Goal: Transaction & Acquisition: Purchase product/service

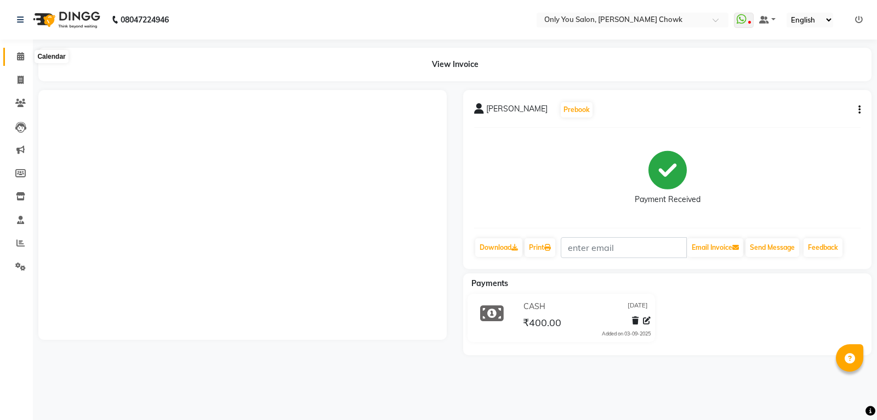
drag, startPoint x: 0, startPoint y: 0, endPoint x: 21, endPoint y: 59, distance: 62.8
click at [20, 60] on icon at bounding box center [20, 56] width 7 height 8
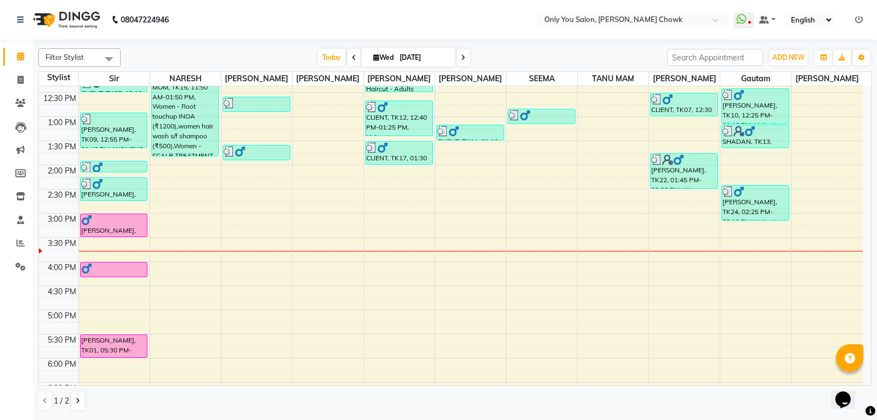
scroll to position [274, 0]
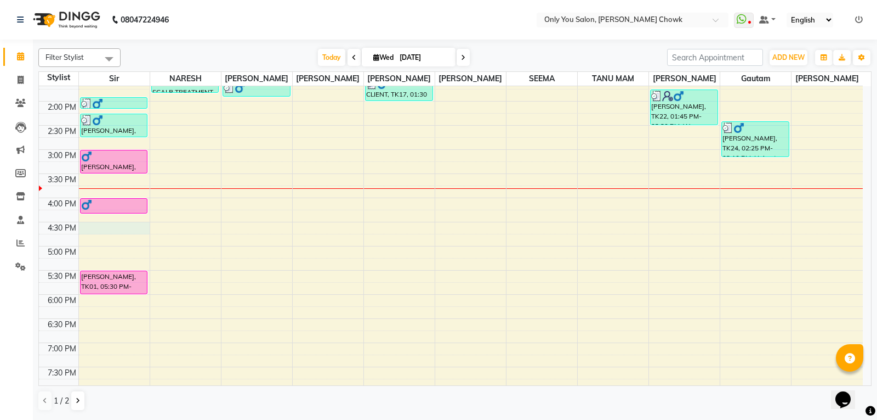
click at [84, 228] on div "8:00 AM 8:30 AM 9:00 AM 9:30 AM 10:00 AM 10:30 AM 11:00 AM 11:30 AM 12:00 PM 12…" at bounding box center [451, 149] width 824 height 675
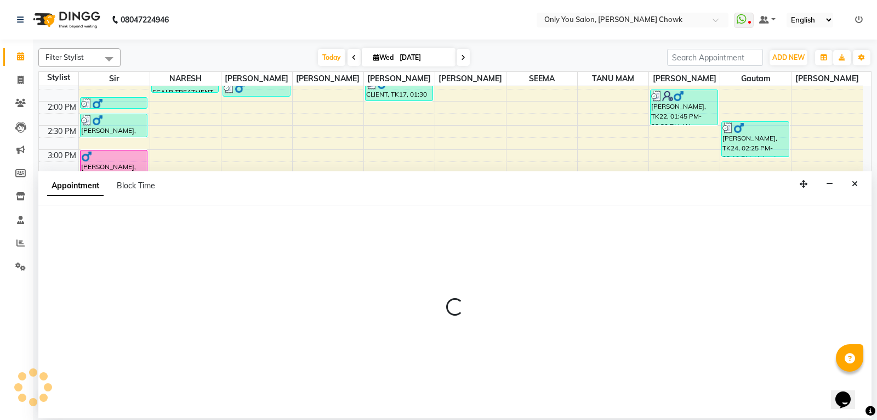
select select "21376"
select select "990"
select select "tentative"
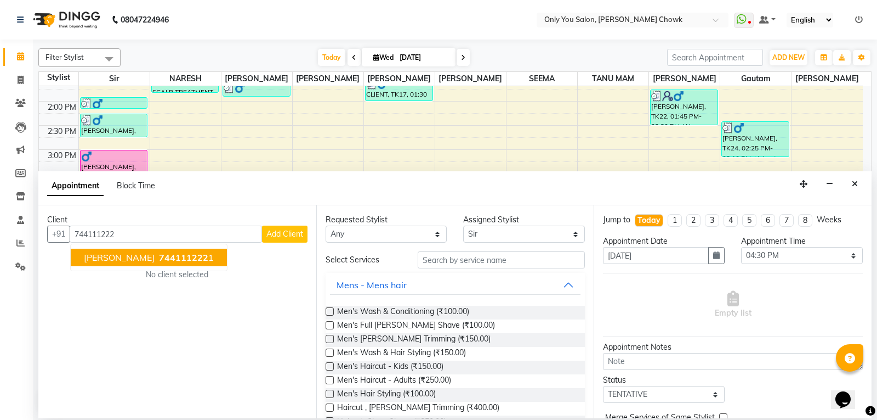
click at [87, 254] on span "RAGHAV GUPTA" at bounding box center [119, 257] width 71 height 11
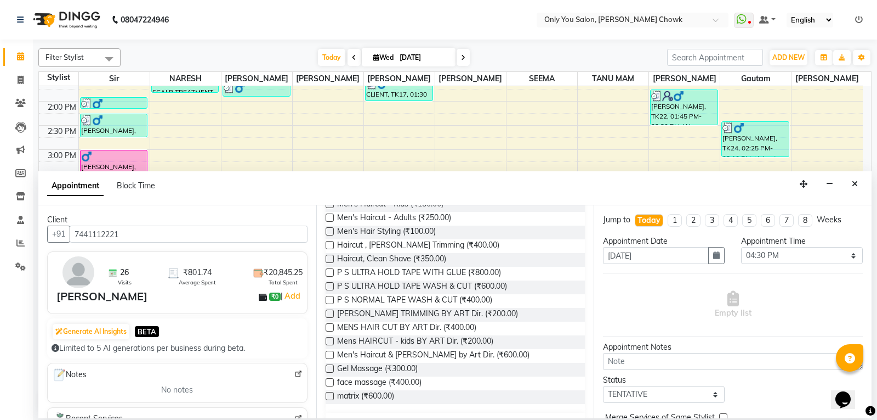
scroll to position [165, 0]
type input "7441112221"
click at [327, 322] on label at bounding box center [330, 325] width 8 height 8
click at [327, 322] on input "checkbox" at bounding box center [329, 325] width 7 height 7
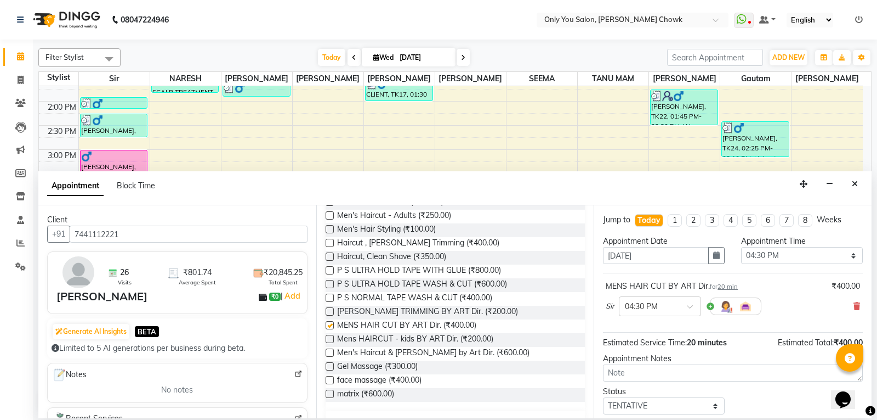
checkbox input "false"
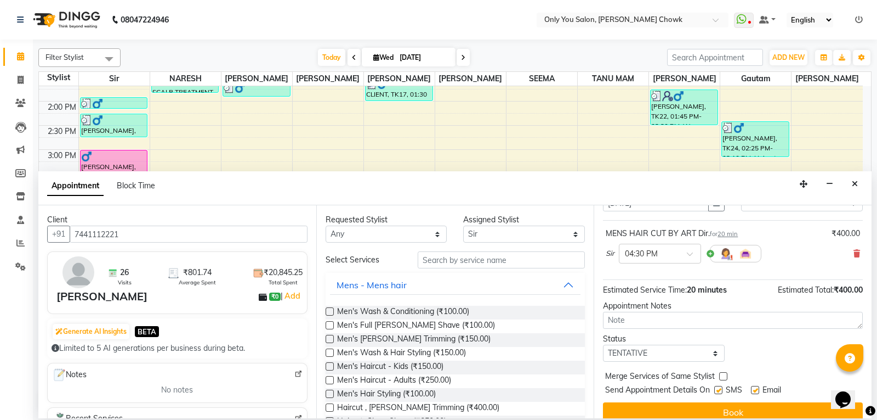
scroll to position [65, 0]
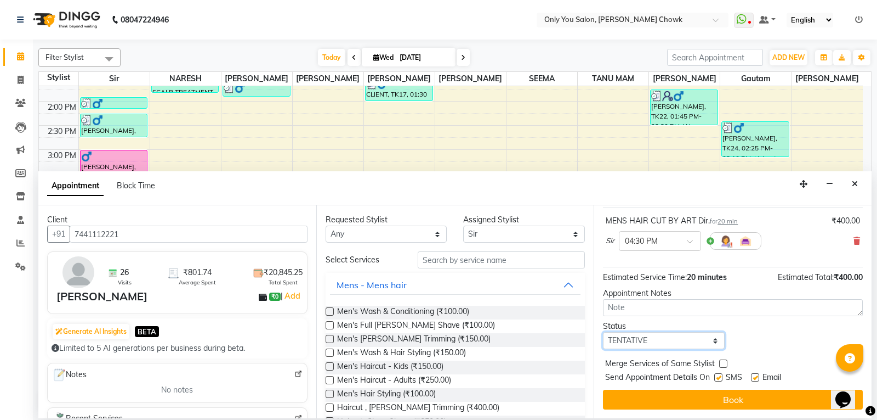
click at [642, 340] on select "Select TENTATIVE CONFIRM CHECK-IN UPCOMING" at bounding box center [664, 340] width 122 height 17
select select "confirm booking"
click at [603, 332] on select "Select TENTATIVE CONFIRM CHECK-IN UPCOMING" at bounding box center [664, 340] width 122 height 17
click at [537, 121] on div "8:00 AM 8:30 AM 9:00 AM 9:30 AM 10:00 AM 10:30 AM 11:00 AM 11:30 AM 12:00 PM 12…" at bounding box center [451, 149] width 824 height 675
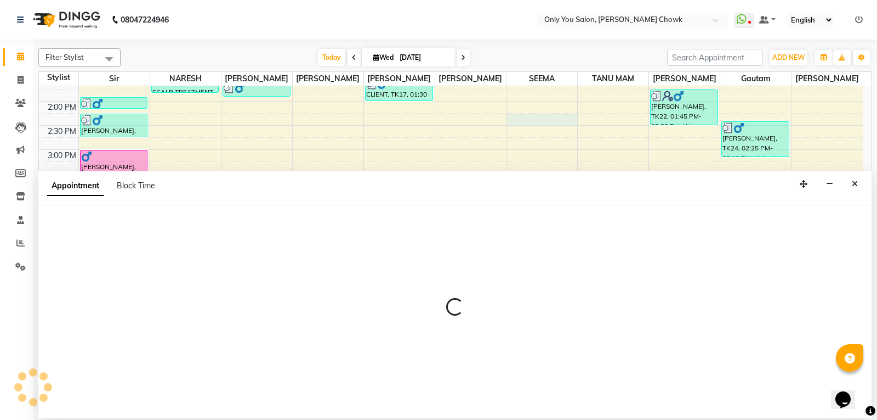
select select "54293"
select select "855"
select select "tentative"
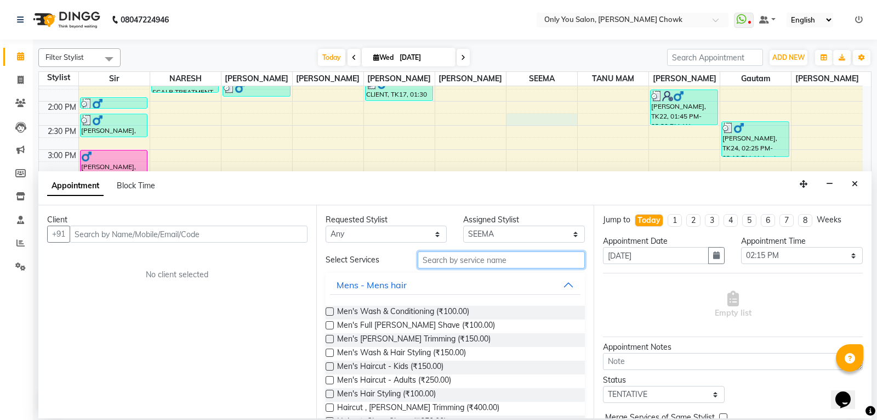
click at [529, 251] on input "text" at bounding box center [502, 259] width 168 height 17
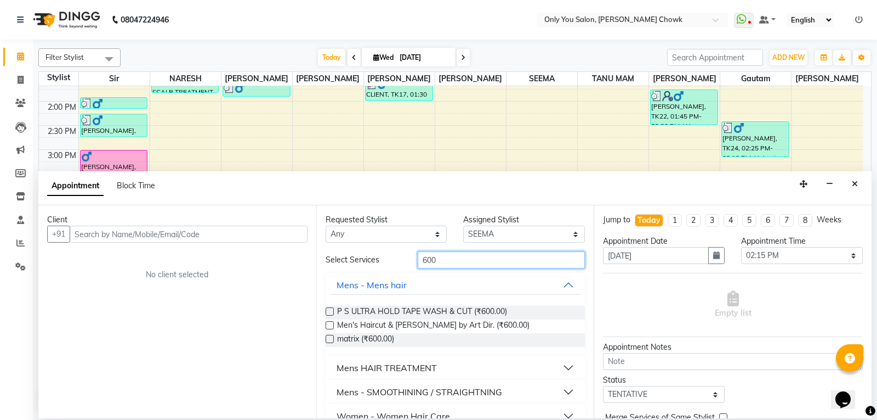
type input "600"
click at [329, 324] on label at bounding box center [330, 325] width 8 height 8
click at [329, 324] on input "checkbox" at bounding box center [329, 325] width 7 height 7
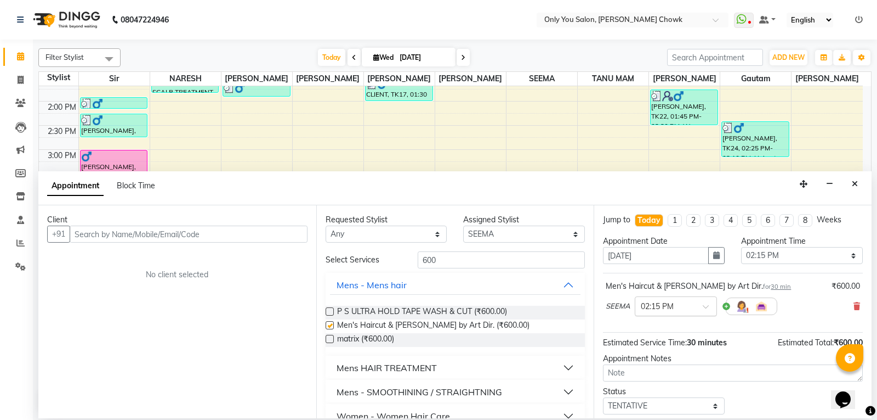
checkbox input "false"
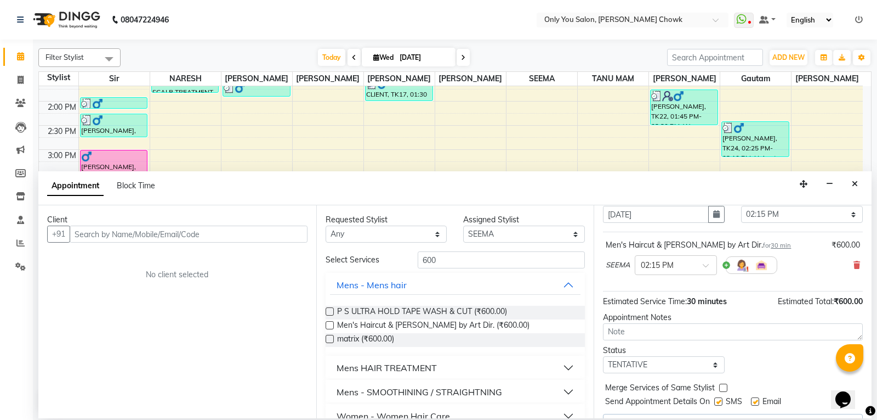
scroll to position [0, 0]
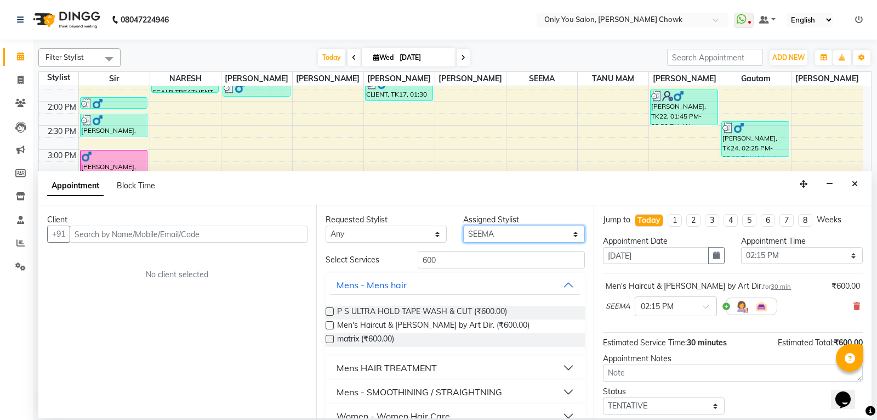
click at [503, 234] on select "Select ASHWIN gautam LAXMI TIWARI NARESH Ragini Sahu RAKESH RAMA RANI RANJEET R…" at bounding box center [524, 233] width 122 height 17
select select "21376"
click at [463, 225] on select "Select ASHWIN gautam LAXMI TIWARI NARESH Ragini Sahu RAKESH RAMA RANI RANJEET R…" at bounding box center [524, 233] width 122 height 17
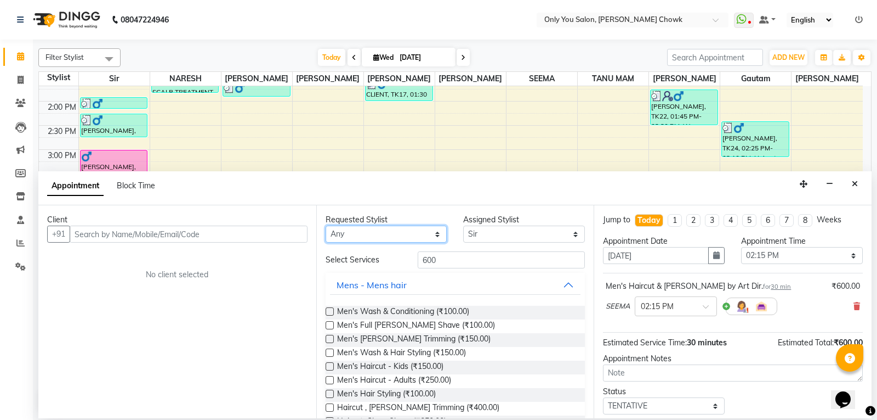
click at [392, 236] on select "Any ASHWIN gautam LAXMI TIWARI NARESH Ragini Sahu RAKESH RAMA RANI RANJEET Reen…" at bounding box center [387, 233] width 122 height 17
select select "21376"
click at [326, 225] on select "Any ASHWIN gautam LAXMI TIWARI NARESH Ragini Sahu RAKESH RAMA RANI RANJEET Reen…" at bounding box center [387, 233] width 122 height 17
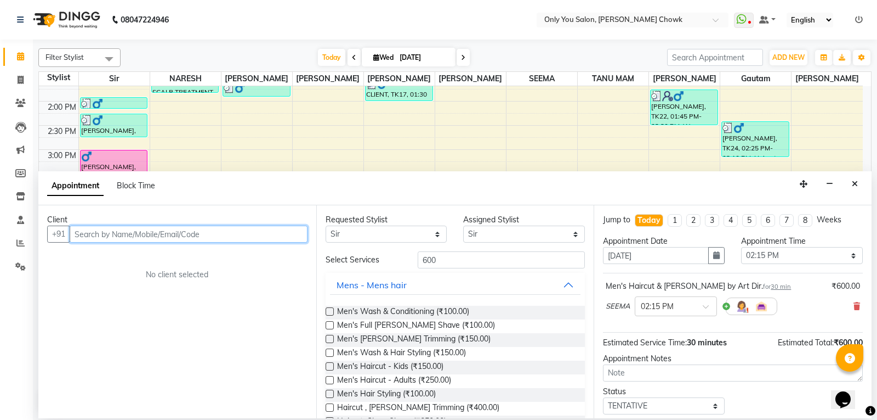
click at [233, 239] on input "text" at bounding box center [189, 233] width 238 height 17
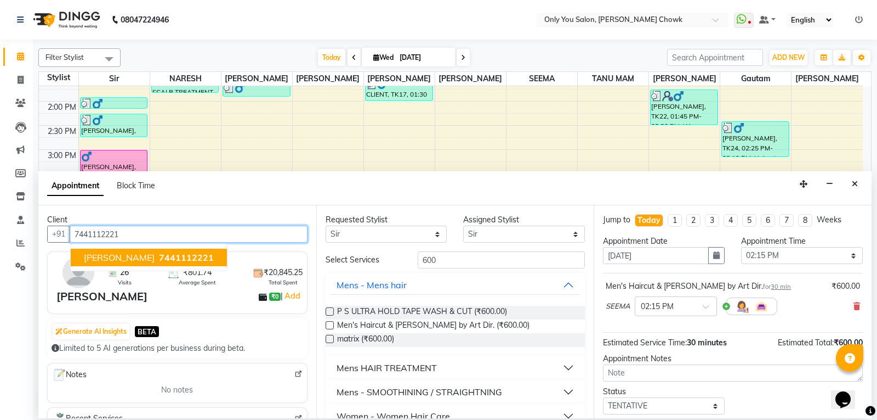
click at [186, 252] on span "7441112221" at bounding box center [186, 257] width 55 height 11
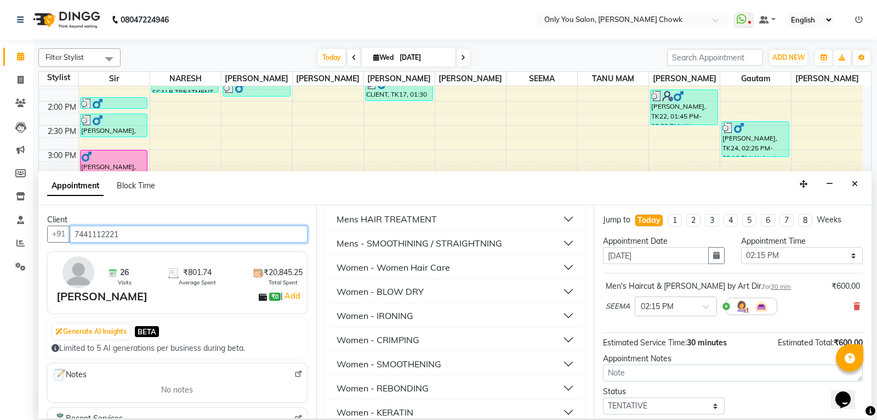
scroll to position [165, 0]
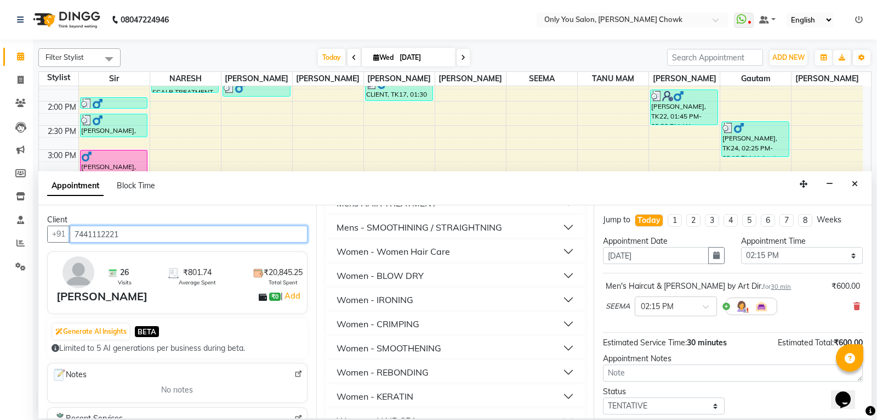
type input "7441112221"
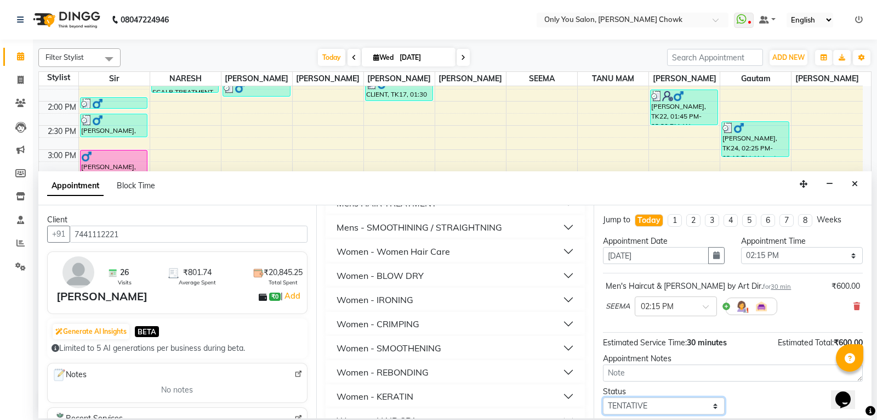
click at [689, 402] on select "Select TENTATIVE CONFIRM CHECK-IN UPCOMING" at bounding box center [664, 405] width 122 height 17
select select "confirm booking"
click at [603, 397] on select "Select TENTATIVE CONFIRM CHECK-IN UPCOMING" at bounding box center [664, 405] width 122 height 17
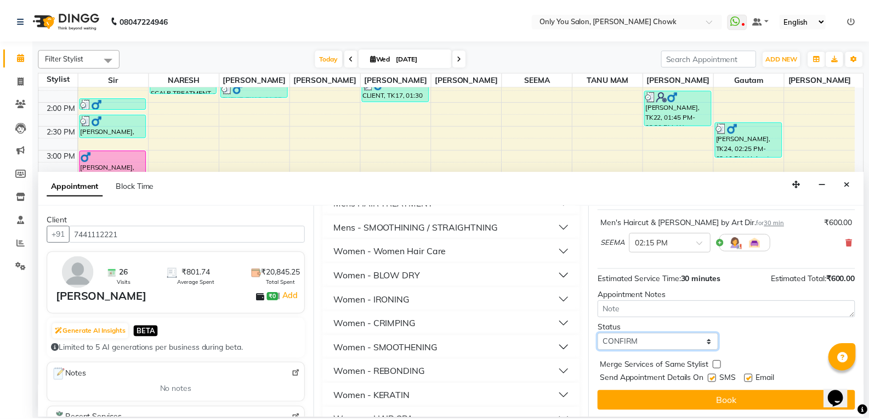
scroll to position [65, 0]
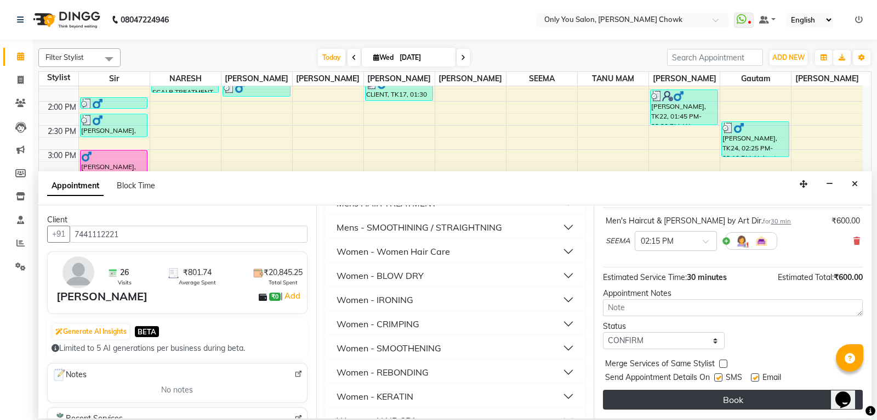
click at [711, 393] on button "Book" at bounding box center [733, 399] width 260 height 20
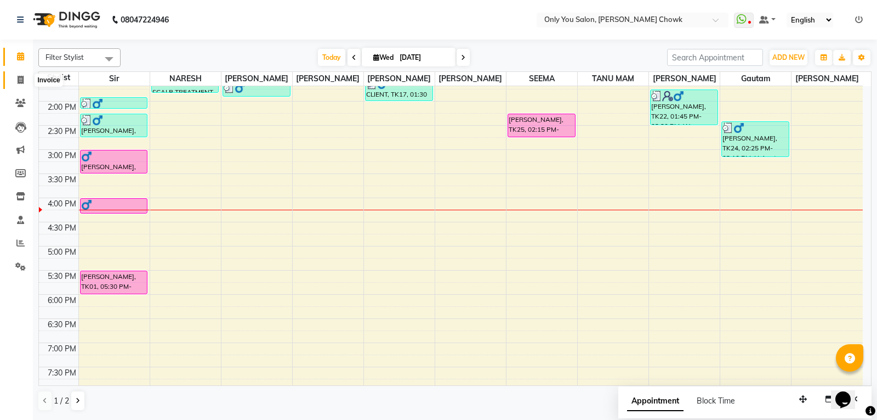
click at [24, 76] on span at bounding box center [20, 80] width 19 height 13
select select "service"
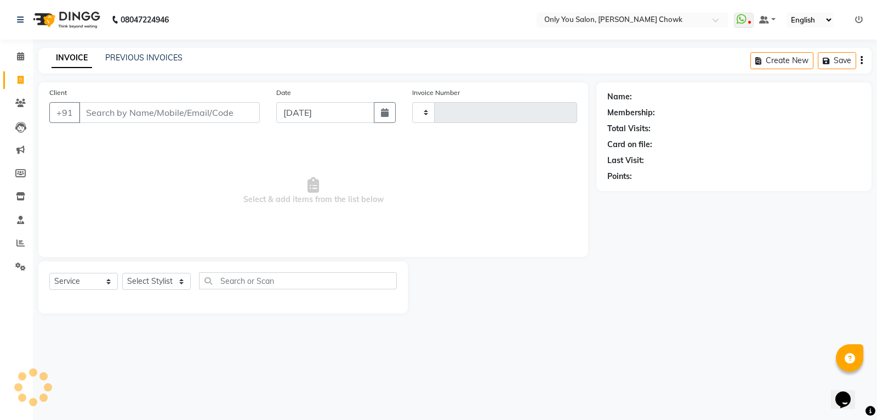
type input "0786"
select select "8713"
select select "package"
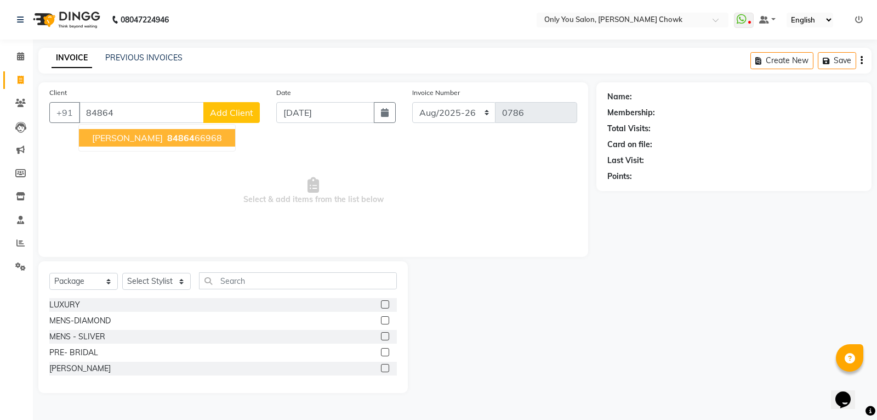
click at [195, 135] on span "84864" at bounding box center [180, 137] width 27 height 11
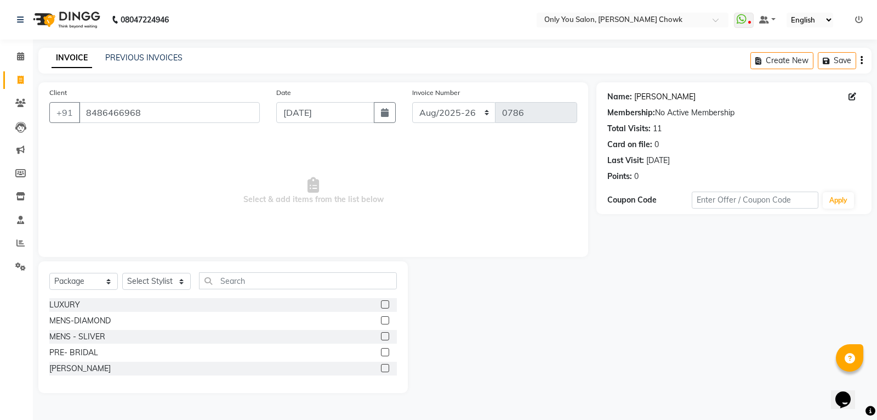
click at [656, 93] on link "Neha Shrivastav" at bounding box center [665, 97] width 61 height 12
click at [240, 111] on input "8486466968" at bounding box center [169, 112] width 181 height 21
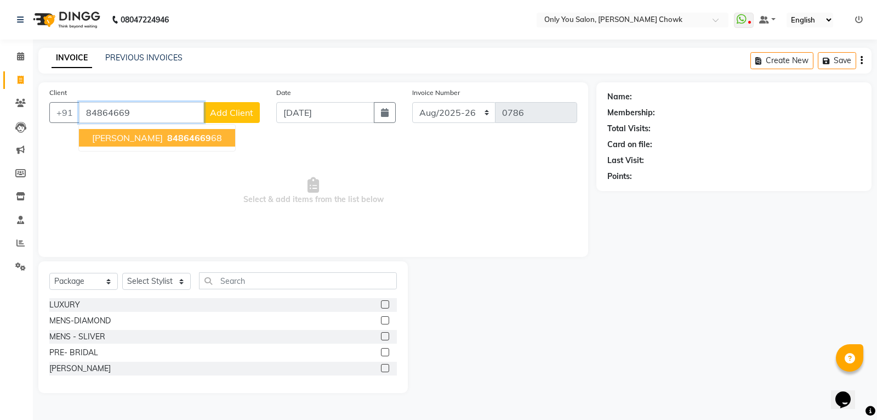
click at [228, 142] on button "NEHA SHRIVASTAV 84864669 68" at bounding box center [157, 138] width 156 height 18
type input "8486466968"
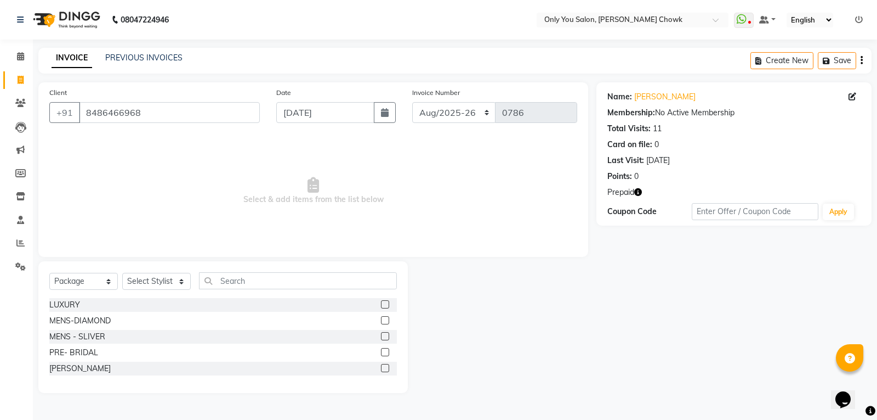
click at [642, 194] on icon "button" at bounding box center [639, 192] width 8 height 8
click at [621, 273] on div "Name: Neha Shrivastav Membership: No Active Membership Total Visits: 11 Card on…" at bounding box center [739, 237] width 284 height 310
click at [288, 286] on input "text" at bounding box center [298, 280] width 198 height 17
click at [82, 281] on select "Select Service Product Membership Package Voucher Prepaid Gift Card" at bounding box center [83, 281] width 69 height 17
select select "service"
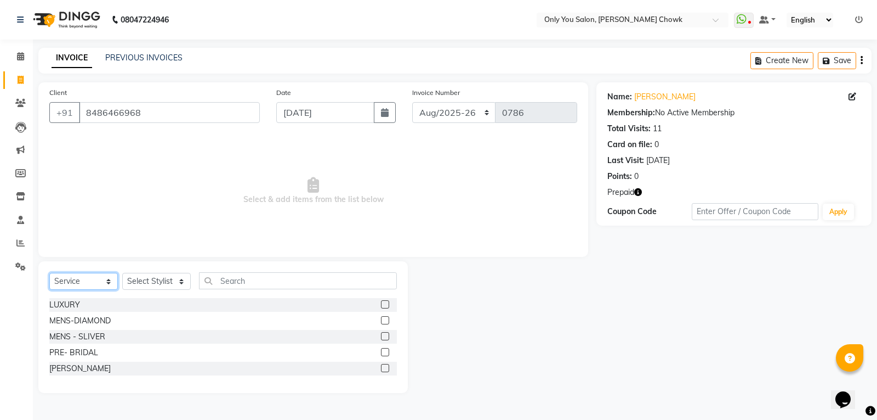
click at [49, 273] on select "Select Service Product Membership Package Voucher Prepaid Gift Card" at bounding box center [83, 281] width 69 height 17
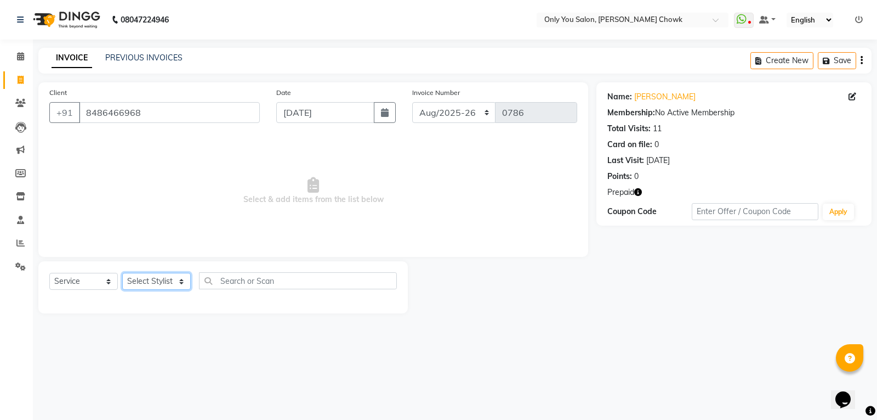
click at [155, 279] on select "Select Stylist ASHWIN gautam KHUSHI SIDAR LAXMI TIWARI MAMTA SAHU NARESH Ragini…" at bounding box center [156, 281] width 69 height 17
select select "21352"
click at [122, 273] on select "Select Stylist ASHWIN gautam KHUSHI SIDAR LAXMI TIWARI MAMTA SAHU NARESH Ragini…" at bounding box center [156, 281] width 69 height 17
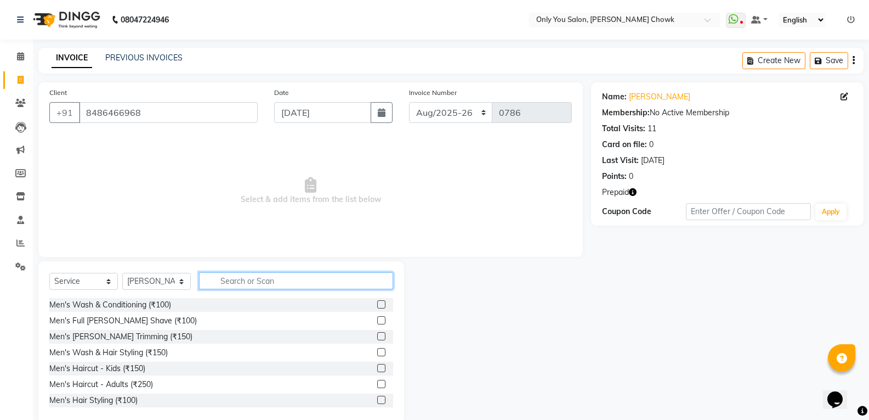
click at [258, 282] on input "text" at bounding box center [296, 280] width 194 height 17
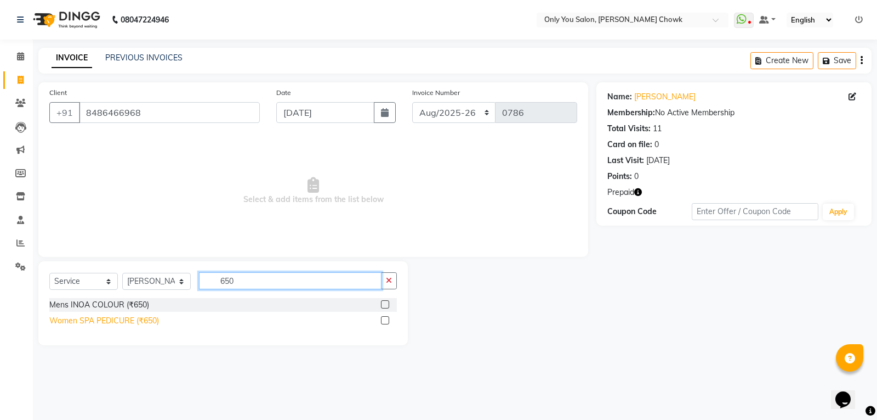
type input "650"
drag, startPoint x: 132, startPoint y: 317, endPoint x: 182, endPoint y: 321, distance: 50.1
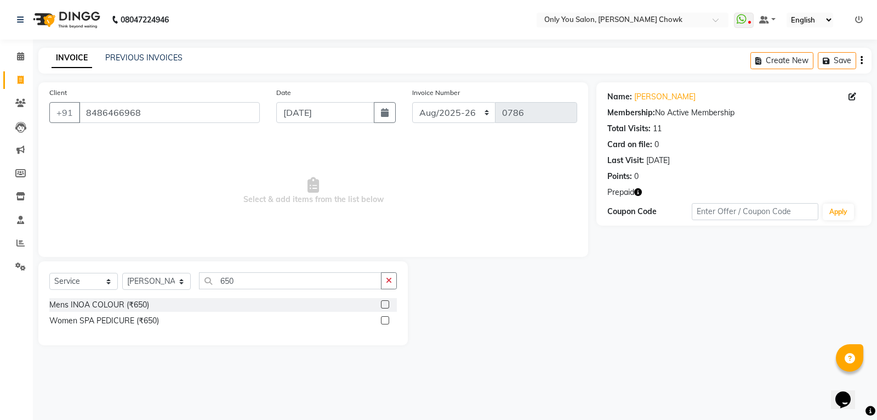
click at [133, 317] on div "Women SPA PEDICURE (₹650)" at bounding box center [104, 321] width 110 height 12
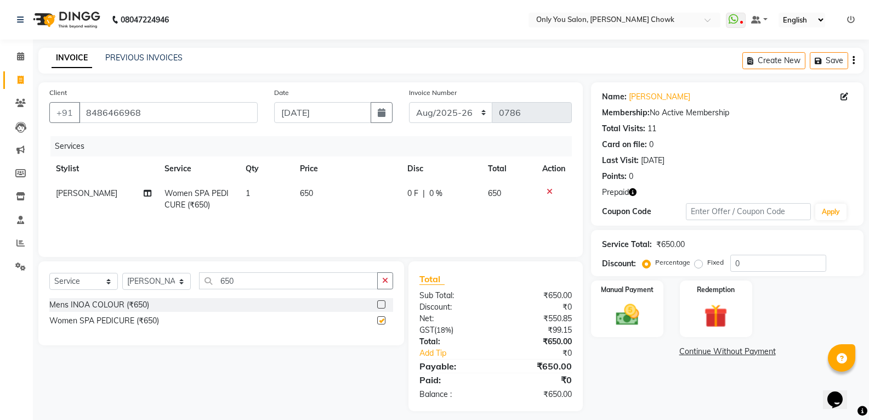
checkbox input "false"
click at [300, 288] on input "650" at bounding box center [288, 280] width 179 height 17
type input "6"
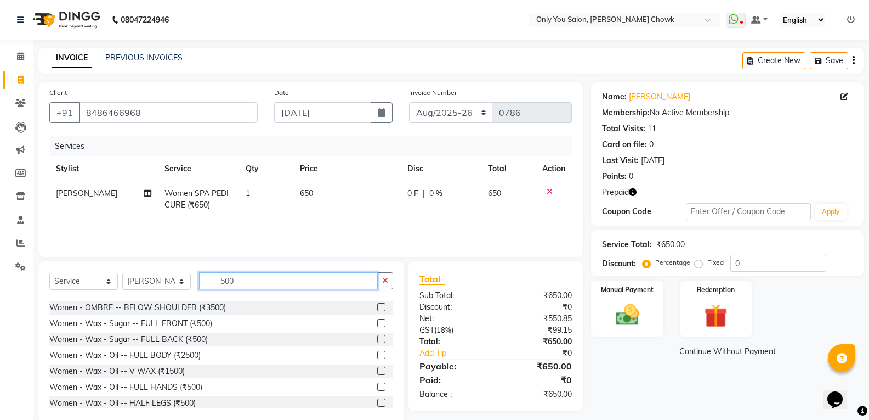
scroll to position [494, 0]
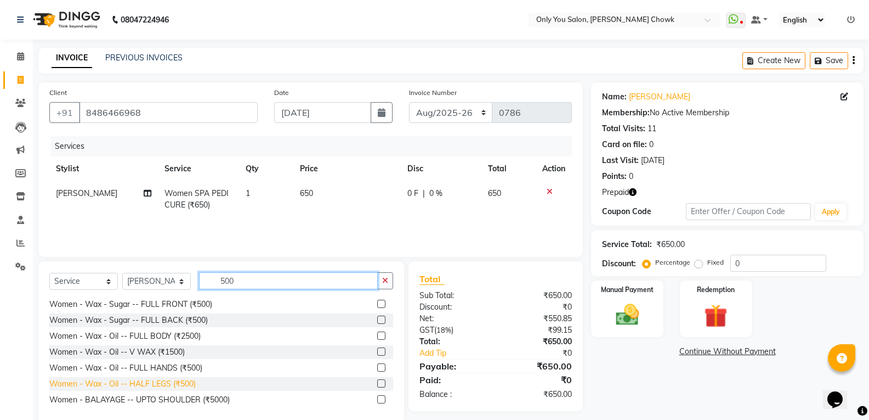
type input "500"
click at [171, 378] on div "Women - Wax - Oil -- HALF LEGS (₹500)" at bounding box center [122, 384] width 146 height 12
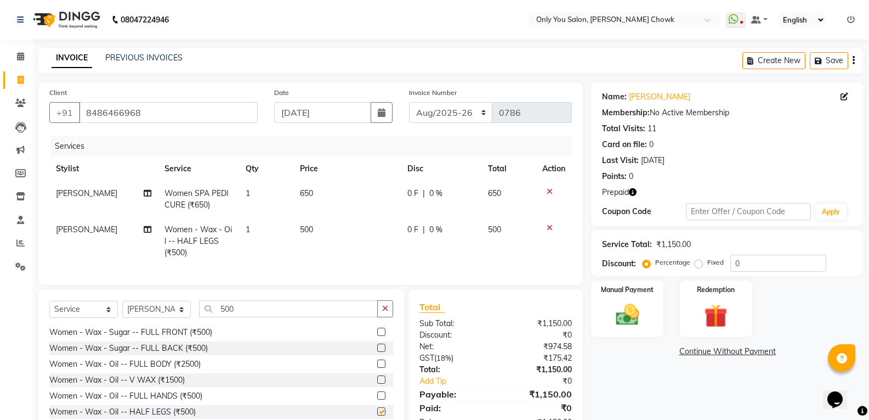
checkbox input "false"
click at [295, 310] on input "500" at bounding box center [288, 308] width 179 height 17
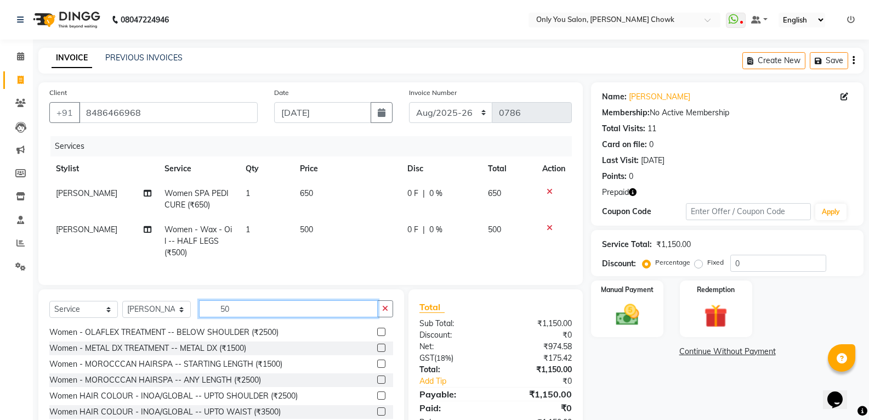
type input "5"
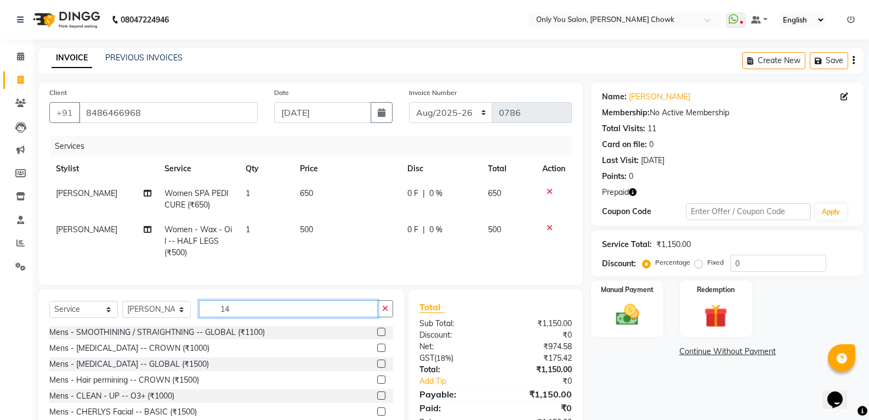
scroll to position [0, 0]
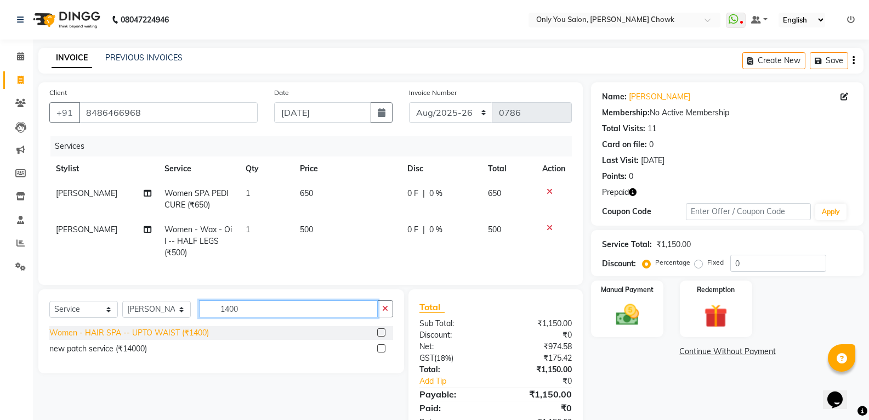
type input "1400"
click at [200, 338] on div "Women - HAIR SPA -- UPTO WAIST (₹1400)" at bounding box center [129, 333] width 160 height 12
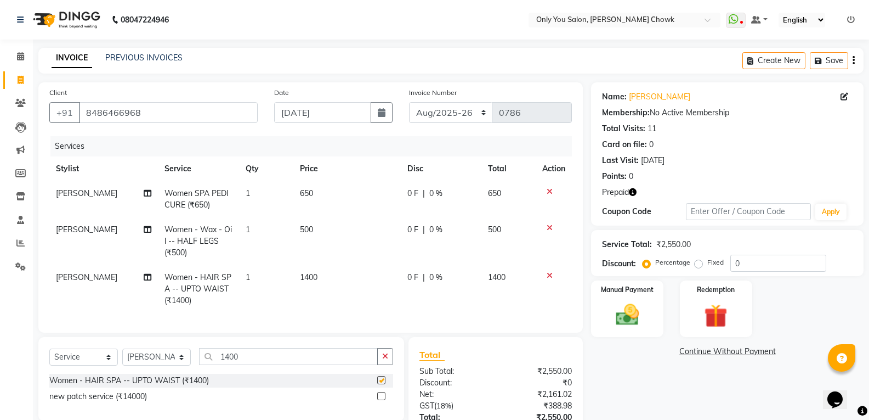
checkbox input "false"
click at [253, 353] on div "Select Service Product Membership Package Voucher Prepaid Gift Card Select Styl…" at bounding box center [221, 379] width 366 height 84
click at [247, 365] on input "1400" at bounding box center [288, 356] width 179 height 17
type input "1"
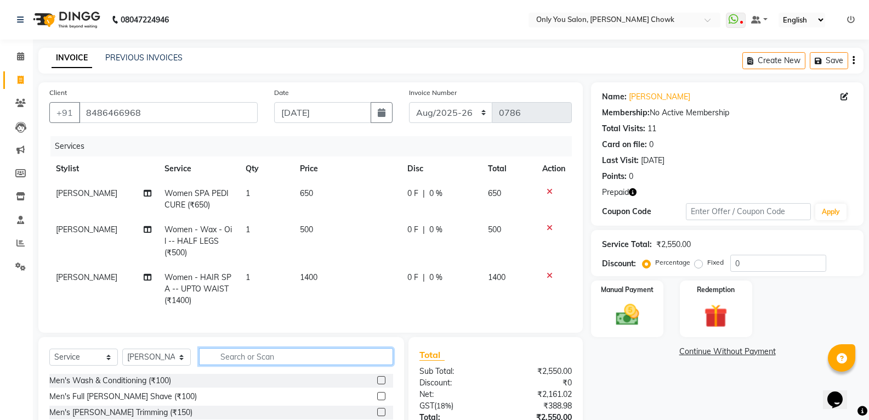
type input "4"
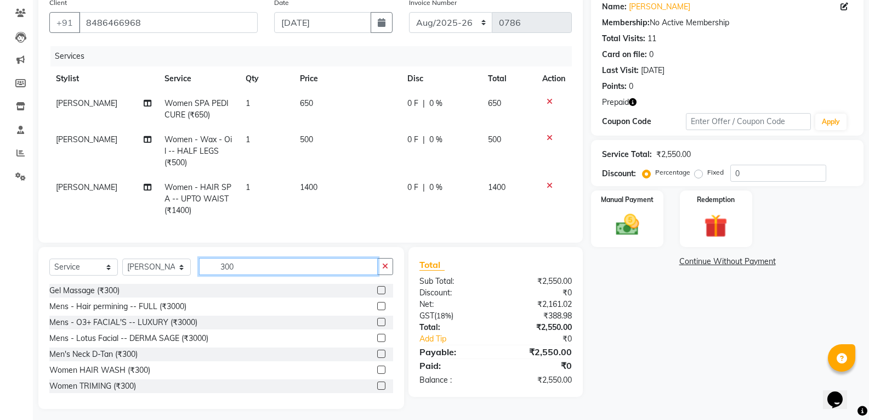
scroll to position [104, 0]
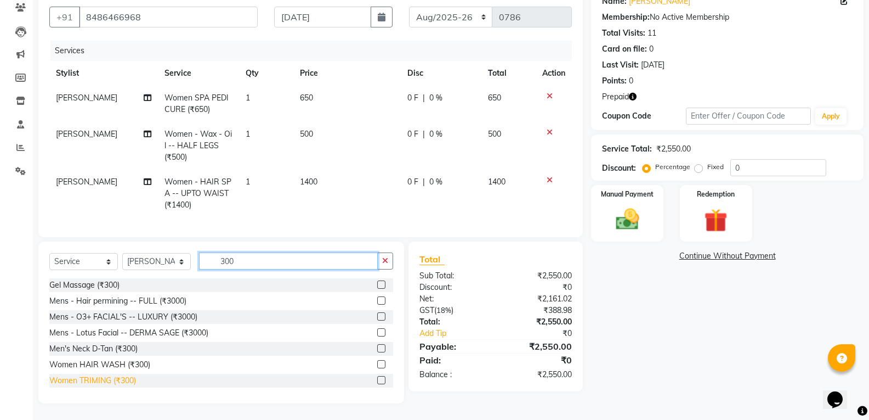
type input "300"
click at [126, 382] on div "Women TRIMING (₹300)" at bounding box center [92, 381] width 87 height 12
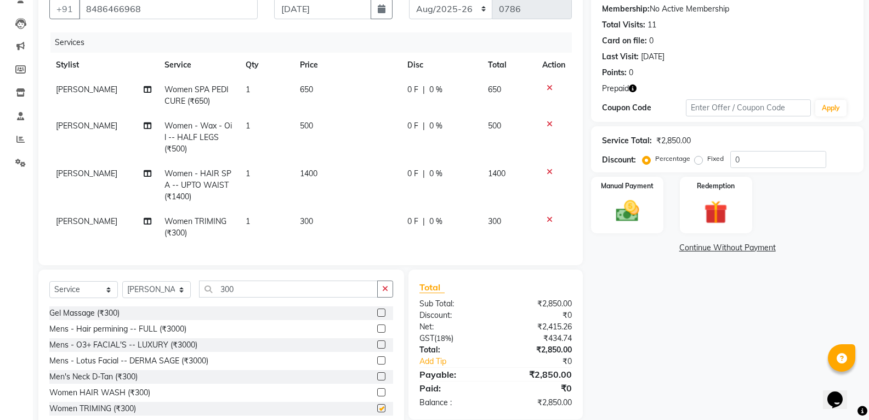
checkbox input "false"
click at [358, 214] on td "300" at bounding box center [346, 227] width 107 height 36
select select "21352"
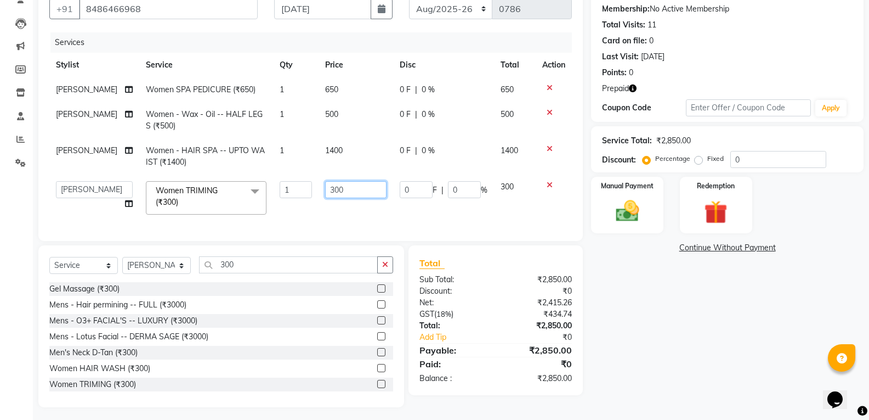
click at [366, 189] on input "300" at bounding box center [355, 189] width 61 height 17
type input "3"
type input "400"
click at [282, 322] on div "Gel Massage (₹300) Mens - Hair permining -- FULL (₹3000) Mens - O3+ FACIAL'S --…" at bounding box center [221, 337] width 344 height 110
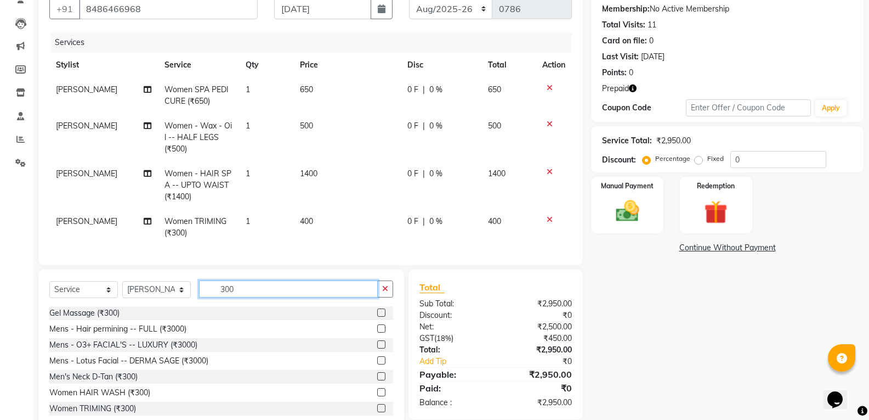
click at [292, 293] on input "300" at bounding box center [288, 288] width 179 height 17
type input "3"
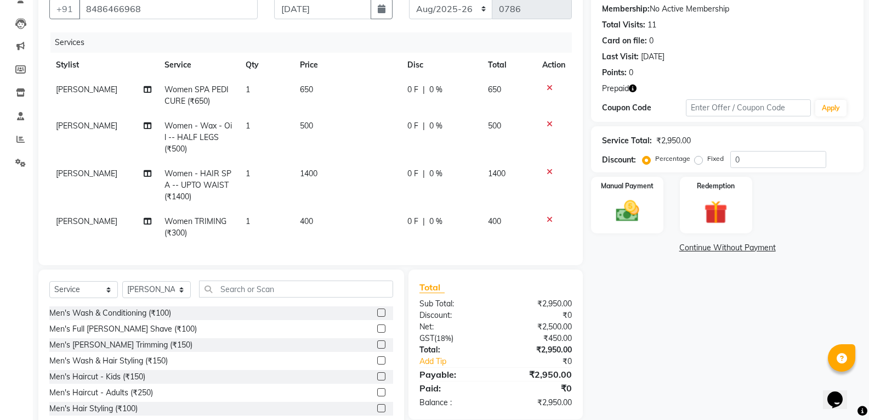
click at [99, 211] on td "[PERSON_NAME]" at bounding box center [103, 227] width 109 height 36
select select "21352"
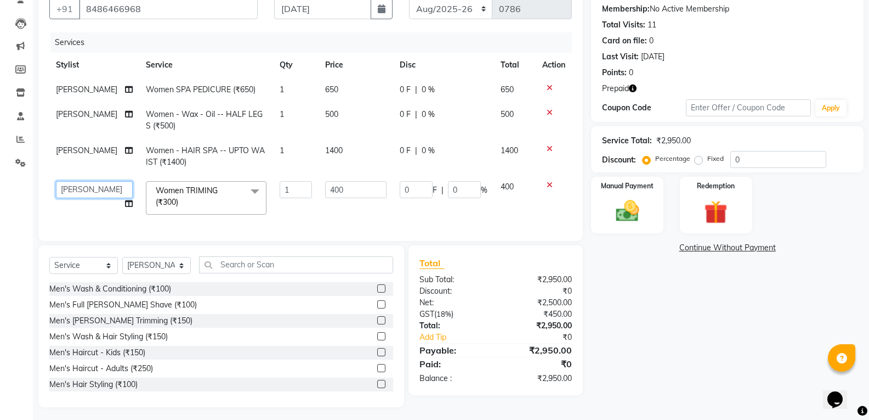
click at [99, 188] on select "[PERSON_NAME] [PERSON_NAME] [PERSON_NAME] MAMTA [PERSON_NAME] [PERSON_NAME] [PE…" at bounding box center [94, 189] width 77 height 17
select select "21376"
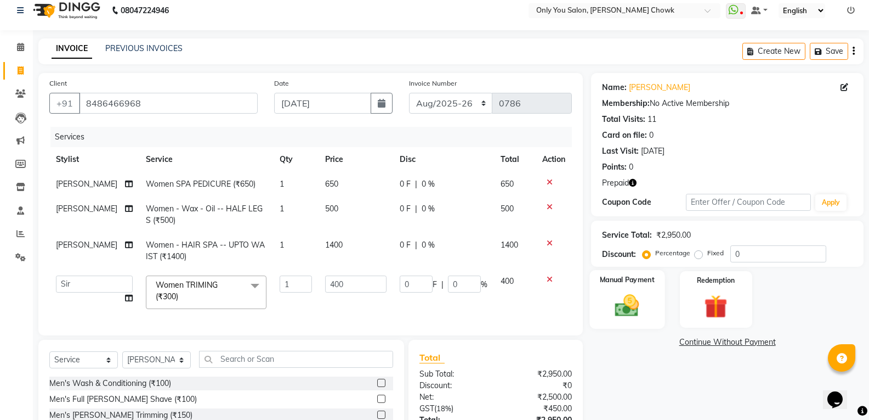
scroll to position [116, 0]
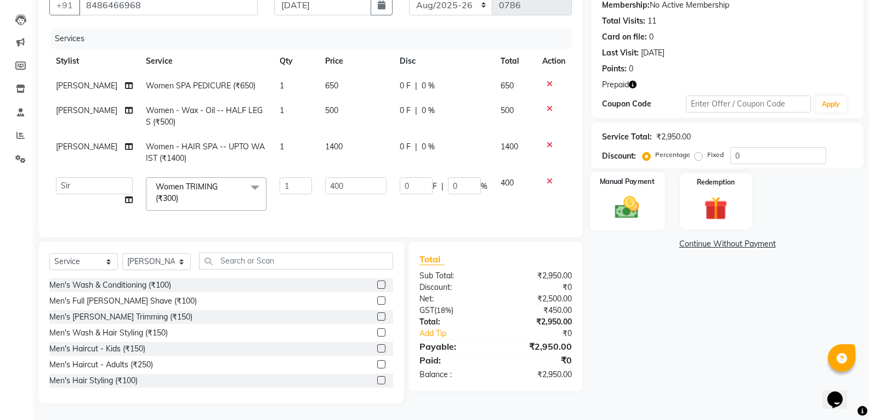
click at [638, 193] on img at bounding box center [627, 207] width 39 height 28
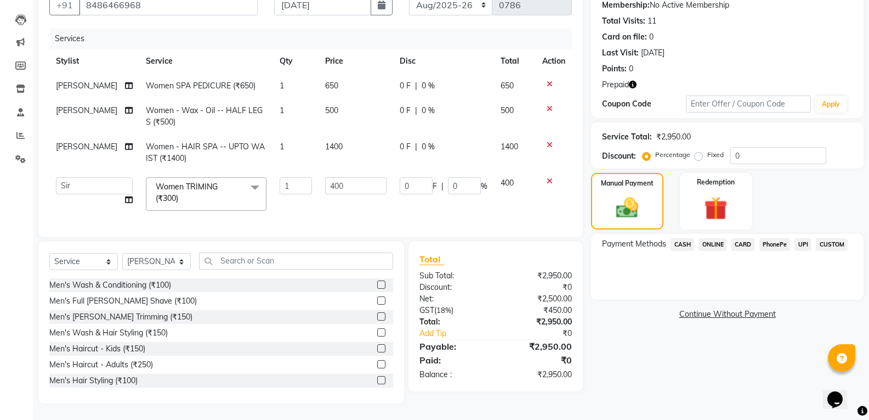
click at [678, 238] on span "CASH" at bounding box center [683, 244] width 24 height 13
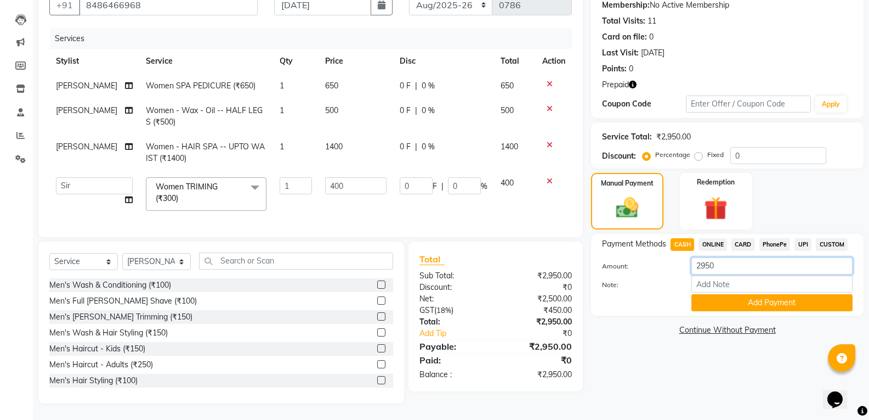
drag, startPoint x: 740, startPoint y: 258, endPoint x: 735, endPoint y: 280, distance: 22.6
click at [738, 258] on input "2950" at bounding box center [772, 265] width 161 height 17
type input "2"
type input "1000"
click at [738, 295] on button "Add Payment" at bounding box center [772, 302] width 161 height 17
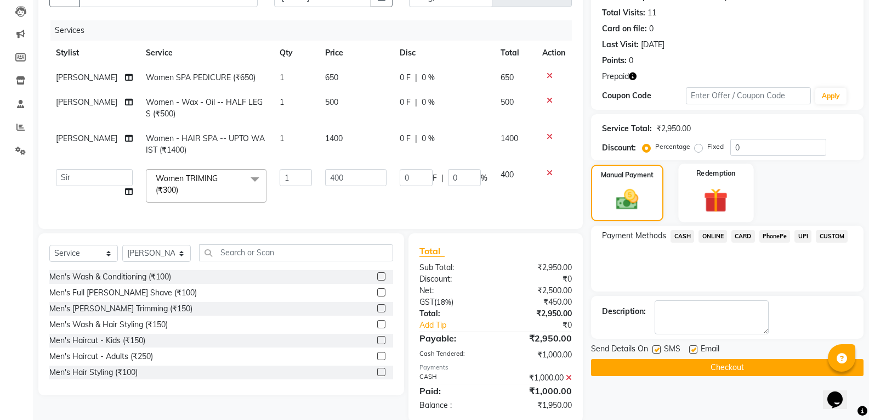
click at [720, 206] on img at bounding box center [716, 200] width 39 height 30
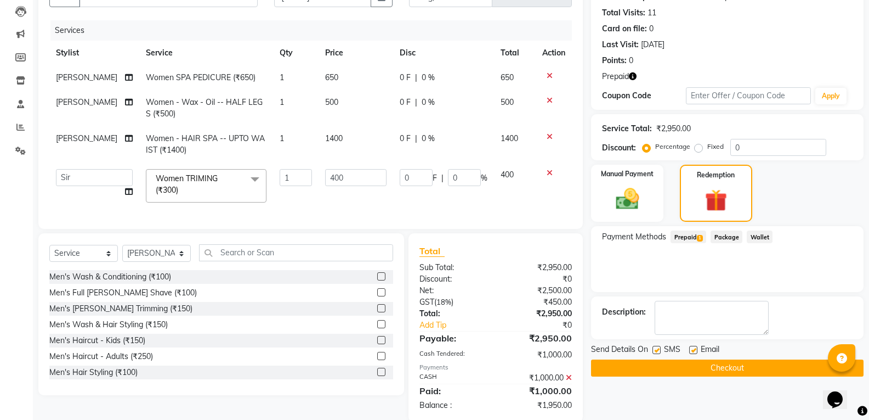
click at [688, 239] on span "Prepaid 1" at bounding box center [689, 236] width 36 height 13
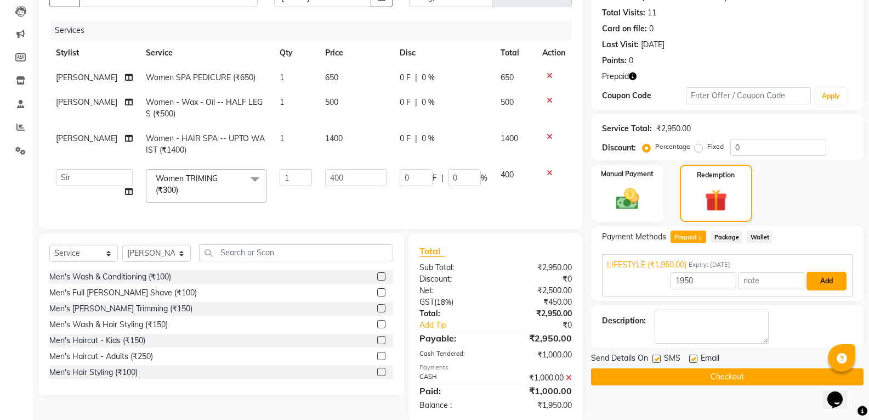
click at [821, 284] on button "Add" at bounding box center [827, 280] width 40 height 19
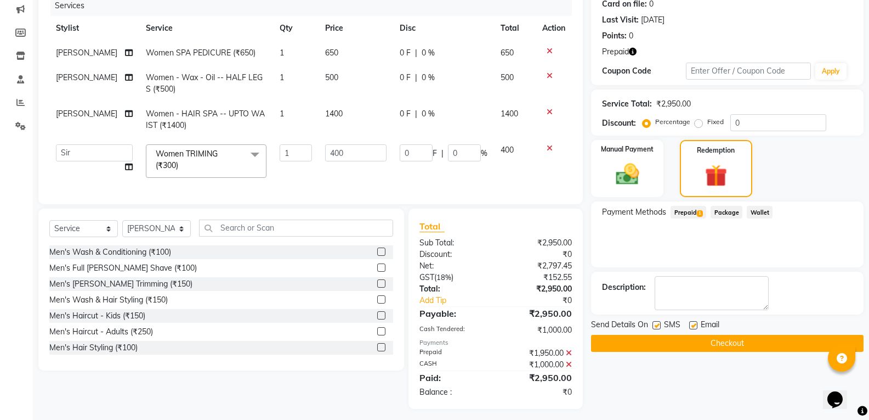
scroll to position [154, 0]
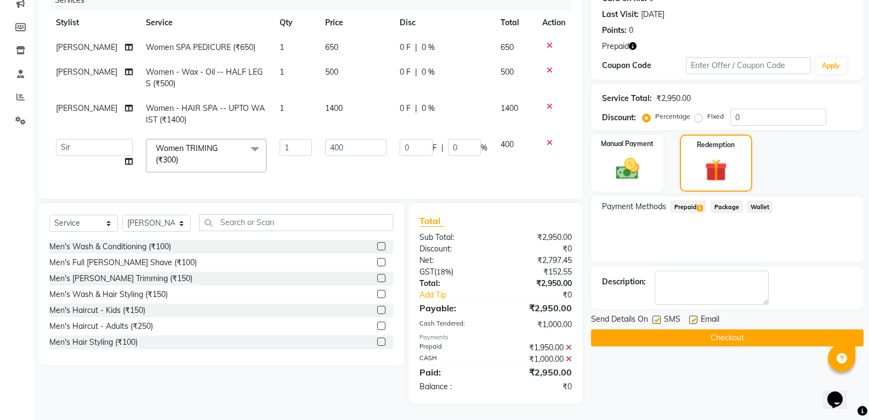
click at [716, 334] on button "Checkout" at bounding box center [727, 337] width 273 height 17
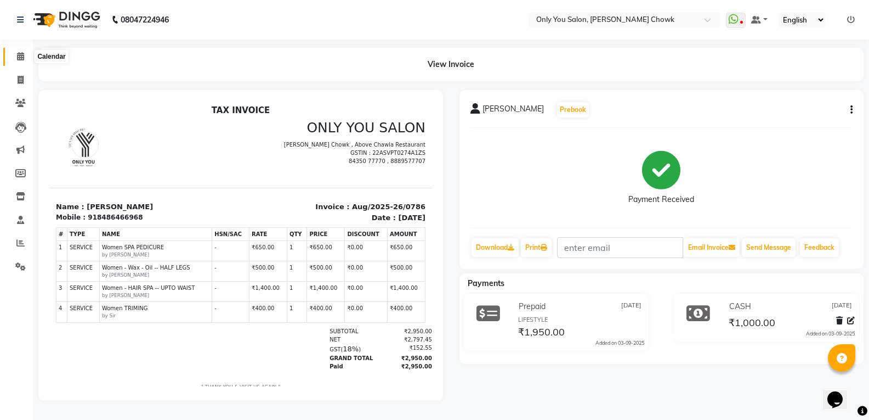
click at [19, 56] on icon at bounding box center [20, 56] width 7 height 8
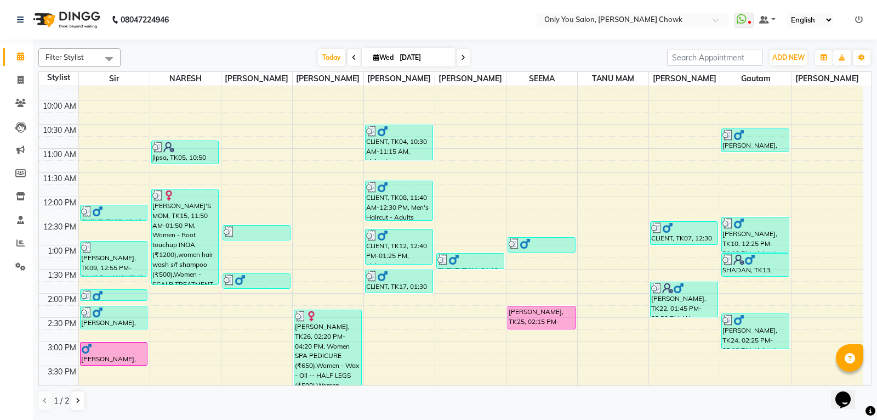
scroll to position [110, 0]
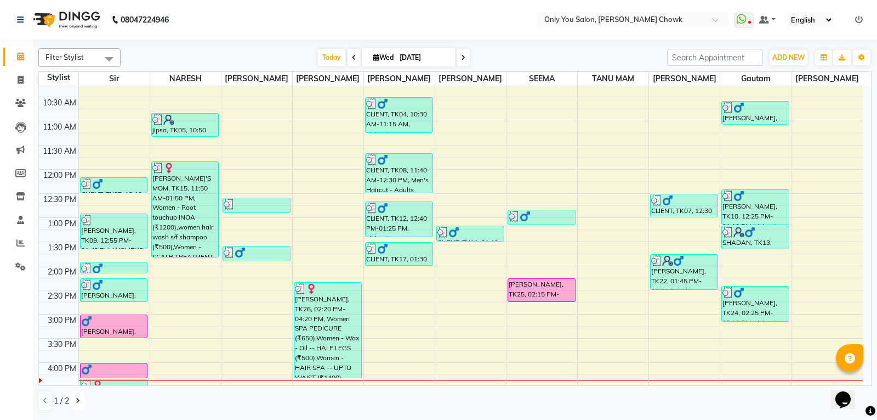
click at [80, 398] on button at bounding box center [77, 400] width 13 height 19
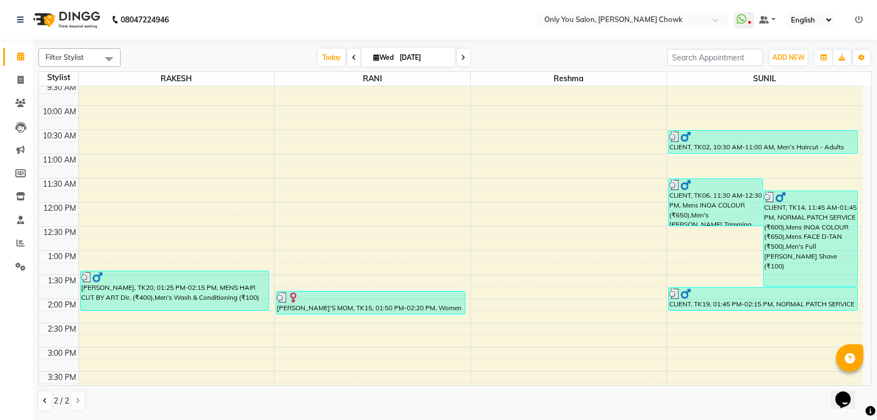
scroll to position [55, 0]
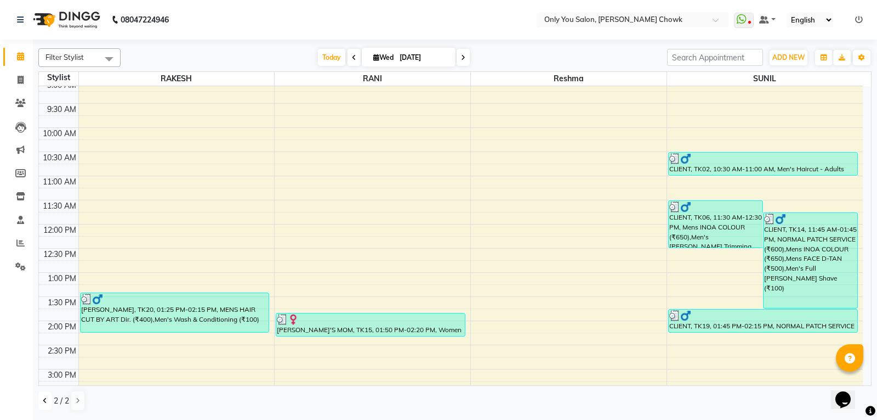
click at [43, 401] on button at bounding box center [44, 400] width 13 height 19
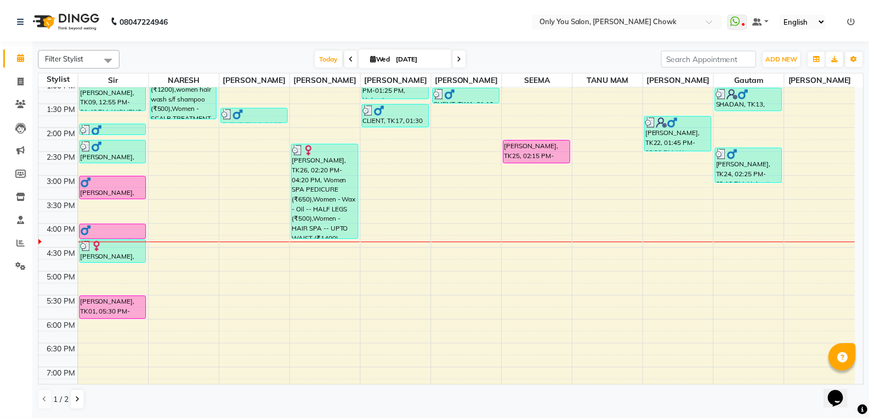
scroll to position [274, 0]
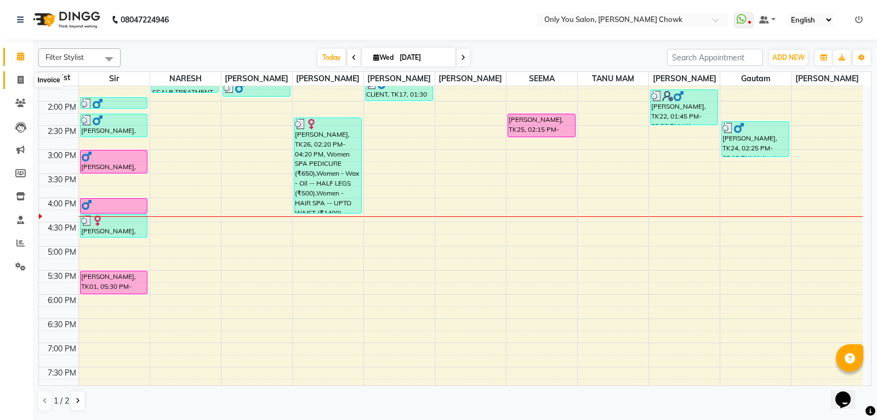
click at [22, 80] on icon at bounding box center [21, 80] width 6 height 8
select select "service"
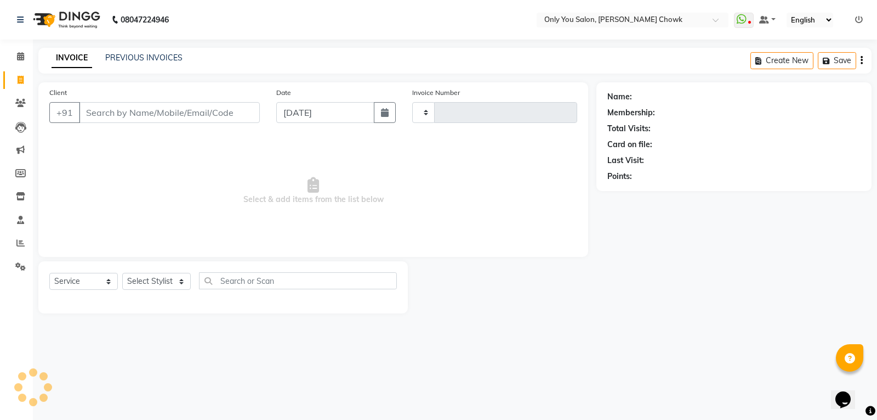
type input "0787"
select select "8713"
select select "package"
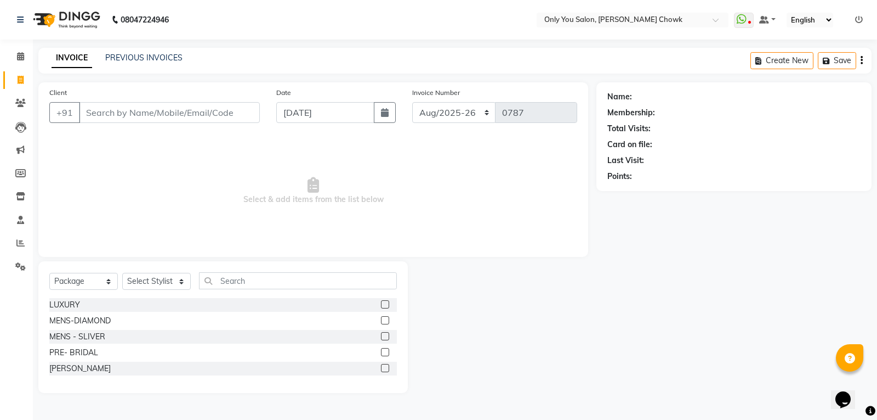
click at [169, 103] on input "Client" at bounding box center [169, 112] width 181 height 21
click at [173, 114] on input "Client" at bounding box center [169, 112] width 181 height 21
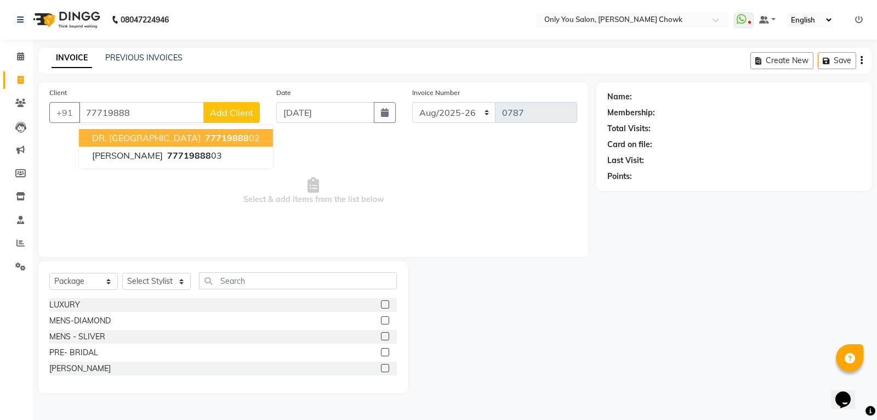
click at [205, 141] on button "DR. RAHUL 77719888 02" at bounding box center [176, 138] width 194 height 18
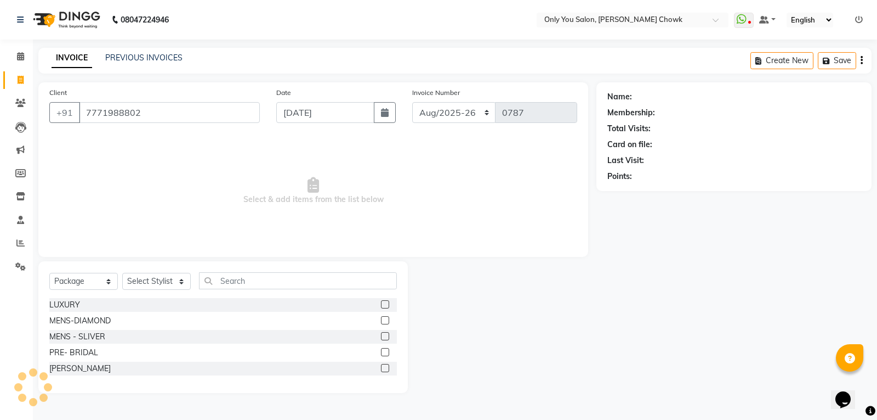
type input "7771988802"
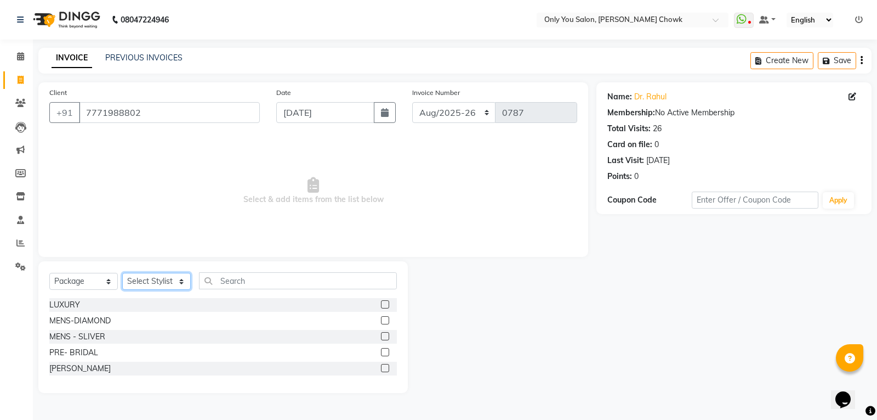
click at [151, 283] on select "Select Stylist [PERSON_NAME] [PERSON_NAME] [PERSON_NAME] MAMTA [PERSON_NAME] [P…" at bounding box center [156, 281] width 69 height 17
select select "90002"
click at [122, 273] on select "Select Stylist [PERSON_NAME] [PERSON_NAME] [PERSON_NAME] MAMTA [PERSON_NAME] [P…" at bounding box center [156, 281] width 69 height 17
click at [232, 286] on input "text" at bounding box center [298, 280] width 198 height 17
click at [268, 284] on input "text" at bounding box center [298, 280] width 198 height 17
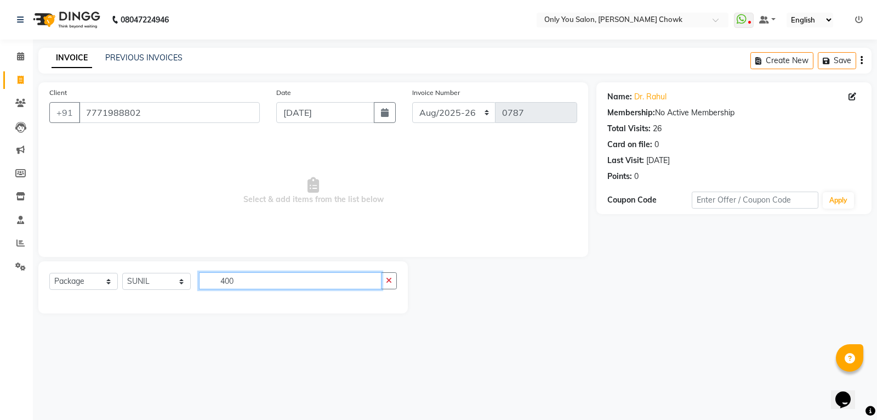
type input "400"
click at [87, 279] on select "Select Service Product Membership Package Voucher Prepaid Gift Card" at bounding box center [83, 281] width 69 height 17
select select "service"
click at [49, 273] on select "Select Service Product Membership Package Voucher Prepaid Gift Card" at bounding box center [83, 281] width 69 height 17
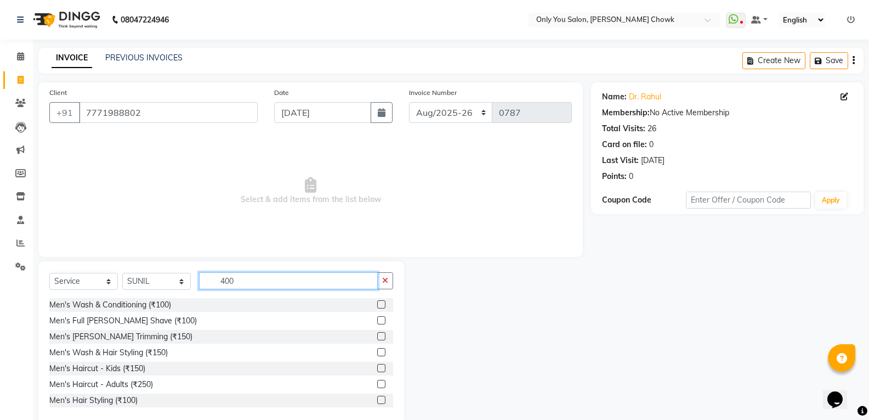
click at [264, 286] on input "400" at bounding box center [288, 280] width 179 height 17
type input "4"
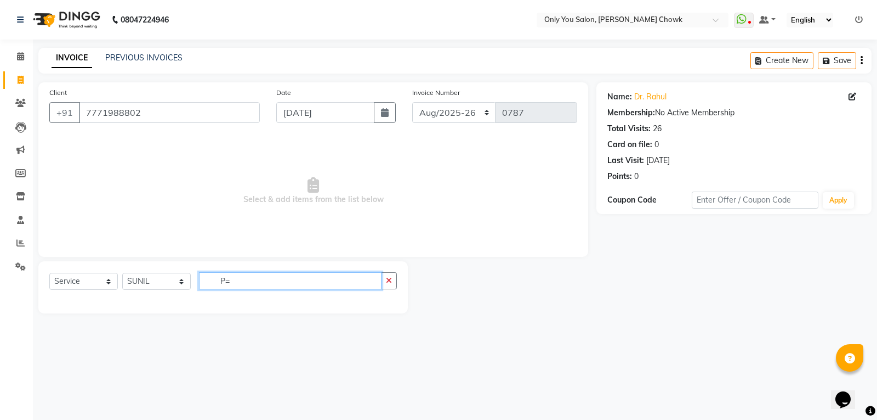
type input "P"
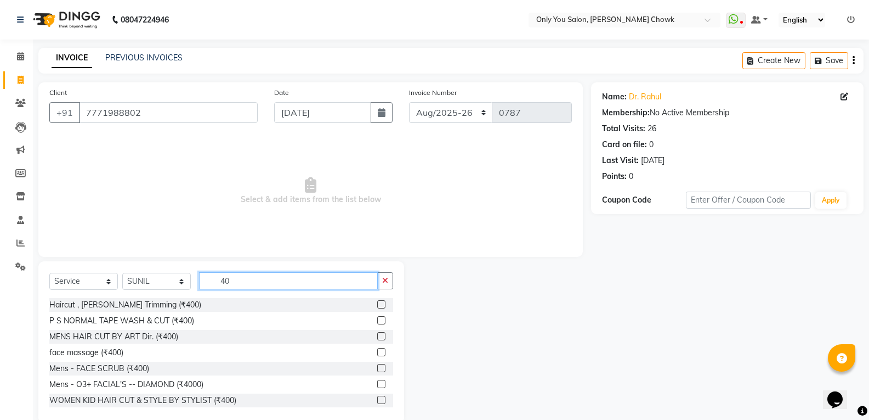
type input "400"
click at [377, 303] on label at bounding box center [381, 304] width 8 height 8
click at [377, 303] on input "checkbox" at bounding box center [380, 304] width 7 height 7
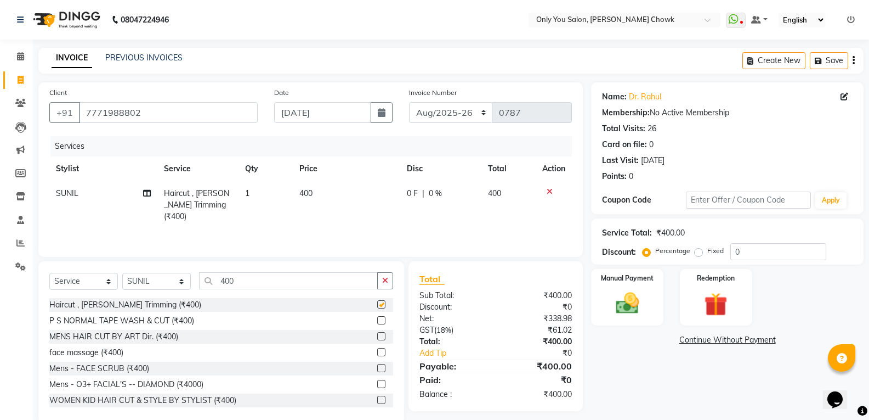
checkbox input "false"
click at [550, 191] on icon at bounding box center [550, 192] width 6 height 8
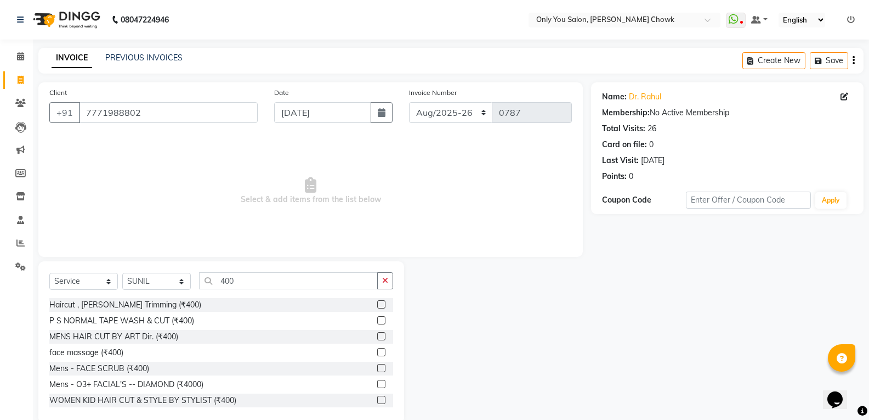
click at [377, 321] on label at bounding box center [381, 320] width 8 height 8
click at [377, 321] on input "checkbox" at bounding box center [380, 320] width 7 height 7
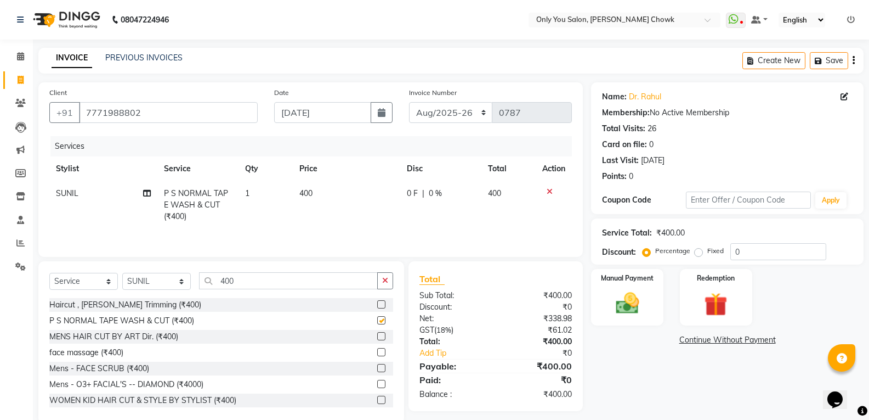
checkbox input "false"
click at [253, 283] on input "400" at bounding box center [288, 280] width 179 height 17
type input "4"
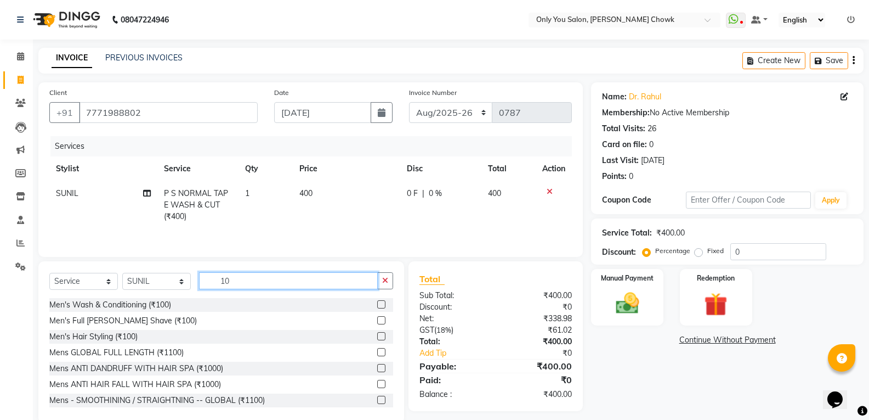
type input "1"
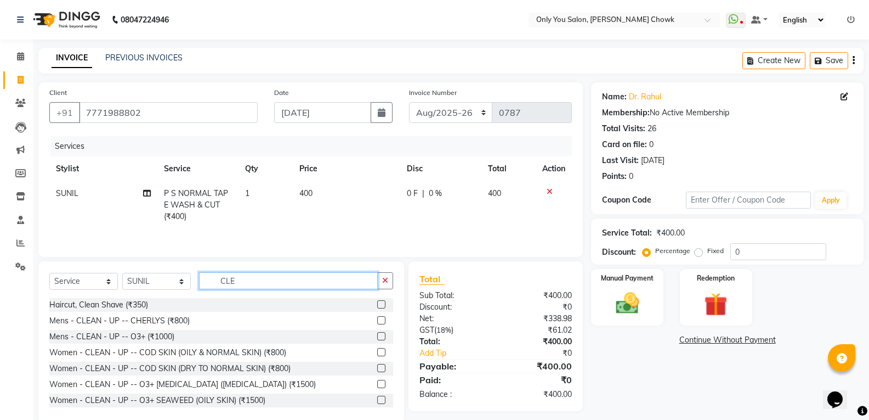
type input "CLE"
click at [377, 336] on label at bounding box center [381, 336] width 8 height 8
click at [377, 336] on input "checkbox" at bounding box center [380, 336] width 7 height 7
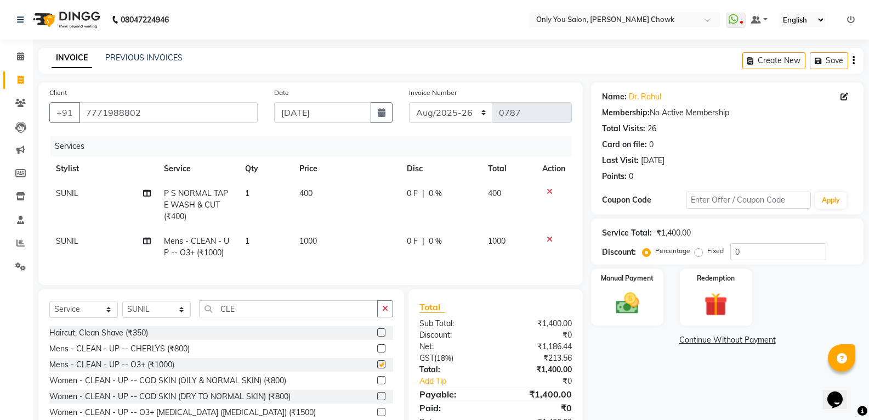
checkbox input "false"
click at [325, 317] on input "CLE" at bounding box center [288, 308] width 179 height 17
type input "C"
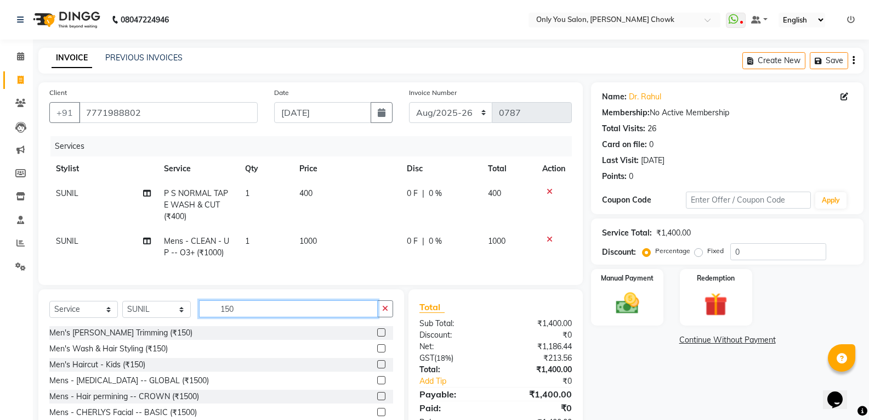
type input "150"
click at [377, 336] on label at bounding box center [381, 332] width 8 height 8
click at [377, 336] on input "checkbox" at bounding box center [380, 332] width 7 height 7
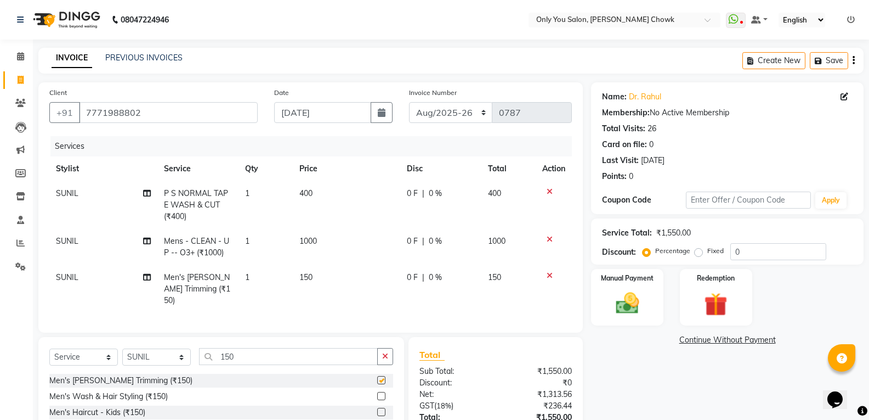
checkbox input "false"
click at [300, 359] on input "150" at bounding box center [288, 356] width 179 height 17
type input "1"
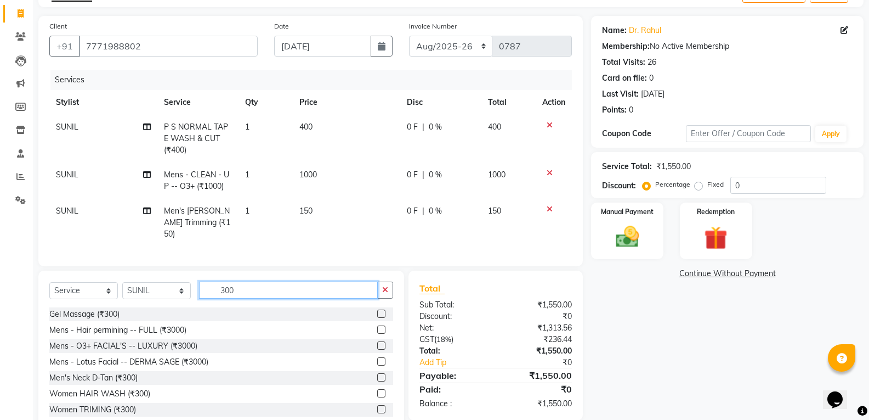
scroll to position [92, 0]
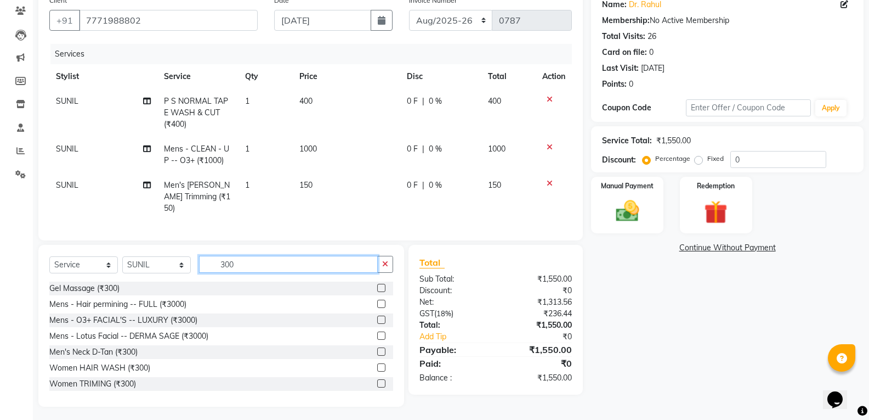
type input "300"
click at [377, 361] on div at bounding box center [385, 368] width 16 height 14
click at [377, 379] on label at bounding box center [381, 383] width 8 height 8
click at [377, 380] on input "checkbox" at bounding box center [380, 383] width 7 height 7
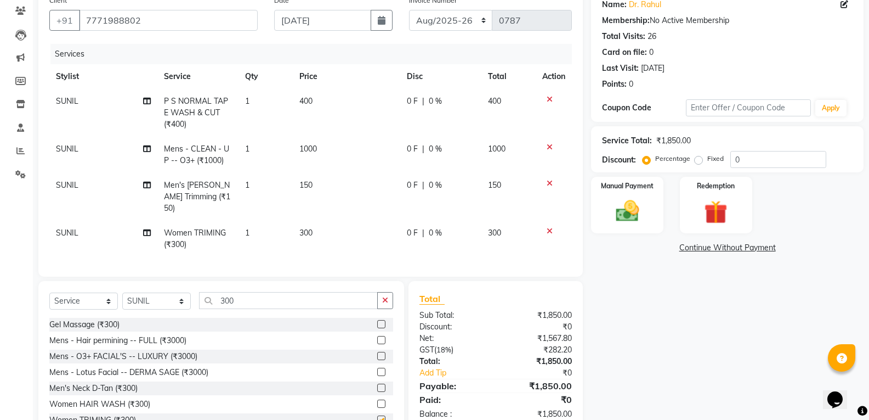
checkbox input "false"
click at [625, 219] on img at bounding box center [627, 211] width 39 height 28
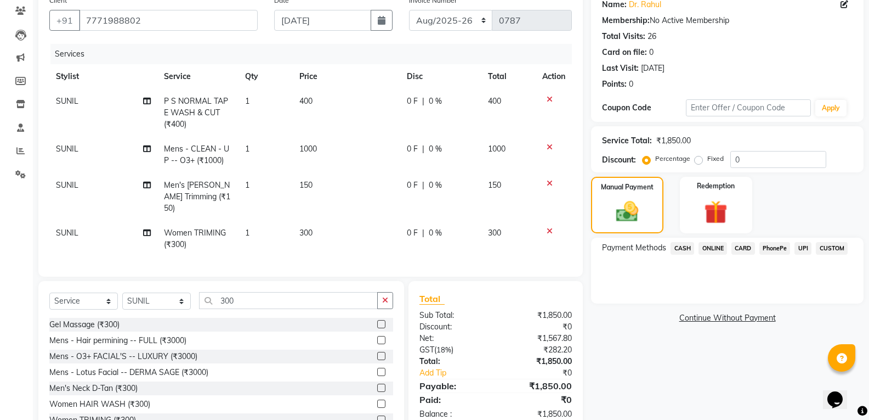
scroll to position [128, 0]
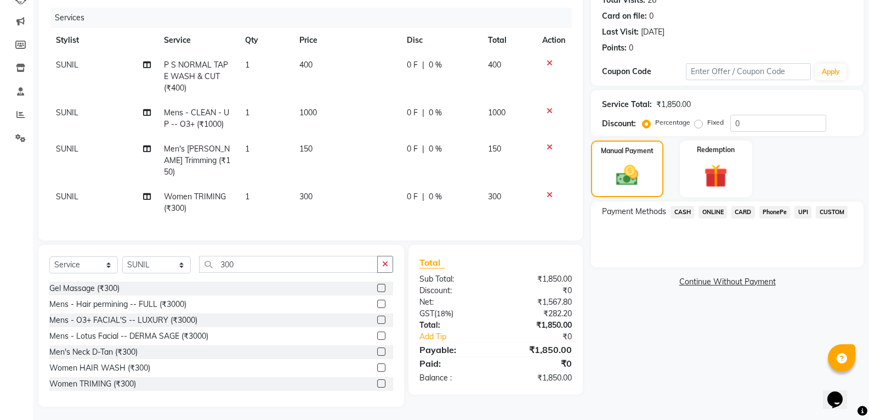
click at [683, 215] on span "CASH" at bounding box center [683, 212] width 24 height 13
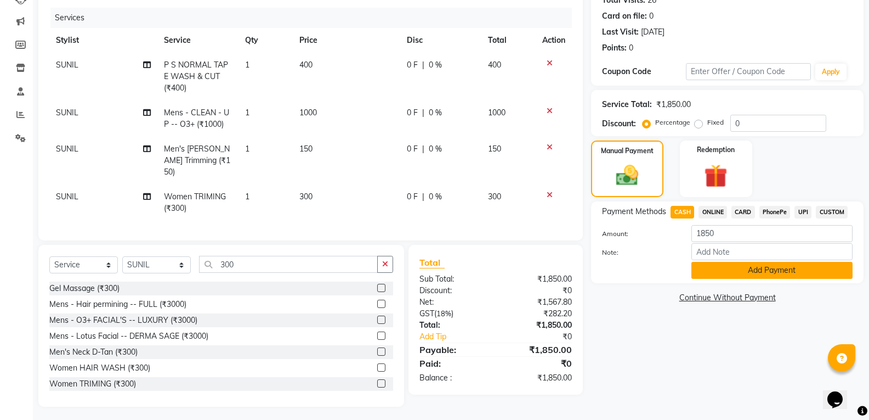
click at [766, 275] on button "Add Payment" at bounding box center [772, 270] width 161 height 17
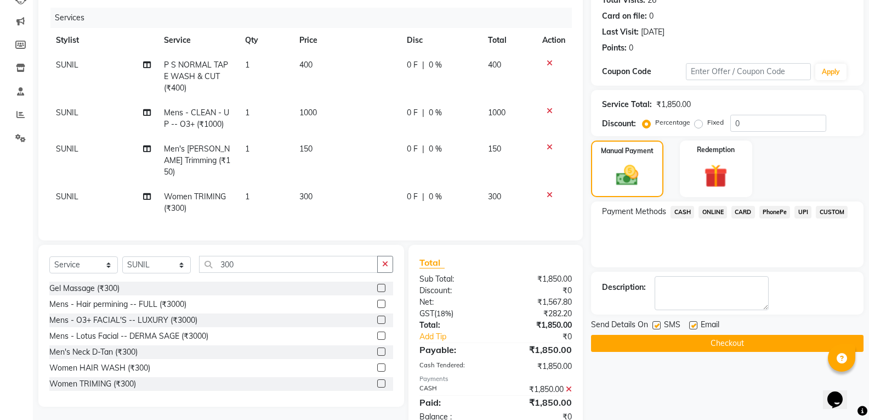
click at [741, 344] on button "Checkout" at bounding box center [727, 343] width 273 height 17
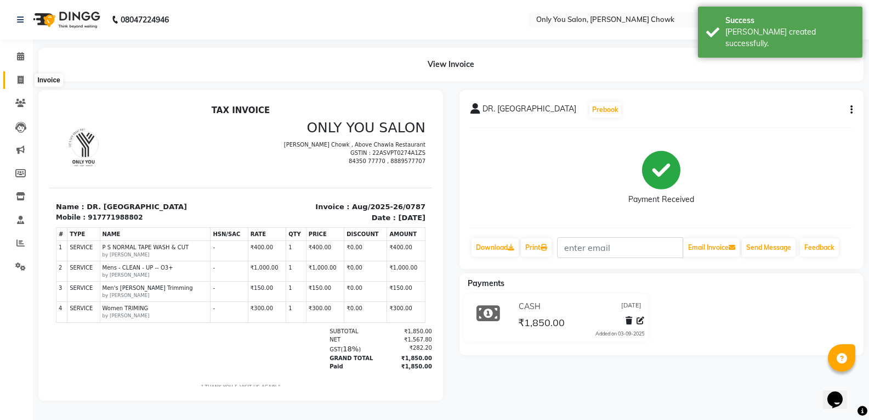
click at [19, 80] on icon at bounding box center [21, 80] width 6 height 8
select select "service"
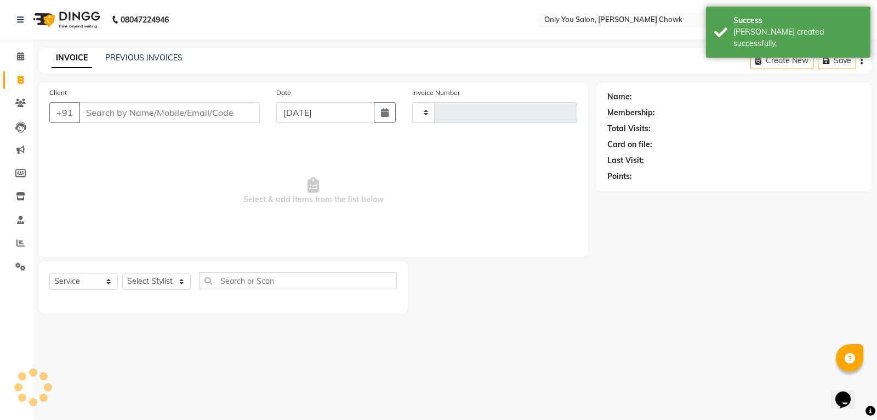
type input "0788"
select select "8713"
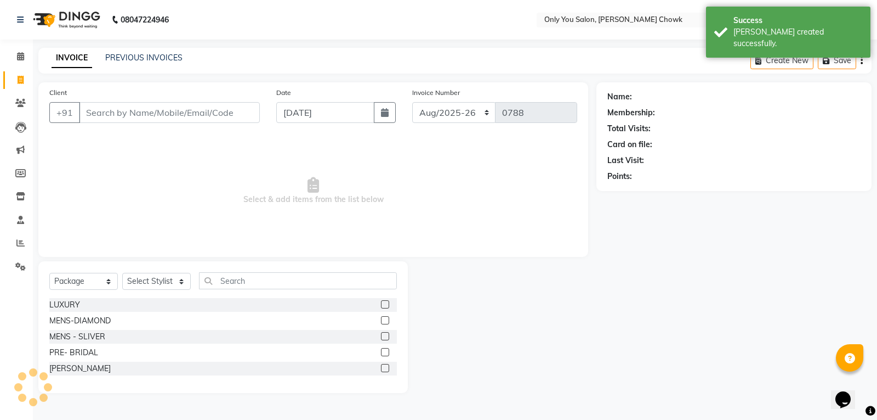
click at [120, 111] on input "Client" at bounding box center [169, 112] width 181 height 21
click at [82, 280] on select "Select Service Product Membership Package Voucher Prepaid Gift Card" at bounding box center [83, 281] width 69 height 17
select select "service"
click at [49, 273] on select "Select Service Product Membership Package Voucher Prepaid Gift Card" at bounding box center [83, 281] width 69 height 17
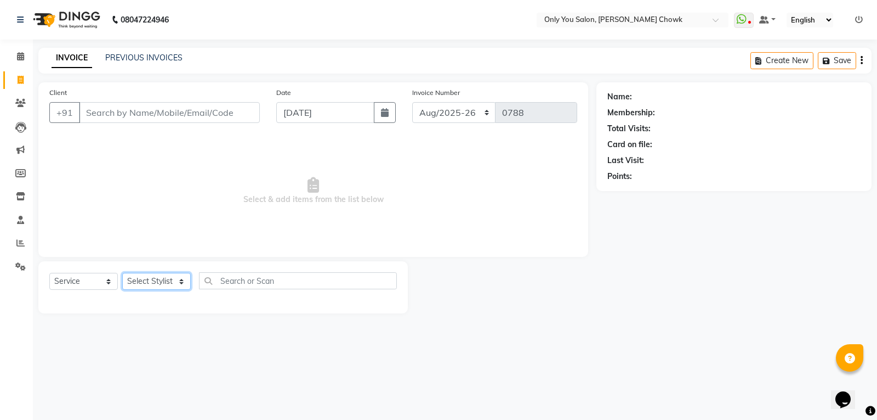
click at [158, 281] on select "Select Stylist [PERSON_NAME] [PERSON_NAME] [PERSON_NAME] MAMTA [PERSON_NAME] [P…" at bounding box center [156, 281] width 69 height 17
click at [122, 273] on select "Select Stylist [PERSON_NAME] [PERSON_NAME] [PERSON_NAME] MAMTA [PERSON_NAME] [P…" at bounding box center [156, 281] width 69 height 17
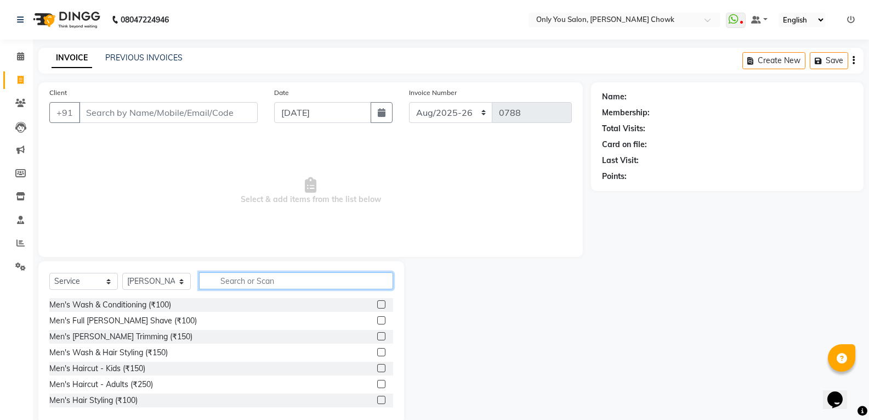
click at [219, 282] on input "text" at bounding box center [296, 280] width 194 height 17
click at [162, 276] on select "Select Stylist [PERSON_NAME] [PERSON_NAME] [PERSON_NAME] MAMTA [PERSON_NAME] [P…" at bounding box center [156, 281] width 69 height 17
select select "21376"
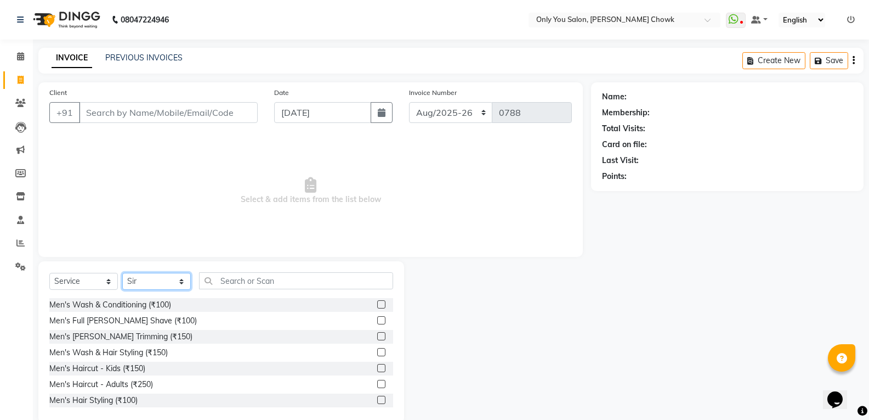
click at [122, 273] on select "Select Stylist [PERSON_NAME] [PERSON_NAME] [PERSON_NAME] MAMTA [PERSON_NAME] [P…" at bounding box center [156, 281] width 69 height 17
click at [252, 287] on input "text" at bounding box center [296, 280] width 194 height 17
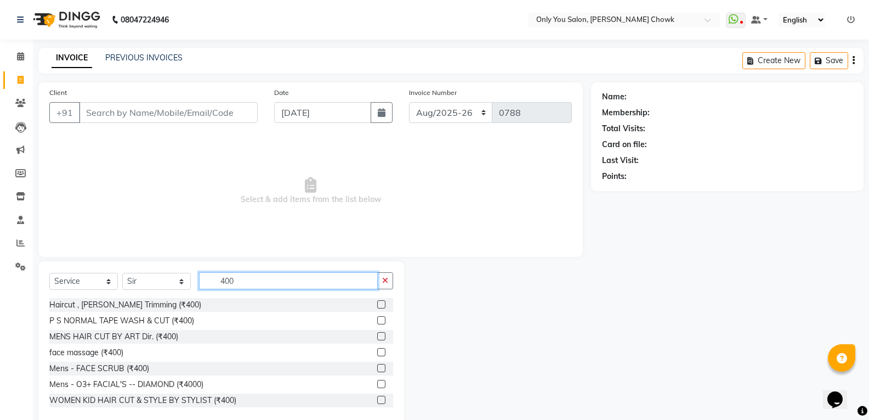
type input "400"
click at [377, 335] on label at bounding box center [381, 336] width 8 height 8
click at [377, 335] on input "checkbox" at bounding box center [380, 336] width 7 height 7
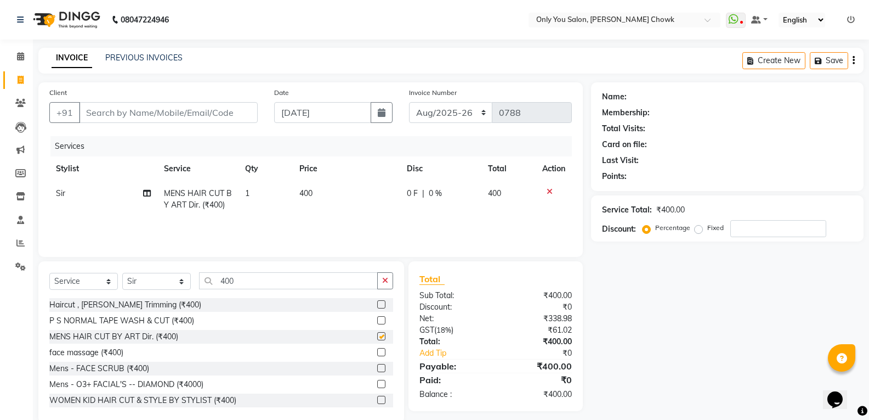
checkbox input "false"
click at [152, 282] on select "Select Stylist [PERSON_NAME] [PERSON_NAME] [PERSON_NAME] MAMTA [PERSON_NAME] [P…" at bounding box center [156, 281] width 69 height 17
select select "54278"
click at [122, 273] on select "Select Stylist [PERSON_NAME] [PERSON_NAME] [PERSON_NAME] MAMTA [PERSON_NAME] [P…" at bounding box center [156, 281] width 69 height 17
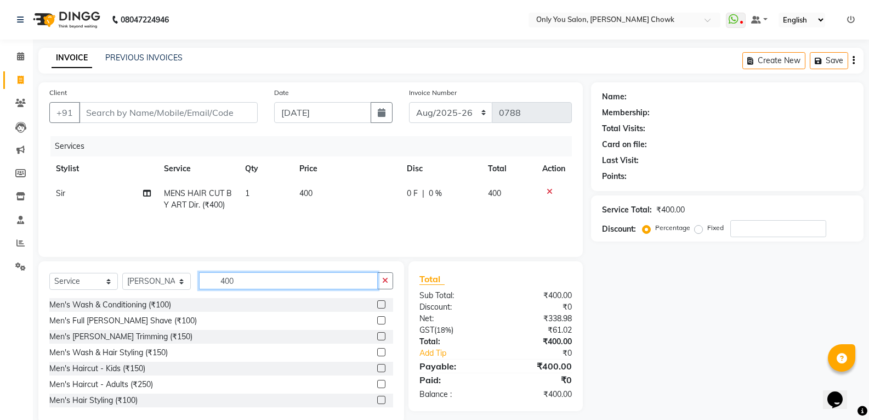
click at [244, 280] on input "400" at bounding box center [288, 280] width 179 height 17
type input "4"
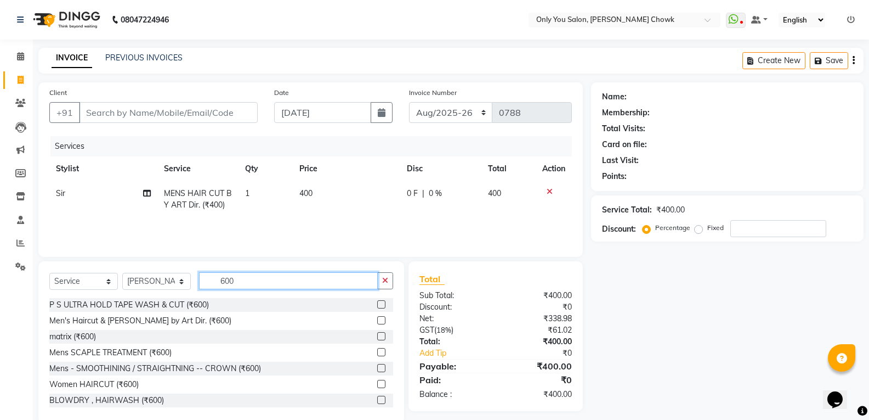
type input "600"
click at [377, 330] on div at bounding box center [385, 337] width 16 height 14
click at [377, 334] on label at bounding box center [381, 336] width 8 height 8
click at [377, 334] on input "checkbox" at bounding box center [380, 336] width 7 height 7
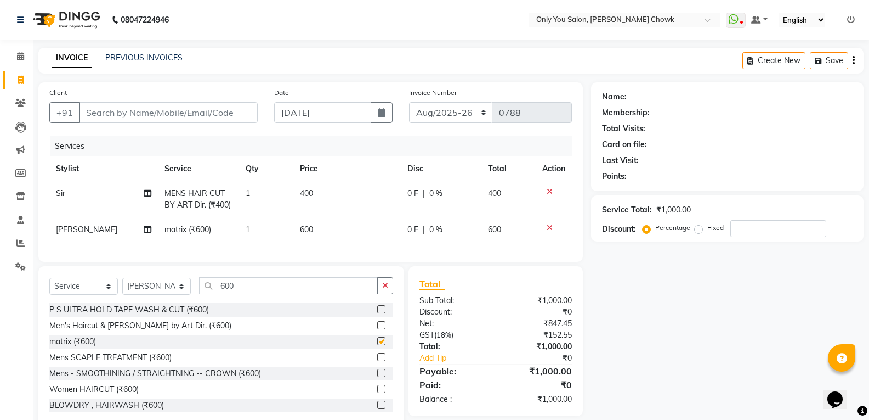
checkbox input "false"
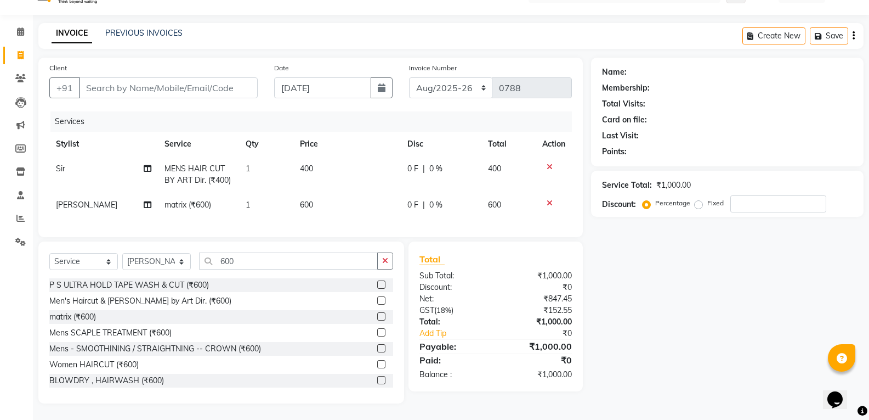
scroll to position [33, 0]
click at [434, 78] on select "[DATE]-[DATE]-26 TRD/2025" at bounding box center [451, 87] width 84 height 21
click at [154, 93] on div "Client +91" at bounding box center [153, 84] width 225 height 45
click at [161, 82] on input "Client" at bounding box center [168, 87] width 179 height 21
type input "8"
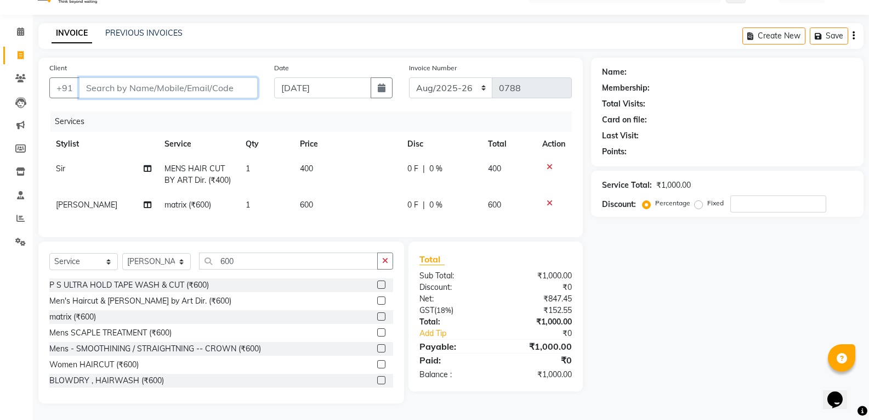
type input "0"
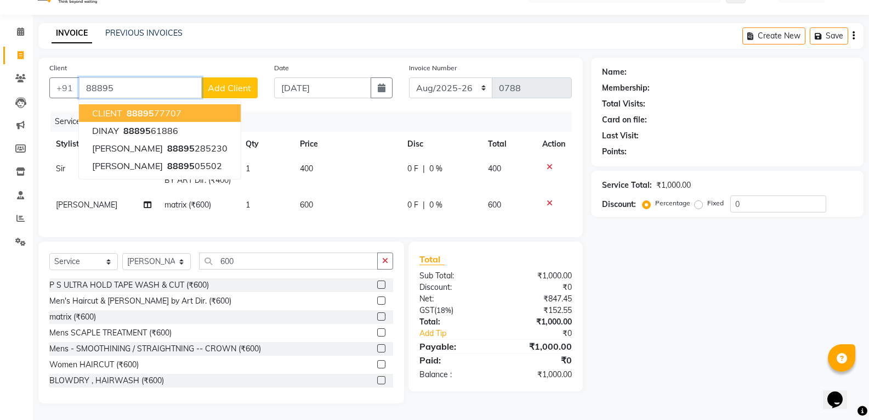
click at [209, 104] on button "CLIENT 88895 77707" at bounding box center [160, 113] width 162 height 18
type input "8889577707"
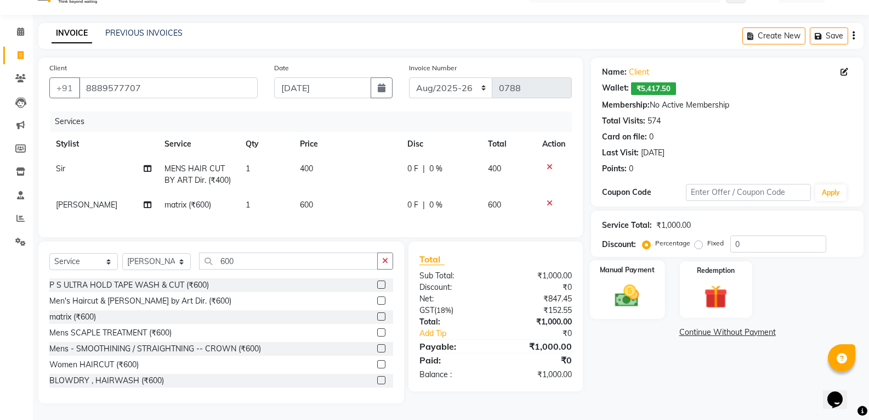
click at [627, 282] on img at bounding box center [627, 295] width 39 height 28
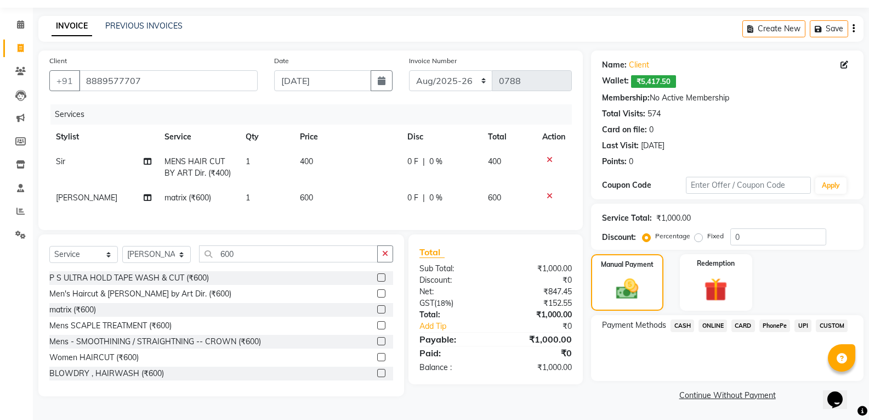
click at [687, 322] on span "CASH" at bounding box center [683, 325] width 24 height 13
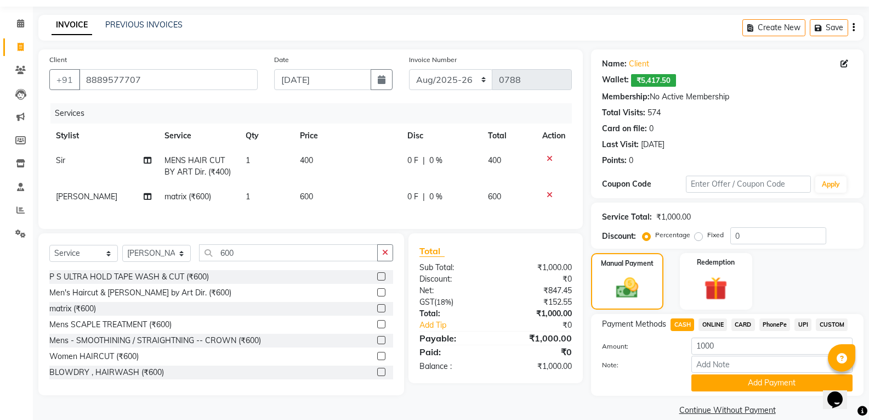
scroll to position [48, 0]
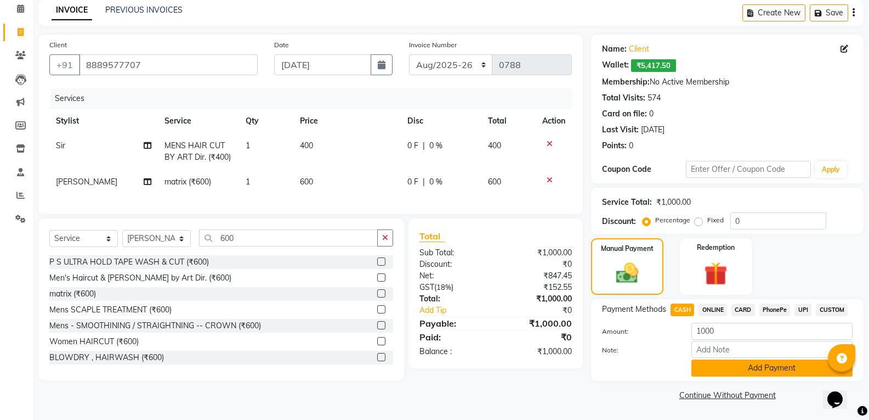
click at [741, 361] on button "Add Payment" at bounding box center [772, 367] width 161 height 17
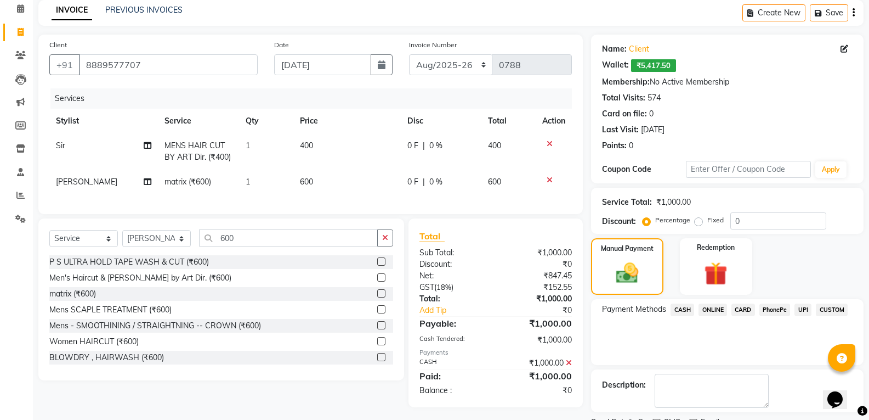
scroll to position [94, 0]
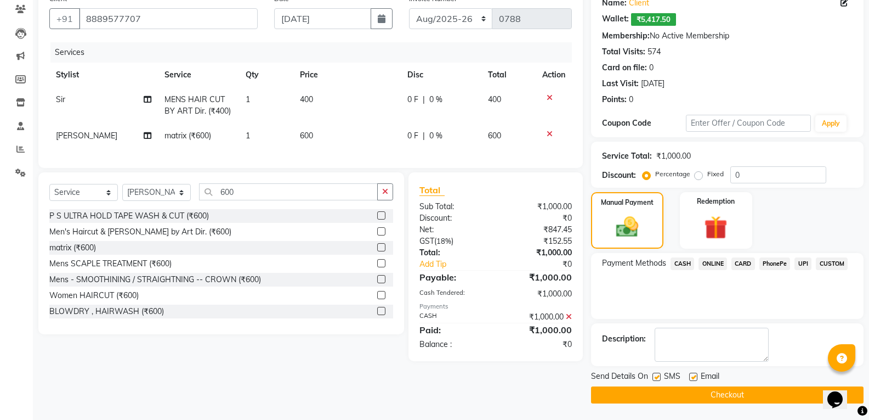
click at [707, 389] on button "Checkout" at bounding box center [727, 394] width 273 height 17
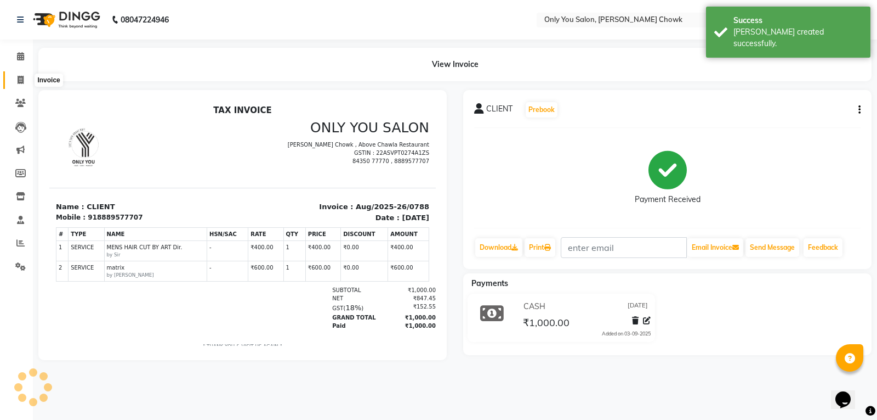
click at [20, 78] on icon at bounding box center [21, 80] width 6 height 8
select select "service"
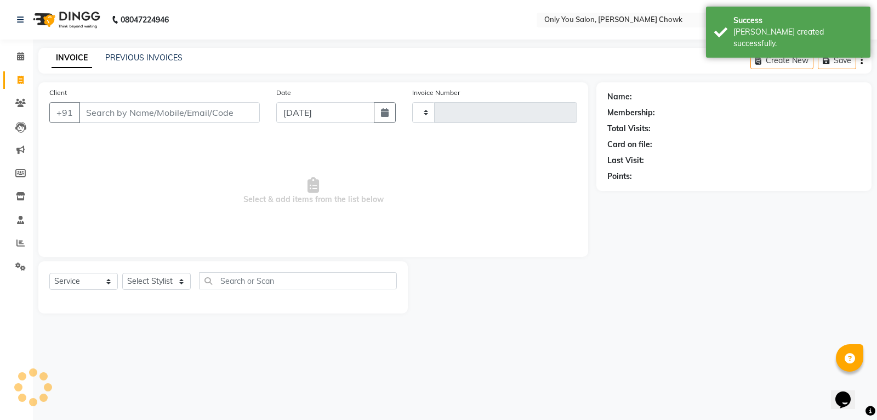
type input "0789"
select select "8713"
click at [128, 117] on input "Client" at bounding box center [169, 112] width 181 height 21
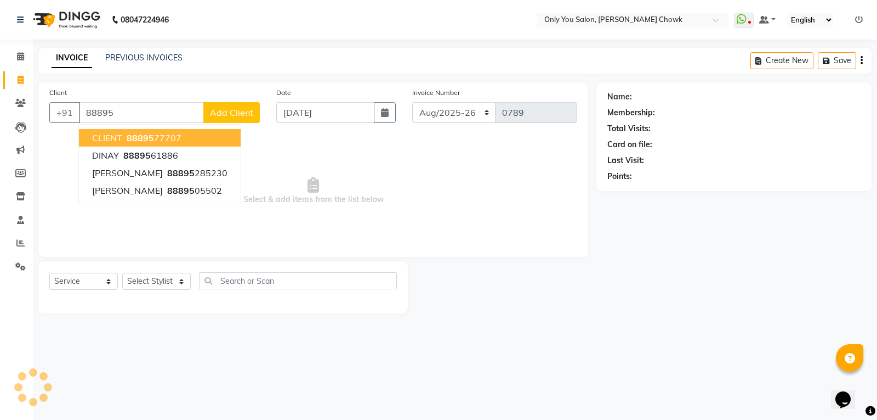
click at [150, 143] on span "88895" at bounding box center [140, 137] width 27 height 11
type input "8889577707"
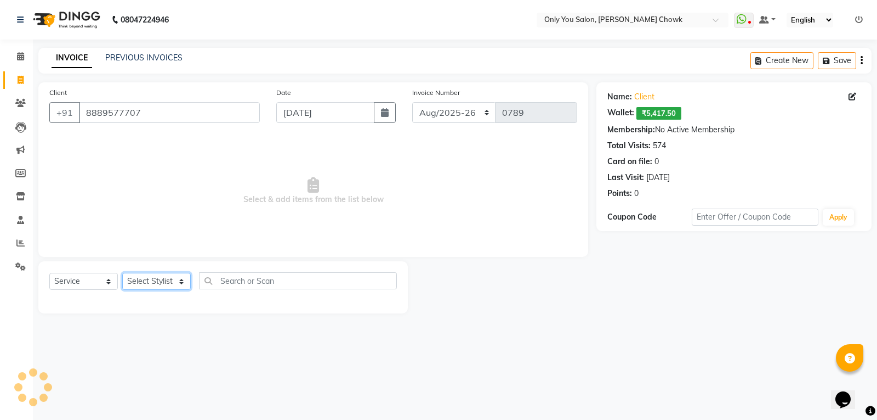
click at [164, 280] on select "Select Stylist" at bounding box center [156, 281] width 69 height 17
select select "package"
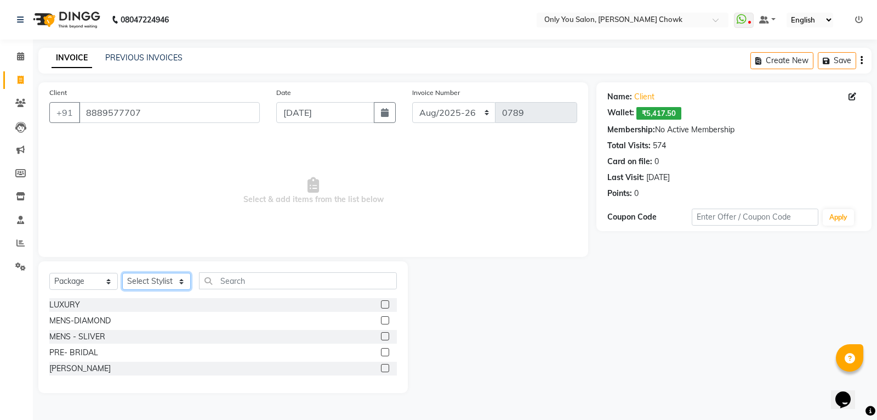
select select "87151"
click at [122, 273] on select "Select Stylist [PERSON_NAME] [PERSON_NAME] [PERSON_NAME] MAMTA [PERSON_NAME] [P…" at bounding box center [156, 281] width 69 height 17
click at [235, 288] on input "text" at bounding box center [298, 280] width 198 height 17
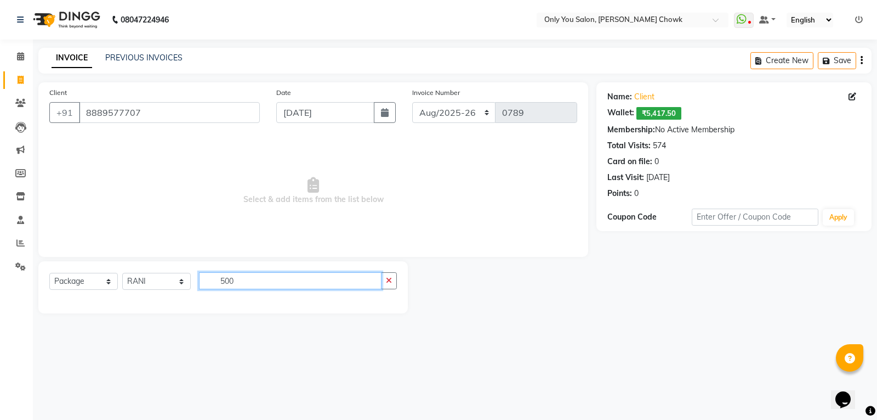
click at [293, 284] on input "500" at bounding box center [290, 280] width 183 height 17
type input "500"
click at [166, 280] on select "Select Stylist [PERSON_NAME] [PERSON_NAME] [PERSON_NAME] MAMTA [PERSON_NAME] [P…" at bounding box center [156, 281] width 69 height 17
click at [77, 282] on select "Select Service Product Membership Package Voucher Prepaid Gift Card" at bounding box center [83, 281] width 69 height 17
select select "service"
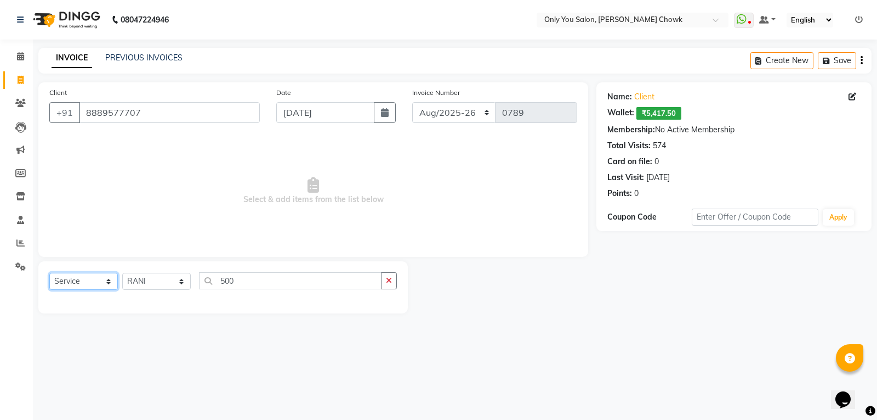
click at [49, 273] on select "Select Service Product Membership Package Voucher Prepaid Gift Card" at bounding box center [83, 281] width 69 height 17
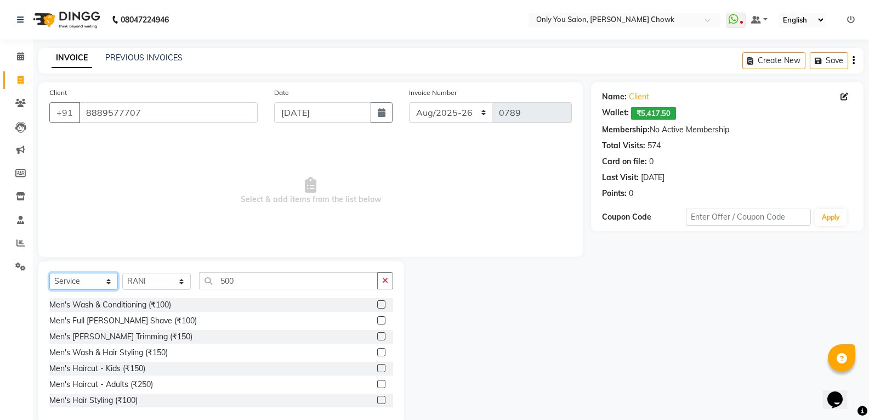
scroll to position [20, 0]
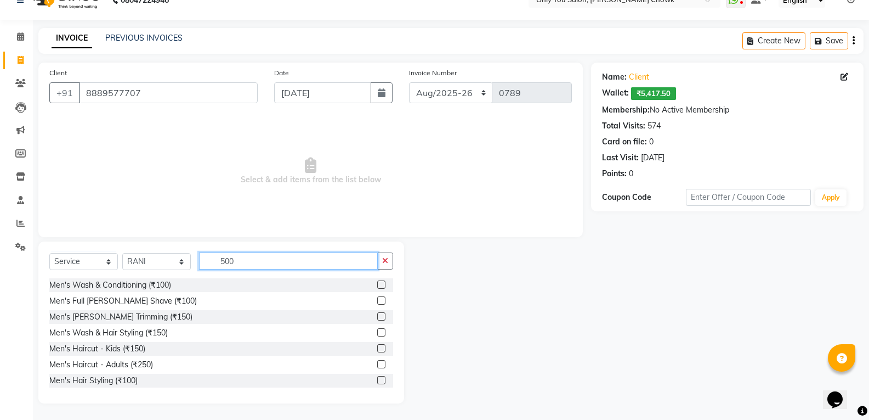
click at [259, 265] on input "500" at bounding box center [288, 260] width 179 height 17
type input "5"
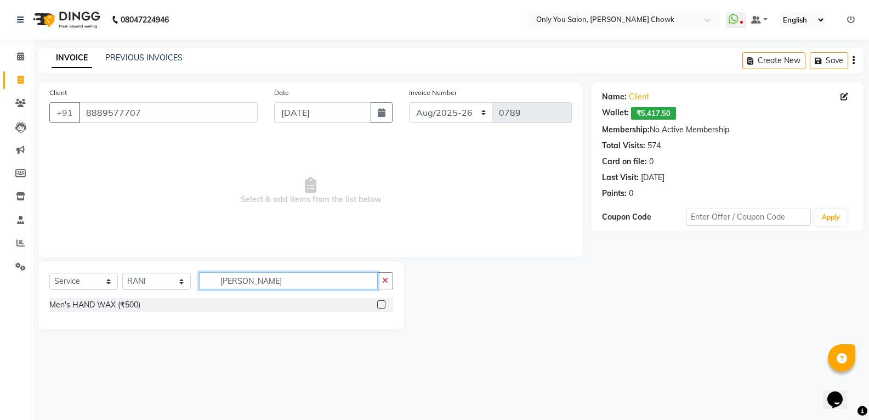
scroll to position [0, 0]
type input "HAN D WA"
click at [387, 303] on label at bounding box center [385, 304] width 8 height 8
click at [387, 303] on input "checkbox" at bounding box center [384, 304] width 7 height 7
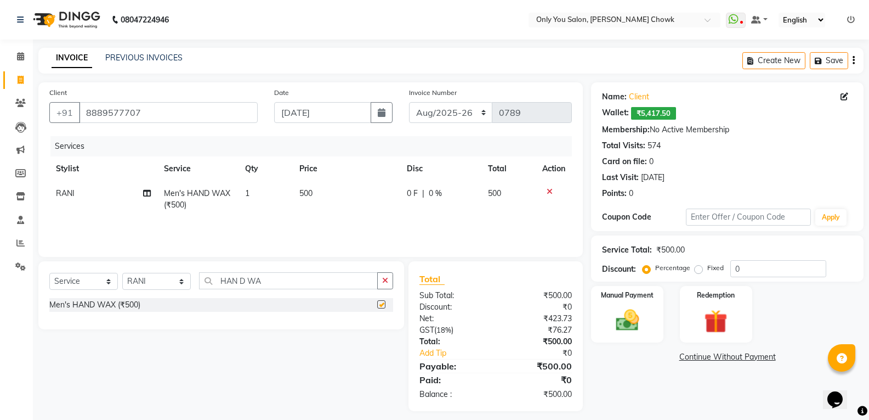
checkbox input "false"
click at [265, 279] on input "HAN D WA" at bounding box center [288, 280] width 179 height 17
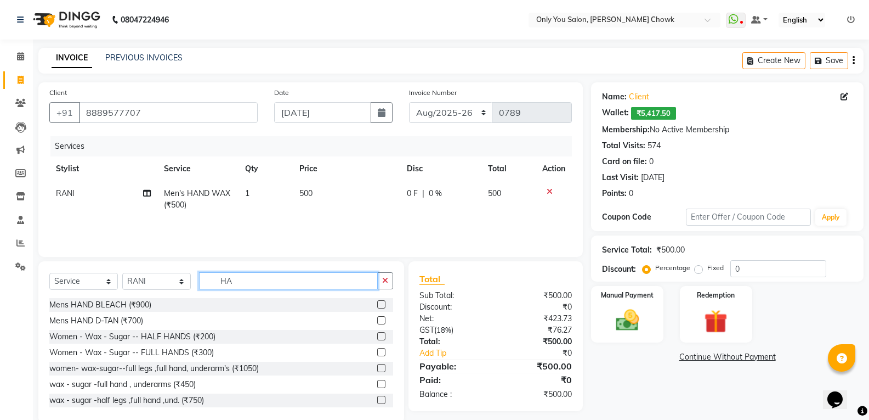
type input "H"
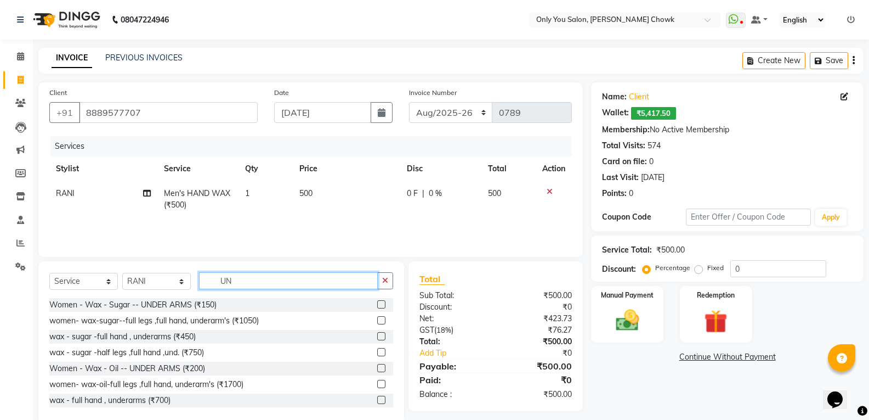
type input "UN"
click at [377, 366] on label at bounding box center [381, 368] width 8 height 8
click at [377, 366] on input "checkbox" at bounding box center [380, 368] width 7 height 7
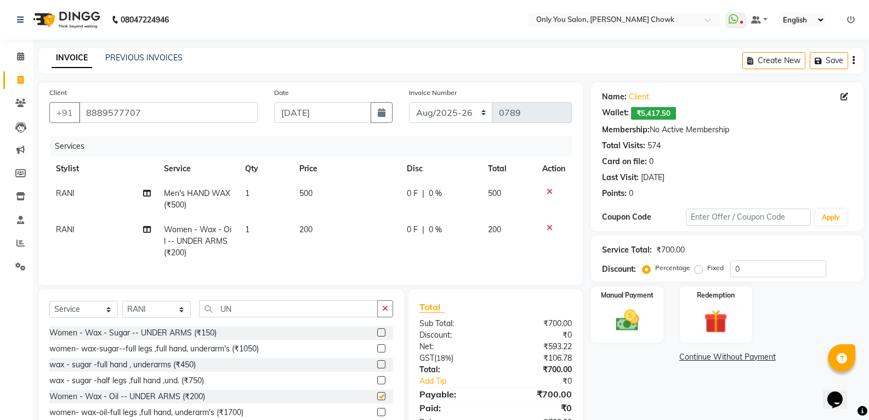
checkbox input "false"
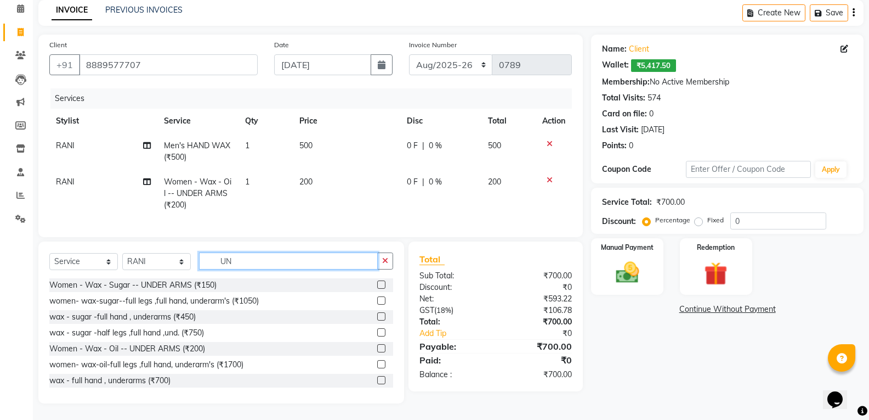
click at [303, 264] on input "UN" at bounding box center [288, 260] width 179 height 17
type input "U"
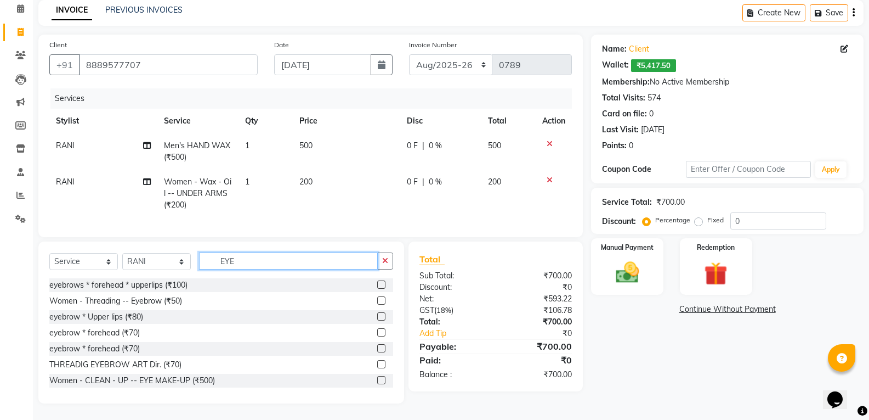
type input "EYE"
click at [377, 331] on label at bounding box center [381, 332] width 8 height 8
click at [377, 331] on input "checkbox" at bounding box center [380, 332] width 7 height 7
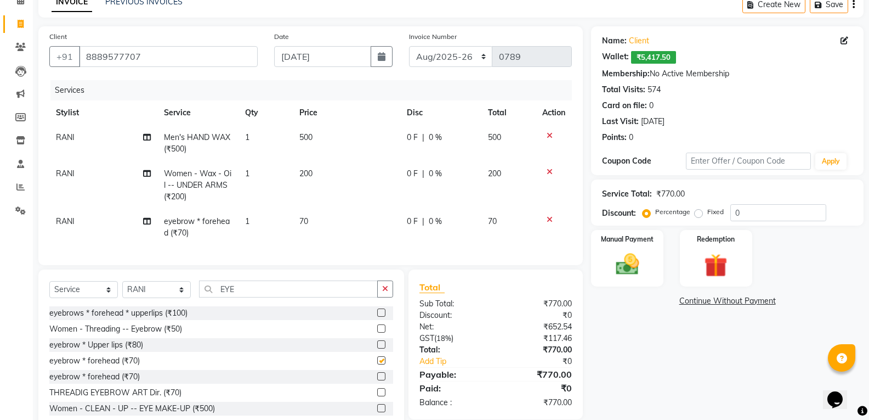
checkbox input "false"
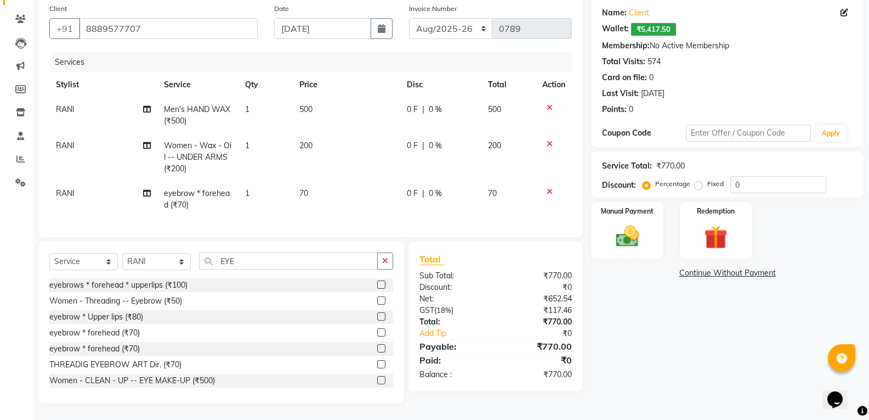
scroll to position [92, 0]
click at [151, 18] on input "8889577707" at bounding box center [168, 28] width 179 height 21
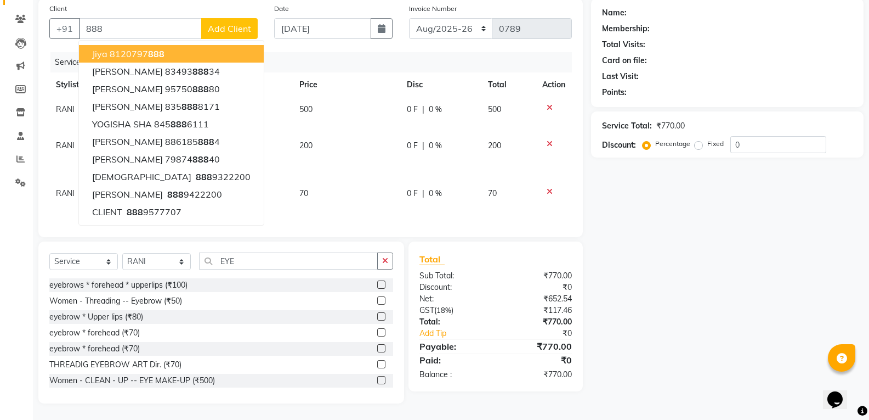
click at [551, 104] on icon at bounding box center [550, 108] width 6 height 8
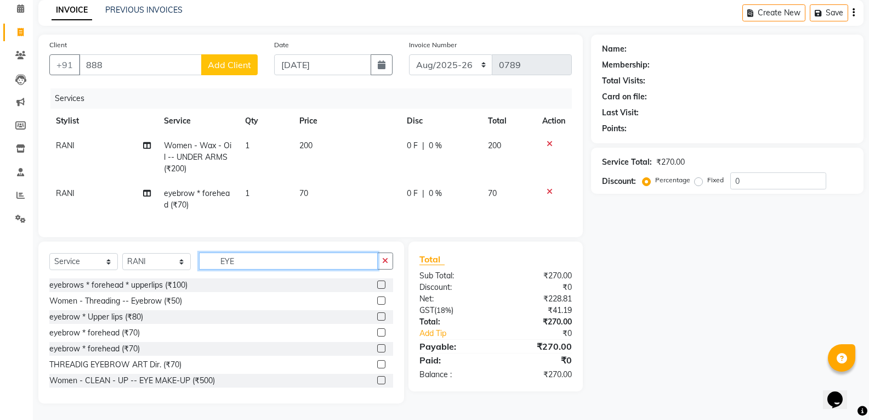
click at [275, 263] on input "EYE" at bounding box center [288, 260] width 179 height 17
click at [147, 58] on input "888" at bounding box center [140, 64] width 123 height 21
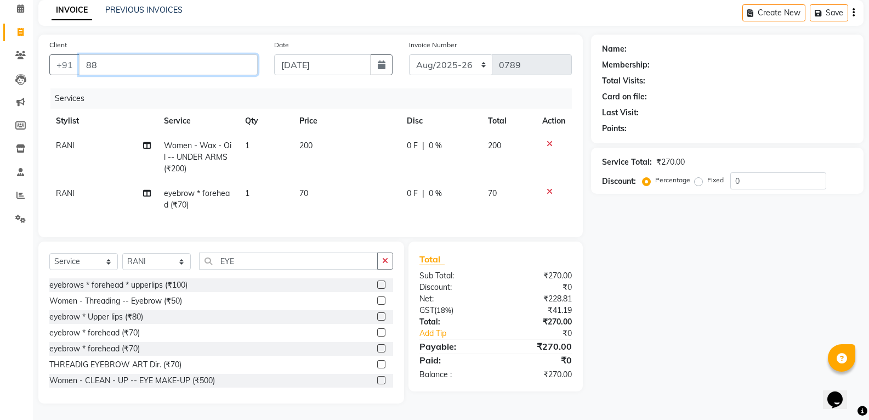
type input "8"
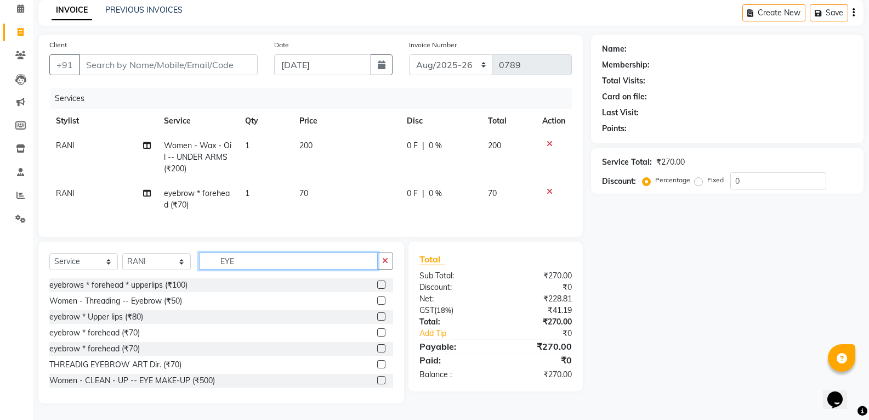
click at [259, 266] on input "EYE" at bounding box center [288, 260] width 179 height 17
type input "E"
type input "H"
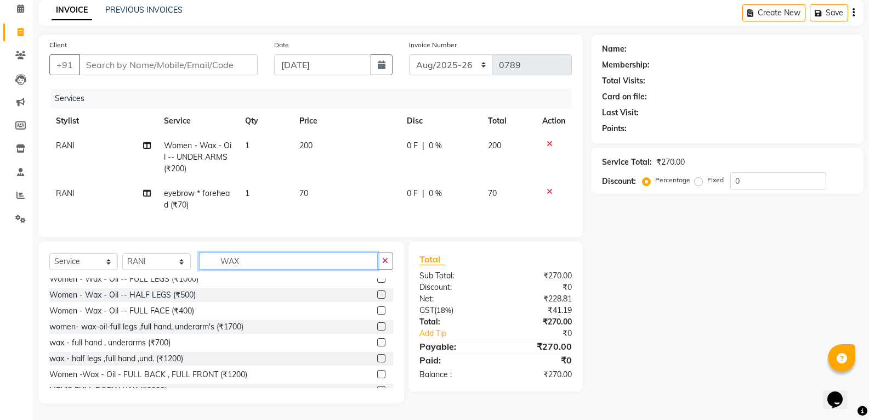
scroll to position [686, 0]
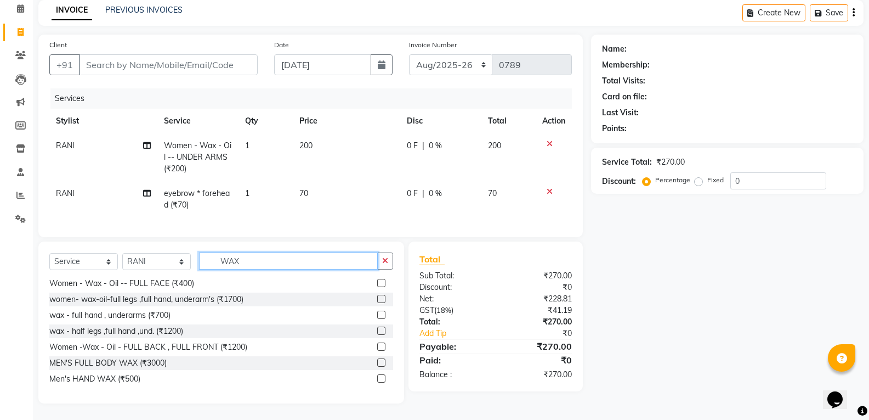
type input "WAX"
click at [377, 377] on label at bounding box center [381, 378] width 8 height 8
click at [377, 377] on input "checkbox" at bounding box center [380, 378] width 7 height 7
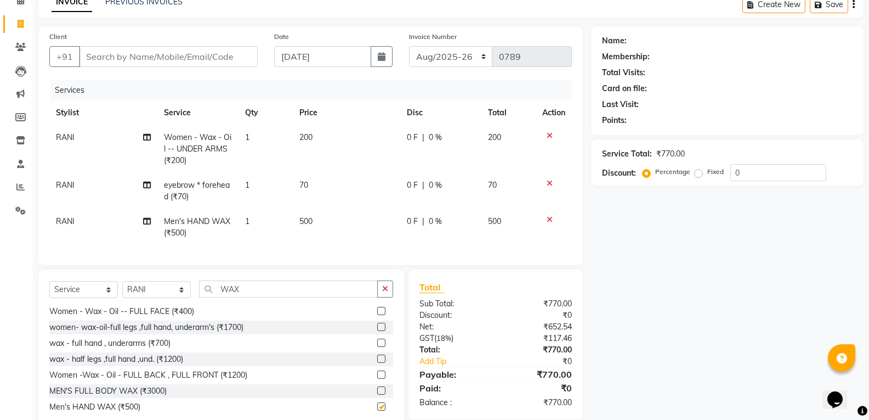
checkbox input "false"
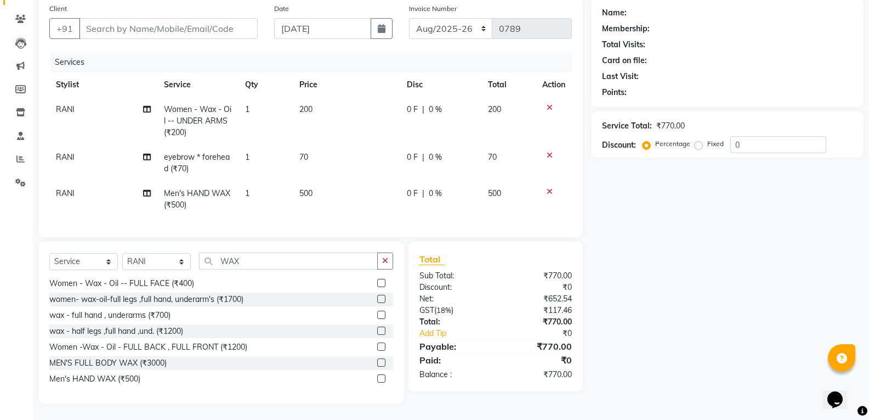
scroll to position [0, 0]
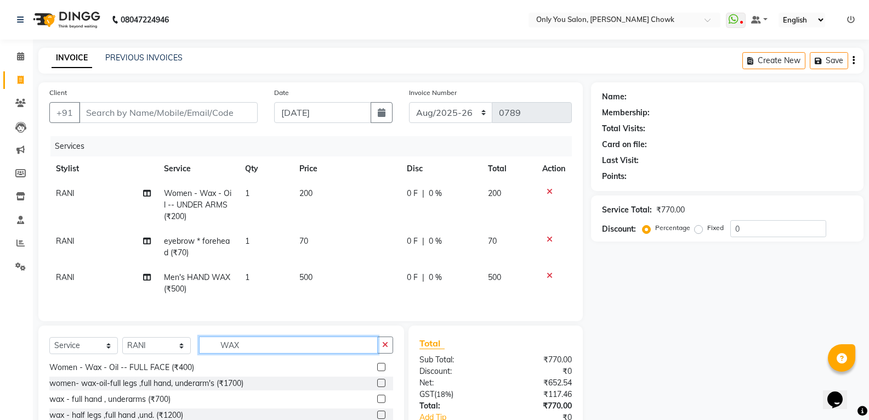
click at [276, 353] on input "WAX" at bounding box center [288, 344] width 179 height 17
click at [305, 244] on span "70" at bounding box center [303, 241] width 9 height 10
select select "87151"
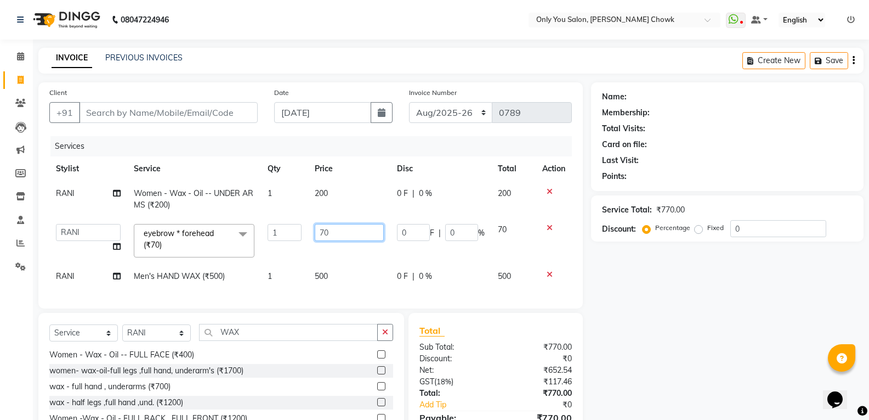
click at [346, 234] on input "70" at bounding box center [349, 232] width 69 height 17
type input "7"
type input "80"
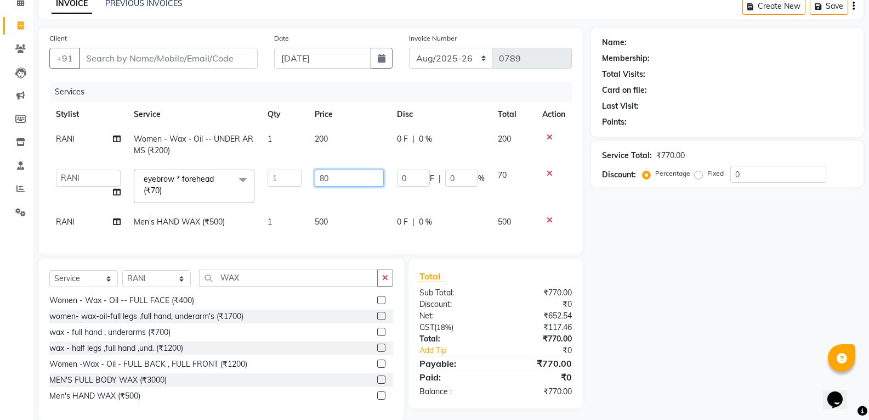
scroll to position [55, 0]
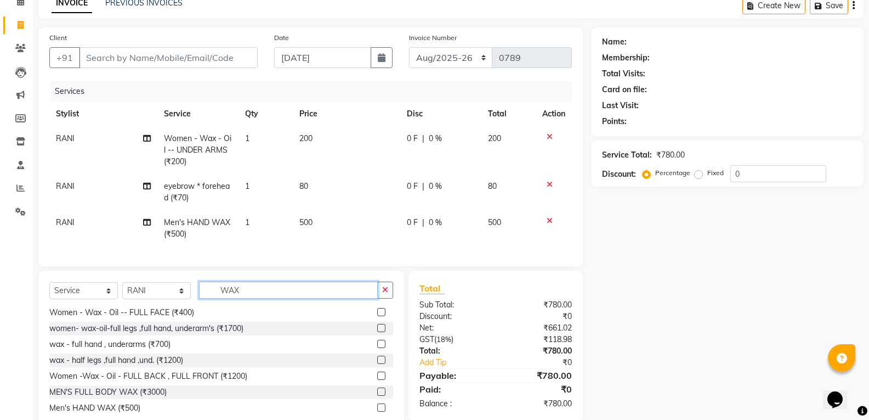
click at [259, 283] on div "Select Service Product Membership Package Voucher Prepaid Gift Card Select Styl…" at bounding box center [221, 351] width 366 height 162
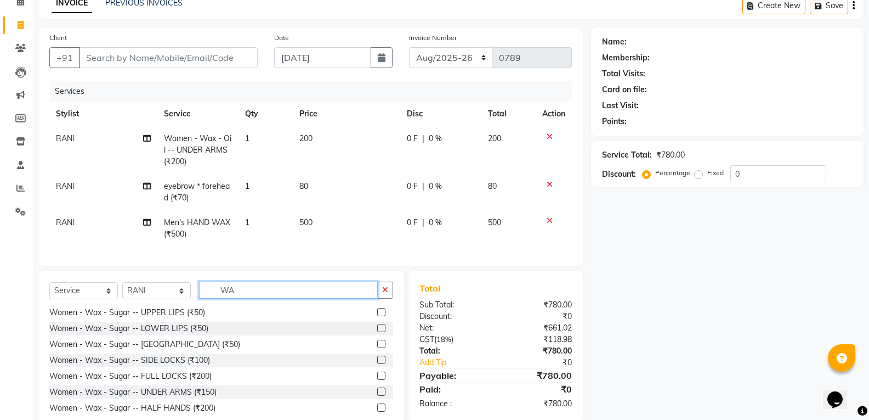
type input "W"
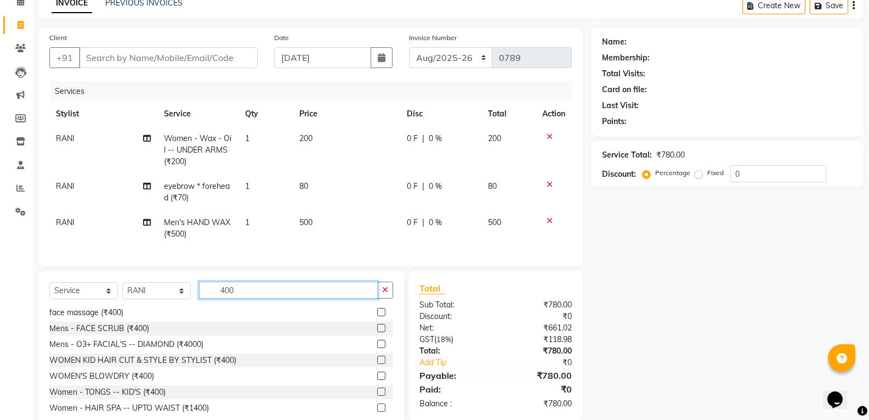
type input "400"
click at [158, 299] on select "Select Stylist [PERSON_NAME] [PERSON_NAME] [PERSON_NAME] MAMTA [PERSON_NAME] [P…" at bounding box center [156, 290] width 69 height 17
select select "86689"
click at [122, 290] on select "Select Stylist [PERSON_NAME] [PERSON_NAME] [PERSON_NAME] MAMTA [PERSON_NAME] [P…" at bounding box center [156, 290] width 69 height 17
click at [313, 298] on input "400" at bounding box center [288, 289] width 179 height 17
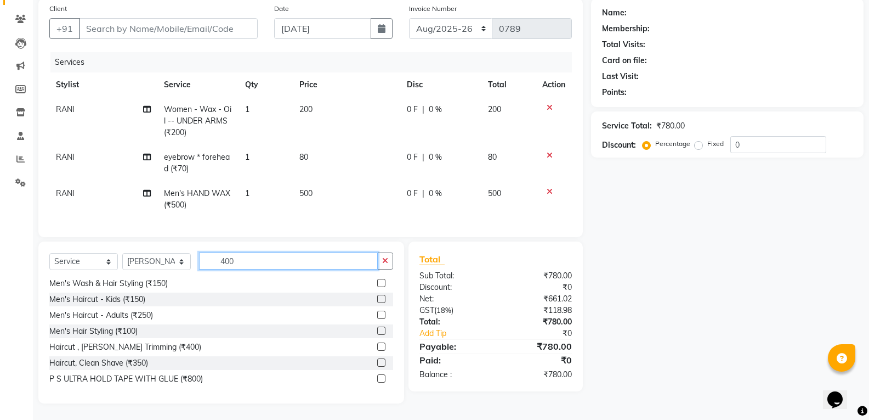
scroll to position [0, 0]
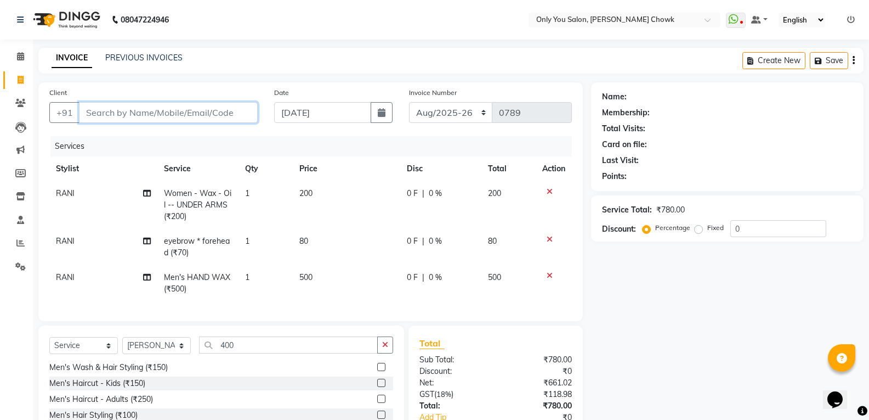
click at [120, 117] on input "Client" at bounding box center [168, 112] width 179 height 21
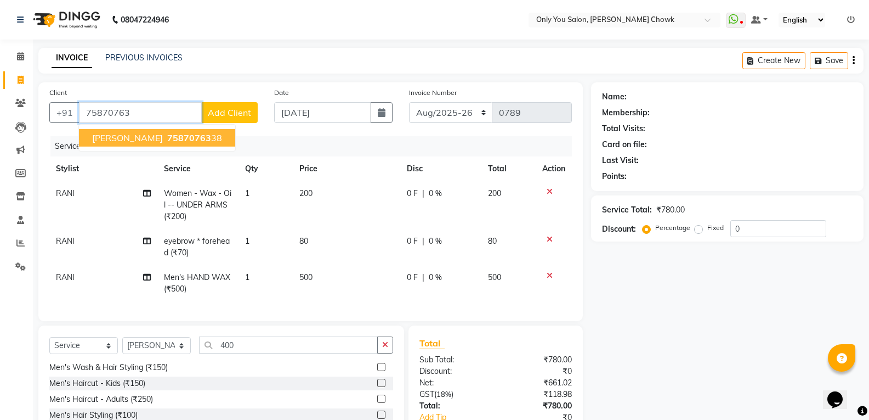
click at [167, 138] on span "75870763" at bounding box center [189, 137] width 44 height 11
type input "7587076338"
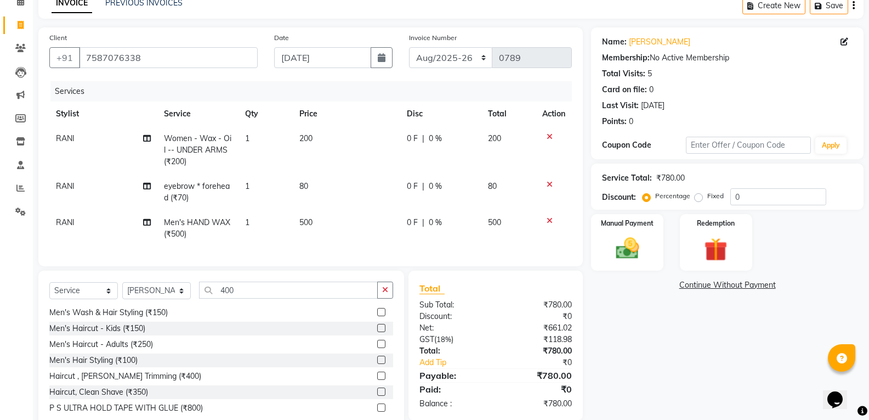
scroll to position [92, 0]
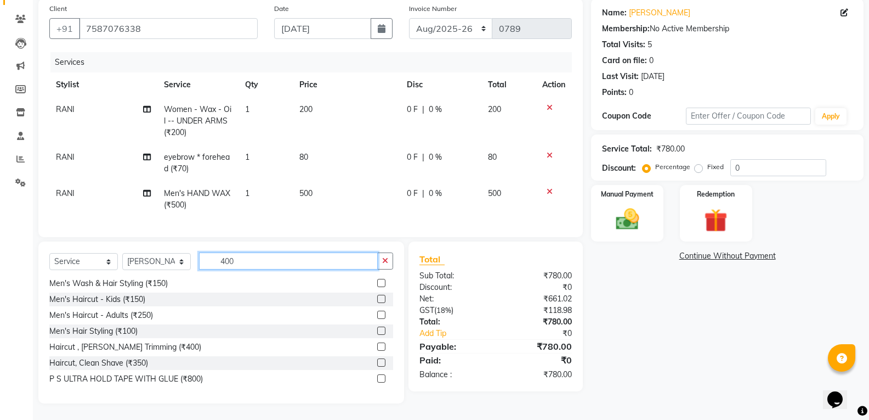
click at [290, 265] on input "400" at bounding box center [288, 260] width 179 height 17
click at [377, 342] on label at bounding box center [381, 346] width 8 height 8
click at [377, 343] on input "checkbox" at bounding box center [380, 346] width 7 height 7
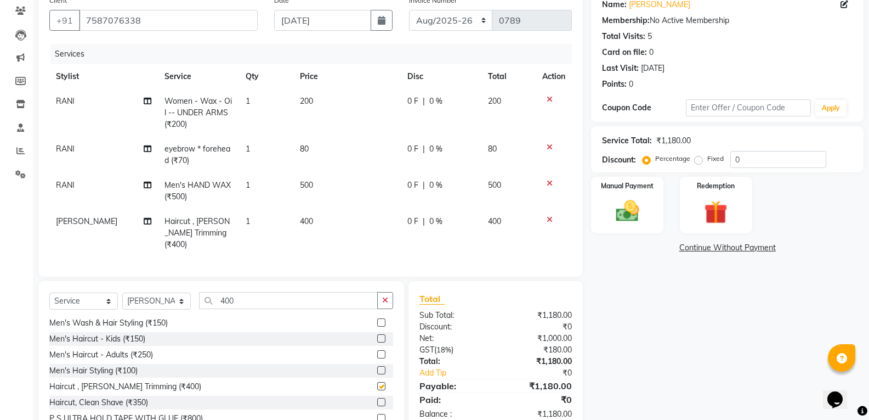
checkbox input "false"
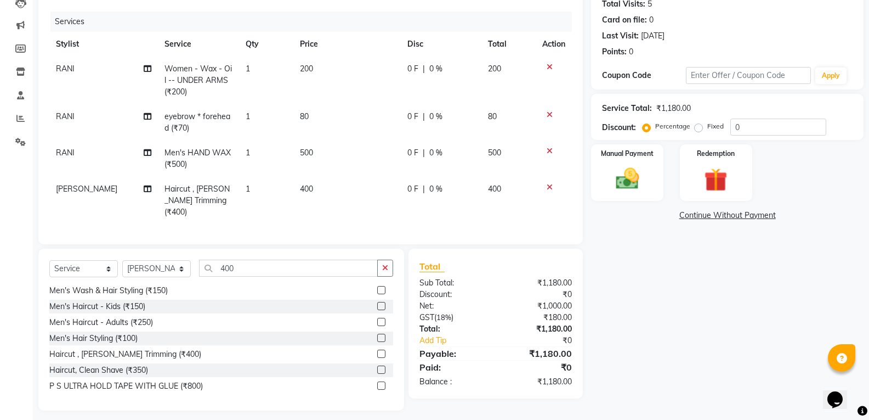
scroll to position [128, 0]
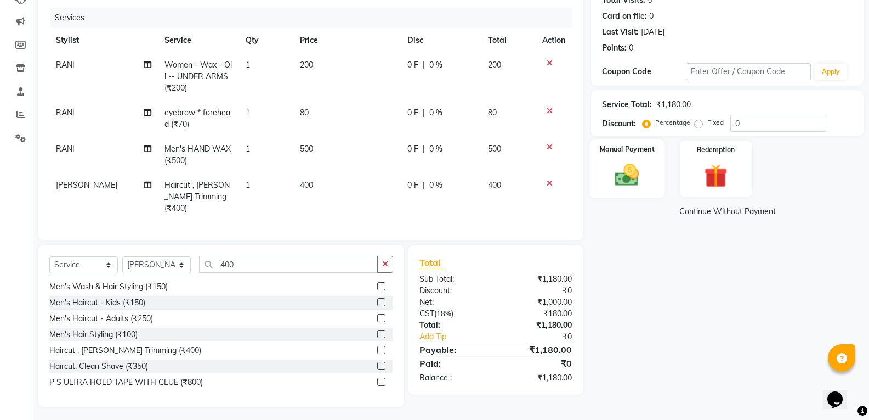
click at [640, 174] on img at bounding box center [627, 175] width 39 height 28
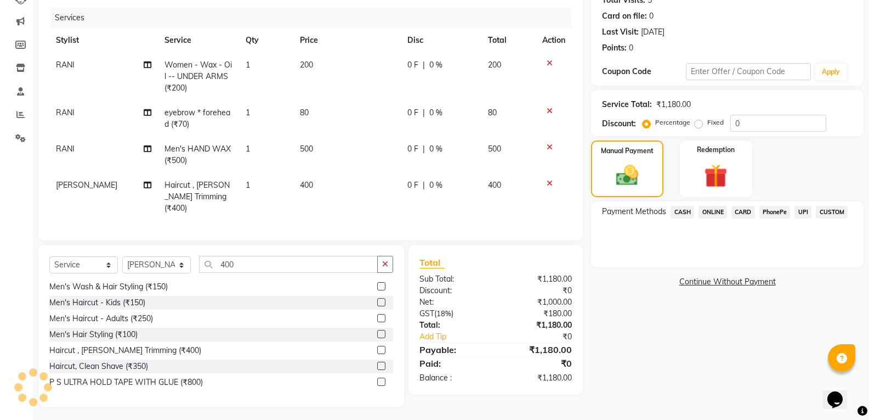
click at [680, 211] on span "CASH" at bounding box center [683, 212] width 24 height 13
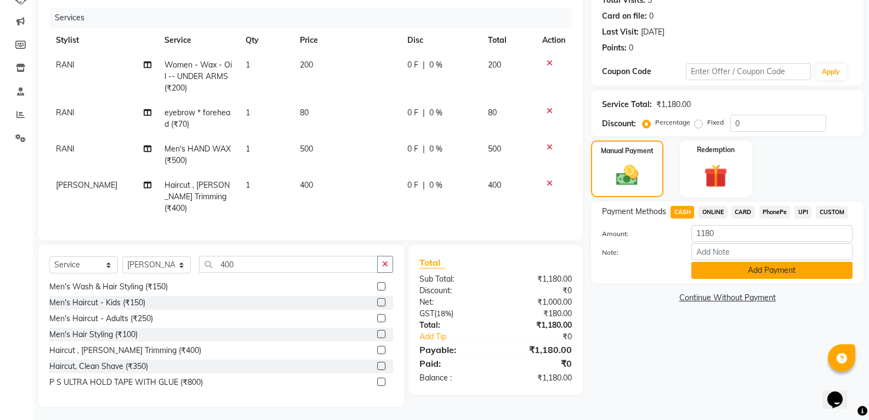
click at [710, 270] on button "Add Payment" at bounding box center [772, 270] width 161 height 17
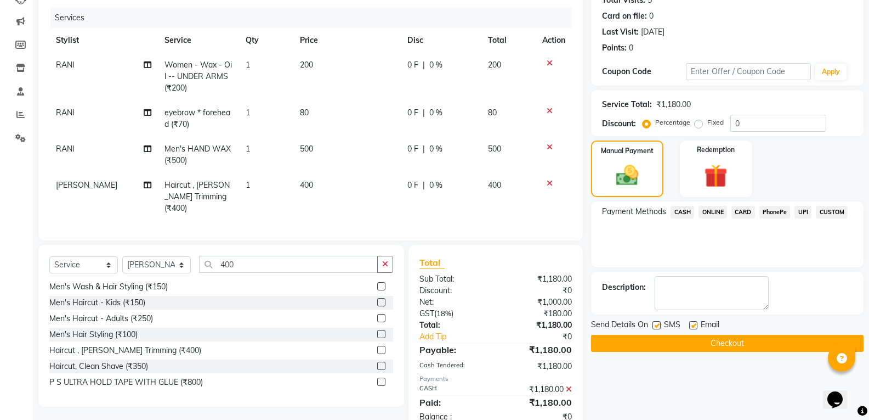
scroll to position [155, 0]
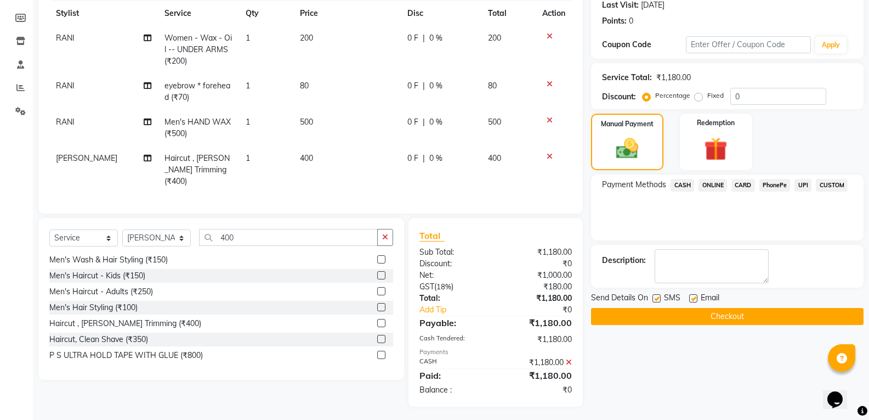
click at [751, 317] on button "Checkout" at bounding box center [727, 316] width 273 height 17
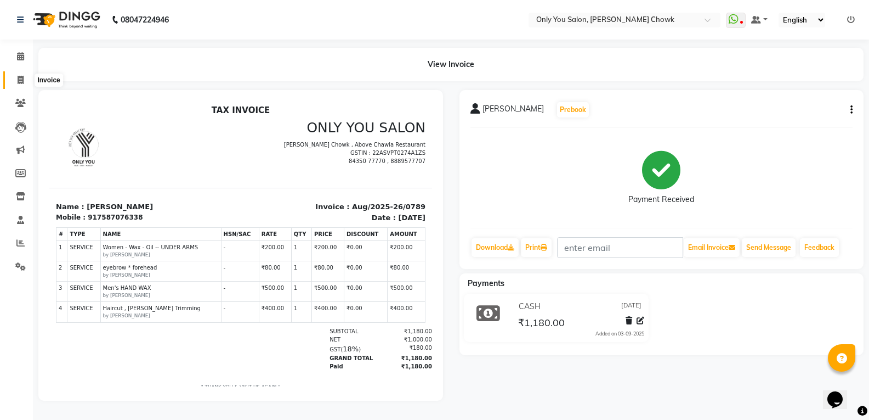
click at [21, 83] on icon at bounding box center [21, 80] width 6 height 8
select select "service"
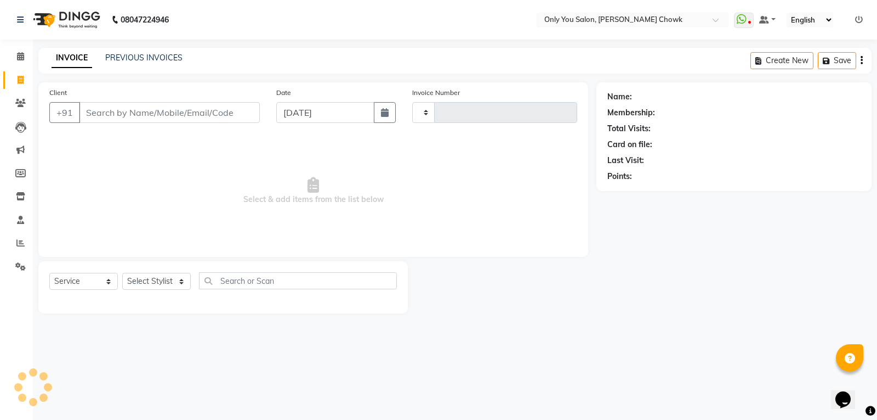
type input "0790"
select select "8713"
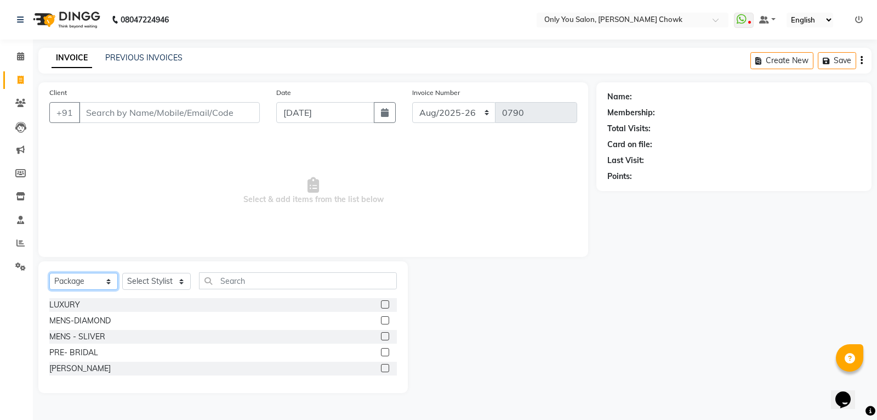
click at [86, 275] on select "Select Service Product Membership Package Voucher Prepaid Gift Card" at bounding box center [83, 281] width 69 height 17
select select "service"
click at [49, 273] on select "Select Service Product Membership Package Voucher Prepaid Gift Card" at bounding box center [83, 281] width 69 height 17
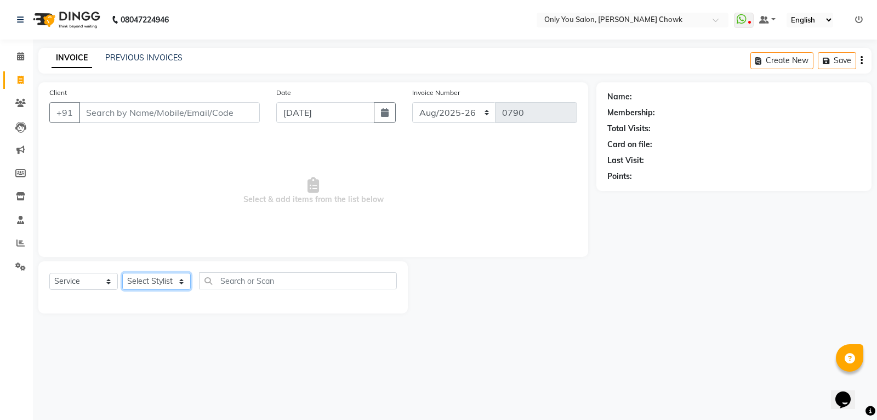
click at [162, 283] on select "Select Stylist ASHWIN gautam KHUSHI SIDAR LAXMI TIWARI MAMTA SAHU NARESH Ragini…" at bounding box center [156, 281] width 69 height 17
select select "54278"
click at [122, 273] on select "Select Stylist ASHWIN gautam KHUSHI SIDAR LAXMI TIWARI MAMTA SAHU NARESH Ragini…" at bounding box center [156, 281] width 69 height 17
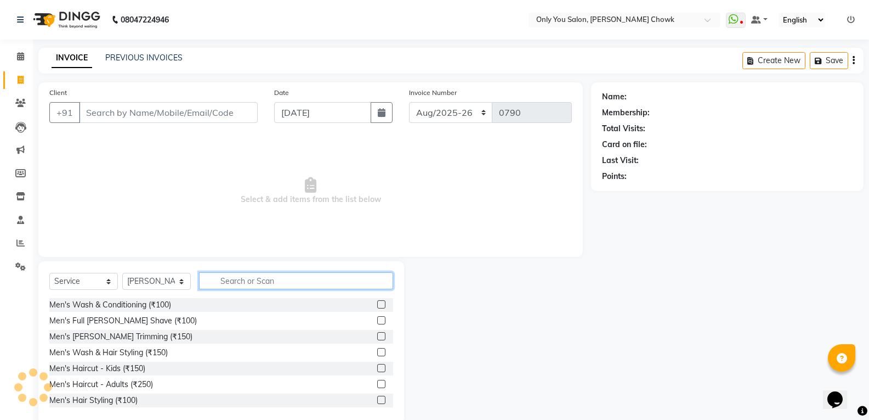
click at [315, 278] on input "text" at bounding box center [296, 280] width 194 height 17
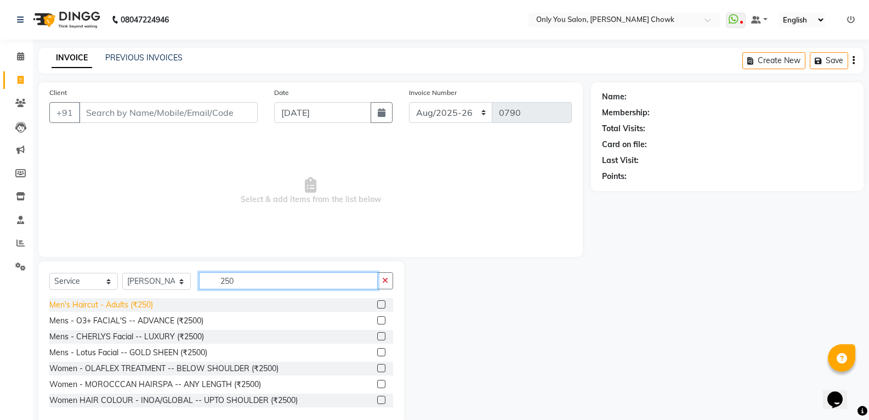
type input "250"
click at [127, 305] on div "Men's Haircut - Adults (₹250)" at bounding box center [101, 305] width 104 height 12
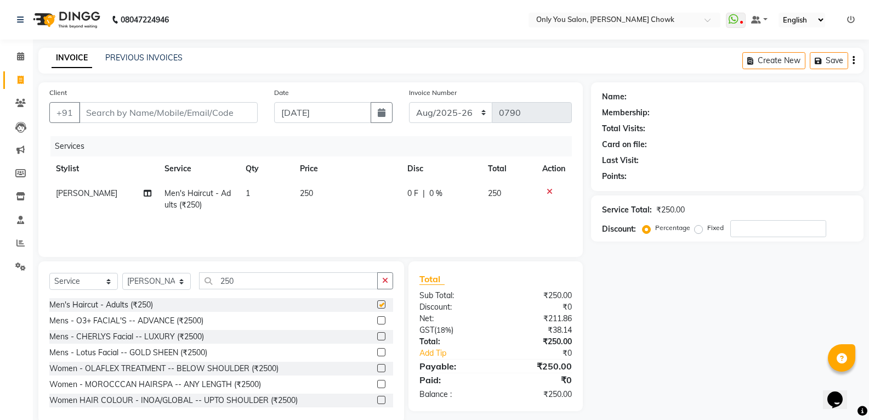
checkbox input "false"
click at [253, 284] on div "Select Service Product Membership Package Voucher Prepaid Gift Card Select Styl…" at bounding box center [221, 285] width 344 height 26
click at [269, 270] on div "Select Service Product Membership Package Voucher Prepaid Gift Card Select Styl…" at bounding box center [221, 342] width 366 height 162
click at [275, 277] on input "250" at bounding box center [288, 280] width 179 height 17
type input "2"
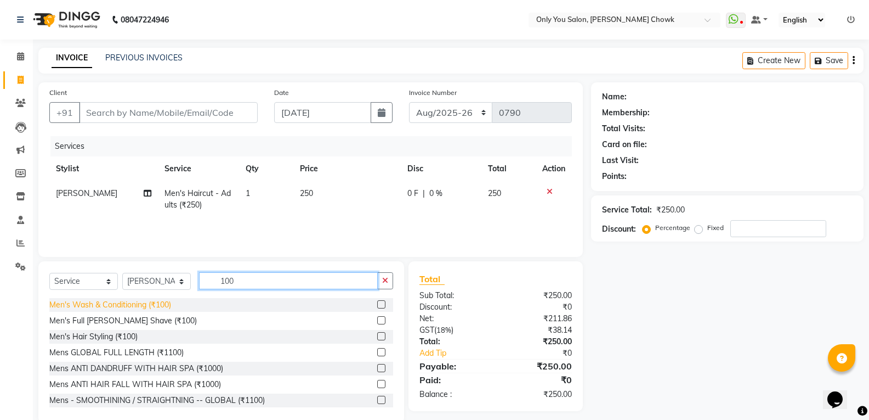
type input "100"
click at [132, 304] on div "Men's Wash & Conditioning (₹100)" at bounding box center [110, 305] width 122 height 12
checkbox input "false"
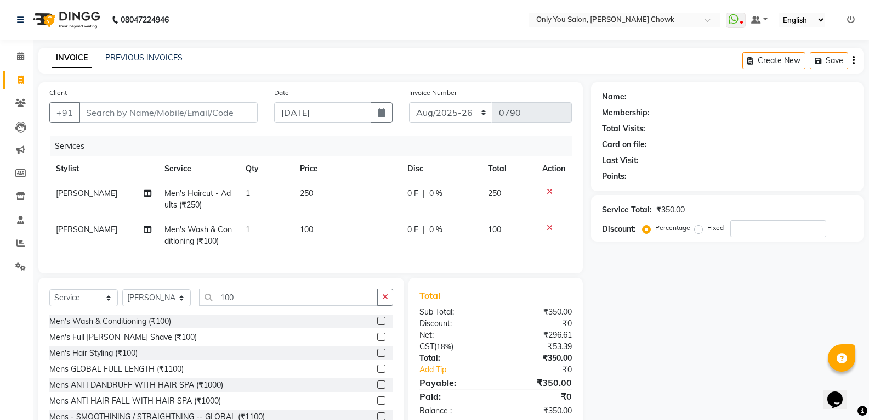
click at [195, 101] on div "Client +91" at bounding box center [153, 109] width 225 height 45
click at [195, 117] on input "Client" at bounding box center [168, 112] width 179 height 21
type input "8"
type input "0"
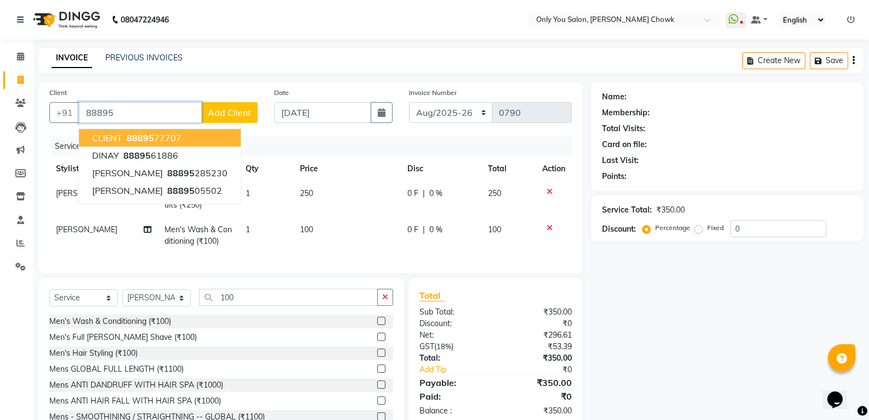
click at [202, 132] on button "CLIENT 88895 77707" at bounding box center [160, 138] width 162 height 18
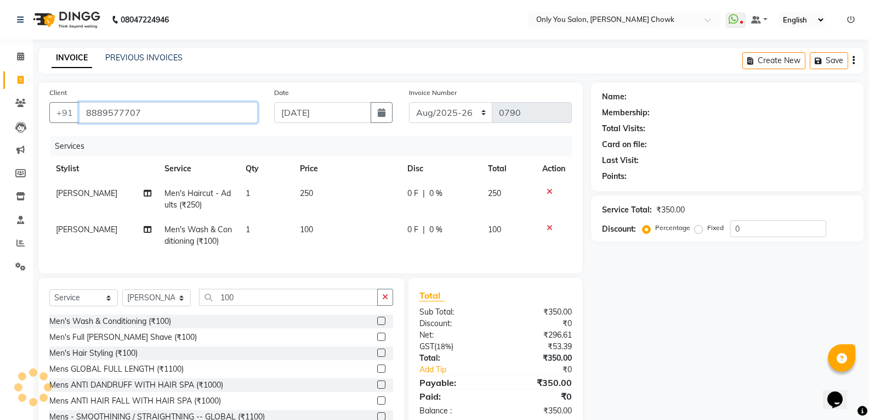
type input "8889577707"
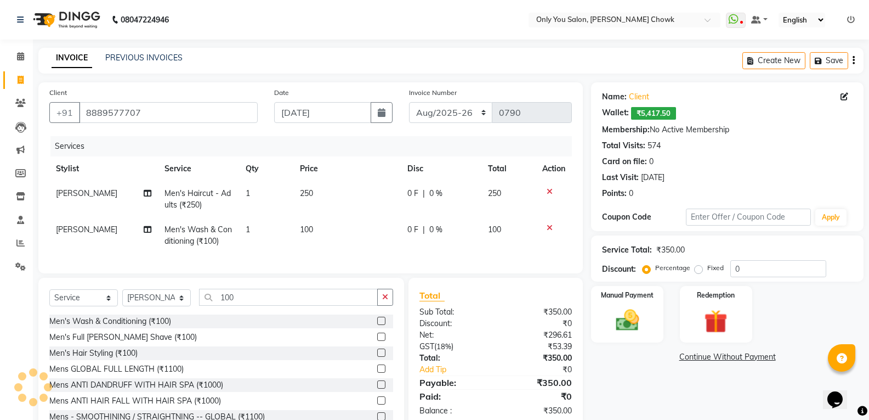
click at [70, 229] on span "RANJEET" at bounding box center [86, 229] width 61 height 10
select select "54278"
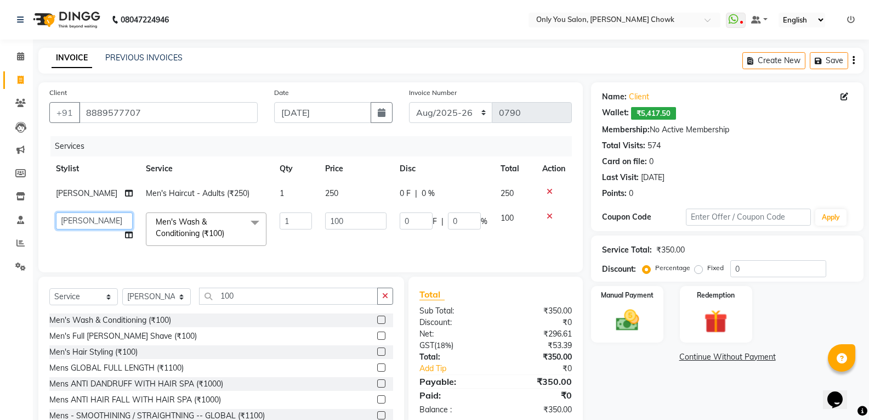
click at [78, 222] on select "ASHWIN gautam KHUSHI SIDAR LAXMI TIWARI MAMTA SAHU NARESH Ragini Sahu RAKESH RA…" at bounding box center [94, 220] width 77 height 17
select select "86684"
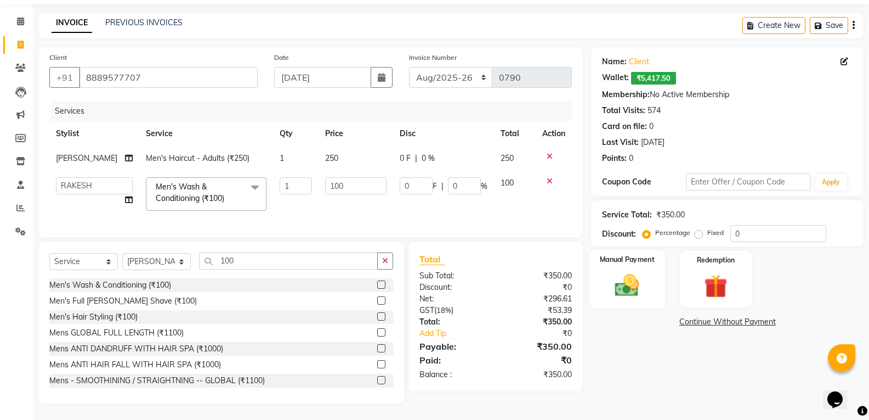
click at [655, 272] on div "Manual Payment" at bounding box center [627, 279] width 75 height 59
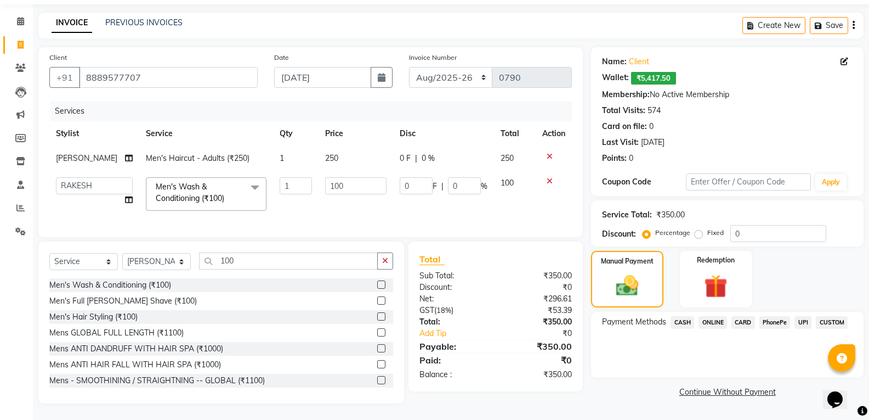
click at [706, 316] on span "ONLINE" at bounding box center [713, 322] width 29 height 13
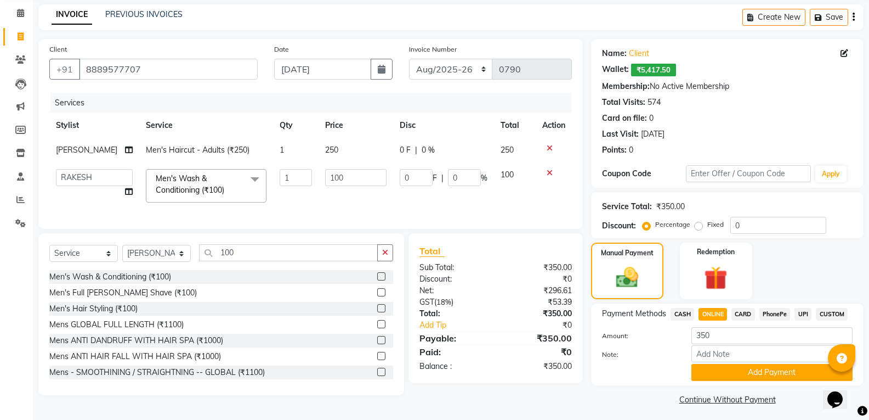
scroll to position [48, 0]
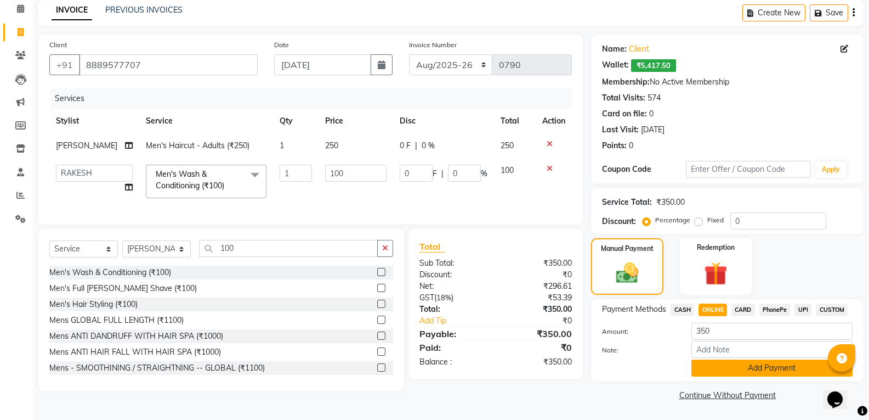
click at [718, 362] on button "Add Payment" at bounding box center [772, 367] width 161 height 17
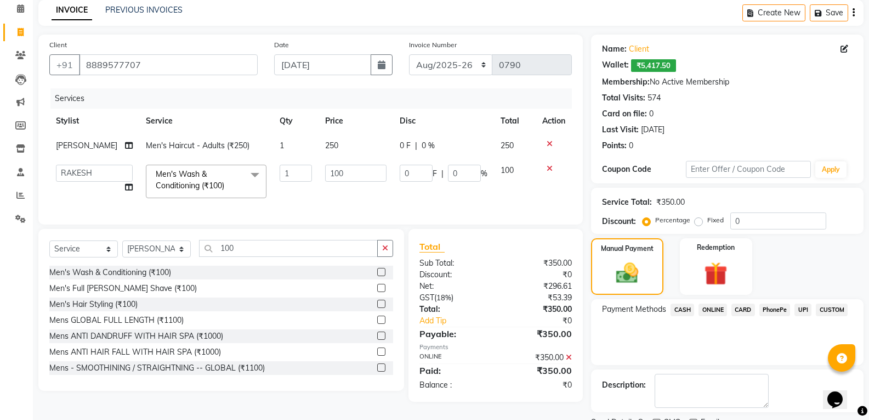
scroll to position [94, 0]
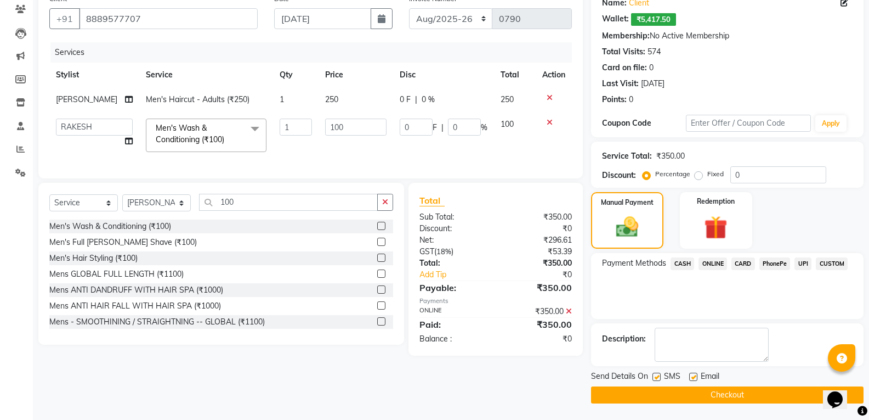
click at [719, 395] on button "Checkout" at bounding box center [727, 394] width 273 height 17
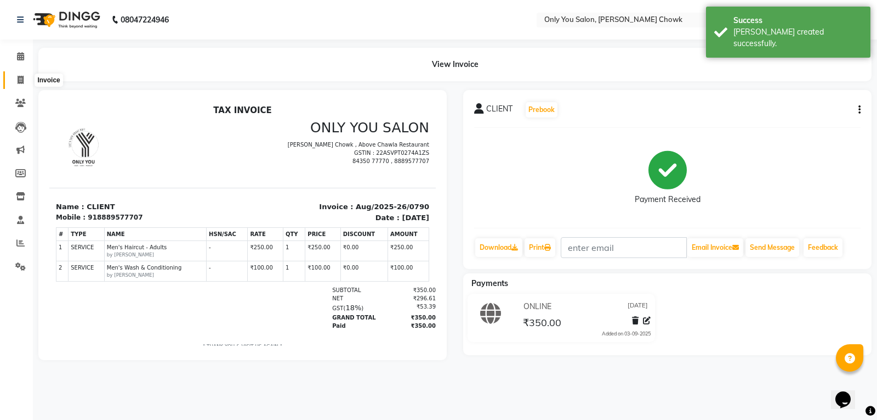
drag, startPoint x: 26, startPoint y: 81, endPoint x: 32, endPoint y: 81, distance: 6.6
click at [26, 81] on span at bounding box center [20, 80] width 19 height 13
select select "service"
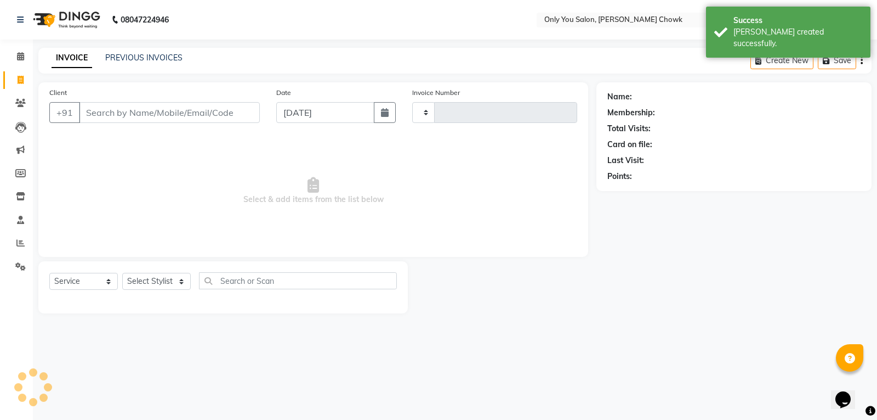
type input "0791"
select select "8713"
select select "package"
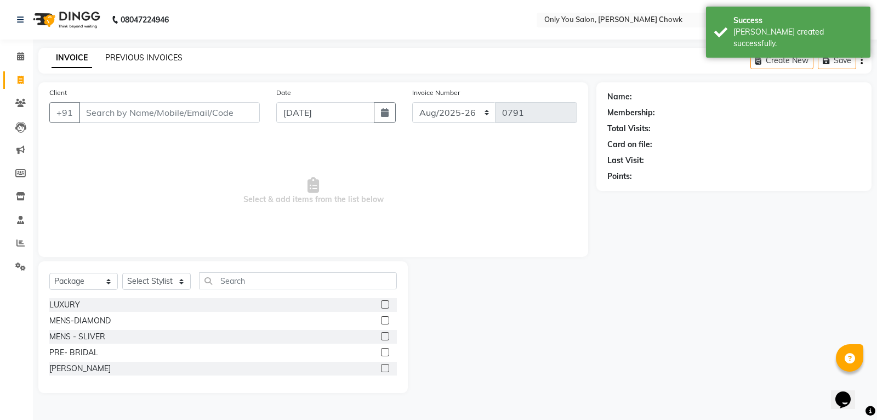
click at [147, 58] on link "PREVIOUS INVOICES" at bounding box center [143, 58] width 77 height 10
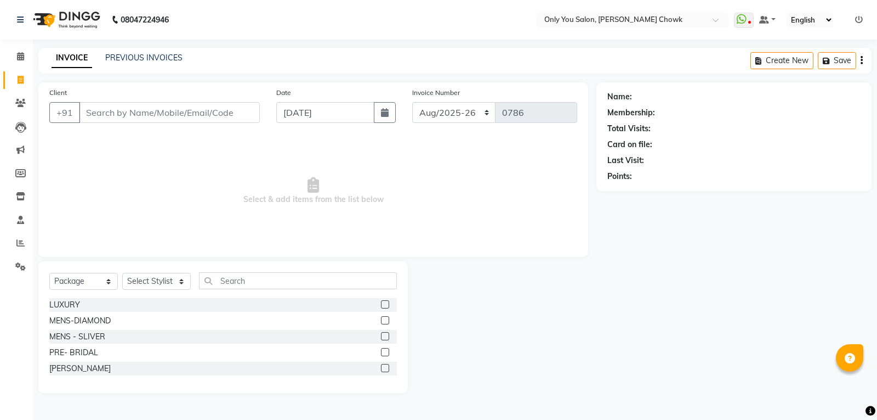
select select "8713"
select select "package"
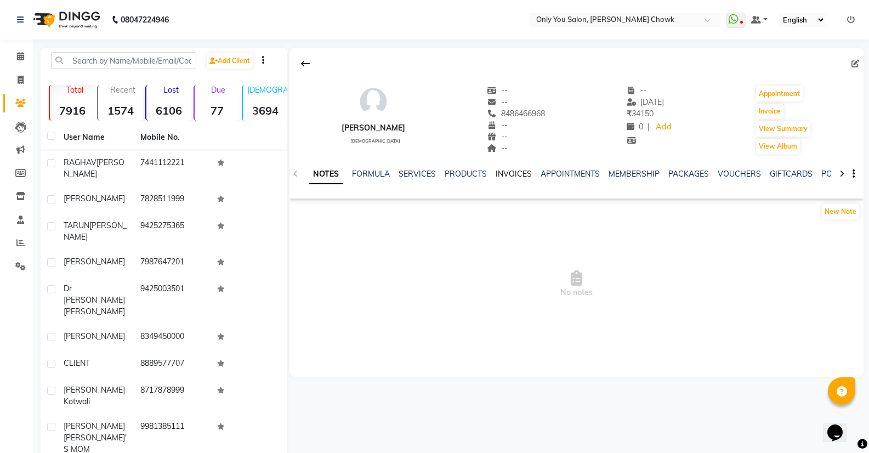
click at [520, 173] on link "INVOICES" at bounding box center [514, 174] width 36 height 10
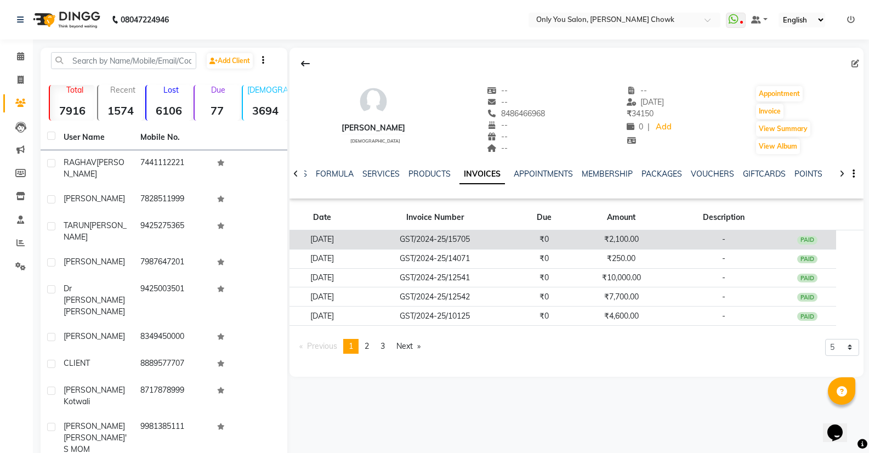
click at [502, 237] on td "GST/2024-25/15705" at bounding box center [435, 239] width 161 height 19
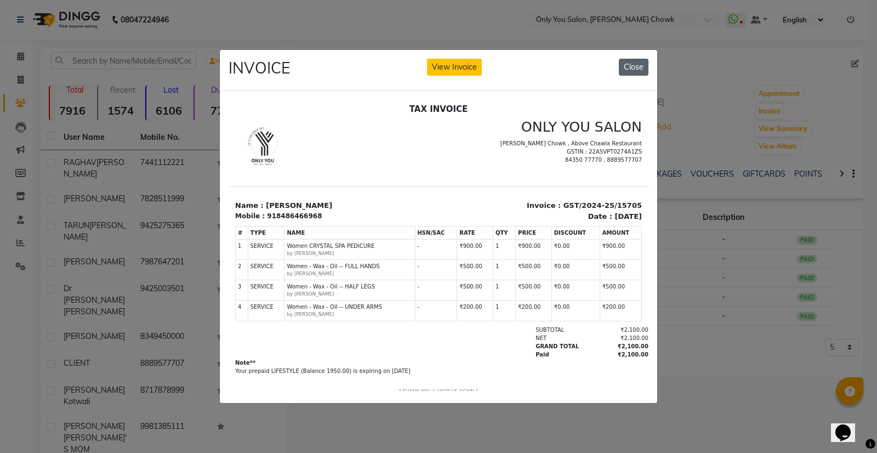
click at [637, 59] on button "Close" at bounding box center [634, 67] width 30 height 17
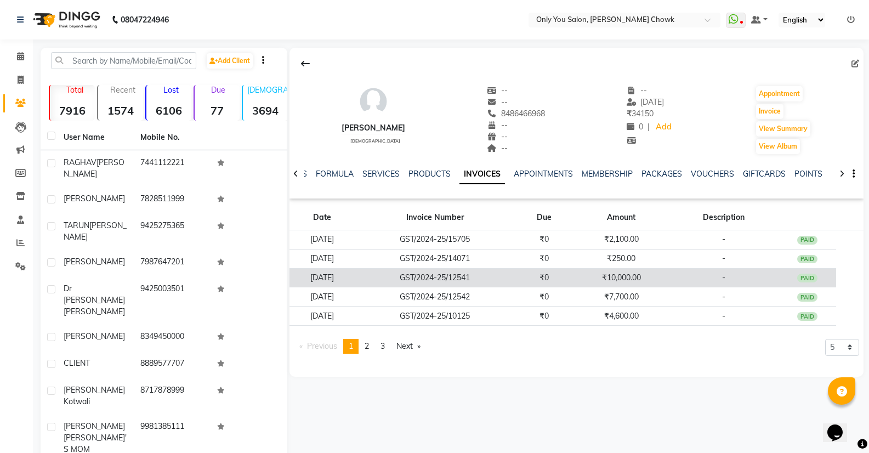
click at [655, 278] on td "₹10,000.00" at bounding box center [621, 277] width 95 height 19
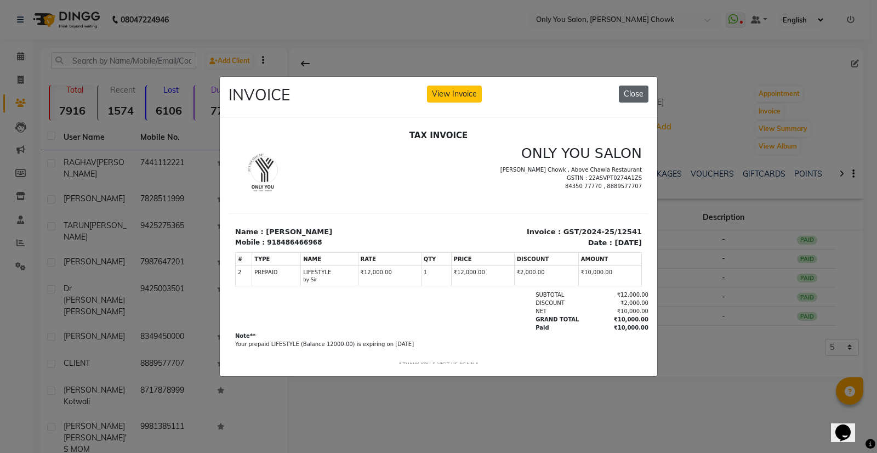
click at [639, 91] on button "Close" at bounding box center [634, 94] width 30 height 17
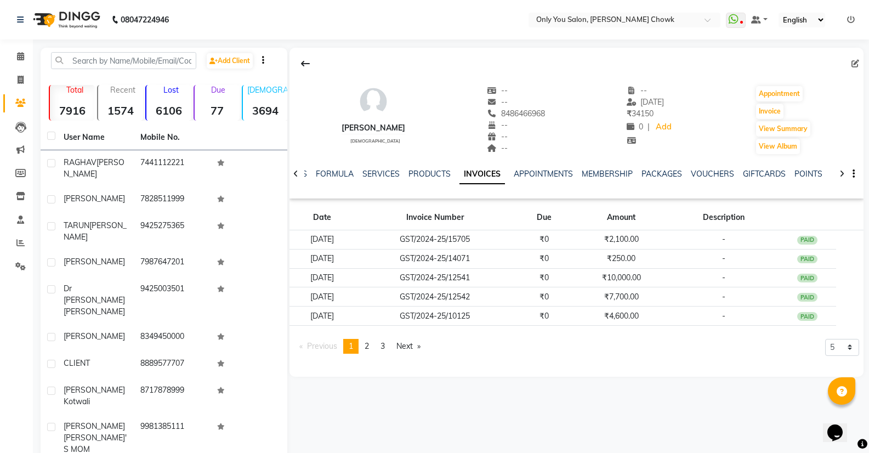
click at [706, 168] on div "VOUCHERS" at bounding box center [712, 174] width 43 height 12
click at [705, 172] on link "VOUCHERS" at bounding box center [712, 174] width 43 height 10
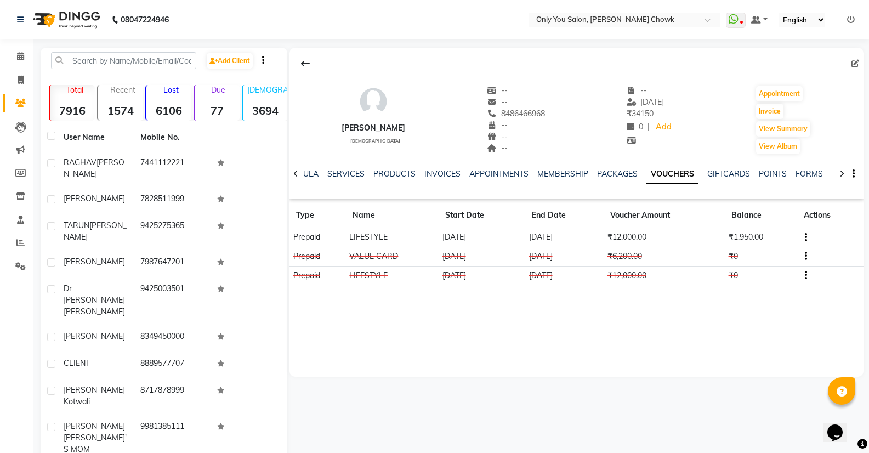
click at [757, 235] on td "₹1,950.00" at bounding box center [761, 237] width 72 height 19
click at [806, 231] on button "button" at bounding box center [804, 237] width 7 height 12
click at [737, 239] on div "Edit" at bounding box center [755, 237] width 69 height 14
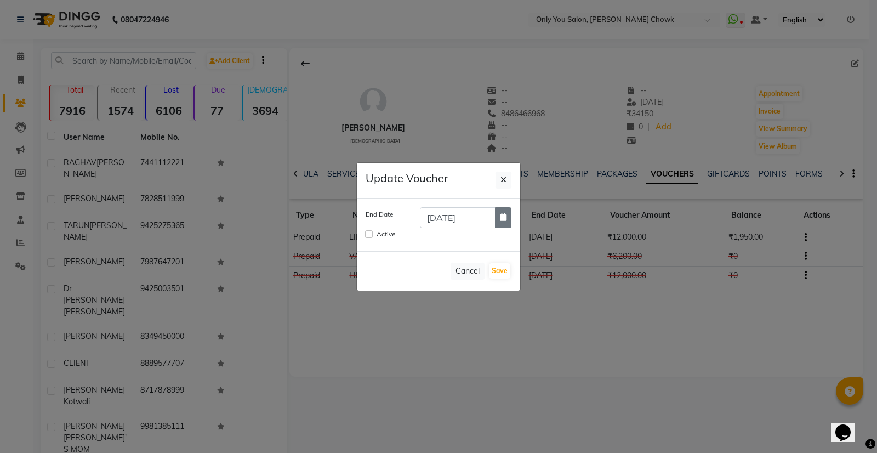
click at [505, 215] on icon "button" at bounding box center [503, 217] width 7 height 8
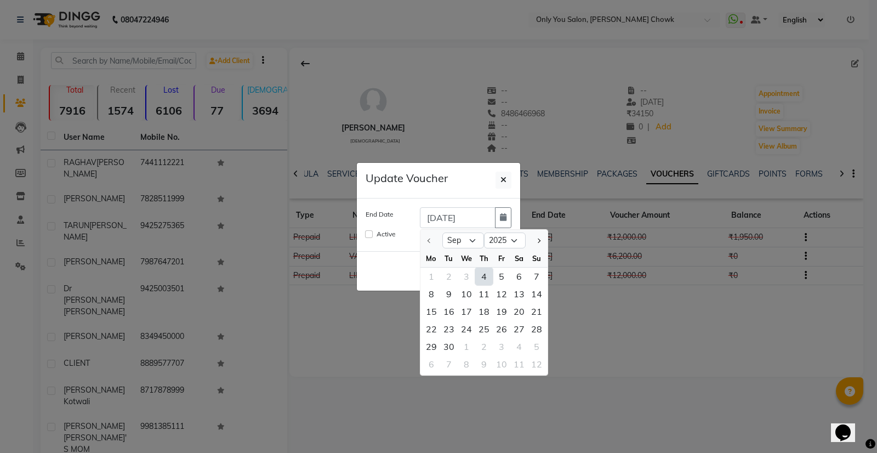
click at [369, 230] on div "Active" at bounding box center [439, 234] width 146 height 13
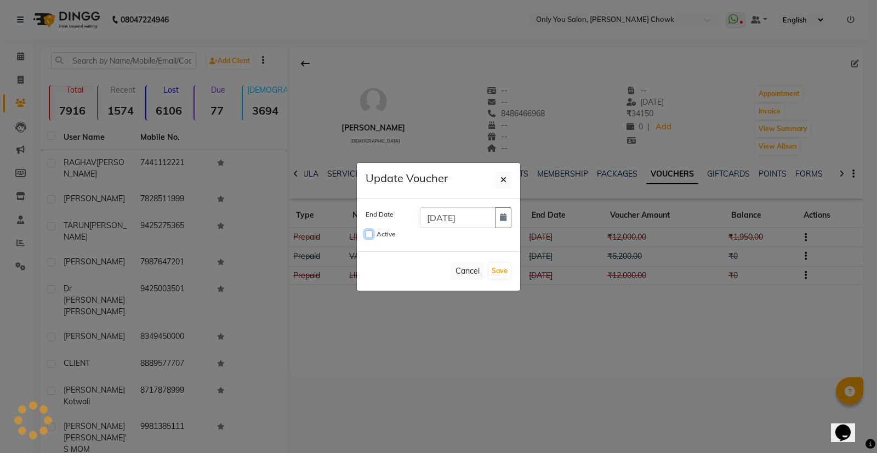
click at [368, 234] on input "Active" at bounding box center [369, 234] width 8 height 8
checkbox input "true"
click at [502, 271] on button "Save" at bounding box center [499, 270] width 21 height 15
checkbox input "false"
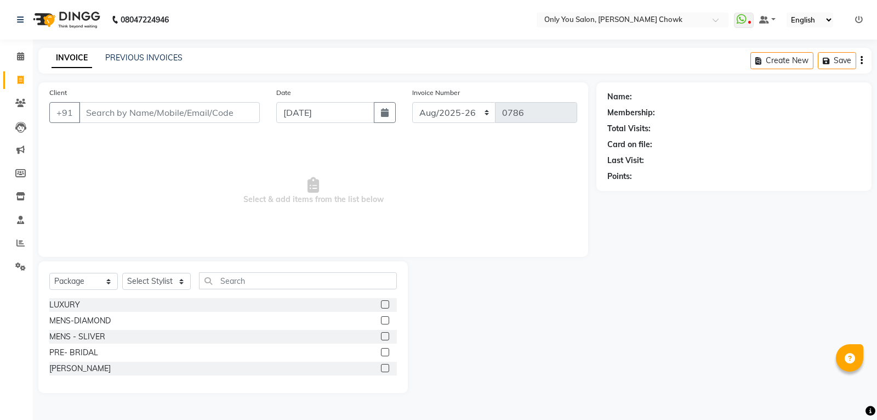
select select "8713"
select select "package"
click at [156, 278] on select "Select Stylist [PERSON_NAME] [PERSON_NAME] [PERSON_NAME] MAMTA [PERSON_NAME] [P…" at bounding box center [156, 281] width 69 height 17
select select "54278"
click at [122, 273] on select "Select Stylist [PERSON_NAME] [PERSON_NAME] [PERSON_NAME] MAMTA [PERSON_NAME] [P…" at bounding box center [156, 281] width 69 height 17
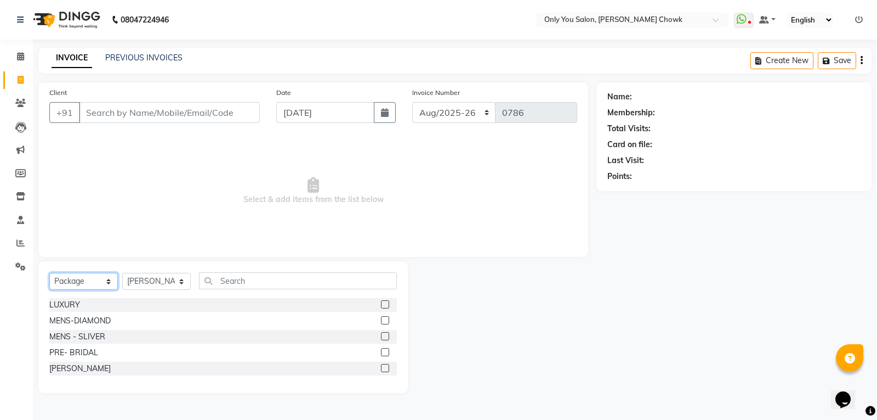
click at [88, 280] on select "Select Service Product Membership Package Voucher Prepaid Gift Card" at bounding box center [83, 281] width 69 height 17
select select "service"
click at [49, 273] on select "Select Service Product Membership Package Voucher Prepaid Gift Card" at bounding box center [83, 281] width 69 height 17
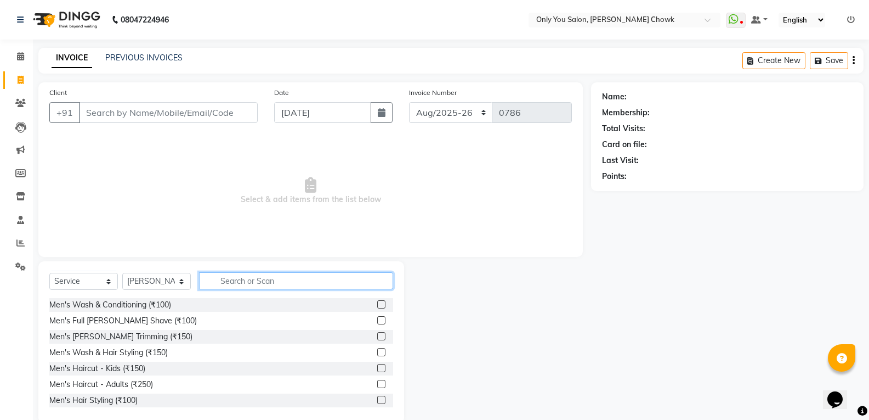
click at [237, 287] on input "text" at bounding box center [296, 280] width 194 height 17
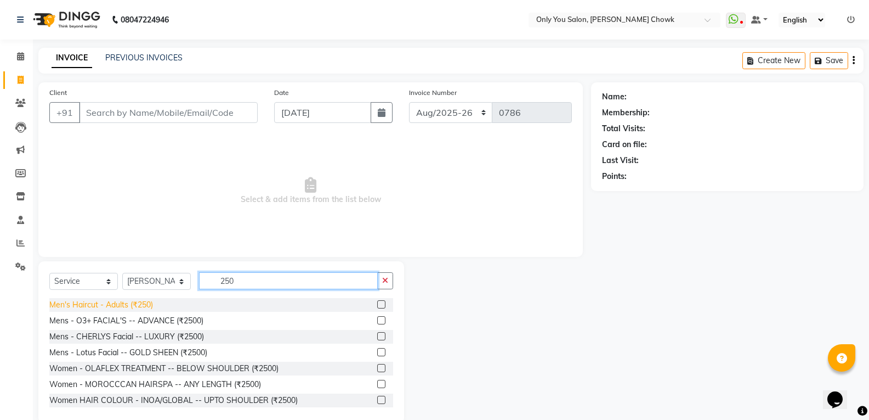
type input "250"
drag, startPoint x: 135, startPoint y: 304, endPoint x: 134, endPoint y: 291, distance: 13.2
click at [135, 304] on div "Men's Haircut - Adults (₹250)" at bounding box center [101, 305] width 104 height 12
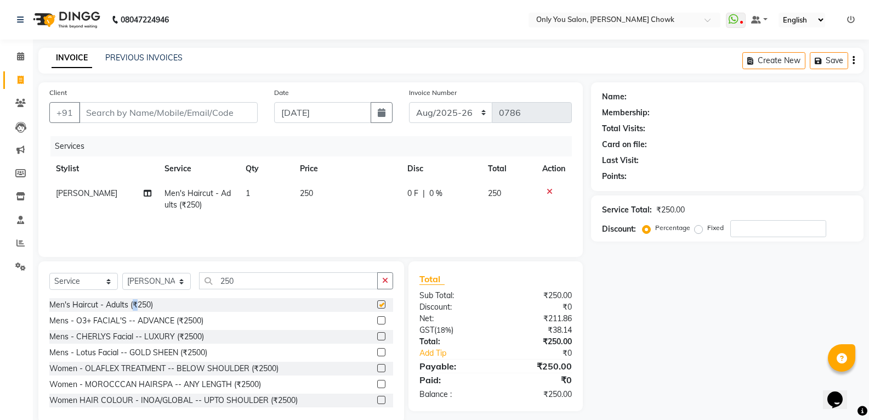
checkbox input "false"
click at [160, 114] on input "Client" at bounding box center [168, 112] width 179 height 21
click at [169, 118] on input "Client" at bounding box center [168, 112] width 179 height 21
type input "8"
type input "0"
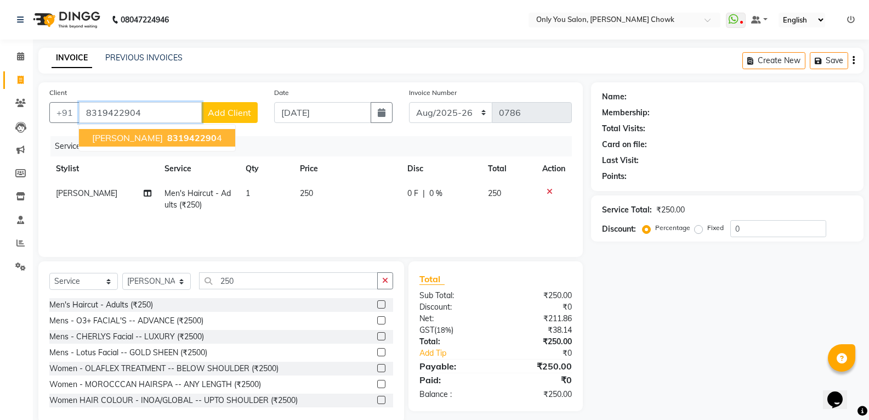
type input "8319422904"
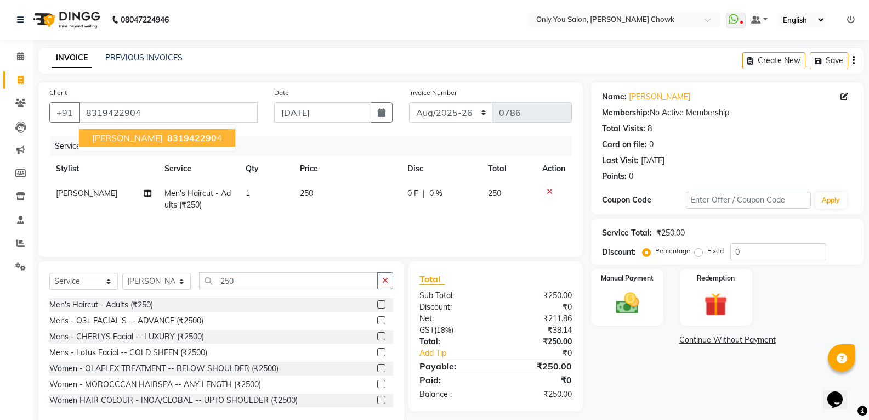
click at [167, 143] on span "831942290" at bounding box center [191, 137] width 49 height 11
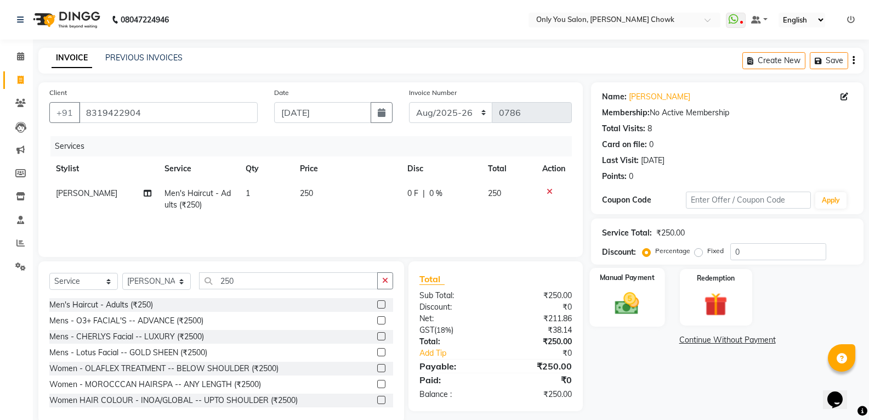
click at [635, 308] on img at bounding box center [627, 303] width 39 height 28
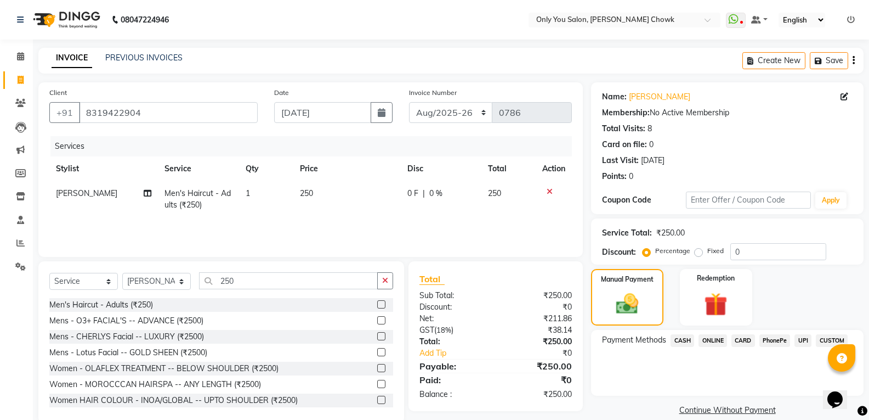
click at [706, 340] on span "ONLINE" at bounding box center [713, 340] width 29 height 13
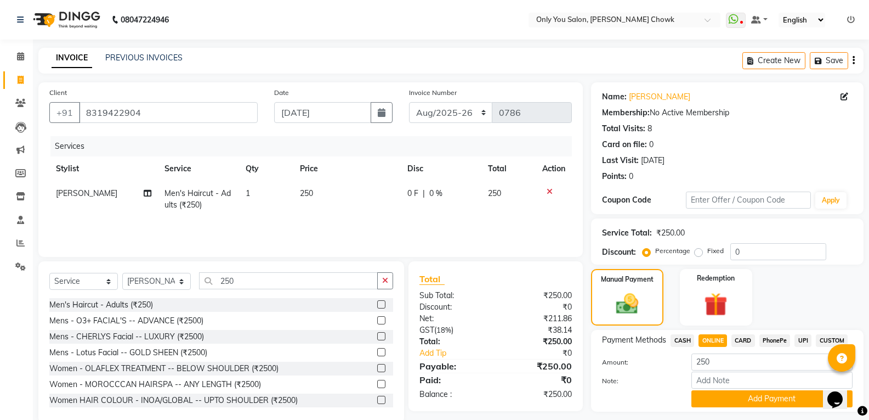
scroll to position [31, 0]
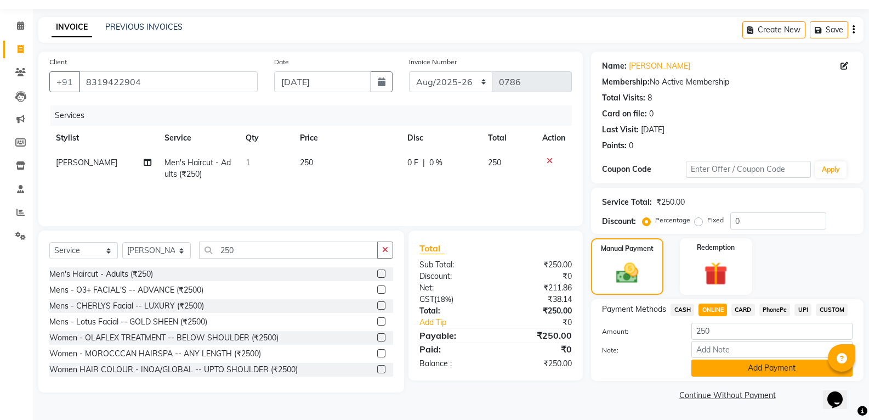
click at [720, 369] on button "Add Payment" at bounding box center [772, 367] width 161 height 17
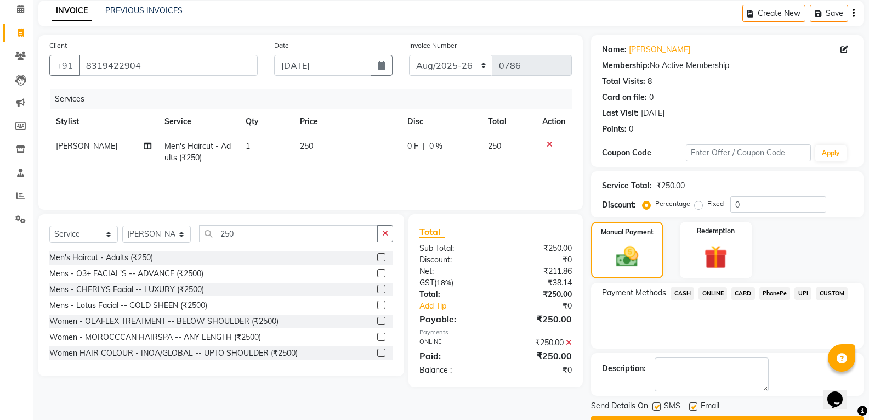
scroll to position [77, 0]
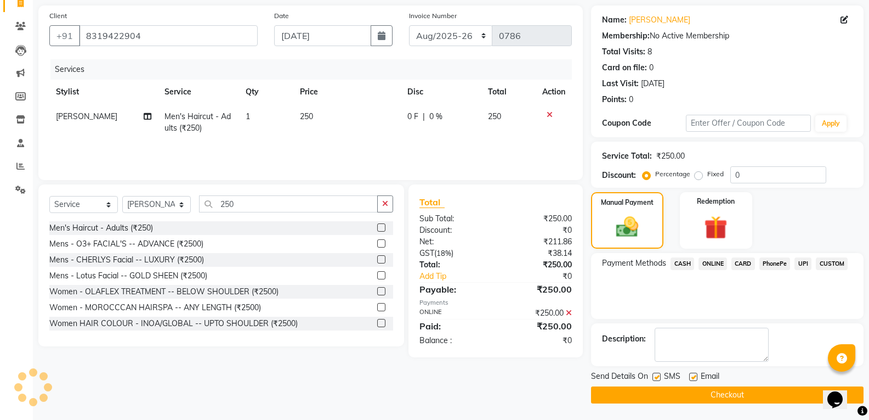
click at [705, 398] on button "Checkout" at bounding box center [727, 394] width 273 height 17
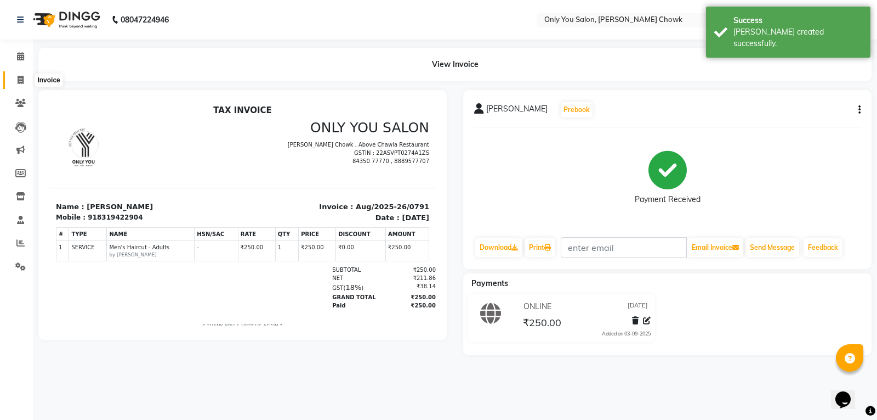
click at [22, 77] on icon at bounding box center [21, 80] width 6 height 8
select select "8713"
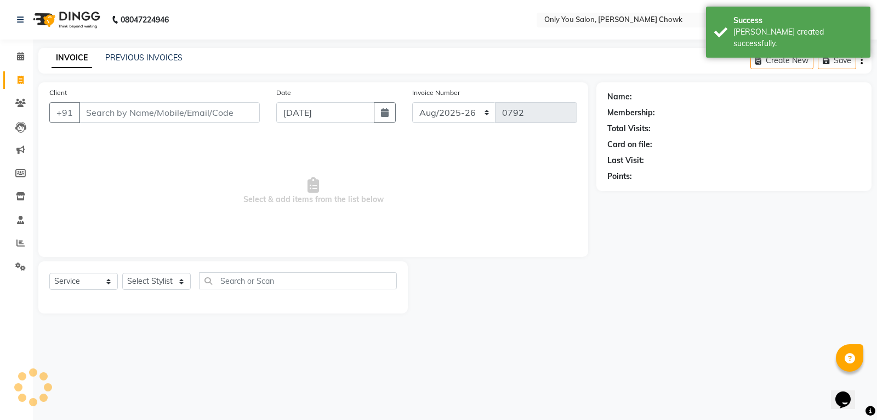
click at [102, 117] on input "Client" at bounding box center [169, 112] width 181 height 21
select select "package"
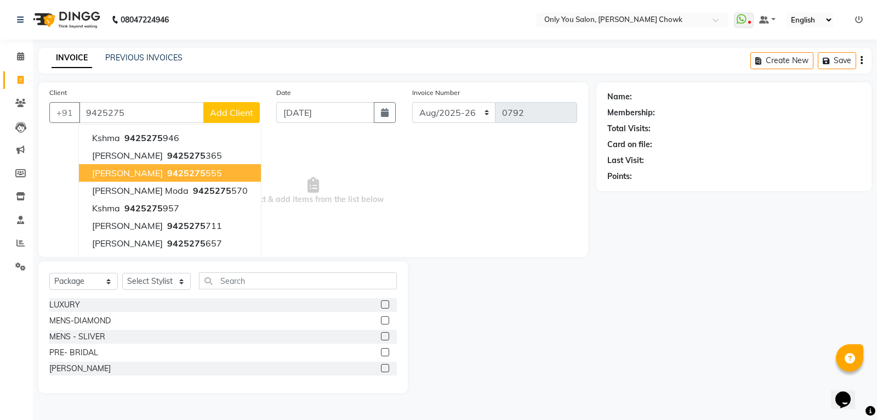
click at [143, 165] on button "sarita AGRAWAL 9425275 555" at bounding box center [170, 173] width 182 height 18
type input "9425275555"
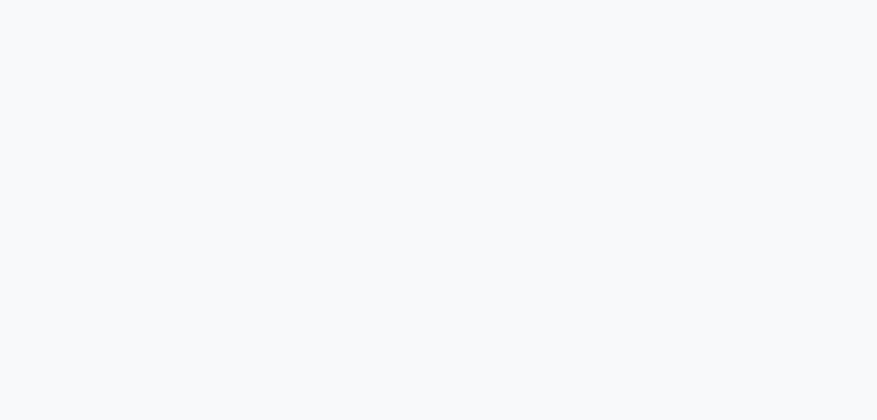
select select "8713"
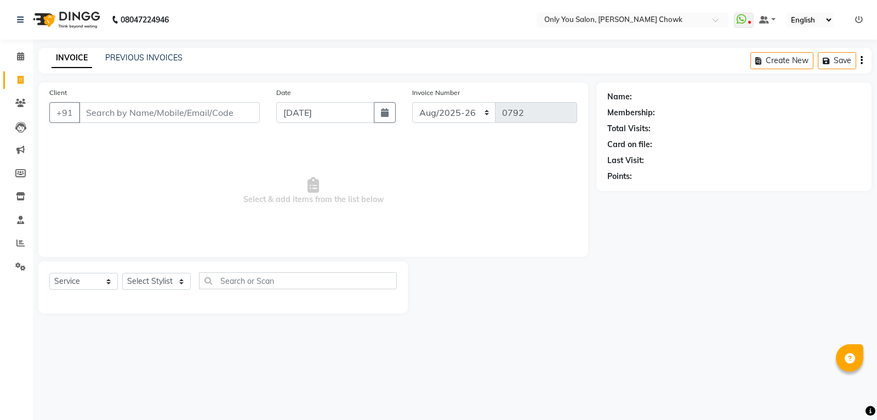
click at [105, 110] on input "Client" at bounding box center [169, 112] width 181 height 21
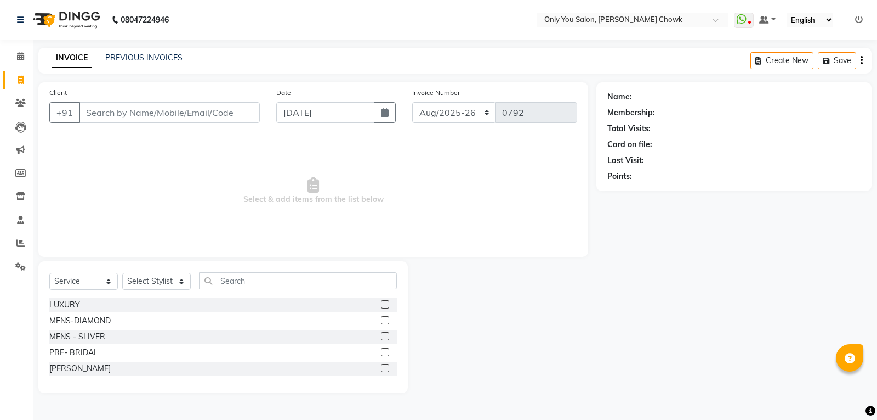
select select "package"
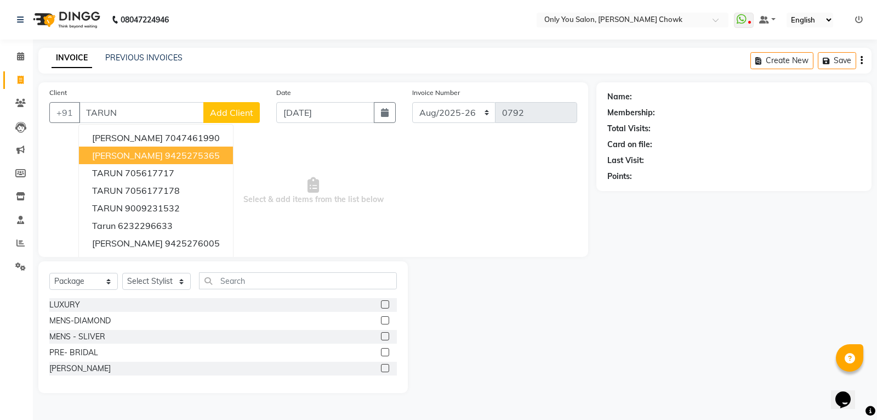
click at [123, 154] on span "[PERSON_NAME]" at bounding box center [127, 155] width 71 height 11
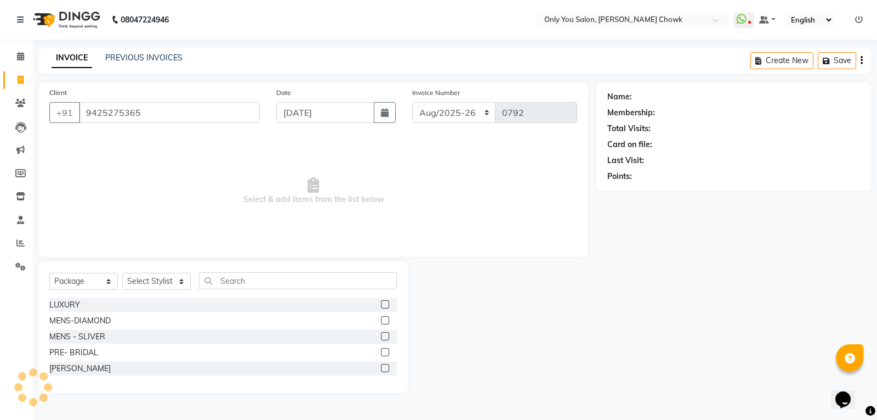
type input "9425275365"
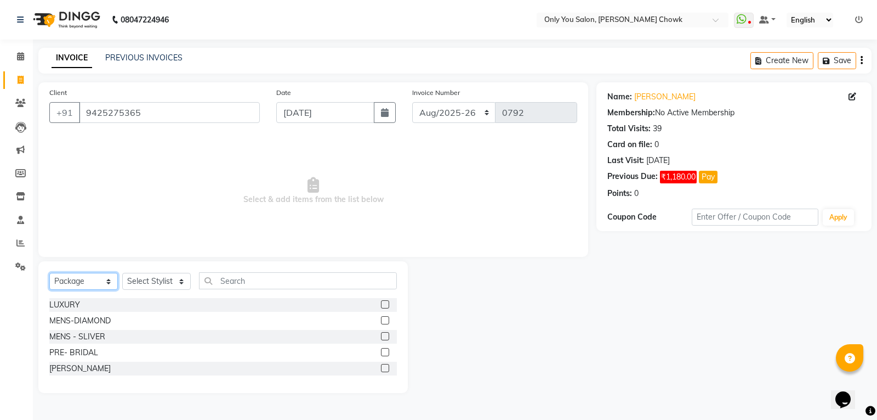
click at [101, 280] on select "Select Service Product Membership Package Voucher Prepaid Gift Card" at bounding box center [83, 281] width 69 height 17
select select "service"
click at [49, 273] on select "Select Service Product Membership Package Voucher Prepaid Gift Card" at bounding box center [83, 281] width 69 height 17
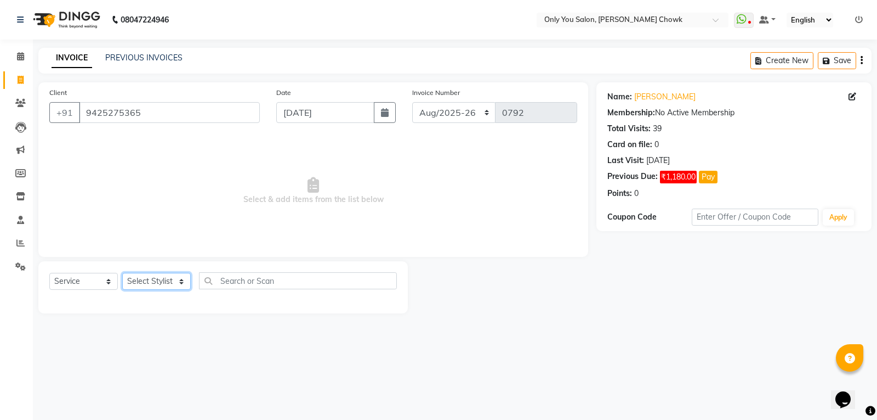
click at [160, 279] on select "Select Stylist [PERSON_NAME] [PERSON_NAME] [PERSON_NAME] MAMTA [PERSON_NAME] [P…" at bounding box center [156, 281] width 69 height 17
select select "21376"
click at [122, 273] on select "Select Stylist [PERSON_NAME] [PERSON_NAME] [PERSON_NAME] MAMTA [PERSON_NAME] [P…" at bounding box center [156, 281] width 69 height 17
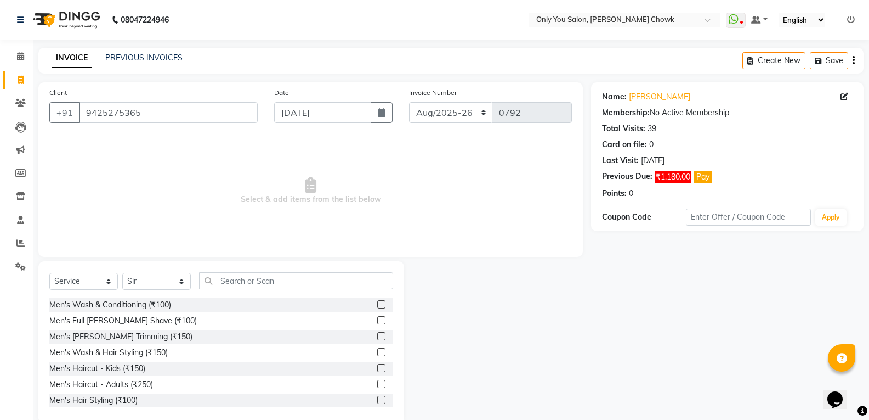
click at [252, 271] on div "Select Service Product Membership Package Voucher Prepaid Gift Card Select Styl…" at bounding box center [221, 342] width 366 height 162
click at [256, 284] on input "text" at bounding box center [296, 280] width 194 height 17
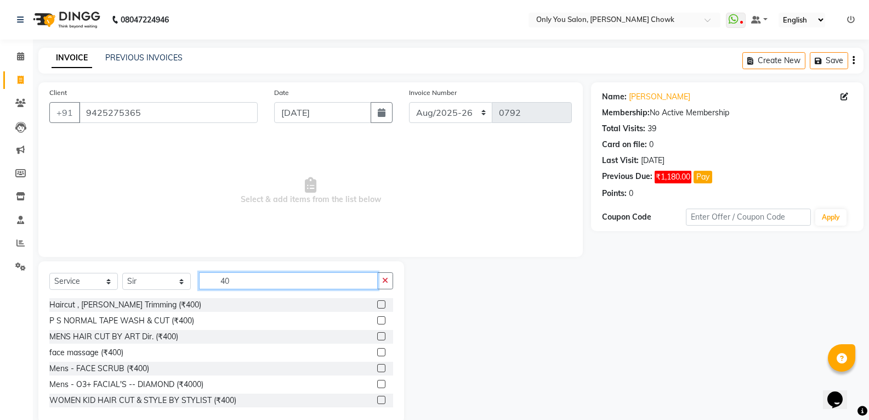
type input "4"
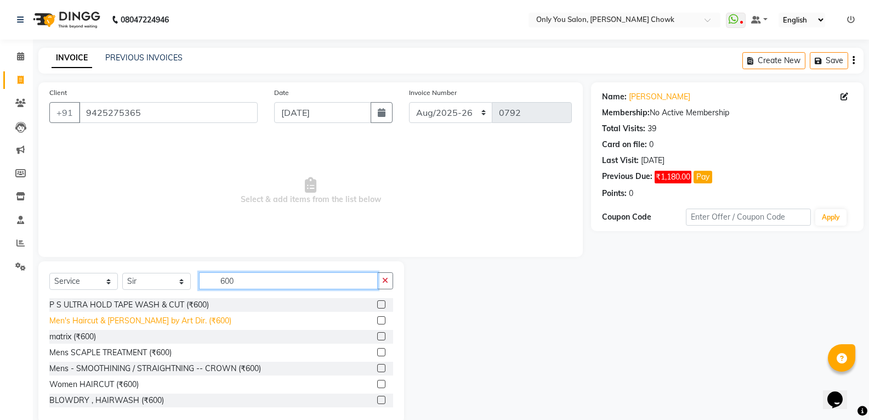
type input "600"
click at [144, 318] on div "Men's Haircut & [PERSON_NAME] by Art Dir. (₹600)" at bounding box center [140, 321] width 182 height 12
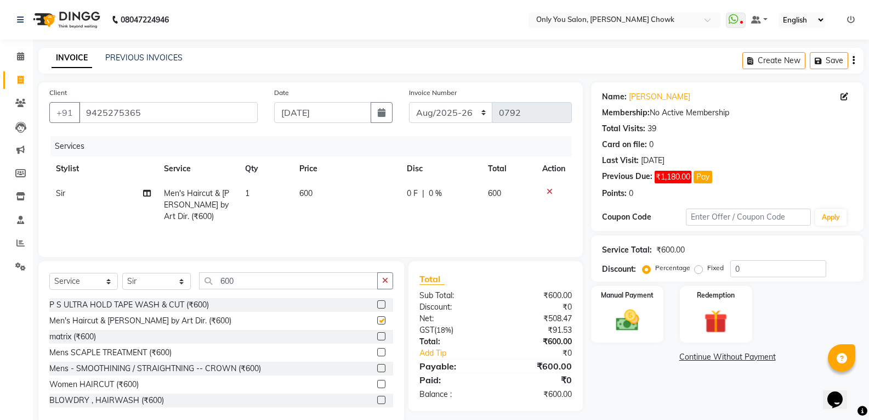
checkbox input "false"
click at [689, 357] on link "Continue Without Payment" at bounding box center [727, 357] width 268 height 12
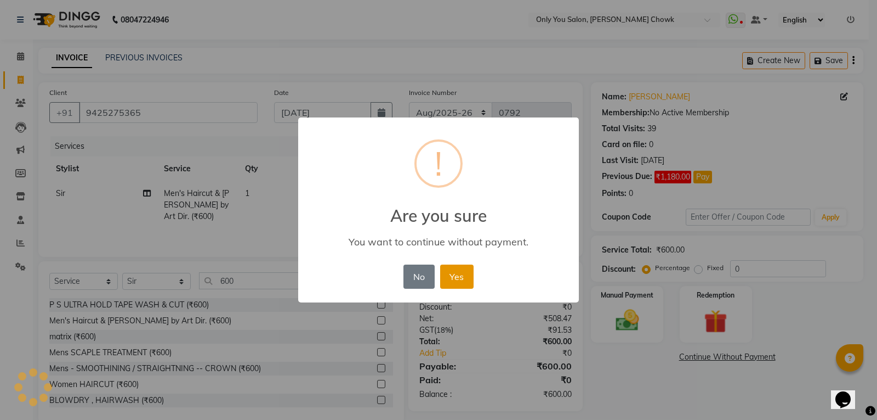
click at [464, 281] on button "Yes" at bounding box center [456, 276] width 33 height 24
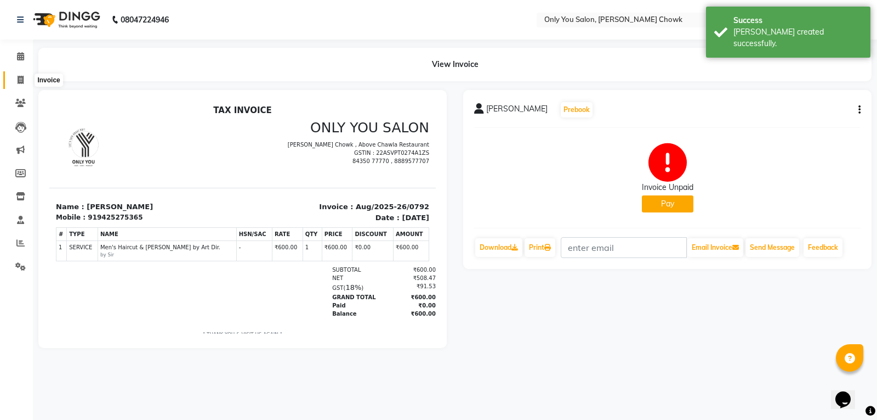
click at [21, 76] on icon at bounding box center [21, 80] width 6 height 8
select select "service"
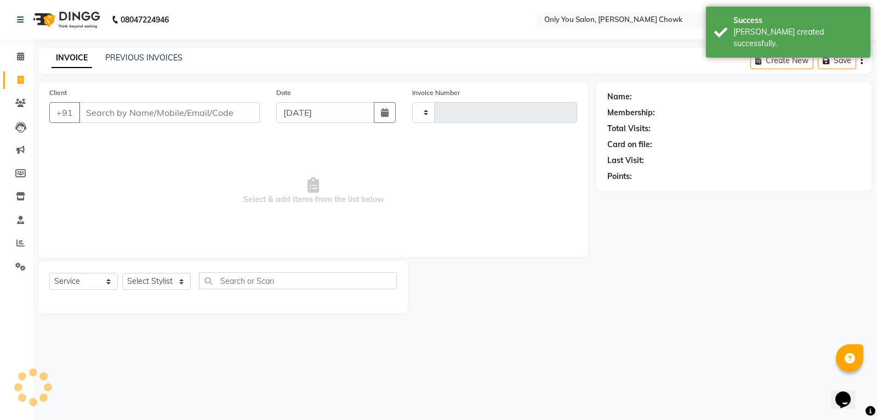
type input "0793"
select select "8713"
click at [124, 110] on input "Client" at bounding box center [169, 112] width 181 height 21
select select "package"
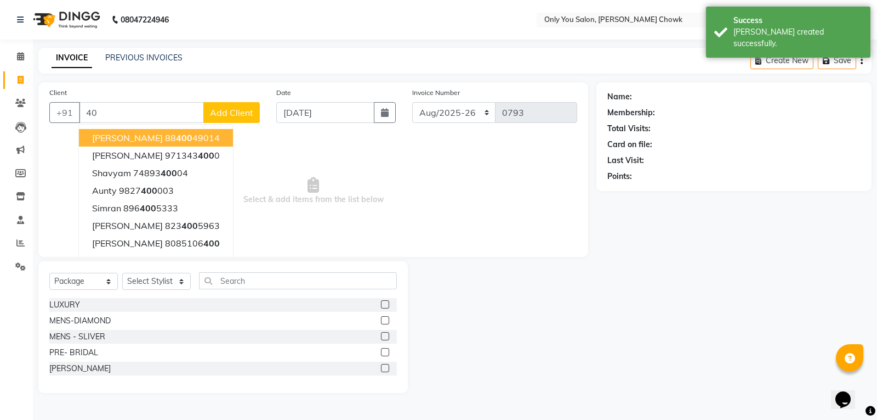
type input "4"
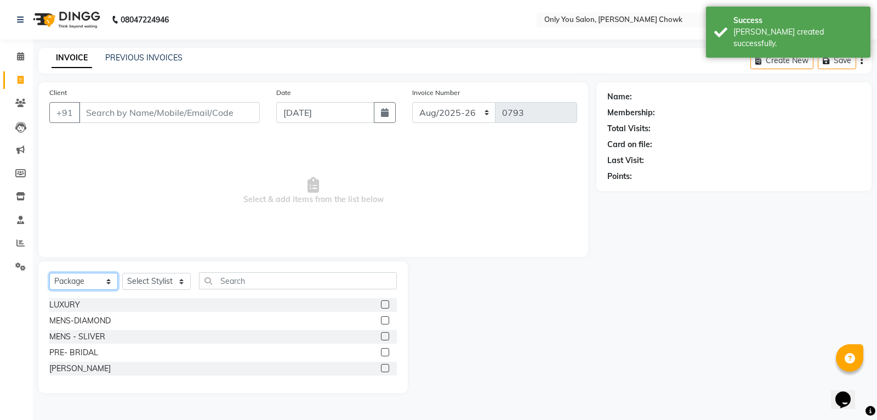
click at [95, 282] on select "Select Service Product Membership Package Voucher Prepaid Gift Card" at bounding box center [83, 281] width 69 height 17
select select "service"
click at [49, 273] on select "Select Service Product Membership Package Voucher Prepaid Gift Card" at bounding box center [83, 281] width 69 height 17
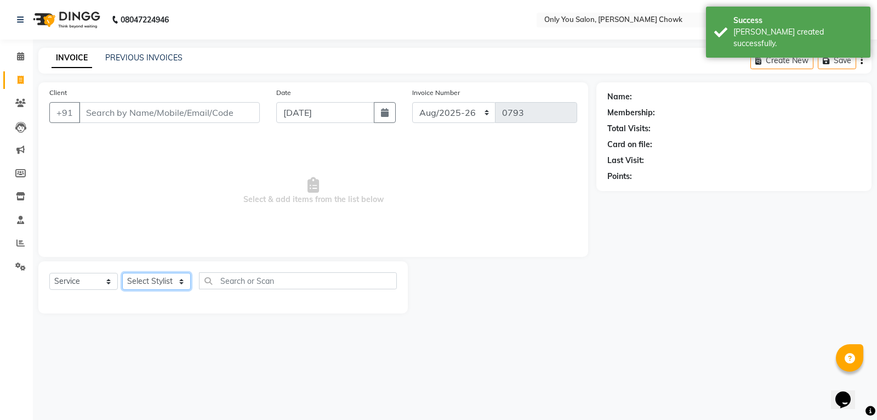
click at [141, 277] on select "Select Stylist ASHWIN gautam KHUSHI SIDAR LAXMI TIWARI MAMTA SAHU NARESH Ragini…" at bounding box center [156, 281] width 69 height 17
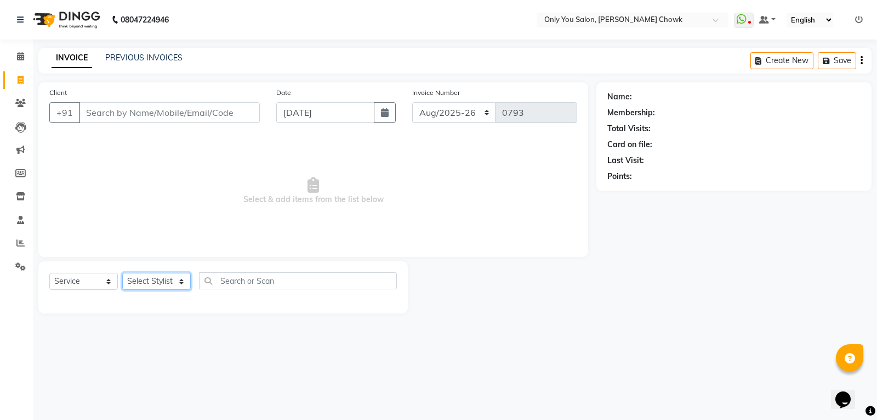
select select "86689"
click at [122, 273] on select "Select Stylist ASHWIN gautam KHUSHI SIDAR LAXMI TIWARI MAMTA SAHU NARESH Ragini…" at bounding box center [156, 281] width 69 height 17
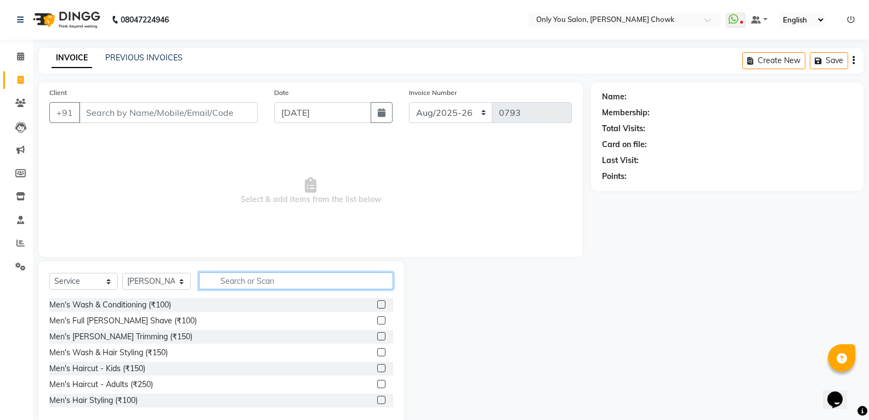
click at [253, 272] on input "text" at bounding box center [296, 280] width 194 height 17
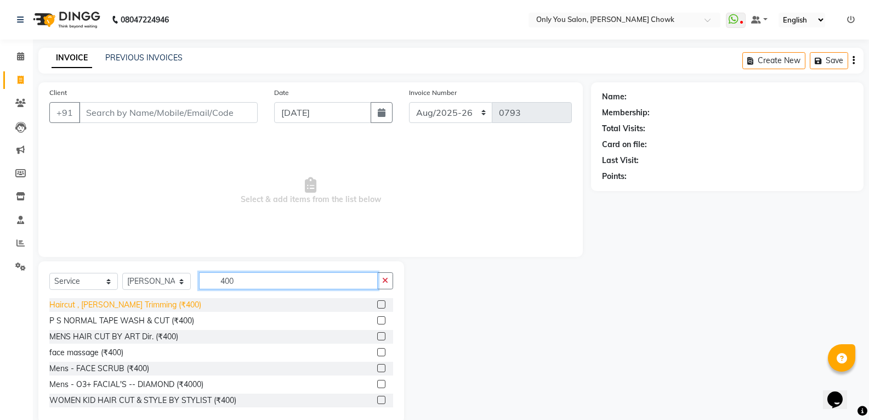
type input "400"
drag, startPoint x: 156, startPoint y: 305, endPoint x: 137, endPoint y: 246, distance: 62.3
click at [151, 302] on div "Haircut , Beard Trimming (₹400)" at bounding box center [125, 305] width 152 height 12
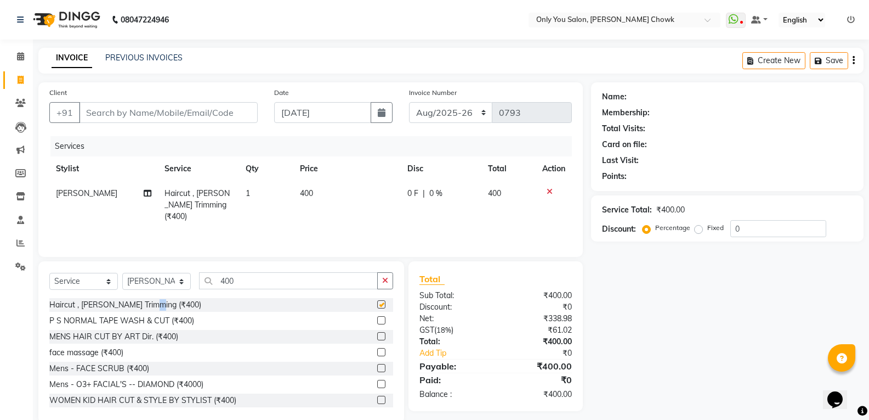
checkbox input "false"
click at [163, 106] on input "Client" at bounding box center [168, 112] width 179 height 21
type input "8"
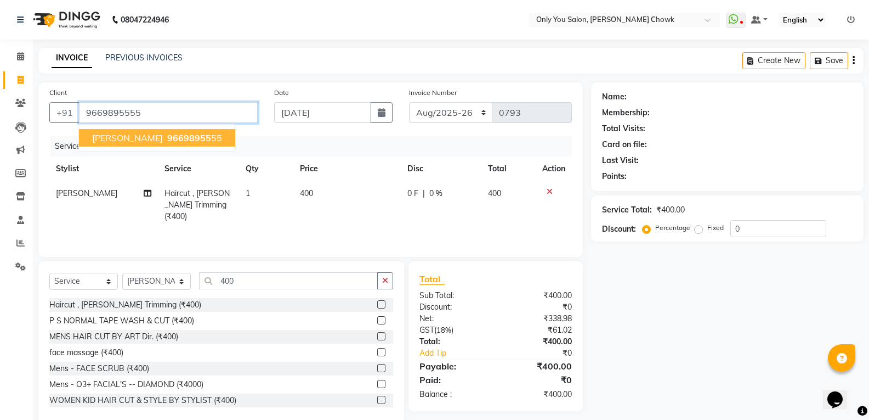
type input "9669895555"
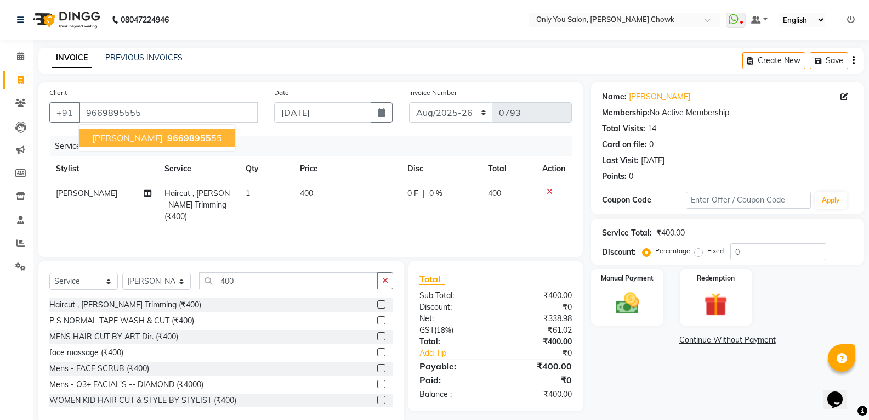
click at [167, 139] on span "96698955" at bounding box center [189, 137] width 44 height 11
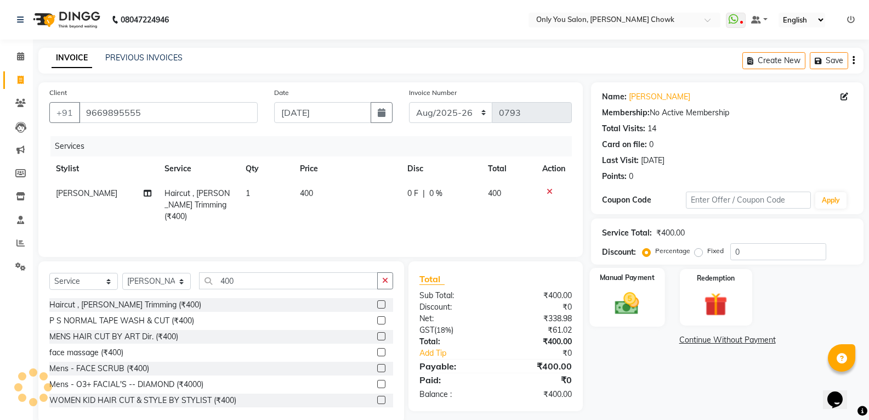
click at [634, 294] on img at bounding box center [627, 303] width 39 height 28
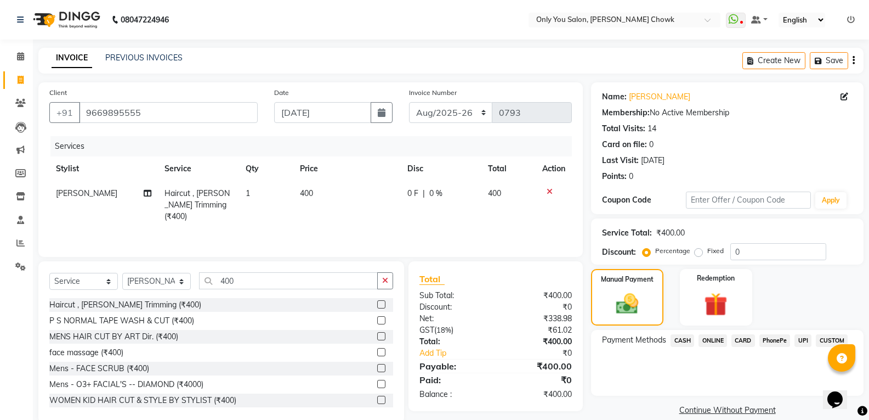
click at [710, 336] on span "ONLINE" at bounding box center [713, 340] width 29 height 13
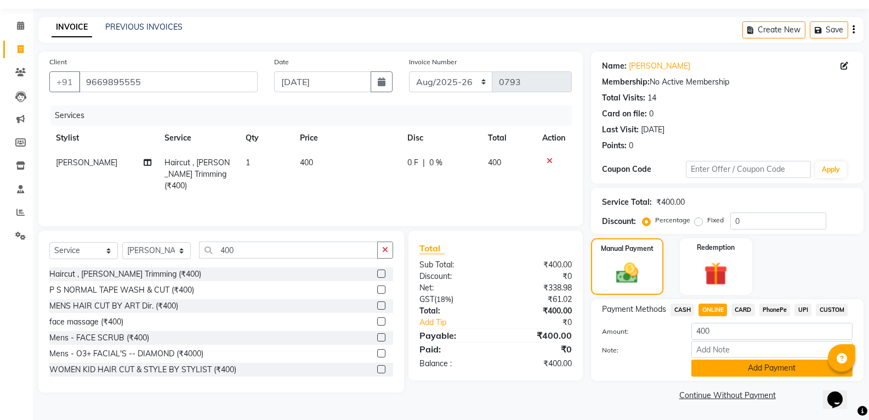
click at [737, 370] on button "Add Payment" at bounding box center [772, 367] width 161 height 17
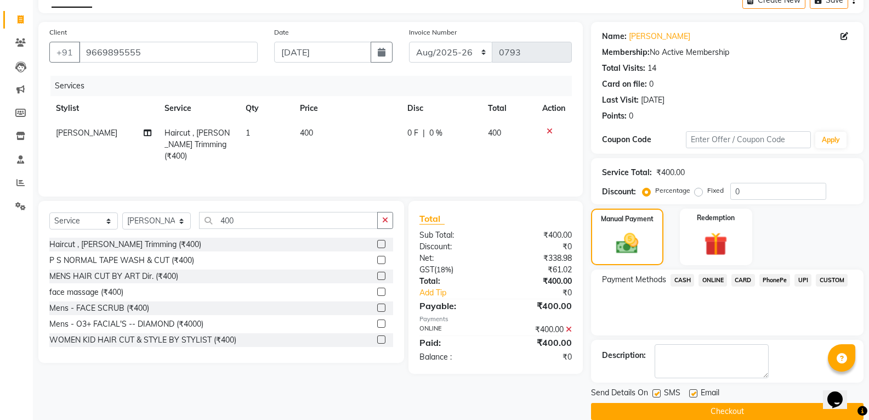
scroll to position [77, 0]
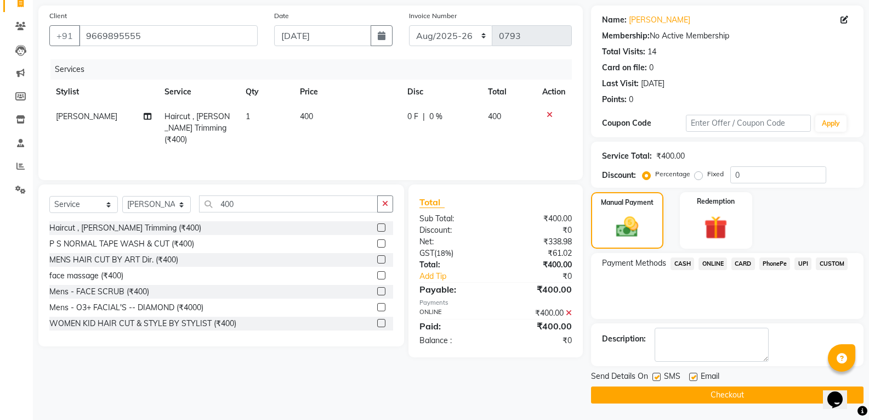
click at [742, 399] on button "Checkout" at bounding box center [727, 394] width 273 height 17
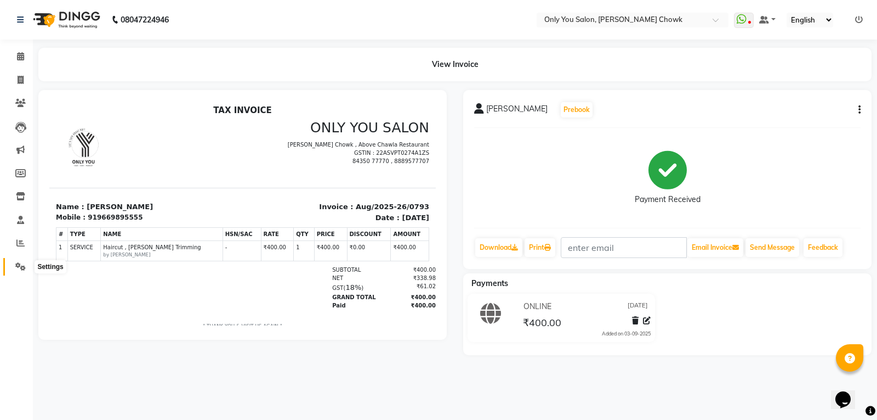
click at [23, 264] on icon at bounding box center [20, 266] width 10 height 8
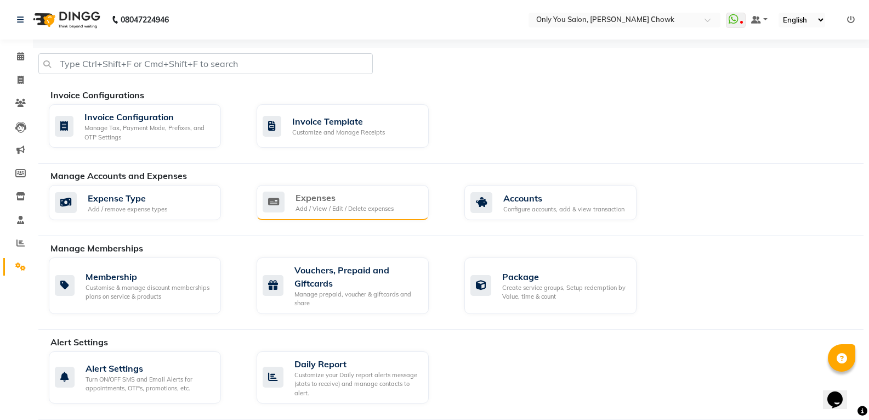
click at [386, 205] on div "Add / View / Edit / Delete expenses" at bounding box center [345, 208] width 98 height 9
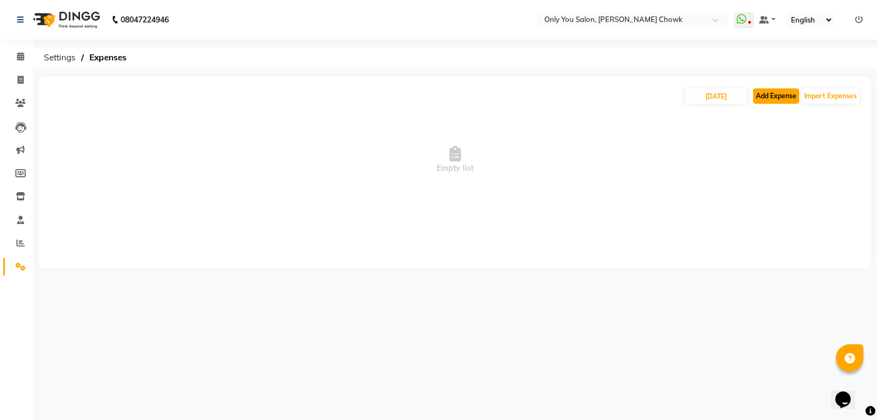
click at [763, 95] on button "Add Expense" at bounding box center [777, 95] width 46 height 15
select select "1"
select select "2923"
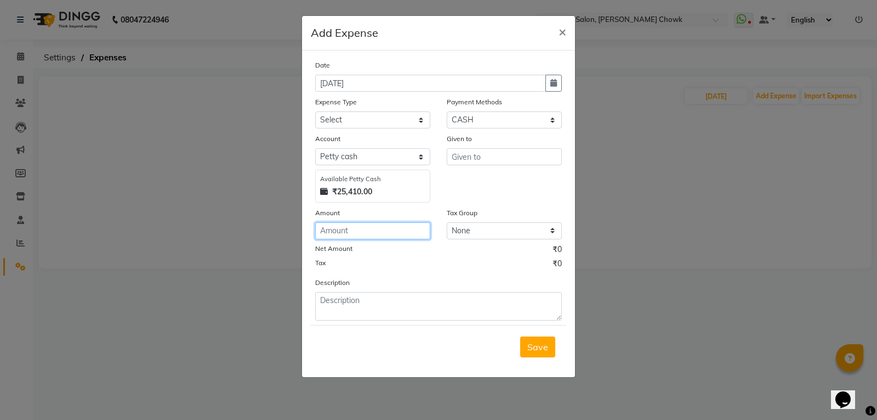
click at [368, 233] on input "number" at bounding box center [372, 230] width 115 height 17
type input "3000"
click at [388, 123] on select "Select 2010 petrol ARIT ARYU Boss Aunty Boss Uncle choti CLIENT Client Snacks C…" at bounding box center [372, 119] width 115 height 17
select select "4318"
click at [315, 111] on select "Select 2010 petrol ARIT ARYU Boss Aunty Boss Uncle choti CLIENT Client Snacks C…" at bounding box center [372, 119] width 115 height 17
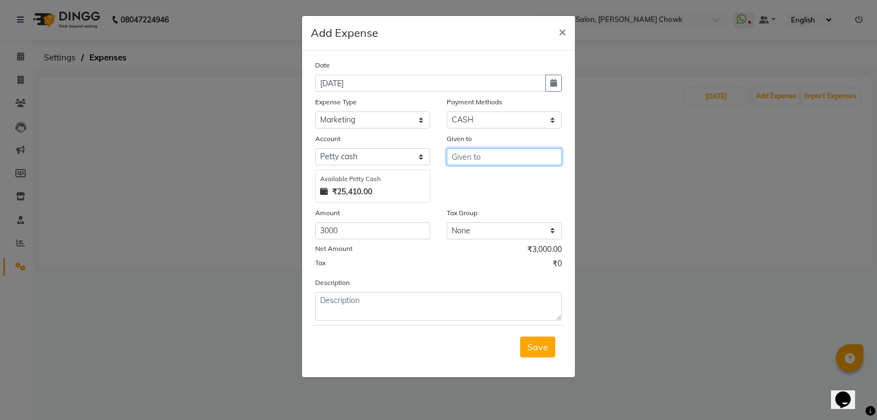
click at [493, 165] on input "text" at bounding box center [504, 156] width 115 height 17
type input "FLOWER DECORATIONS"
click at [535, 342] on span "Save" at bounding box center [538, 346] width 21 height 11
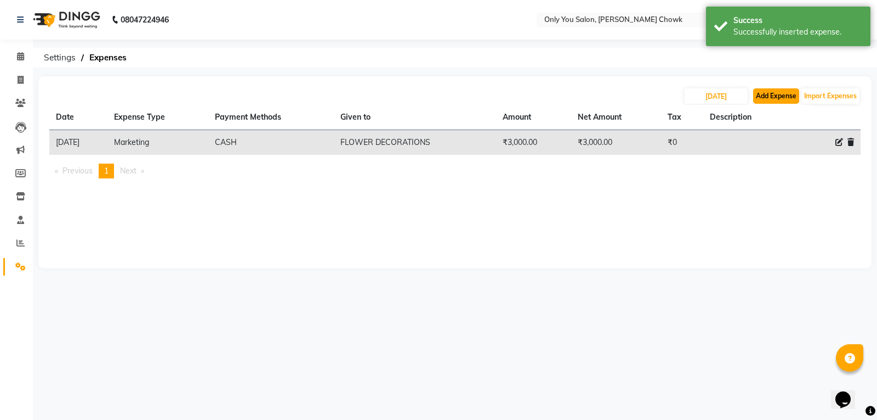
click at [768, 97] on button "Add Expense" at bounding box center [777, 95] width 46 height 15
select select "1"
select select "2923"
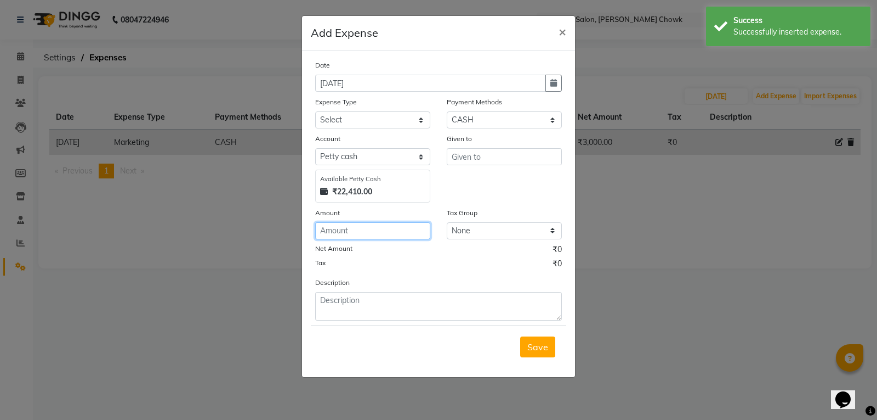
drag, startPoint x: 335, startPoint y: 228, endPoint x: 323, endPoint y: 224, distance: 12.8
click at [324, 224] on input "number" at bounding box center [372, 230] width 115 height 17
type input "200"
click at [390, 112] on select "Select 2010 petrol ARIT ARYU Boss Aunty Boss Uncle choti CLIENT Client Snacks C…" at bounding box center [372, 119] width 115 height 17
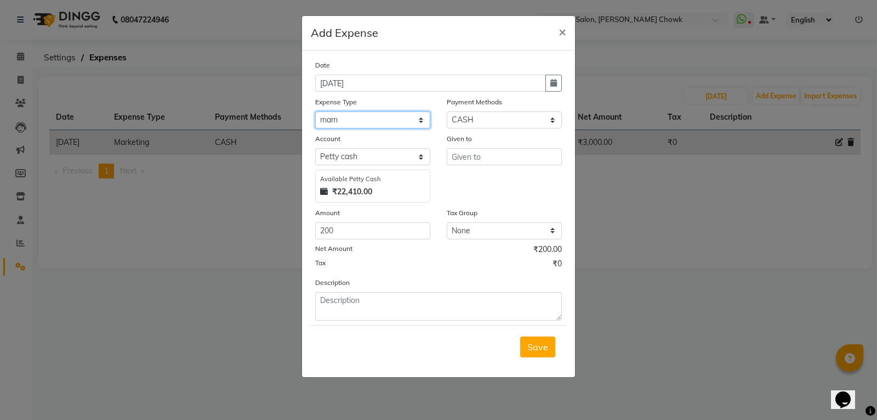
click at [315, 111] on select "Select 2010 petrol ARIT ARYU Boss Aunty Boss Uncle choti CLIENT Client Snacks C…" at bounding box center [372, 119] width 115 height 17
click at [356, 123] on select "Select 2010 petrol ARIT ARYU Boss Aunty Boss Uncle choti CLIENT Client Snacks C…" at bounding box center [372, 119] width 115 height 17
select select "4318"
click at [315, 111] on select "Select 2010 petrol ARIT ARYU Boss Aunty Boss Uncle choti CLIENT Client Snacks C…" at bounding box center [372, 119] width 115 height 17
click at [495, 154] on input "text" at bounding box center [504, 156] width 115 height 17
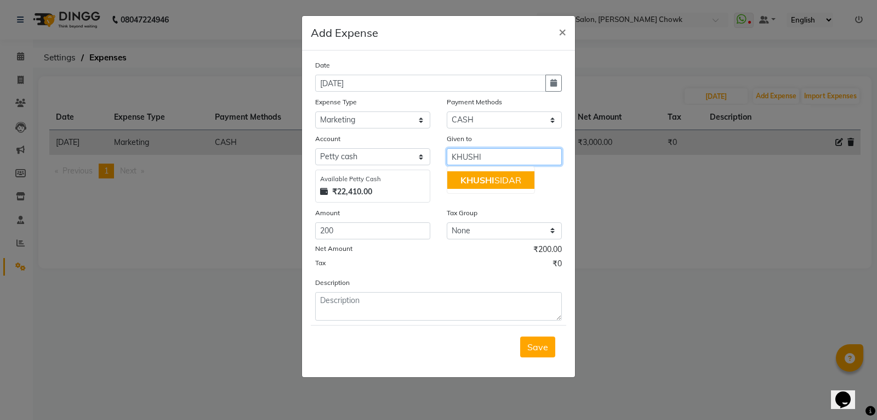
click at [494, 177] on span "KHUSHI" at bounding box center [478, 179] width 34 height 11
type input "[PERSON_NAME]"
click at [537, 353] on button "Save" at bounding box center [537, 346] width 35 height 21
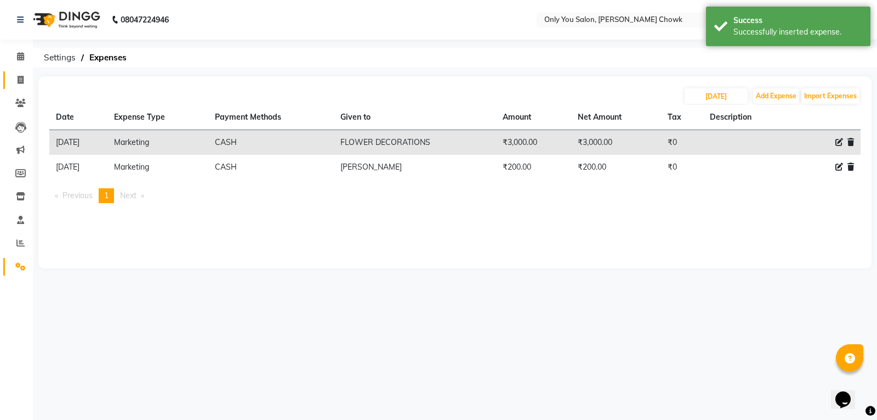
click at [19, 72] on link "Invoice" at bounding box center [16, 80] width 26 height 18
select select "service"
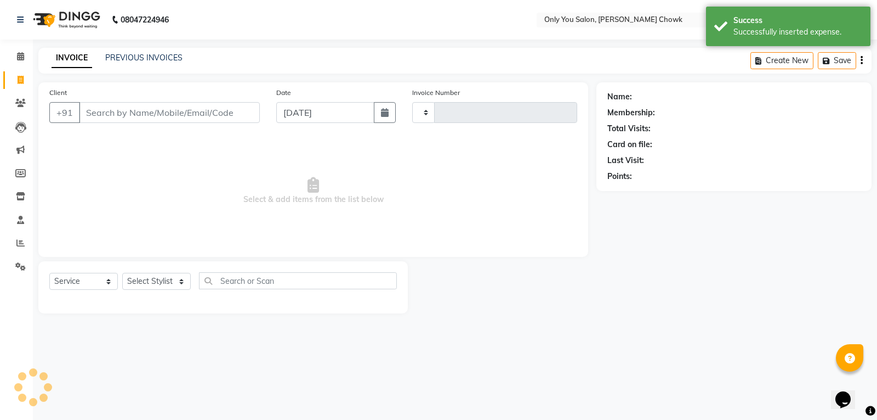
type input "0795"
select select "8713"
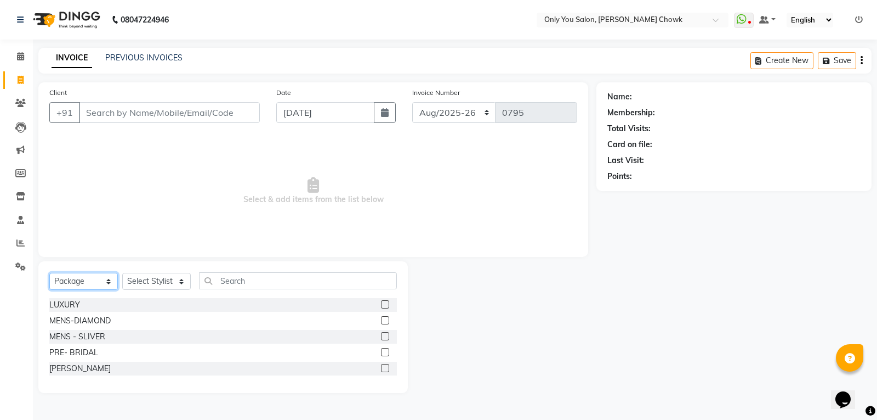
click at [92, 274] on select "Select Service Product Membership Package Voucher Prepaid Gift Card" at bounding box center [83, 281] width 69 height 17
select select "service"
click at [49, 273] on select "Select Service Product Membership Package Voucher Prepaid Gift Card" at bounding box center [83, 281] width 69 height 17
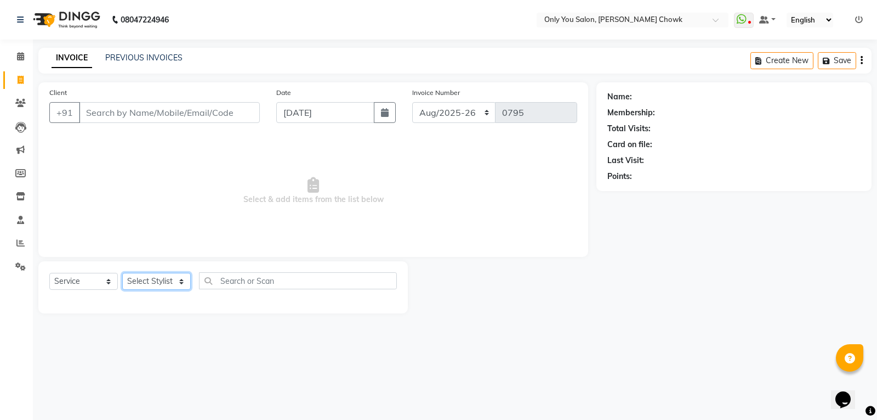
click at [157, 282] on select "Select Stylist [PERSON_NAME] [PERSON_NAME] [PERSON_NAME] MAMTA [PERSON_NAME] [P…" at bounding box center [156, 281] width 69 height 17
select select "90002"
click at [122, 273] on select "Select Stylist [PERSON_NAME] [PERSON_NAME] [PERSON_NAME] MAMTA [PERSON_NAME] [P…" at bounding box center [156, 281] width 69 height 17
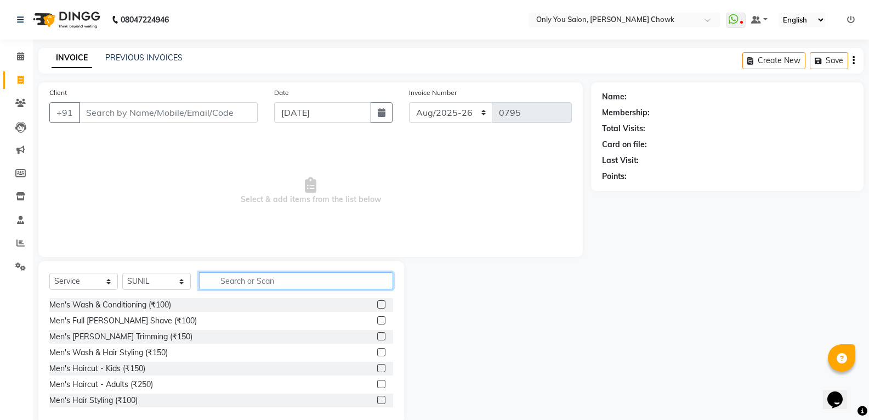
click at [287, 278] on input "text" at bounding box center [296, 280] width 194 height 17
type input "6"
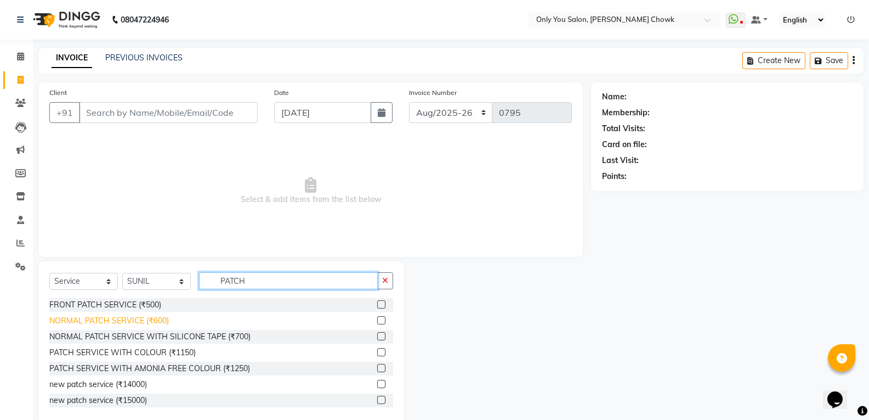
type input "PATCH"
click at [167, 319] on div "NORMAL PATCH SERVICE (₹600)" at bounding box center [109, 321] width 120 height 12
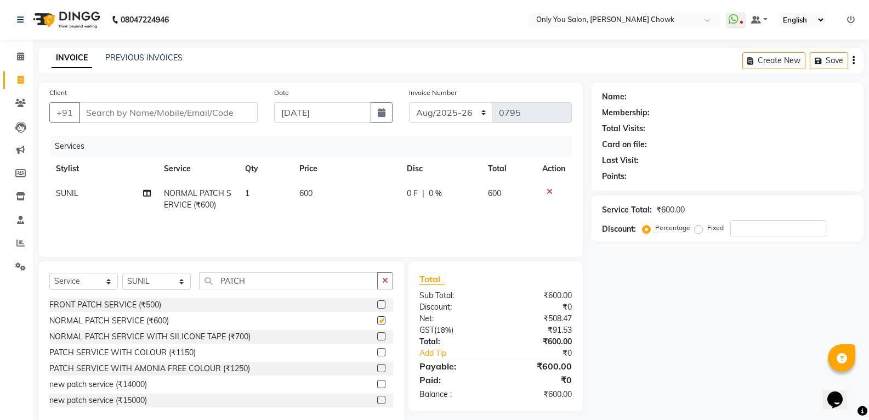
checkbox input "false"
click at [273, 273] on input "PATCH" at bounding box center [288, 280] width 179 height 17
type input "P"
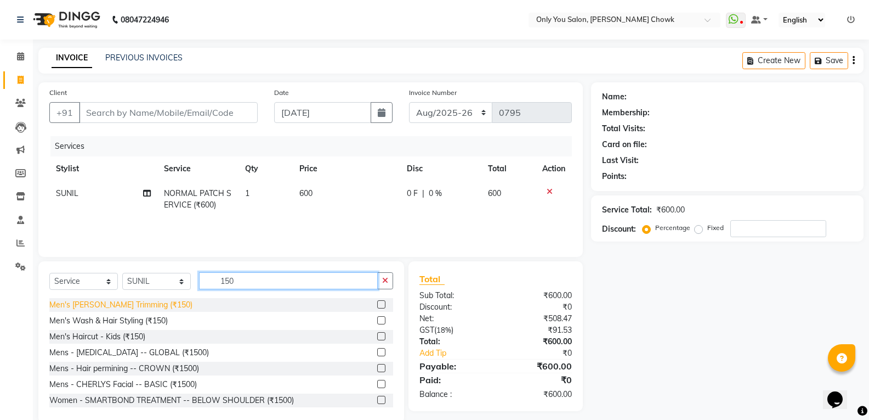
type input "150"
click at [130, 308] on div "Men's [PERSON_NAME] Trimming (₹150)" at bounding box center [120, 305] width 143 height 12
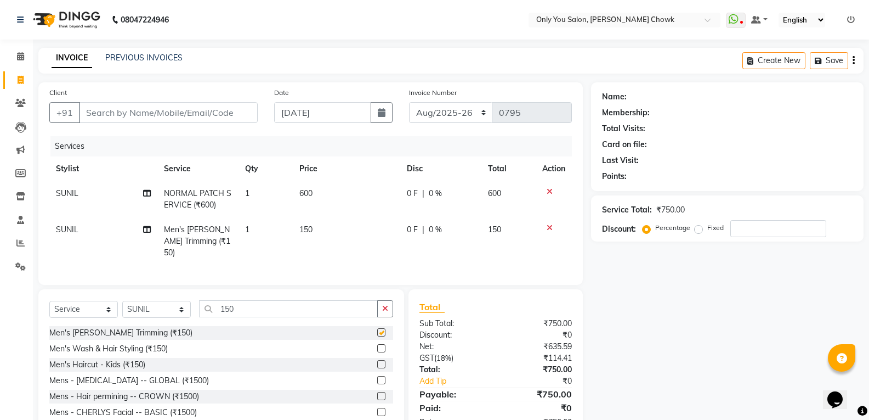
checkbox input "false"
click at [144, 116] on input "Client" at bounding box center [168, 112] width 179 height 21
type input "8"
type input "0"
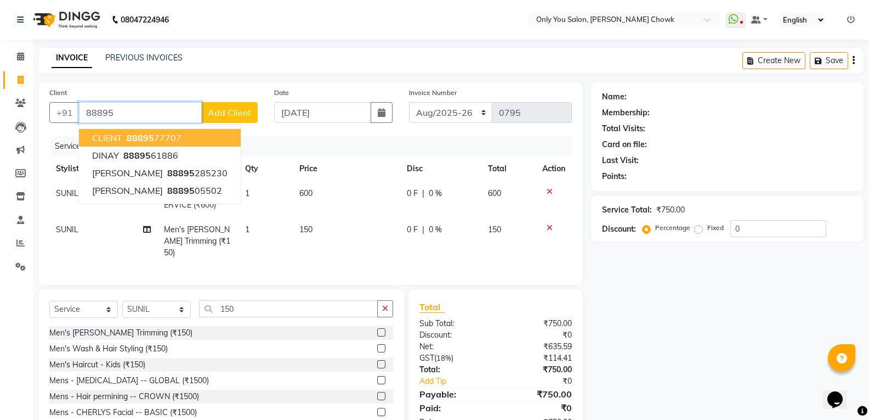
click at [165, 138] on ngb-highlight "88895 77707" at bounding box center [152, 137] width 57 height 11
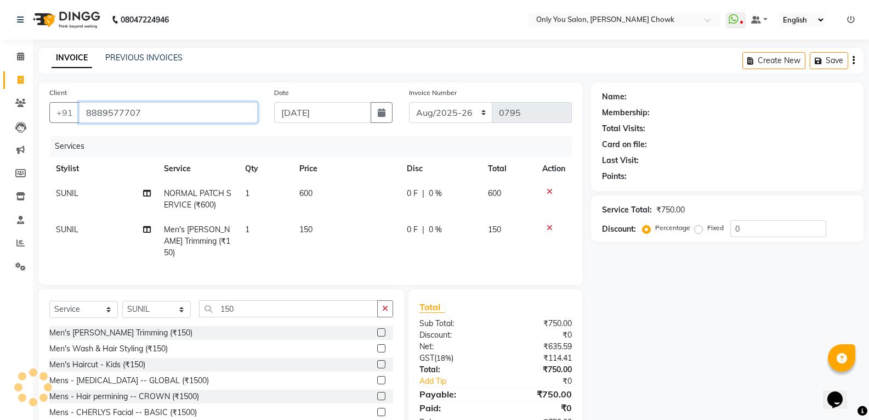
type input "8889577707"
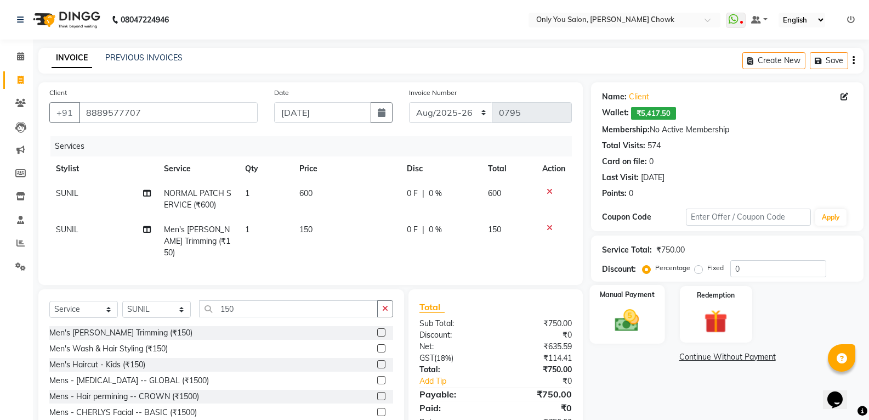
click at [638, 312] on img at bounding box center [627, 320] width 39 height 28
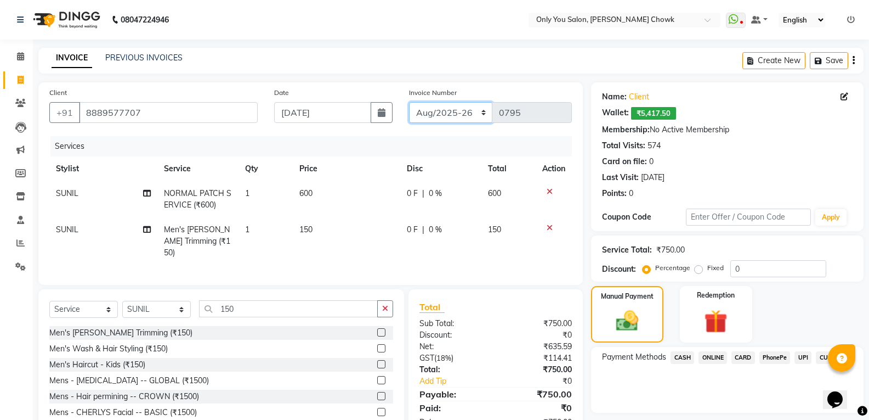
click at [462, 111] on select "[DATE]-[DATE]-26 TRD/2025" at bounding box center [451, 112] width 84 height 21
select select "8714"
click at [409, 102] on select "[DATE]-[DATE]-26 TRD/2025" at bounding box center [451, 112] width 84 height 21
type input "0703"
click at [684, 361] on span "CASH" at bounding box center [683, 357] width 24 height 13
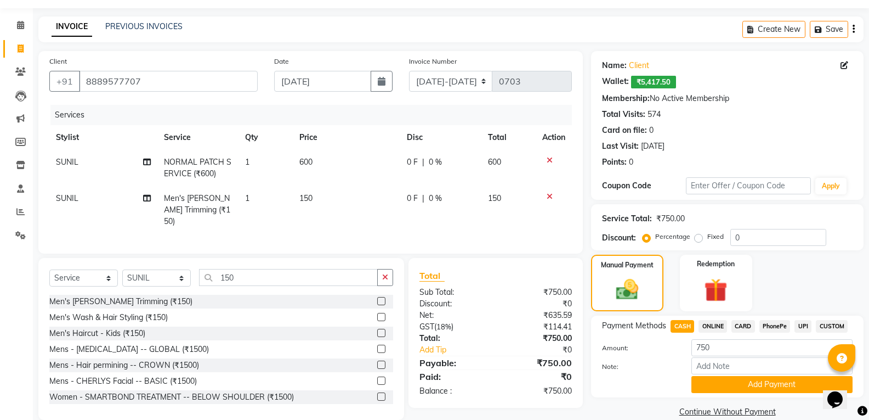
scroll to position [48, 0]
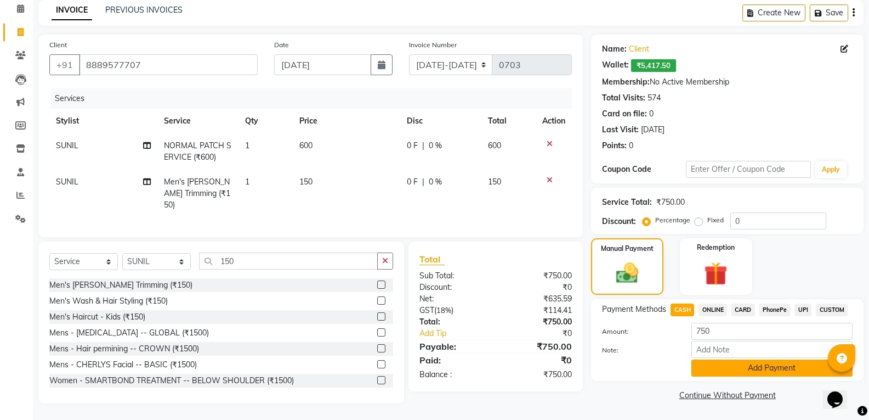
click at [744, 375] on button "Add Payment" at bounding box center [772, 367] width 161 height 17
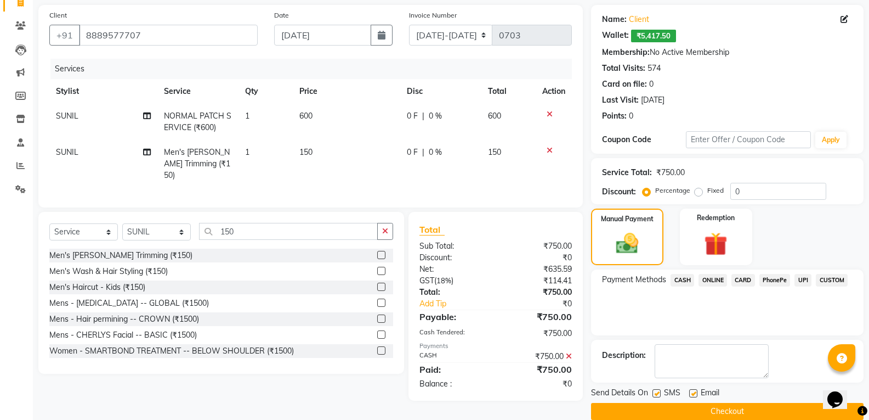
scroll to position [94, 0]
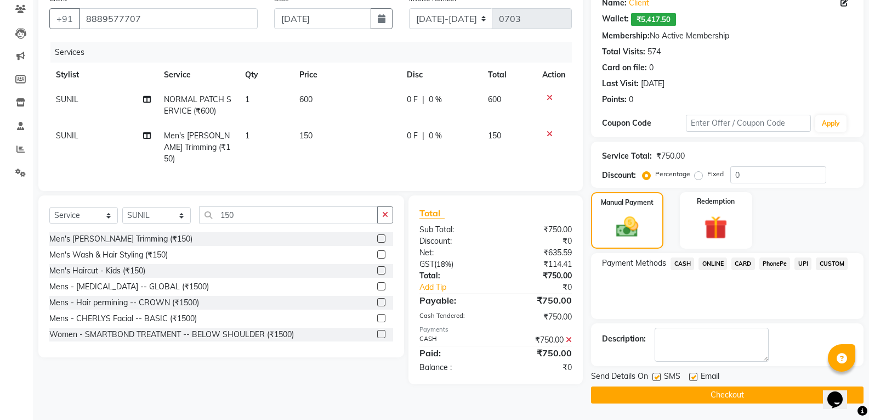
click at [755, 392] on button "Checkout" at bounding box center [727, 394] width 273 height 17
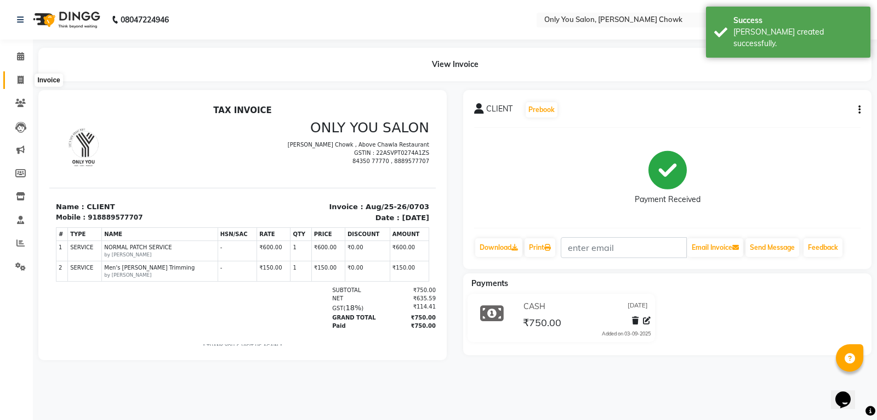
click at [20, 82] on icon at bounding box center [21, 80] width 6 height 8
select select "service"
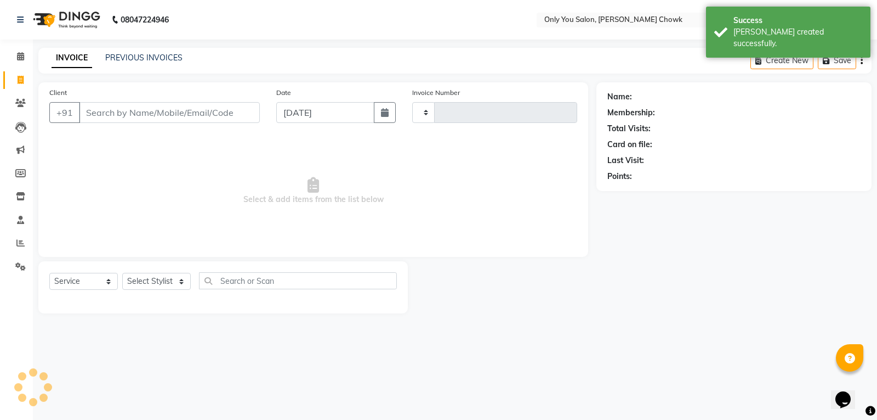
type input "0795"
select select "8713"
select select "package"
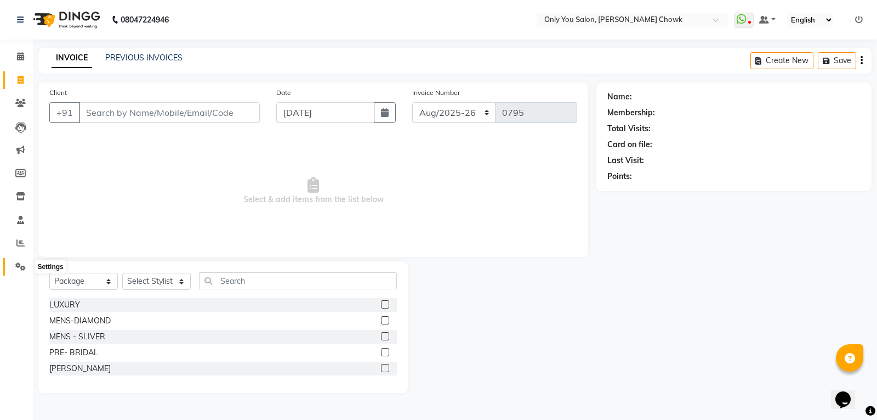
click at [19, 265] on icon at bounding box center [20, 266] width 10 height 8
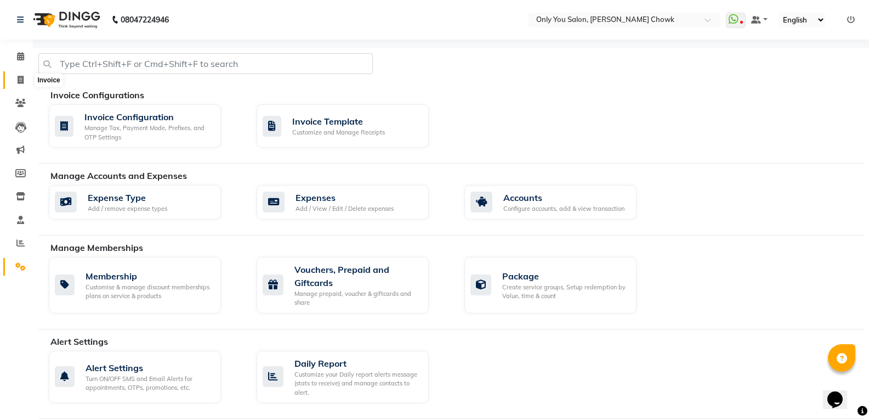
click at [20, 76] on icon at bounding box center [21, 80] width 6 height 8
select select "service"
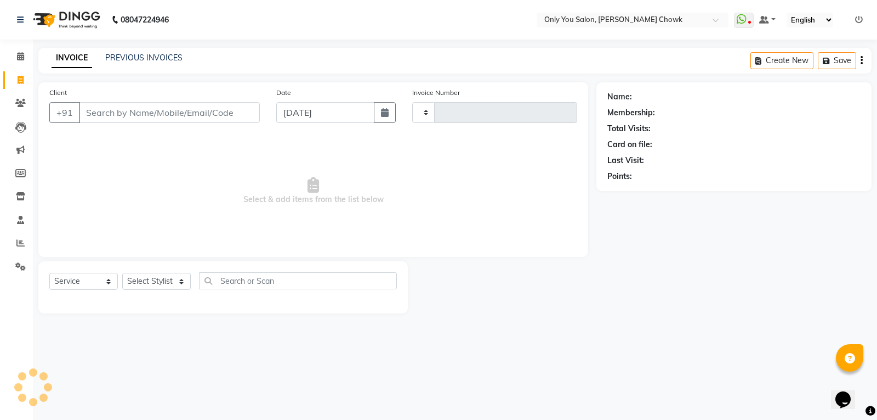
type input "0795"
select select "8713"
select select "package"
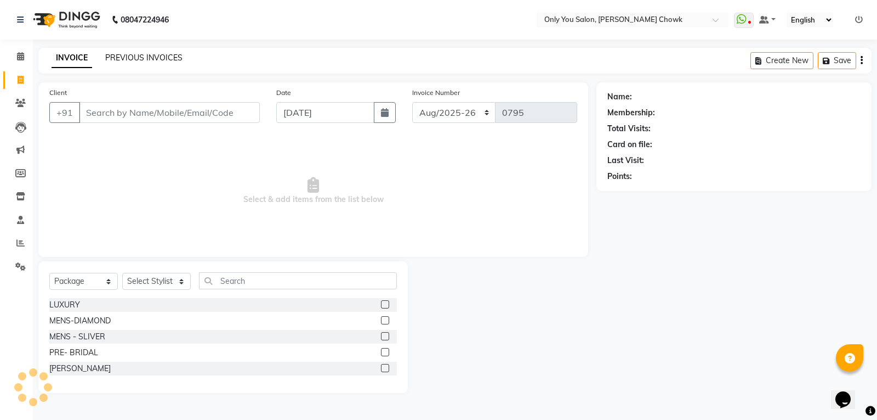
click at [139, 62] on link "PREVIOUS INVOICES" at bounding box center [143, 58] width 77 height 10
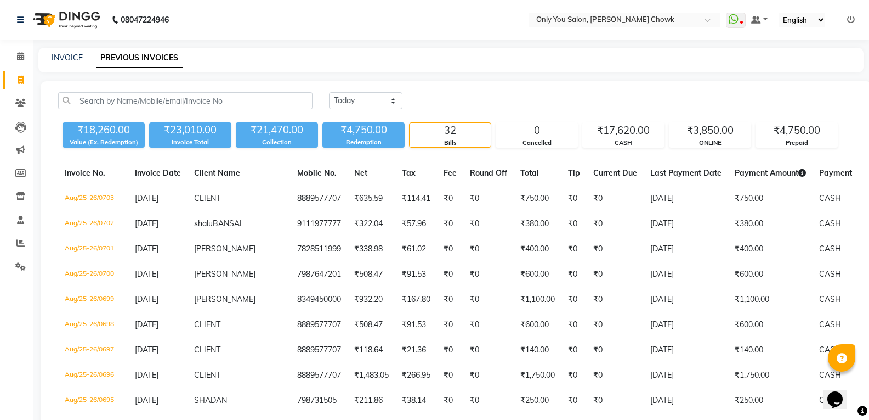
click at [62, 52] on div "INVOICE PREVIOUS INVOICES" at bounding box center [450, 60] width 825 height 25
click at [69, 63] on div "INVOICE" at bounding box center [67, 58] width 31 height 12
click at [76, 55] on link "INVOICE" at bounding box center [67, 58] width 31 height 10
select select "service"
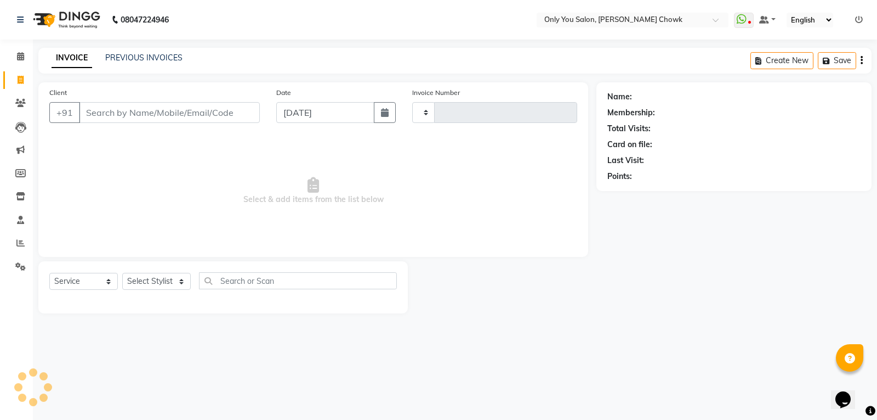
type input "0795"
select select "8713"
click at [106, 111] on input "Client" at bounding box center [169, 112] width 181 height 21
select select "package"
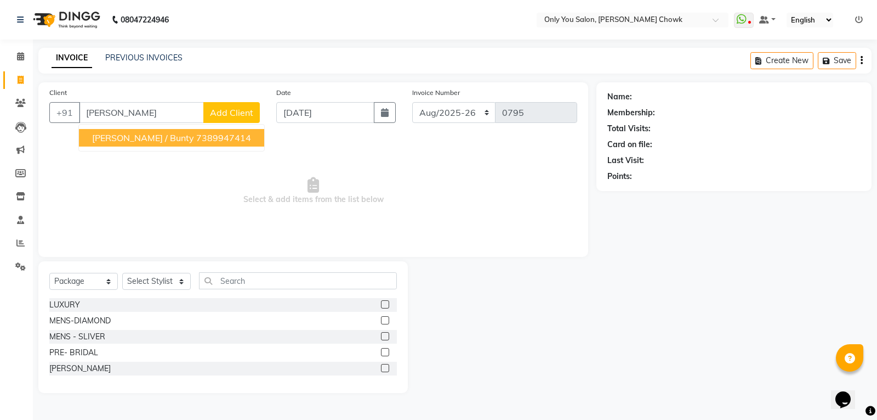
click at [172, 141] on span "niyati dalmia / bunty" at bounding box center [143, 137] width 102 height 11
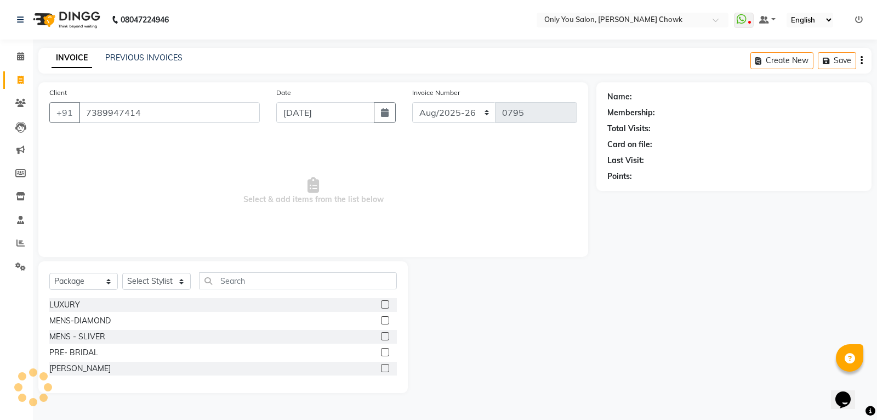
type input "7389947414"
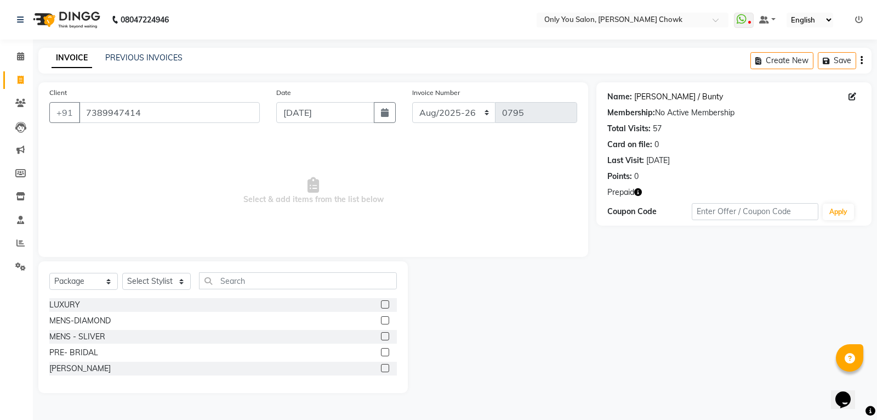
click at [667, 94] on link "Niyati Dalmia / Bunty" at bounding box center [679, 97] width 89 height 12
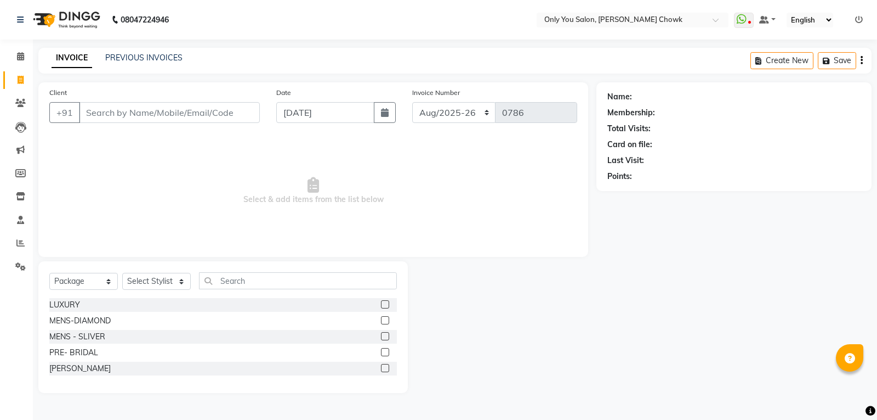
select select "8713"
select select "package"
click at [215, 104] on input "Client" at bounding box center [169, 112] width 181 height 21
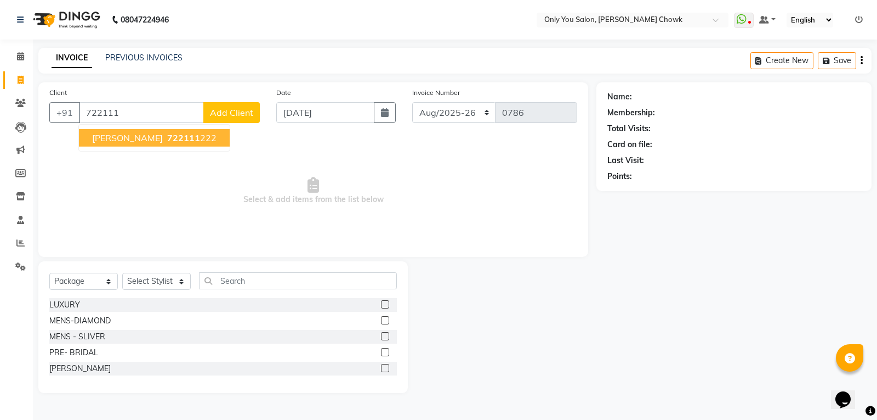
click at [132, 130] on button "[PERSON_NAME] 722111 222" at bounding box center [154, 138] width 151 height 18
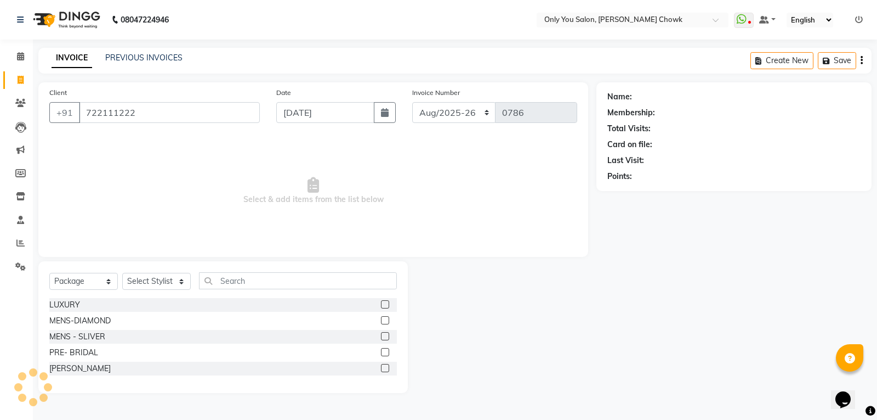
type input "722111222"
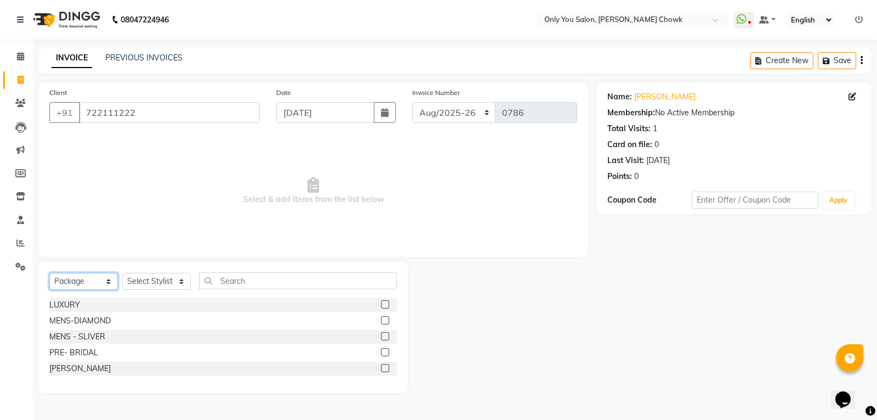
click at [80, 279] on select "Select Service Product Membership Package Voucher Prepaid Gift Card" at bounding box center [83, 281] width 69 height 17
select select "service"
click at [49, 273] on select "Select Service Product Membership Package Voucher Prepaid Gift Card" at bounding box center [83, 281] width 69 height 17
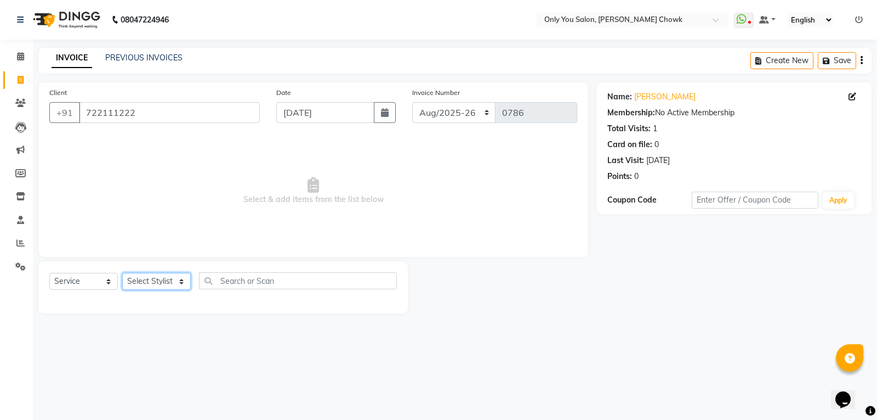
click at [145, 282] on select "Select Stylist [PERSON_NAME] [PERSON_NAME] [PERSON_NAME] MAMTA [PERSON_NAME] [P…" at bounding box center [156, 281] width 69 height 17
select select "21376"
click at [122, 273] on select "Select Stylist [PERSON_NAME] [PERSON_NAME] [PERSON_NAME] MAMTA [PERSON_NAME] [P…" at bounding box center [156, 281] width 69 height 17
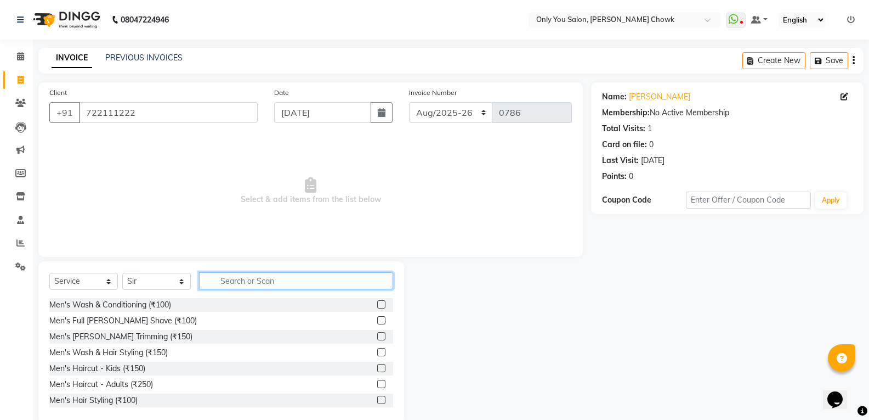
click at [252, 275] on input "text" at bounding box center [296, 280] width 194 height 17
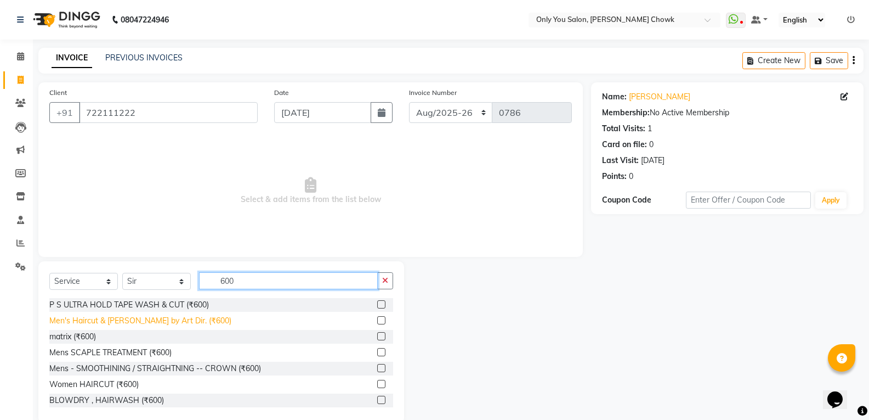
type input "600"
click at [170, 321] on div "Men's Haircut & [PERSON_NAME] by Art Dir. (₹600)" at bounding box center [140, 321] width 182 height 12
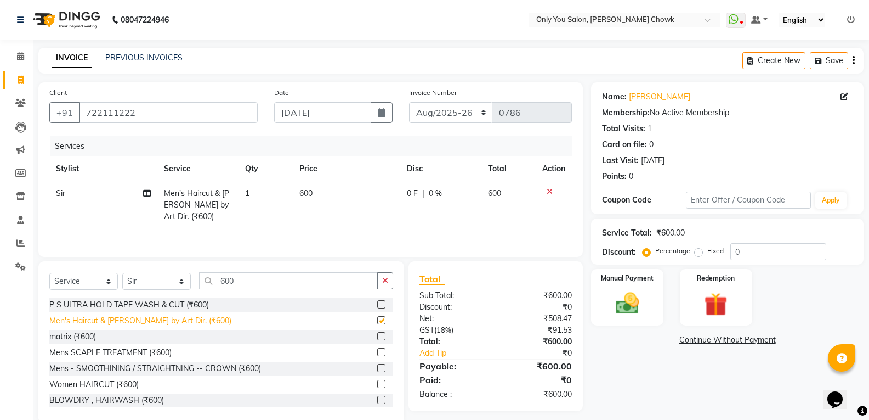
checkbox input "false"
click at [638, 316] on img at bounding box center [627, 303] width 39 height 28
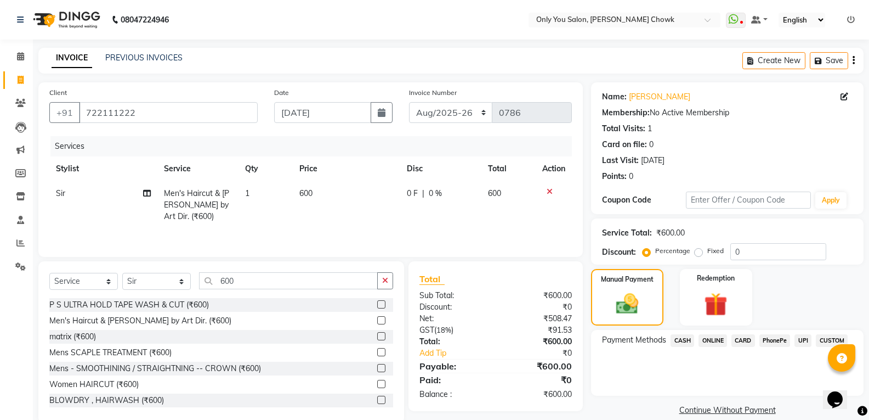
click at [718, 338] on span "ONLINE" at bounding box center [713, 340] width 29 height 13
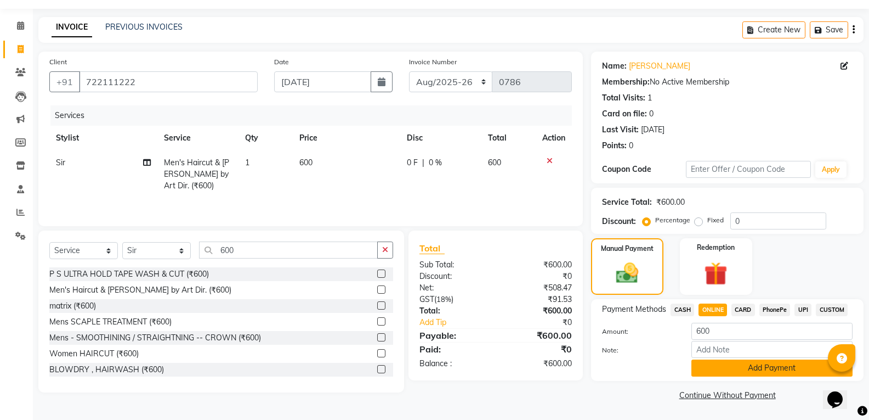
click at [721, 368] on button "Add Payment" at bounding box center [772, 367] width 161 height 17
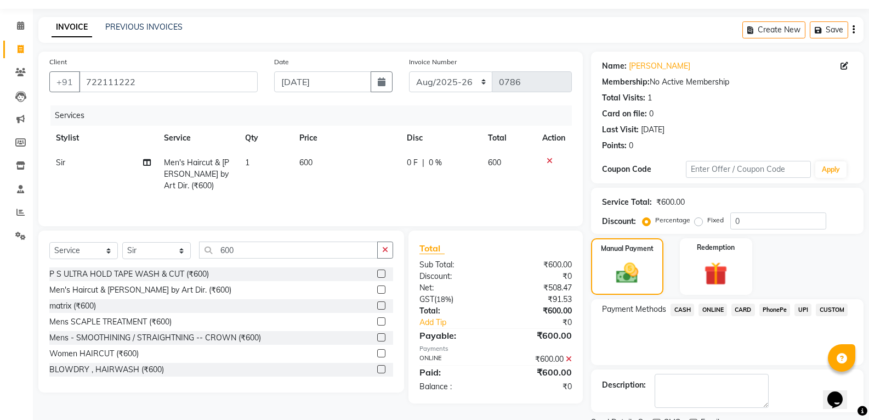
scroll to position [77, 0]
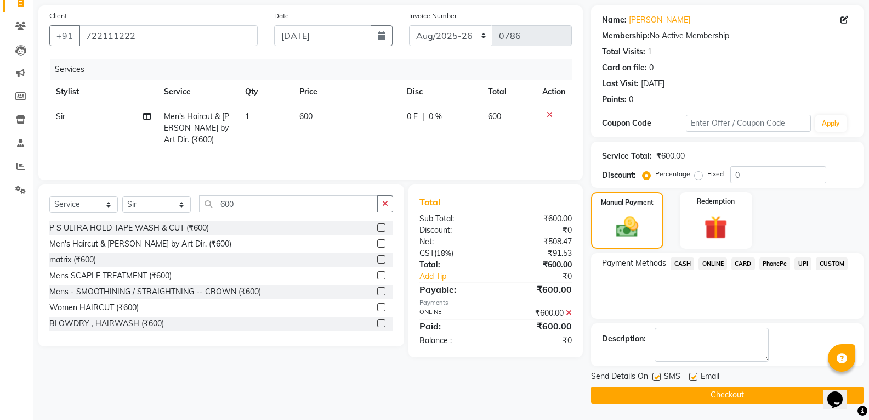
drag, startPoint x: 719, startPoint y: 398, endPoint x: 696, endPoint y: 383, distance: 27.4
click at [718, 398] on button "Checkout" at bounding box center [727, 394] width 273 height 17
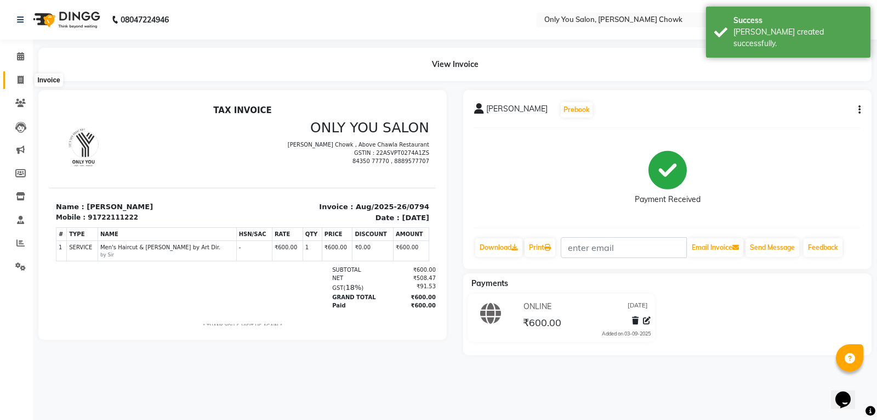
click at [24, 83] on icon at bounding box center [21, 80] width 6 height 8
select select "service"
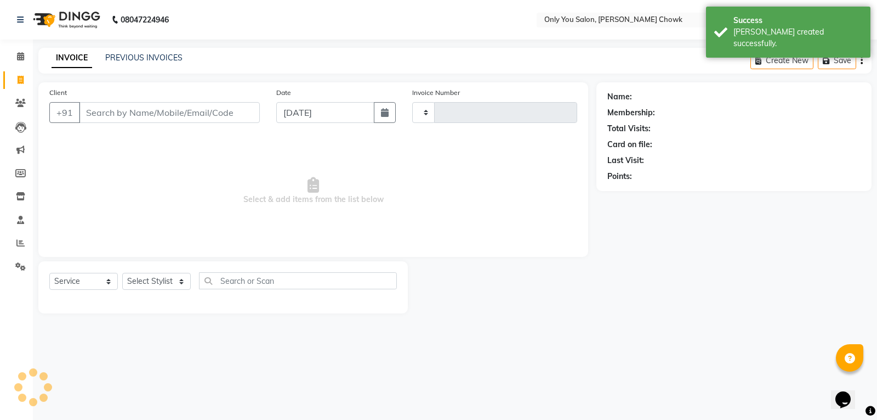
type input "0795"
select select "8713"
click at [157, 63] on div "PREVIOUS INVOICES" at bounding box center [143, 58] width 77 height 12
click at [159, 57] on link "PREVIOUS INVOICES" at bounding box center [143, 58] width 77 height 10
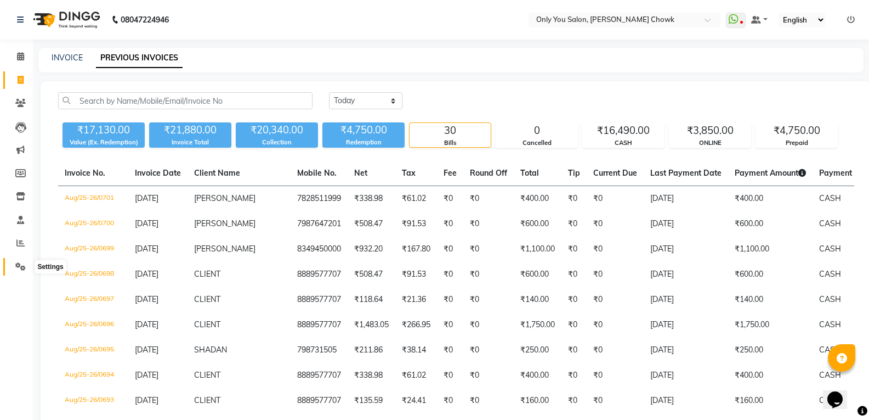
click at [24, 259] on link "Settings" at bounding box center [16, 267] width 26 height 18
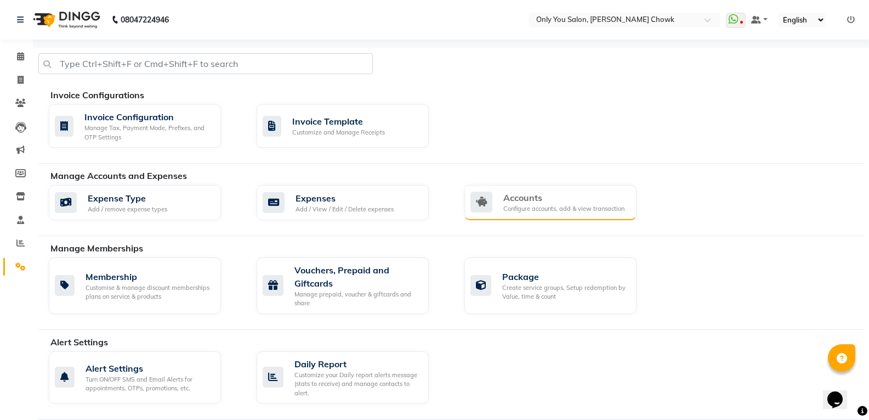
click at [509, 203] on div "Accounts" at bounding box center [563, 197] width 121 height 13
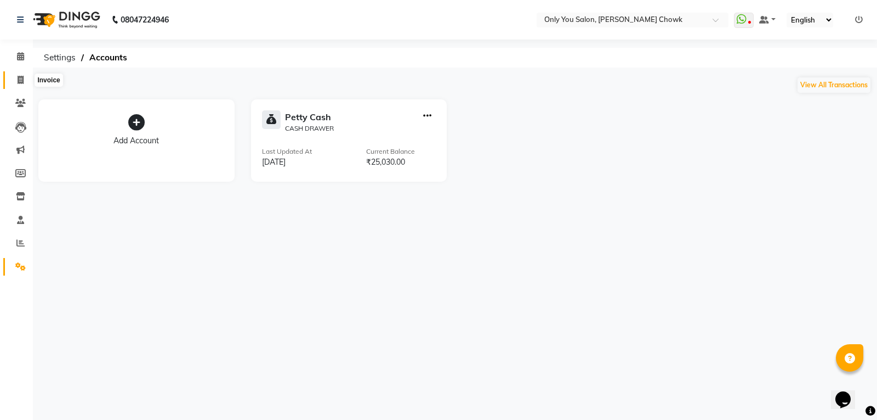
click at [26, 77] on span at bounding box center [20, 80] width 19 height 13
select select "service"
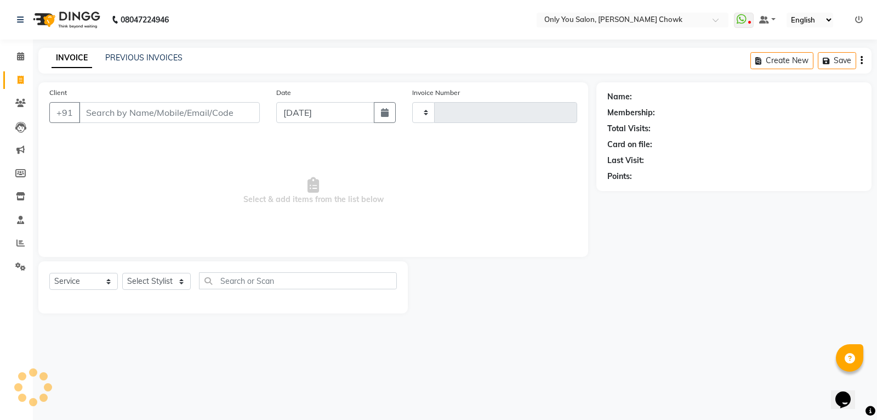
type input "0795"
select select "8713"
select select "package"
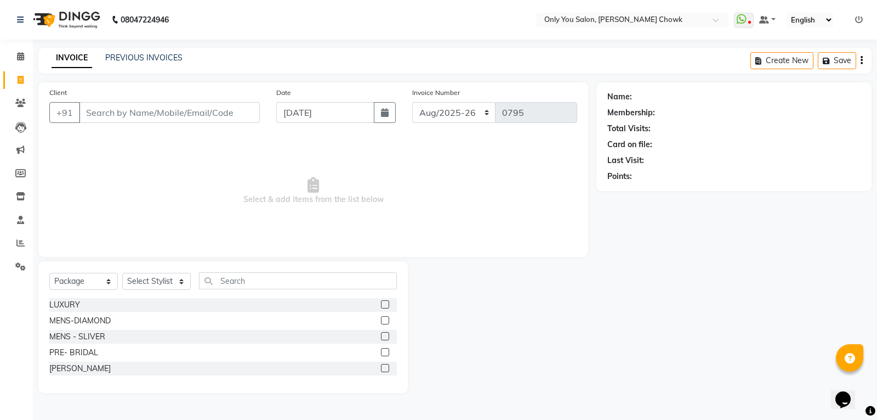
click at [129, 118] on input "Client" at bounding box center [169, 112] width 181 height 21
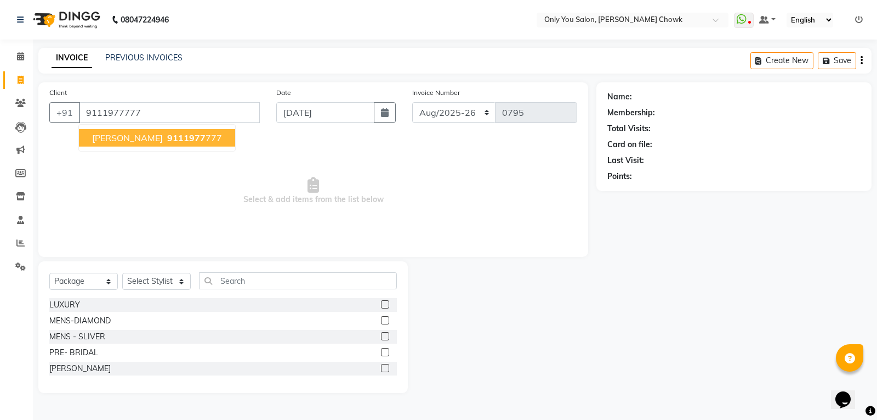
type input "9111977777"
click at [153, 138] on button "shalu BANSAL 9111977 777" at bounding box center [157, 138] width 156 height 18
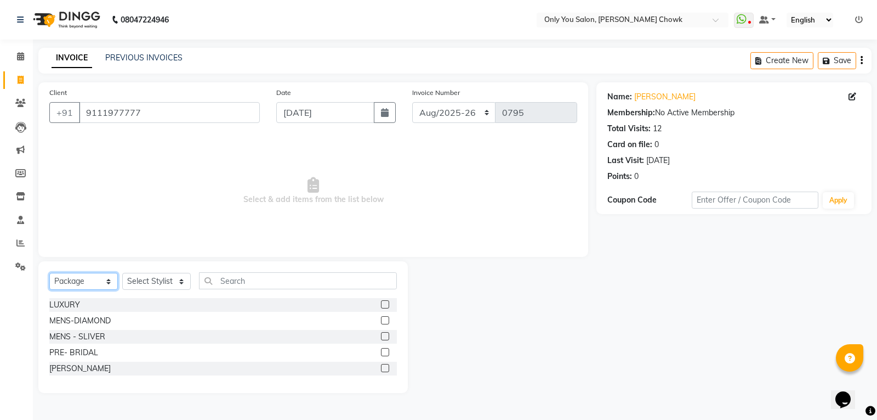
click at [78, 285] on select "Select Service Product Membership Package Voucher Prepaid Gift Card" at bounding box center [83, 281] width 69 height 17
select select "service"
click at [49, 273] on select "Select Service Product Membership Package Voucher Prepaid Gift Card" at bounding box center [83, 281] width 69 height 17
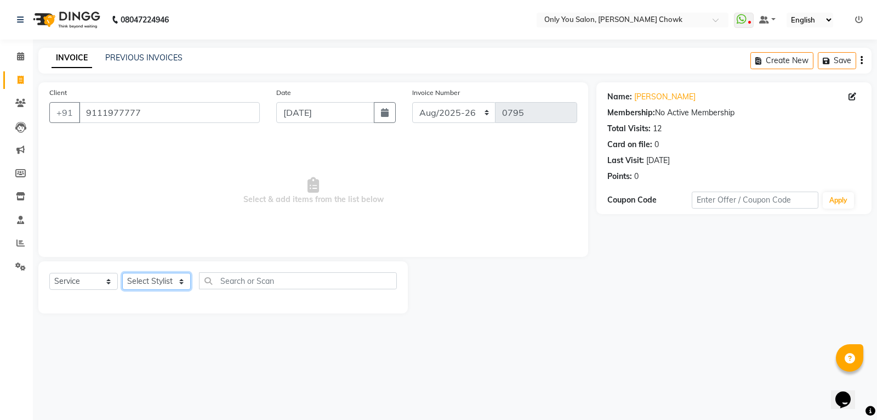
click at [160, 274] on select "Select Stylist ASHWIN gautam KHUSHI SIDAR LAXMI TIWARI MAMTA SAHU NARESH Ragini…" at bounding box center [156, 281] width 69 height 17
select select "82127"
click at [122, 273] on select "Select Stylist ASHWIN gautam KHUSHI SIDAR LAXMI TIWARI MAMTA SAHU NARESH Ragini…" at bounding box center [156, 281] width 69 height 17
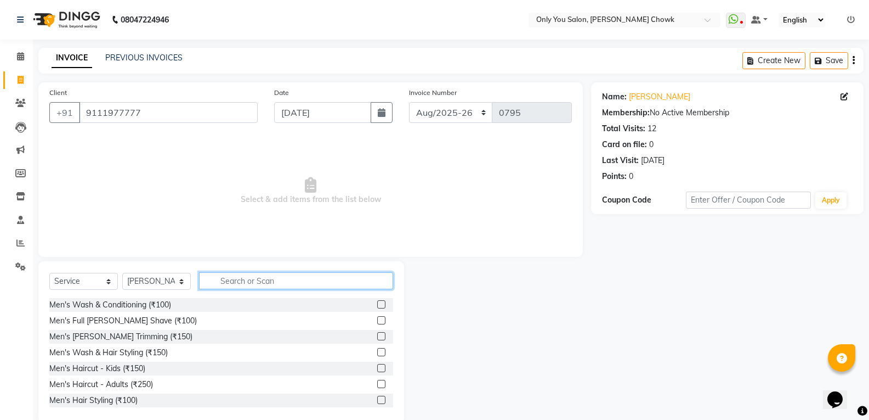
click at [263, 278] on input "text" at bounding box center [296, 280] width 194 height 17
type input "9"
type input "300"
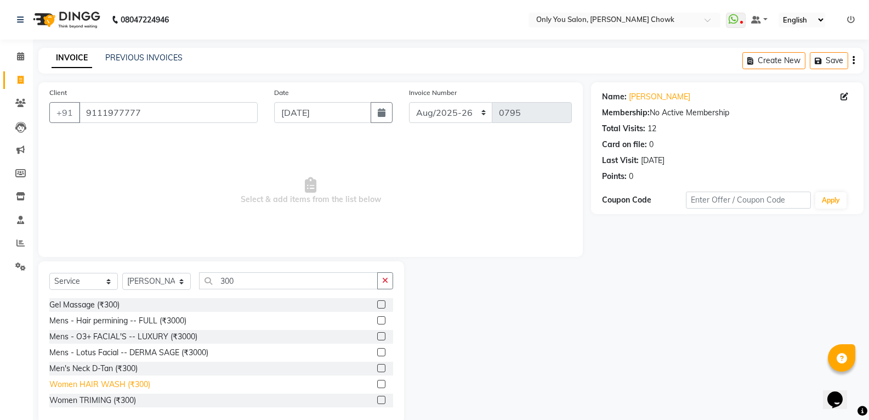
click at [135, 389] on div "Women HAIR WASH (₹300)" at bounding box center [99, 384] width 101 height 12
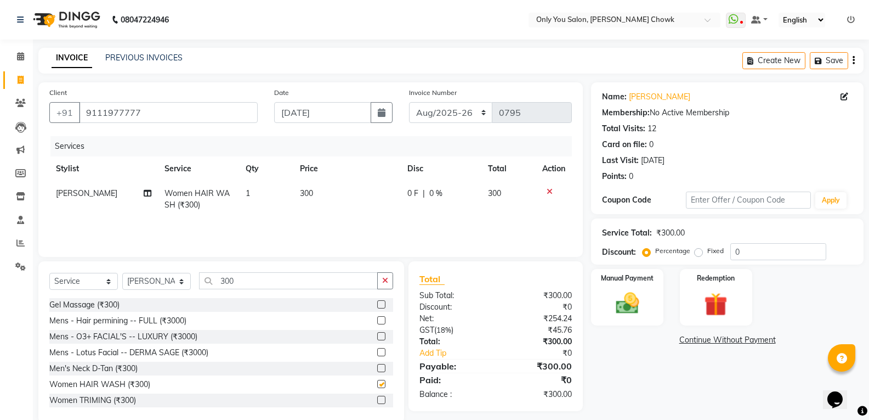
checkbox input "false"
click at [163, 278] on select "Select Stylist ASHWIN gautam KHUSHI SIDAR LAXMI TIWARI MAMTA SAHU NARESH Ragini…" at bounding box center [156, 281] width 69 height 17
select select "21352"
click at [122, 273] on select "Select Stylist ASHWIN gautam KHUSHI SIDAR LAXMI TIWARI MAMTA SAHU NARESH Ragini…" at bounding box center [156, 281] width 69 height 17
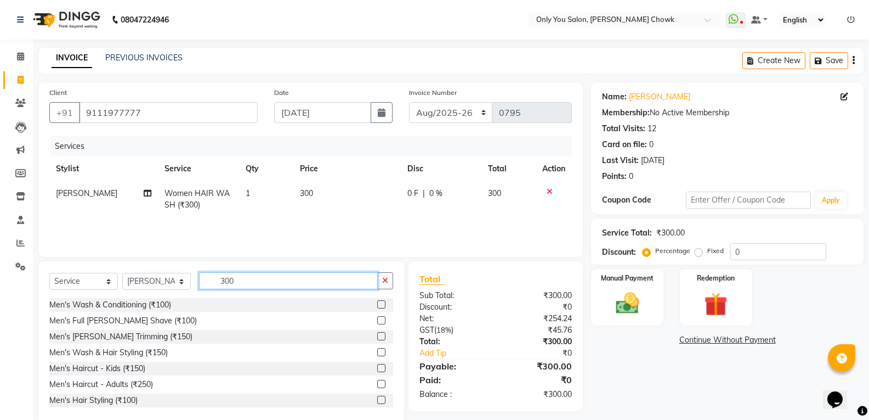
click at [249, 273] on input "300" at bounding box center [288, 280] width 179 height 17
type input "3"
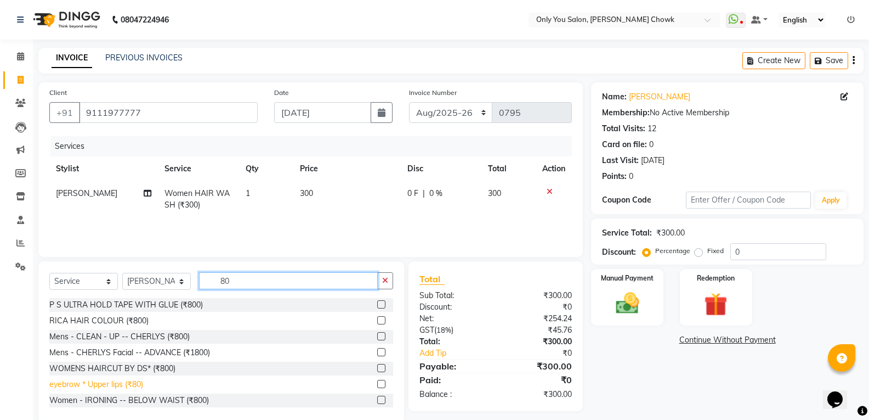
type input "80"
click at [122, 381] on div "eyebrow * Upper lips (₹80)" at bounding box center [96, 384] width 94 height 12
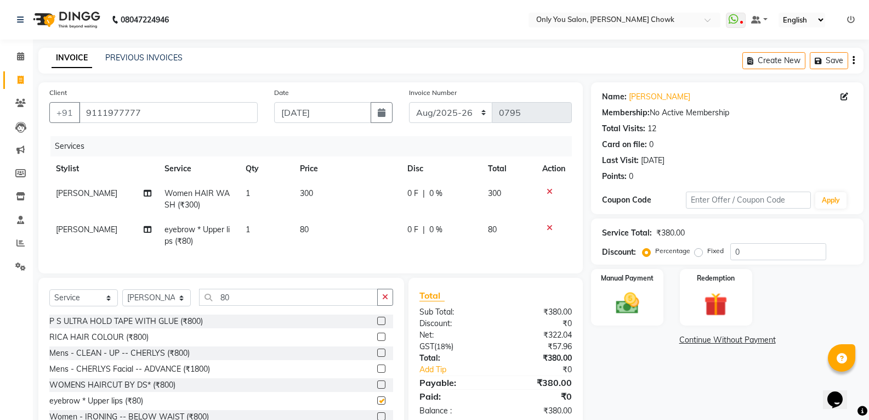
checkbox input "false"
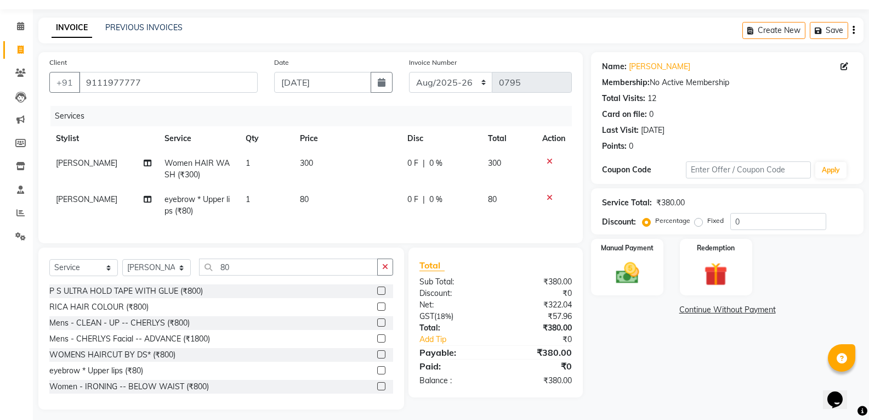
scroll to position [44, 0]
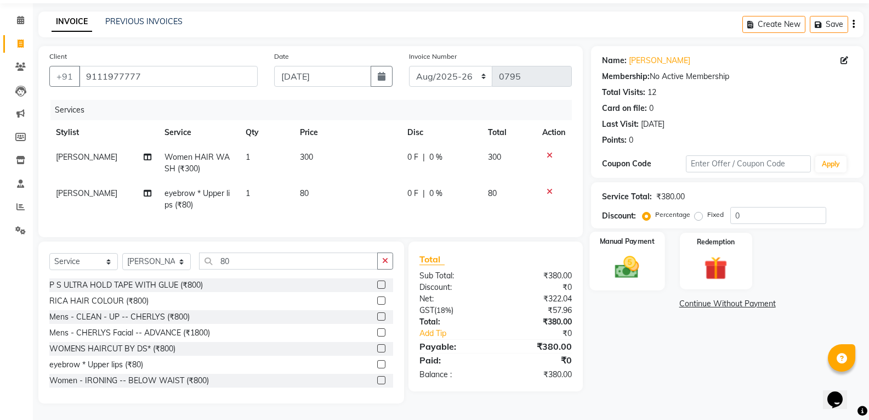
click at [628, 271] on img at bounding box center [627, 267] width 39 height 28
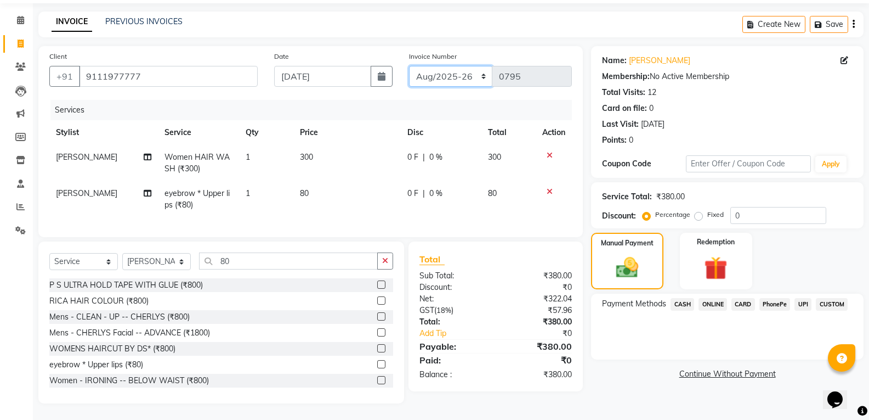
click at [456, 67] on select "Aug/25-26 Aug/2025-26 TRD/2025" at bounding box center [451, 76] width 84 height 21
select select "8714"
click at [409, 66] on select "Aug/25-26 Aug/2025-26 TRD/2025" at bounding box center [451, 76] width 84 height 21
type input "0702"
click at [679, 298] on span "CASH" at bounding box center [683, 304] width 24 height 13
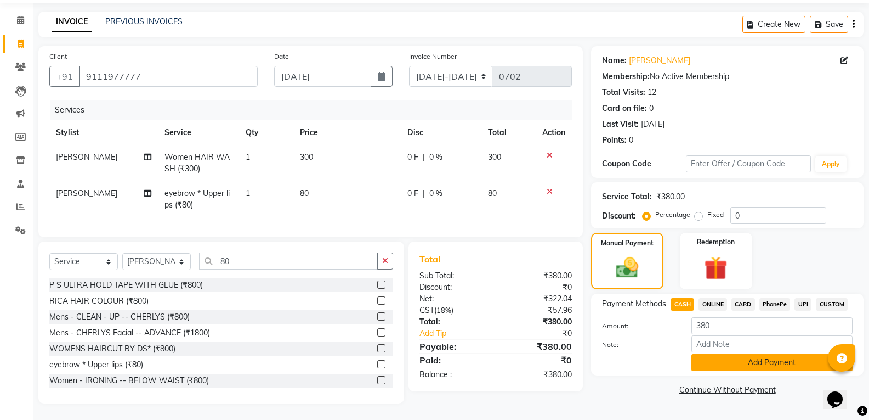
click at [720, 354] on button "Add Payment" at bounding box center [772, 362] width 161 height 17
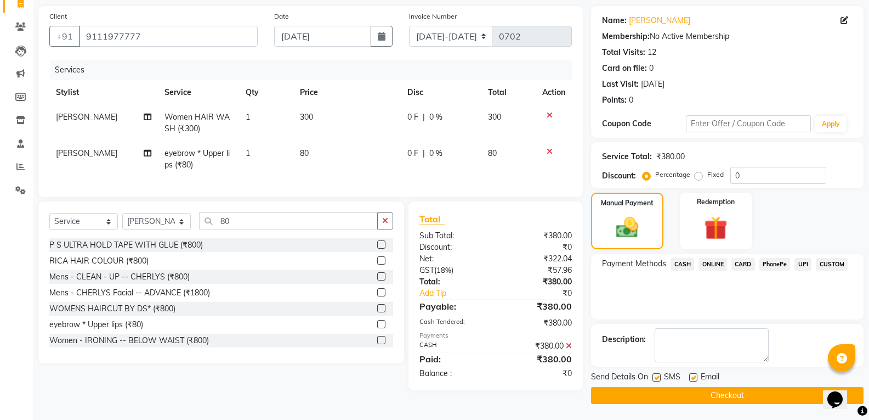
scroll to position [77, 0]
click at [720, 389] on button "Checkout" at bounding box center [727, 394] width 273 height 17
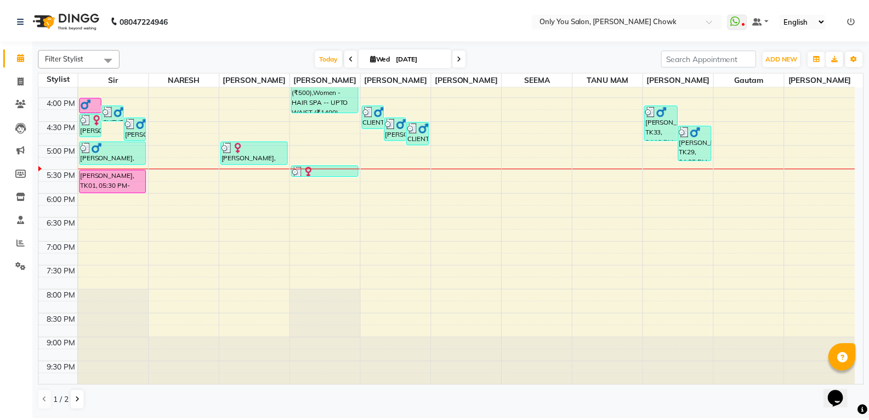
scroll to position [376, 0]
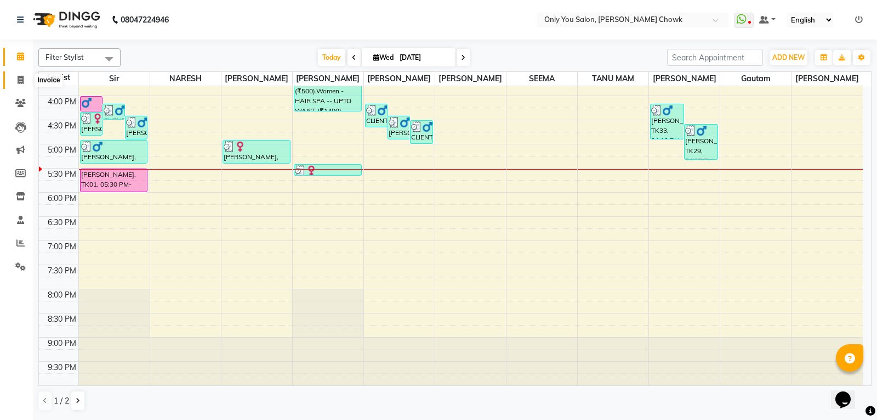
click at [25, 81] on span at bounding box center [20, 80] width 19 height 13
select select "service"
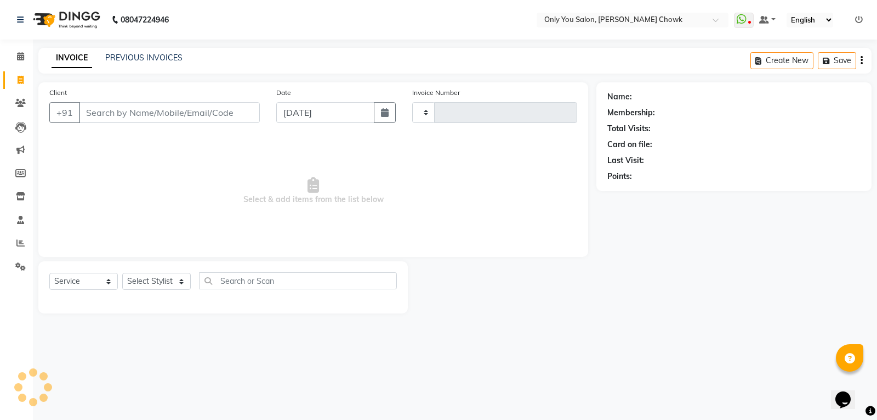
type input "0795"
select select "8713"
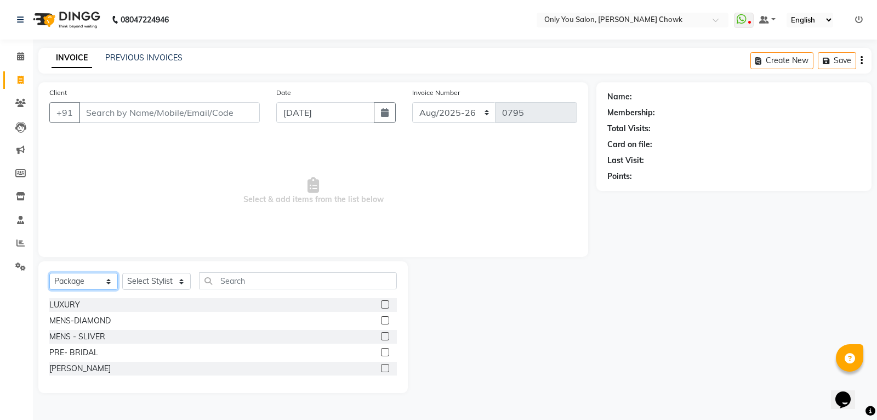
click at [105, 284] on select "Select Service Product Membership Package Voucher Prepaid Gift Card" at bounding box center [83, 281] width 69 height 17
select select "service"
click at [49, 273] on select "Select Service Product Membership Package Voucher Prepaid Gift Card" at bounding box center [83, 281] width 69 height 17
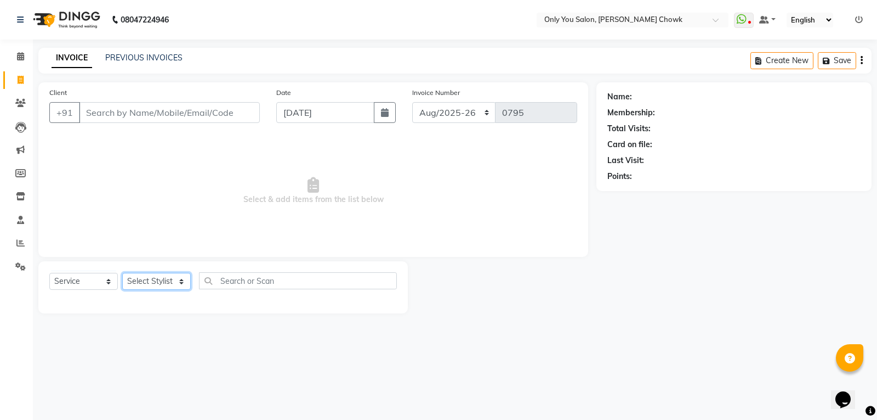
click at [149, 279] on select "Select Stylist [PERSON_NAME] [PERSON_NAME] [PERSON_NAME] MAMTA [PERSON_NAME] [P…" at bounding box center [156, 281] width 69 height 17
select select "21352"
click at [122, 273] on select "Select Stylist [PERSON_NAME] [PERSON_NAME] [PERSON_NAME] MAMTA [PERSON_NAME] [P…" at bounding box center [156, 281] width 69 height 17
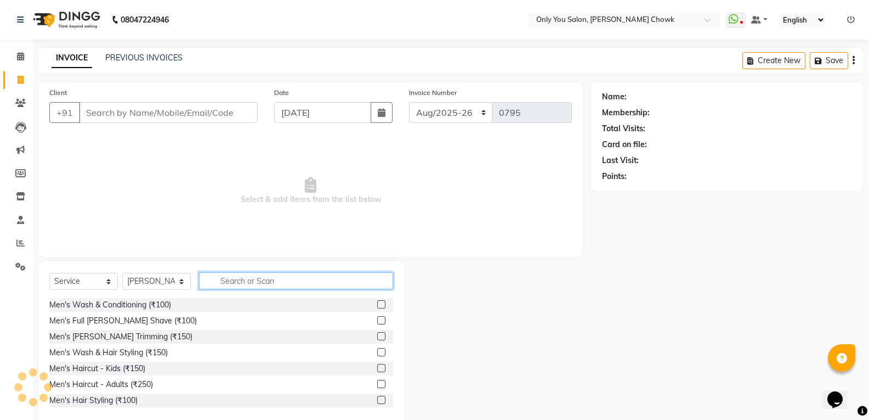
click at [208, 279] on input "text" at bounding box center [296, 280] width 194 height 17
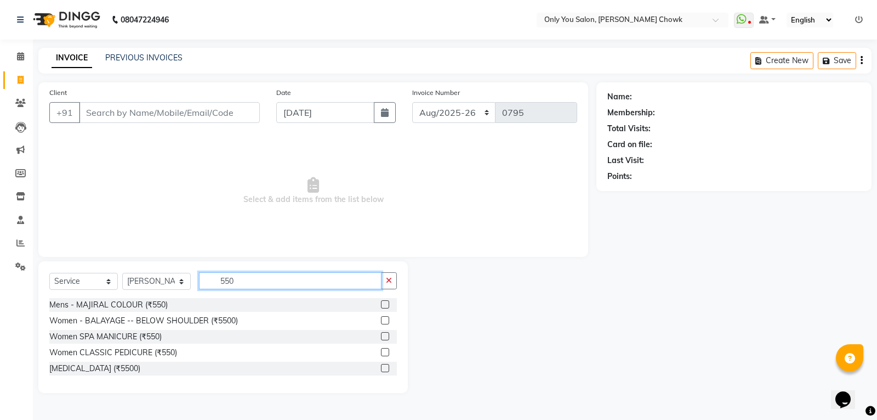
click at [250, 280] on input "550" at bounding box center [290, 280] width 183 height 17
type input "5"
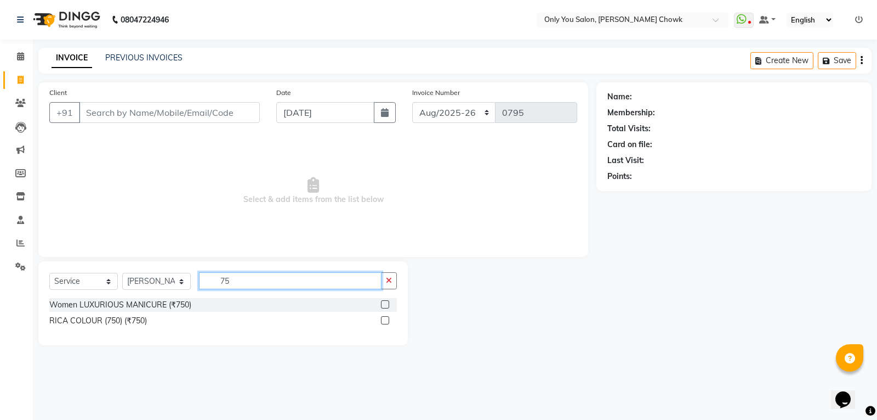
type input "7"
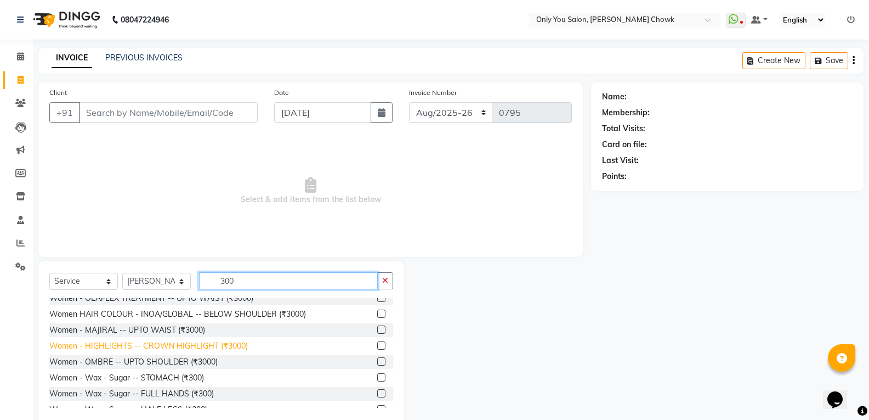
scroll to position [165, 0]
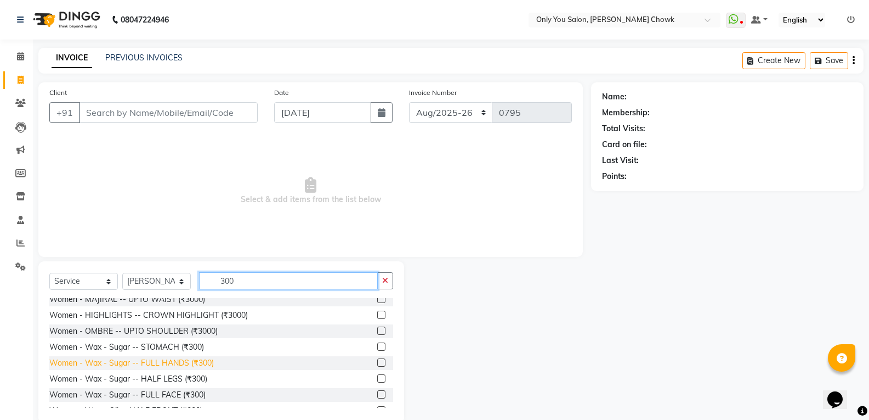
type input "300"
click at [205, 363] on div "Women - Wax - Sugar -- FULL HANDS (₹300)" at bounding box center [131, 363] width 165 height 12
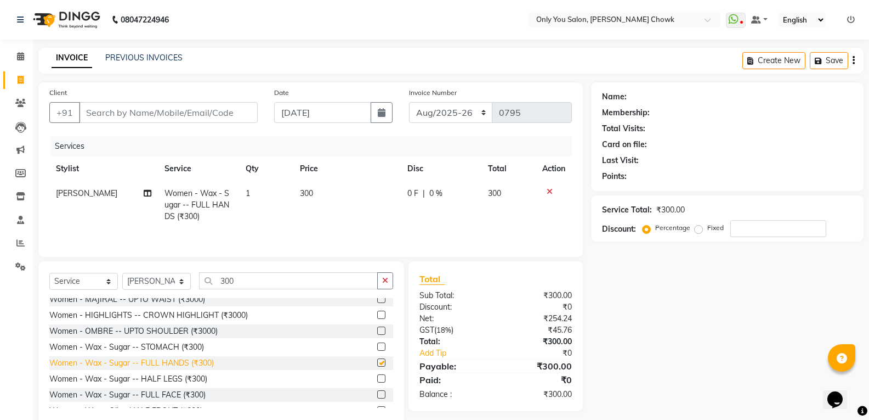
checkbox input "false"
click at [202, 382] on div "Women - Wax - Sugar -- HALF LEGS (₹300)" at bounding box center [128, 379] width 158 height 12
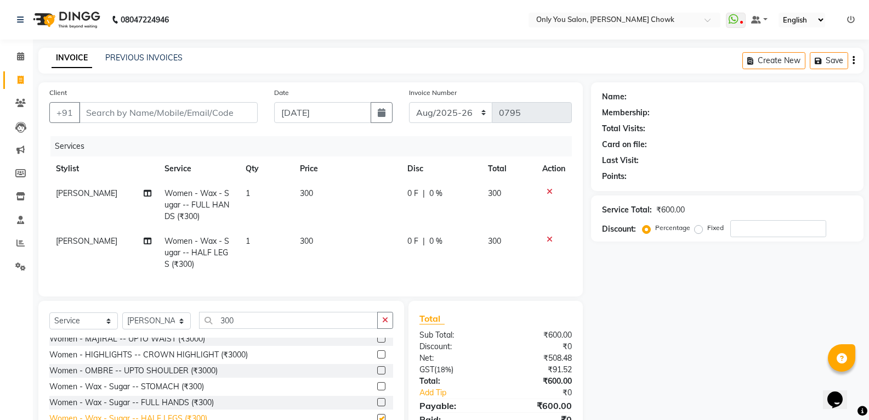
checkbox input "false"
click at [263, 329] on input "300" at bounding box center [288, 320] width 179 height 17
type input "3"
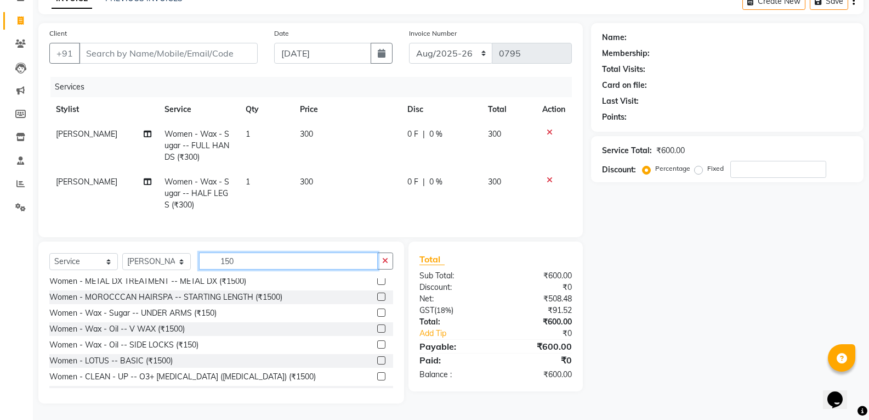
scroll to position [61, 0]
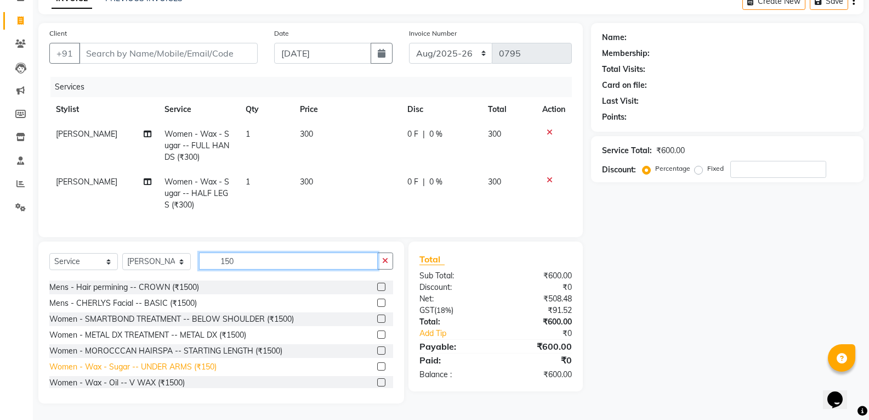
type input "150"
click at [206, 369] on div "Women - Wax - Sugar -- UNDER ARMS (₹150)" at bounding box center [132, 367] width 167 height 12
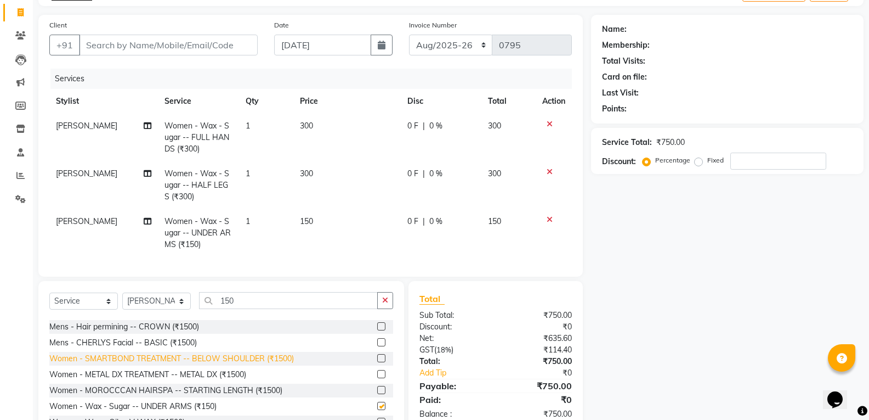
checkbox input "false"
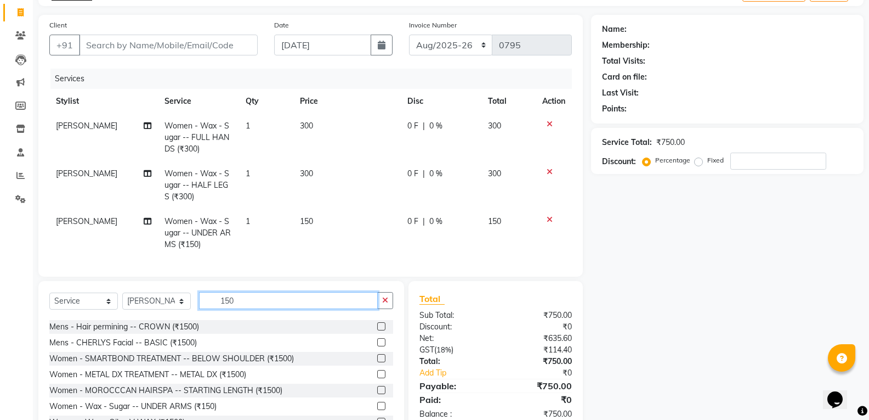
click at [299, 309] on input "150" at bounding box center [288, 300] width 179 height 17
type input "1"
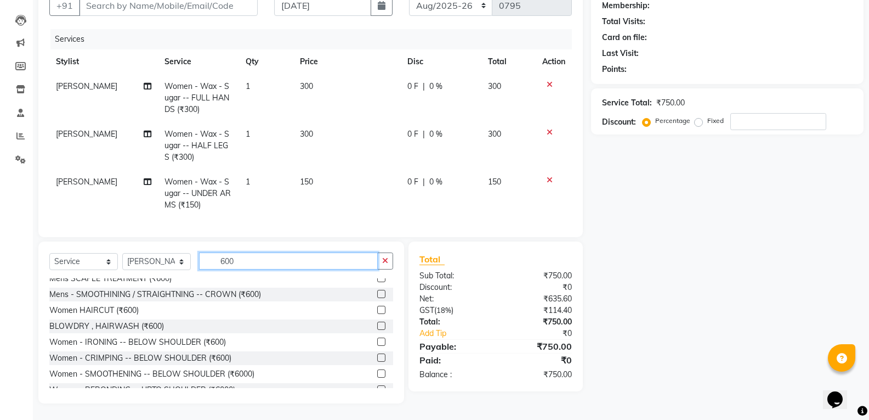
scroll to position [55, 0]
type input "600"
click at [132, 311] on div "Women HAIRCUT (₹600)" at bounding box center [93, 310] width 89 height 12
checkbox input "false"
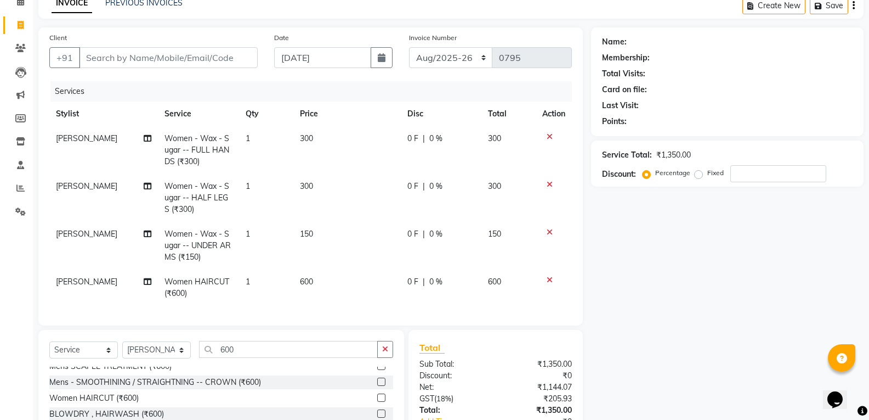
click at [550, 280] on icon at bounding box center [550, 280] width 6 height 8
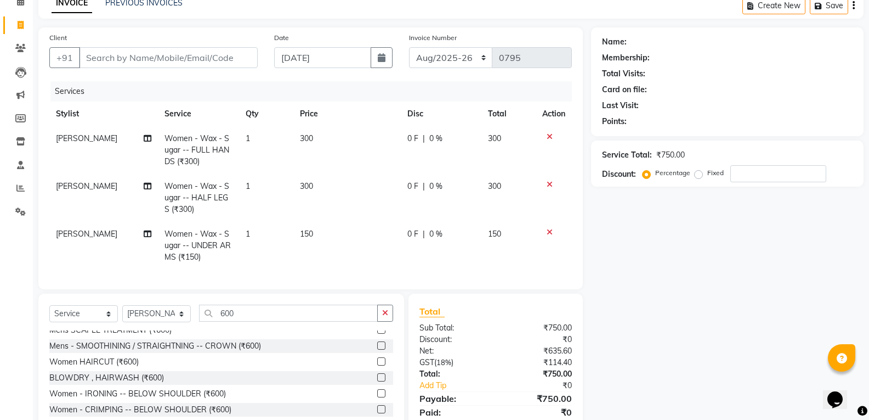
scroll to position [115, 0]
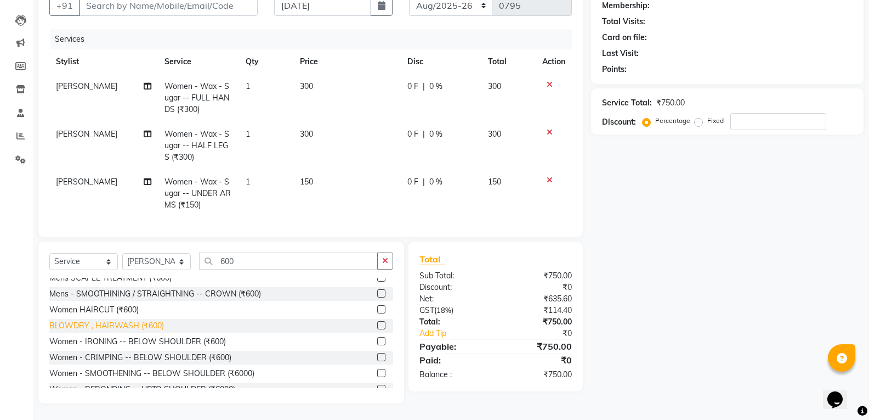
click at [149, 321] on div "BLOWDRY , HAIRWASH (₹600)" at bounding box center [106, 326] width 115 height 12
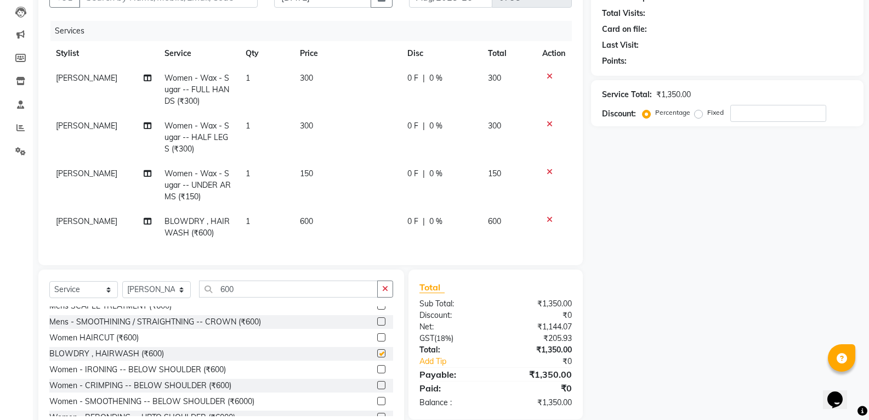
checkbox input "false"
click at [75, 223] on span "[PERSON_NAME]" at bounding box center [86, 221] width 61 height 10
select select "21352"
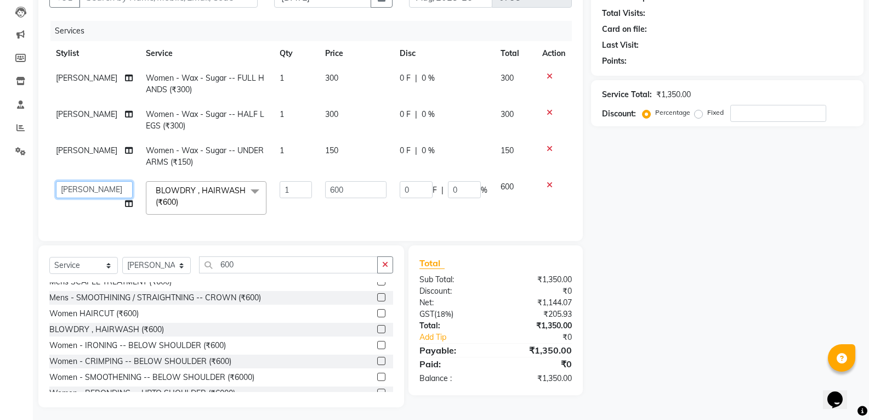
click at [86, 194] on select "[PERSON_NAME] [PERSON_NAME] [PERSON_NAME] MAMTA [PERSON_NAME] [PERSON_NAME] [PE…" at bounding box center [94, 189] width 77 height 17
select select "59571"
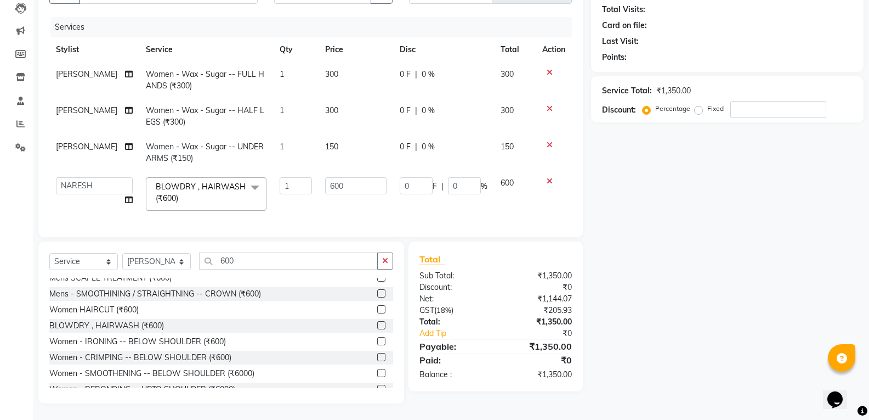
scroll to position [18, 0]
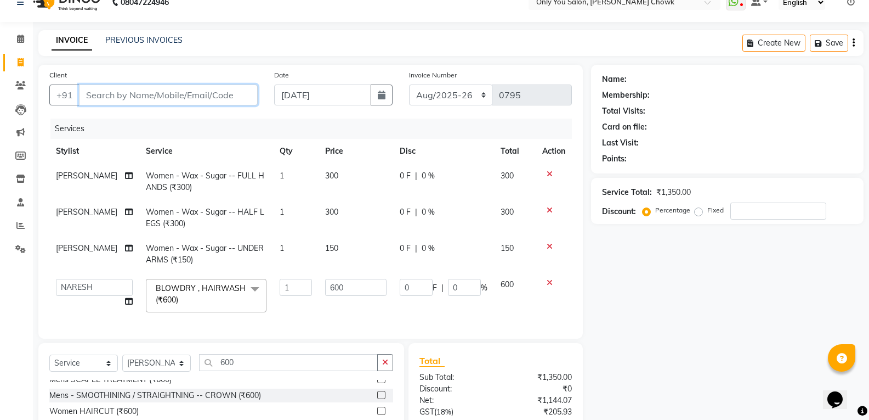
click at [207, 93] on input "Client" at bounding box center [168, 94] width 179 height 21
type input "8"
type input "0"
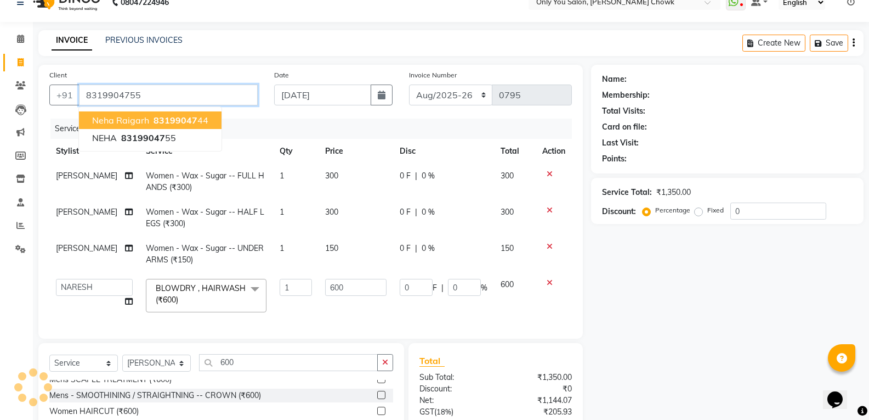
type input "8319904755"
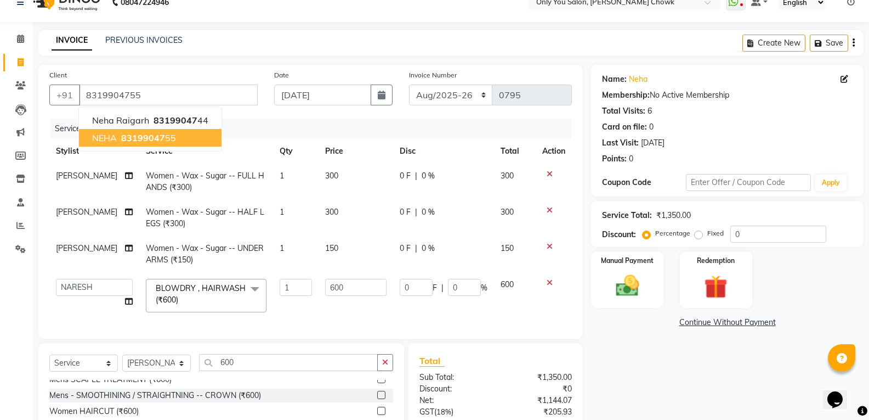
click at [175, 140] on button "NEHA 83199047 55" at bounding box center [150, 138] width 143 height 18
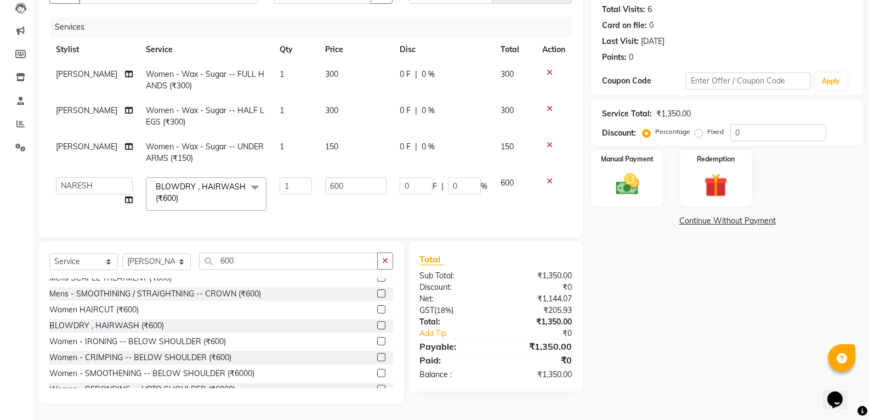
scroll to position [72, 0]
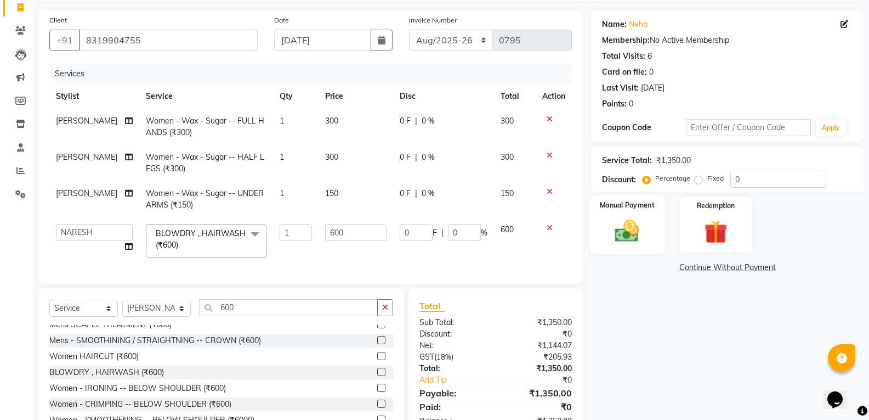
click at [625, 233] on img at bounding box center [627, 231] width 39 height 28
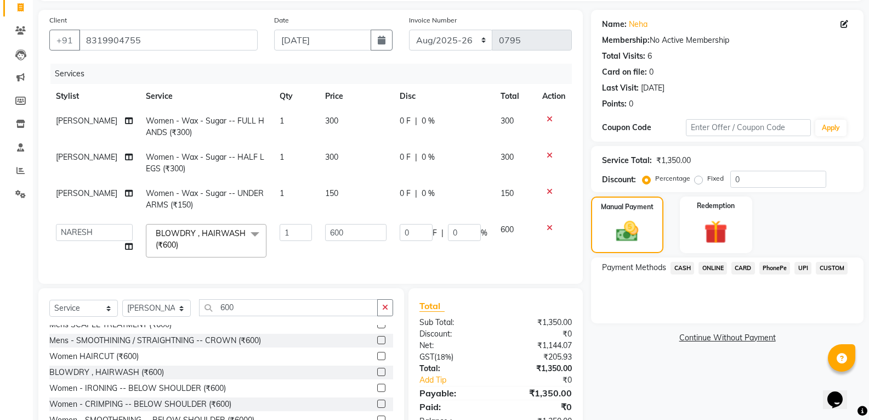
click at [681, 262] on span "CASH" at bounding box center [683, 268] width 24 height 13
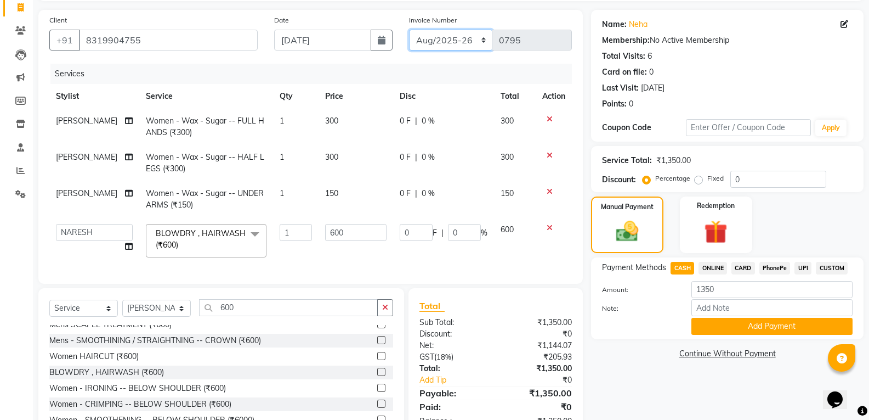
click at [437, 35] on select "[DATE]-[DATE]-26 TRD/2025" at bounding box center [451, 40] width 84 height 21
select select "8714"
click at [409, 30] on select "[DATE]-[DATE]-26 TRD/2025" at bounding box center [451, 40] width 84 height 21
type input "0703"
click at [759, 330] on button "Add Payment" at bounding box center [772, 326] width 161 height 17
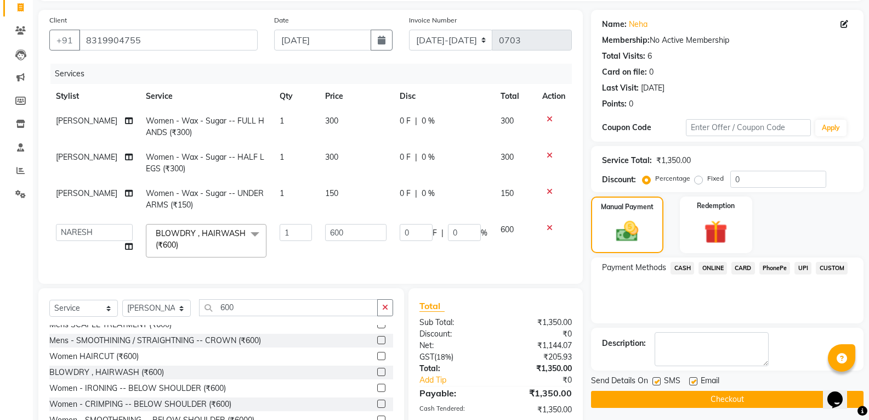
scroll to position [154, 0]
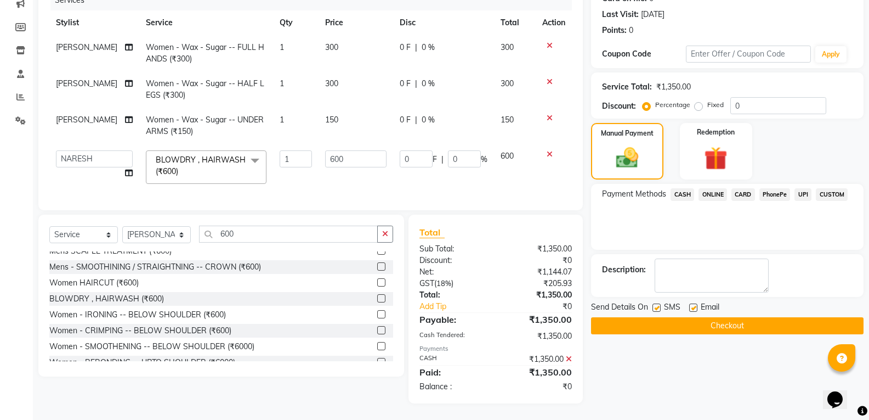
click at [765, 321] on button "Checkout" at bounding box center [727, 325] width 273 height 17
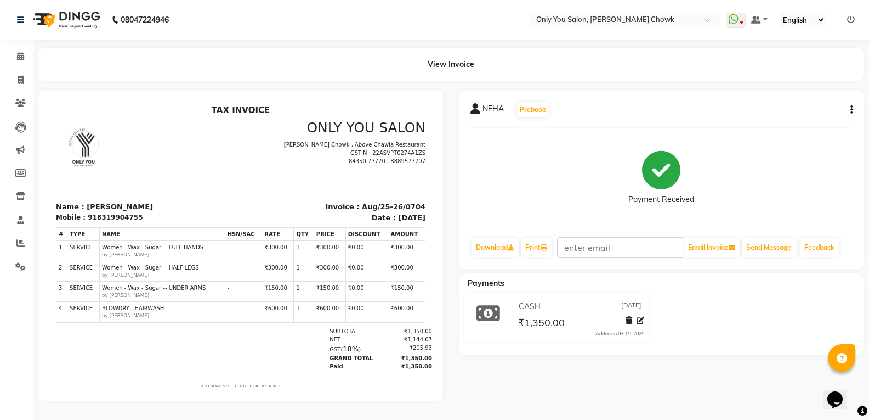
click at [777, 320] on div "CASH [DATE] ₹1,350.00 Added on [DATE]" at bounding box center [661, 319] width 421 height 53
drag, startPoint x: 25, startPoint y: 80, endPoint x: 428, endPoint y: 377, distance: 501.2
click at [25, 80] on span at bounding box center [20, 80] width 19 height 13
select select "8713"
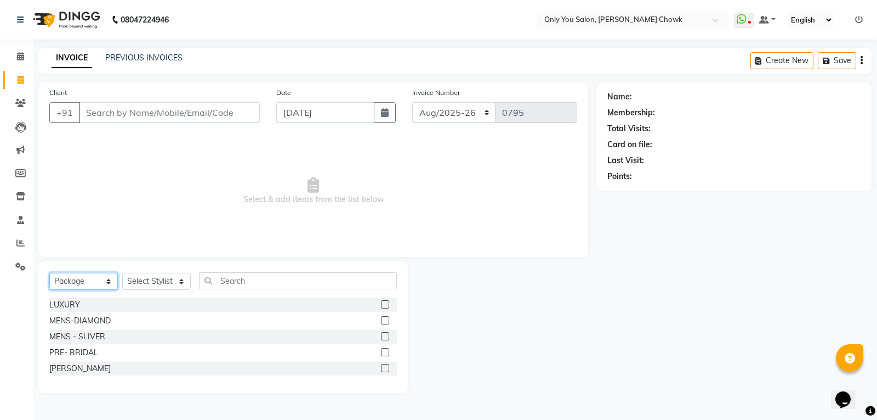
click at [89, 283] on select "Select Service Product Membership Package Voucher Prepaid Gift Card" at bounding box center [83, 281] width 69 height 17
select select "service"
click at [49, 273] on select "Select Service Product Membership Package Voucher Prepaid Gift Card" at bounding box center [83, 281] width 69 height 17
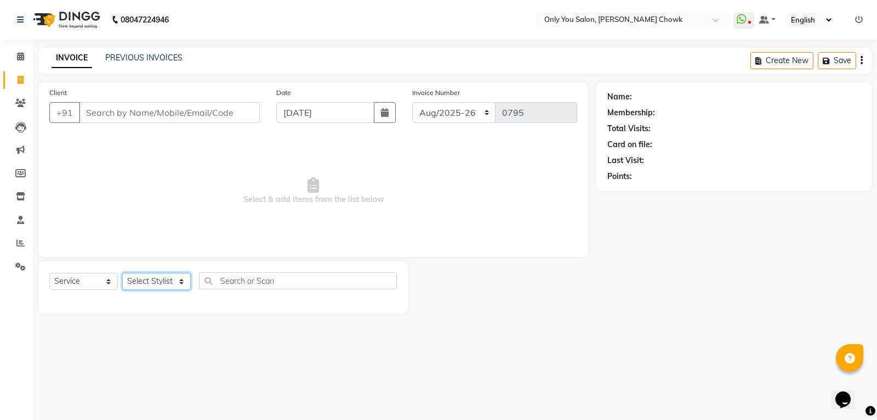
click at [157, 277] on select "Select Stylist [PERSON_NAME] [PERSON_NAME] [PERSON_NAME] MAMTA [PERSON_NAME] [P…" at bounding box center [156, 281] width 69 height 17
select select "86684"
click at [122, 273] on select "Select Stylist [PERSON_NAME] [PERSON_NAME] [PERSON_NAME] MAMTA [PERSON_NAME] [P…" at bounding box center [156, 281] width 69 height 17
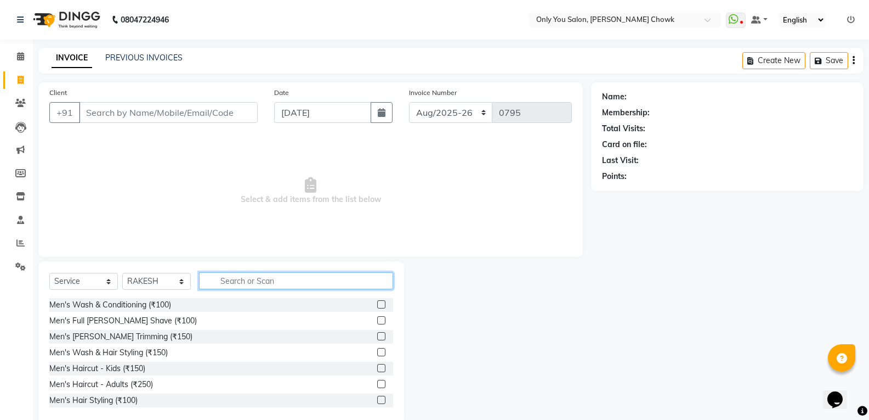
click at [255, 280] on input "text" at bounding box center [296, 280] width 194 height 17
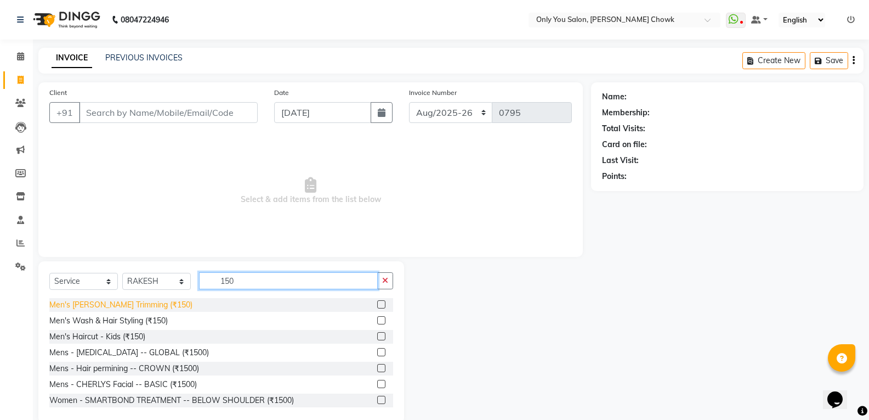
type input "150"
click at [122, 307] on div "Men's [PERSON_NAME] Trimming (₹150)" at bounding box center [120, 305] width 143 height 12
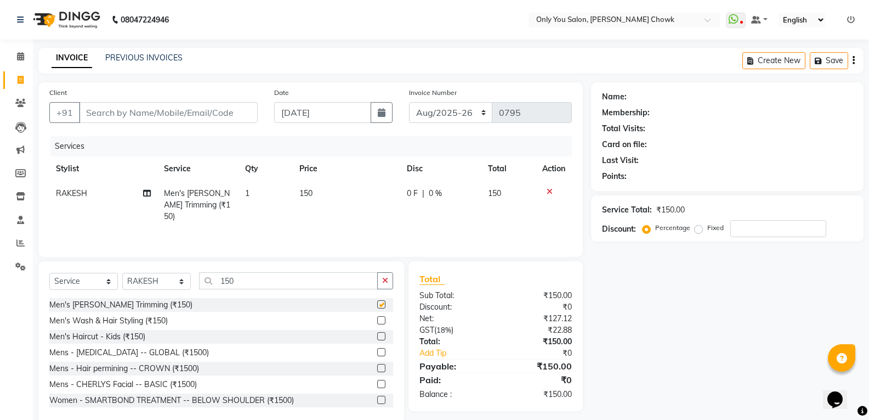
checkbox input "false"
click at [227, 109] on input "Client" at bounding box center [168, 112] width 179 height 21
type input "8"
type input "0"
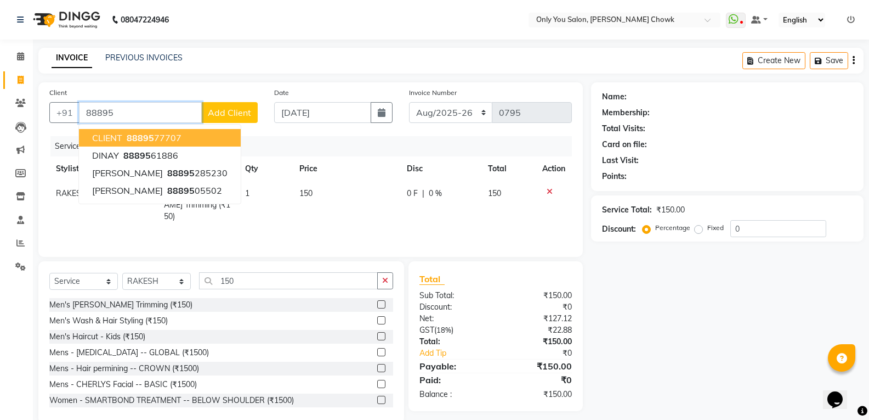
click at [166, 143] on ngb-highlight "88895 77707" at bounding box center [152, 137] width 57 height 11
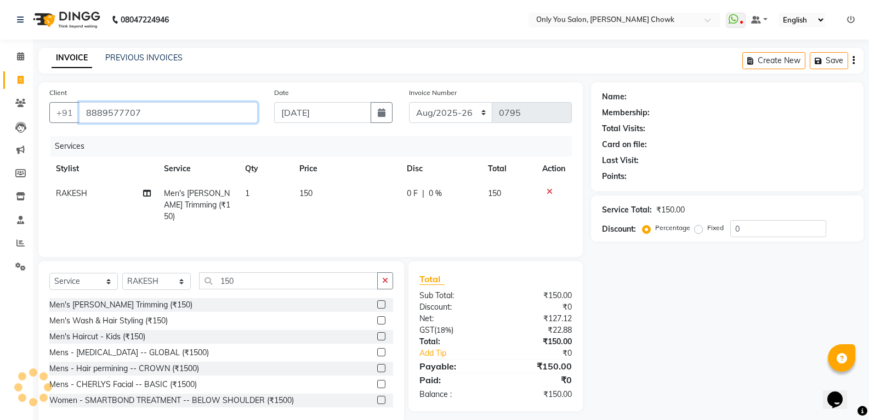
type input "8889577707"
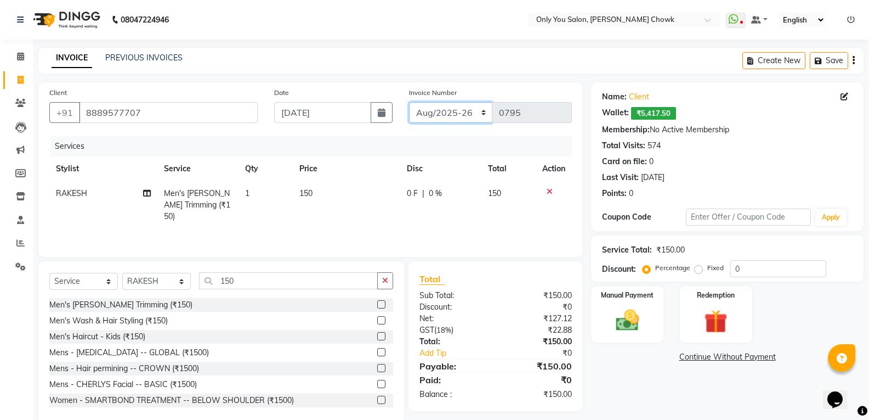
click at [469, 118] on select "[DATE]-[DATE]-26 TRD/2025" at bounding box center [451, 112] width 84 height 21
select select "8714"
click at [409, 102] on select "[DATE]-[DATE]-26 TRD/2025" at bounding box center [451, 112] width 84 height 21
type input "0705"
click at [613, 312] on img at bounding box center [627, 320] width 39 height 28
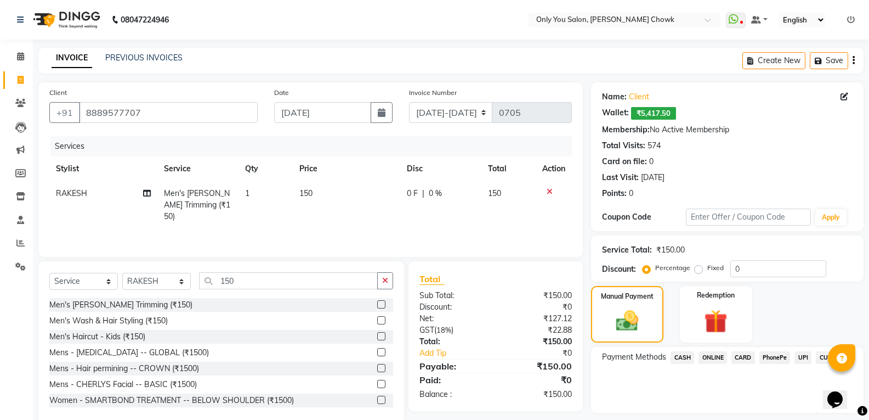
click at [687, 361] on span "CASH" at bounding box center [683, 357] width 24 height 13
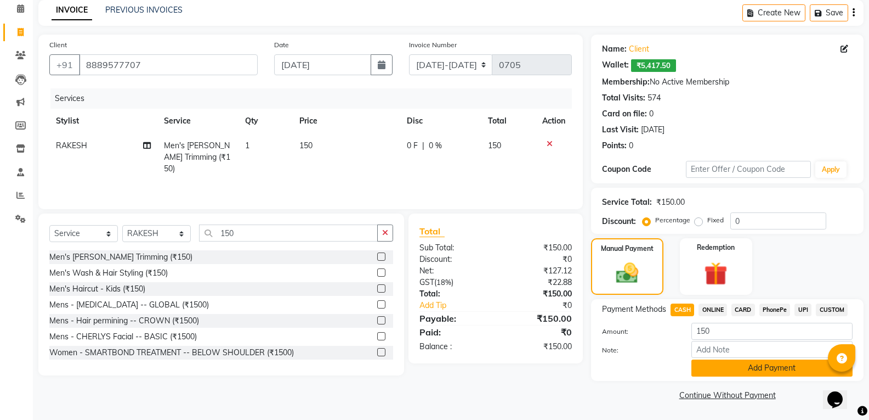
click at [700, 365] on button "Add Payment" at bounding box center [772, 367] width 161 height 17
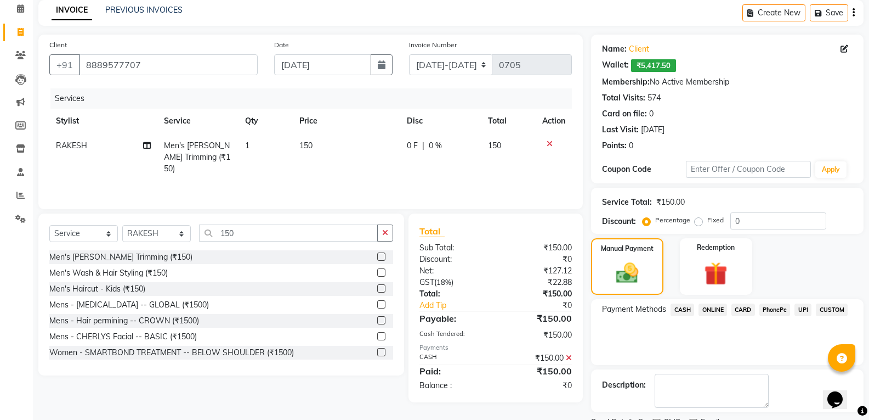
scroll to position [94, 0]
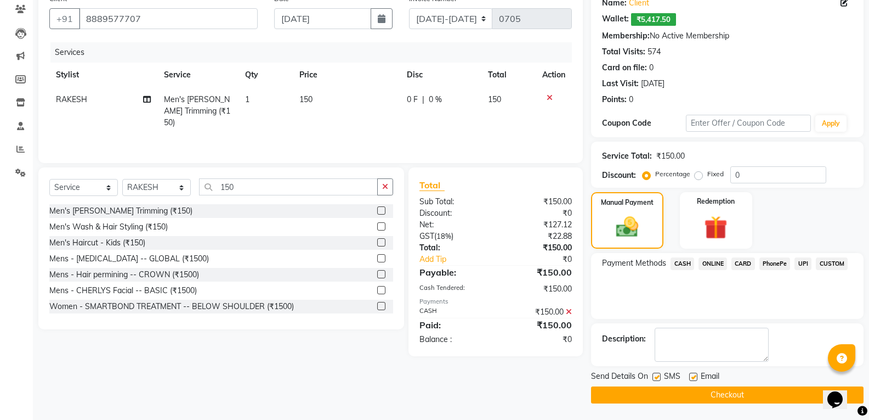
click at [703, 388] on button "Checkout" at bounding box center [727, 394] width 273 height 17
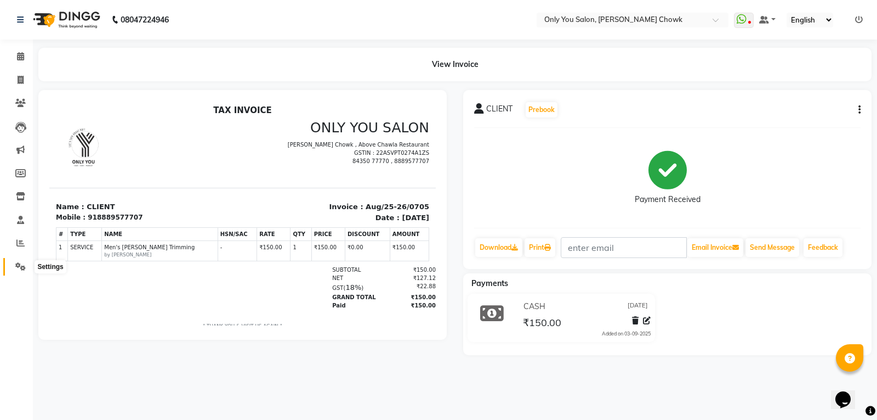
click at [26, 266] on span at bounding box center [20, 267] width 19 height 13
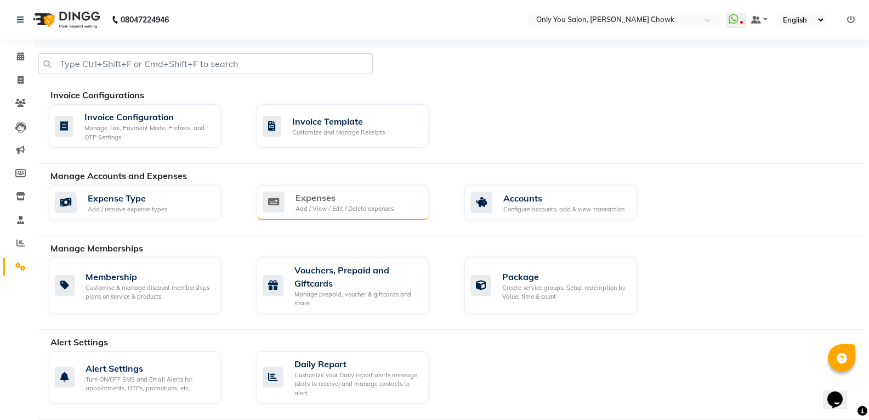
click at [306, 207] on div "Add / View / Edit / Delete expenses" at bounding box center [345, 208] width 98 height 9
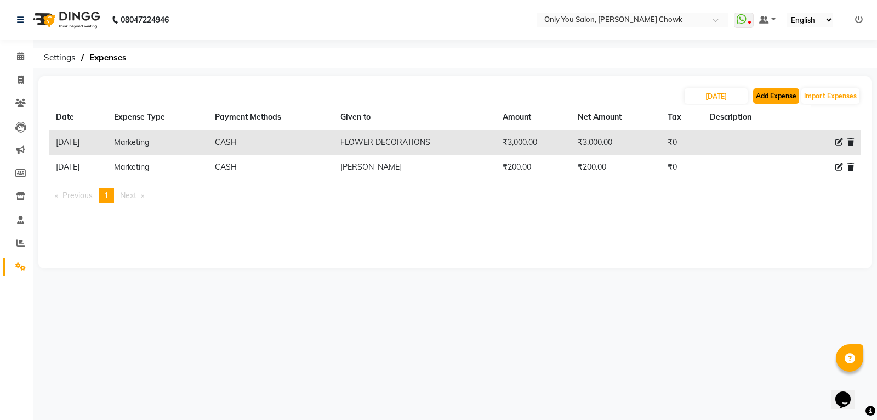
click at [780, 97] on button "Add Expense" at bounding box center [777, 95] width 46 height 15
select select "1"
select select "2923"
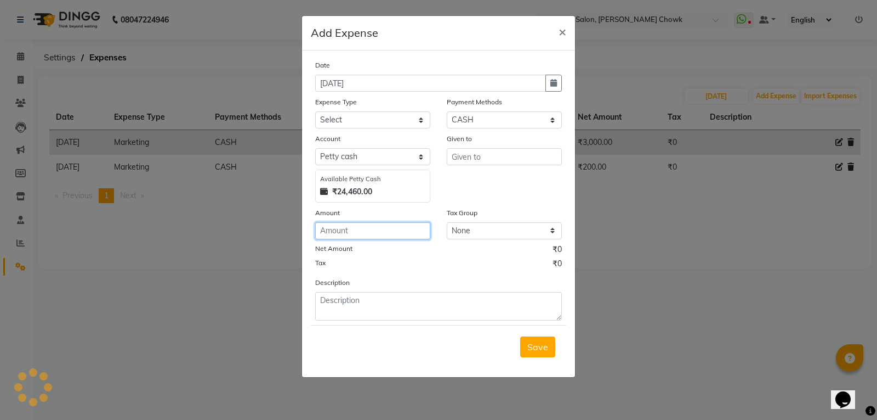
click at [350, 223] on input "number" at bounding box center [372, 230] width 115 height 17
type input "110"
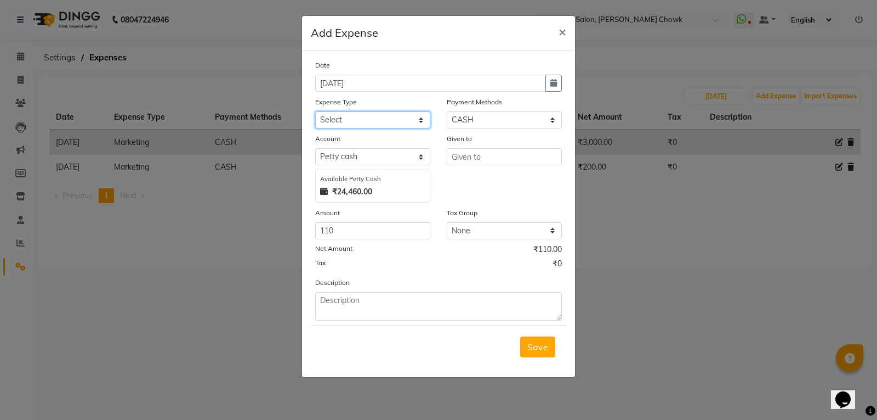
click at [350, 125] on select "Select 2010 petrol ARIT ARYU Boss Aunty Boss Uncle choti CLIENT Client Snacks C…" at bounding box center [372, 119] width 115 height 17
select select "4330"
click at [315, 111] on select "Select 2010 petrol ARIT ARYU Boss Aunty Boss Uncle choti CLIENT Client Snacks C…" at bounding box center [372, 119] width 115 height 17
click at [473, 156] on input "text" at bounding box center [504, 156] width 115 height 17
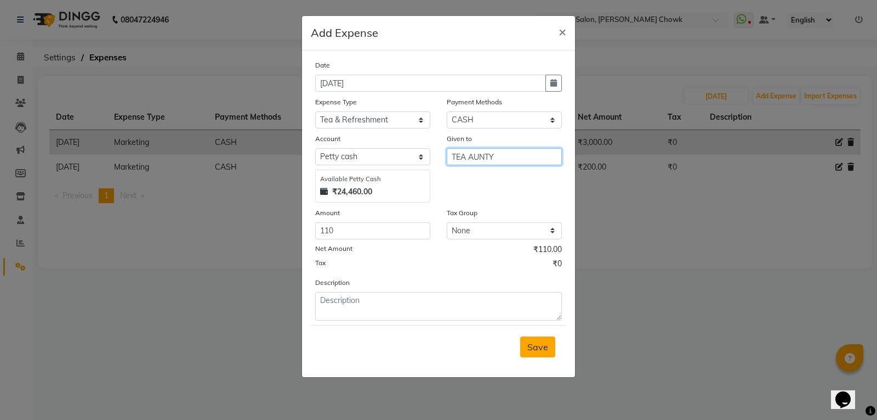
type input "TEA AUNTY"
click at [546, 348] on span "Save" at bounding box center [538, 346] width 21 height 11
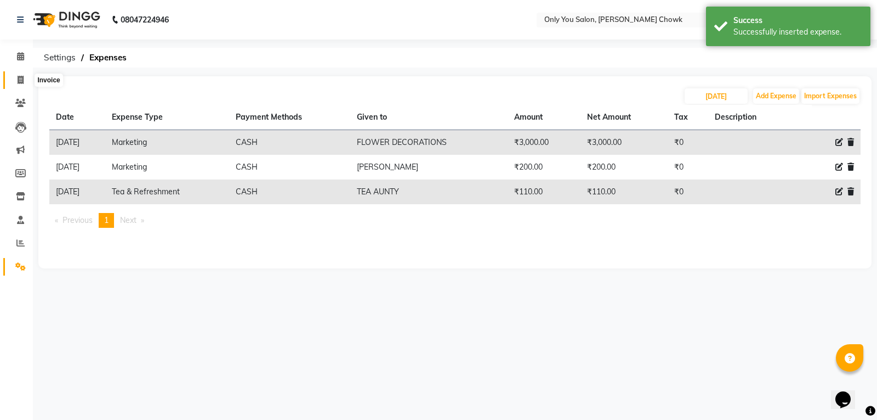
click at [20, 76] on icon at bounding box center [21, 80] width 6 height 8
select select "8713"
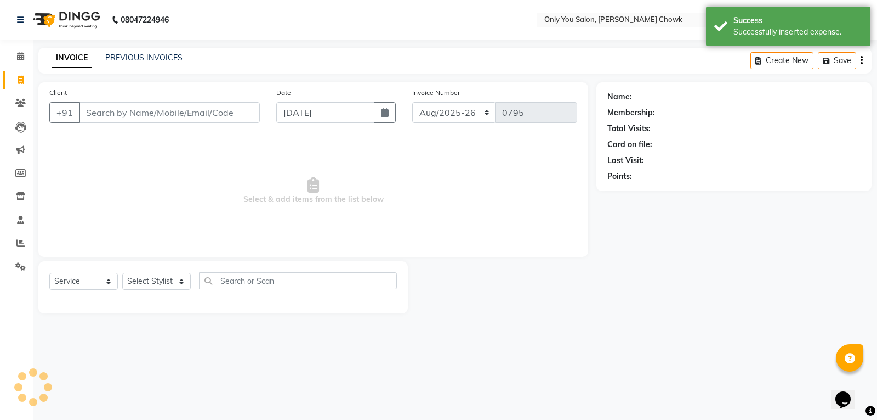
select select "package"
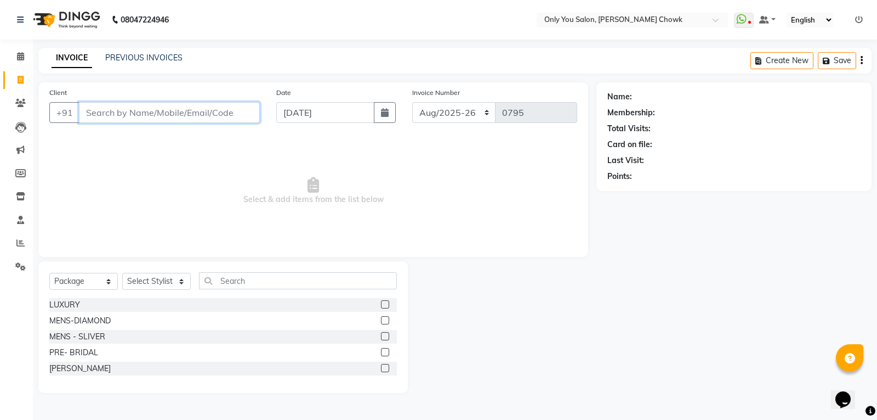
click at [168, 111] on input "Client" at bounding box center [169, 112] width 181 height 21
paste input "9755558155"
type input "9755558155"
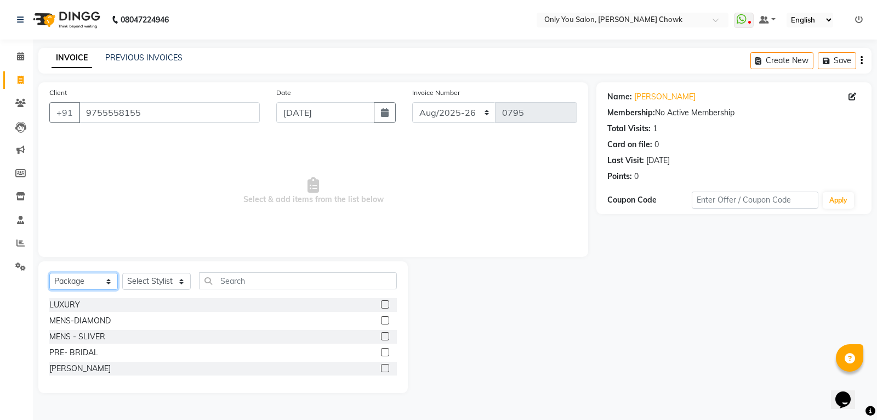
click at [91, 287] on select "Select Service Product Membership Package Voucher Prepaid Gift Card" at bounding box center [83, 281] width 69 height 17
select select "service"
click at [49, 273] on select "Select Service Product Membership Package Voucher Prepaid Gift Card" at bounding box center [83, 281] width 69 height 17
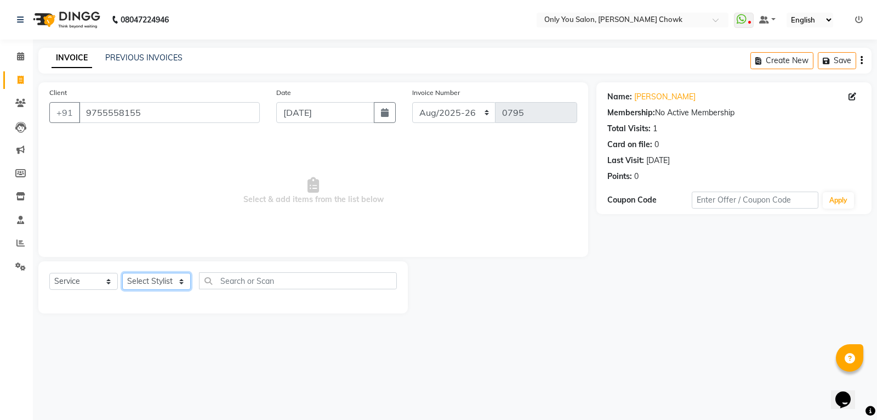
click at [154, 290] on select "Select Stylist ASHWIN gautam KHUSHI SIDAR LAXMI TIWARI MAMTA SAHU NARESH Ragini…" at bounding box center [156, 281] width 69 height 17
click at [122, 273] on select "Select Stylist ASHWIN gautam KHUSHI SIDAR LAXMI TIWARI MAMTA SAHU NARESH Ragini…" at bounding box center [156, 281] width 69 height 17
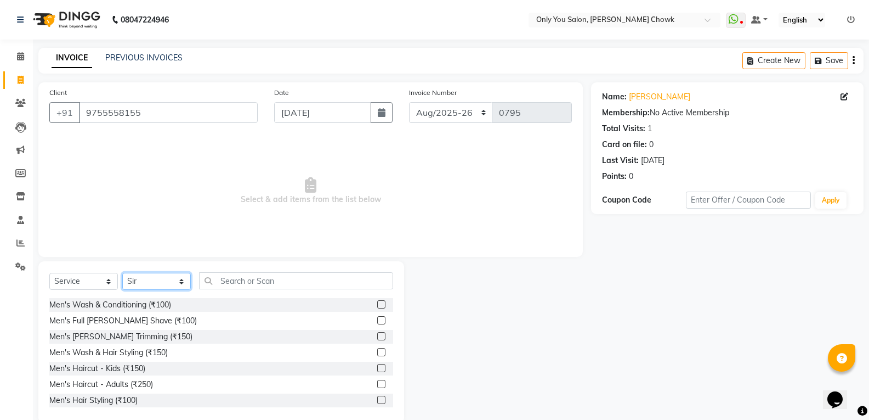
click at [175, 282] on select "Select Stylist ASHWIN gautam KHUSHI SIDAR LAXMI TIWARI MAMTA SAHU NARESH Ragini…" at bounding box center [156, 281] width 69 height 17
select select "90002"
click at [122, 273] on select "Select Stylist ASHWIN gautam KHUSHI SIDAR LAXMI TIWARI MAMTA SAHU NARESH Ragini…" at bounding box center [156, 281] width 69 height 17
click at [105, 274] on select "Select Service Product Membership Package Voucher Prepaid Gift Card" at bounding box center [83, 281] width 69 height 17
select select "product"
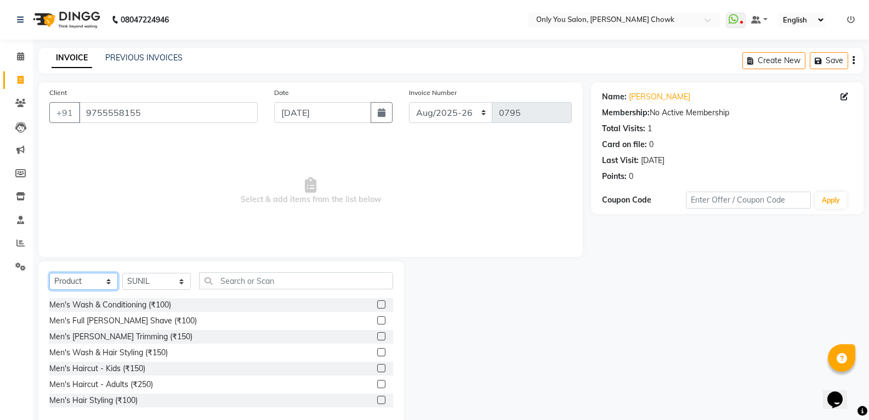
click at [49, 273] on select "Select Service Product Membership Package Voucher Prepaid Gift Card" at bounding box center [83, 281] width 69 height 17
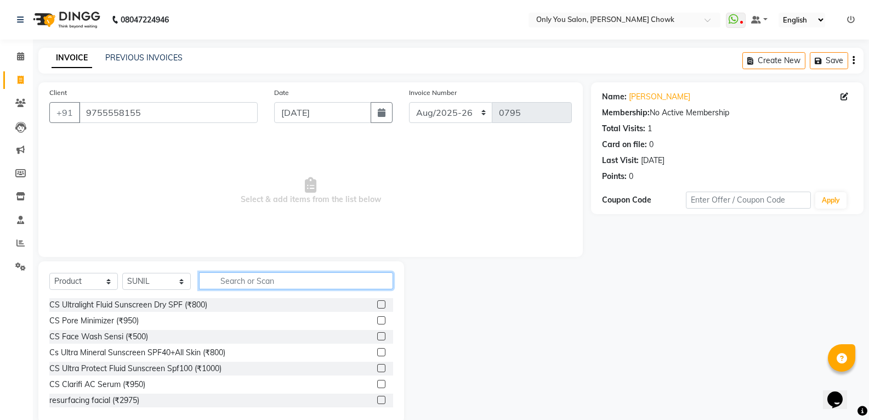
click at [290, 283] on input "text" at bounding box center [296, 280] width 194 height 17
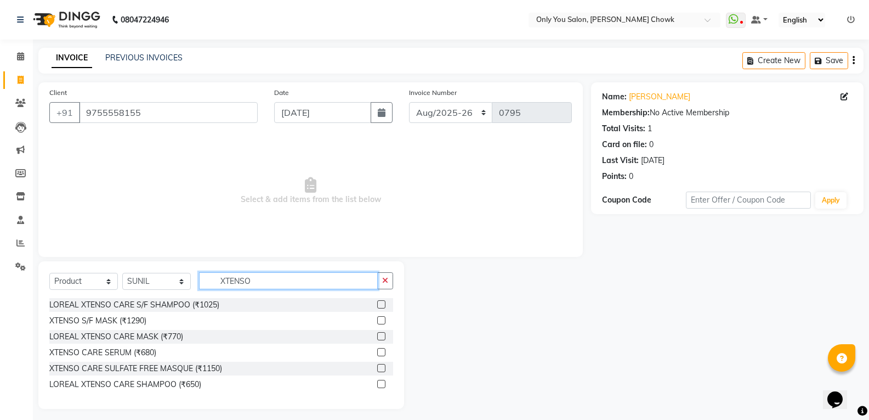
type input "XTENSO"
click at [222, 304] on div "LOREAL XTENSO CARE S/F SHAMPOO (₹1025)" at bounding box center [221, 305] width 344 height 14
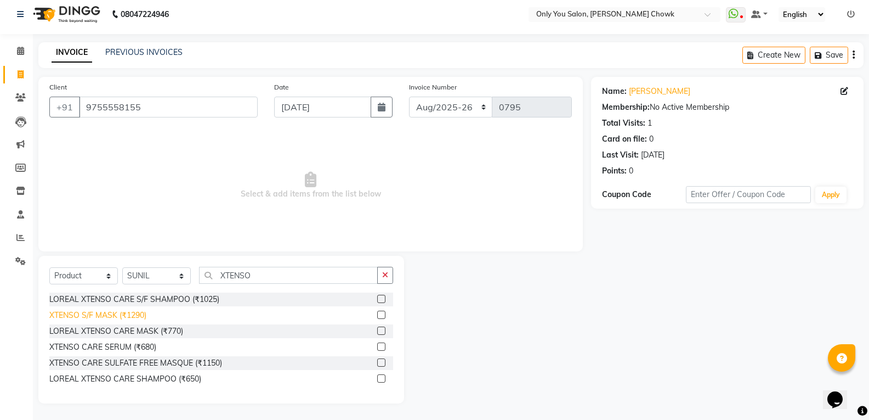
click at [139, 316] on div "XTENSO S/F MASK (₹1290)" at bounding box center [97, 315] width 97 height 12
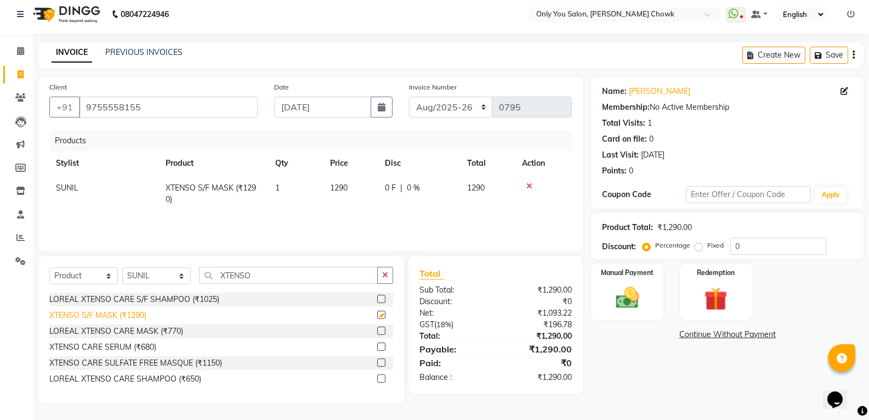
checkbox input "false"
click at [261, 274] on input "XTENSO" at bounding box center [288, 275] width 179 height 17
type input "X"
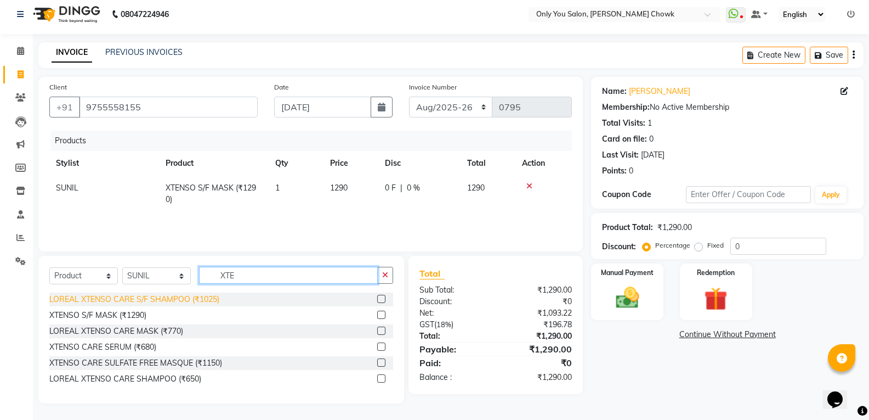
type input "XTE"
click at [200, 295] on div "LOREAL XTENSO CARE S/F SHAMPOO (₹1025)" at bounding box center [134, 299] width 170 height 12
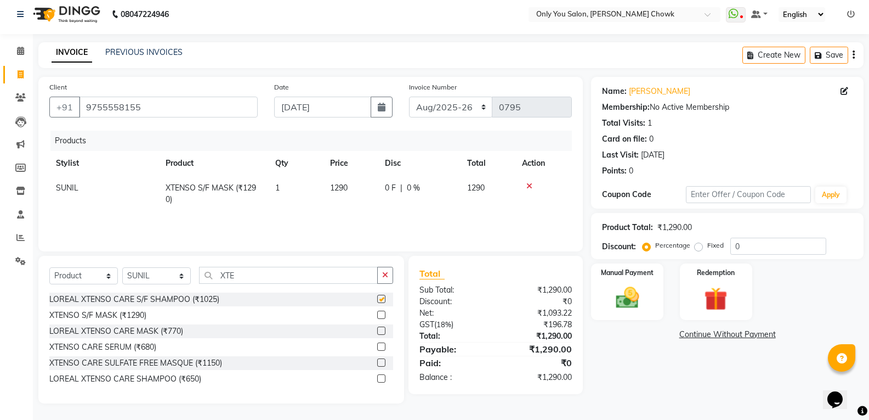
checkbox input "false"
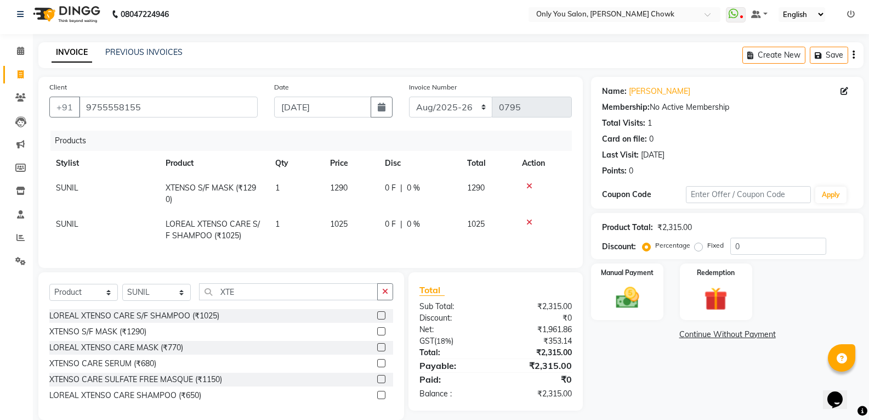
click at [353, 215] on td "1025" at bounding box center [351, 230] width 55 height 36
select select "90002"
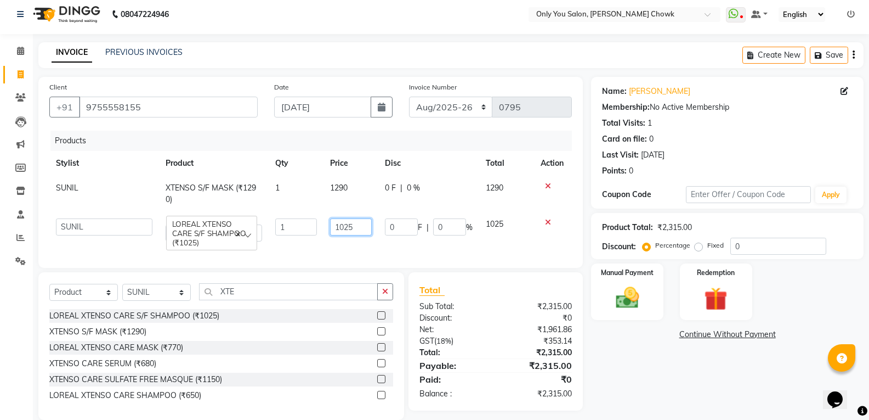
click at [363, 232] on input "1025" at bounding box center [351, 226] width 42 height 17
type input "1175"
click at [334, 297] on input "XTE" at bounding box center [288, 291] width 179 height 17
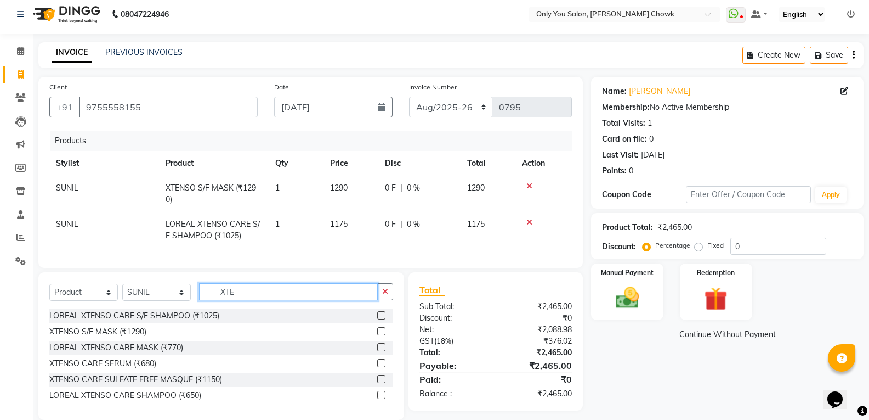
click at [252, 300] on input "XTE" at bounding box center [288, 291] width 179 height 17
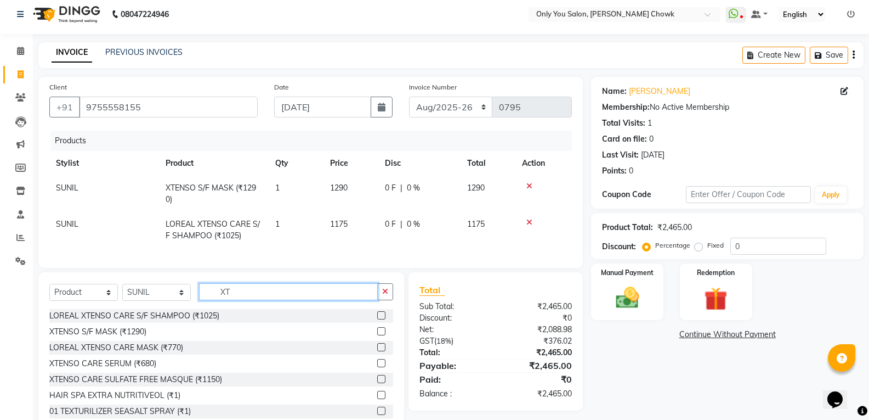
type input "X"
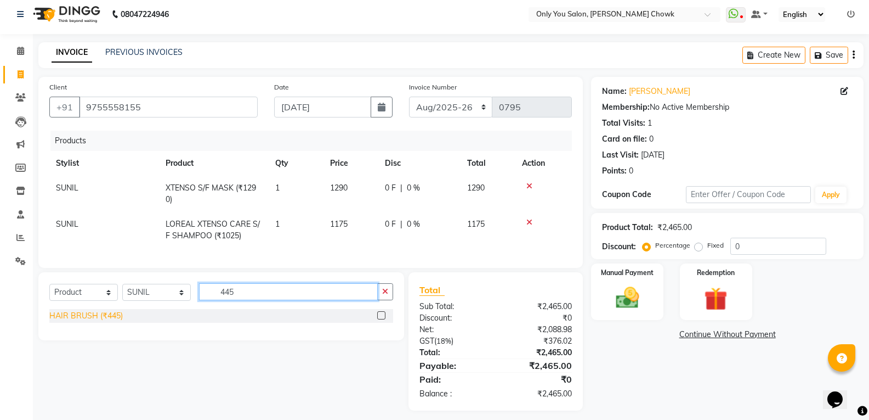
type input "445"
click at [93, 321] on div "HAIR BRUSH (₹445)" at bounding box center [85, 316] width 73 height 12
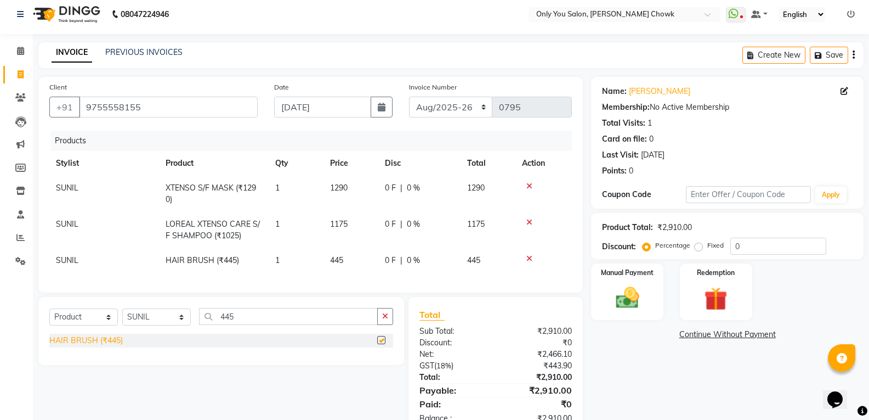
checkbox input "false"
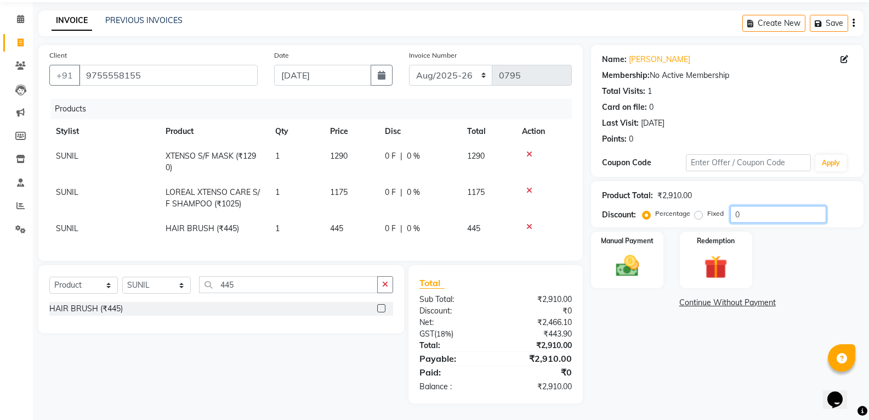
click at [758, 211] on input "0" at bounding box center [779, 214] width 96 height 17
type input "5"
click at [692, 361] on div "Name: Rajesh Agrawal Membership: No Active Membership Total Visits: 1 Card on f…" at bounding box center [731, 224] width 281 height 358
click at [610, 342] on div "Name: Rajesh Agrawal Membership: No Active Membership Total Visits: 1 Card on f…" at bounding box center [731, 224] width 281 height 358
click at [619, 262] on img at bounding box center [627, 266] width 39 height 28
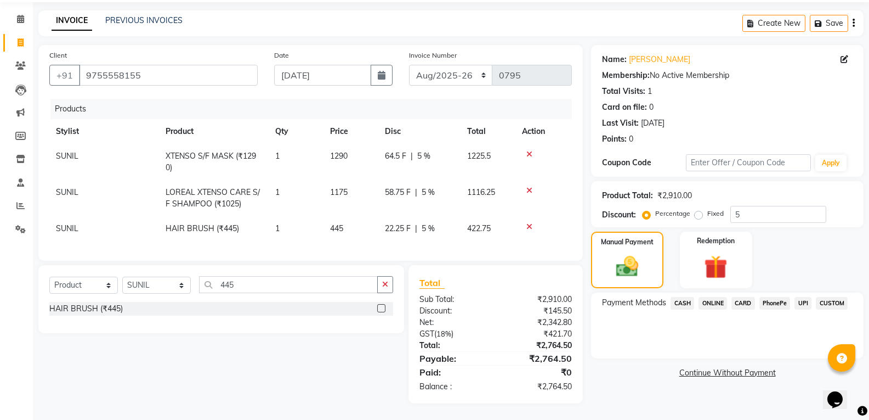
click at [687, 299] on span "CASH" at bounding box center [683, 303] width 24 height 13
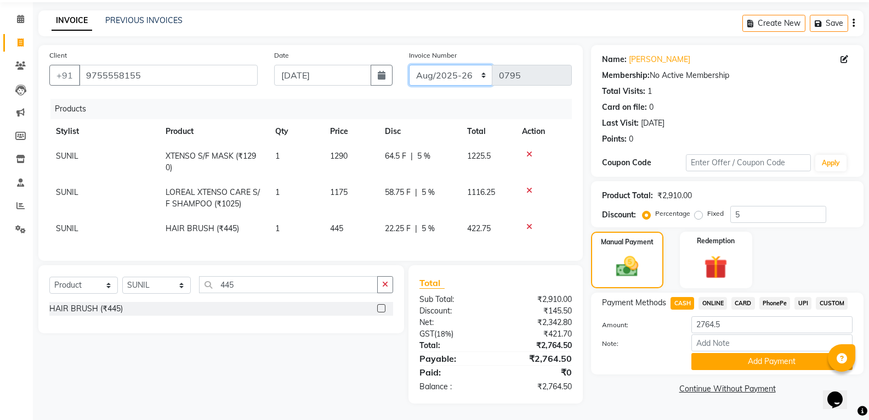
click at [468, 66] on select "[DATE]-[DATE]-26 TRD/2025" at bounding box center [451, 75] width 84 height 21
select select "4512"
click at [409, 65] on select "[DATE]-[DATE]-26 TRD/2025" at bounding box center [451, 75] width 84 height 21
type input "0442"
click at [742, 353] on button "Add Payment" at bounding box center [772, 361] width 161 height 17
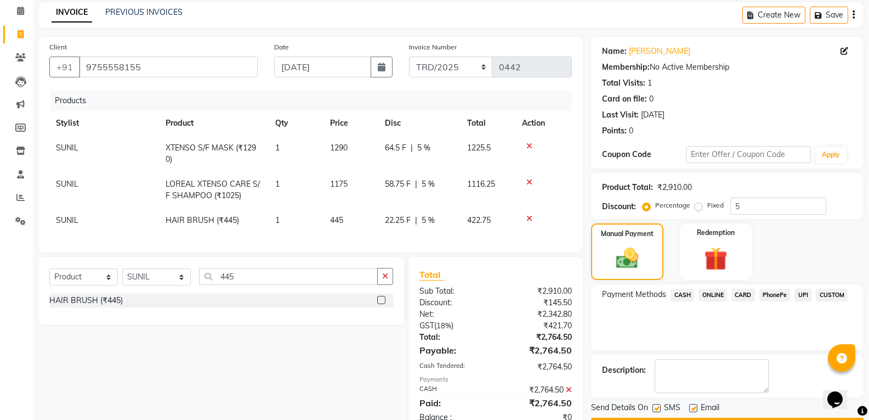
scroll to position [84, 0]
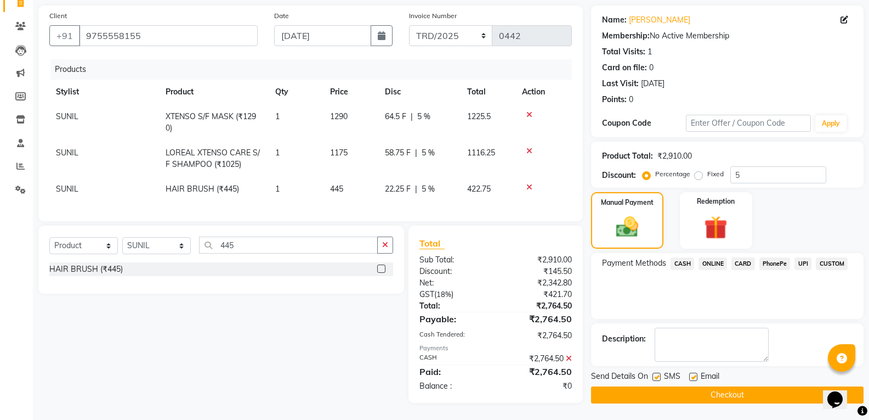
click at [744, 391] on button "Checkout" at bounding box center [727, 394] width 273 height 17
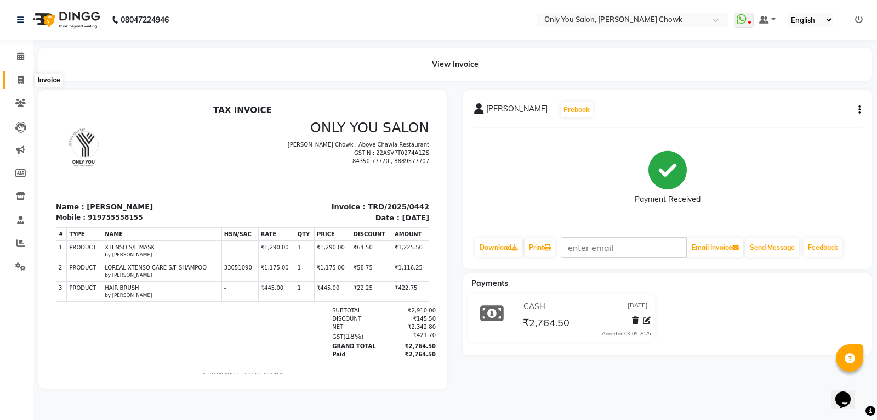
click at [25, 76] on span at bounding box center [20, 80] width 19 height 13
select select "8713"
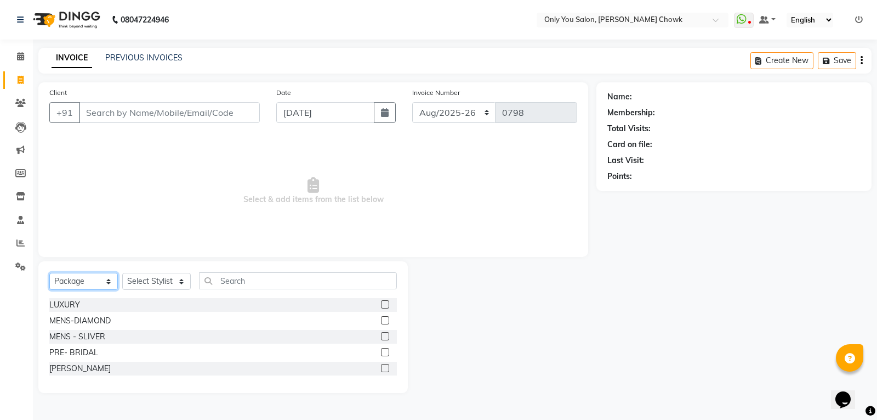
click at [77, 284] on select "Select Service Product Membership Package Voucher Prepaid Gift Card" at bounding box center [83, 281] width 69 height 17
select select "service"
click at [49, 273] on select "Select Service Product Membership Package Voucher Prepaid Gift Card" at bounding box center [83, 281] width 69 height 17
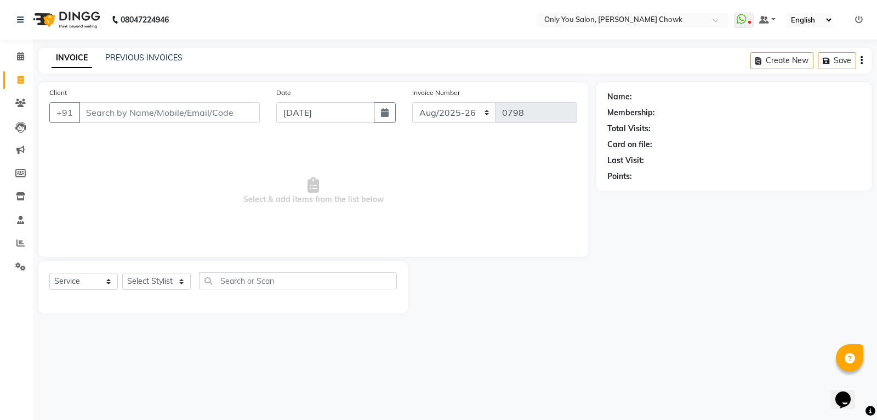
click at [160, 293] on div "Select Service Product Membership Package Voucher Prepaid Gift Card Select Styl…" at bounding box center [223, 285] width 348 height 26
click at [134, 282] on select "Select Stylist [PERSON_NAME] [PERSON_NAME] [PERSON_NAME] MAMTA [PERSON_NAME] [P…" at bounding box center [156, 281] width 69 height 17
select select "86689"
click at [122, 273] on select "Select Stylist [PERSON_NAME] [PERSON_NAME] [PERSON_NAME] MAMTA [PERSON_NAME] [P…" at bounding box center [156, 281] width 69 height 17
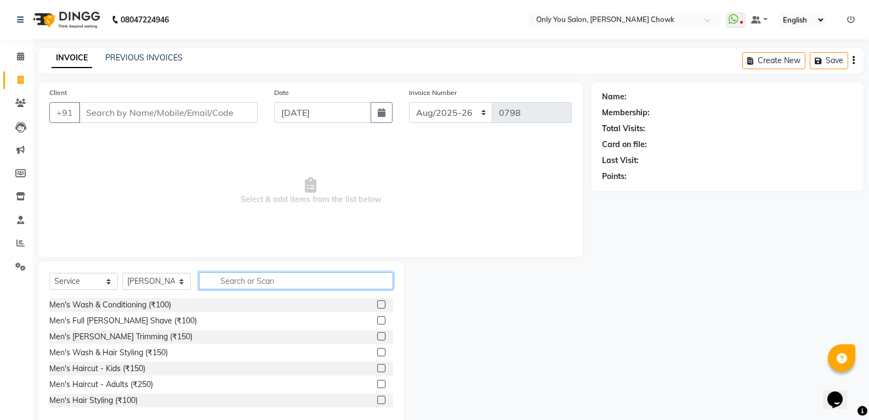
click at [244, 276] on input "text" at bounding box center [296, 280] width 194 height 17
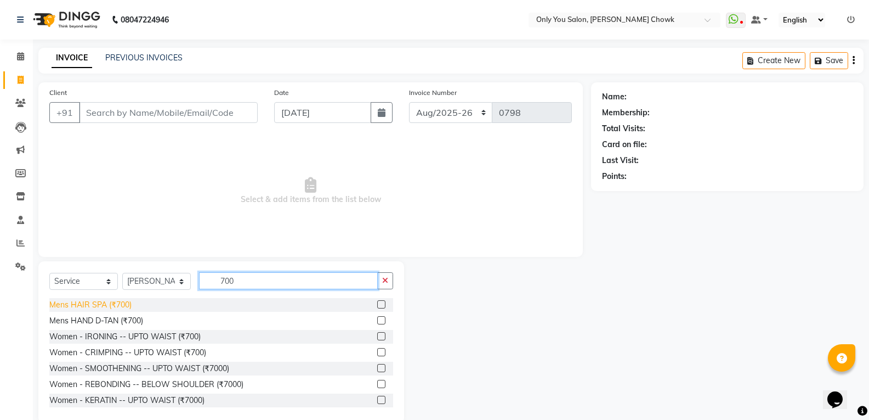
type input "700"
drag, startPoint x: 93, startPoint y: 306, endPoint x: 103, endPoint y: 302, distance: 10.8
click at [95, 305] on div "Mens HAIR SPA (₹700)" at bounding box center [90, 305] width 82 height 12
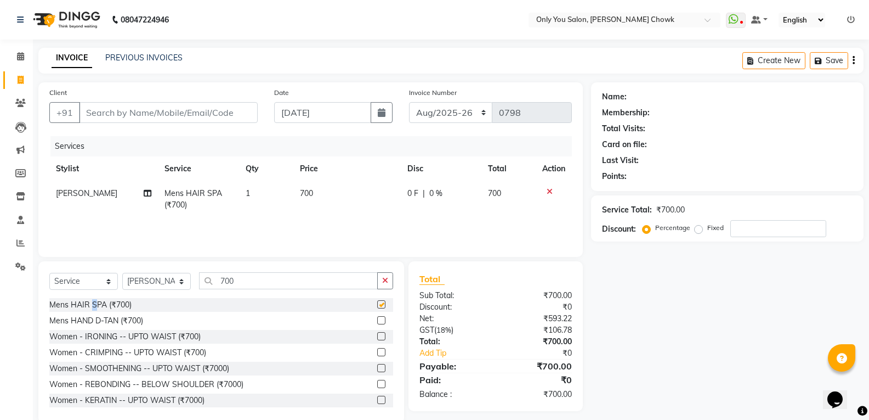
checkbox input "false"
click at [268, 282] on input "700" at bounding box center [288, 280] width 179 height 17
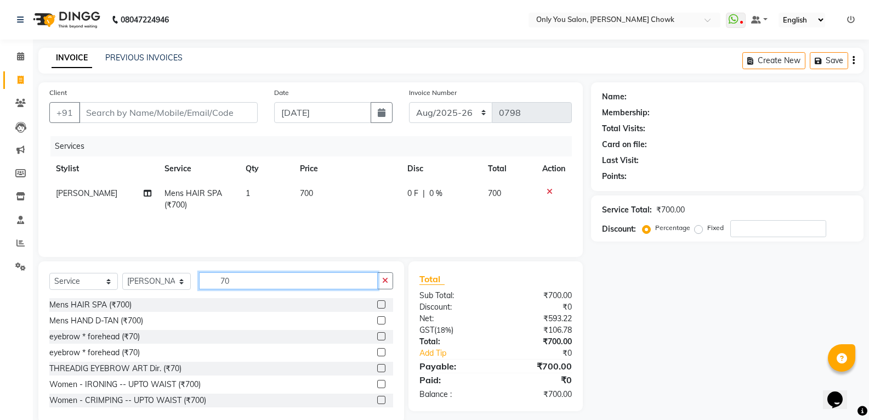
type input "7"
type input "400"
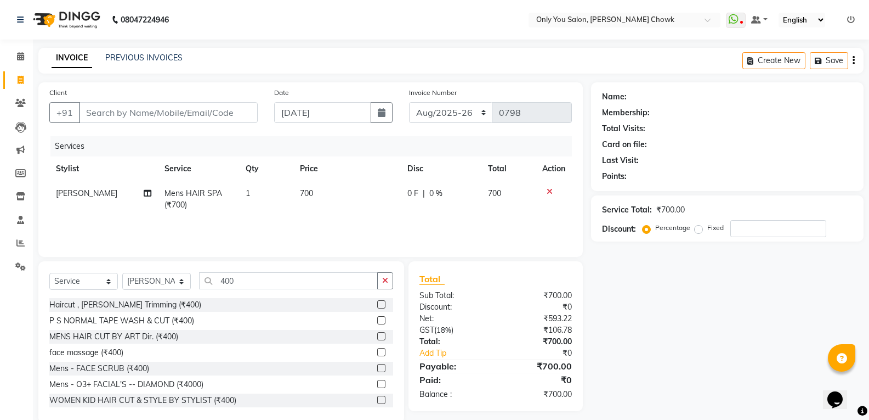
click at [103, 308] on div "Haircut , [PERSON_NAME] Trimming (₹400)" at bounding box center [125, 305] width 152 height 12
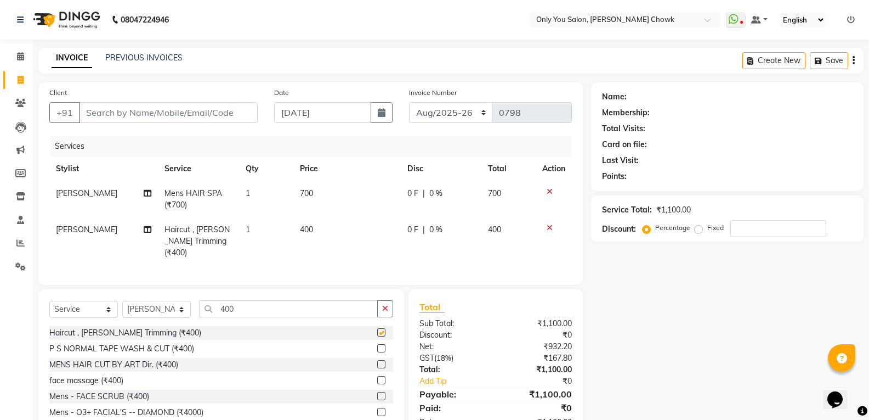
checkbox input "false"
click at [256, 300] on input "400" at bounding box center [288, 308] width 179 height 17
type input "4"
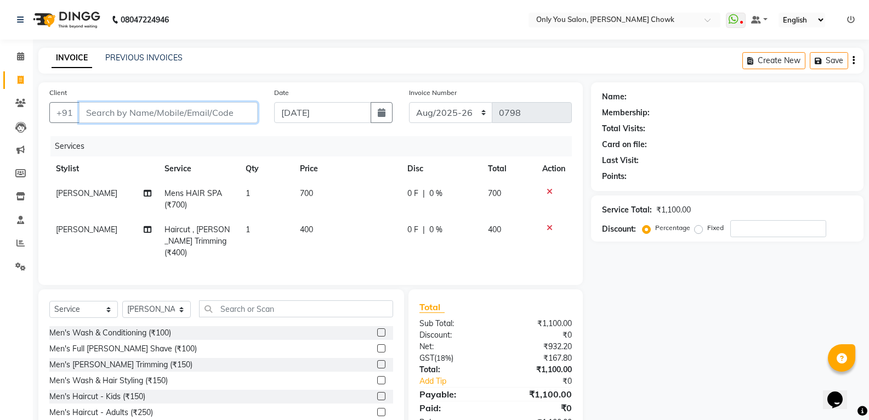
click at [158, 109] on input "Client" at bounding box center [168, 112] width 179 height 21
click at [120, 115] on input "Client" at bounding box center [168, 112] width 179 height 21
type input "A"
type input "0"
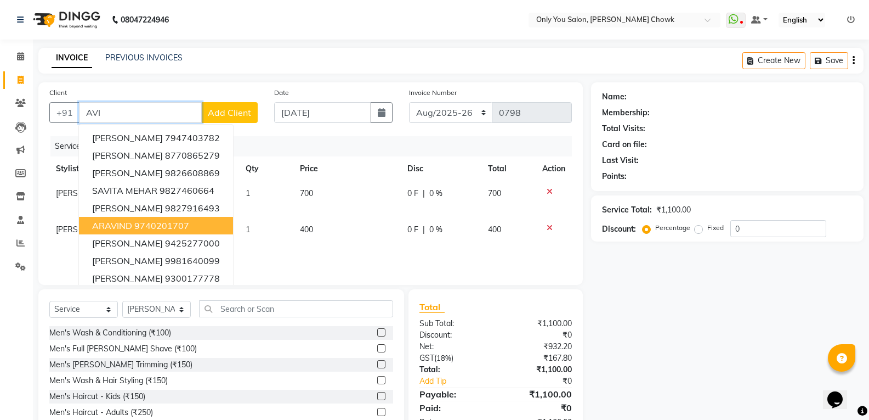
scroll to position [44, 0]
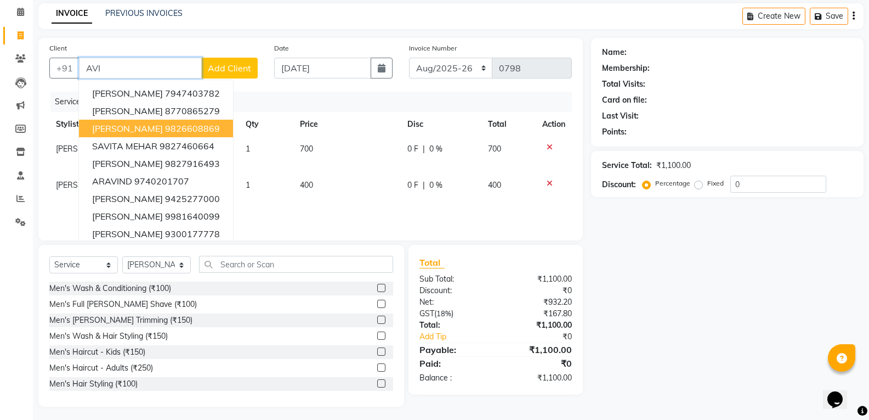
click at [107, 66] on input "AVI" at bounding box center [140, 68] width 123 height 21
type input "A"
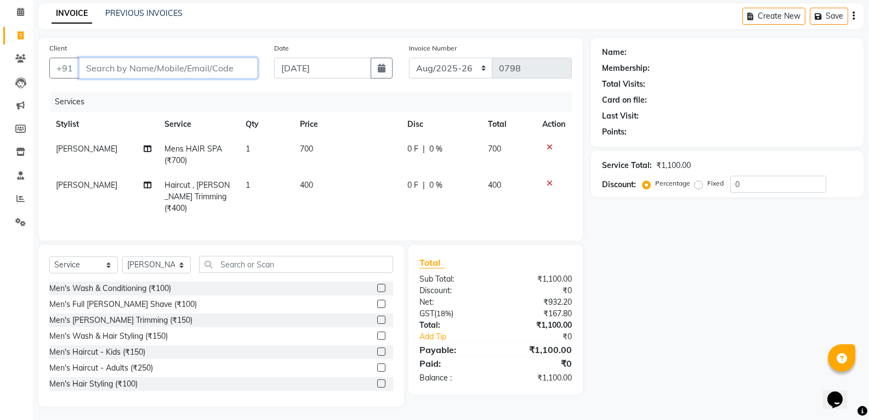
paste input "7277876396"
type input "7277876396"
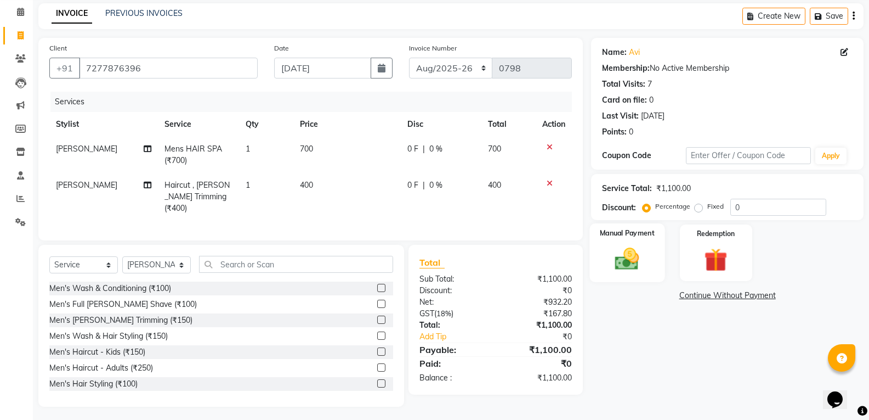
click at [649, 249] on div "Manual Payment" at bounding box center [627, 252] width 75 height 59
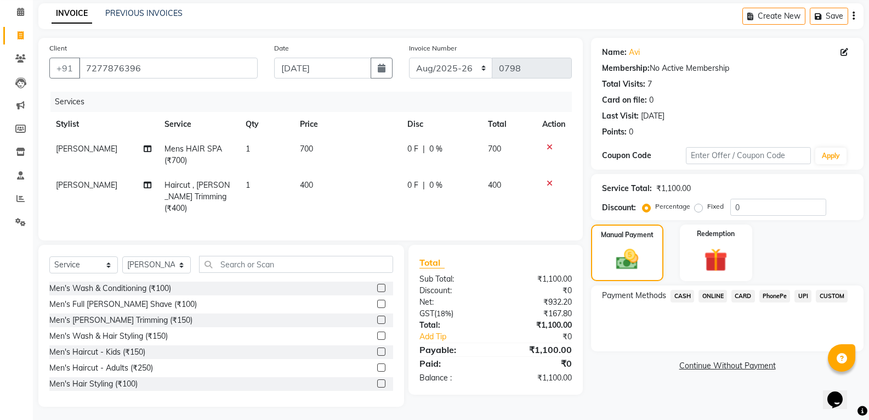
click at [718, 294] on span "ONLINE" at bounding box center [713, 296] width 29 height 13
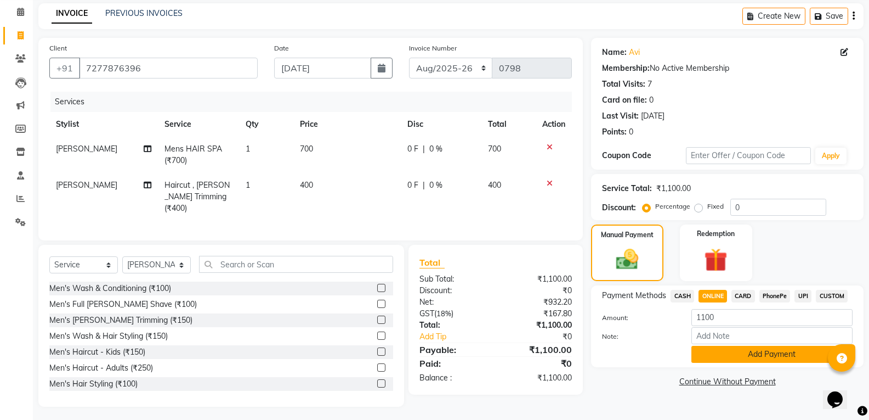
click at [734, 356] on button "Add Payment" at bounding box center [772, 354] width 161 height 17
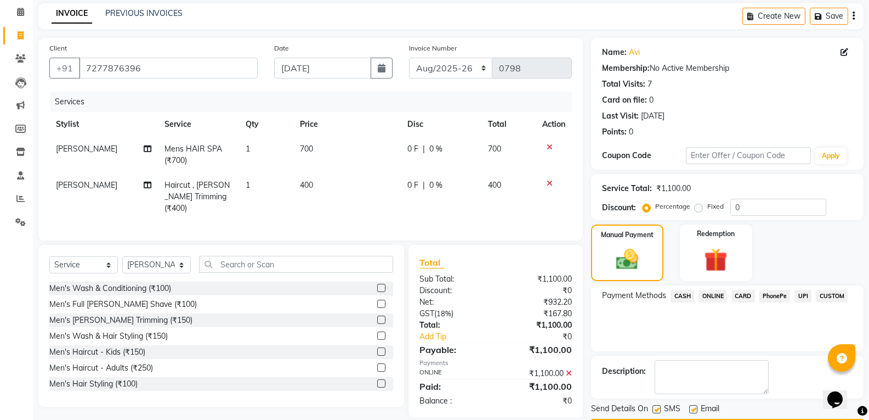
scroll to position [77, 0]
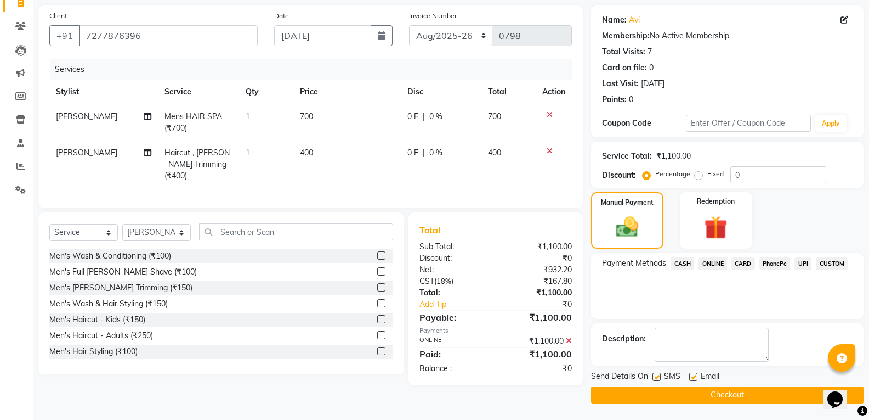
click at [710, 392] on button "Checkout" at bounding box center [727, 394] width 273 height 17
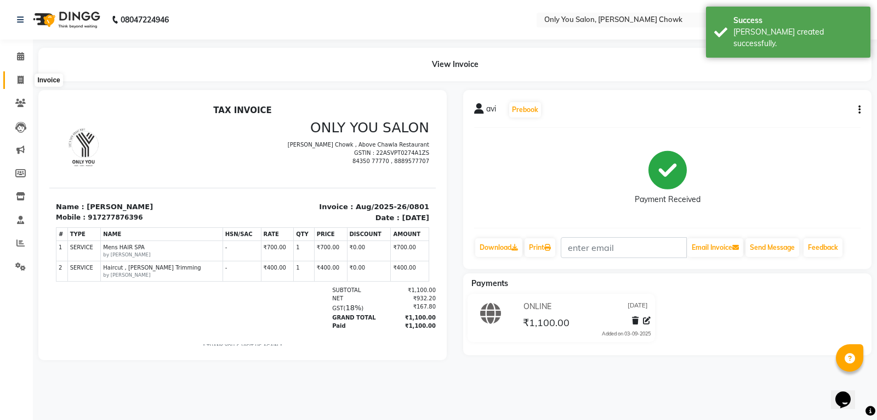
click at [20, 74] on span at bounding box center [20, 80] width 19 height 13
select select "service"
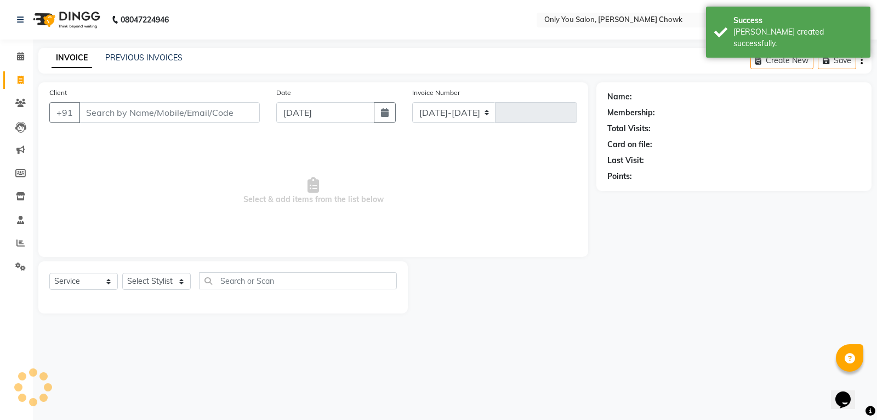
select select "8713"
type input "0802"
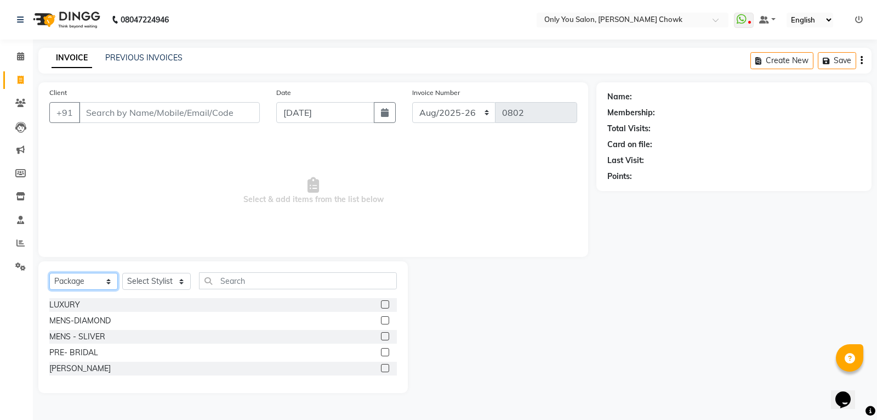
click at [88, 281] on select "Select Service Product Membership Package Voucher Prepaid Gift Card" at bounding box center [83, 281] width 69 height 17
select select "service"
click at [49, 273] on select "Select Service Product Membership Package Voucher Prepaid Gift Card" at bounding box center [83, 281] width 69 height 17
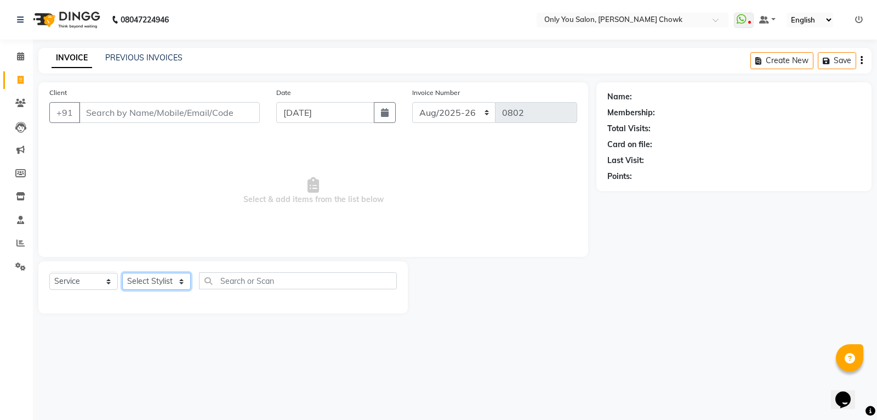
click at [160, 282] on select "Select Stylist [PERSON_NAME] [PERSON_NAME] [PERSON_NAME] MAMTA [PERSON_NAME] [P…" at bounding box center [156, 281] width 69 height 17
select select "86684"
click at [122, 273] on select "Select Stylist [PERSON_NAME] [PERSON_NAME] [PERSON_NAME] MAMTA [PERSON_NAME] [P…" at bounding box center [156, 281] width 69 height 17
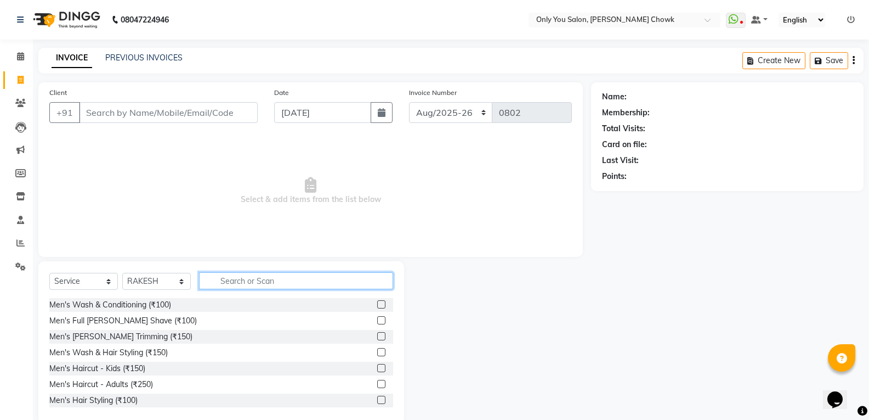
click at [221, 274] on input "text" at bounding box center [296, 280] width 194 height 17
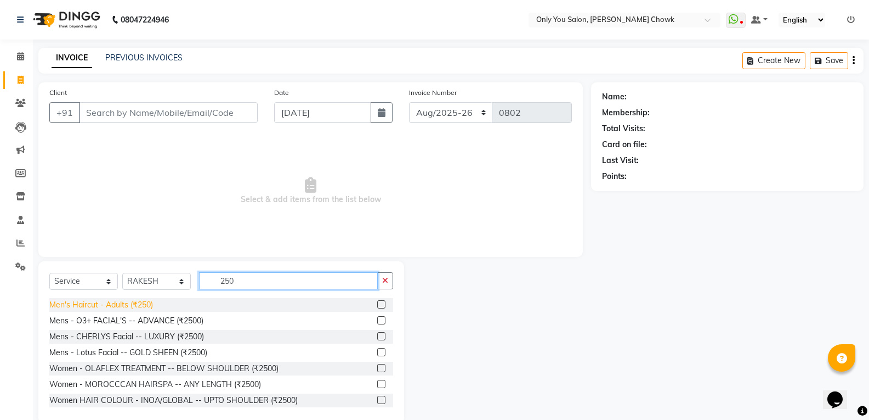
type input "250"
click at [147, 304] on div "Men's Haircut - Adults (₹250)" at bounding box center [101, 305] width 104 height 12
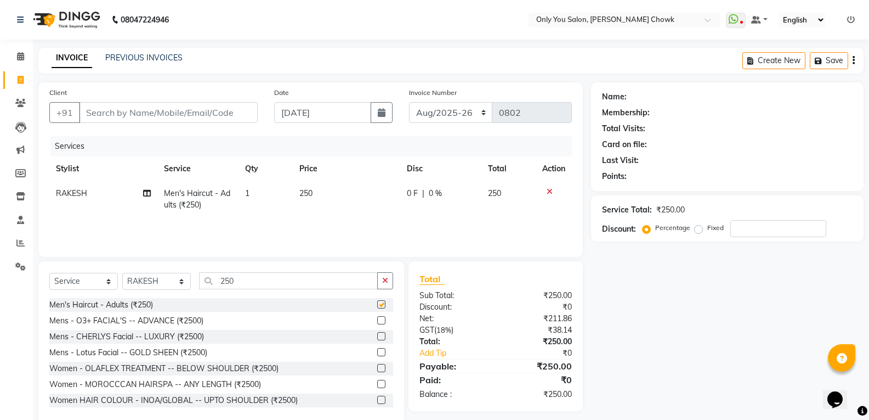
checkbox input "false"
click at [261, 275] on input "250" at bounding box center [288, 280] width 179 height 17
type input "2"
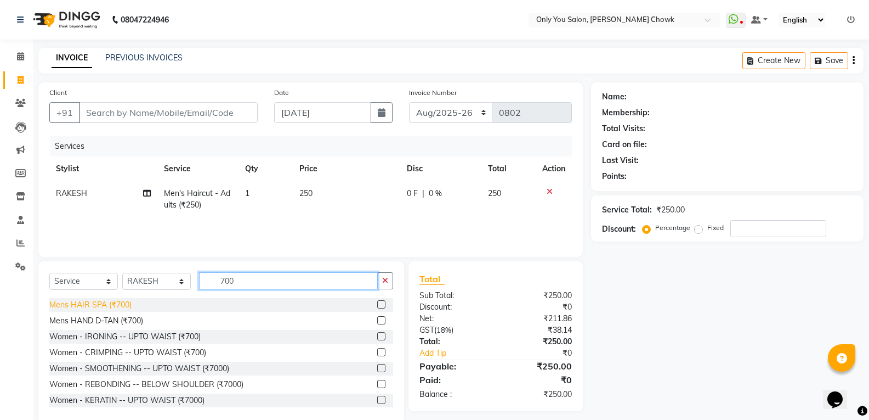
type input "700"
click at [102, 309] on div "Mens HAIR SPA (₹700)" at bounding box center [90, 305] width 82 height 12
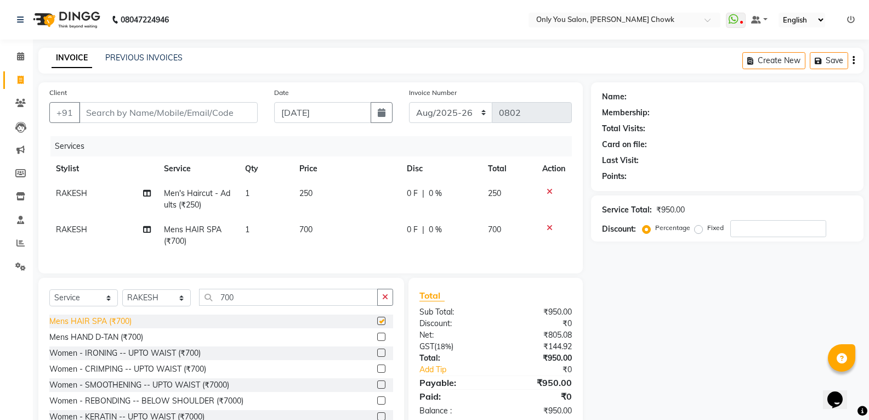
checkbox input "false"
click at [80, 224] on span "RAKESH" at bounding box center [71, 229] width 31 height 10
select select "86684"
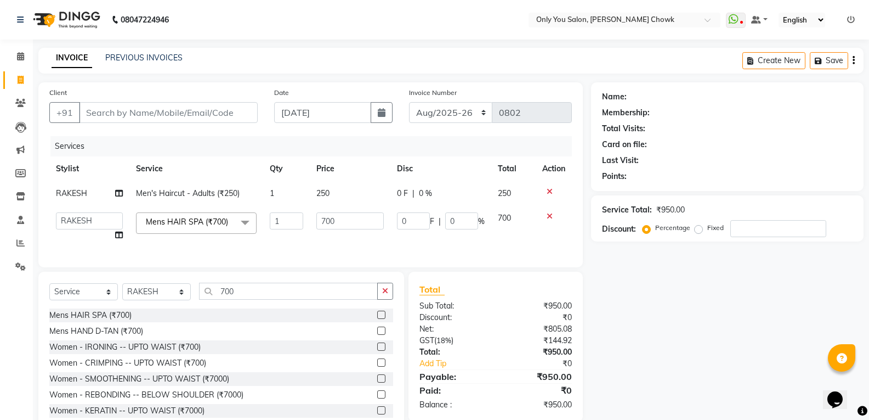
click at [96, 192] on td "RAKESH" at bounding box center [89, 193] width 80 height 25
select select "86684"
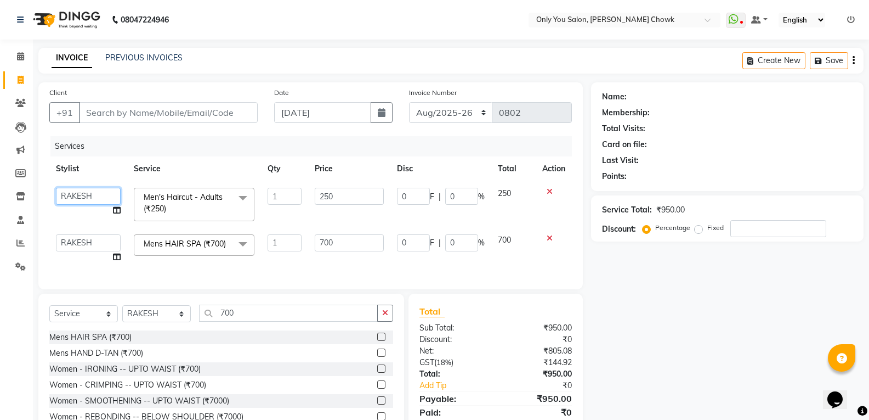
click at [95, 190] on select "ASHWIN gautam KHUSHI SIDAR LAXMI TIWARI MAMTA SAHU NARESH Ragini Sahu RAKESH RA…" at bounding box center [88, 196] width 65 height 17
select select "54278"
click at [116, 109] on input "Client" at bounding box center [168, 112] width 179 height 21
type input "9"
type input "0"
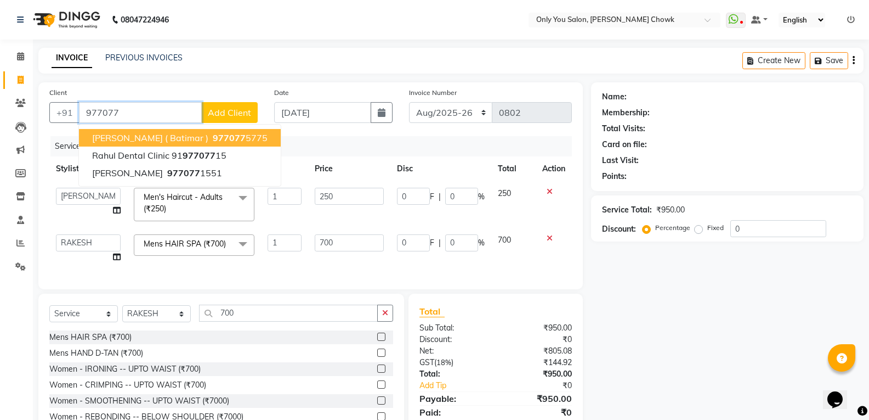
click at [160, 144] on button "ANUJ AGARWAL ( Batimar ) 977077 5775" at bounding box center [180, 138] width 202 height 18
type input "9770775775"
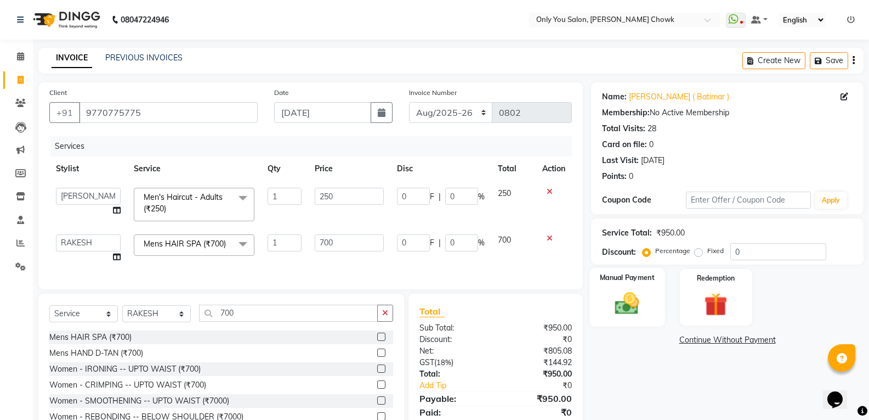
click at [627, 315] on img at bounding box center [627, 303] width 39 height 28
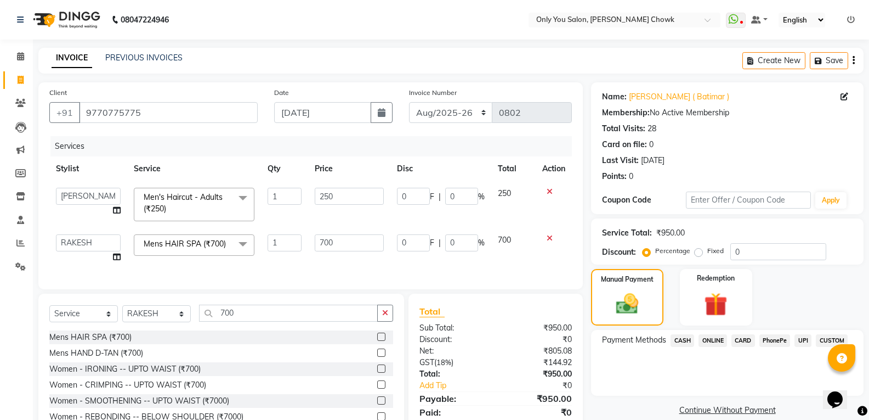
click at [710, 338] on span "ONLINE" at bounding box center [713, 340] width 29 height 13
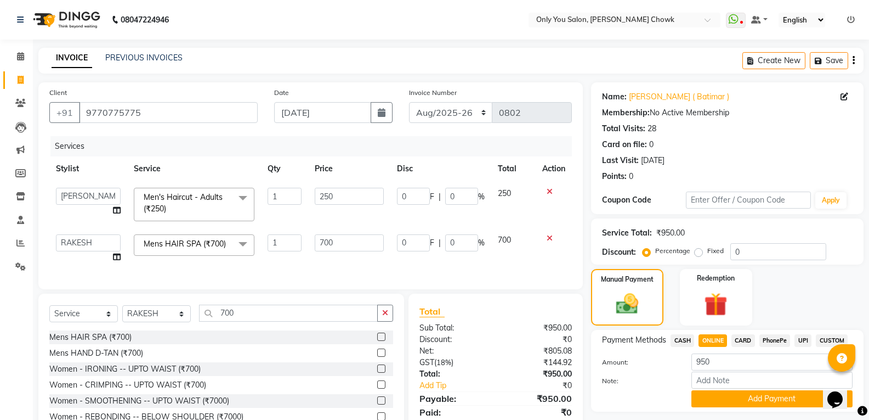
scroll to position [60, 0]
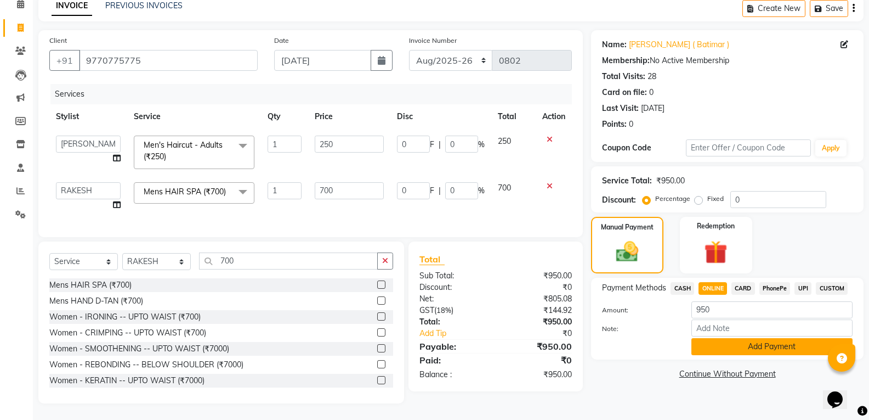
click at [739, 341] on button "Add Payment" at bounding box center [772, 346] width 161 height 17
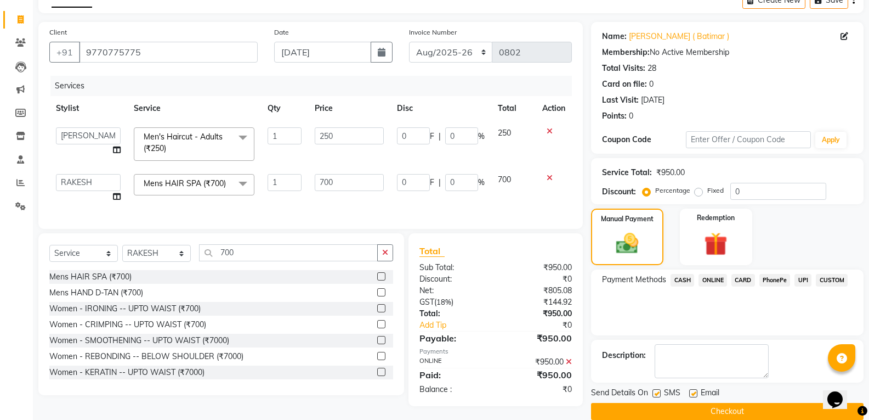
scroll to position [77, 0]
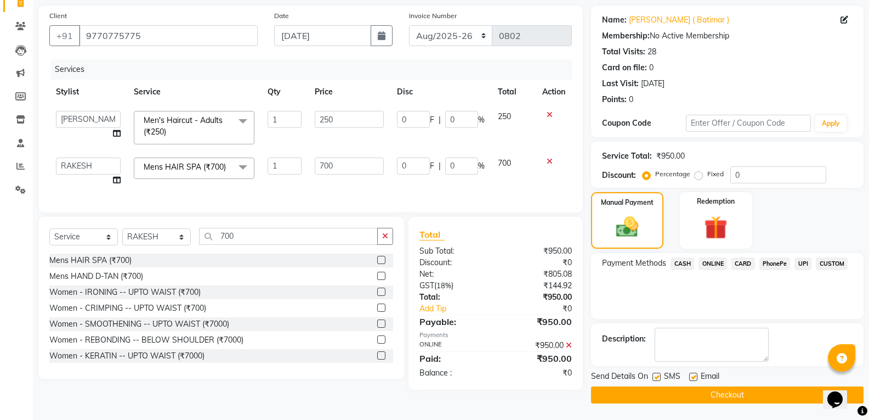
click at [721, 390] on button "Checkout" at bounding box center [727, 394] width 273 height 17
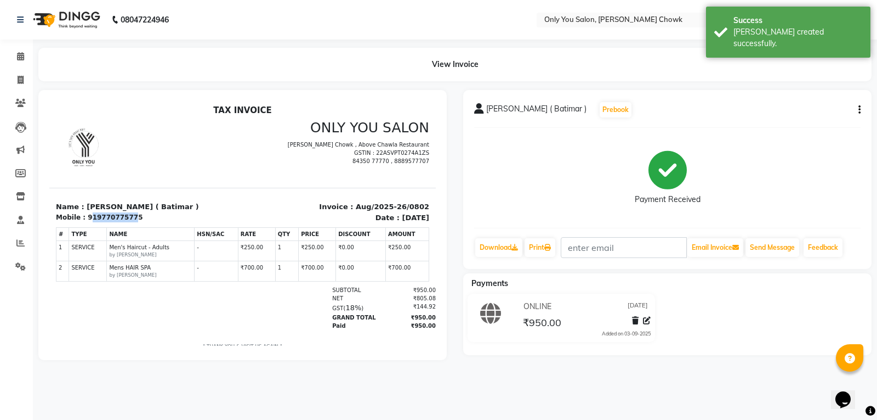
drag, startPoint x: 125, startPoint y: 217, endPoint x: 88, endPoint y: 215, distance: 36.8
click at [88, 215] on div "919770775775" at bounding box center [115, 217] width 55 height 10
copy div "1977077577"
click at [20, 80] on icon at bounding box center [21, 80] width 6 height 8
select select "service"
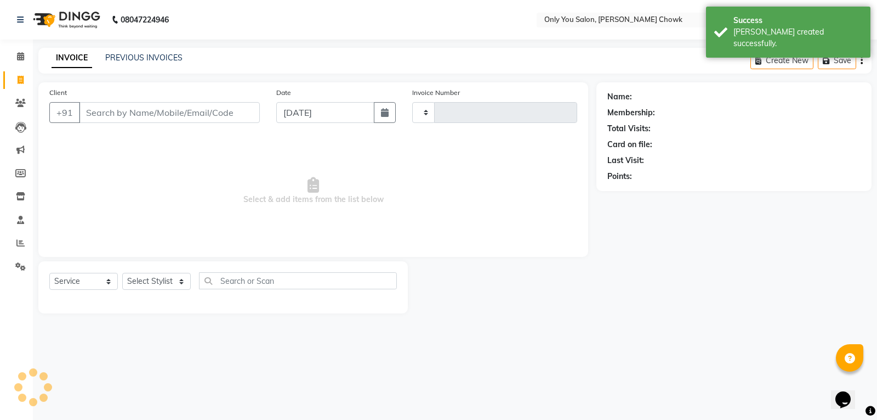
click at [101, 114] on input "Client" at bounding box center [169, 112] width 181 height 21
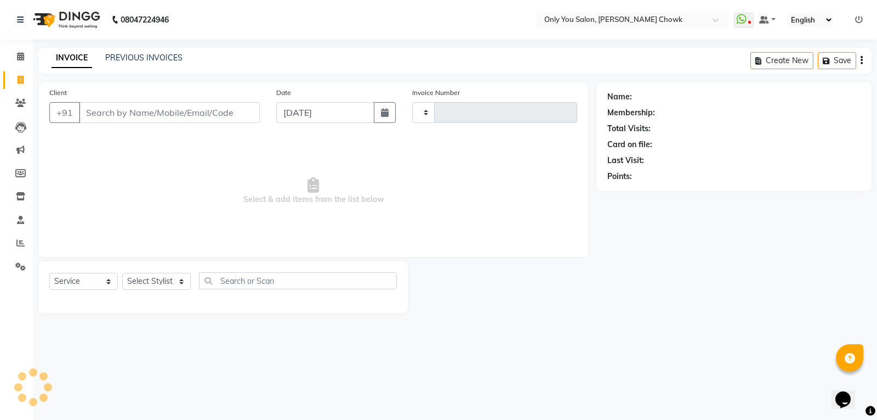
type input "1977077577"
type input "0803"
select select "8713"
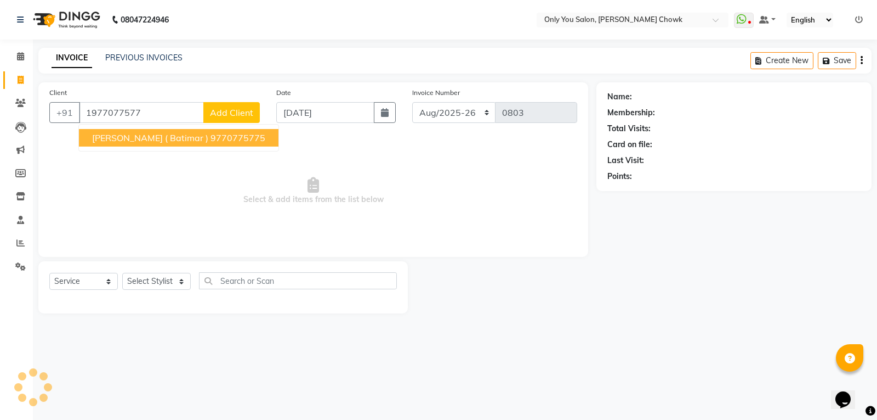
select select "package"
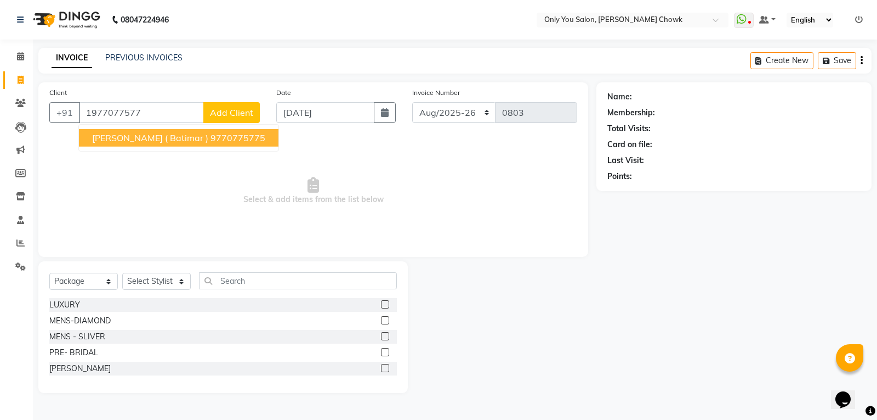
click at [108, 144] on button "ANUJ AGARWAL ( Batimar ) 9770775775" at bounding box center [179, 138] width 200 height 18
type input "9770775775"
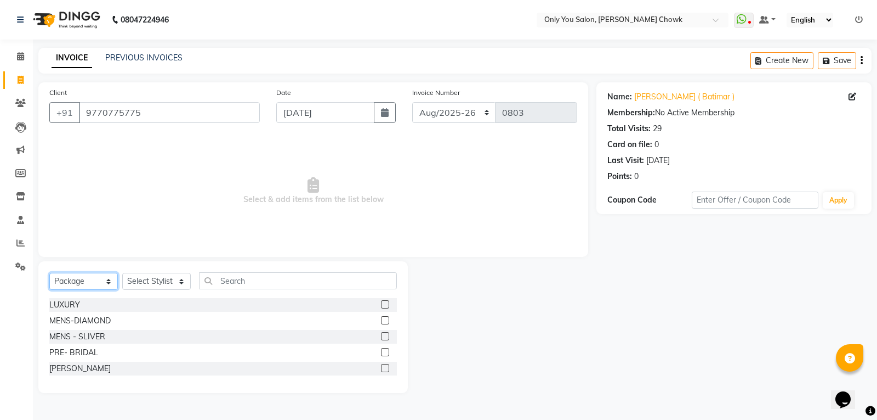
click at [101, 280] on select "Select Service Product Membership Package Voucher Prepaid Gift Card" at bounding box center [83, 281] width 69 height 17
select select "product"
click at [49, 273] on select "Select Service Product Membership Package Voucher Prepaid Gift Card" at bounding box center [83, 281] width 69 height 17
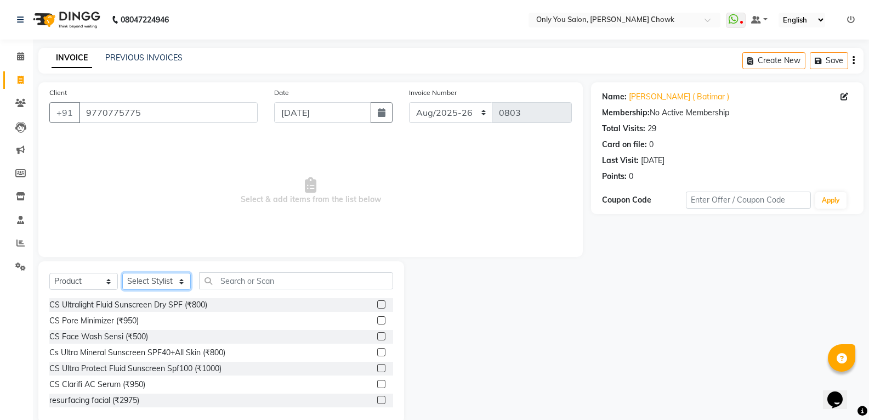
click at [183, 275] on select "Select Stylist [PERSON_NAME] [PERSON_NAME] [PERSON_NAME] MAMTA [PERSON_NAME] [P…" at bounding box center [156, 281] width 69 height 17
select select "54278"
click at [122, 273] on select "Select Stylist [PERSON_NAME] [PERSON_NAME] [PERSON_NAME] MAMTA [PERSON_NAME] [P…" at bounding box center [156, 281] width 69 height 17
click at [240, 288] on input "text" at bounding box center [296, 280] width 194 height 17
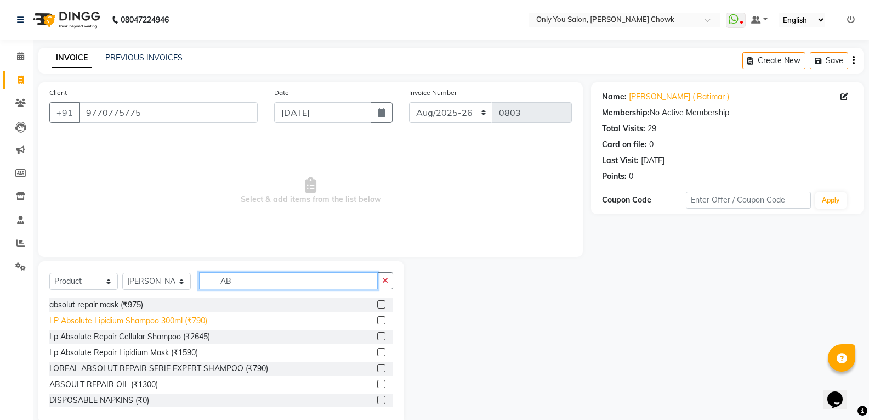
type input "AB"
click at [197, 321] on div "LP Absolute Lipidium Shampoo 300ml (₹790)" at bounding box center [128, 321] width 158 height 12
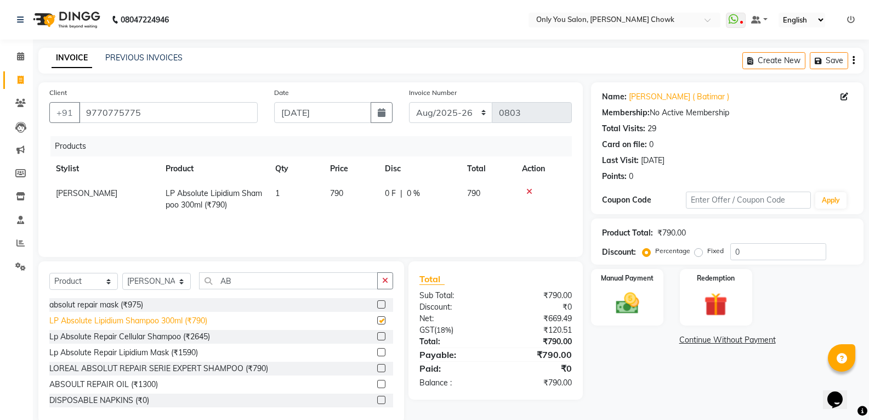
checkbox input "false"
click at [754, 252] on input "0" at bounding box center [779, 251] width 96 height 17
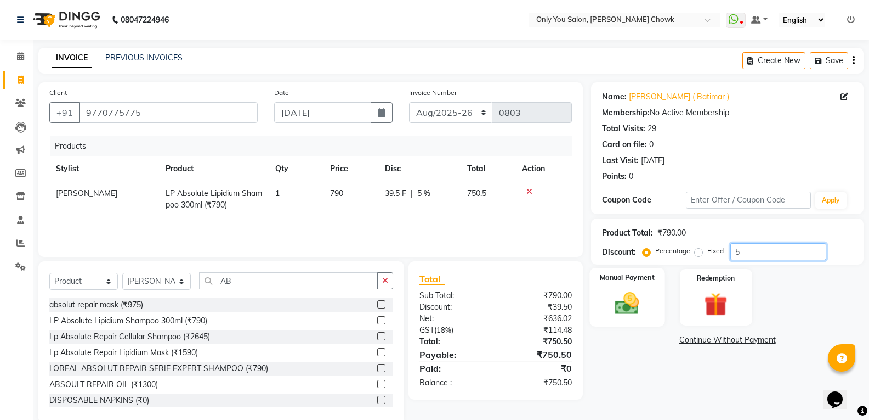
type input "5"
click at [648, 306] on div "Manual Payment" at bounding box center [627, 297] width 75 height 59
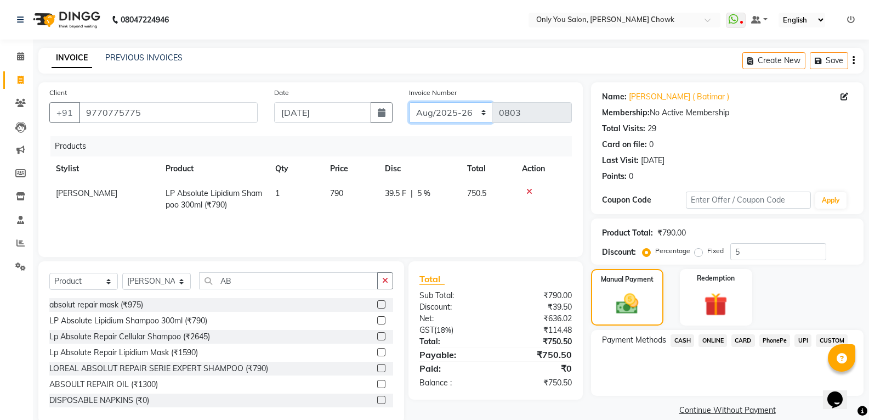
click at [446, 112] on select "[DATE]-[DATE]-26 TRD/2025" at bounding box center [451, 112] width 84 height 21
select select "4512"
click at [409, 102] on select "[DATE]-[DATE]-26 TRD/2025" at bounding box center [451, 112] width 84 height 21
type input "0444"
click at [706, 343] on span "ONLINE" at bounding box center [713, 340] width 29 height 13
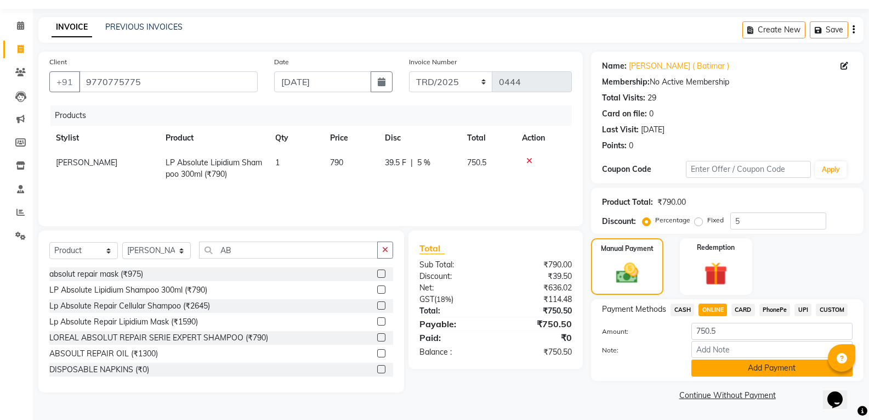
click at [722, 372] on button "Add Payment" at bounding box center [772, 367] width 161 height 17
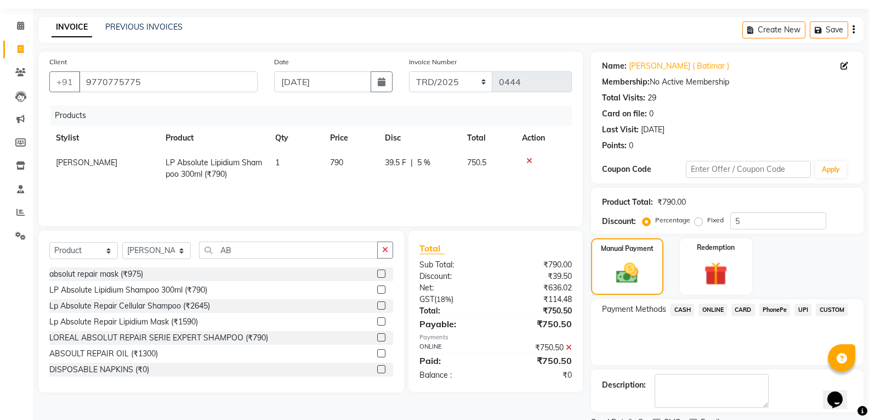
scroll to position [77, 0]
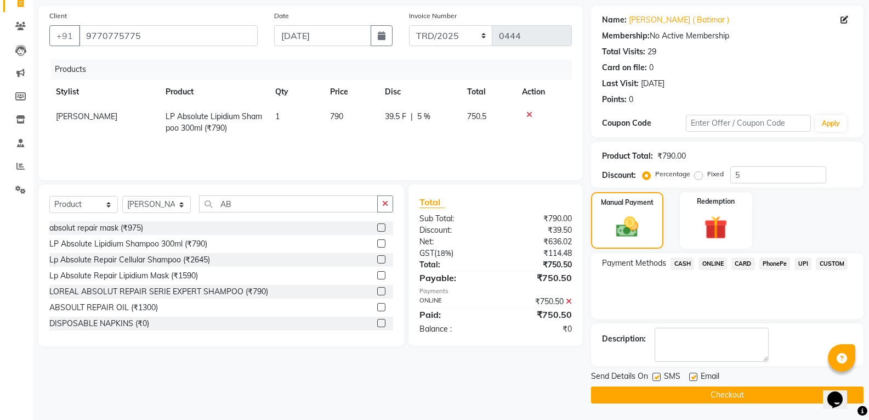
click at [700, 401] on button "Checkout" at bounding box center [727, 394] width 273 height 17
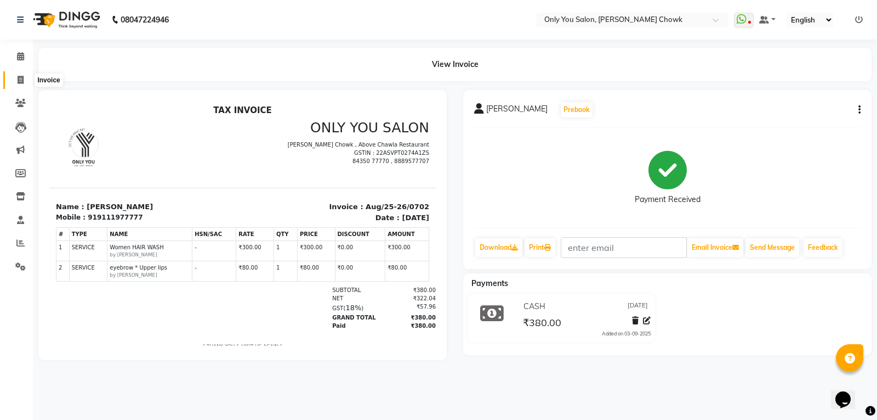
click at [23, 78] on icon at bounding box center [21, 80] width 6 height 8
select select "service"
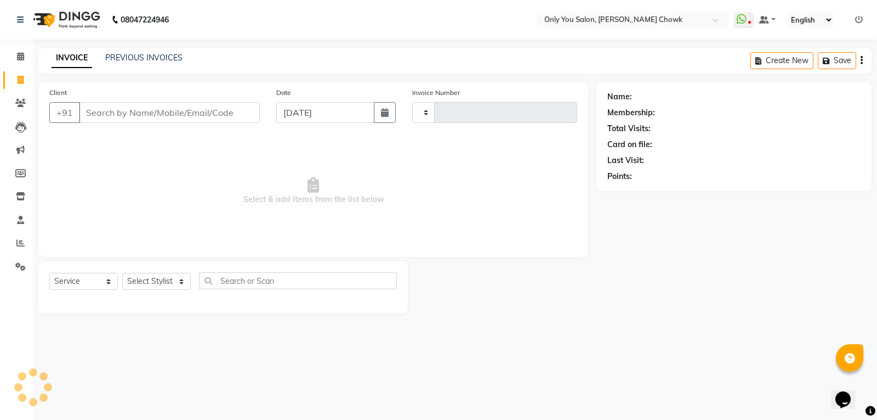
type input "0795"
select select "8713"
select select "package"
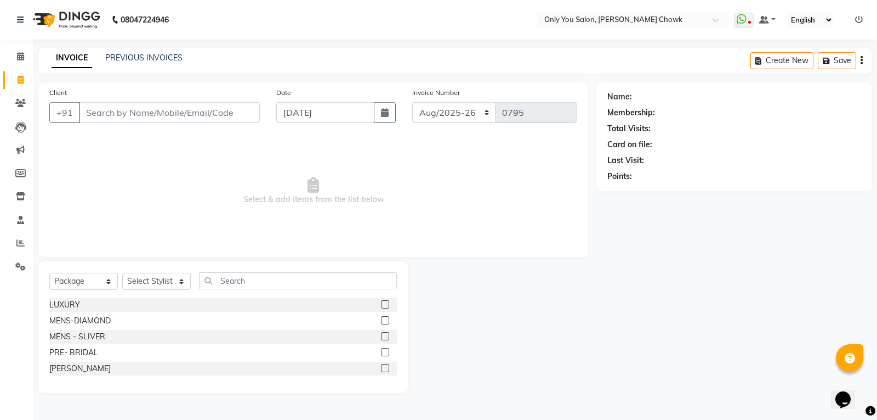
click at [98, 111] on input "Client" at bounding box center [169, 112] width 181 height 21
click at [104, 114] on input "982753777" at bounding box center [141, 112] width 125 height 21
type input "9827153777"
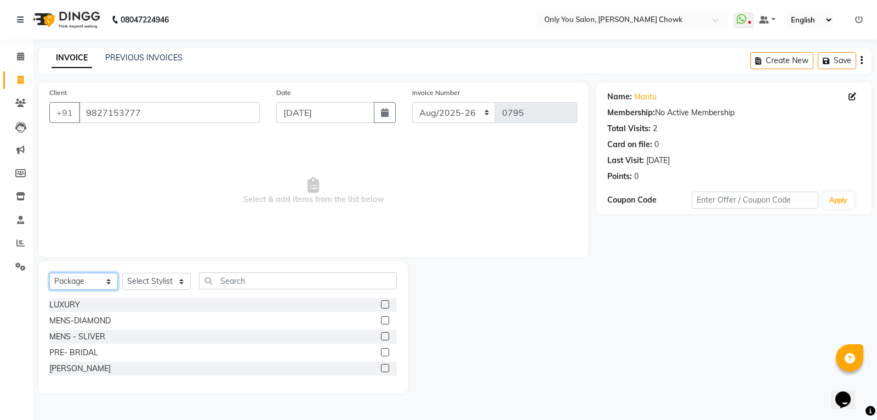
click at [86, 282] on select "Select Service Product Membership Package Voucher Prepaid Gift Card" at bounding box center [83, 281] width 69 height 17
select select "service"
click at [49, 273] on select "Select Service Product Membership Package Voucher Prepaid Gift Card" at bounding box center [83, 281] width 69 height 17
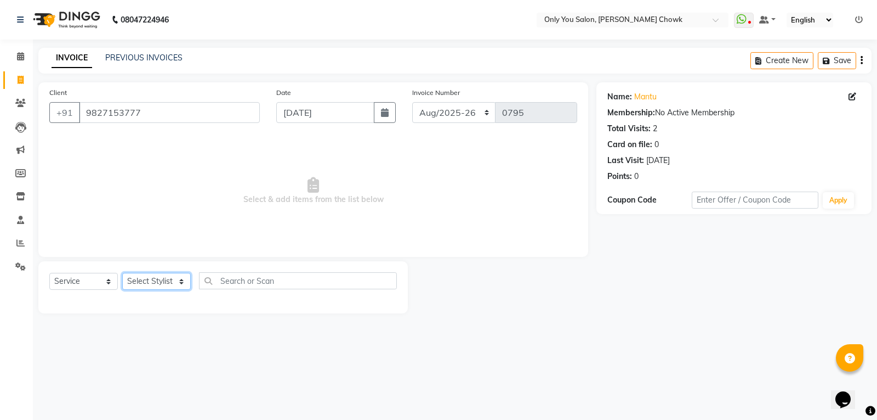
click at [168, 281] on select "Select Stylist [PERSON_NAME] [PERSON_NAME] [PERSON_NAME] MAMTA [PERSON_NAME] [P…" at bounding box center [156, 281] width 69 height 17
select select "21376"
click at [122, 273] on select "Select Stylist [PERSON_NAME] [PERSON_NAME] [PERSON_NAME] MAMTA [PERSON_NAME] [P…" at bounding box center [156, 281] width 69 height 17
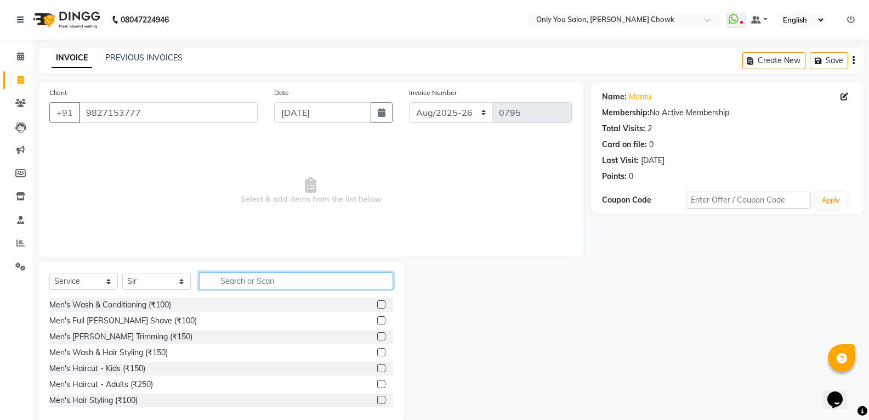
click at [268, 278] on input "text" at bounding box center [296, 280] width 194 height 17
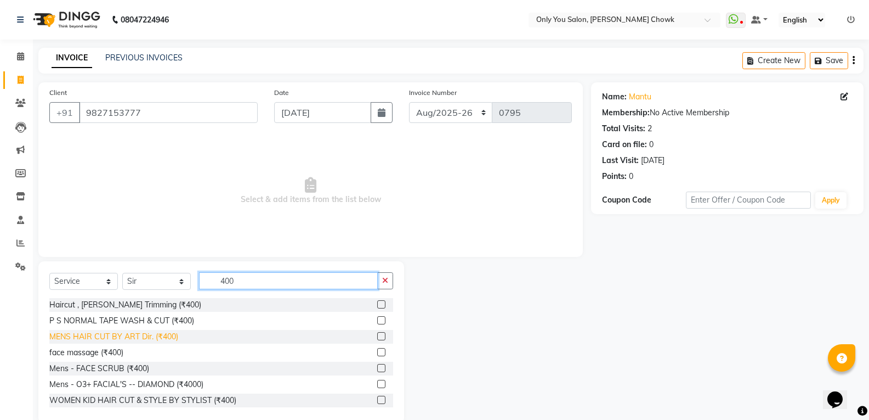
type input "400"
click at [167, 338] on div "MENS HAIR CUT BY ART Dir. (₹400)" at bounding box center [113, 337] width 129 height 12
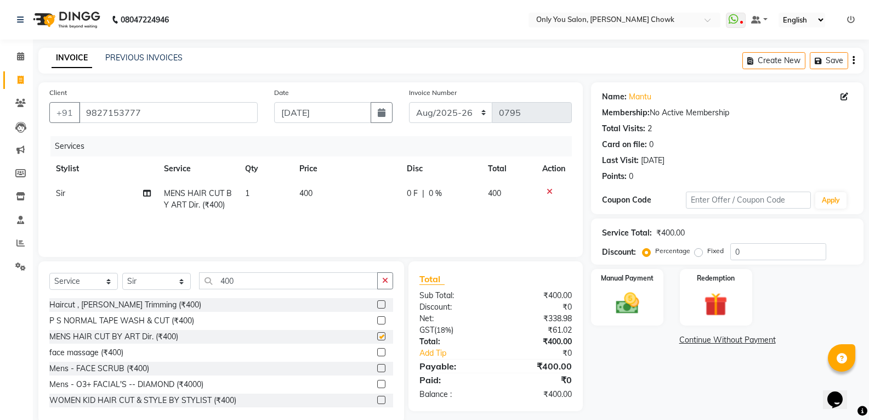
checkbox input "false"
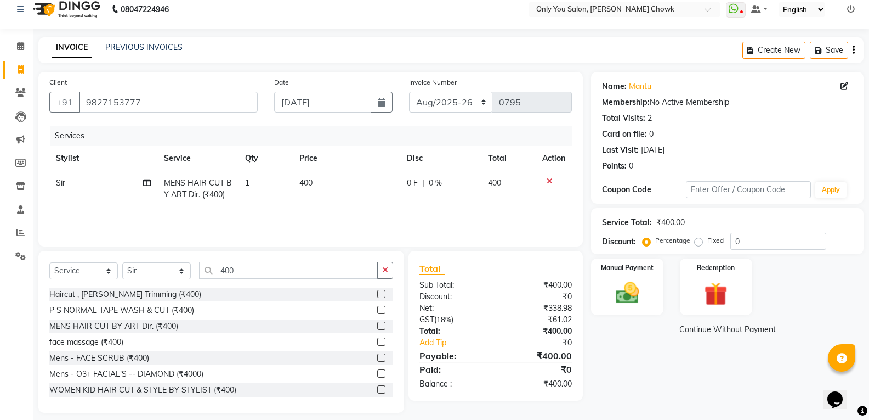
scroll to position [20, 0]
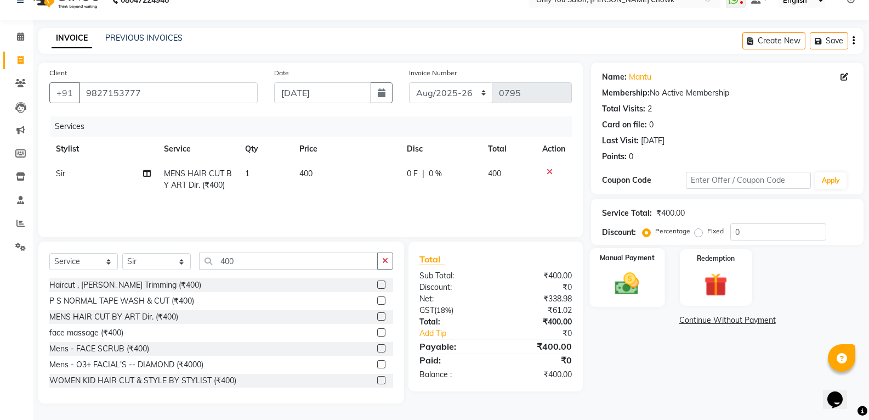
click at [640, 284] on img at bounding box center [627, 283] width 39 height 28
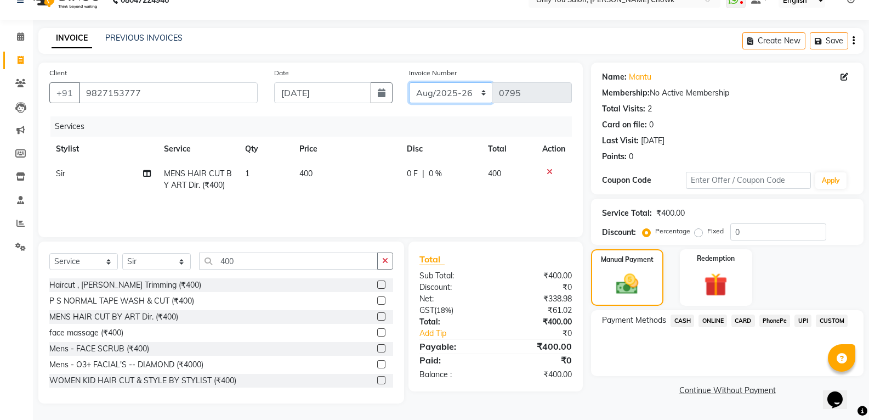
click at [480, 97] on select "[DATE]-[DATE]-26 TRD/2025" at bounding box center [451, 92] width 84 height 21
select select "8714"
click at [409, 82] on select "[DATE]-[DATE]-26 TRD/2025" at bounding box center [451, 92] width 84 height 21
type input "0706"
click at [692, 318] on span "CASH" at bounding box center [683, 320] width 24 height 13
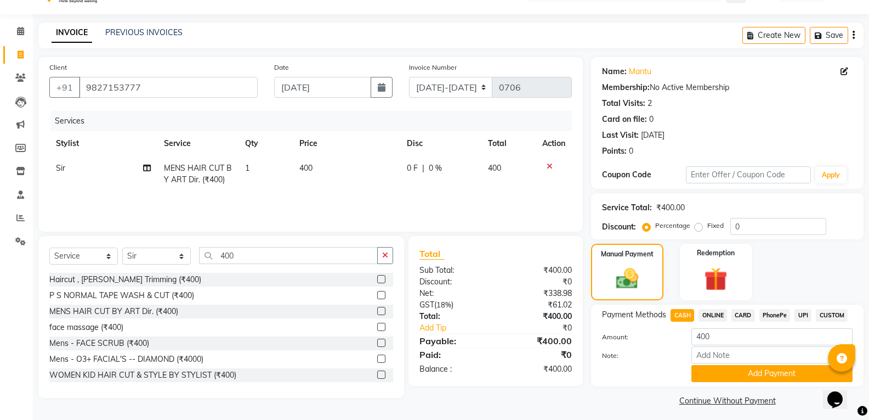
scroll to position [31, 0]
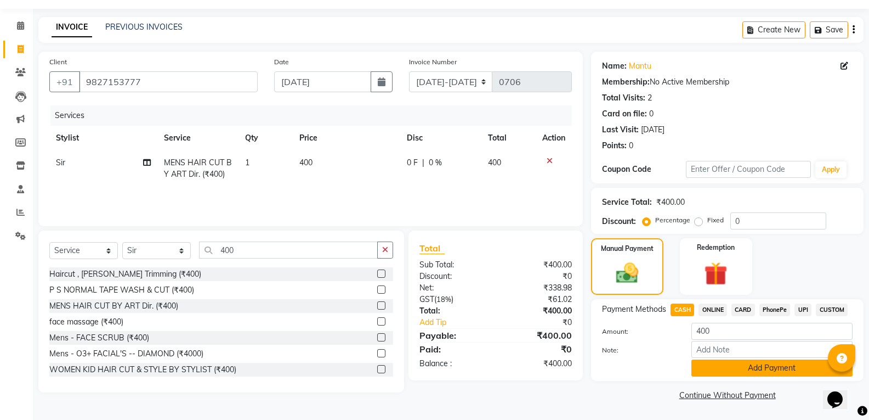
click at [729, 368] on button "Add Payment" at bounding box center [772, 367] width 161 height 17
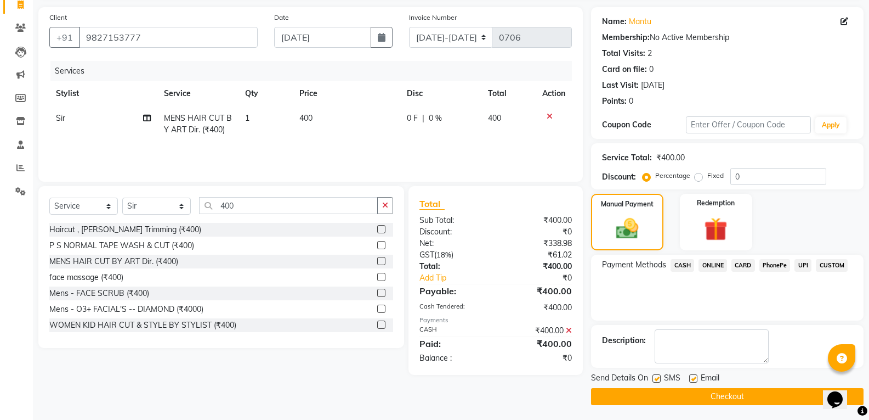
scroll to position [77, 0]
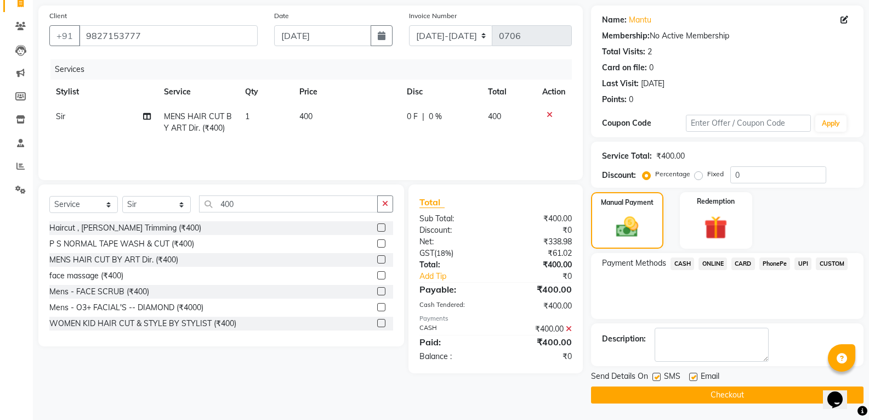
click at [722, 398] on button "Checkout" at bounding box center [727, 394] width 273 height 17
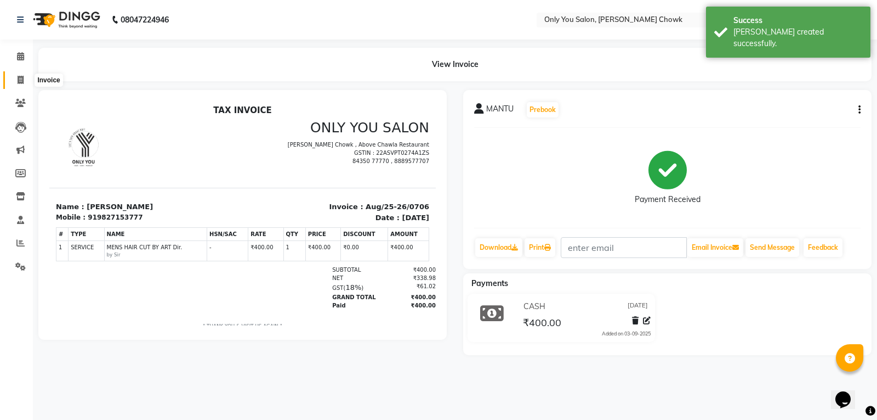
click at [19, 85] on span at bounding box center [20, 80] width 19 height 13
select select "8713"
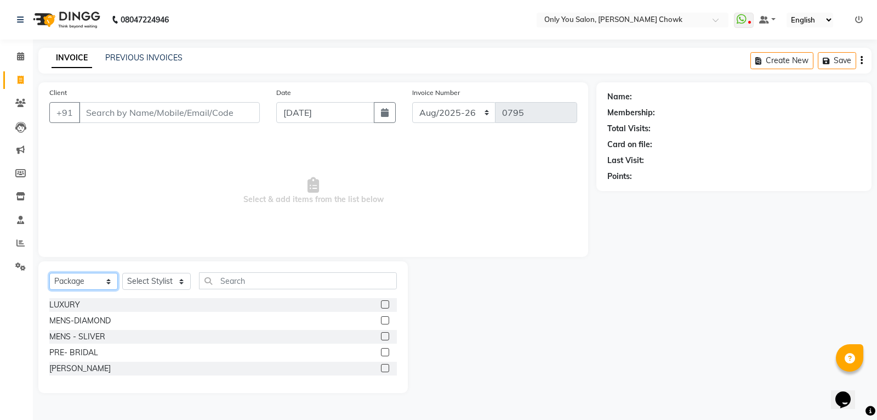
click at [79, 280] on select "Select Service Product Membership Package Voucher Prepaid Gift Card" at bounding box center [83, 281] width 69 height 17
select select "service"
click at [49, 273] on select "Select Service Product Membership Package Voucher Prepaid Gift Card" at bounding box center [83, 281] width 69 height 17
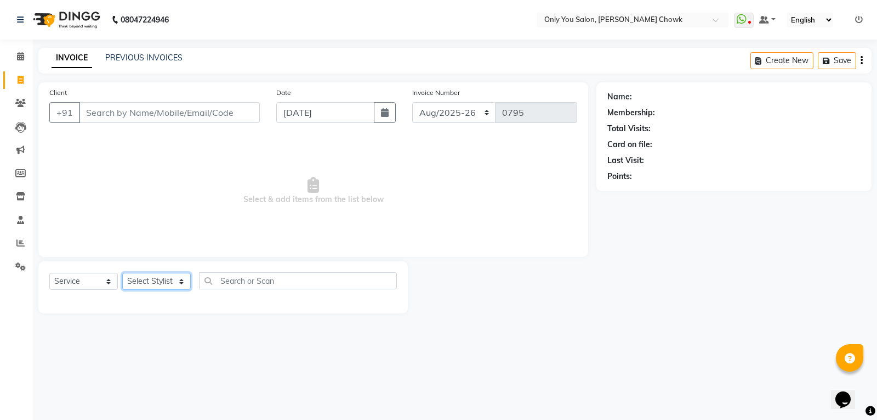
click at [143, 282] on select "Select Stylist [PERSON_NAME] [PERSON_NAME] [PERSON_NAME] MAMTA [PERSON_NAME] [P…" at bounding box center [156, 281] width 69 height 17
select select "90002"
click at [122, 273] on select "Select Stylist [PERSON_NAME] [PERSON_NAME] [PERSON_NAME] MAMTA [PERSON_NAME] [P…" at bounding box center [156, 281] width 69 height 17
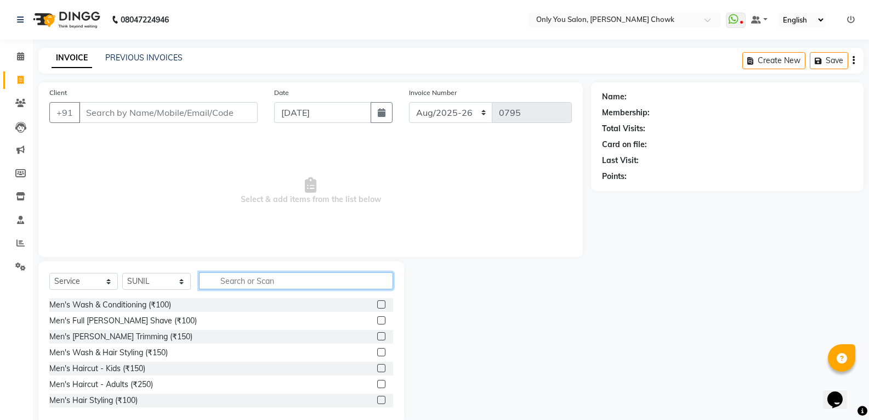
click at [248, 281] on input "text" at bounding box center [296, 280] width 194 height 17
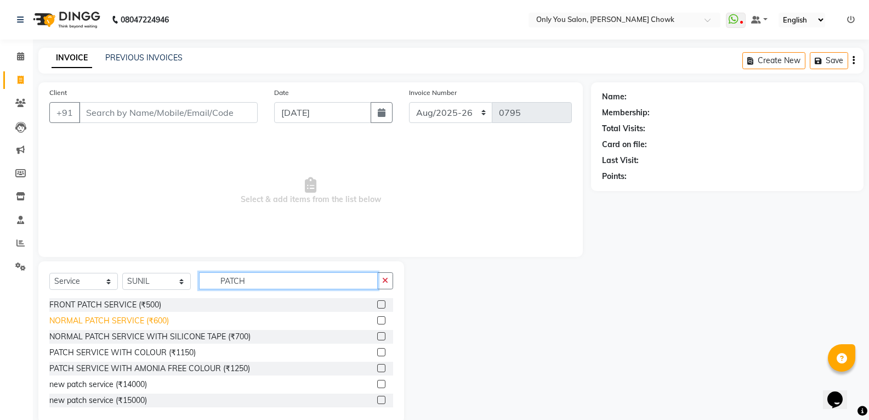
type input "PATCH"
click at [117, 320] on div "NORMAL PATCH SERVICE (₹600)" at bounding box center [109, 321] width 120 height 12
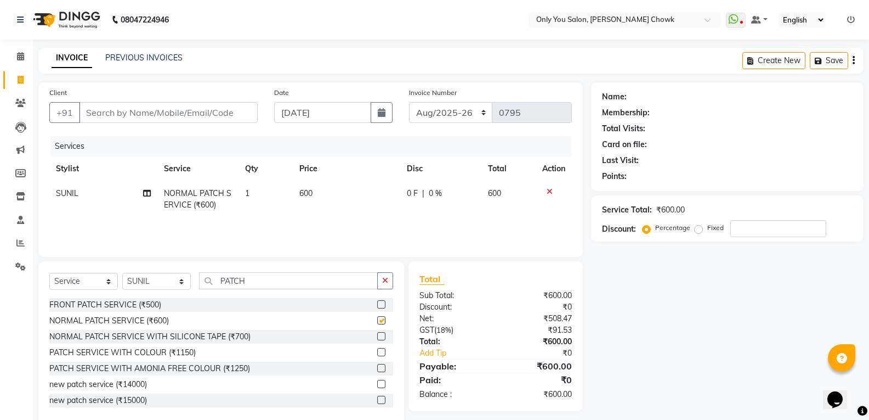
checkbox input "false"
click at [319, 184] on td "600" at bounding box center [347, 199] width 108 height 36
select select "90002"
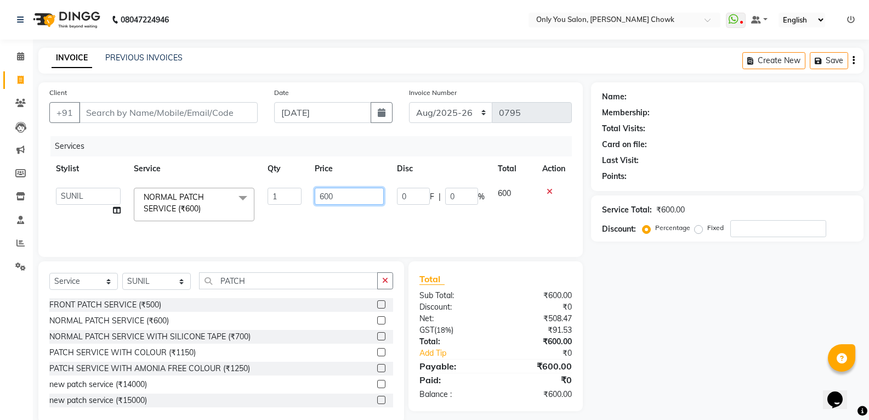
click at [333, 190] on input "600" at bounding box center [349, 196] width 69 height 17
type input "6"
type input "400"
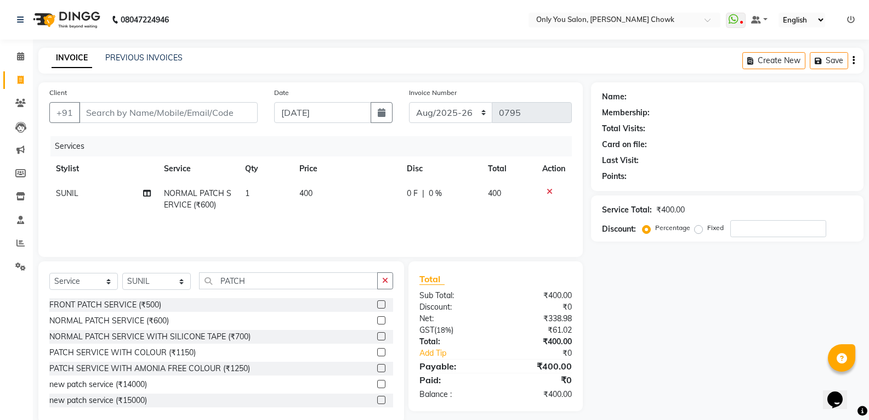
drag, startPoint x: 758, startPoint y: 318, endPoint x: 749, endPoint y: 319, distance: 8.8
click at [758, 318] on div "Name: Membership: Total Visits: Card on file: Last Visit: Points: Service Total…" at bounding box center [731, 252] width 281 height 341
click at [127, 111] on input "Client" at bounding box center [168, 112] width 179 height 21
type input "9"
type input "0"
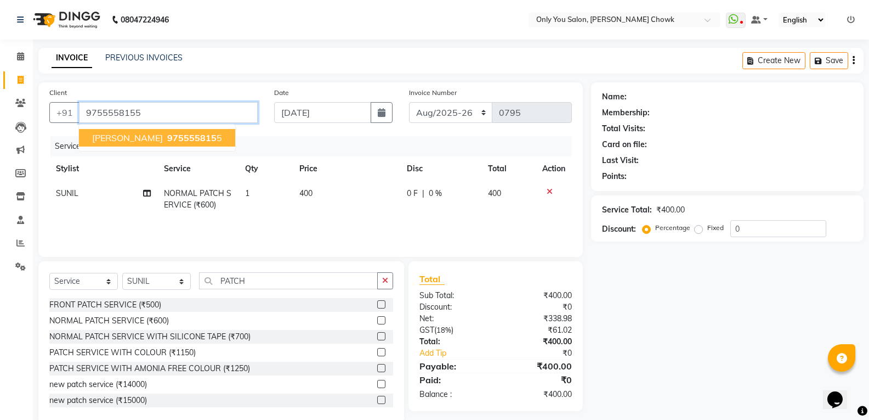
type input "9755558155"
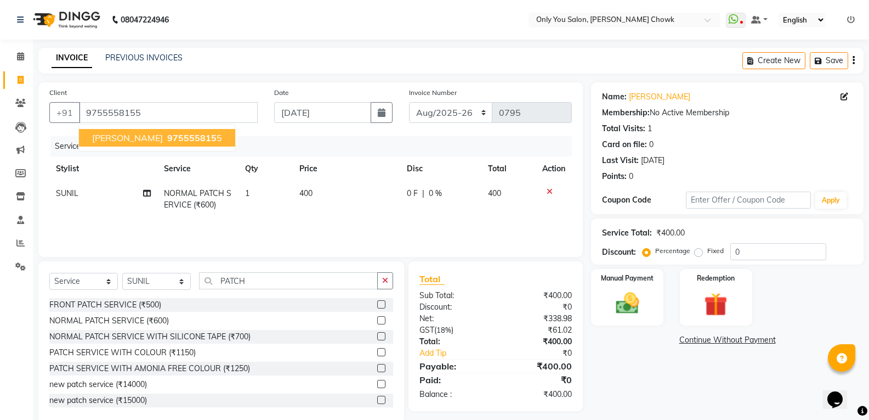
click at [128, 139] on span "[PERSON_NAME]" at bounding box center [127, 137] width 71 height 11
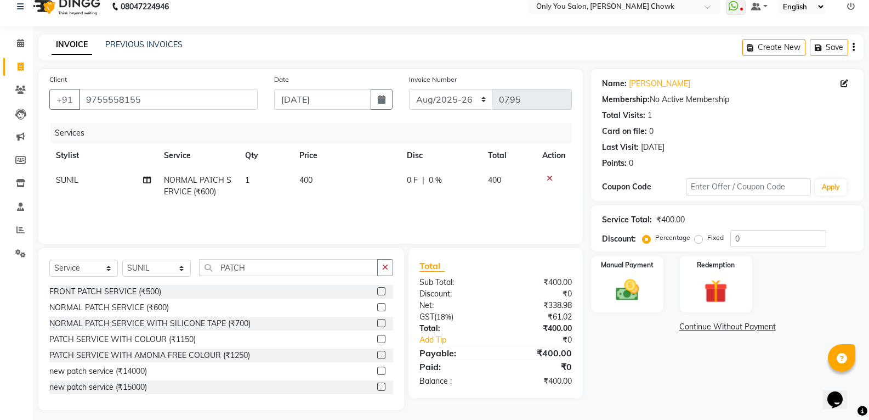
scroll to position [20, 0]
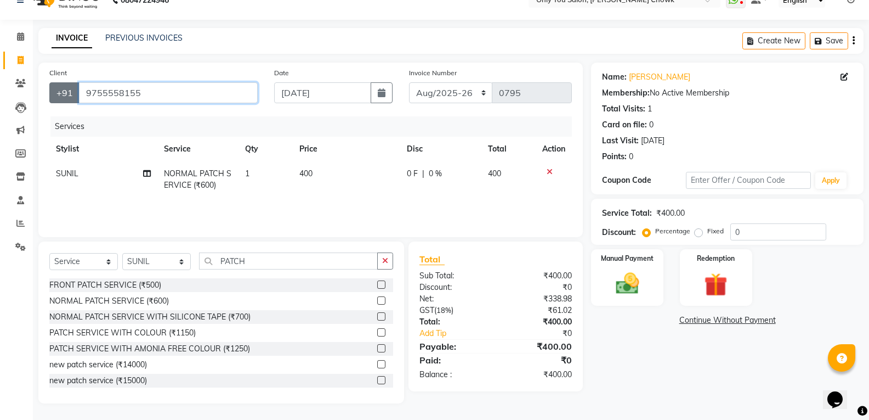
drag, startPoint x: 146, startPoint y: 90, endPoint x: 70, endPoint y: 84, distance: 76.5
click at [70, 84] on div "[PHONE_NUMBER]" at bounding box center [153, 92] width 208 height 21
click at [344, 166] on td "400" at bounding box center [347, 179] width 108 height 36
select select "90002"
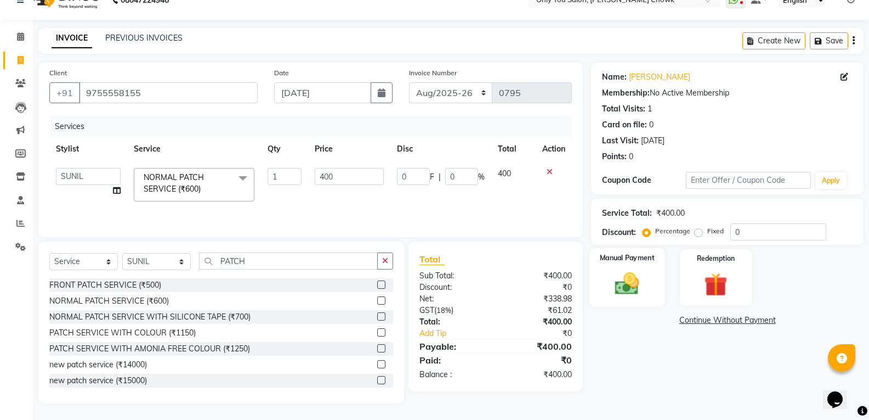
click at [639, 291] on img at bounding box center [627, 283] width 39 height 28
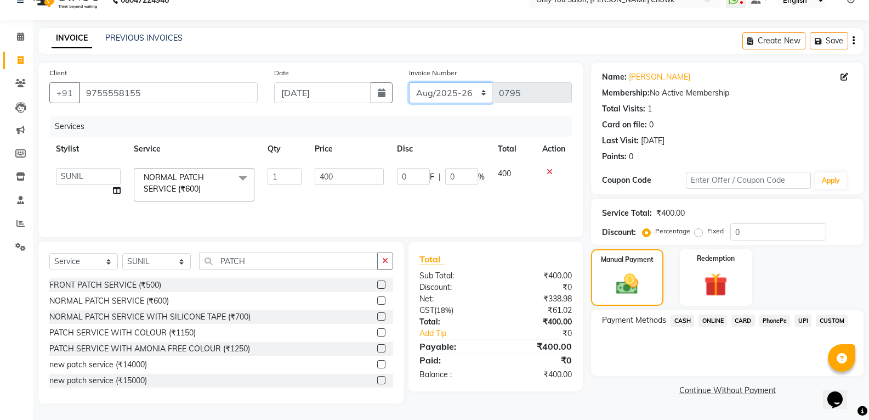
click at [465, 96] on select "[DATE]-[DATE]-26 TRD/2025" at bounding box center [451, 92] width 84 height 21
select select "8714"
click at [409, 82] on select "[DATE]-[DATE]-26 TRD/2025" at bounding box center [451, 92] width 84 height 21
type input "0707"
click at [677, 315] on span "CASH" at bounding box center [683, 320] width 24 height 13
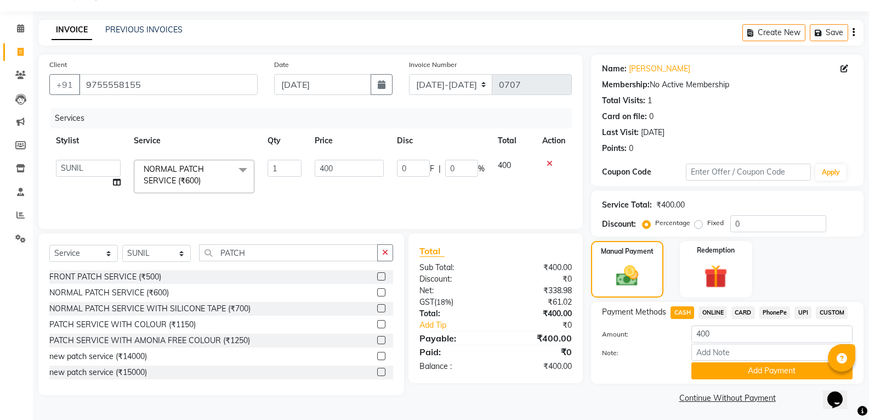
scroll to position [31, 0]
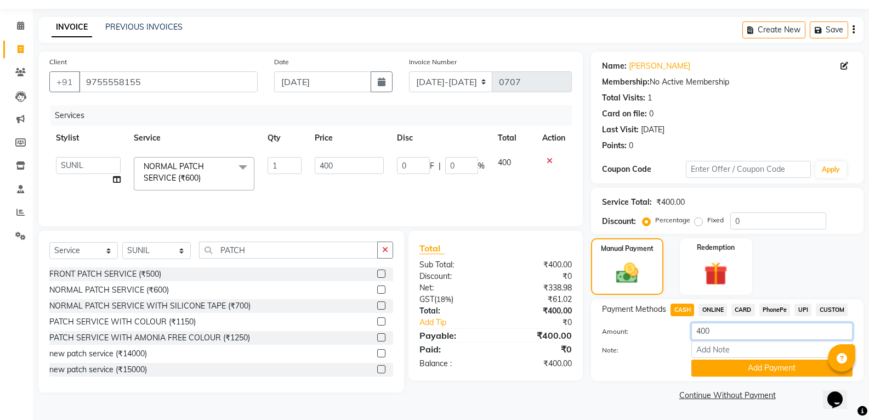
click at [722, 332] on input "400" at bounding box center [772, 330] width 161 height 17
type input "4"
type input "350"
click at [732, 369] on button "Add Payment" at bounding box center [772, 367] width 161 height 17
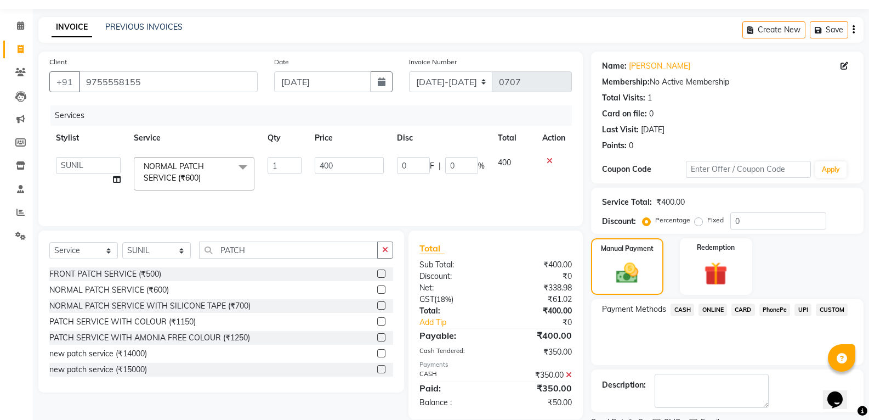
click at [715, 308] on span "ONLINE" at bounding box center [713, 309] width 29 height 13
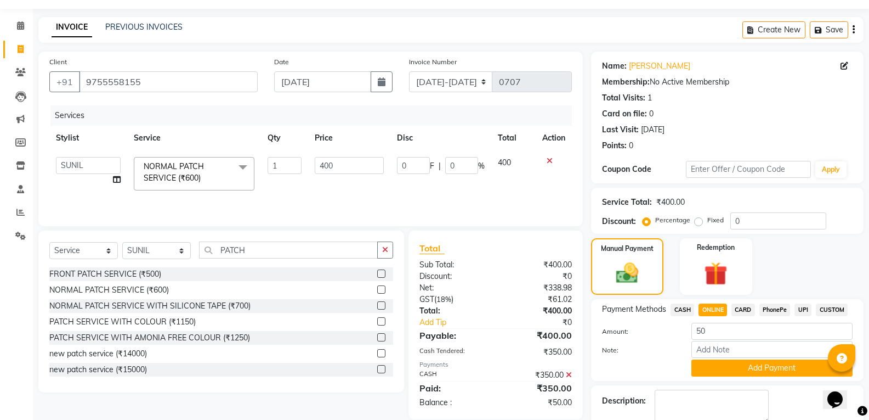
click at [570, 373] on icon at bounding box center [569, 375] width 6 height 8
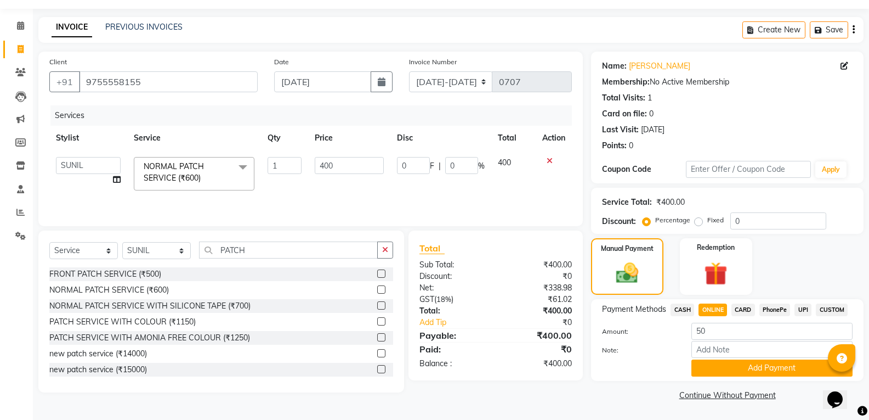
click at [684, 310] on span "CASH" at bounding box center [683, 309] width 24 height 13
click at [732, 327] on input "400" at bounding box center [772, 330] width 161 height 17
type input "4"
type input "390"
click at [743, 370] on button "Add Payment" at bounding box center [772, 367] width 161 height 17
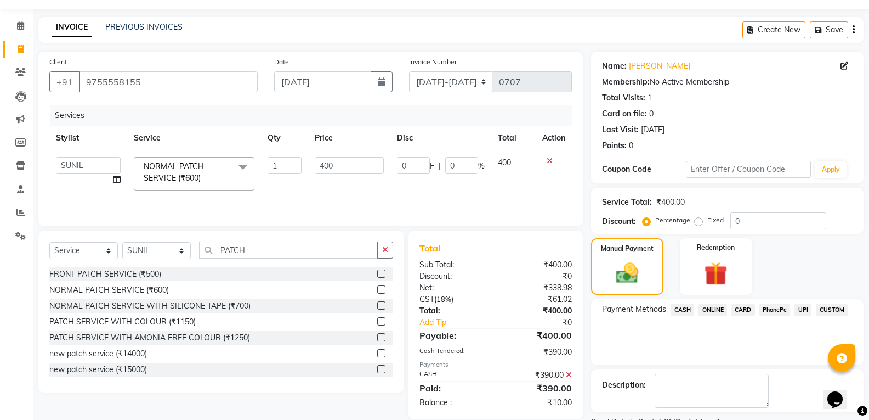
click at [713, 303] on span "ONLINE" at bounding box center [713, 309] width 29 height 13
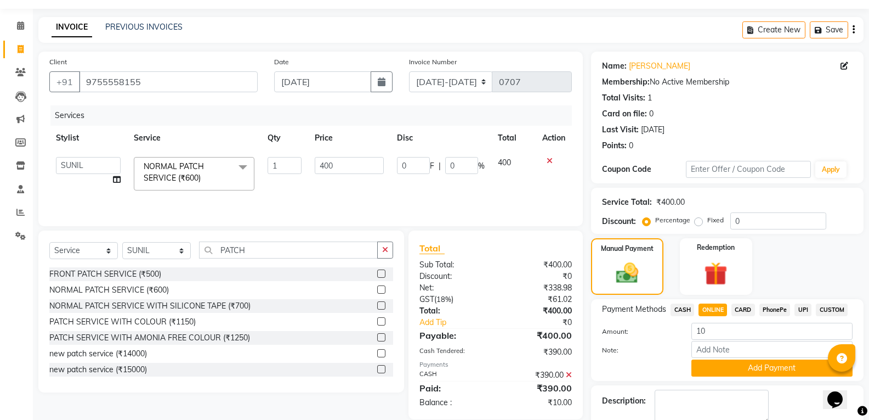
click at [725, 365] on button "Add Payment" at bounding box center [772, 367] width 161 height 17
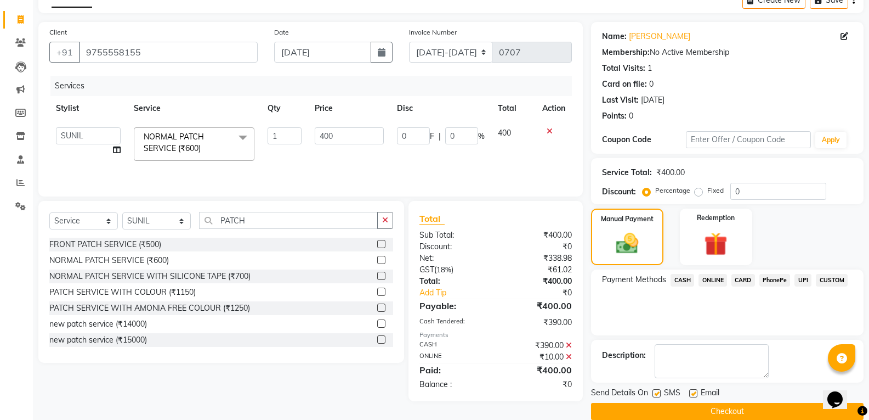
scroll to position [77, 0]
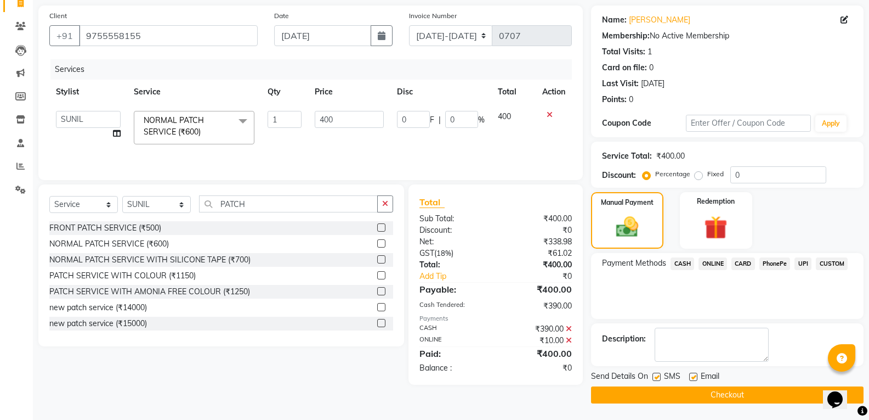
click at [717, 398] on button "Checkout" at bounding box center [727, 394] width 273 height 17
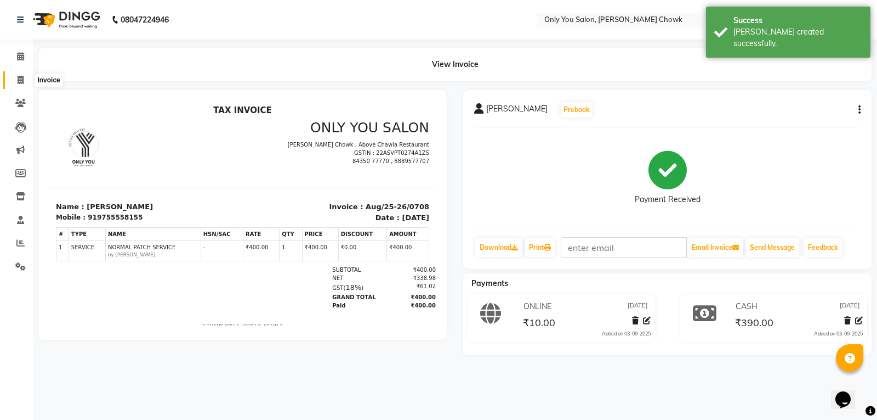
click at [25, 80] on span at bounding box center [20, 80] width 19 height 13
select select "service"
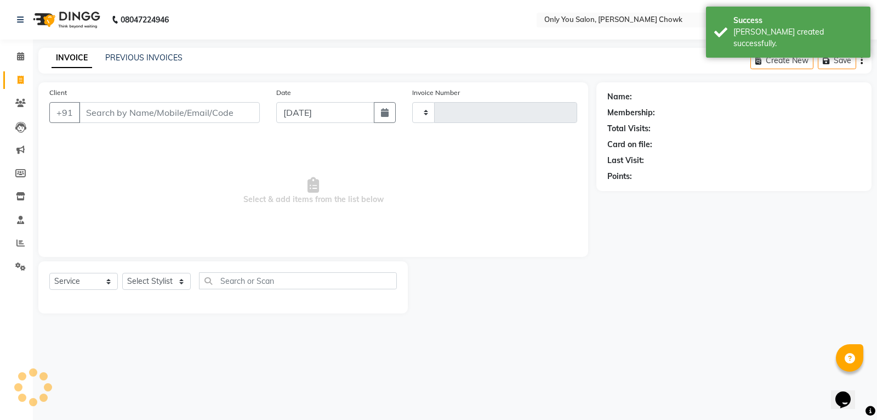
type input "0796"
select select "8713"
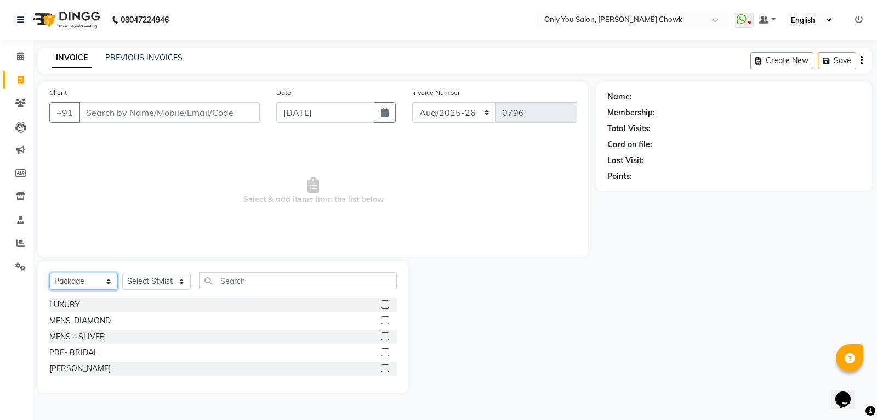
click at [107, 286] on select "Select Service Product Membership Package Voucher Prepaid Gift Card" at bounding box center [83, 281] width 69 height 17
select select "service"
click at [49, 273] on select "Select Service Product Membership Package Voucher Prepaid Gift Card" at bounding box center [83, 281] width 69 height 17
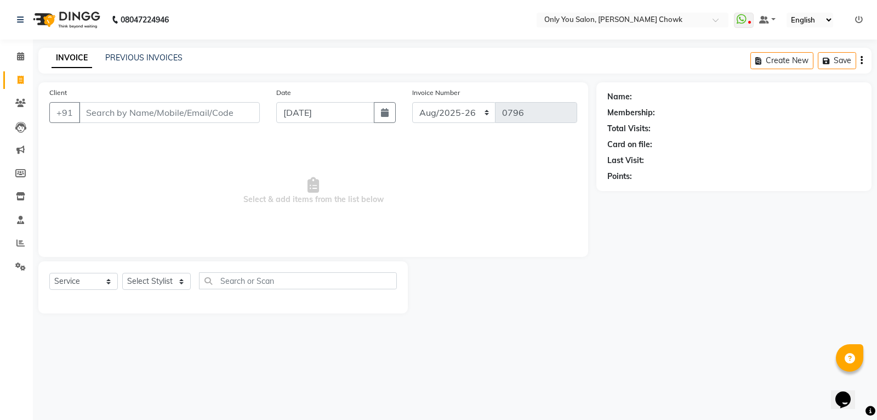
click at [154, 272] on div "Select Service Product Membership Package Voucher Prepaid Gift Card Select Styl…" at bounding box center [223, 285] width 348 height 26
click at [161, 283] on select "Select Stylist [PERSON_NAME] [PERSON_NAME] [PERSON_NAME] MAMTA [PERSON_NAME] [P…" at bounding box center [156, 281] width 69 height 17
select select "86684"
click at [122, 273] on select "Select Stylist [PERSON_NAME] [PERSON_NAME] [PERSON_NAME] MAMTA [PERSON_NAME] [P…" at bounding box center [156, 281] width 69 height 17
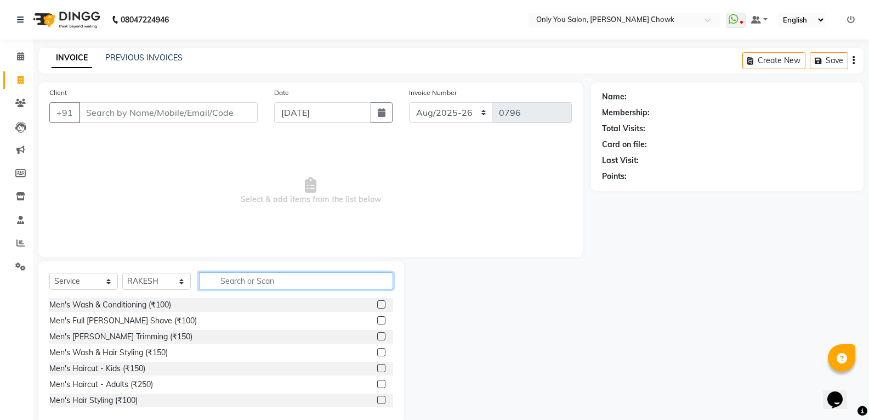
click at [235, 276] on input "text" at bounding box center [296, 280] width 194 height 17
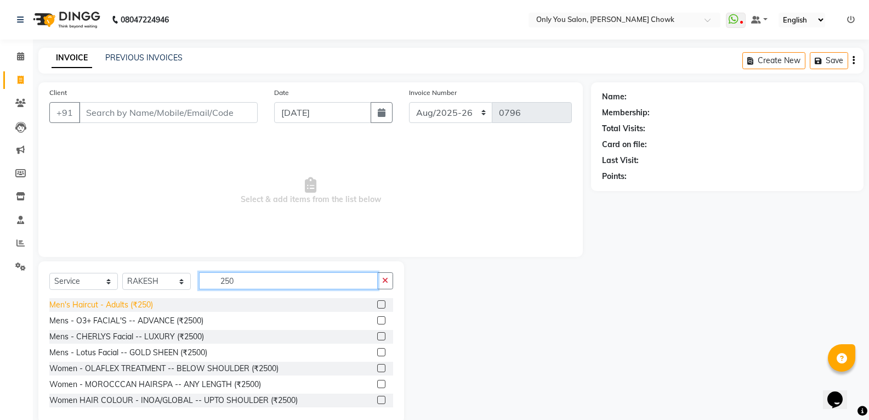
type input "250"
click at [113, 305] on div "Men's Haircut - Adults (₹250)" at bounding box center [101, 305] width 104 height 12
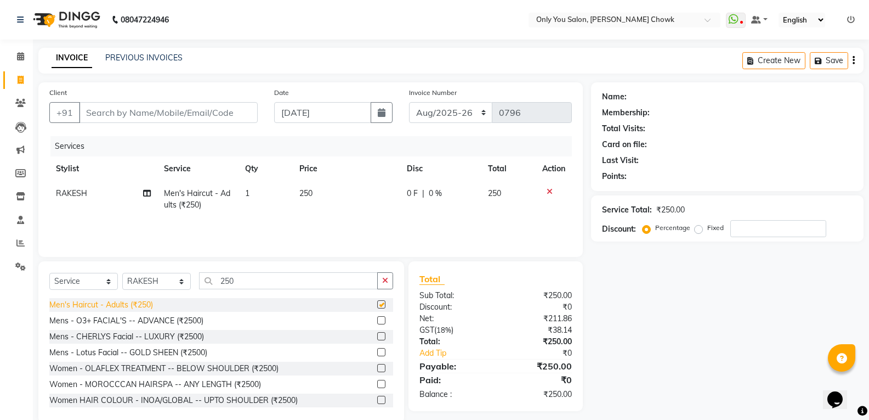
checkbox input "false"
click at [227, 115] on input "Client" at bounding box center [168, 112] width 179 height 21
type input "8"
type input "0"
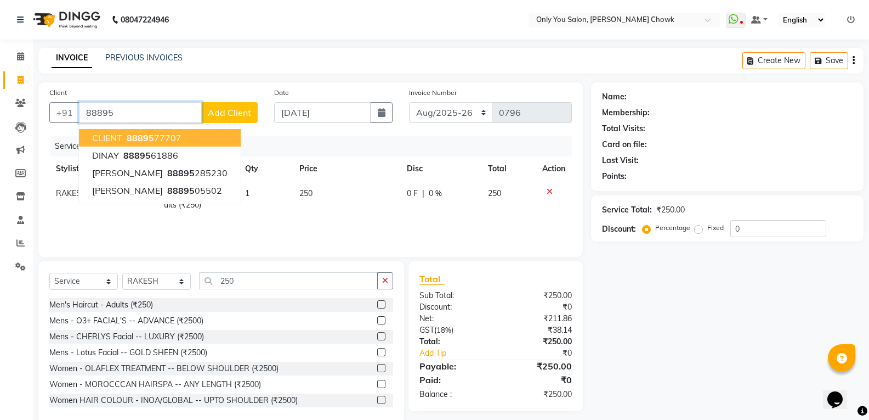
click at [174, 135] on ngb-highlight "88895 77707" at bounding box center [152, 137] width 57 height 11
type input "8889577707"
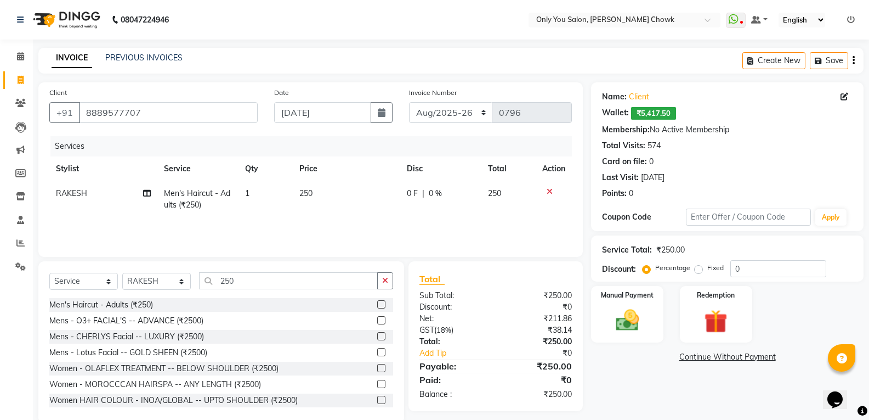
scroll to position [20, 0]
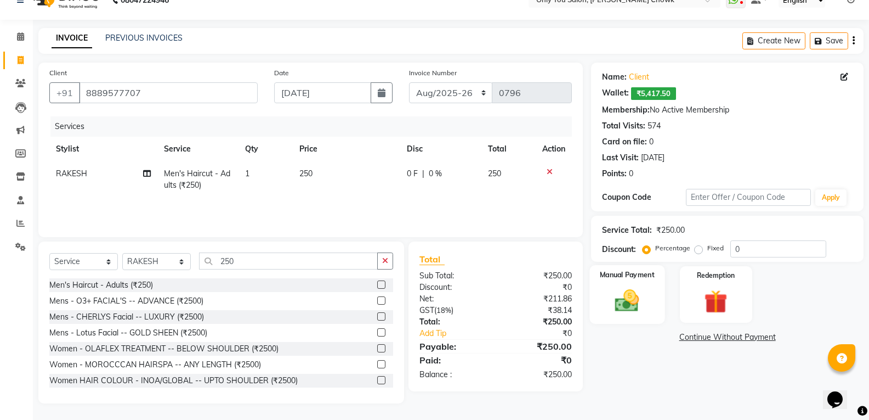
click at [637, 308] on img at bounding box center [627, 300] width 39 height 28
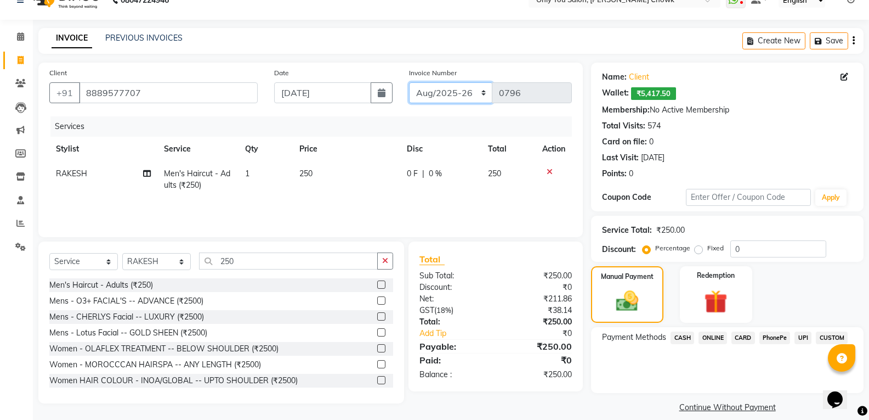
click at [451, 90] on select "[DATE]-[DATE]-26 TRD/2025" at bounding box center [451, 92] width 84 height 21
select select "8714"
click at [409, 82] on select "[DATE]-[DATE]-26 TRD/2025" at bounding box center [451, 92] width 84 height 21
type input "0709"
click at [678, 339] on span "CASH" at bounding box center [683, 337] width 24 height 13
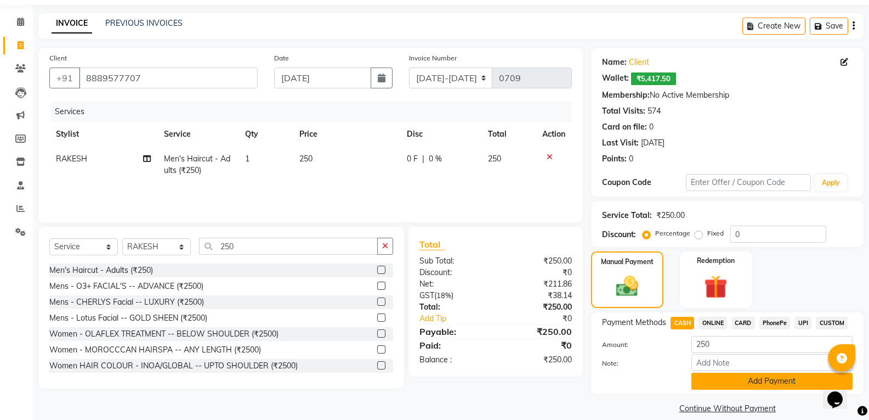
scroll to position [48, 0]
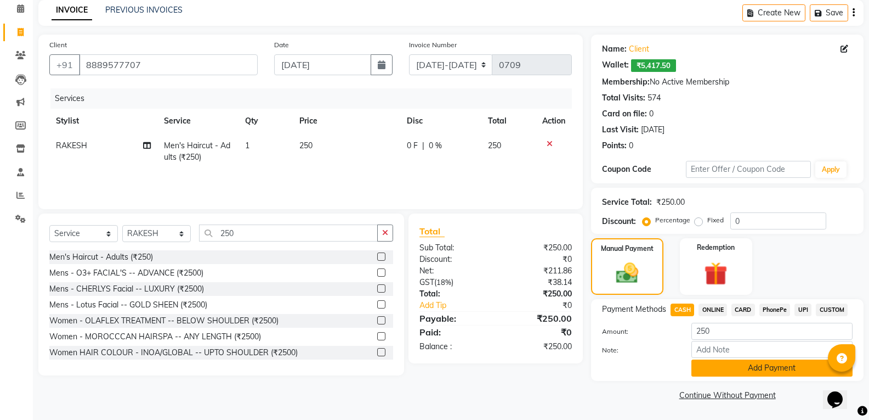
click at [731, 361] on button "Add Payment" at bounding box center [772, 367] width 161 height 17
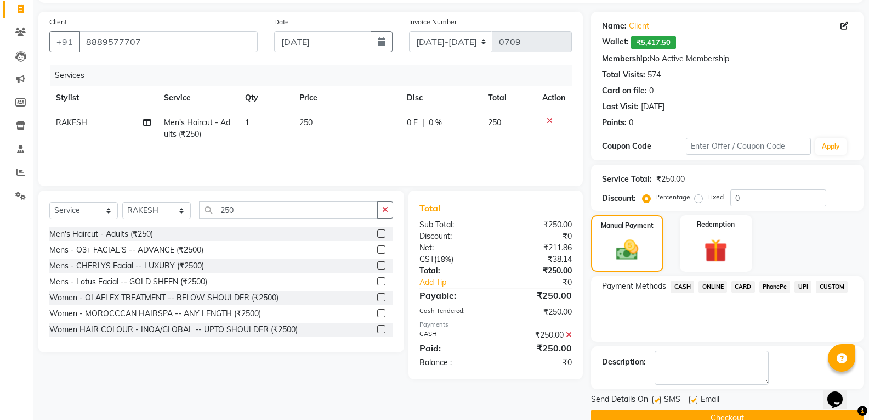
scroll to position [94, 0]
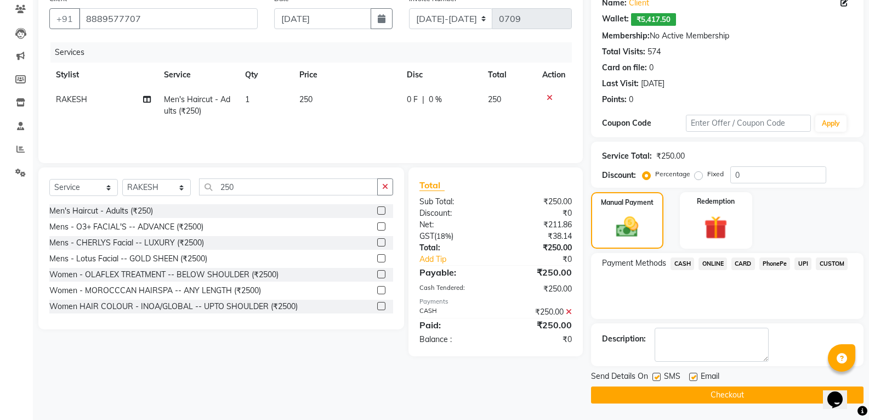
click at [744, 399] on button "Checkout" at bounding box center [727, 394] width 273 height 17
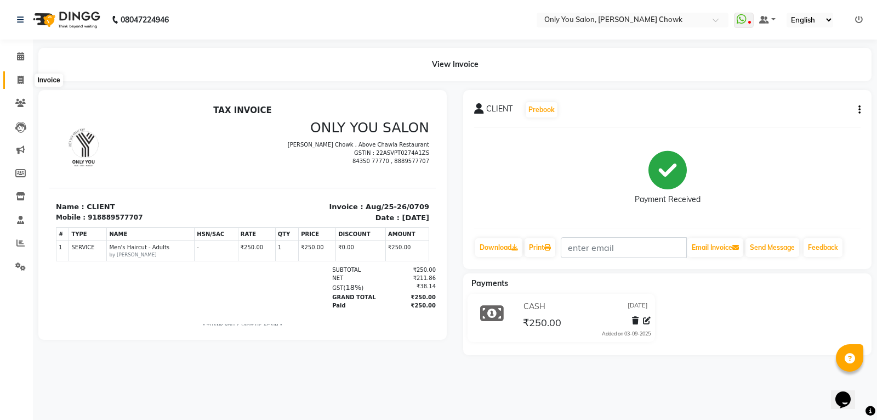
click at [26, 83] on span at bounding box center [20, 80] width 19 height 13
select select "8713"
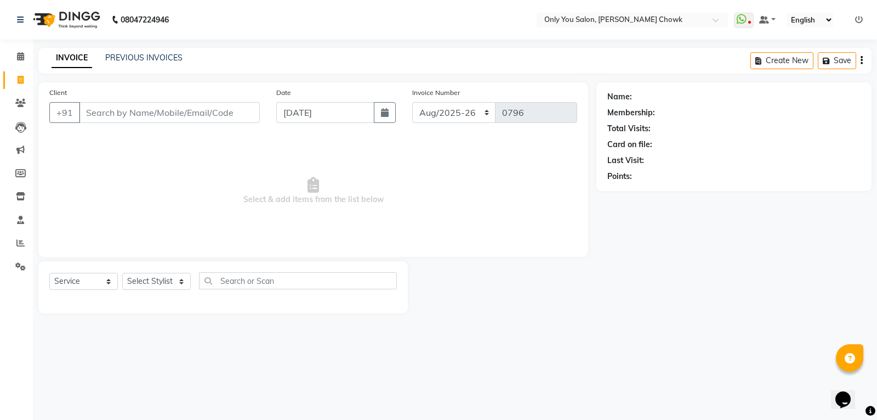
click at [119, 52] on div "PREVIOUS INVOICES" at bounding box center [143, 58] width 77 height 12
select select "package"
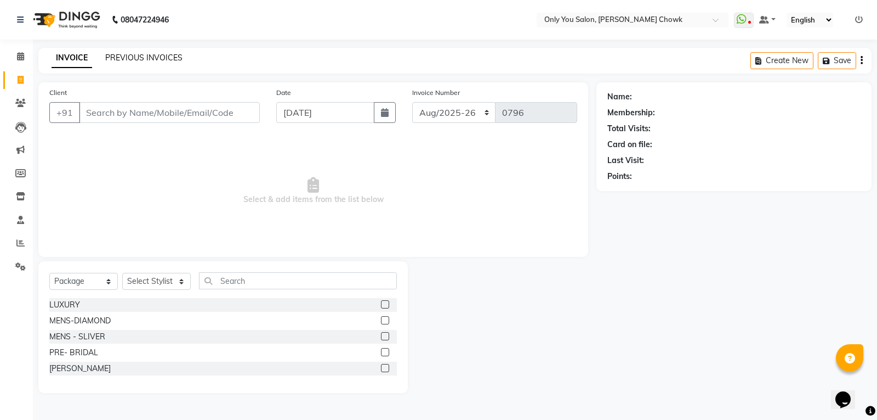
click at [156, 58] on link "PREVIOUS INVOICES" at bounding box center [143, 58] width 77 height 10
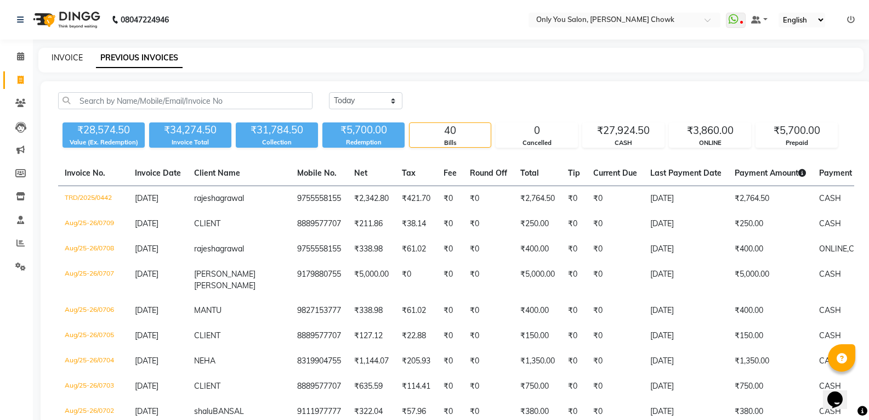
click at [60, 57] on link "INVOICE" at bounding box center [67, 58] width 31 height 10
select select "8713"
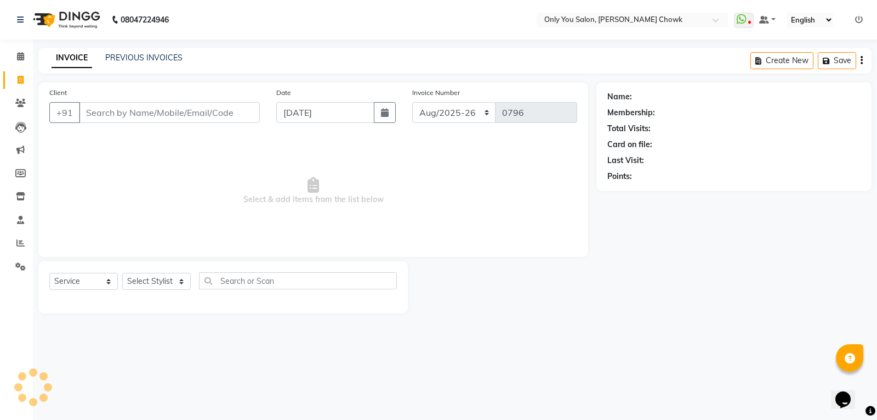
select select "package"
click at [158, 116] on input "Client" at bounding box center [169, 112] width 181 height 21
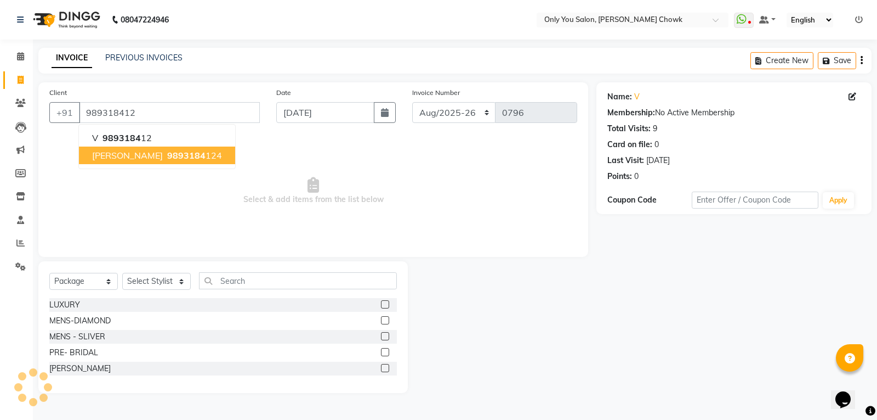
click at [172, 154] on span "9893184" at bounding box center [186, 155] width 38 height 11
type input "9893184124"
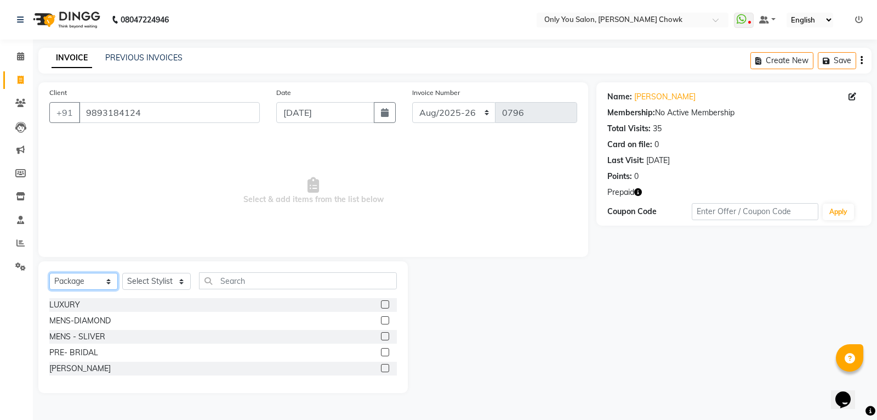
click at [93, 276] on select "Select Service Product Membership Package Voucher Prepaid Gift Card" at bounding box center [83, 281] width 69 height 17
select select "service"
click at [49, 273] on select "Select Service Product Membership Package Voucher Prepaid Gift Card" at bounding box center [83, 281] width 69 height 17
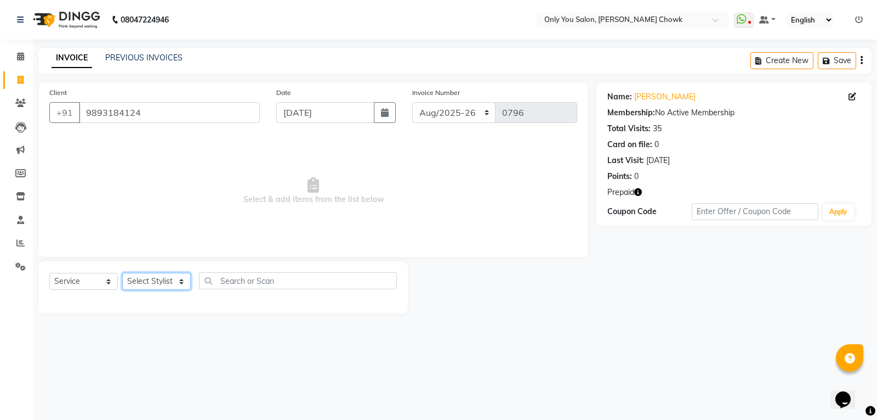
click at [141, 284] on select "Select Stylist [PERSON_NAME] [PERSON_NAME] [PERSON_NAME] MAMTA [PERSON_NAME] [P…" at bounding box center [156, 281] width 69 height 17
select select "90002"
click at [122, 273] on select "Select Stylist [PERSON_NAME] [PERSON_NAME] [PERSON_NAME] MAMTA [PERSON_NAME] [P…" at bounding box center [156, 281] width 69 height 17
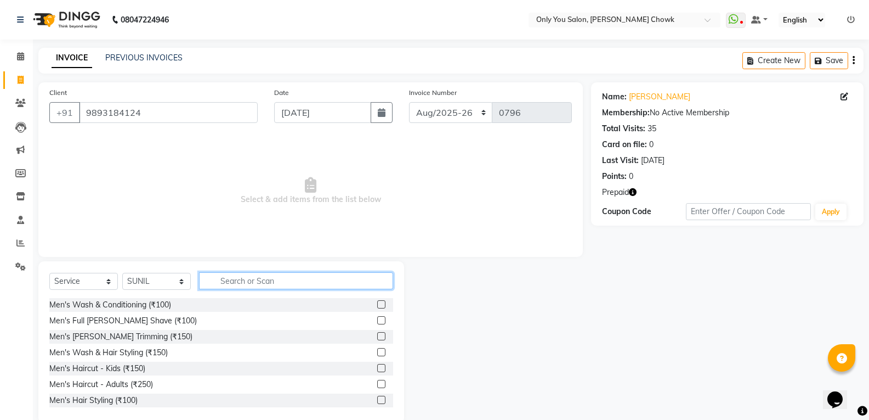
click at [240, 284] on input "text" at bounding box center [296, 280] width 194 height 17
drag, startPoint x: 638, startPoint y: 186, endPoint x: 631, endPoint y: 192, distance: 9.7
click at [631, 192] on div "Name: Vijay Agarwal Membership: No Active Membership Total Visits: 35 Card on f…" at bounding box center [727, 153] width 273 height 143
click at [631, 192] on icon "button" at bounding box center [633, 192] width 8 height 8
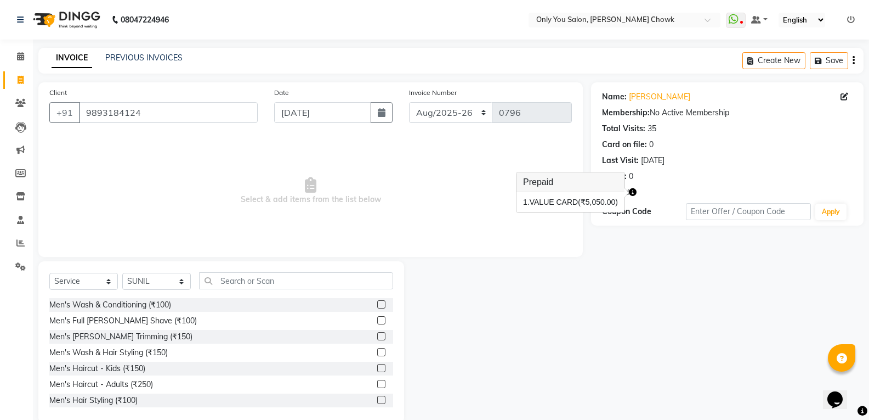
click at [295, 269] on div "Select Service Product Membership Package Voucher Prepaid Gift Card Select Styl…" at bounding box center [221, 342] width 366 height 162
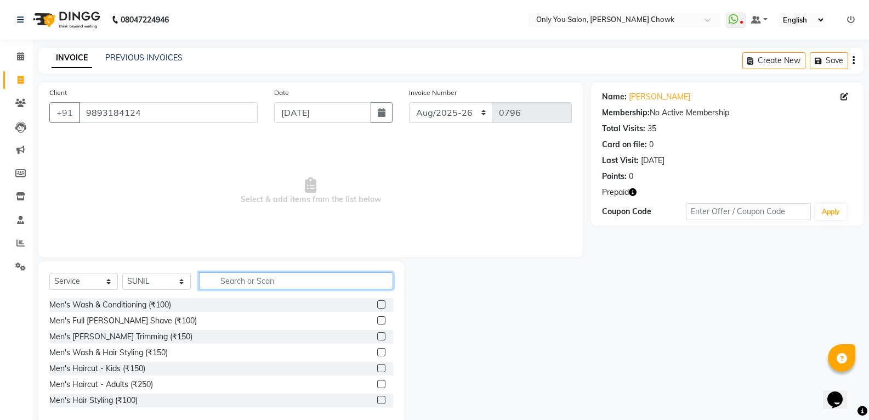
click at [230, 281] on input "text" at bounding box center [296, 280] width 194 height 17
type input "["
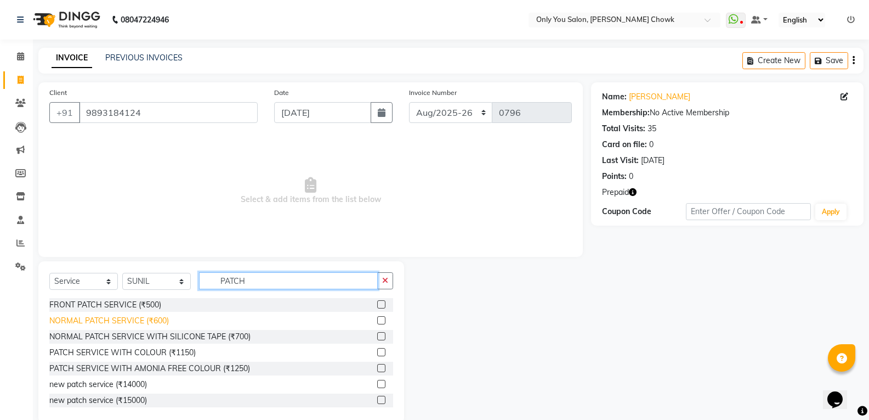
type input "PATCH"
click at [143, 323] on div "NORMAL PATCH SERVICE (₹600)" at bounding box center [109, 321] width 120 height 12
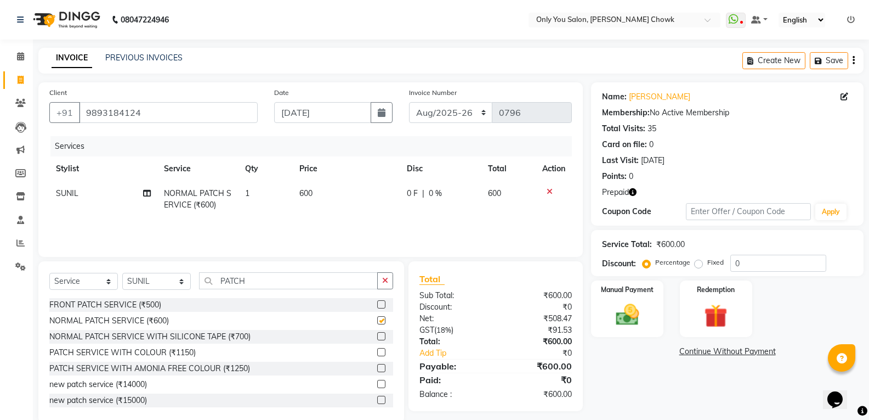
checkbox input "false"
click at [732, 320] on img at bounding box center [716, 316] width 39 height 30
click at [676, 356] on span "Prepaid 1" at bounding box center [689, 352] width 36 height 13
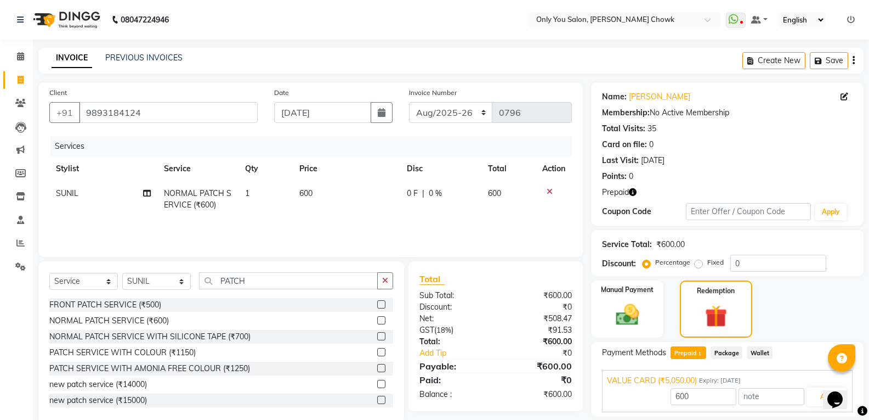
scroll to position [36, 0]
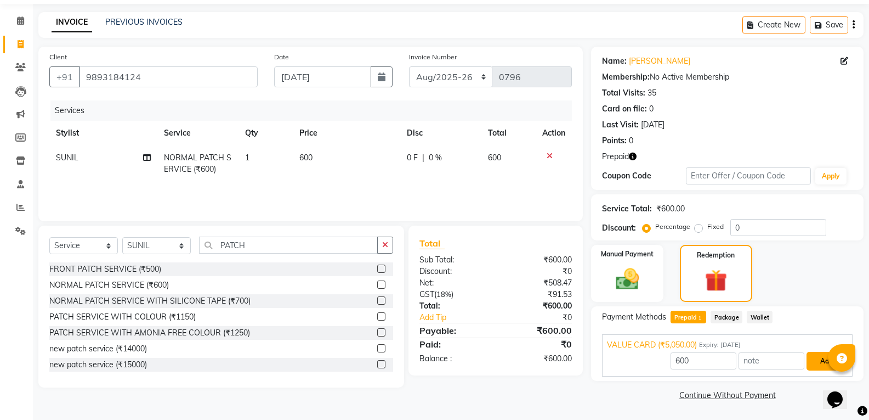
click at [816, 367] on button "Add" at bounding box center [827, 361] width 40 height 19
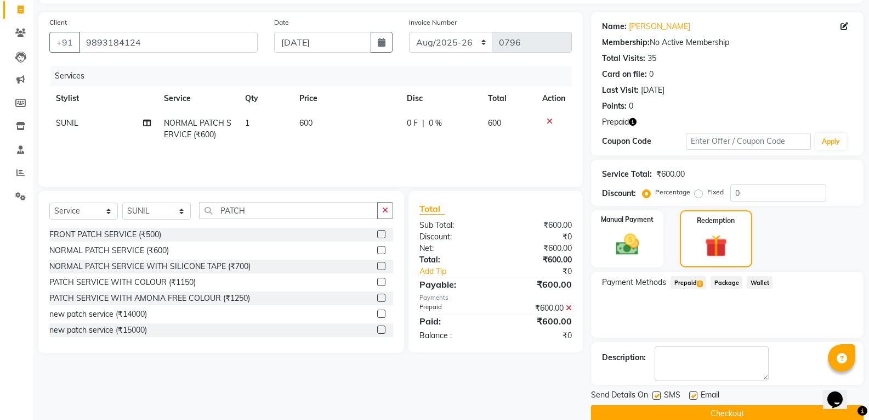
scroll to position [89, 0]
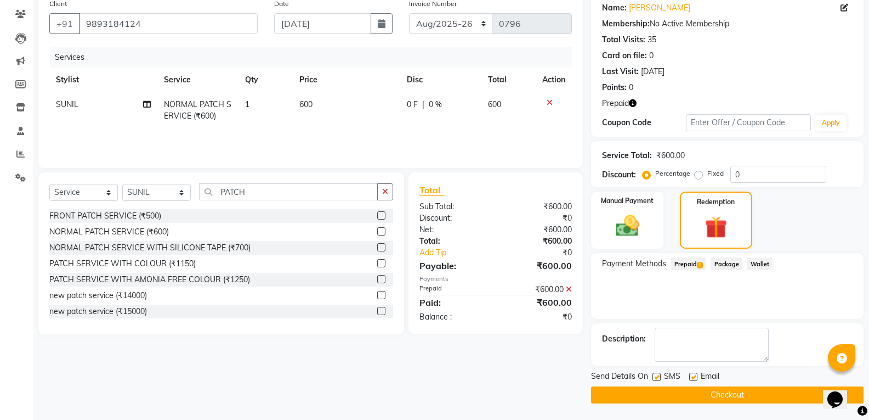
click at [757, 390] on button "Checkout" at bounding box center [727, 394] width 273 height 17
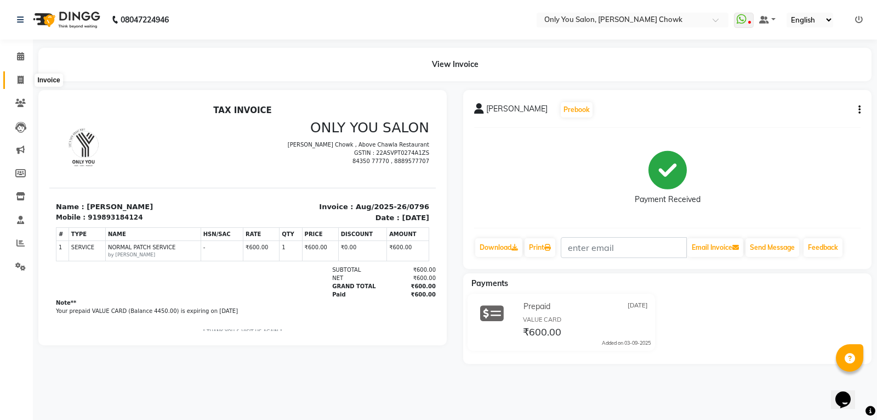
click at [25, 82] on span at bounding box center [20, 80] width 19 height 13
select select "service"
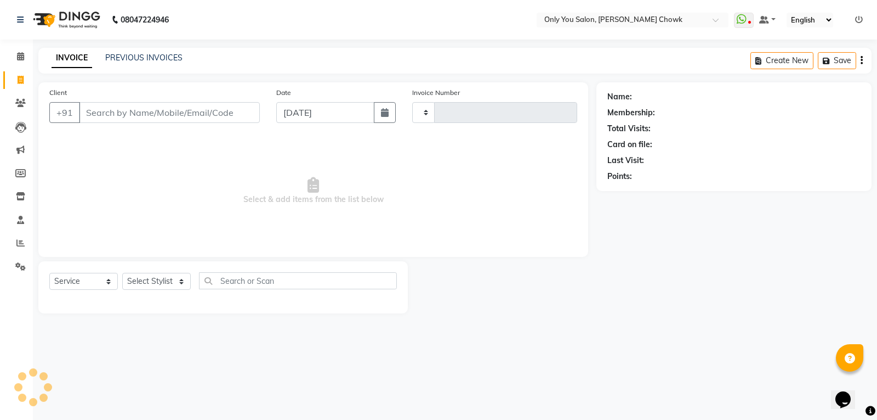
type input "0797"
select select "8713"
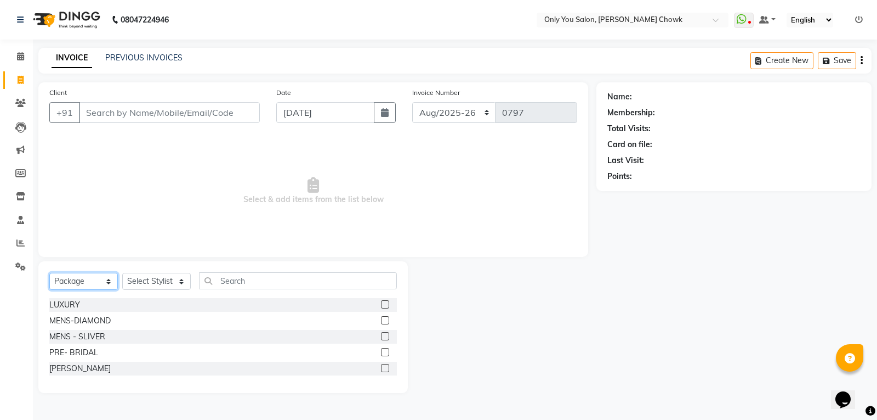
click at [102, 281] on select "Select Service Product Membership Package Voucher Prepaid Gift Card" at bounding box center [83, 281] width 69 height 17
select select "service"
click at [49, 273] on select "Select Service Product Membership Package Voucher Prepaid Gift Card" at bounding box center [83, 281] width 69 height 17
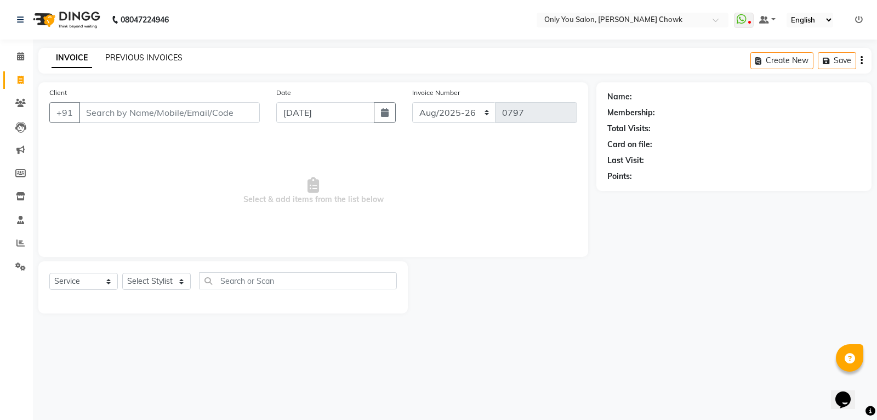
click at [131, 57] on link "PREVIOUS INVOICES" at bounding box center [143, 58] width 77 height 10
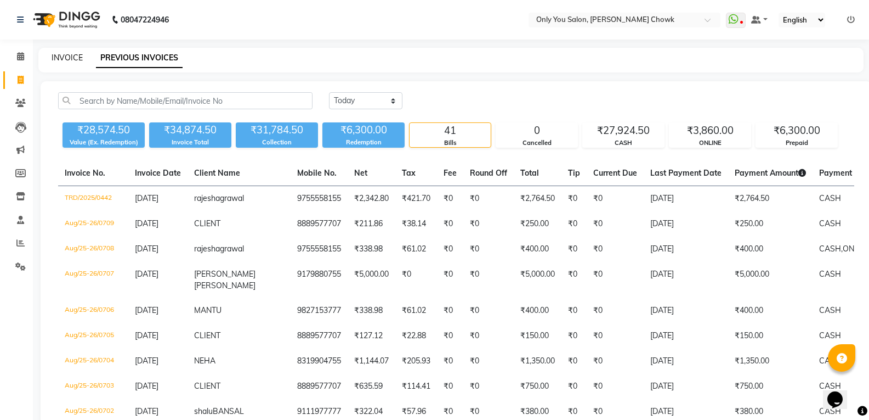
click at [80, 59] on link "INVOICE" at bounding box center [67, 58] width 31 height 10
select select "service"
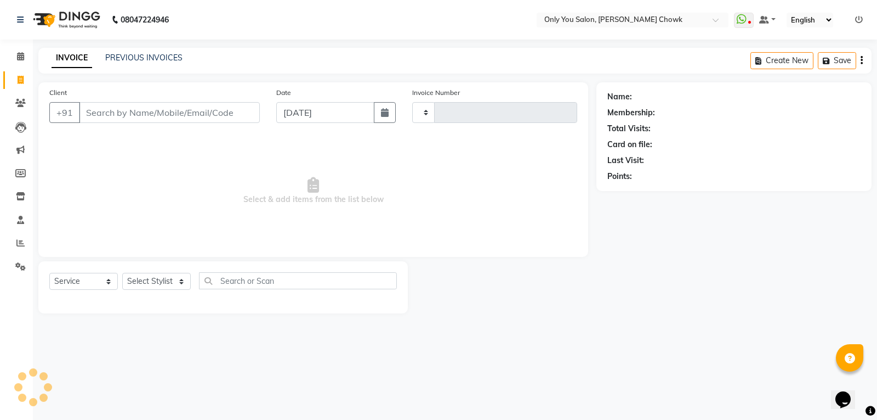
type input "0797"
select select "8713"
select select "package"
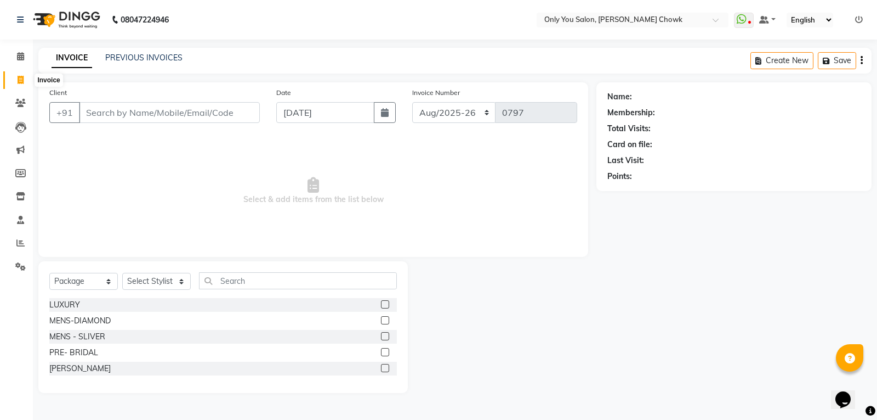
click at [14, 77] on span at bounding box center [20, 80] width 19 height 13
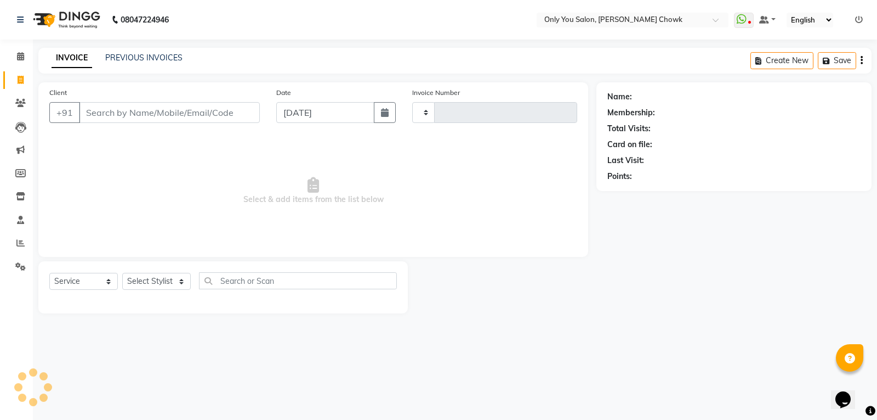
select select "package"
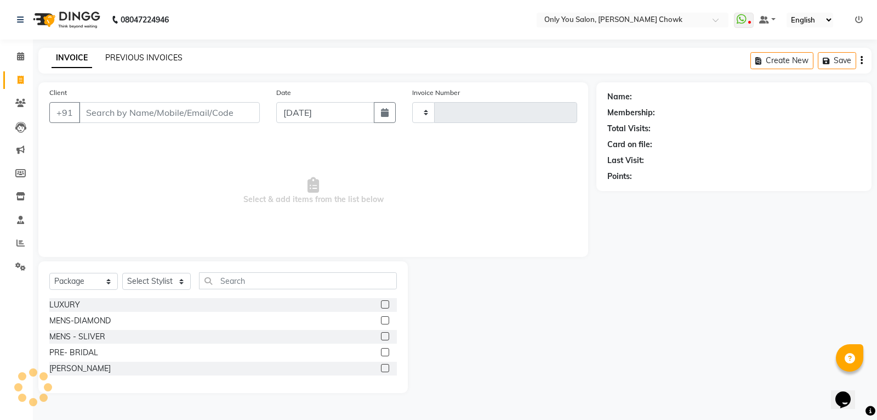
click at [124, 53] on link "PREVIOUS INVOICES" at bounding box center [143, 58] width 77 height 10
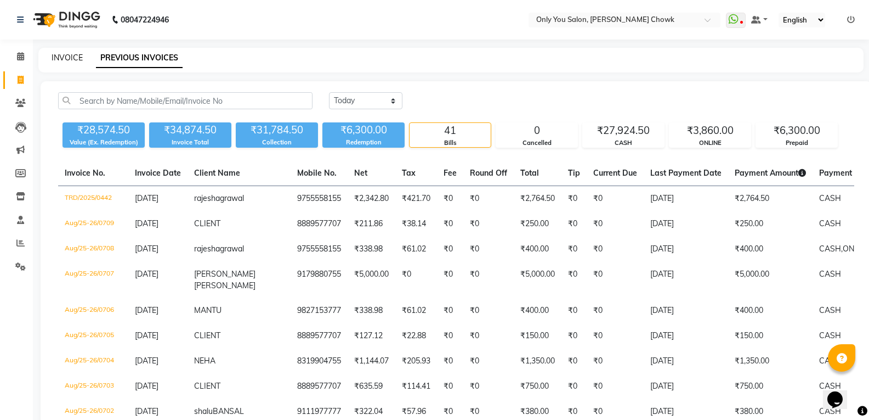
click at [72, 56] on link "INVOICE" at bounding box center [67, 58] width 31 height 10
select select "service"
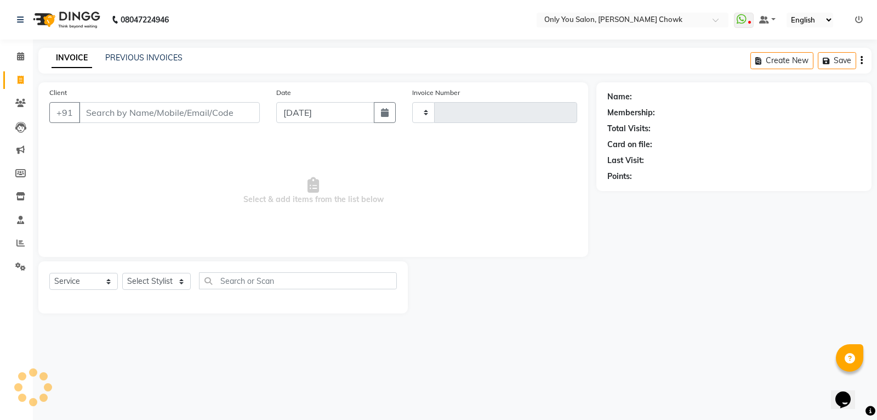
type input "0797"
select select "8713"
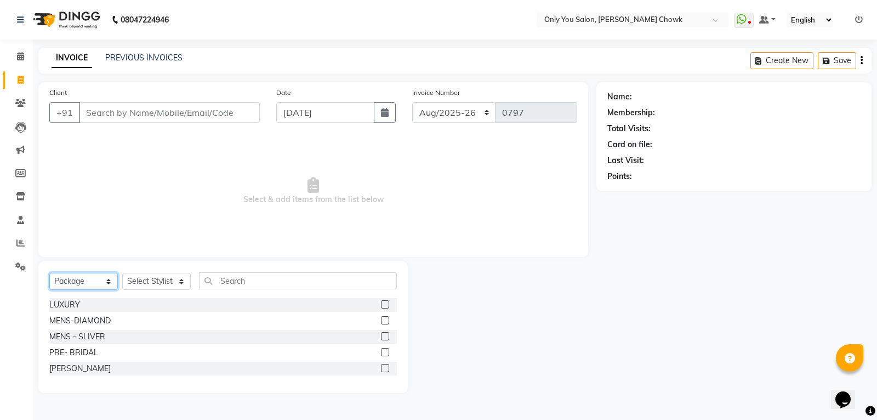
click at [112, 281] on select "Select Service Product Membership Package Voucher Prepaid Gift Card" at bounding box center [83, 281] width 69 height 17
select select "service"
click at [49, 273] on select "Select Service Product Membership Package Voucher Prepaid Gift Card" at bounding box center [83, 281] width 69 height 17
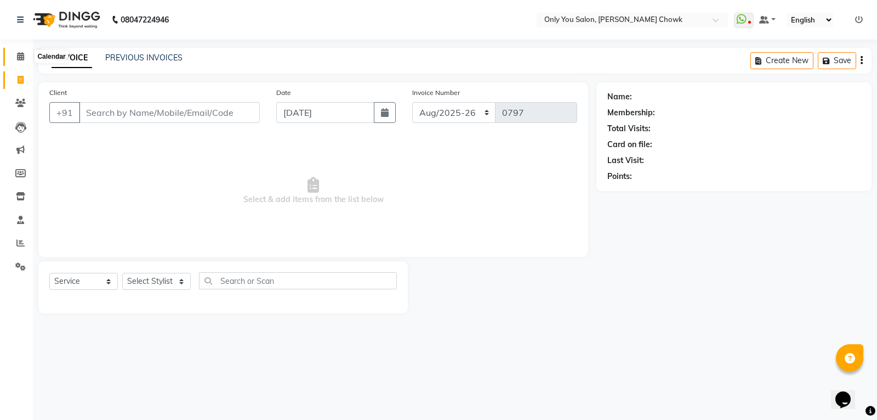
click at [20, 61] on span at bounding box center [20, 56] width 19 height 13
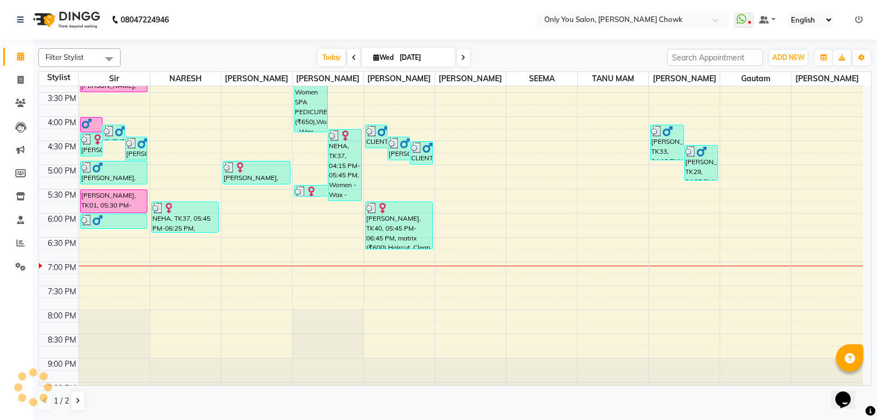
scroll to position [376, 0]
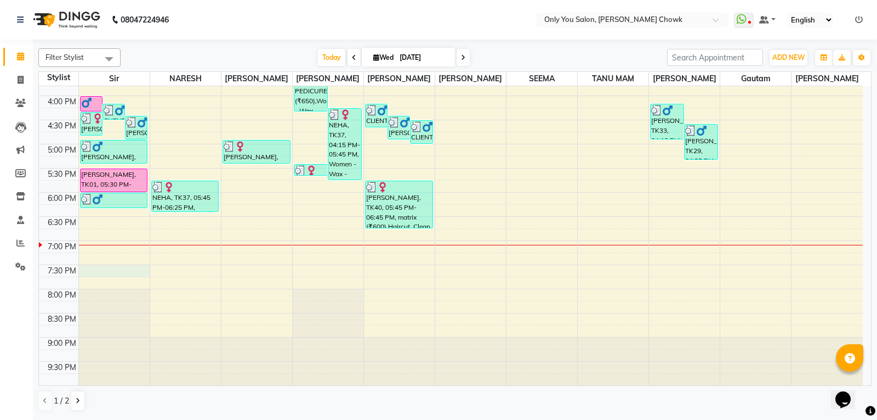
click at [123, 266] on div "8:00 AM 8:30 AM 9:00 AM 9:30 AM 10:00 AM 10:30 AM 11:00 AM 11:30 AM 12:00 PM 12…" at bounding box center [451, 47] width 824 height 675
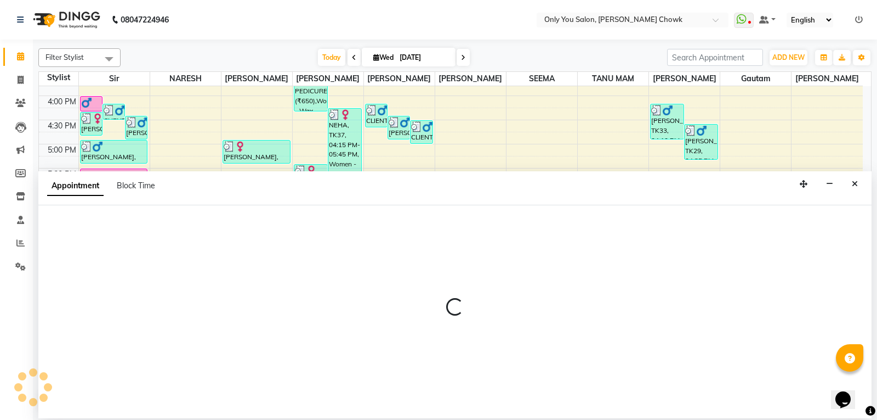
select select "21376"
select select "1170"
select select "tentative"
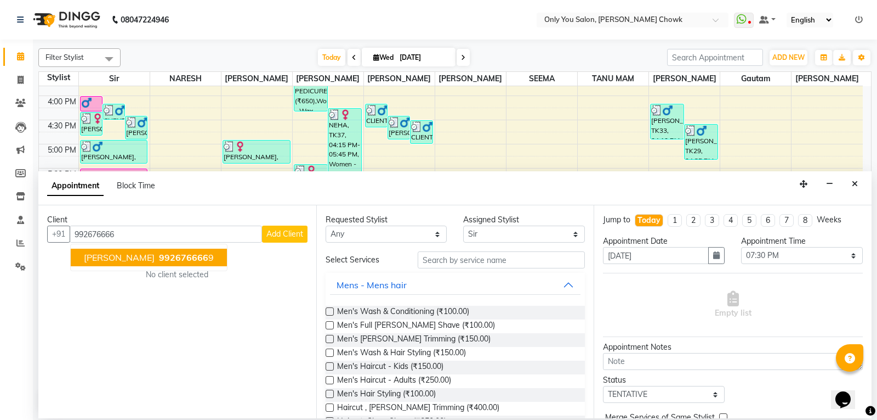
click at [175, 263] on button "devesh gupta 992676666 9" at bounding box center [149, 257] width 156 height 18
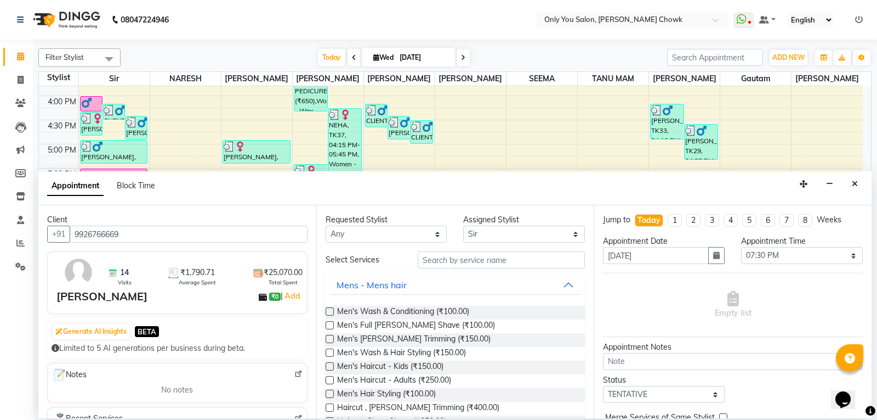
type input "9926766669"
click at [358, 235] on select "Any ASHWIN gautam LAXMI TIWARI NARESH Ragini Sahu RAKESH RAMA RANI RANJEET Reen…" at bounding box center [387, 233] width 122 height 17
select select "21376"
click at [326, 225] on select "Any ASHWIN gautam LAXMI TIWARI NARESH Ragini Sahu RAKESH RAMA RANI RANJEET Reen…" at bounding box center [387, 233] width 122 height 17
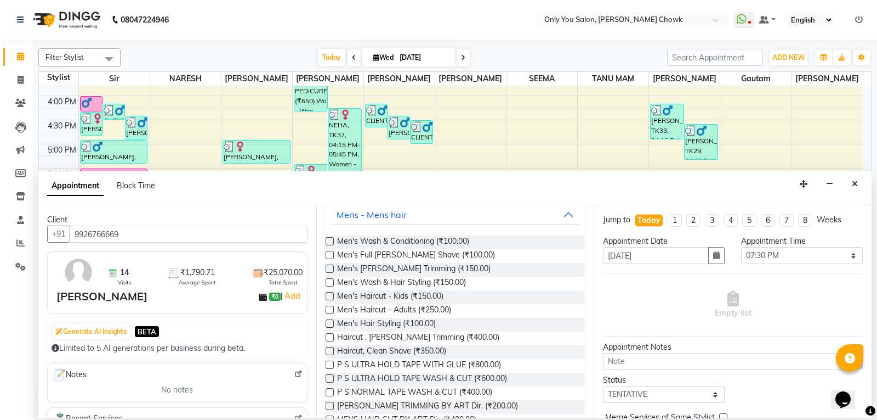
scroll to position [219, 0]
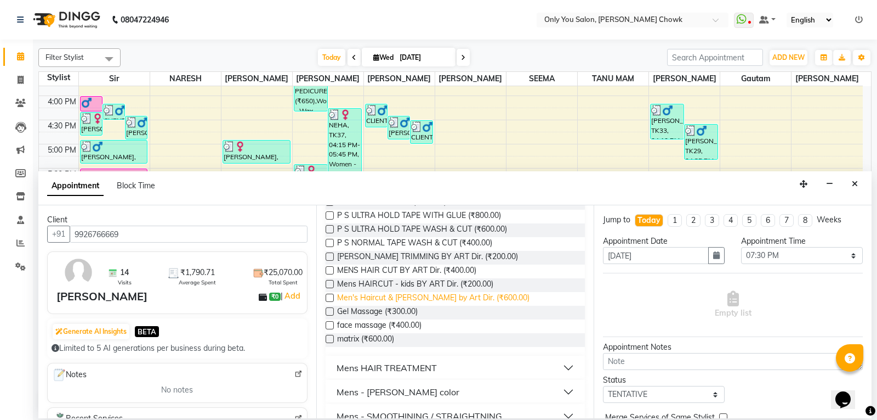
click at [426, 300] on span "Men's Haircut & Beard by Art Dir. (₹600.00)" at bounding box center [433, 299] width 192 height 14
checkbox input "false"
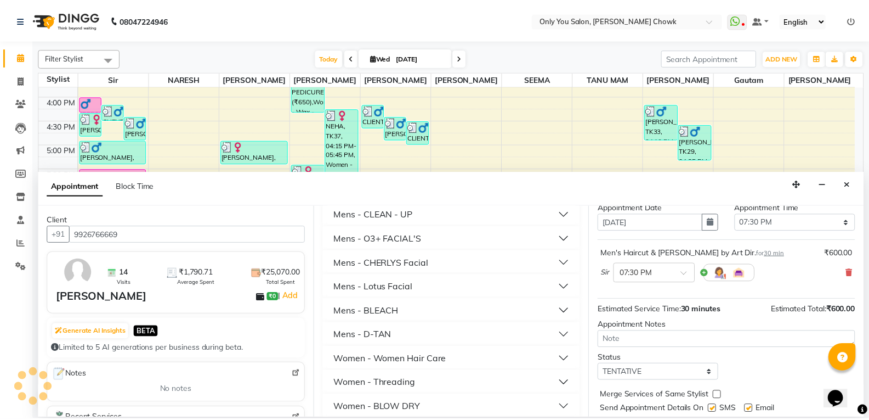
scroll to position [65, 0]
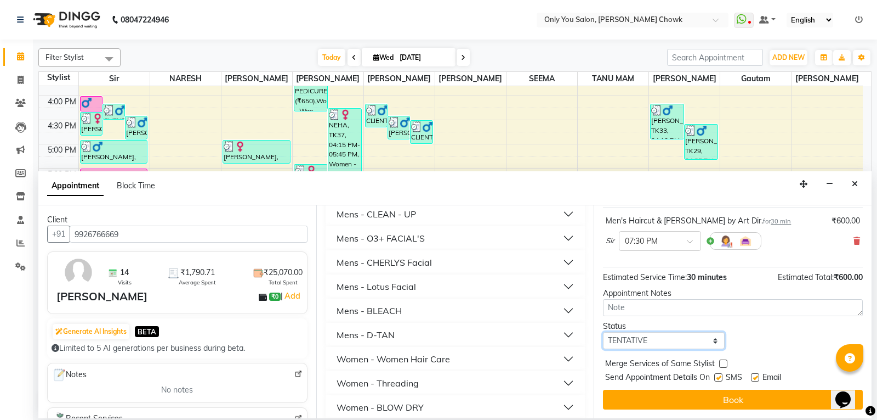
click at [670, 347] on select "Select TENTATIVE CONFIRM CHECK-IN UPCOMING" at bounding box center [664, 340] width 122 height 17
select select "confirm booking"
click at [603, 332] on select "Select TENTATIVE CONFIRM CHECK-IN UPCOMING" at bounding box center [664, 340] width 122 height 17
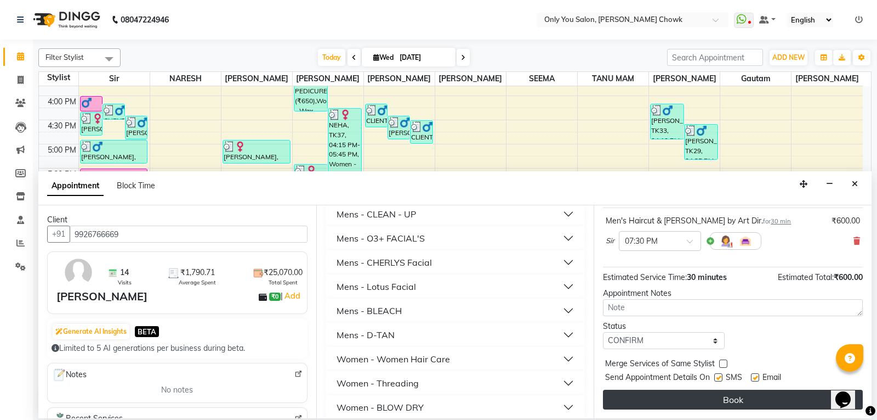
click at [701, 394] on button "Book" at bounding box center [733, 399] width 260 height 20
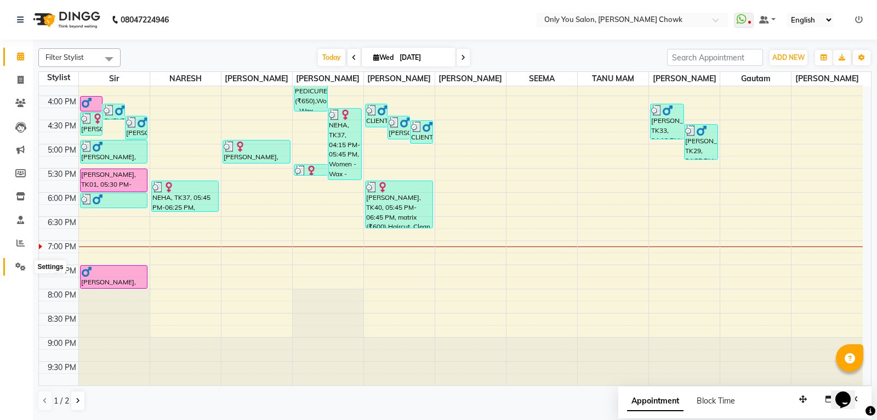
click at [26, 261] on span at bounding box center [20, 267] width 19 height 13
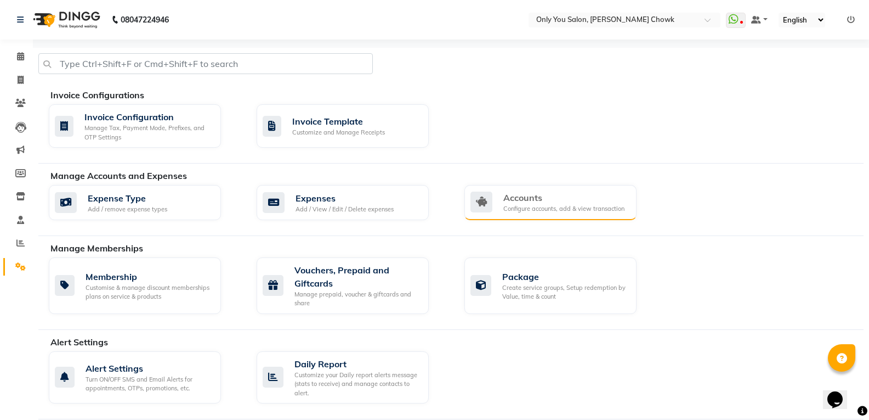
click at [541, 208] on div "Configure accounts, add & view transaction" at bounding box center [563, 208] width 121 height 9
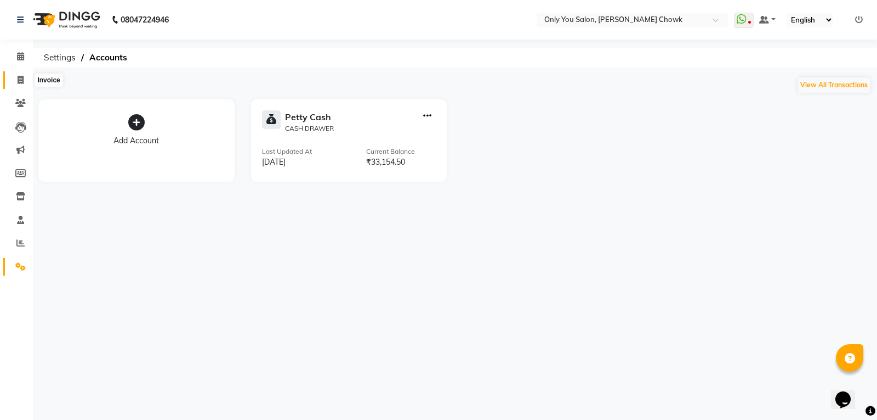
click at [19, 75] on span at bounding box center [20, 80] width 19 height 13
select select "service"
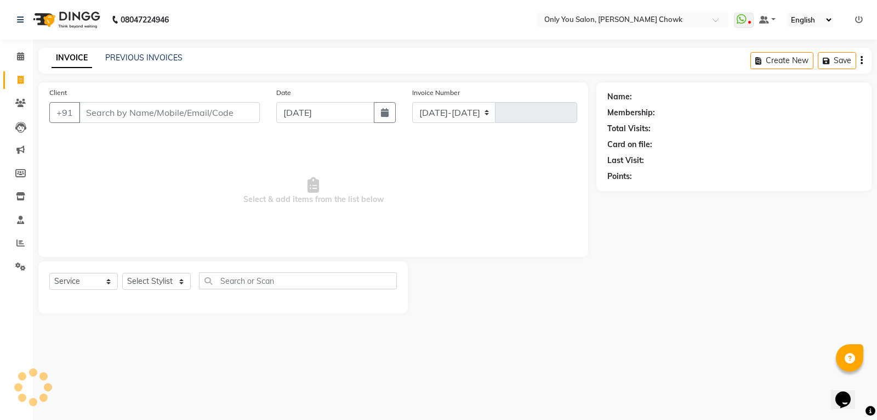
select select "8713"
type input "0797"
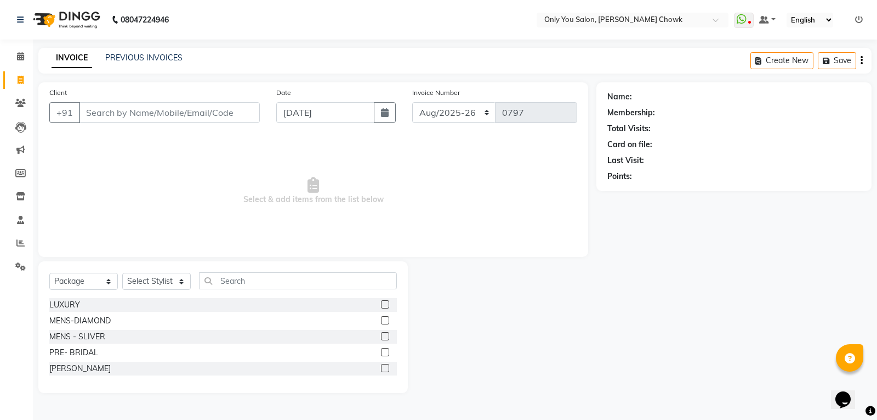
click at [89, 269] on div "Select Service Product Membership Package Voucher Prepaid Gift Card Select Styl…" at bounding box center [223, 327] width 370 height 132
click at [89, 281] on select "Select Service Product Membership Package Voucher Prepaid Gift Card" at bounding box center [83, 281] width 69 height 17
select select "service"
click at [49, 273] on select "Select Service Product Membership Package Voucher Prepaid Gift Card" at bounding box center [83, 281] width 69 height 17
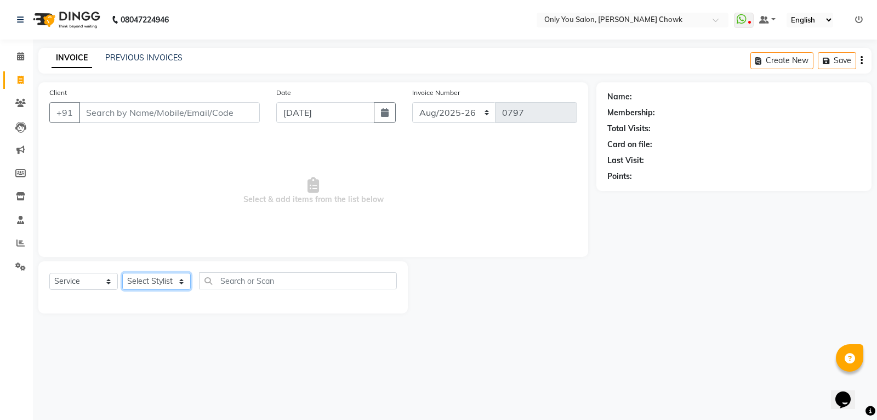
click at [139, 277] on select "Select Stylist [PERSON_NAME] [PERSON_NAME] [PERSON_NAME] MAMTA [PERSON_NAME] [P…" at bounding box center [156, 281] width 69 height 17
select select "54293"
click at [122, 273] on select "Select Stylist [PERSON_NAME] [PERSON_NAME] [PERSON_NAME] MAMTA [PERSON_NAME] [P…" at bounding box center [156, 281] width 69 height 17
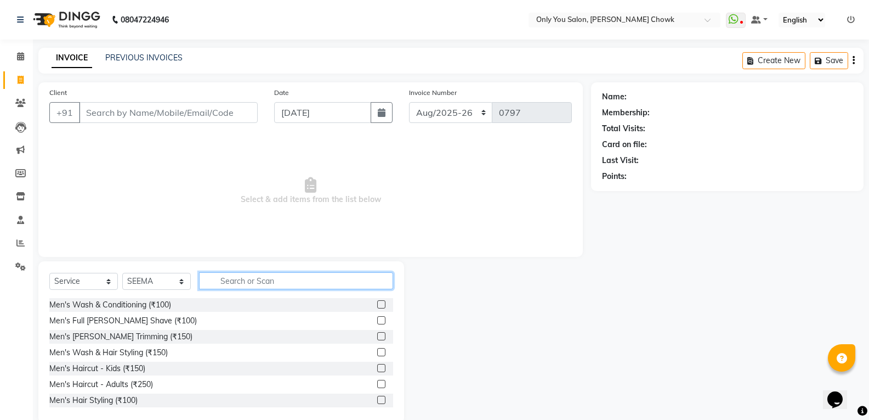
click at [246, 276] on input "text" at bounding box center [296, 280] width 194 height 17
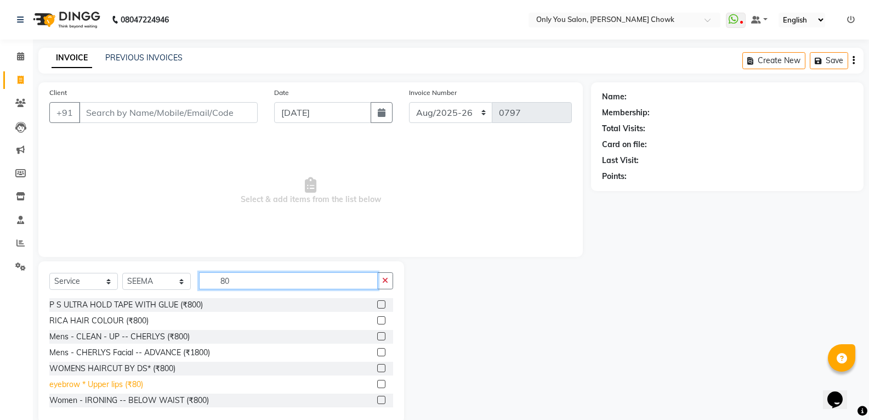
type input "80"
click at [137, 383] on div "eyebrow * Upper lips (₹80)" at bounding box center [96, 384] width 94 height 12
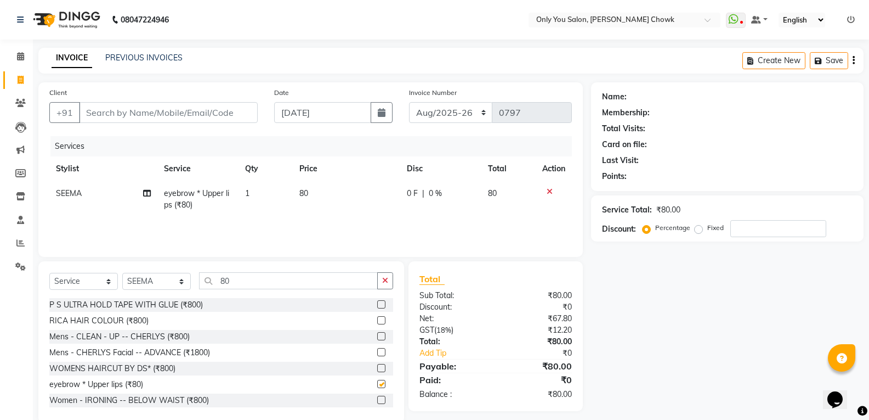
checkbox input "false"
click at [175, 122] on input "Client" at bounding box center [168, 112] width 179 height 21
type input "8"
type input "0"
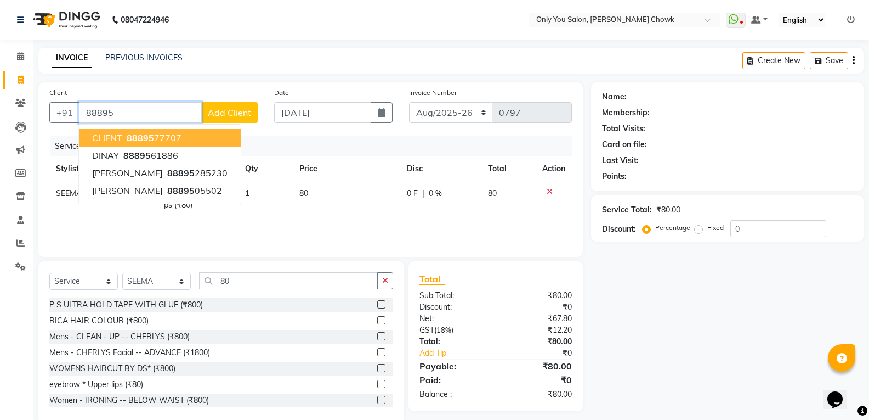
click at [159, 142] on ngb-highlight "88895 77707" at bounding box center [152, 137] width 57 height 11
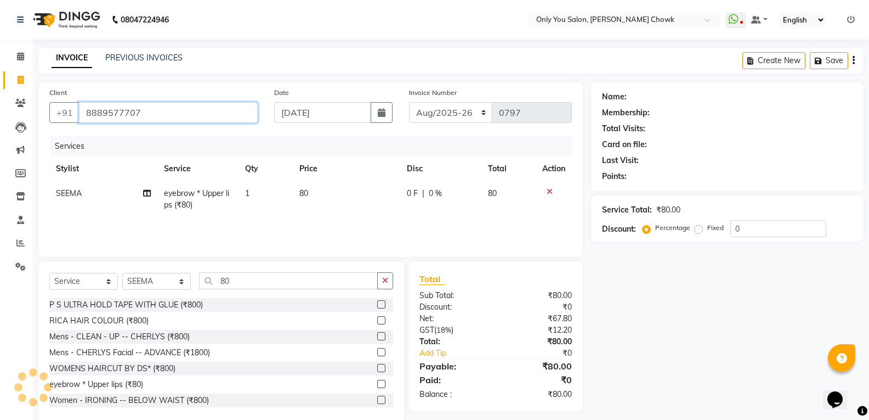
type input "8889577707"
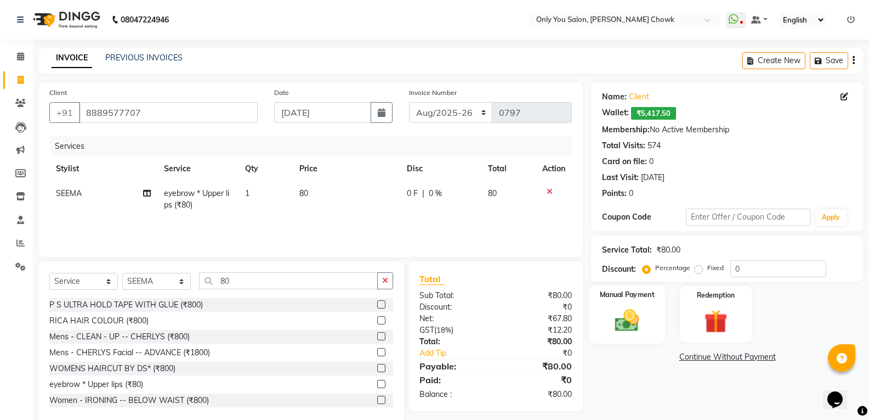
click at [625, 337] on div "Manual Payment" at bounding box center [627, 314] width 75 height 59
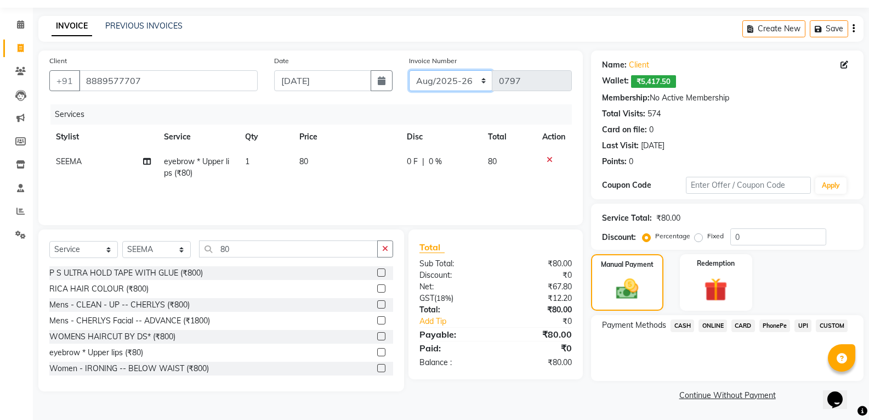
click at [437, 86] on select "[DATE]-[DATE]-26 TRD/2025" at bounding box center [451, 80] width 84 height 21
select select "8714"
click at [409, 70] on select "[DATE]-[DATE]-26 TRD/2025" at bounding box center [451, 80] width 84 height 21
type input "0710"
click at [687, 328] on span "CASH" at bounding box center [683, 325] width 24 height 13
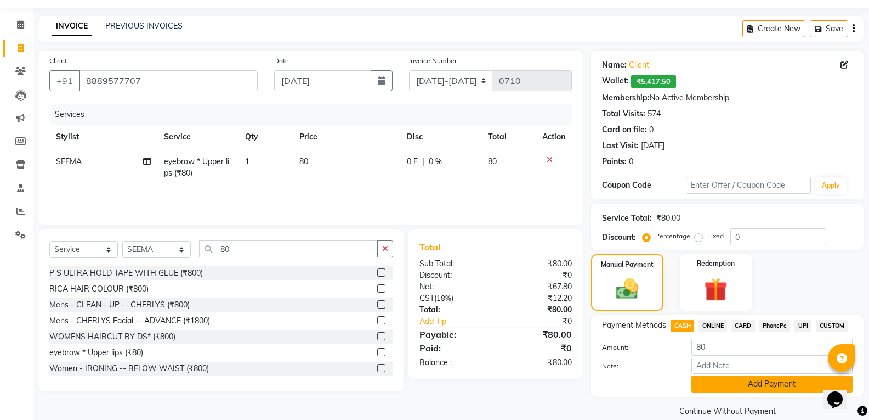
click at [729, 384] on button "Add Payment" at bounding box center [772, 383] width 161 height 17
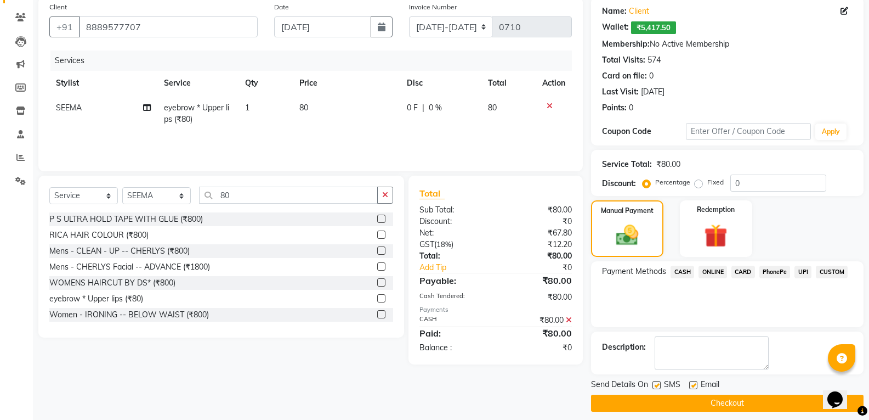
scroll to position [94, 0]
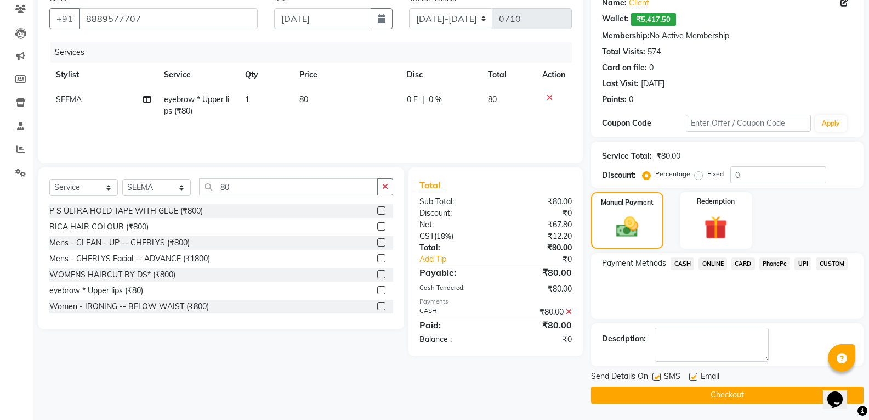
click at [730, 394] on button "Checkout" at bounding box center [727, 394] width 273 height 17
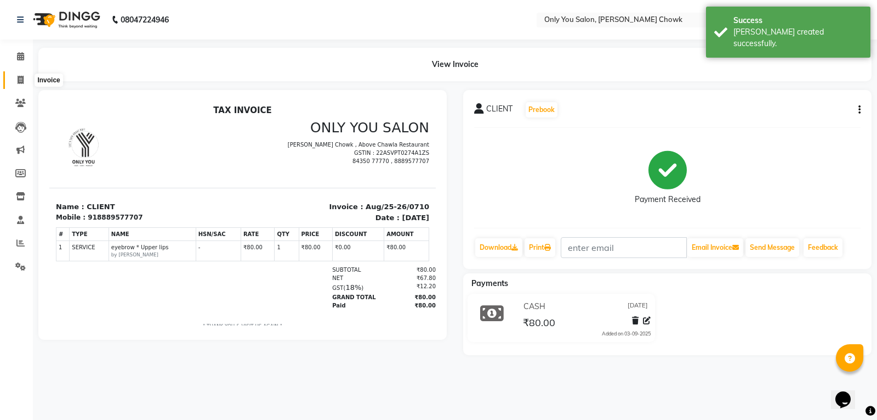
click at [25, 79] on span at bounding box center [20, 80] width 19 height 13
select select "service"
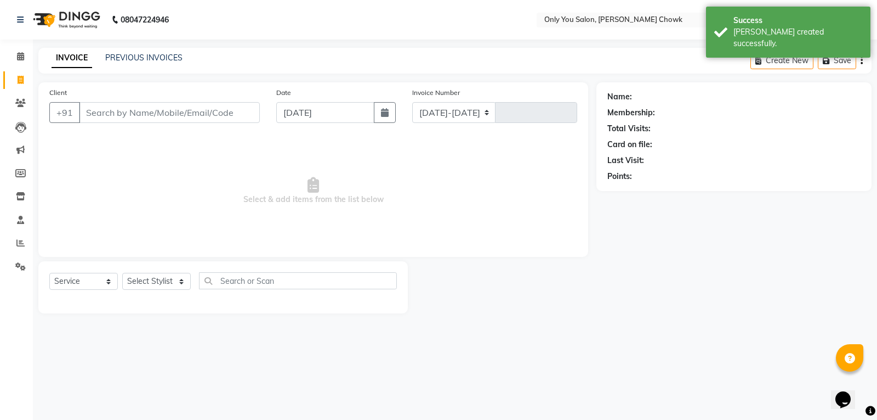
select select "8713"
type input "0797"
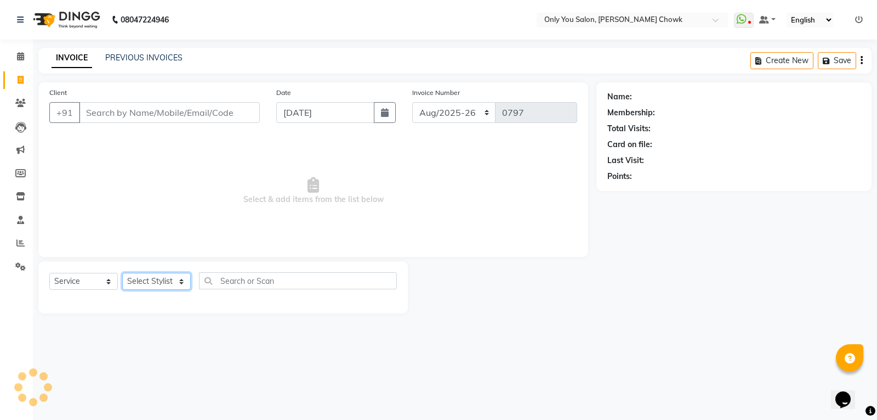
click at [162, 287] on select "Select Stylist" at bounding box center [156, 281] width 69 height 17
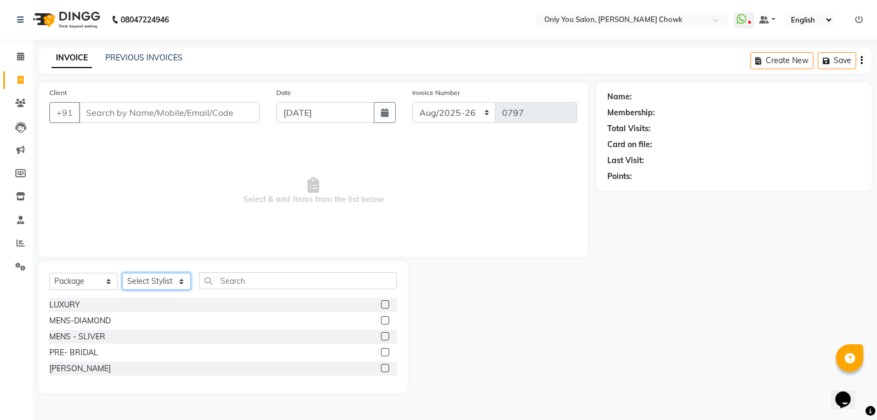
click at [162, 279] on select "Select Stylist [PERSON_NAME] [PERSON_NAME] [PERSON_NAME] MAMTA [PERSON_NAME] [P…" at bounding box center [156, 281] width 69 height 17
click at [106, 284] on select "Select Service Product Membership Package Voucher Prepaid Gift Card" at bounding box center [83, 281] width 69 height 17
select select "service"
click at [49, 273] on select "Select Service Product Membership Package Voucher Prepaid Gift Card" at bounding box center [83, 281] width 69 height 17
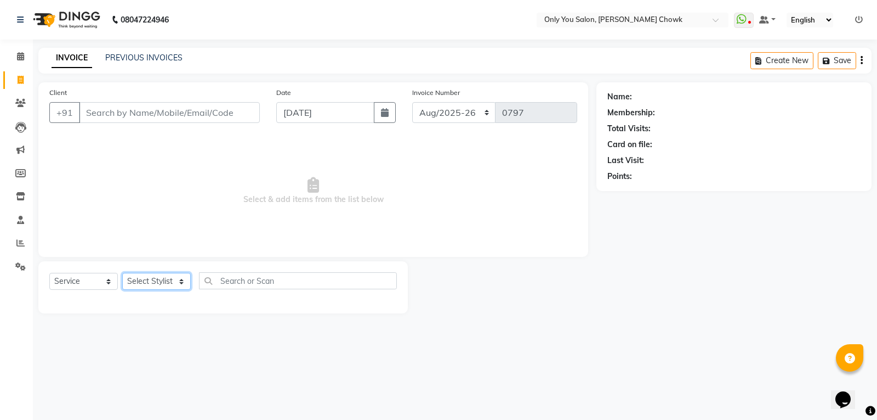
click at [145, 284] on select "Select Stylist [PERSON_NAME] [PERSON_NAME] [PERSON_NAME] MAMTA [PERSON_NAME] [P…" at bounding box center [156, 281] width 69 height 17
select select "59571"
click at [122, 273] on select "Select Stylist [PERSON_NAME] [PERSON_NAME] [PERSON_NAME] MAMTA [PERSON_NAME] [P…" at bounding box center [156, 281] width 69 height 17
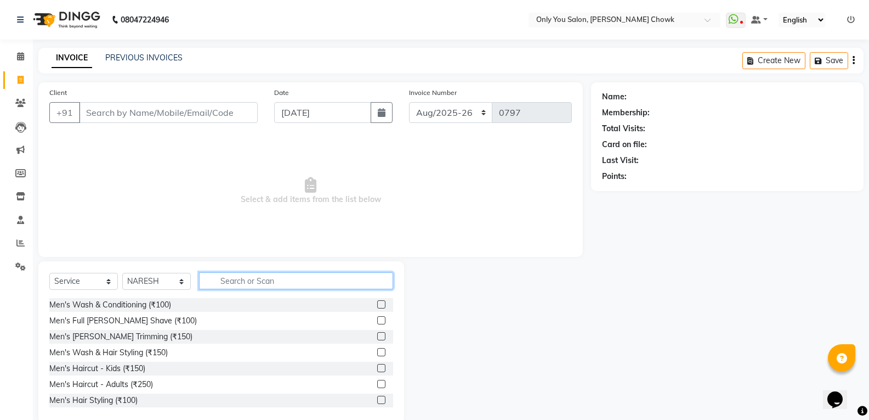
click at [298, 280] on input "text" at bounding box center [296, 280] width 194 height 17
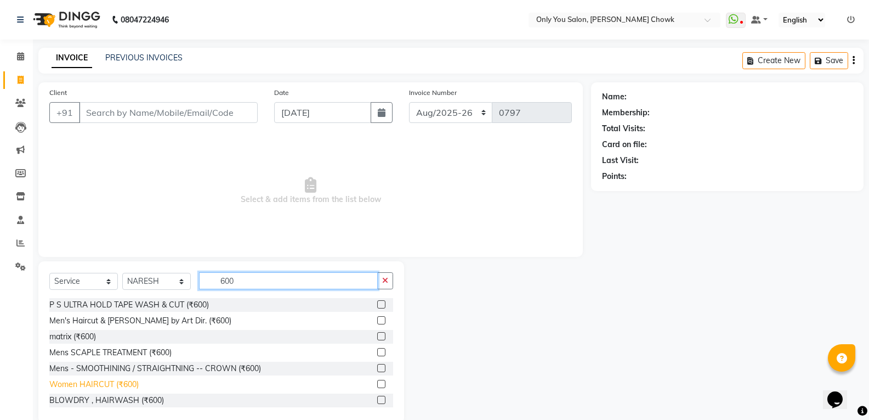
type input "600"
click at [85, 383] on div "Women HAIRCUT (₹600)" at bounding box center [93, 384] width 89 height 12
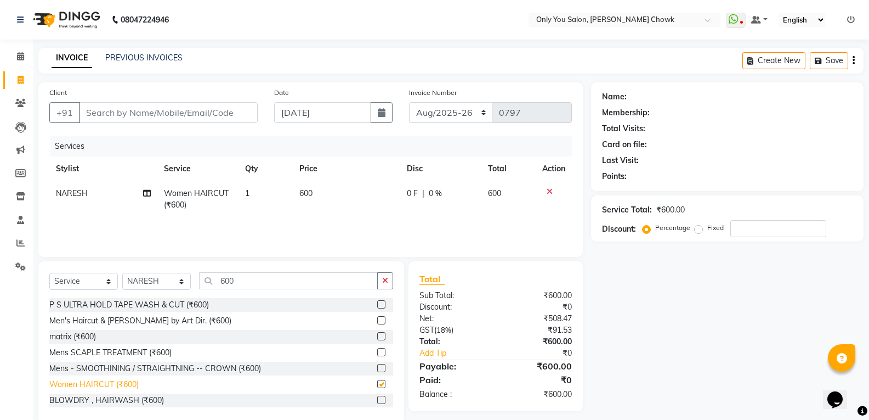
checkbox input "false"
click at [155, 285] on select "Select Stylist [PERSON_NAME] [PERSON_NAME] [PERSON_NAME] MAMTA [PERSON_NAME] [P…" at bounding box center [156, 281] width 69 height 17
select select "21352"
click at [122, 273] on select "Select Stylist [PERSON_NAME] [PERSON_NAME] [PERSON_NAME] MAMTA [PERSON_NAME] [P…" at bounding box center [156, 281] width 69 height 17
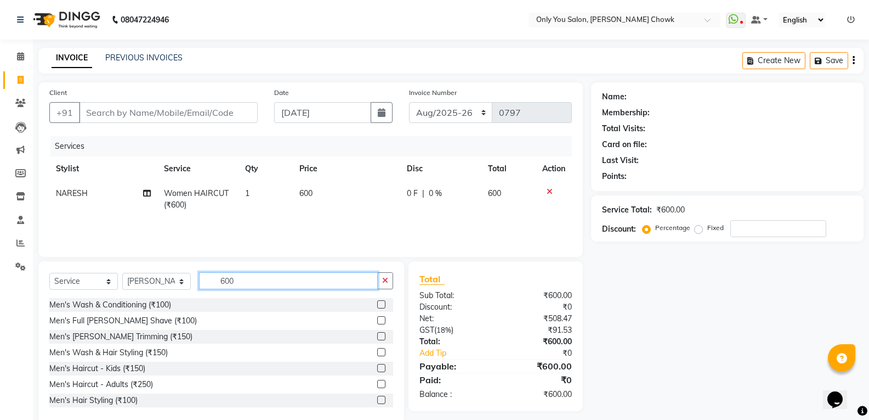
click at [250, 285] on input "600" at bounding box center [288, 280] width 179 height 17
type input "6"
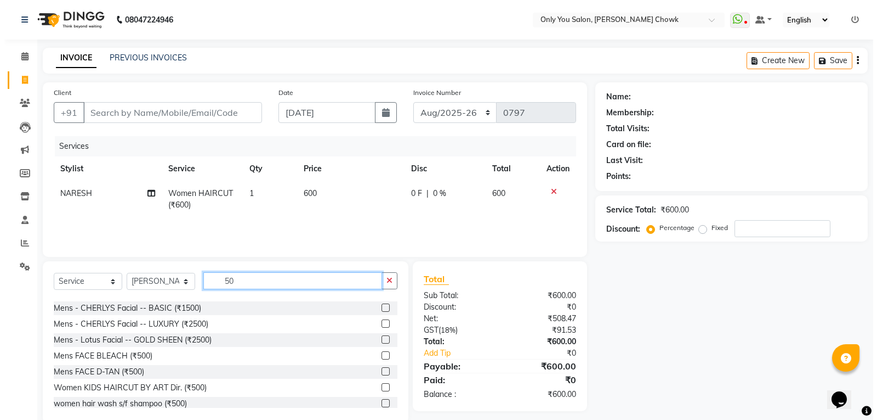
scroll to position [274, 0]
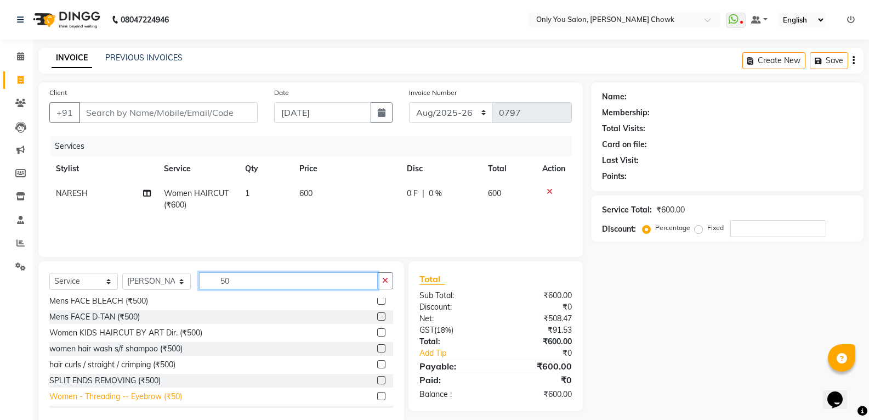
type input "50"
click at [161, 394] on div "Women - Threading -- Eyebrow (₹50)" at bounding box center [115, 396] width 133 height 12
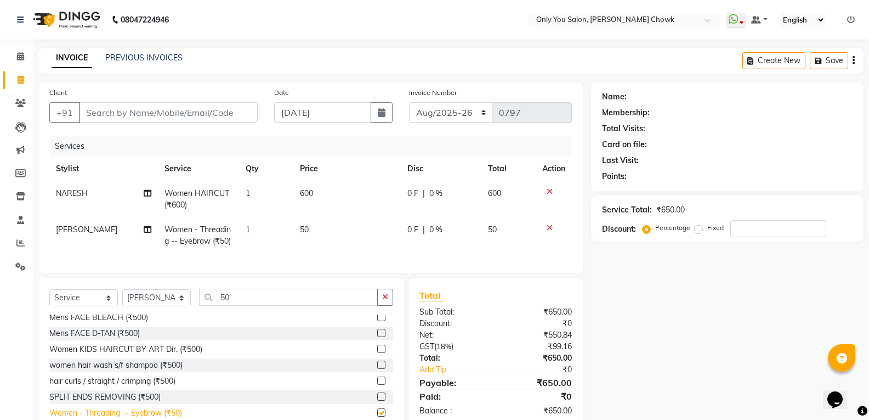
checkbox input "false"
click at [163, 105] on input "Client" at bounding box center [168, 112] width 179 height 21
click at [117, 105] on input "Client" at bounding box center [168, 112] width 179 height 21
type input "9"
type input "0"
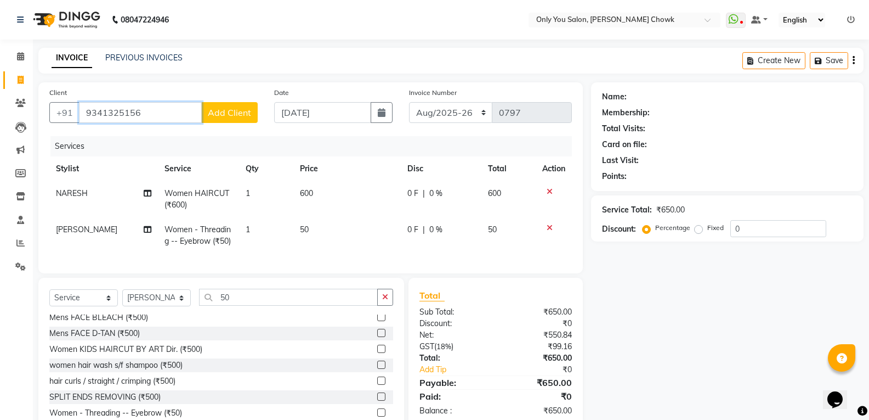
type input "9341325156"
click at [235, 120] on button "Add Client" at bounding box center [229, 112] width 56 height 21
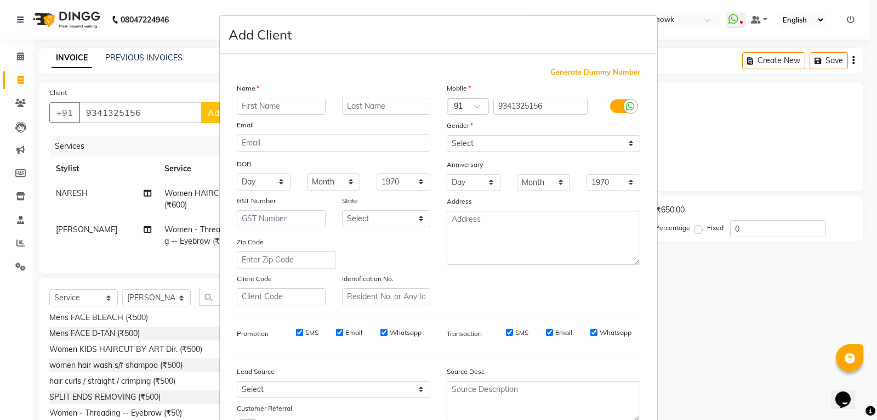
click at [271, 111] on input "text" at bounding box center [281, 106] width 89 height 17
type input "KANCHAN"
click at [480, 148] on select "Select Male Female Other Prefer Not To Say" at bounding box center [544, 143] width 194 height 17
select select "female"
click at [447, 135] on select "Select Male Female Other Prefer Not To Say" at bounding box center [544, 143] width 194 height 17
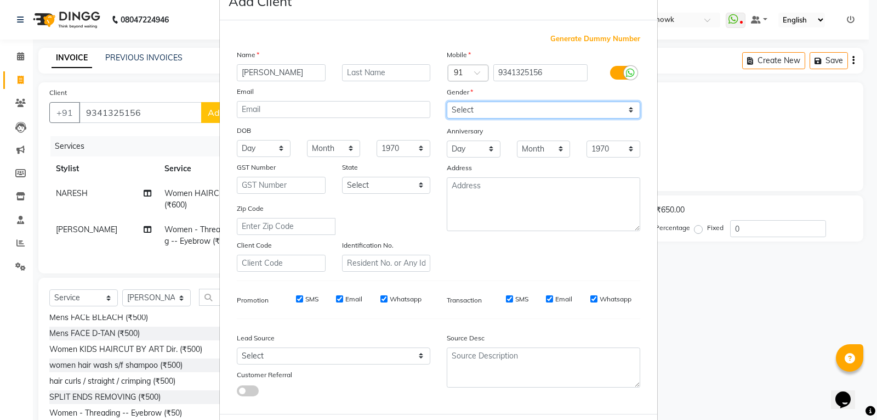
scroll to position [87, 0]
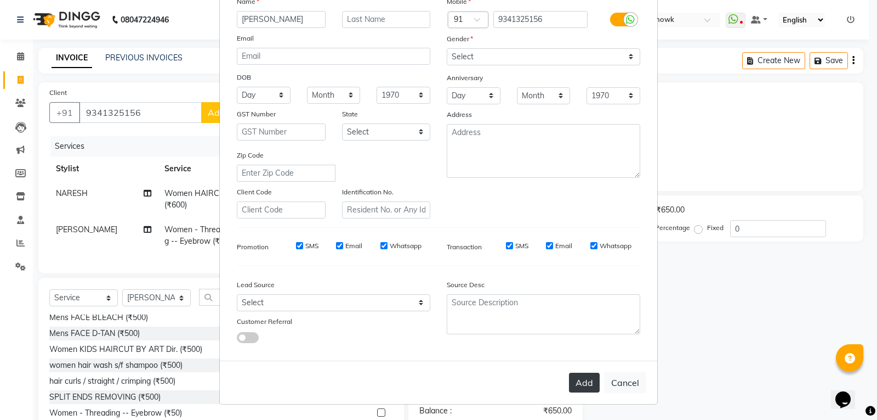
click at [585, 380] on button "Add" at bounding box center [584, 382] width 31 height 20
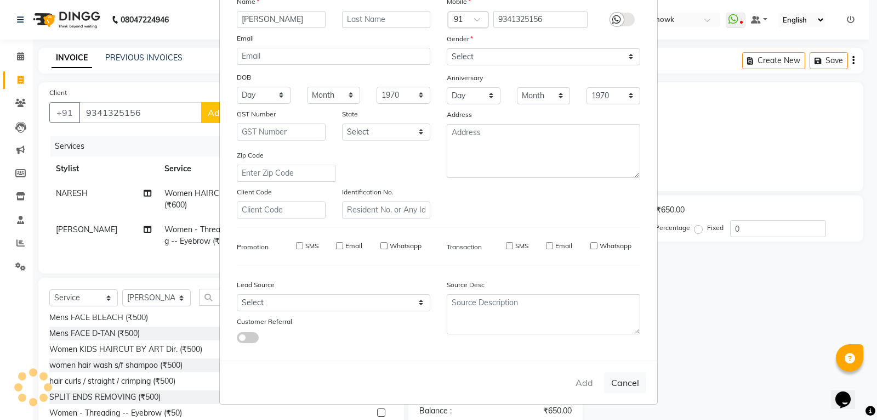
select select
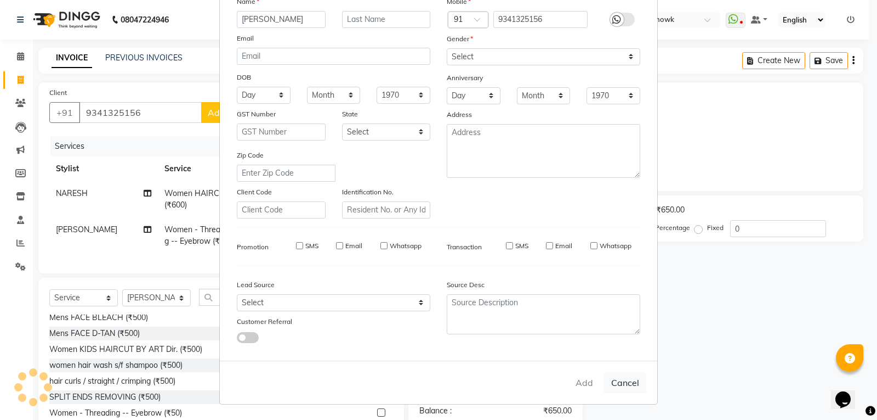
select select
checkbox input "false"
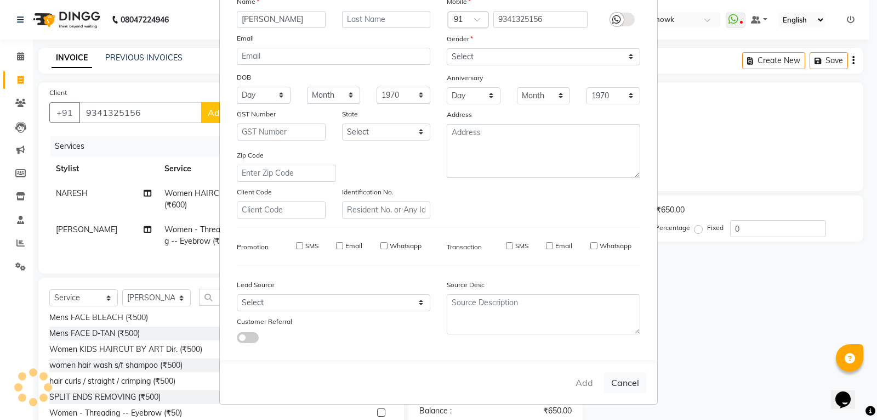
checkbox input "false"
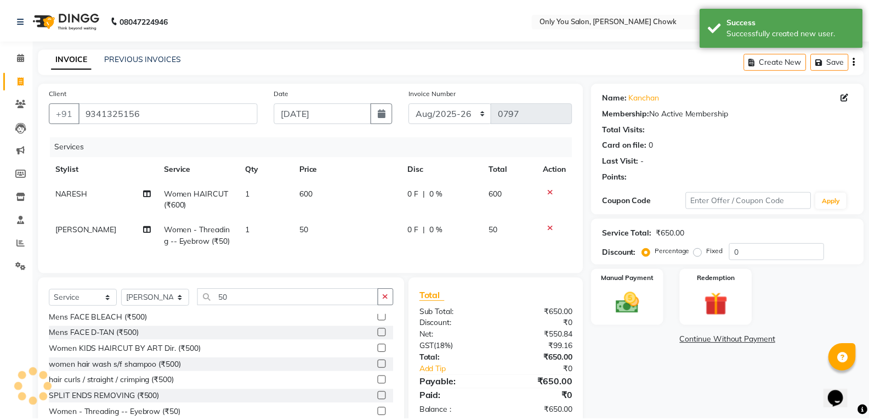
scroll to position [44, 0]
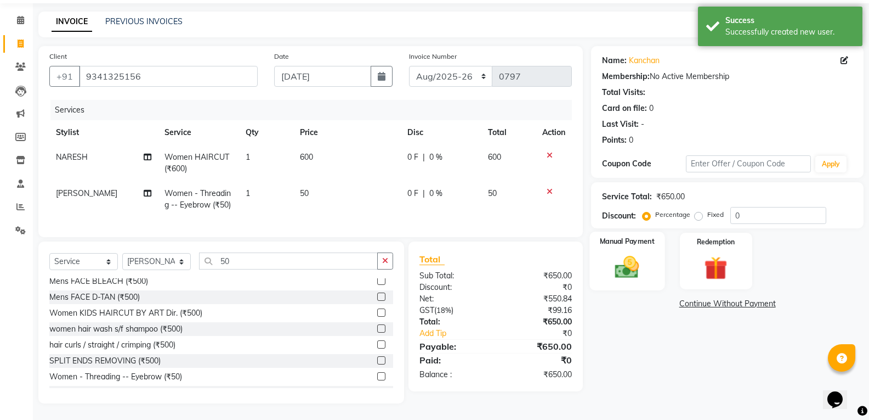
click at [615, 253] on img at bounding box center [627, 267] width 39 height 28
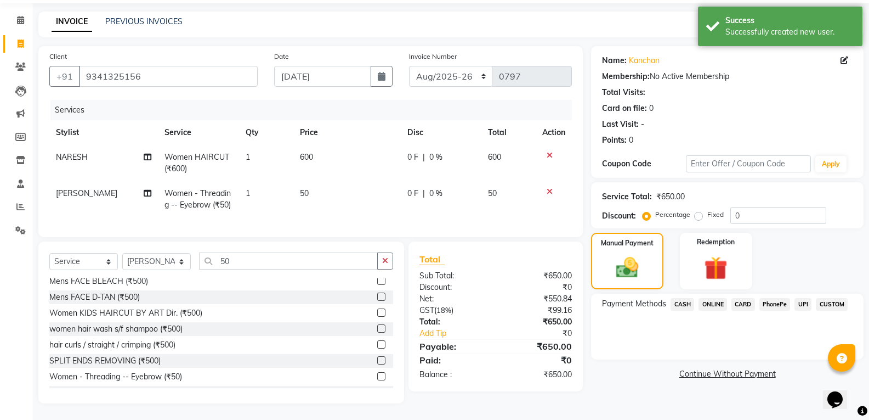
click at [710, 298] on span "ONLINE" at bounding box center [713, 304] width 29 height 13
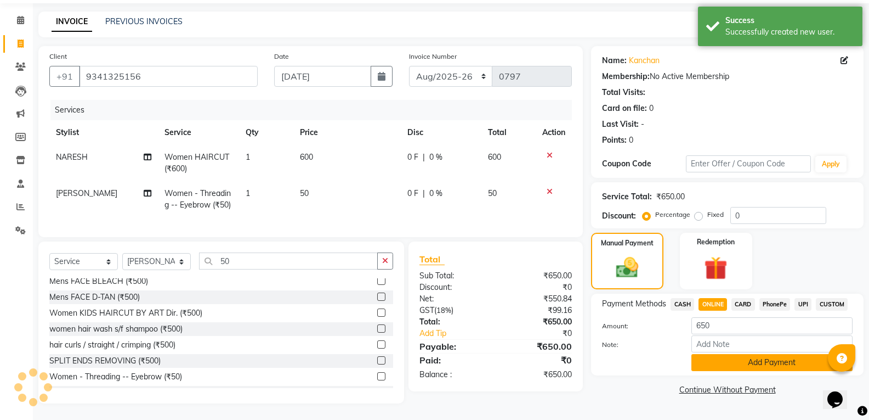
click at [721, 354] on button "Add Payment" at bounding box center [772, 362] width 161 height 17
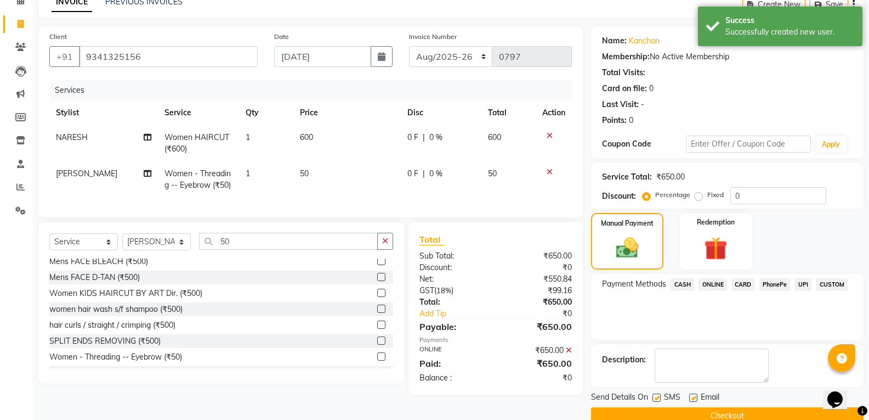
scroll to position [77, 0]
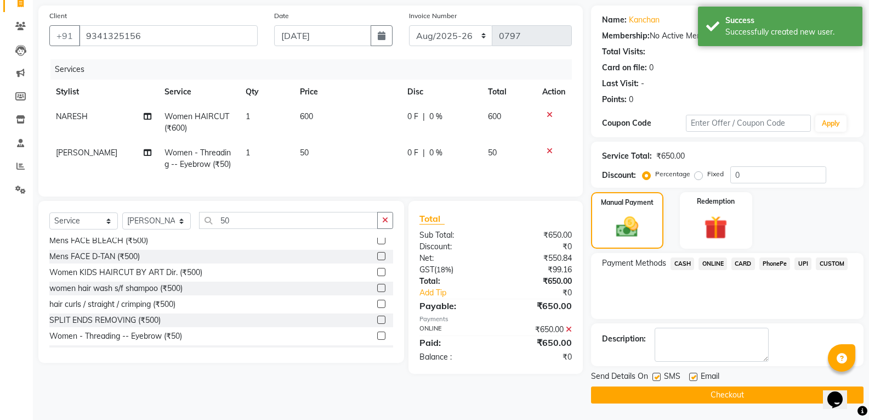
click at [731, 388] on button "Checkout" at bounding box center [727, 394] width 273 height 17
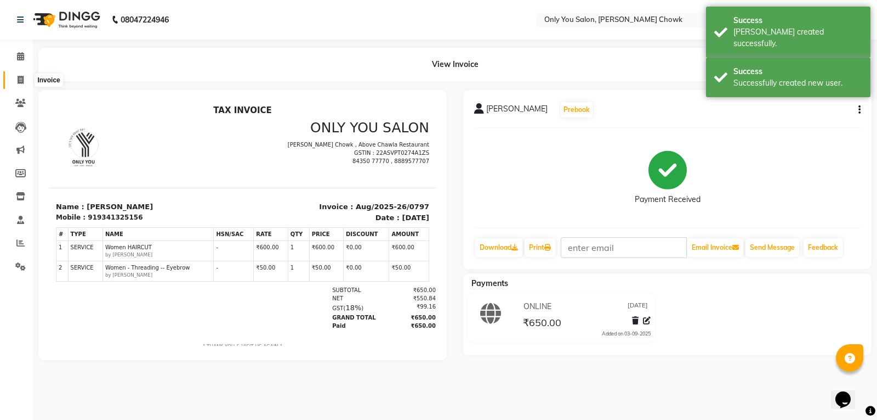
click at [22, 81] on icon at bounding box center [21, 80] width 6 height 8
select select "service"
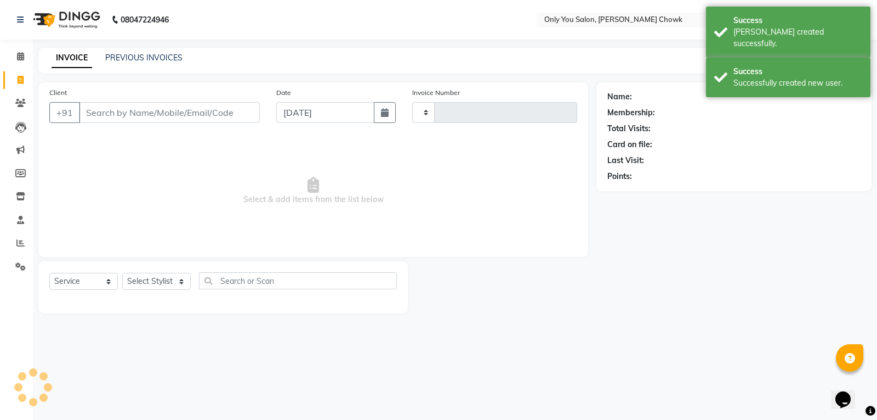
type input "0798"
select select "8713"
click at [134, 64] on div "INVOICE PREVIOUS INVOICES" at bounding box center [116, 58] width 157 height 13
select select "package"
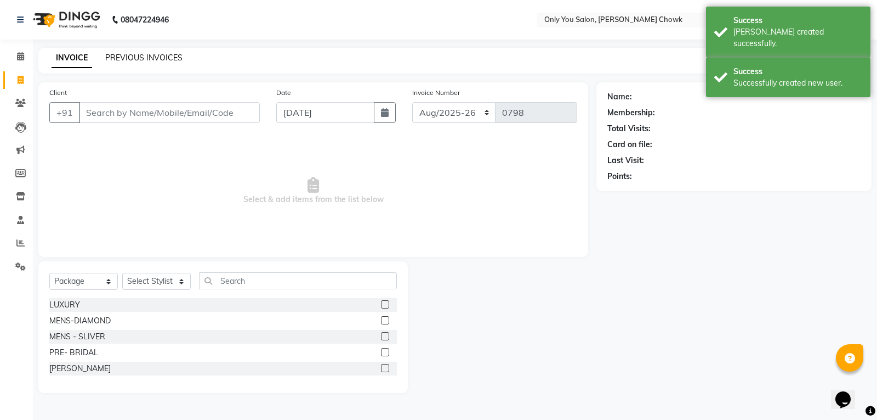
click at [142, 61] on link "PREVIOUS INVOICES" at bounding box center [143, 58] width 77 height 10
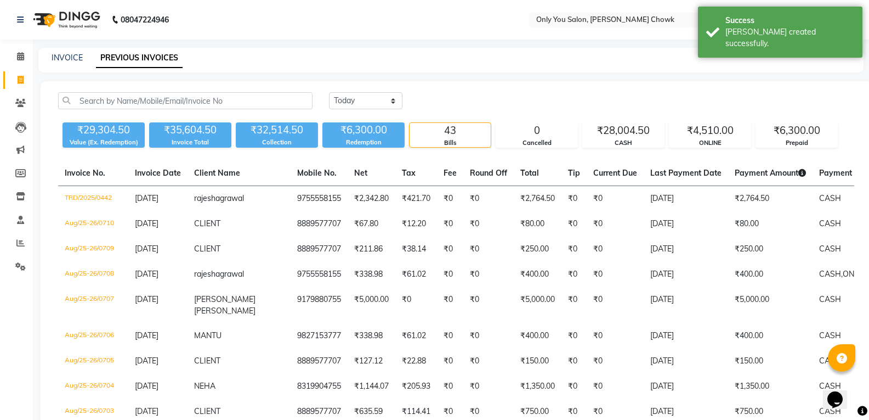
click at [66, 67] on div "INVOICE PREVIOUS INVOICES" at bounding box center [450, 60] width 825 height 25
click at [66, 58] on link "INVOICE" at bounding box center [67, 58] width 31 height 10
select select "service"
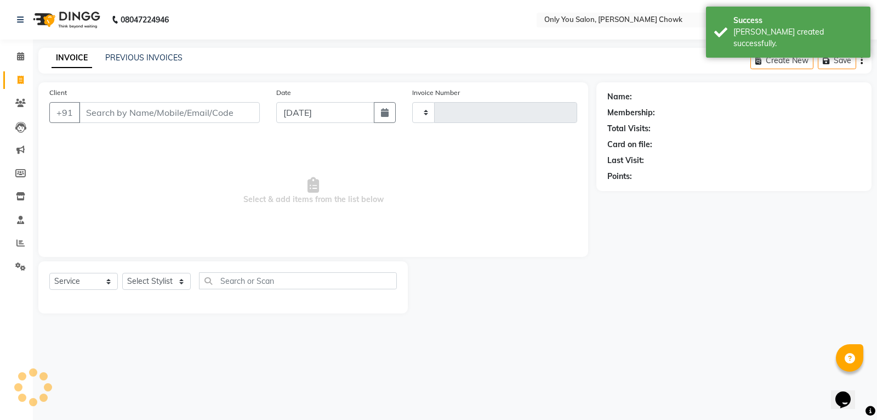
type input "0798"
select select "8713"
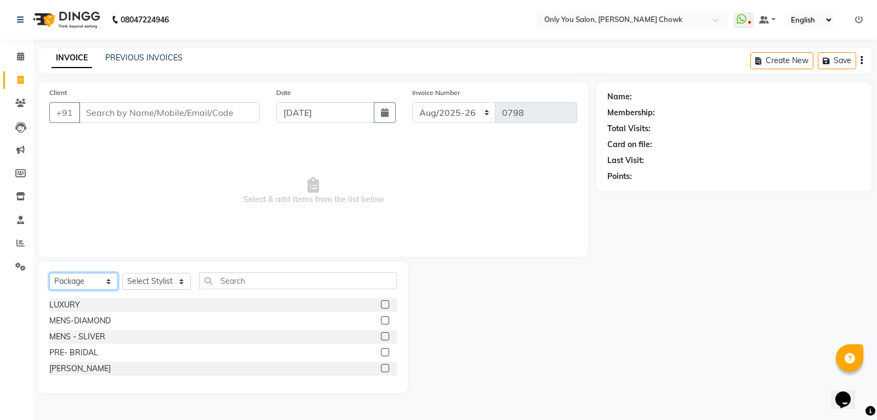
click at [72, 278] on select "Select Service Product Membership Package Voucher Prepaid Gift Card" at bounding box center [83, 281] width 69 height 17
select select "service"
click at [49, 273] on select "Select Service Product Membership Package Voucher Prepaid Gift Card" at bounding box center [83, 281] width 69 height 17
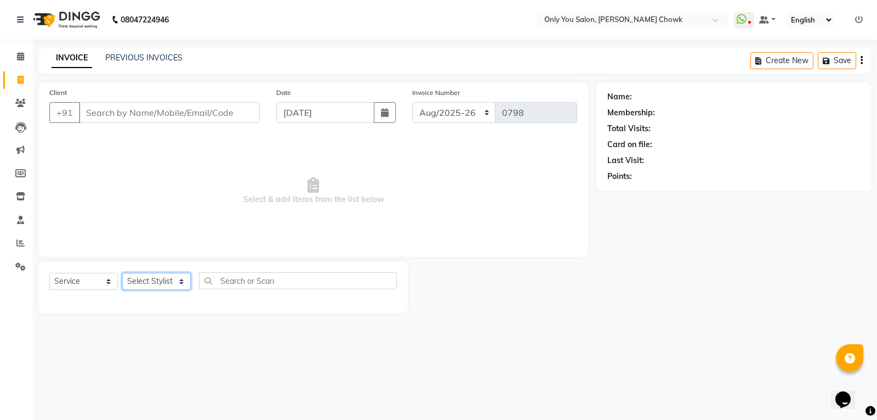
click at [135, 278] on select "Select Stylist [PERSON_NAME] [PERSON_NAME] [PERSON_NAME] MAMTA [PERSON_NAME] [P…" at bounding box center [156, 281] width 69 height 17
select select "22488"
click at [122, 273] on select "Select Stylist [PERSON_NAME] [PERSON_NAME] [PERSON_NAME] MAMTA [PERSON_NAME] [P…" at bounding box center [156, 281] width 69 height 17
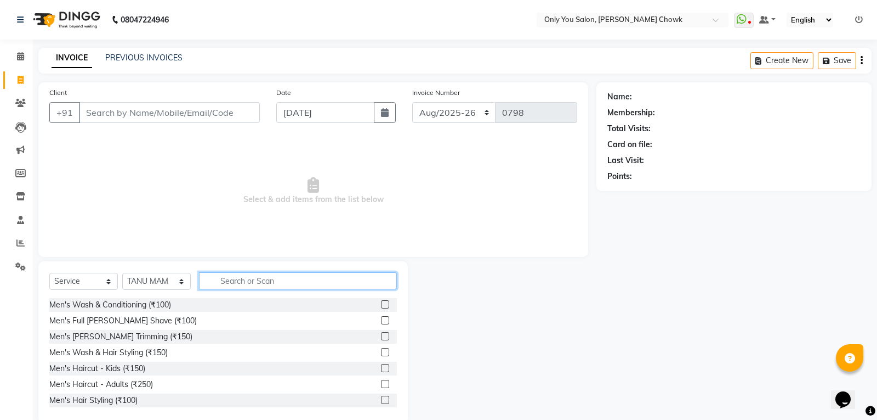
click at [266, 275] on input "text" at bounding box center [298, 280] width 198 height 17
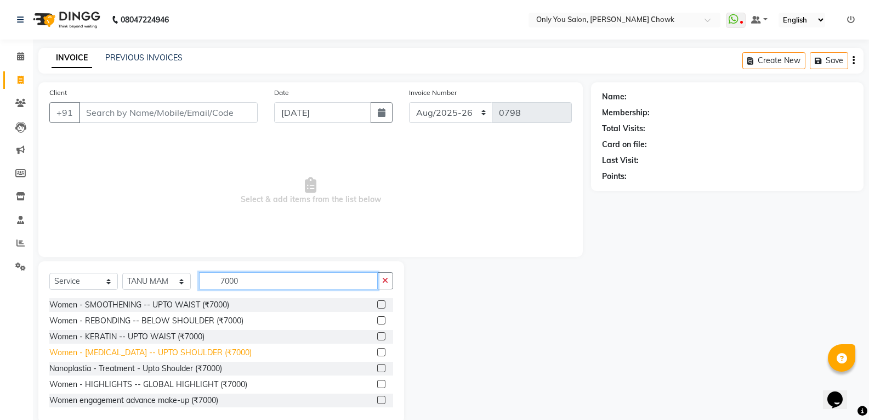
type input "7000"
click at [200, 349] on div "Women - [MEDICAL_DATA] -- UPTO SHOULDER (₹7000)" at bounding box center [150, 353] width 202 height 12
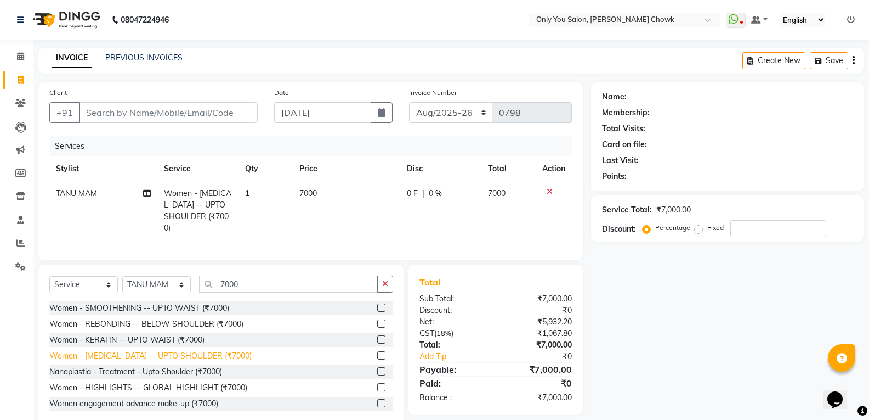
click at [200, 350] on div "Women - [MEDICAL_DATA] -- UPTO SHOULDER (₹7000)" at bounding box center [150, 356] width 202 height 12
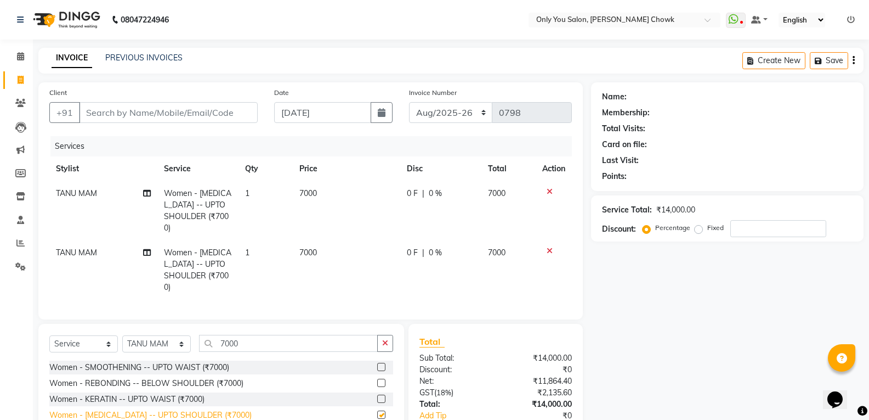
checkbox input "false"
click at [304, 247] on span "7000" at bounding box center [308, 252] width 18 height 10
select select "22488"
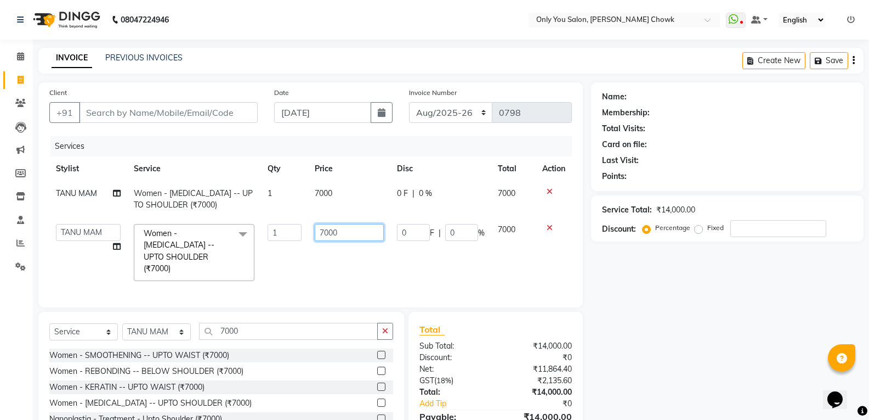
click at [351, 233] on input "7000" at bounding box center [349, 232] width 69 height 17
type input "7"
type input "2000"
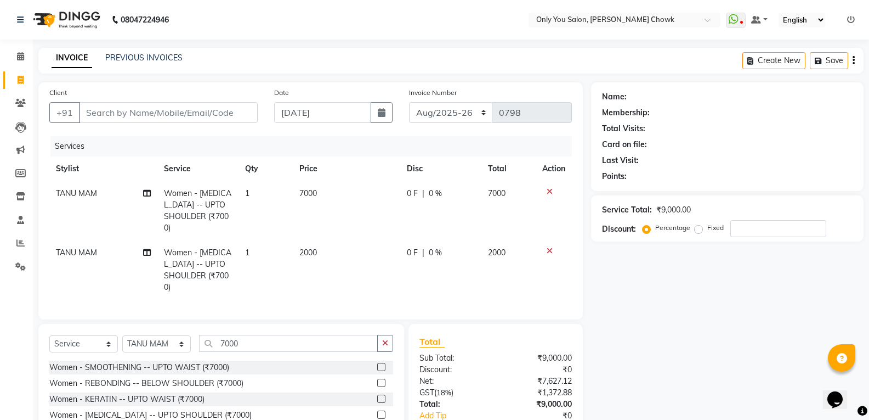
click at [92, 247] on span "TANU MAM" at bounding box center [76, 252] width 41 height 10
select select "22488"
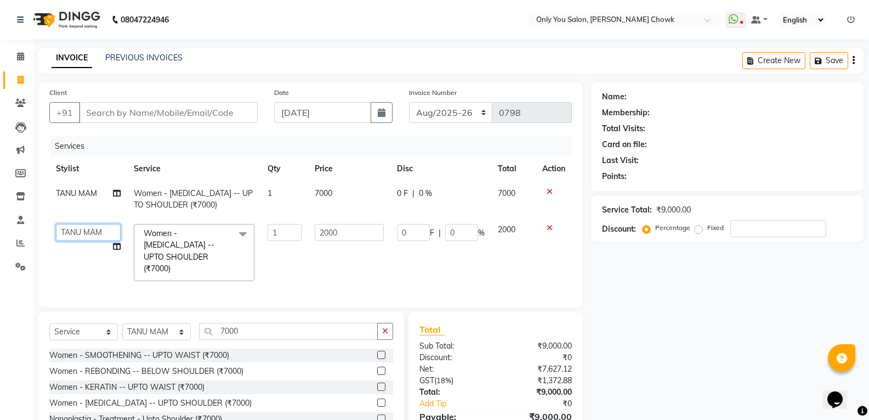
click at [90, 231] on select "ASHWIN gautam KHUSHI SIDAR LAXMI TIWARI MAMTA SAHU NARESH Ragini Sahu RAKESH RA…" at bounding box center [88, 232] width 65 height 17
select select "88527"
click at [347, 186] on td "7000" at bounding box center [349, 199] width 82 height 36
select select "22488"
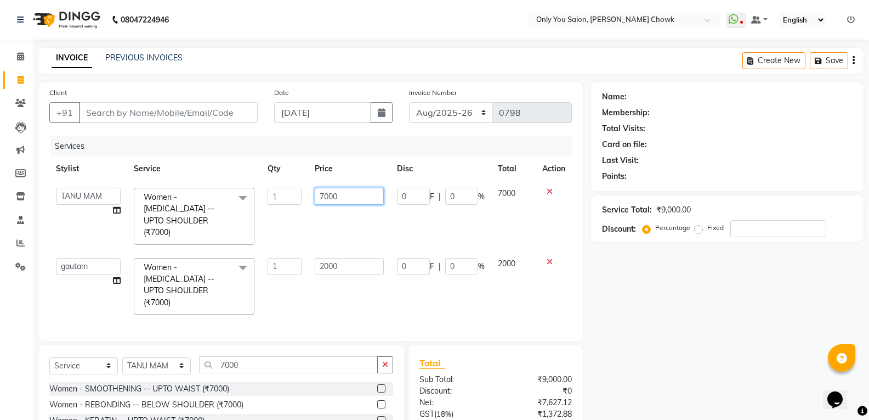
click at [356, 190] on input "7000" at bounding box center [349, 196] width 69 height 17
type input "7"
type input "5000"
click at [658, 307] on div "Name: Membership: Total Visits: Card on file: Last Visit: Points: Service Total…" at bounding box center [731, 294] width 281 height 424
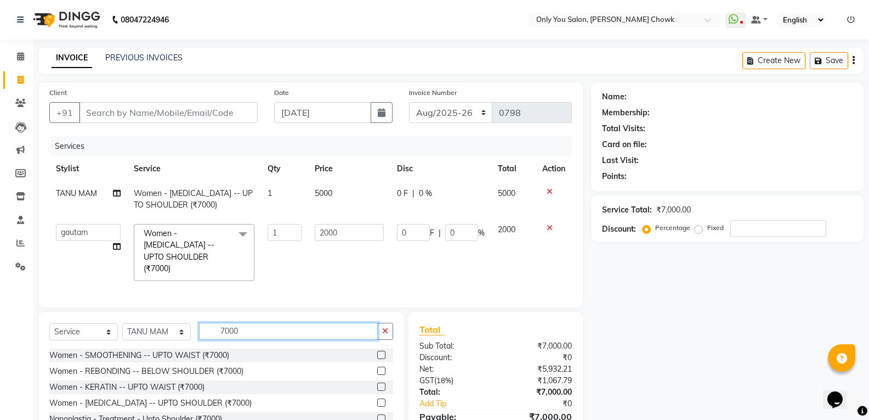
click at [281, 329] on input "7000" at bounding box center [288, 330] width 179 height 17
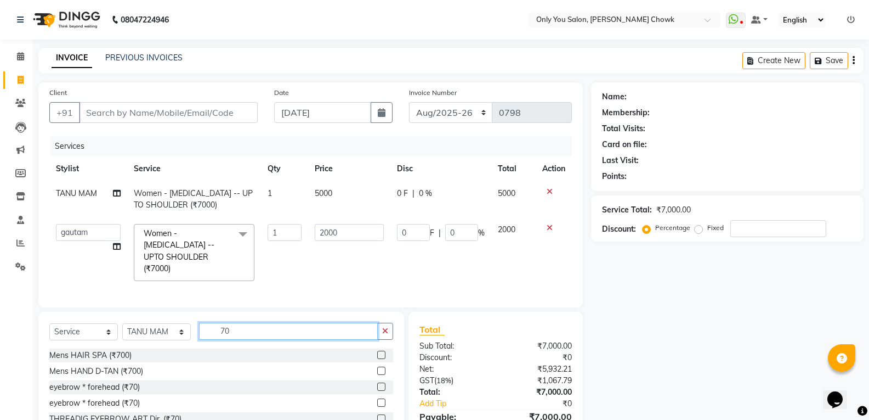
type input "7"
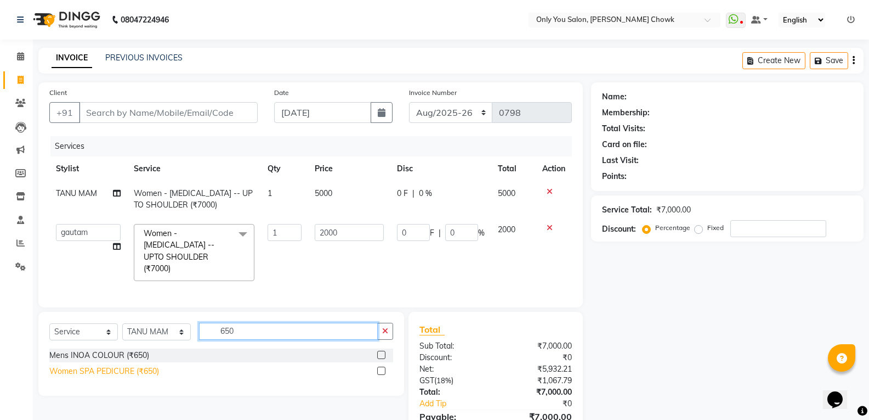
type input "650"
click at [90, 366] on div "Women SPA PEDICURE (₹650)" at bounding box center [104, 371] width 110 height 12
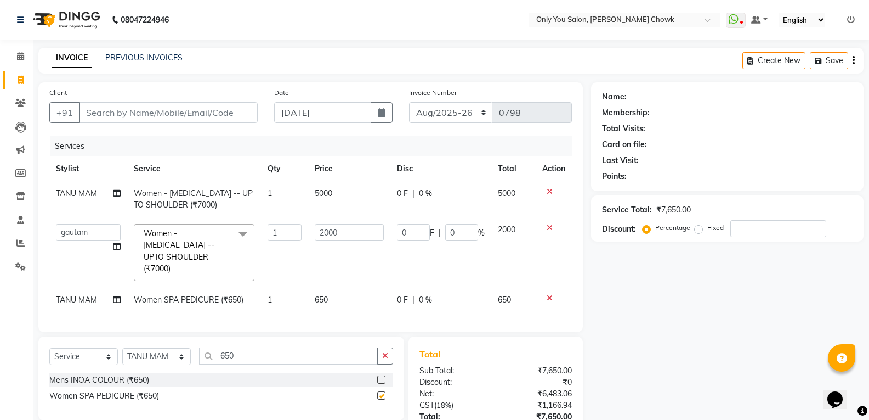
checkbox input "false"
click at [90, 295] on span "TANU MAM" at bounding box center [76, 300] width 41 height 10
select select "22488"
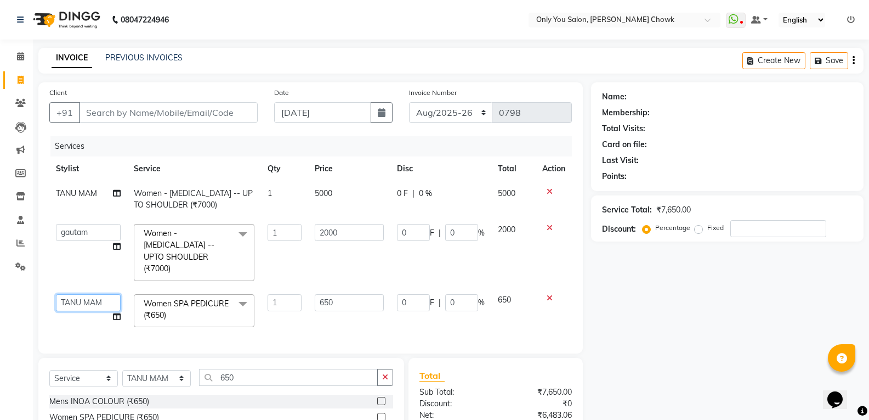
click at [90, 294] on select "ASHWIN gautam KHUSHI SIDAR LAXMI TIWARI MAMTA SAHU NARESH Ragini Sahu RAKESH RA…" at bounding box center [88, 302] width 65 height 17
select select "54293"
click at [198, 116] on input "Client" at bounding box center [168, 112] width 179 height 21
type input "9"
type input "0"
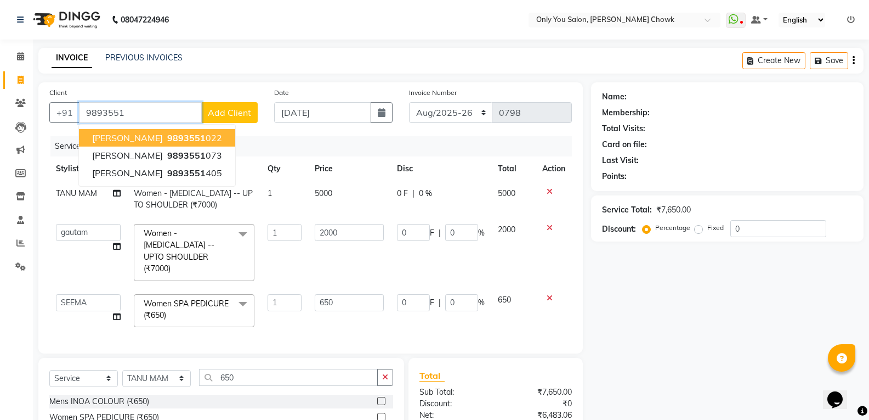
click at [202, 143] on span "9893551" at bounding box center [186, 137] width 38 height 11
type input "9893551022"
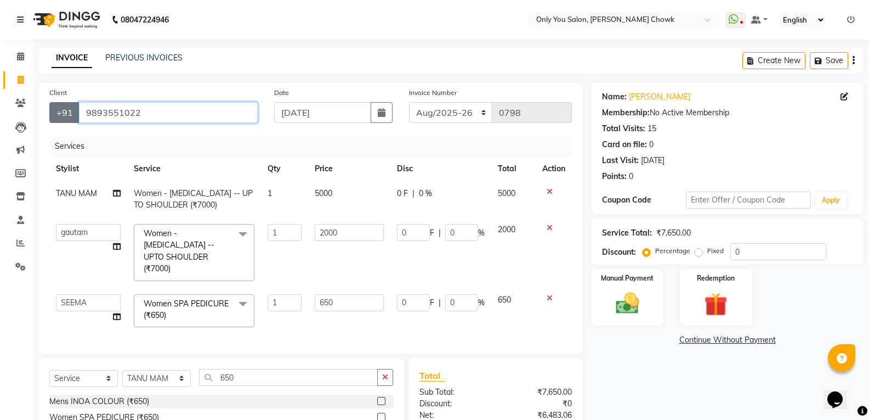
drag, startPoint x: 151, startPoint y: 111, endPoint x: 71, endPoint y: 111, distance: 79.5
click at [71, 111] on div "+91 9893551022" at bounding box center [153, 112] width 208 height 21
click at [225, 99] on div "Client +91 9893551022" at bounding box center [153, 109] width 225 height 45
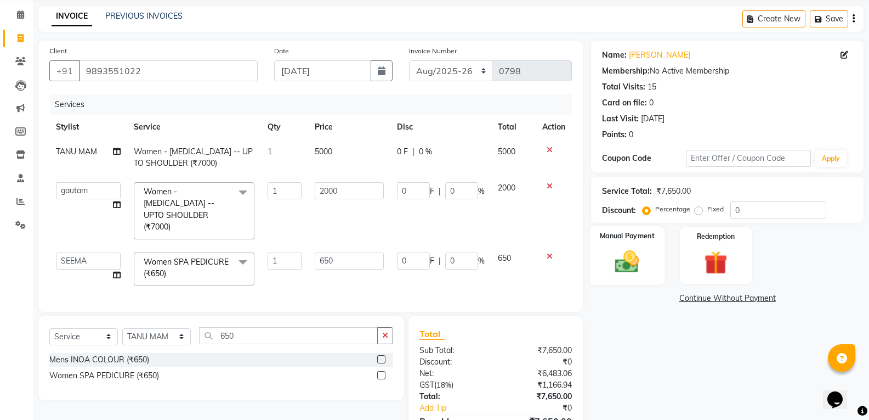
scroll to position [101, 0]
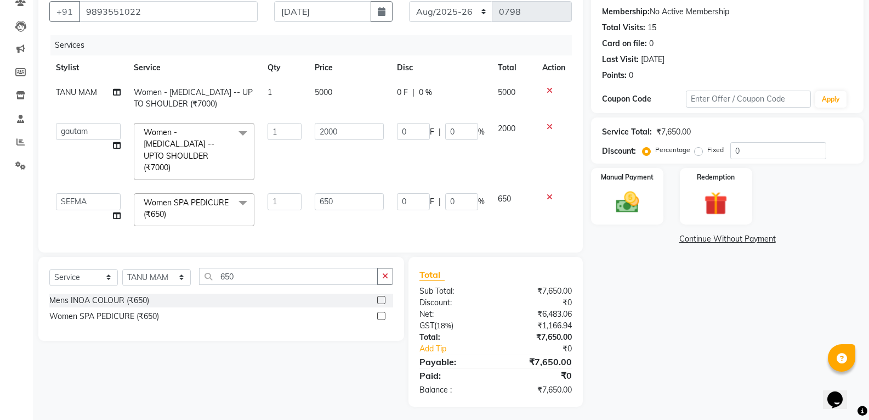
click at [705, 242] on link "Continue Without Payment" at bounding box center [727, 239] width 268 height 12
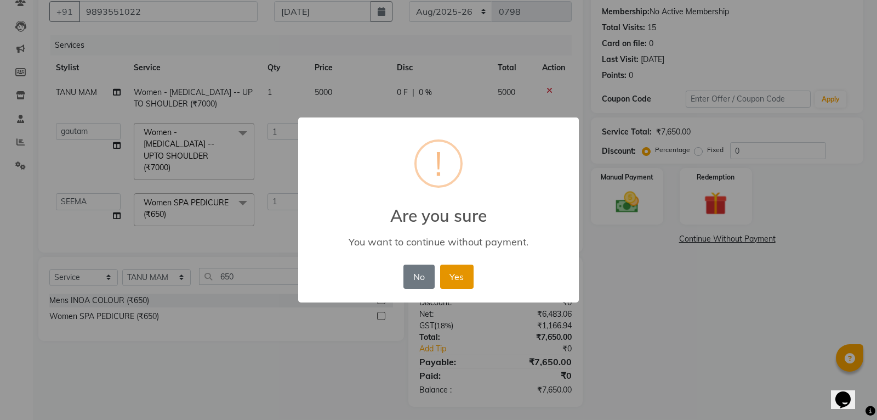
click at [455, 283] on button "Yes" at bounding box center [456, 276] width 33 height 24
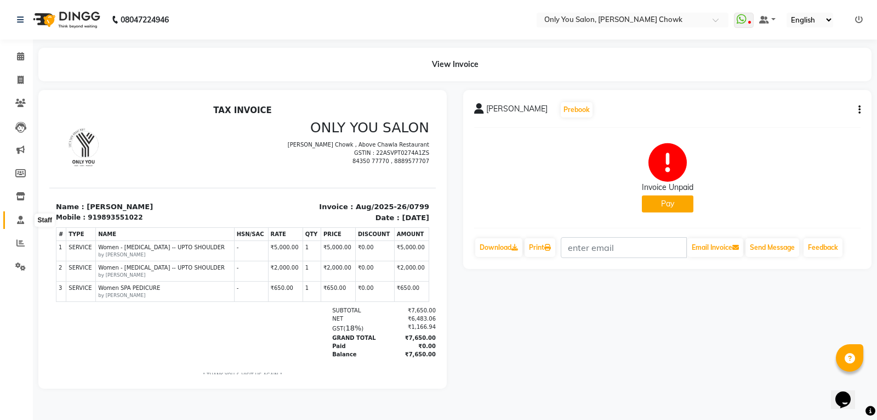
click at [20, 219] on icon at bounding box center [20, 220] width 7 height 8
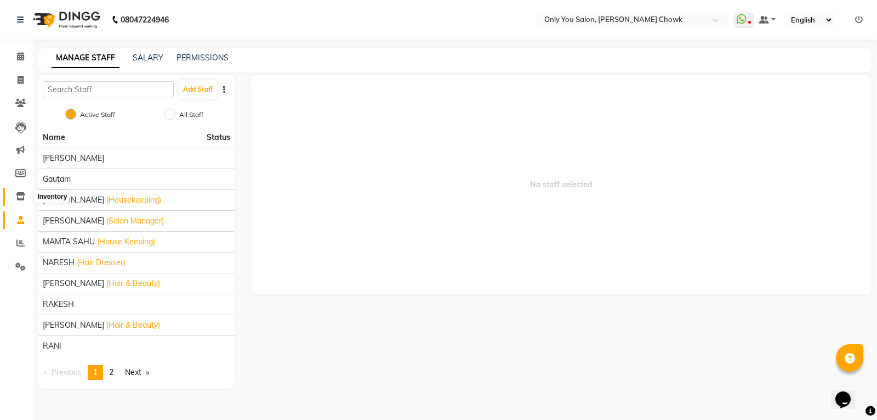
click at [26, 196] on span at bounding box center [20, 196] width 19 height 13
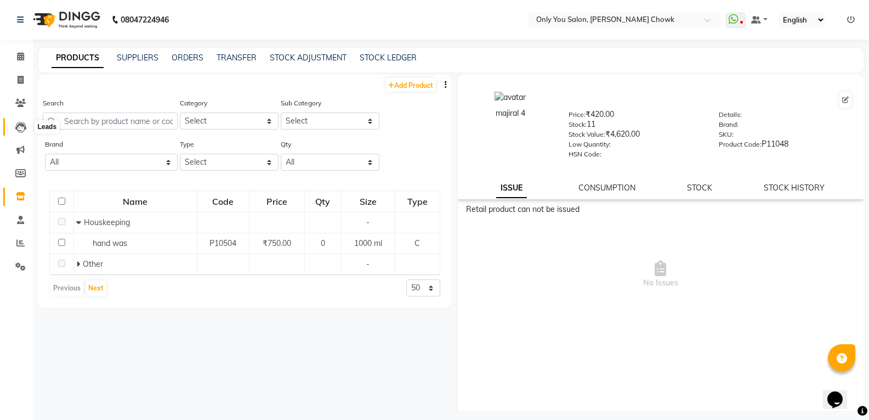
click at [26, 122] on span at bounding box center [20, 127] width 19 height 13
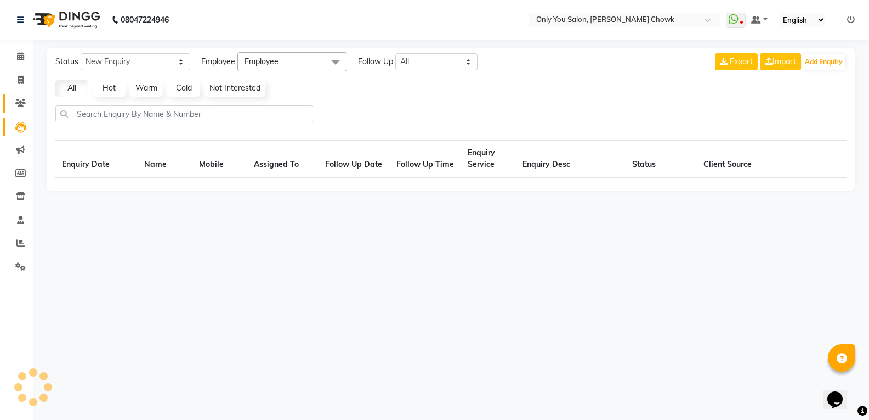
select select "10"
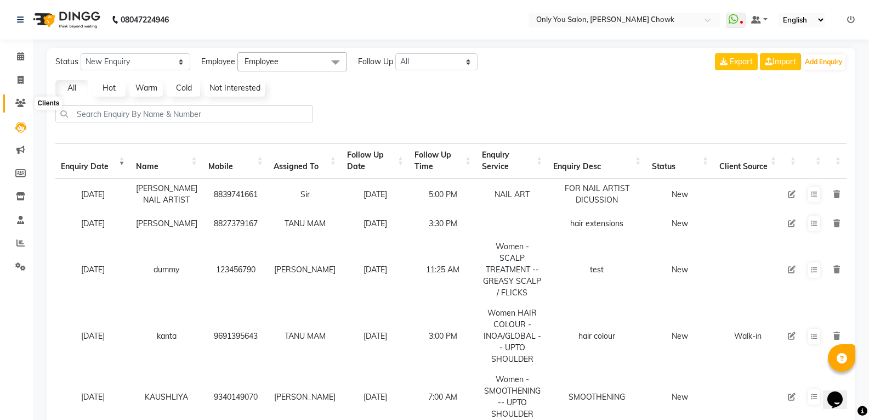
click at [19, 107] on span at bounding box center [20, 103] width 19 height 13
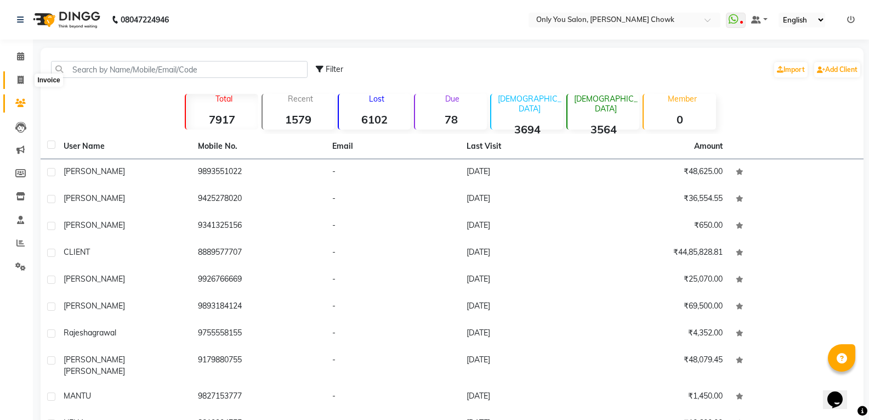
click at [20, 74] on span at bounding box center [20, 80] width 19 height 13
select select "service"
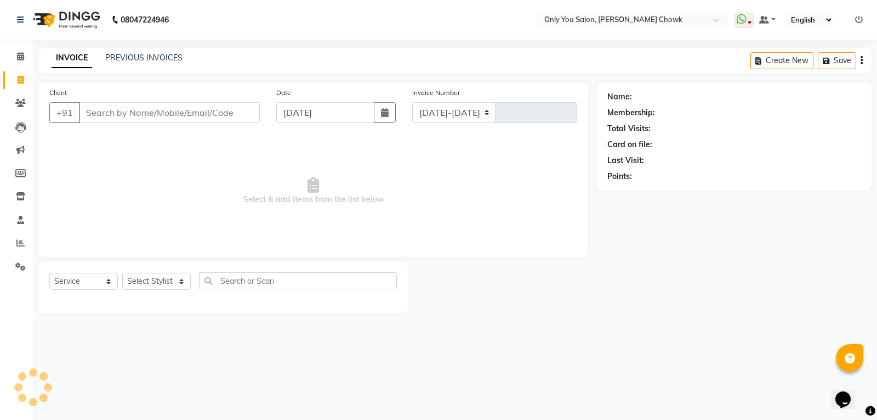
select select "8713"
type input "0800"
select select "package"
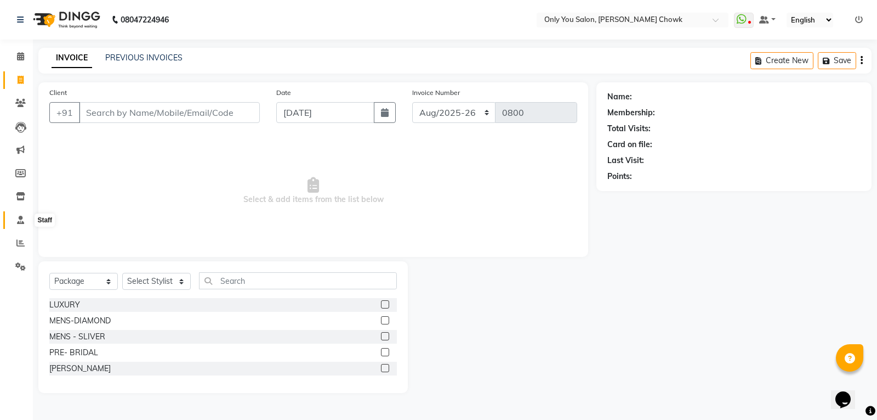
click at [22, 217] on icon at bounding box center [20, 220] width 7 height 8
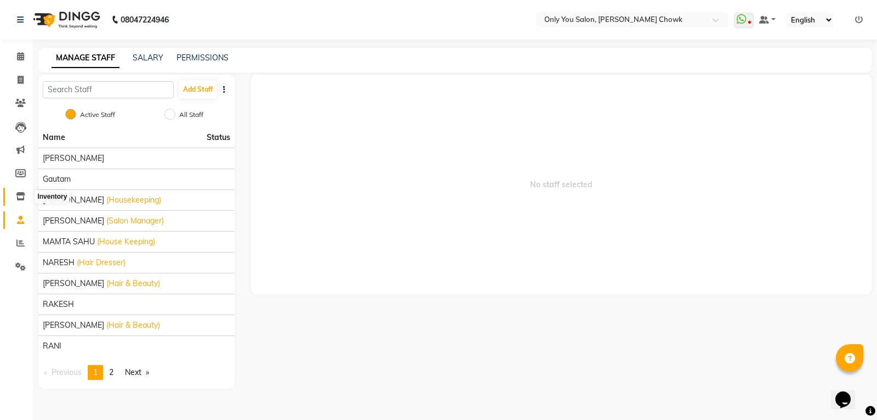
click at [19, 195] on icon at bounding box center [20, 196] width 9 height 8
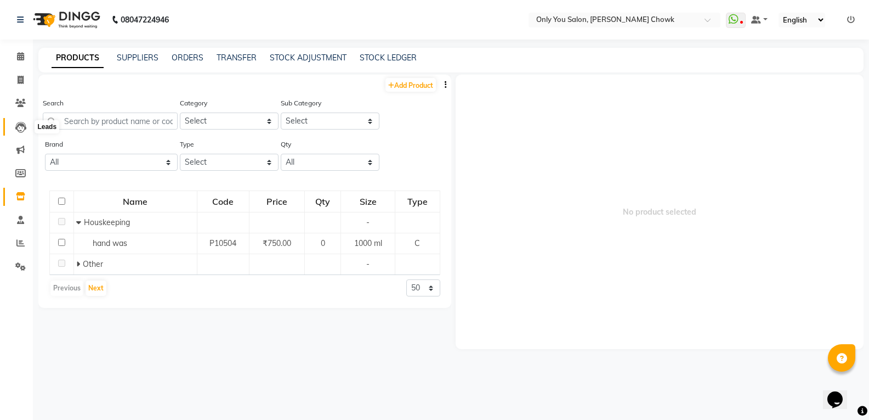
click at [21, 130] on icon at bounding box center [20, 127] width 11 height 11
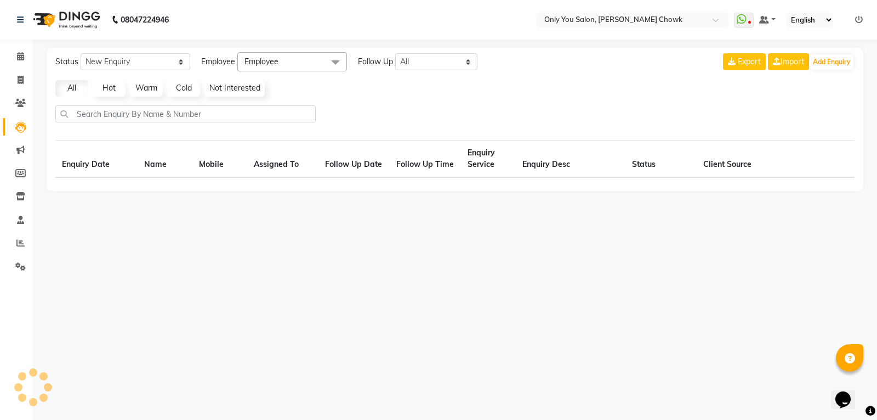
select select "10"
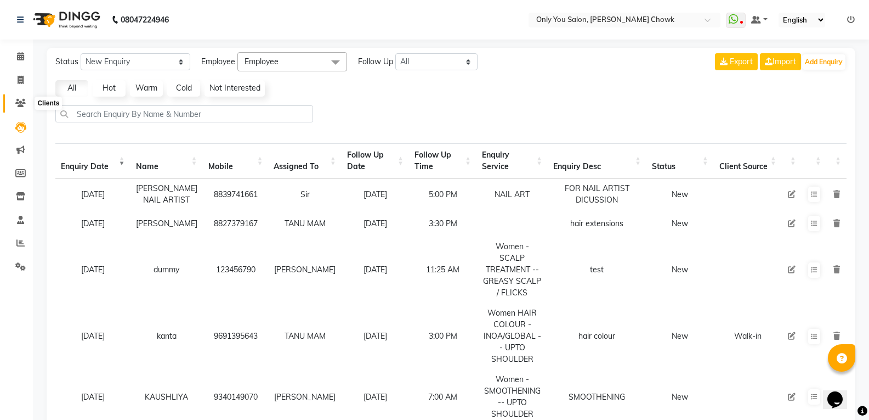
click at [21, 103] on icon at bounding box center [20, 103] width 10 height 8
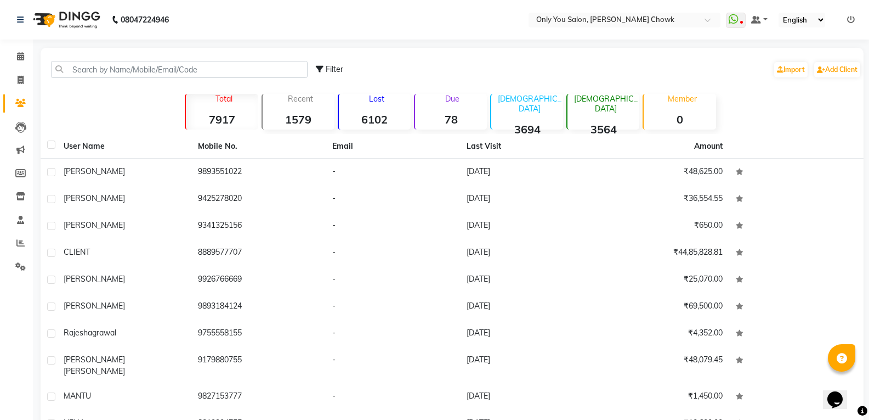
click at [449, 113] on strong "78" at bounding box center [451, 119] width 72 height 14
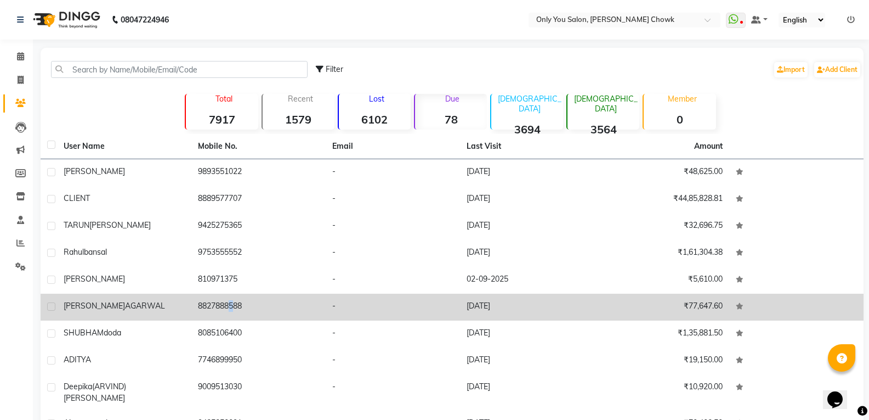
click at [224, 309] on td "8827888588" at bounding box center [258, 306] width 134 height 27
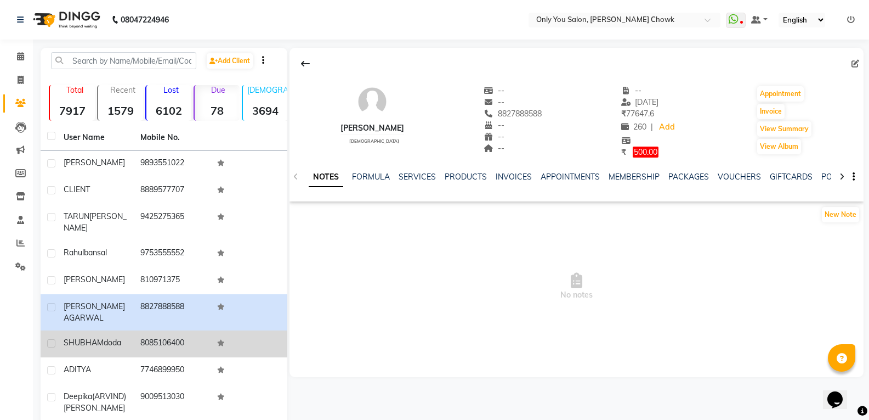
click at [202, 347] on td "8085106400" at bounding box center [172, 343] width 77 height 27
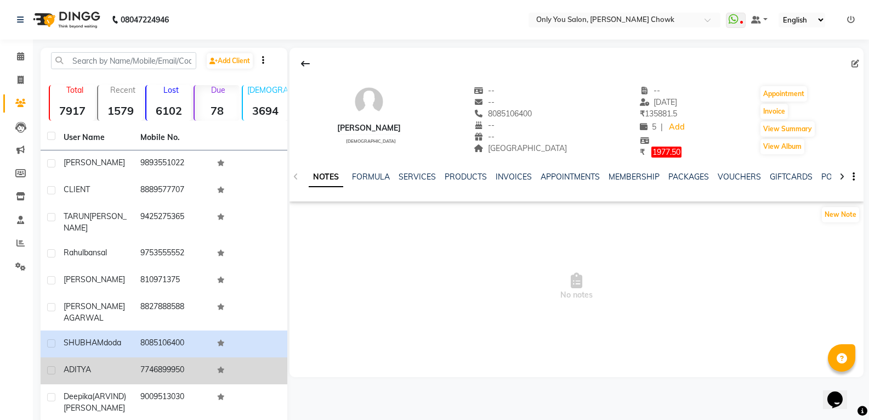
click at [177, 375] on td "7746899950" at bounding box center [172, 370] width 77 height 27
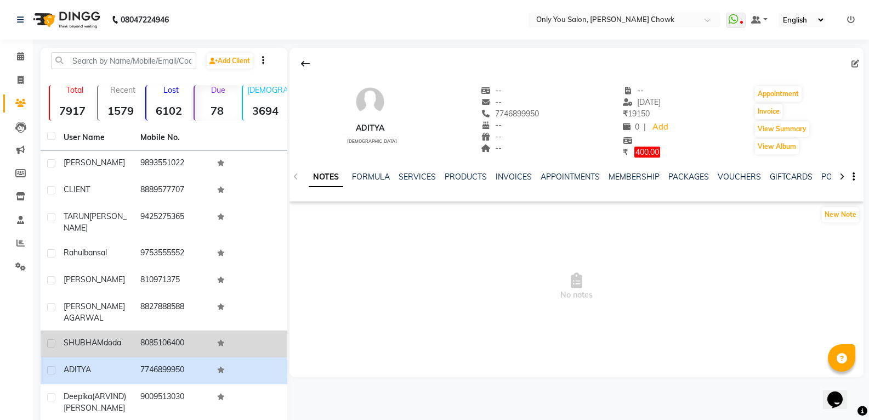
click at [175, 355] on td "8085106400" at bounding box center [172, 343] width 77 height 27
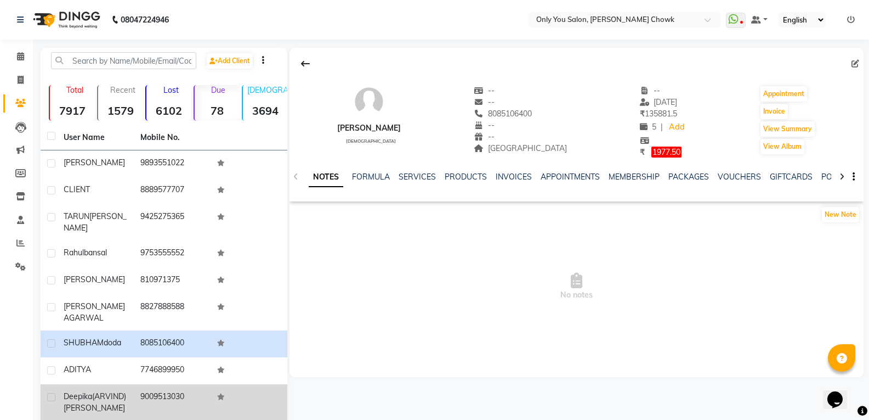
click at [158, 401] on td "9009513030" at bounding box center [172, 402] width 77 height 36
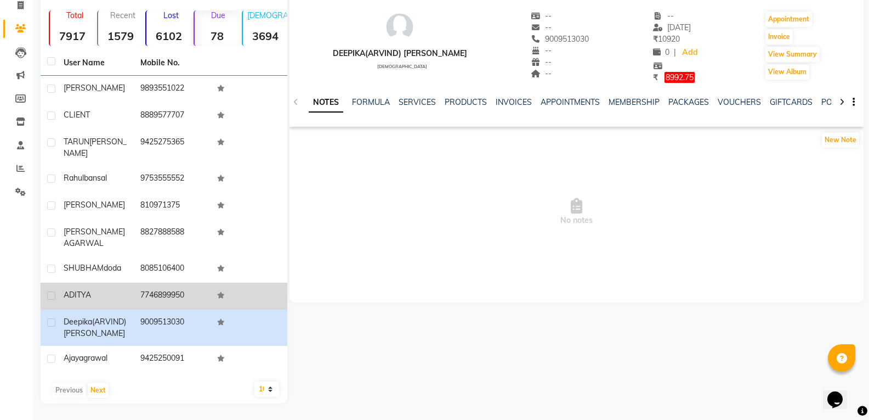
scroll to position [84, 0]
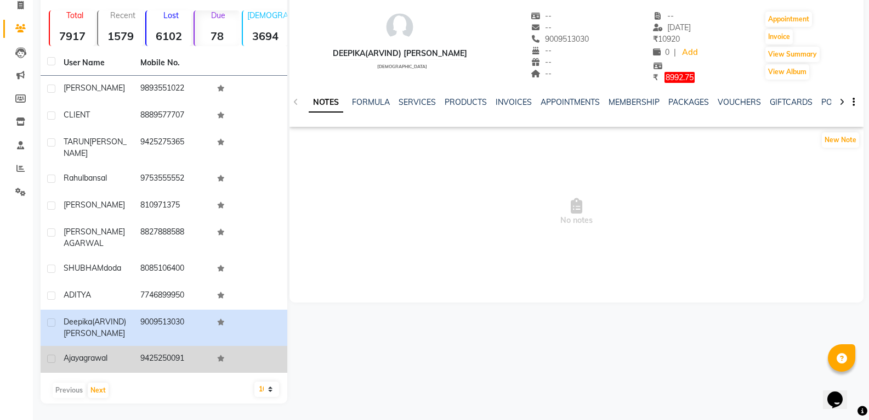
click at [174, 356] on td "9425250091" at bounding box center [172, 359] width 77 height 27
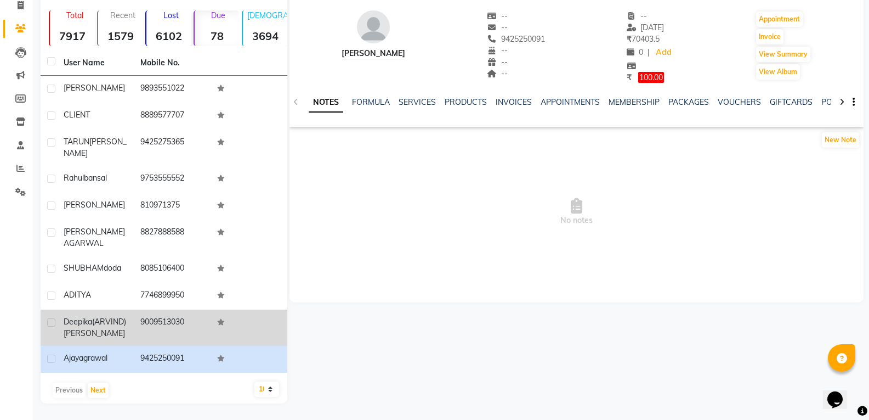
click at [170, 327] on td "9009513030" at bounding box center [172, 327] width 77 height 36
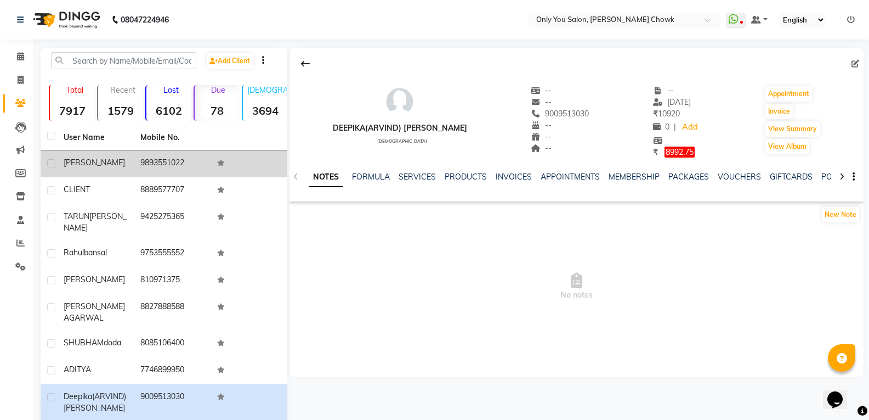
click at [159, 163] on td "9893551022" at bounding box center [172, 163] width 77 height 27
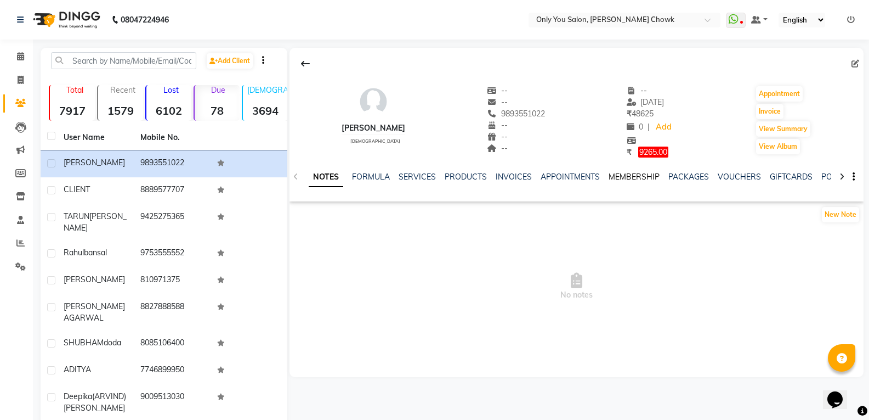
click at [640, 178] on link "MEMBERSHIP" at bounding box center [634, 177] width 51 height 10
click at [640, 178] on link "PACKAGES" at bounding box center [644, 177] width 41 height 10
click at [433, 179] on link "INVOICES" at bounding box center [451, 177] width 36 height 10
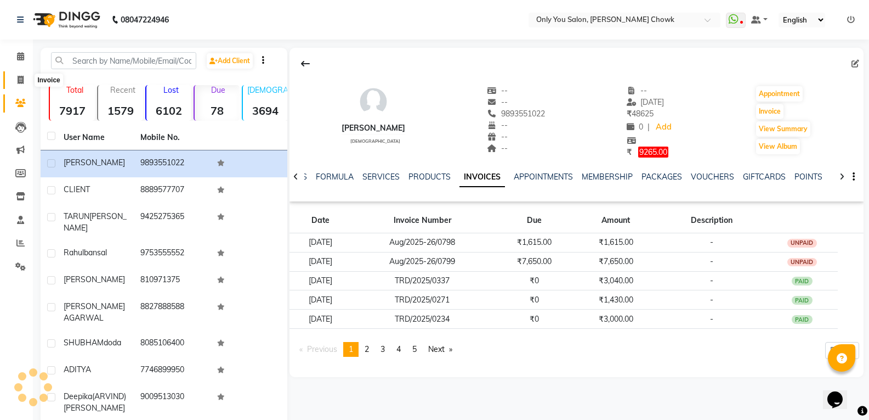
click at [24, 75] on span at bounding box center [20, 80] width 19 height 13
select select "8713"
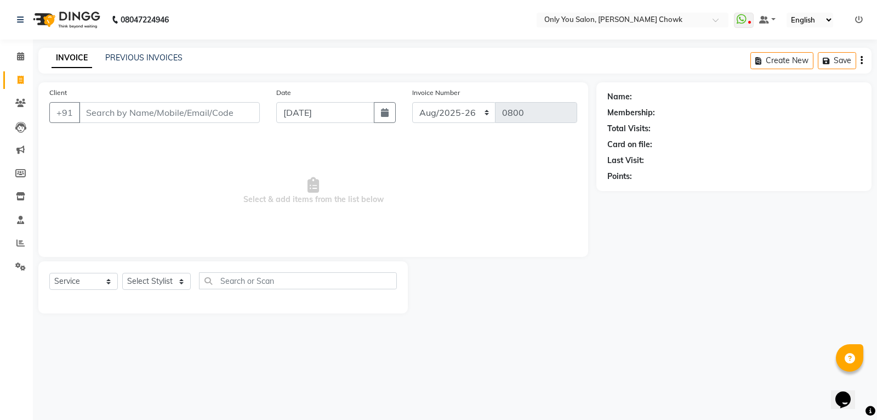
select select "package"
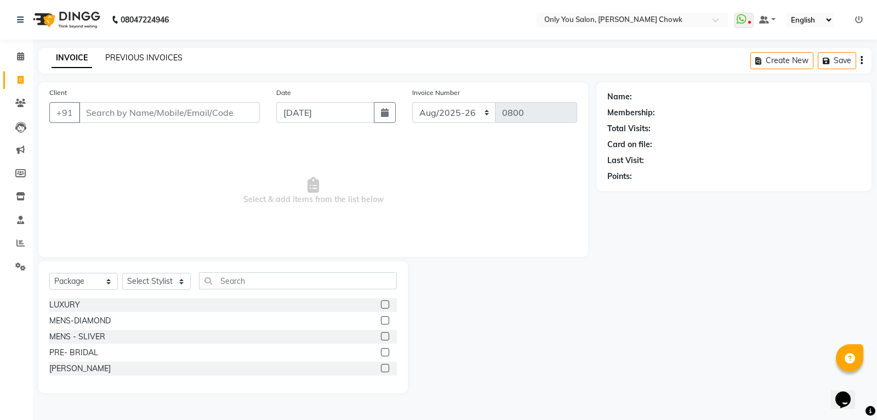
click at [162, 56] on link "PREVIOUS INVOICES" at bounding box center [143, 58] width 77 height 10
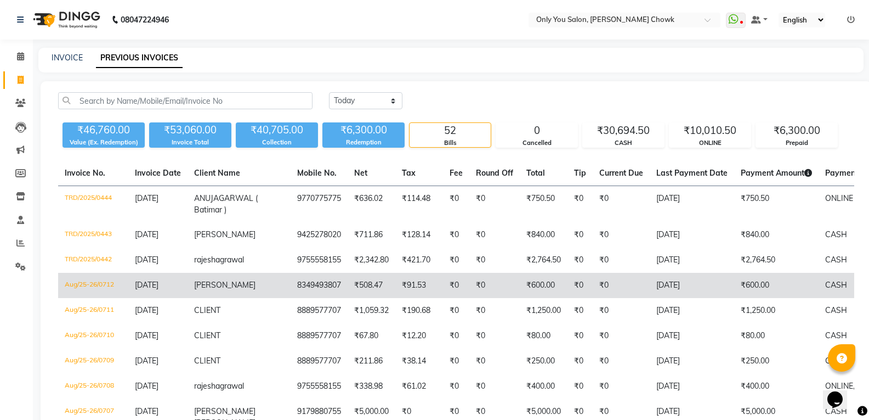
click at [304, 298] on td "8349493807" at bounding box center [319, 285] width 57 height 25
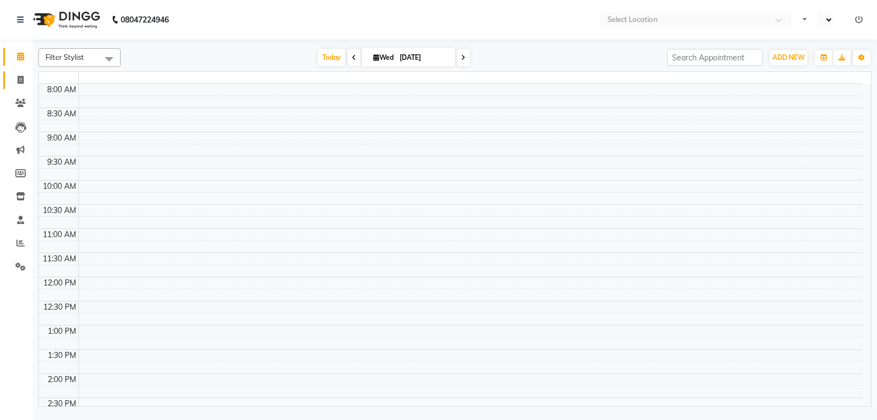
select select "en"
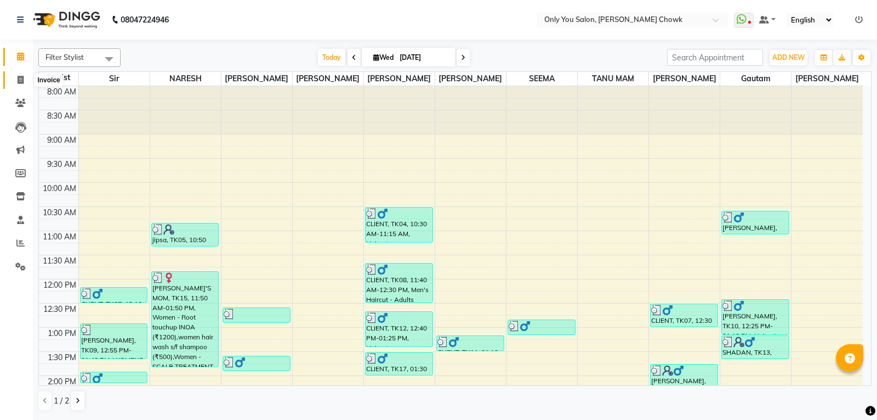
click at [25, 78] on span at bounding box center [20, 80] width 19 height 13
select select "service"
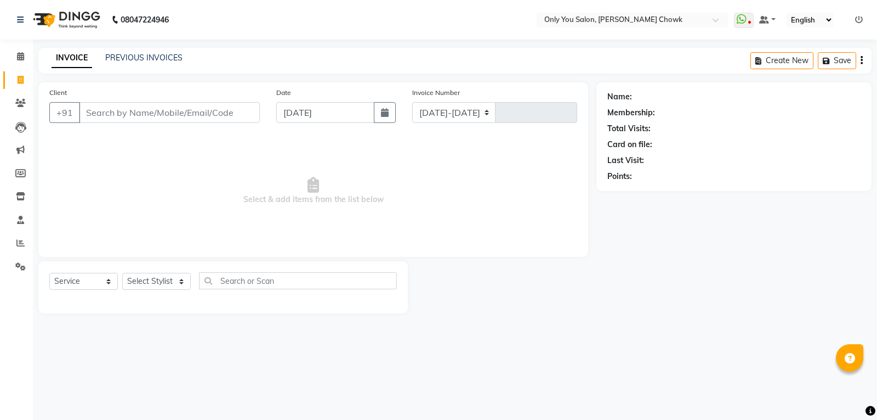
select select "8713"
type input "0795"
click at [126, 107] on input "Client" at bounding box center [169, 112] width 181 height 21
select select "package"
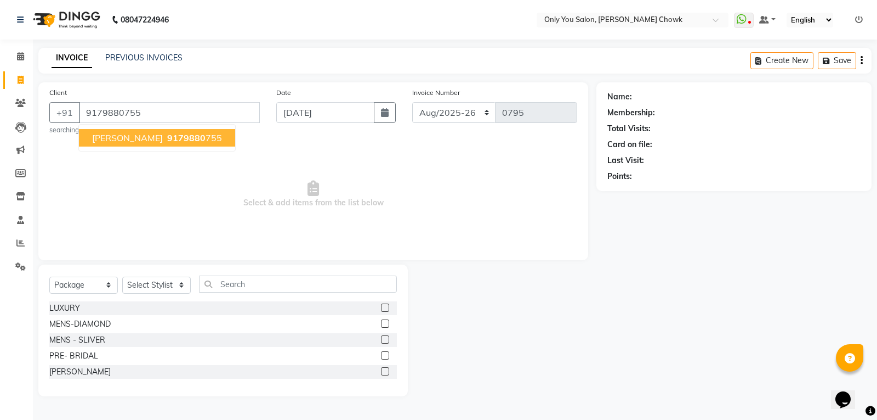
type input "9179880755"
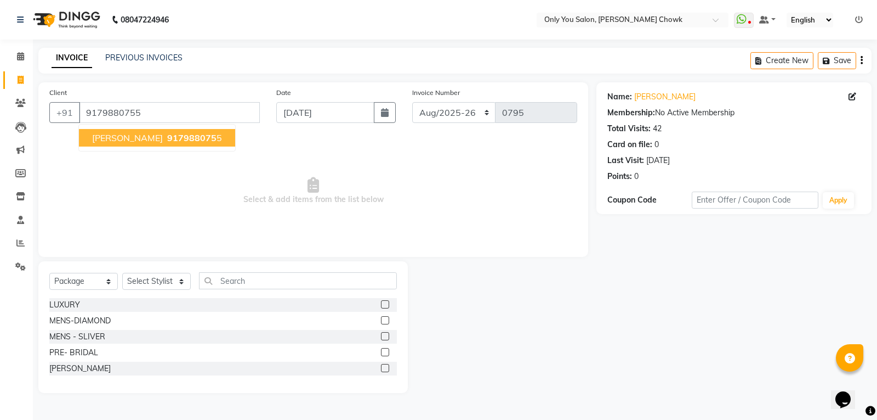
click at [139, 137] on span "[PERSON_NAME]" at bounding box center [127, 137] width 71 height 11
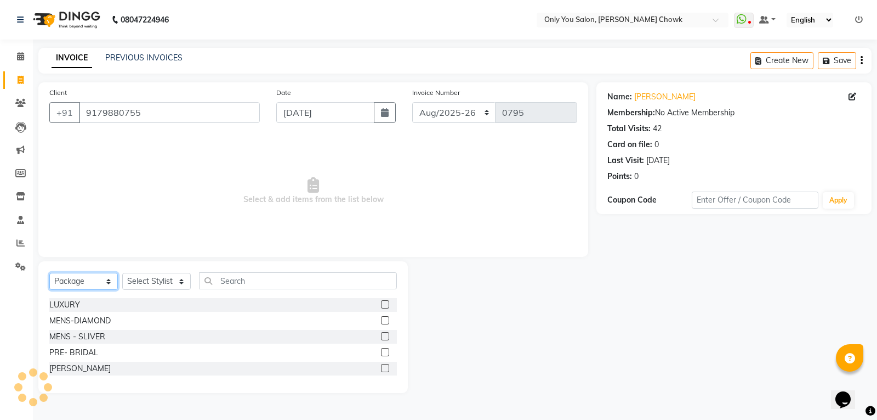
click at [88, 282] on select "Select Service Product Membership Package Voucher Prepaid Gift Card" at bounding box center [83, 281] width 69 height 17
click at [49, 273] on select "Select Service Product Membership Package Voucher Prepaid Gift Card" at bounding box center [83, 281] width 69 height 17
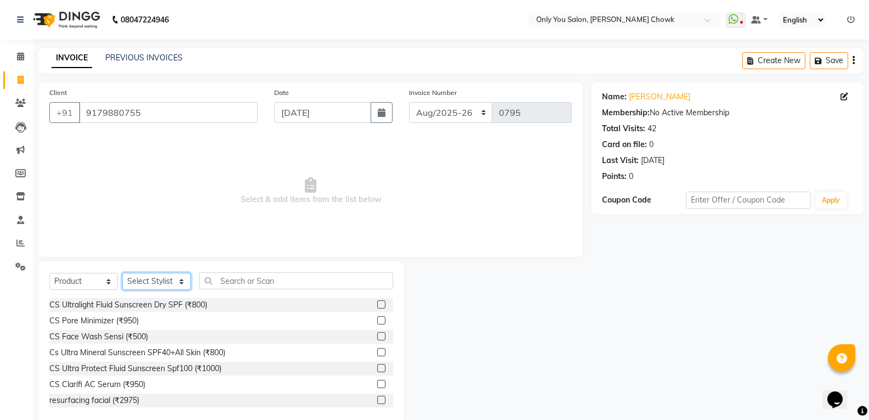
click at [133, 280] on select "Select Stylist [PERSON_NAME] [PERSON_NAME] [PERSON_NAME] MAMTA [PERSON_NAME] [P…" at bounding box center [156, 281] width 69 height 17
click at [90, 280] on select "Select Service Product Membership Package Voucher Prepaid Gift Card" at bounding box center [83, 281] width 69 height 17
click at [49, 273] on select "Select Service Product Membership Package Voucher Prepaid Gift Card" at bounding box center [83, 281] width 69 height 17
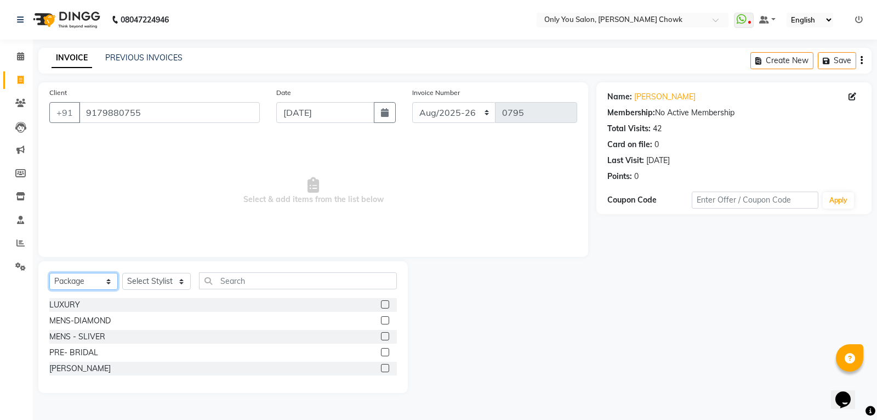
click at [82, 276] on select "Select Service Product Membership Package Voucher Prepaid Gift Card" at bounding box center [83, 281] width 69 height 17
click at [49, 273] on select "Select Service Product Membership Package Voucher Prepaid Gift Card" at bounding box center [83, 281] width 69 height 17
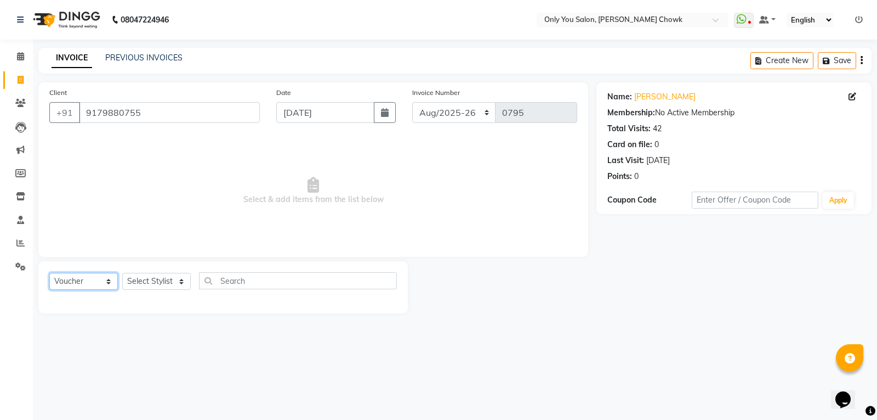
click at [88, 288] on select "Select Service Product Membership Package Voucher Prepaid Gift Card" at bounding box center [83, 281] width 69 height 17
select select "P"
click at [49, 273] on select "Select Service Product Membership Package Voucher Prepaid Gift Card" at bounding box center [83, 281] width 69 height 17
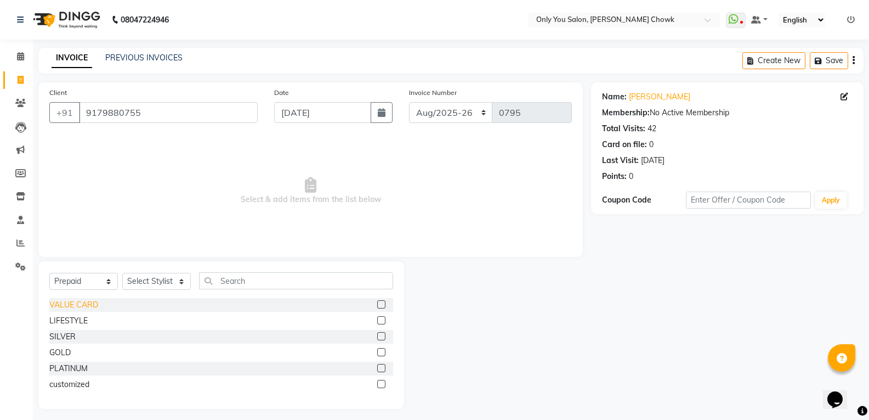
click at [90, 305] on div "VALUE CARD" at bounding box center [73, 305] width 49 height 12
click at [87, 303] on div "VALUE CARD" at bounding box center [73, 305] width 49 height 12
checkbox input "false"
click at [173, 278] on select "Select Stylist [PERSON_NAME] [PERSON_NAME] [PERSON_NAME] MAMTA [PERSON_NAME] [P…" at bounding box center [156, 281] width 69 height 17
select select "21376"
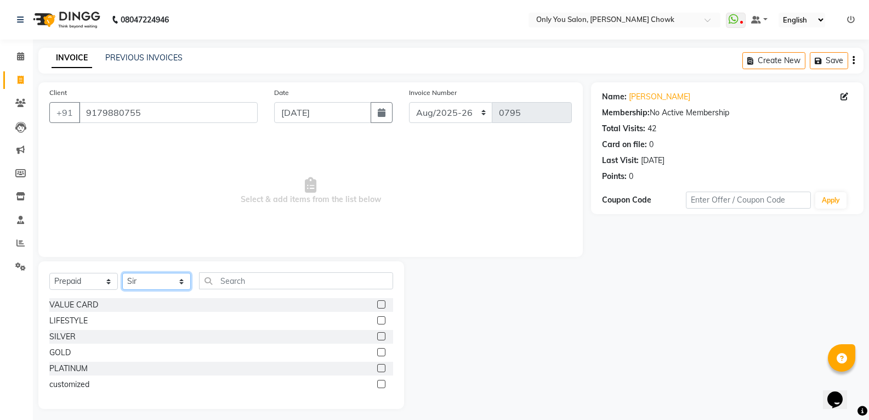
click at [122, 273] on select "Select Stylist [PERSON_NAME] [PERSON_NAME] [PERSON_NAME] MAMTA [PERSON_NAME] [P…" at bounding box center [156, 281] width 69 height 17
click at [86, 309] on div "VALUE CARD" at bounding box center [73, 305] width 49 height 12
checkbox input "false"
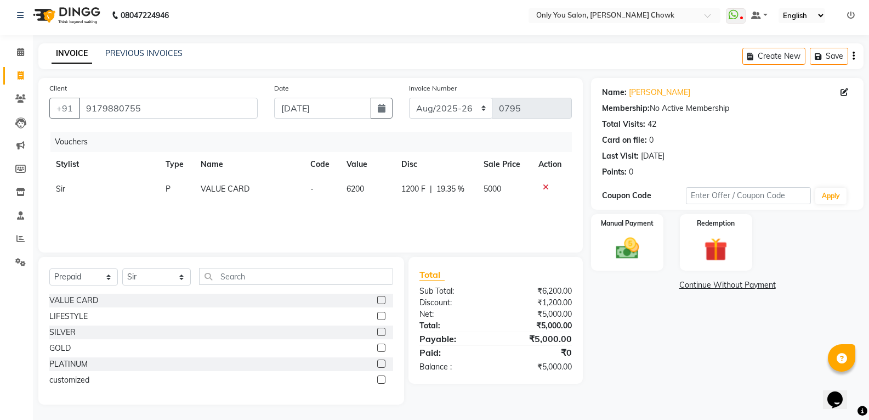
scroll to position [5, 0]
click at [635, 255] on img at bounding box center [627, 247] width 39 height 28
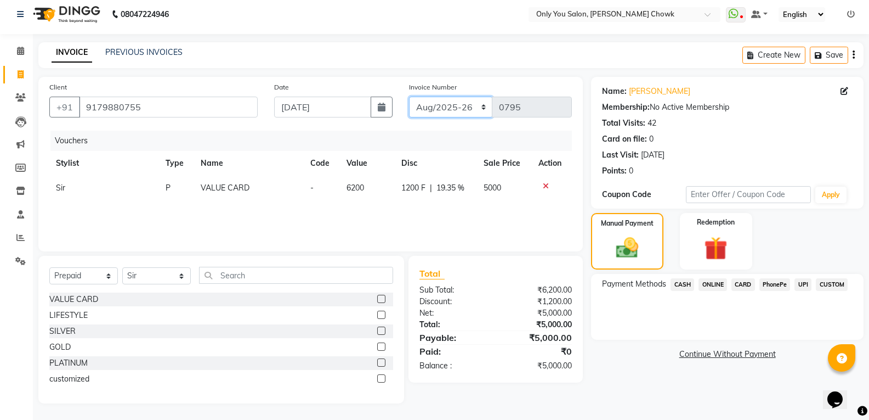
click at [454, 114] on select "[DATE]-[DATE]-26 TRD/2025" at bounding box center [451, 107] width 84 height 21
select select "8714"
click at [409, 97] on select "[DATE]-[DATE]-26 TRD/2025" at bounding box center [451, 107] width 84 height 21
type input "0707"
click at [76, 318] on div "LIFESTYLE" at bounding box center [68, 315] width 38 height 12
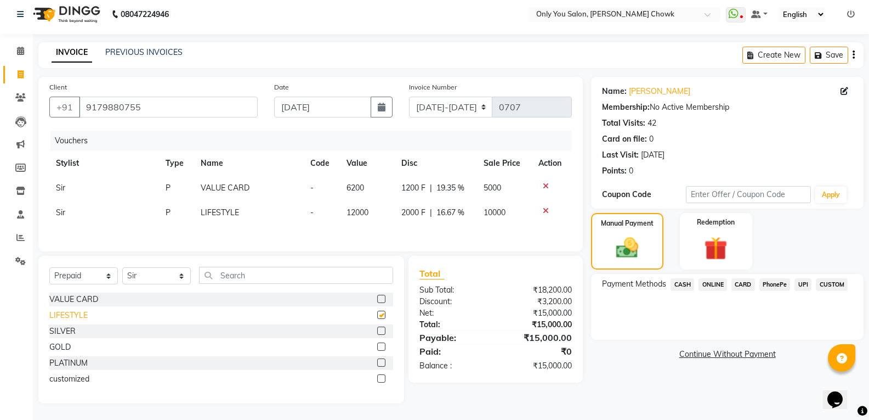
checkbox input "false"
click at [546, 209] on icon at bounding box center [546, 211] width 6 height 8
click at [66, 335] on div "SILVER" at bounding box center [62, 331] width 26 height 12
checkbox input "false"
click at [543, 211] on icon at bounding box center [546, 211] width 6 height 8
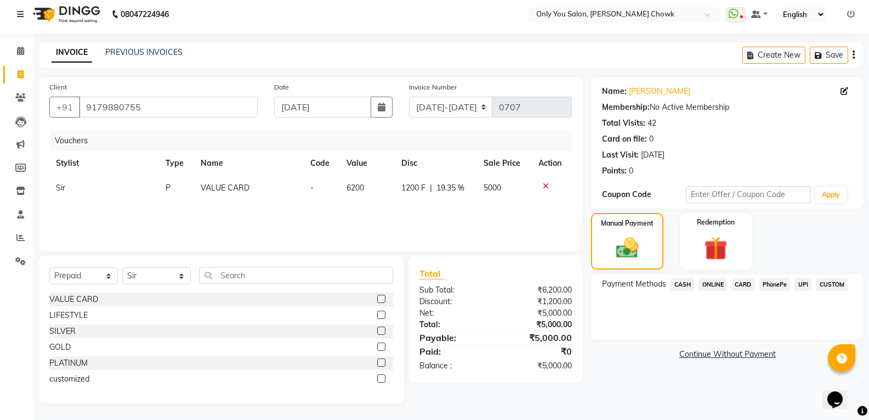
click at [685, 283] on span "CASH" at bounding box center [683, 284] width 24 height 13
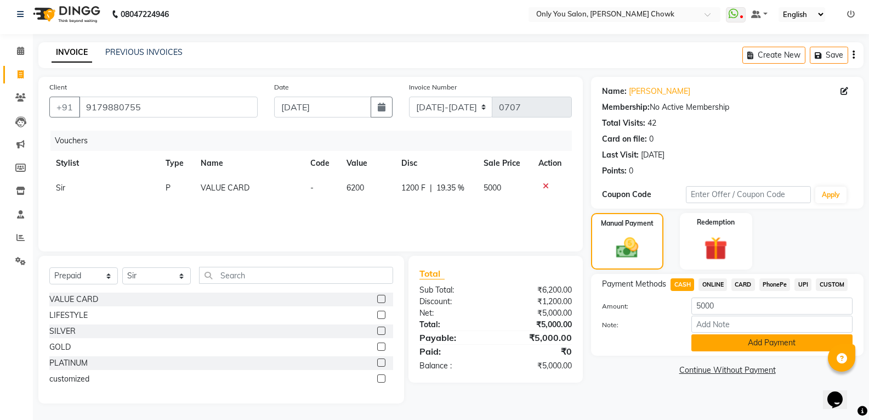
click at [727, 344] on button "Add Payment" at bounding box center [772, 342] width 161 height 17
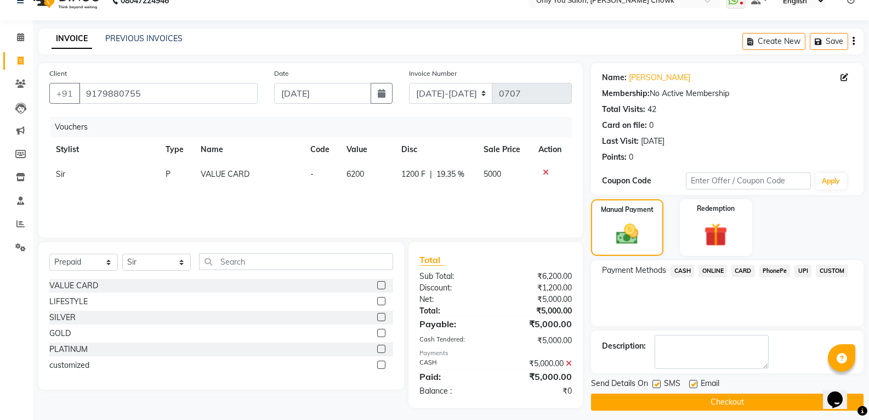
scroll to position [26, 0]
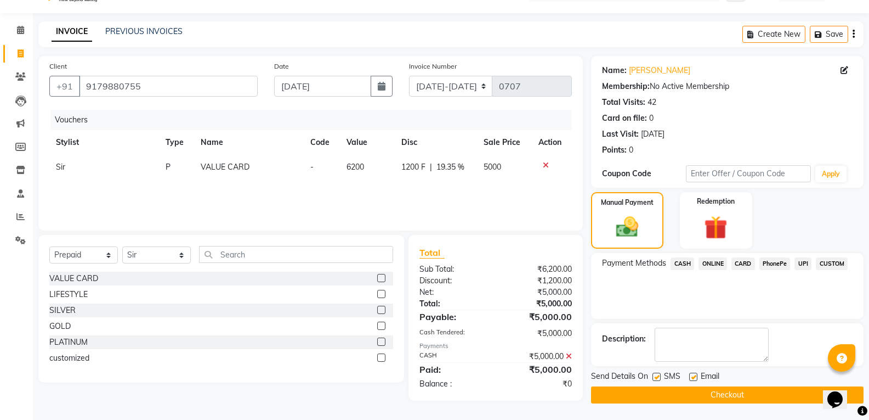
click at [695, 395] on button "Checkout" at bounding box center [727, 394] width 273 height 17
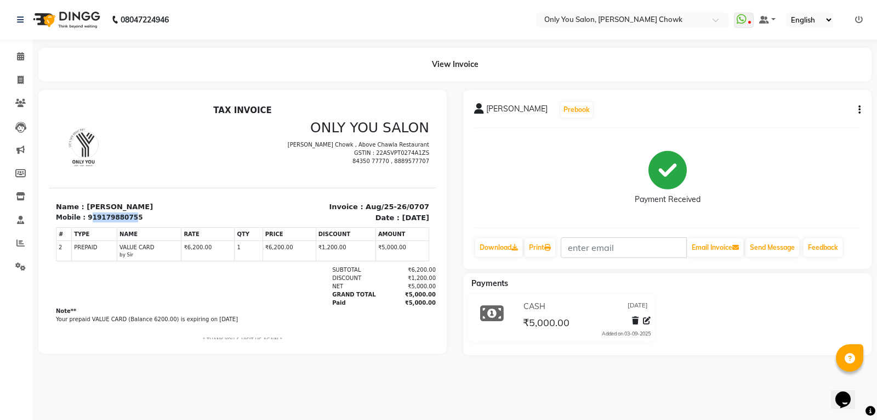
drag, startPoint x: 126, startPoint y: 217, endPoint x: 86, endPoint y: 220, distance: 40.2
click at [88, 220] on div "919179880755" at bounding box center [115, 217] width 55 height 10
click at [131, 215] on div "Mobile : 919179880755" at bounding box center [146, 217] width 180 height 10
click at [133, 216] on div "Mobile : 919179880755" at bounding box center [146, 217] width 180 height 10
drag, startPoint x: 133, startPoint y: 216, endPoint x: 123, endPoint y: 224, distance: 13.3
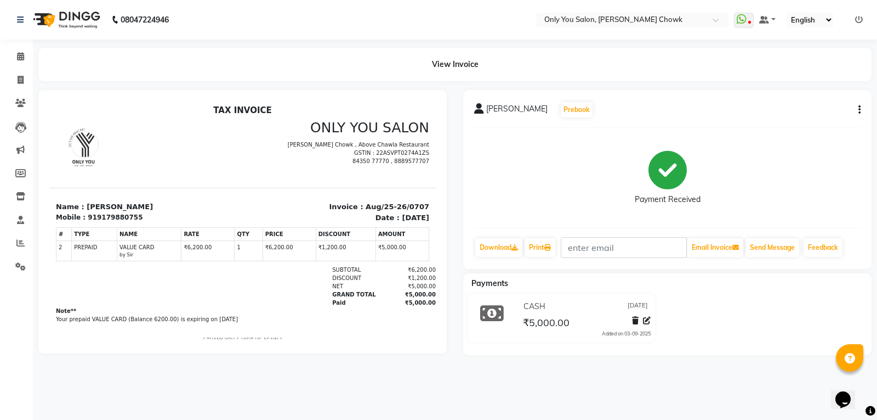
click at [131, 218] on div "Mobile : 919179880755" at bounding box center [146, 217] width 180 height 10
click at [132, 214] on div "Mobile : 919179880755" at bounding box center [146, 217] width 180 height 10
click at [128, 217] on div "919179880755" at bounding box center [115, 217] width 55 height 10
drag, startPoint x: 128, startPoint y: 218, endPoint x: 91, endPoint y: 215, distance: 36.9
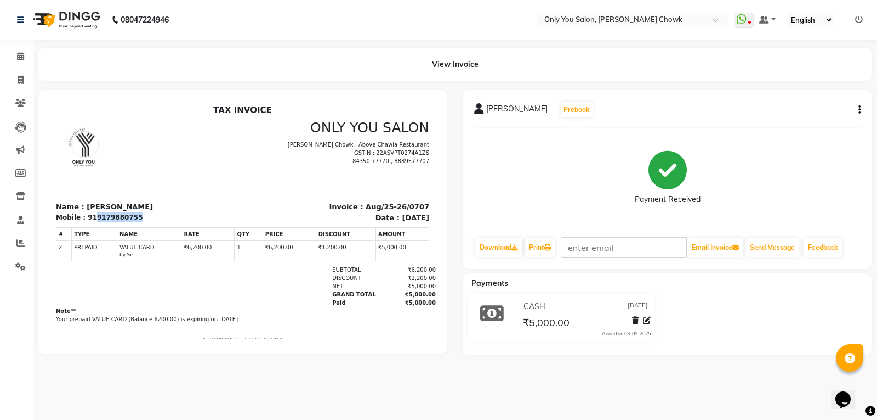
click at [91, 215] on div "919179880755" at bounding box center [115, 217] width 55 height 10
copy div "9179880755"
click at [14, 76] on span at bounding box center [20, 80] width 19 height 13
select select "service"
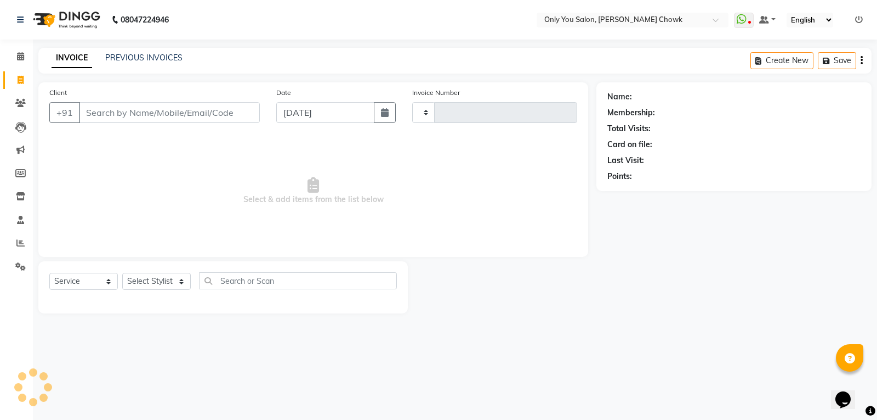
type input "0795"
select select "8713"
click at [100, 107] on input "Client" at bounding box center [169, 112] width 181 height 21
select select "package"
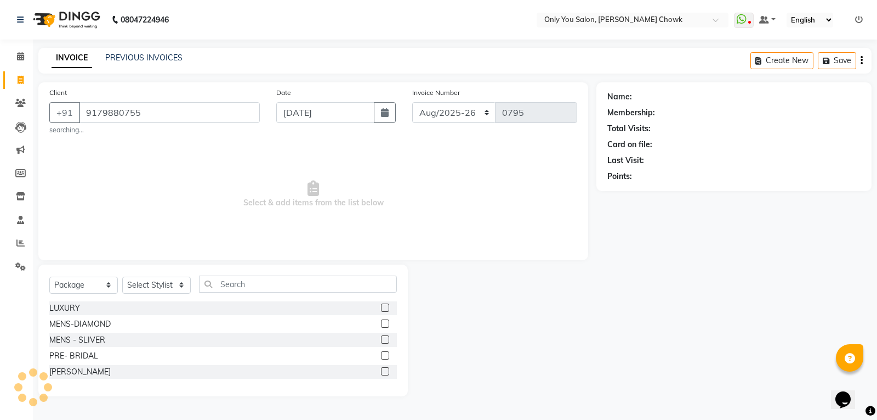
type input "9179880755"
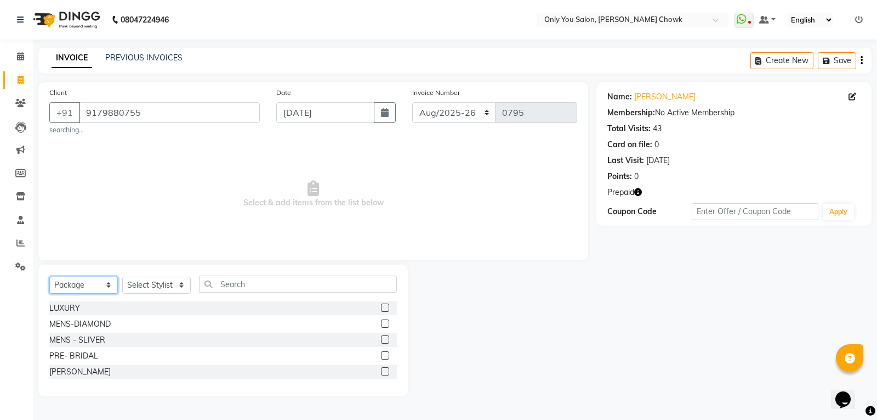
click at [80, 282] on select "Select Service Product Membership Package Voucher Prepaid Gift Card" at bounding box center [83, 284] width 69 height 17
select select "service"
click at [49, 276] on select "Select Service Product Membership Package Voucher Prepaid Gift Card" at bounding box center [83, 284] width 69 height 17
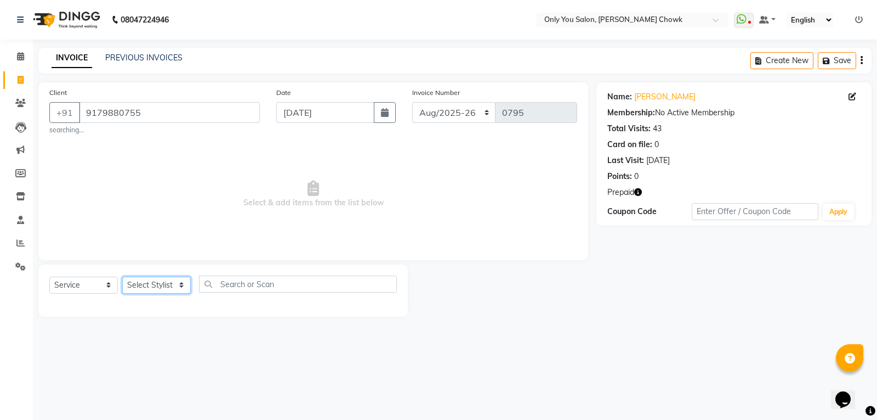
click at [158, 281] on select "Select Stylist [PERSON_NAME] [PERSON_NAME] [PERSON_NAME] MAMTA [PERSON_NAME] [P…" at bounding box center [156, 284] width 69 height 17
select select "54278"
click at [122, 276] on select "Select Stylist [PERSON_NAME] [PERSON_NAME] [PERSON_NAME] MAMTA [PERSON_NAME] [P…" at bounding box center [156, 284] width 69 height 17
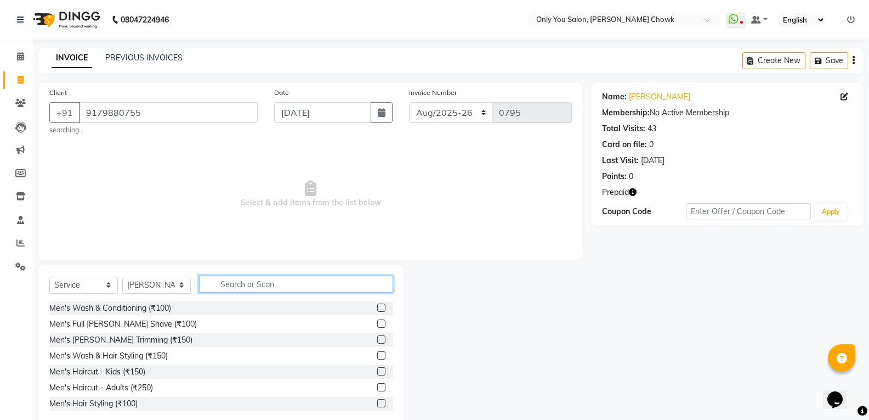
click at [229, 285] on input "text" at bounding box center [296, 283] width 194 height 17
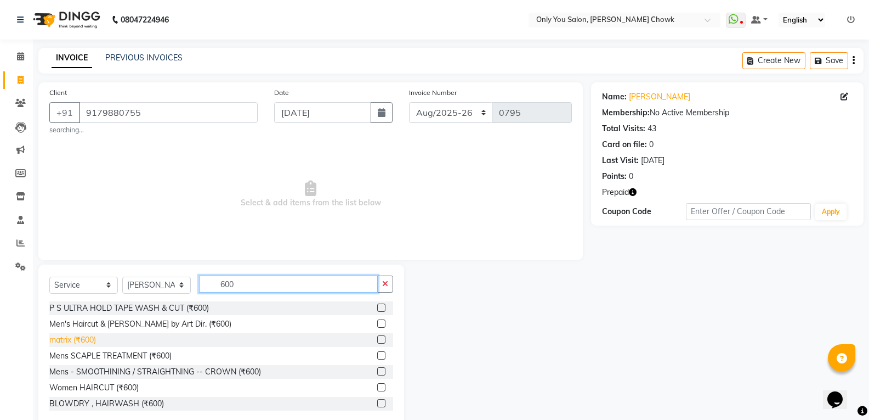
type input "600"
click at [77, 335] on div "matrix (₹600)" at bounding box center [72, 340] width 47 height 12
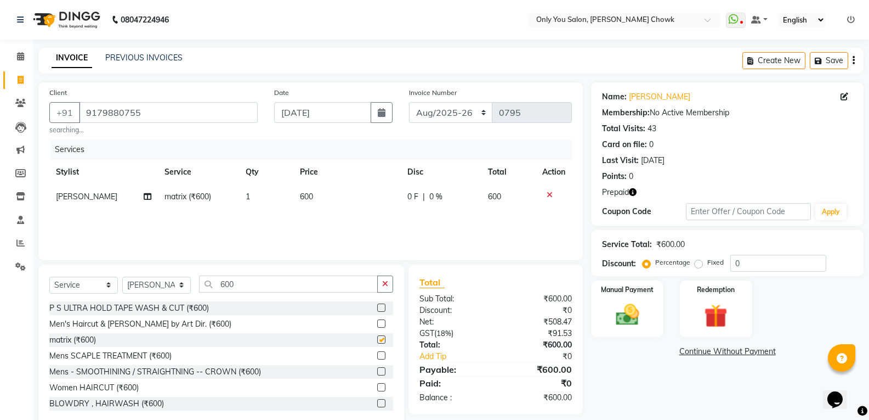
checkbox input "false"
click at [270, 278] on input "600" at bounding box center [288, 283] width 179 height 17
type input "6"
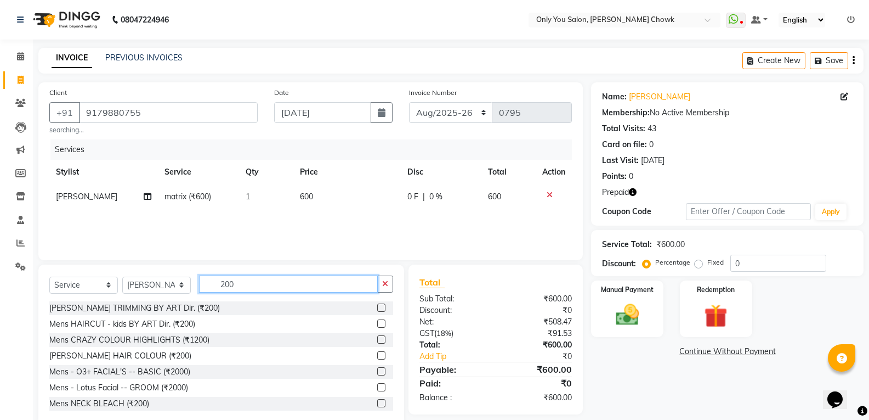
click at [248, 284] on input "200" at bounding box center [288, 283] width 179 height 17
type input "2"
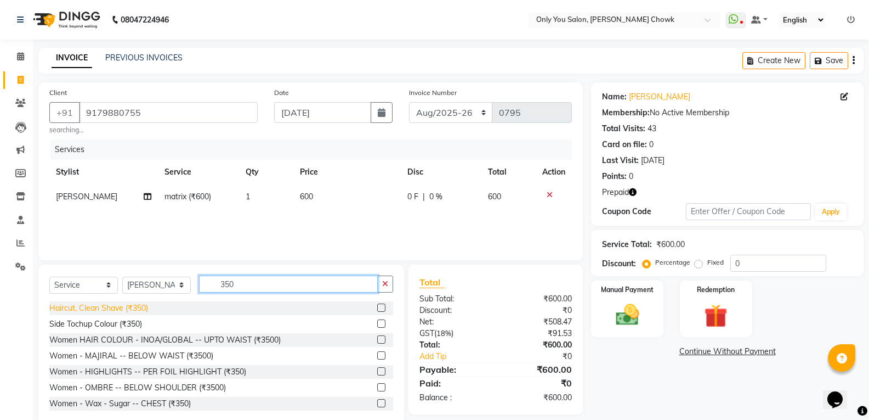
type input "350"
click at [101, 308] on div "Haircut, Clean Shave (₹350)" at bounding box center [98, 308] width 99 height 12
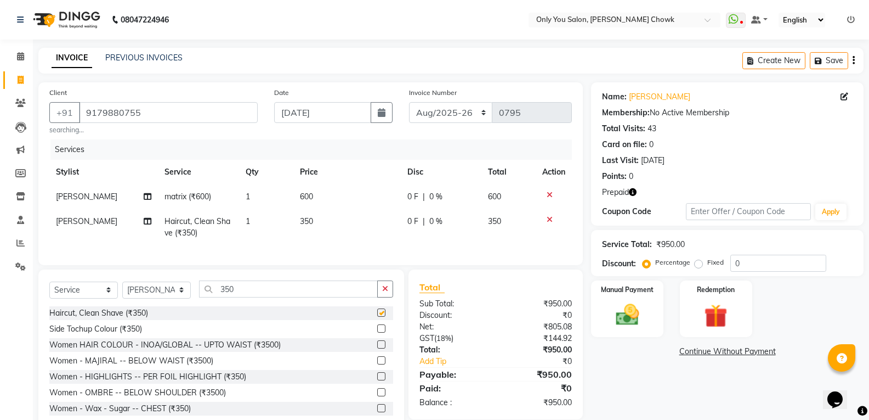
checkbox input "false"
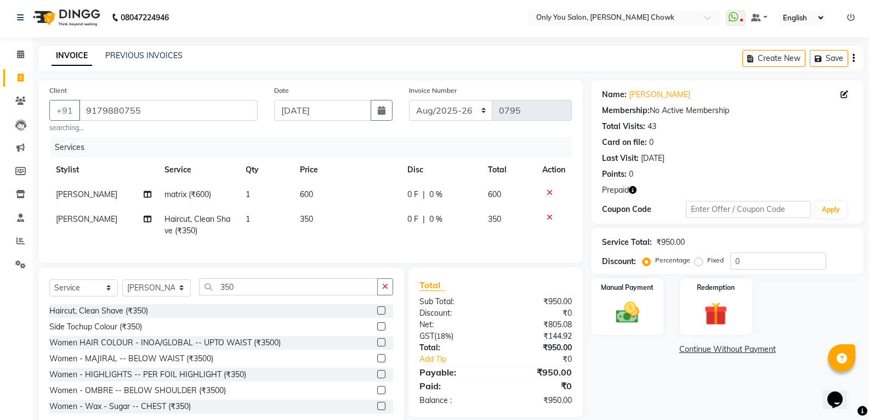
scroll to position [36, 0]
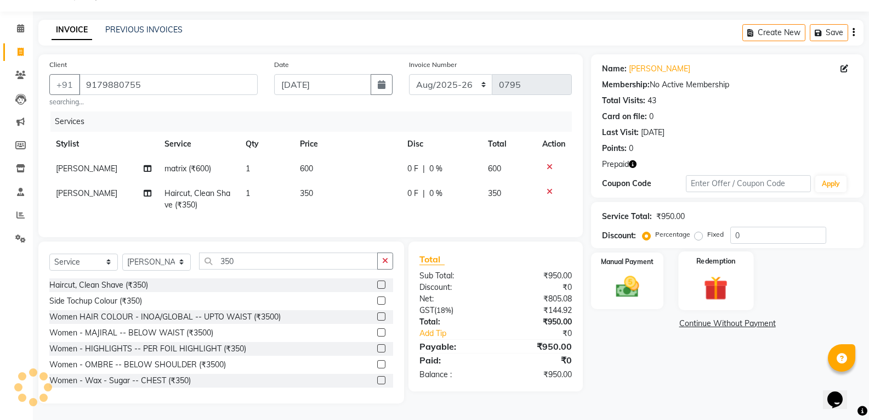
click at [716, 276] on img at bounding box center [716, 288] width 39 height 30
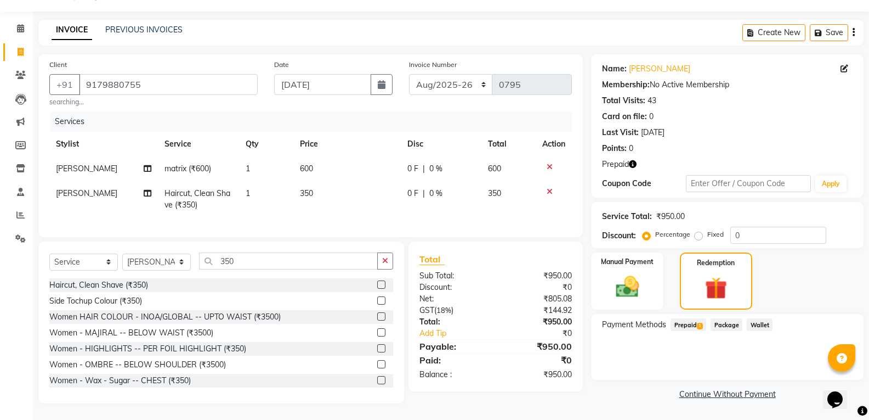
click at [694, 320] on span "Prepaid 1" at bounding box center [689, 324] width 36 height 13
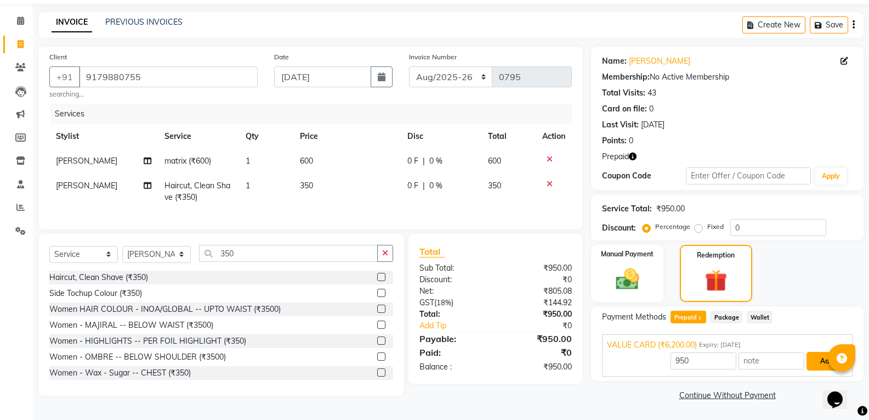
click at [824, 358] on button "Add" at bounding box center [827, 361] width 40 height 19
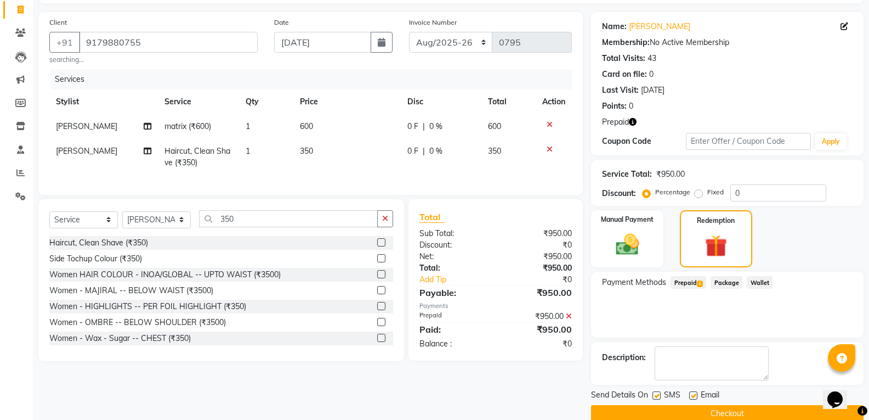
scroll to position [89, 0]
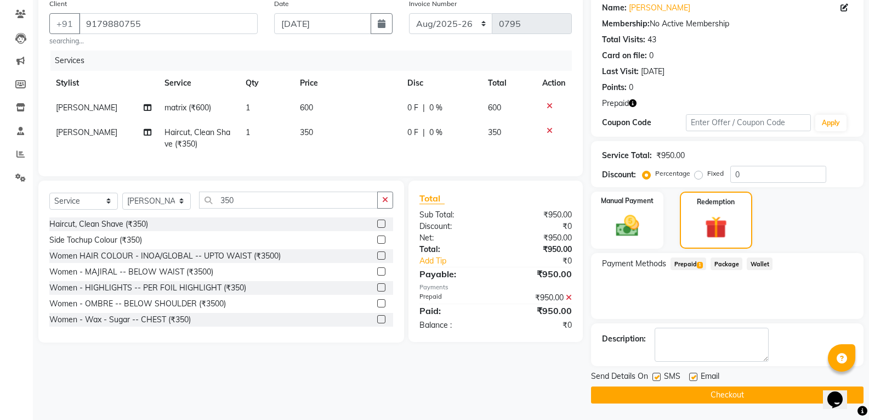
click at [696, 401] on button "Checkout" at bounding box center [727, 394] width 273 height 17
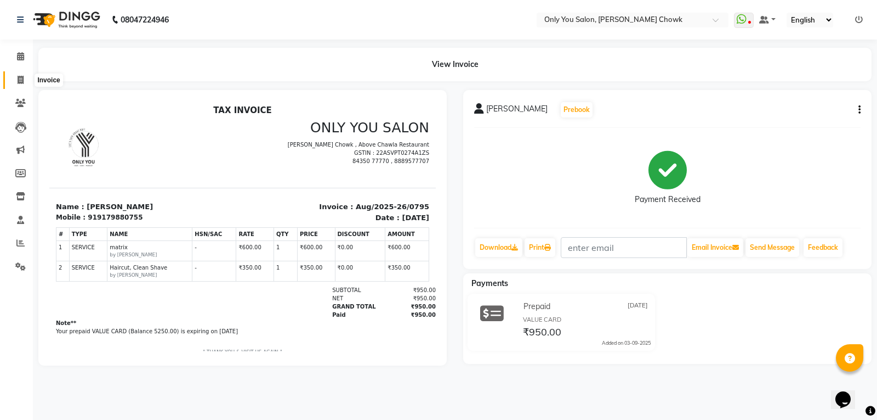
click at [27, 78] on span at bounding box center [20, 80] width 19 height 13
select select "service"
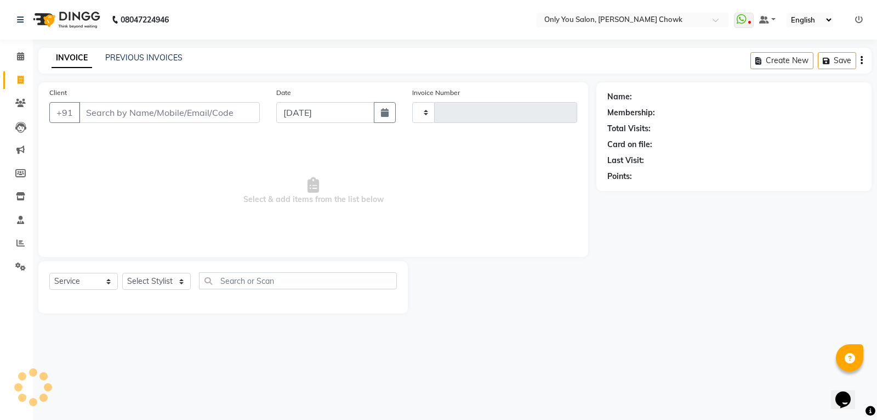
type input "0798"
select select "8713"
drag, startPoint x: 73, startPoint y: 287, endPoint x: 71, endPoint y: 278, distance: 10.0
click at [72, 286] on select "Select Service Product Membership Package Voucher Prepaid Gift Card" at bounding box center [83, 281] width 69 height 17
select select "product"
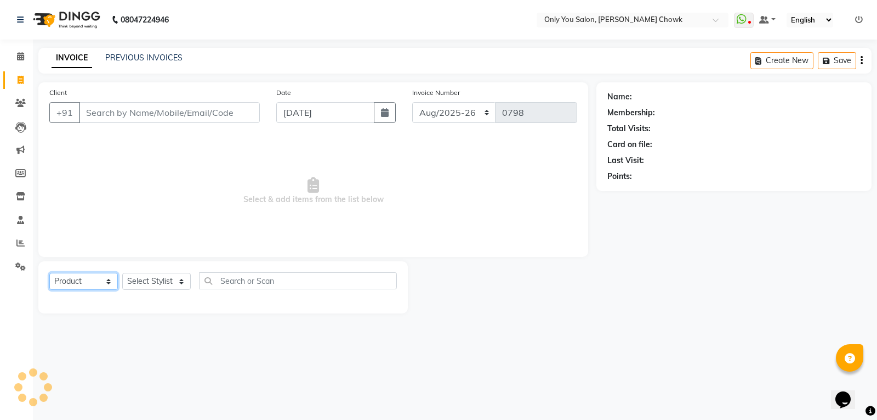
click at [49, 273] on select "Select Service Product Membership Package Voucher Prepaid Gift Card" at bounding box center [83, 281] width 69 height 17
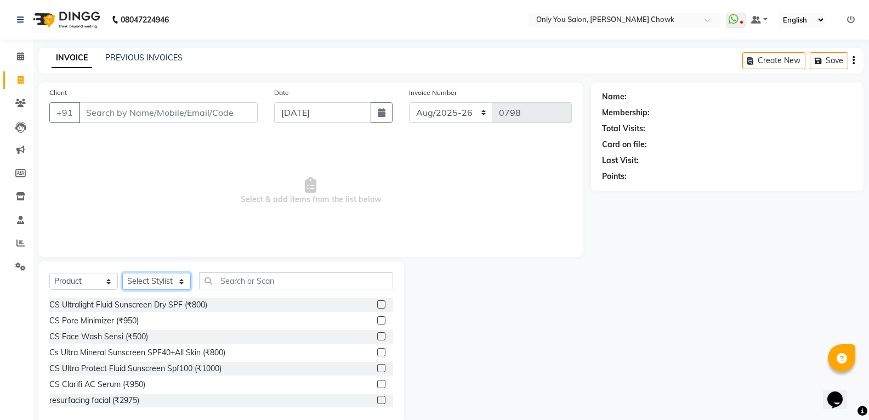
click at [140, 279] on select "Select Stylist [PERSON_NAME] [PERSON_NAME] [PERSON_NAME] MAMTA [PERSON_NAME] [P…" at bounding box center [156, 281] width 69 height 17
select select "22488"
click at [122, 273] on select "Select Stylist [PERSON_NAME] [PERSON_NAME] [PERSON_NAME] MAMTA [PERSON_NAME] [P…" at bounding box center [156, 281] width 69 height 17
click at [234, 281] on input "text" at bounding box center [296, 280] width 194 height 17
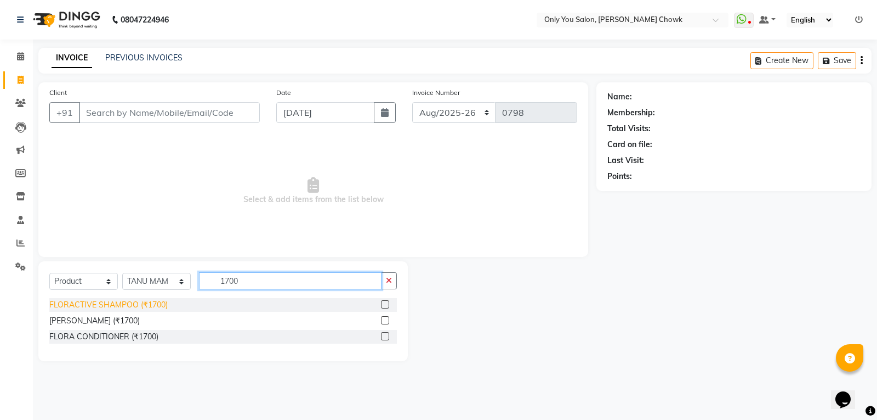
type input "1700"
click at [143, 305] on div "FLORACTIVE SHAMPOO (₹1700)" at bounding box center [108, 305] width 118 height 12
checkbox input "false"
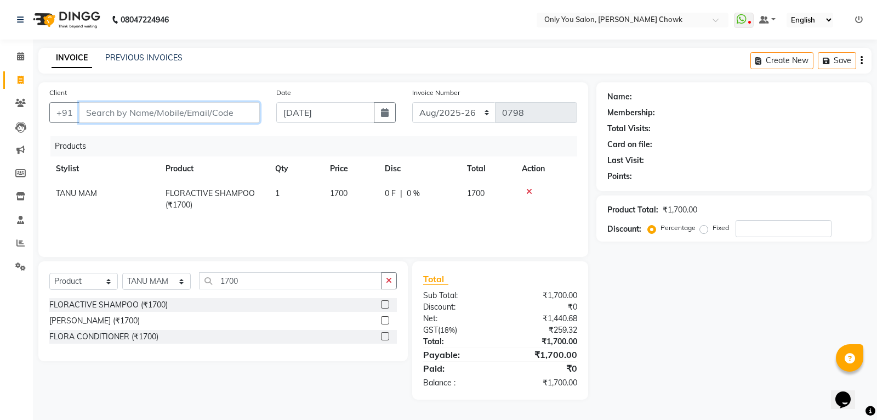
click at [162, 116] on input "Client" at bounding box center [169, 112] width 181 height 21
paste input "9893551022"
type input "9893551022"
type input "0"
type input "9893551022"
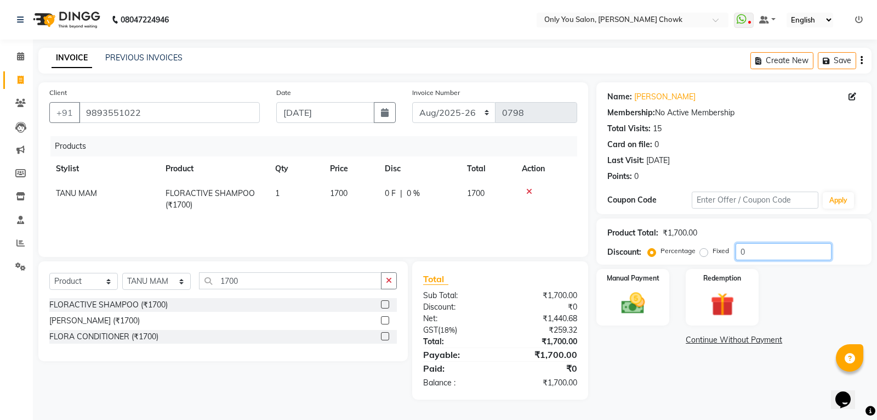
click at [756, 258] on input "0" at bounding box center [784, 251] width 96 height 17
type input "5"
click at [105, 387] on div "Select Service Product Membership Package Voucher Prepaid Gift Card Select Styl…" at bounding box center [219, 330] width 378 height 138
click at [706, 339] on link "Continue Without Payment" at bounding box center [734, 340] width 271 height 12
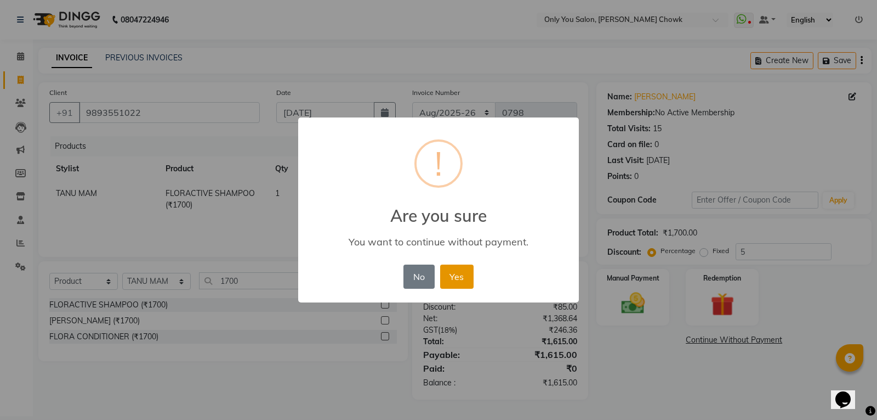
click at [453, 278] on button "Yes" at bounding box center [456, 276] width 33 height 24
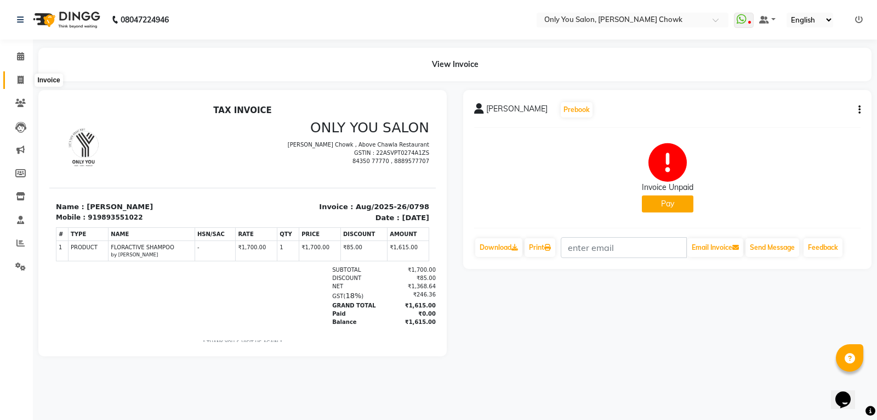
click at [23, 81] on icon at bounding box center [21, 80] width 6 height 8
select select "8713"
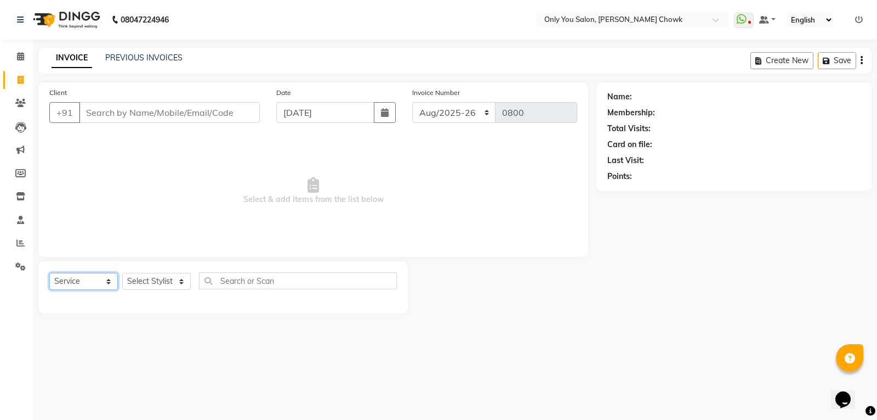
click at [92, 280] on select "Select Service Product Membership Package Voucher Prepaid Gift Card" at bounding box center [83, 281] width 69 height 17
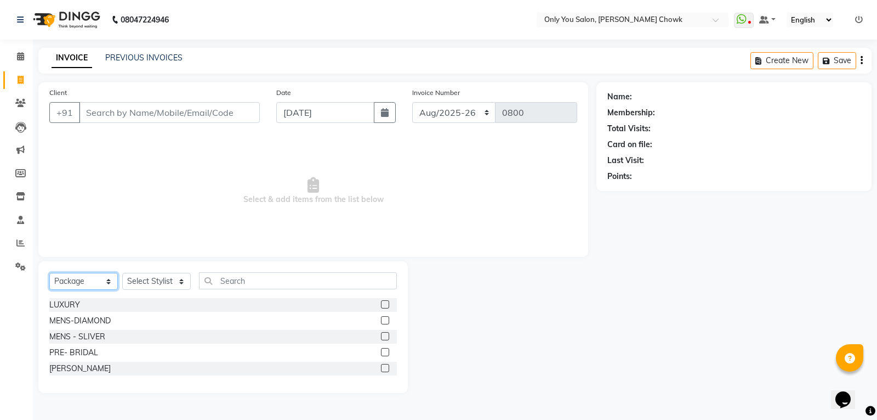
select select "service"
click at [49, 273] on select "Select Service Product Membership Package Voucher Prepaid Gift Card" at bounding box center [83, 281] width 69 height 17
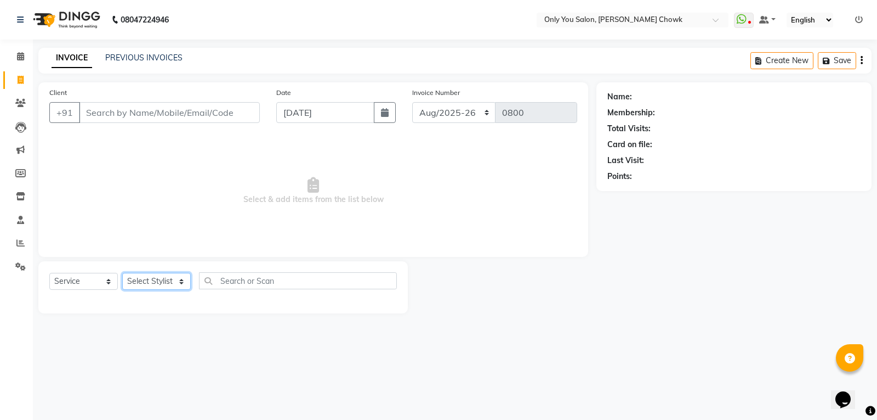
click at [148, 280] on select "Select Stylist [PERSON_NAME] [PERSON_NAME] [PERSON_NAME] MAMTA [PERSON_NAME] [P…" at bounding box center [156, 281] width 69 height 17
select select "90002"
click at [122, 273] on select "Select Stylist [PERSON_NAME] [PERSON_NAME] [PERSON_NAME] MAMTA [PERSON_NAME] [P…" at bounding box center [156, 281] width 69 height 17
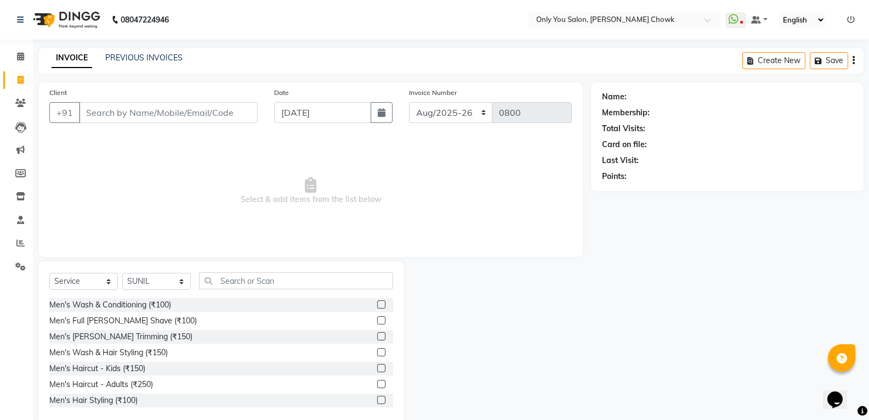
click at [273, 289] on div "Select Service Product Membership Package Voucher Prepaid Gift Card Select Styl…" at bounding box center [221, 285] width 344 height 26
click at [274, 282] on input "text" at bounding box center [296, 280] width 194 height 17
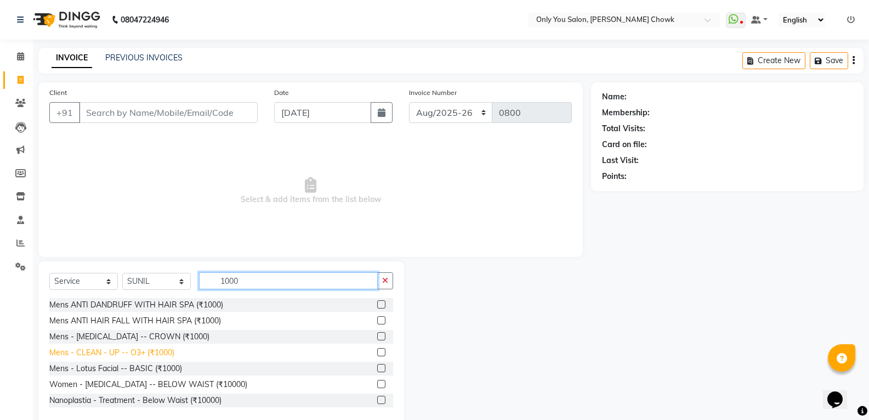
type input "1000"
click at [153, 349] on div "Mens - CLEAN - UP -- O3+ (₹1000)" at bounding box center [111, 353] width 125 height 12
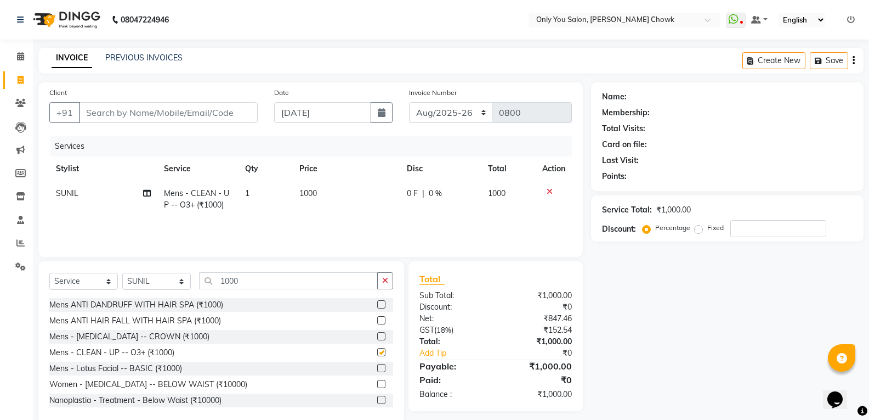
checkbox input "false"
click at [259, 282] on input "1000" at bounding box center [288, 280] width 179 height 17
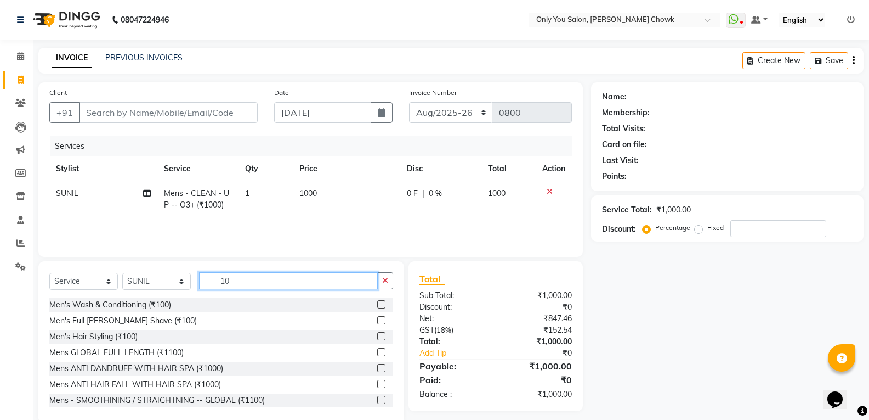
type input "1"
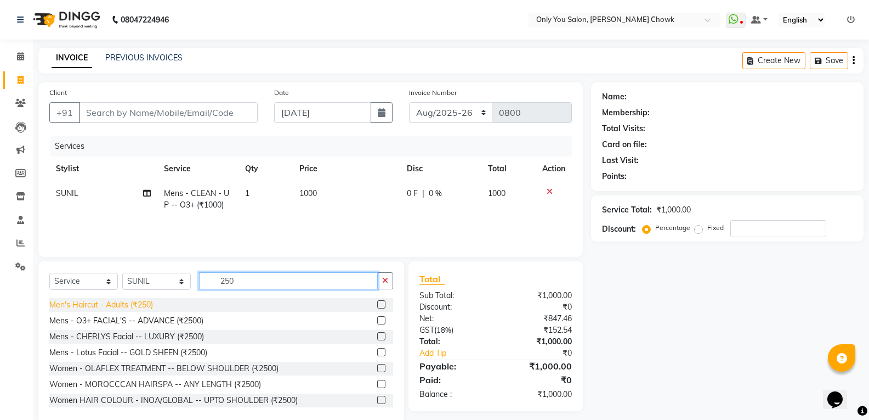
type input "250"
click at [72, 302] on div "Men's Haircut - Adults (₹250)" at bounding box center [101, 305] width 104 height 12
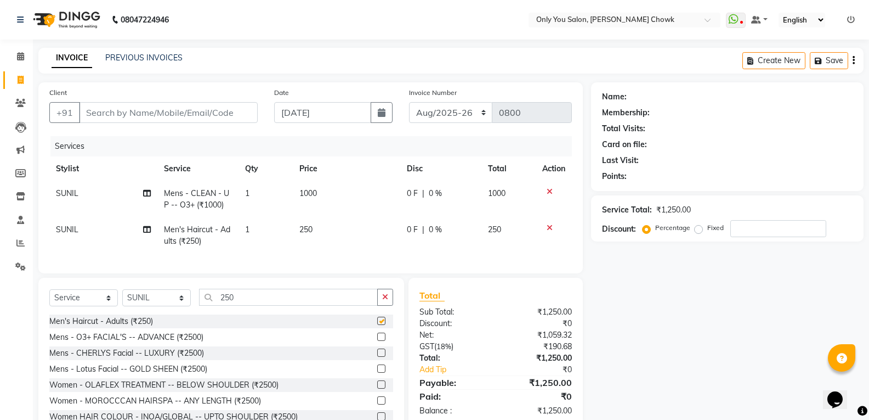
checkbox input "false"
click at [118, 109] on input "Client" at bounding box center [168, 112] width 179 height 21
type input "8"
type input "0"
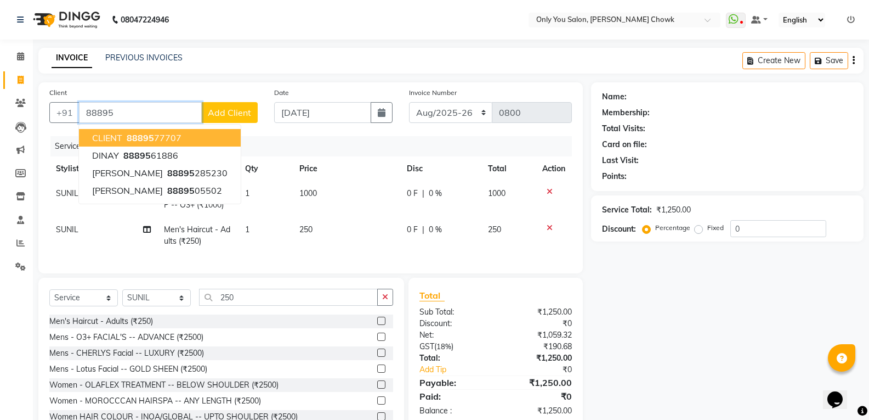
click at [140, 135] on span "88895" at bounding box center [140, 137] width 27 height 11
type input "8889577707"
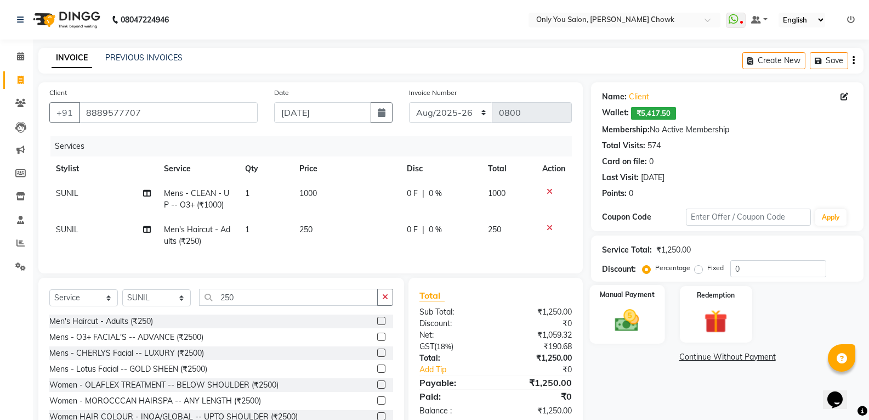
click at [636, 305] on div "Manual Payment" at bounding box center [627, 314] width 75 height 59
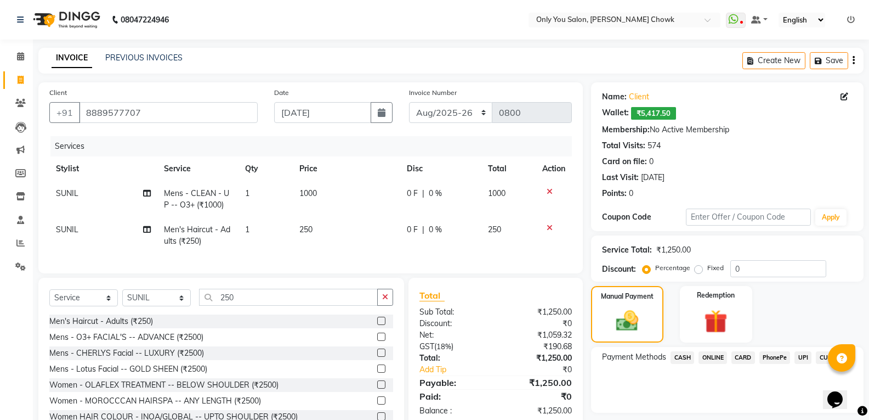
drag, startPoint x: 684, startPoint y: 354, endPoint x: 526, endPoint y: 196, distance: 223.8
click at [683, 354] on span "CASH" at bounding box center [683, 357] width 24 height 13
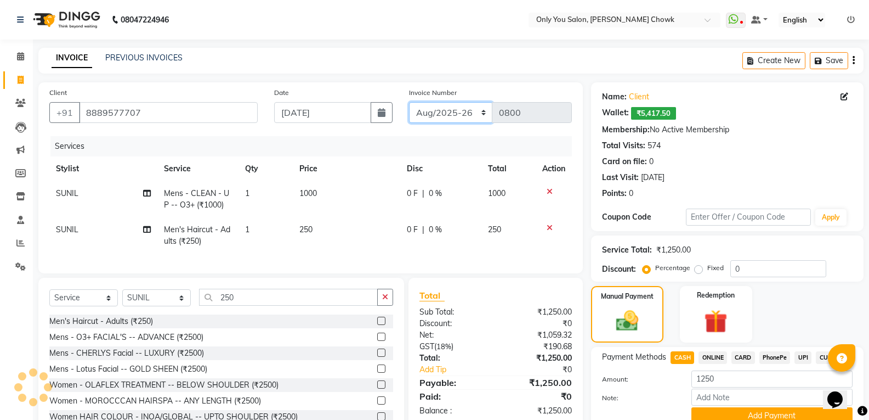
click at [456, 105] on select "[DATE]-[DATE]-26 TRD/2025" at bounding box center [451, 112] width 84 height 21
select select "8714"
click at [409, 102] on select "[DATE]-[DATE]-26 TRD/2025" at bounding box center [451, 112] width 84 height 21
type input "0711"
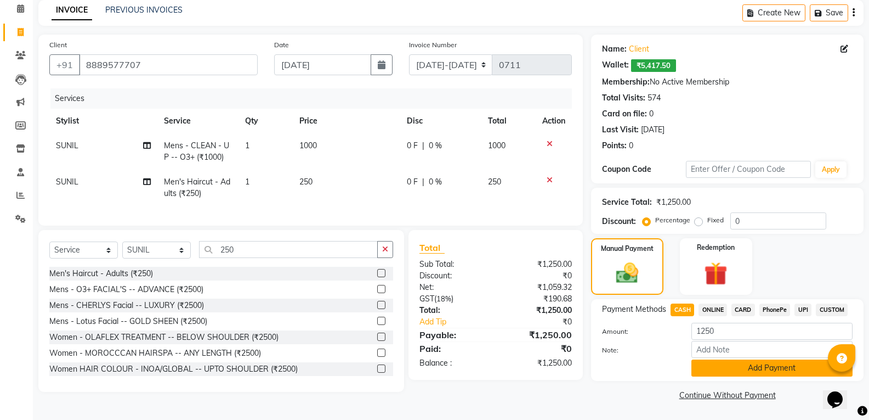
click at [719, 363] on button "Add Payment" at bounding box center [772, 367] width 161 height 17
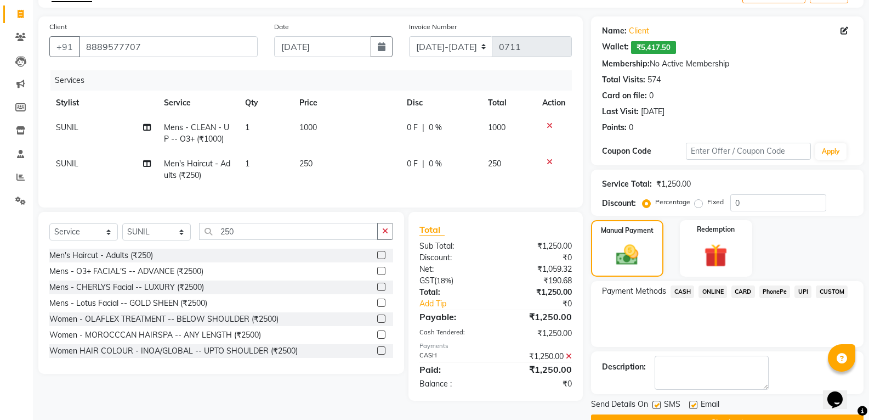
scroll to position [94, 0]
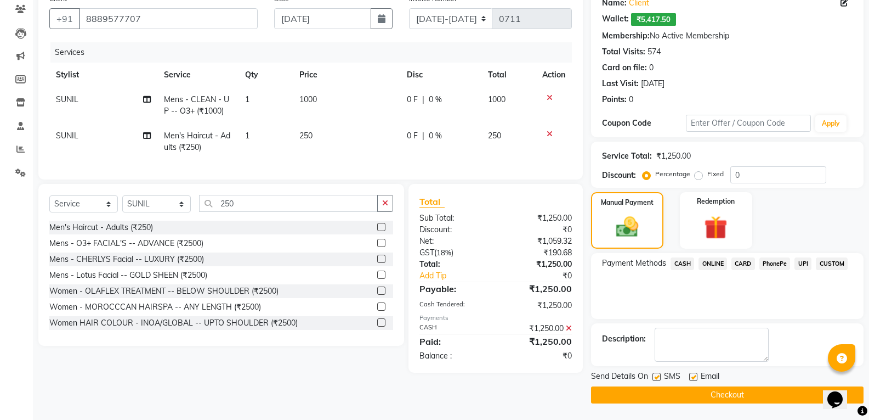
click at [712, 401] on button "Checkout" at bounding box center [727, 394] width 273 height 17
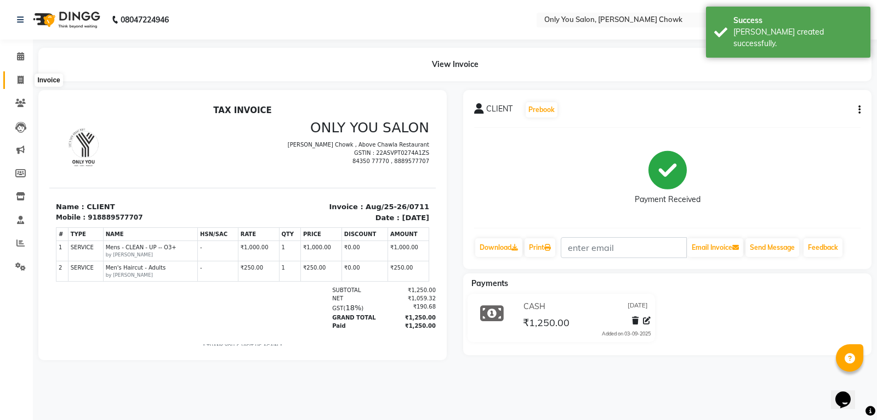
click at [22, 79] on icon at bounding box center [21, 80] width 6 height 8
select select "8713"
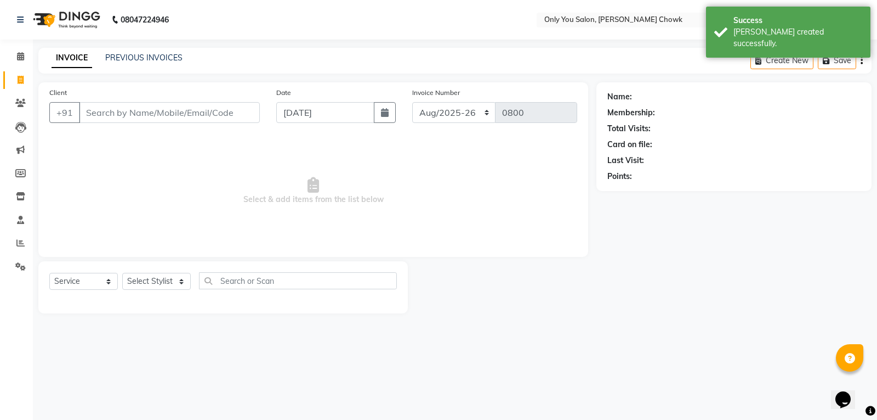
select select "package"
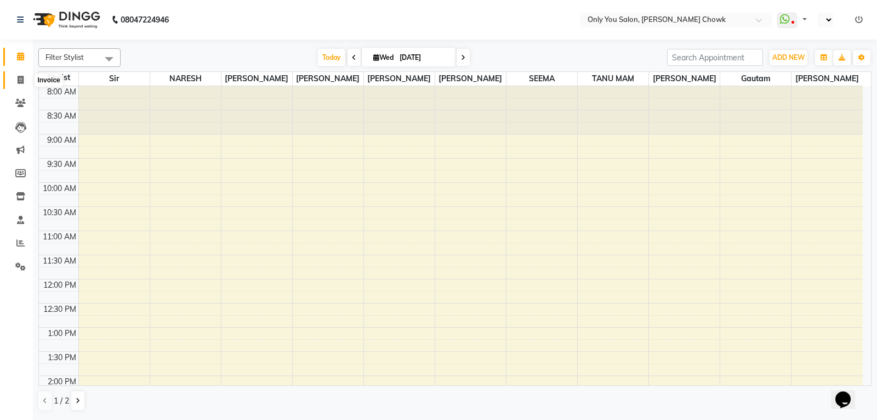
click at [20, 74] on span at bounding box center [20, 80] width 19 height 13
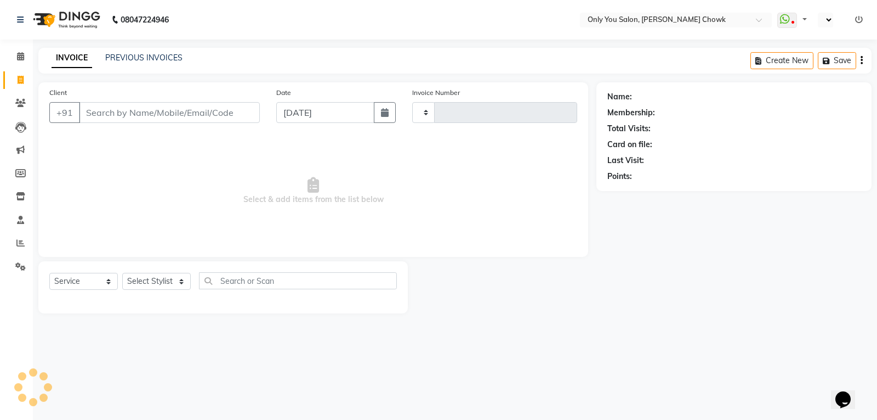
select select "package"
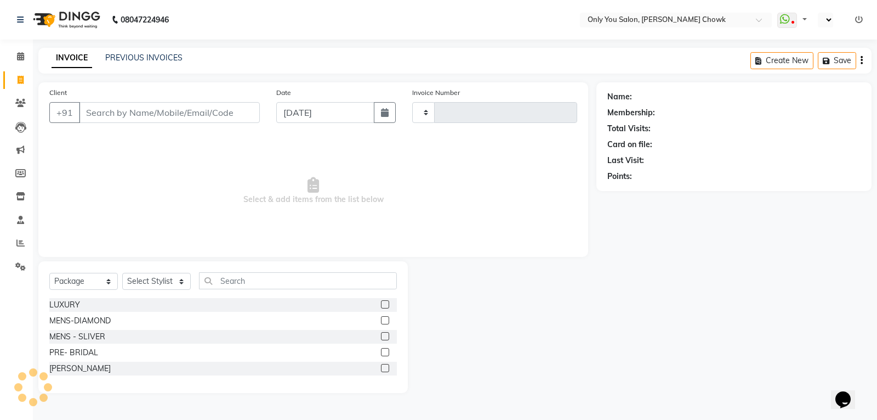
click at [140, 111] on input "Client" at bounding box center [169, 112] width 181 height 21
select select "en"
type input "0798"
select select "8713"
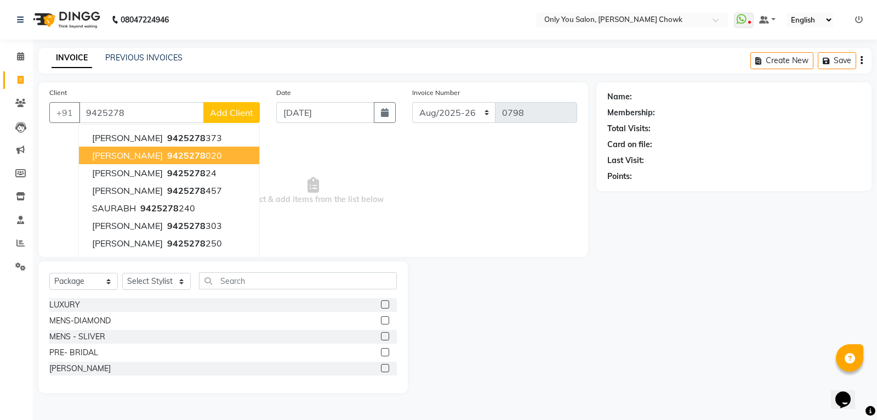
click at [166, 160] on ngb-highlight "9425278 020" at bounding box center [193, 155] width 57 height 11
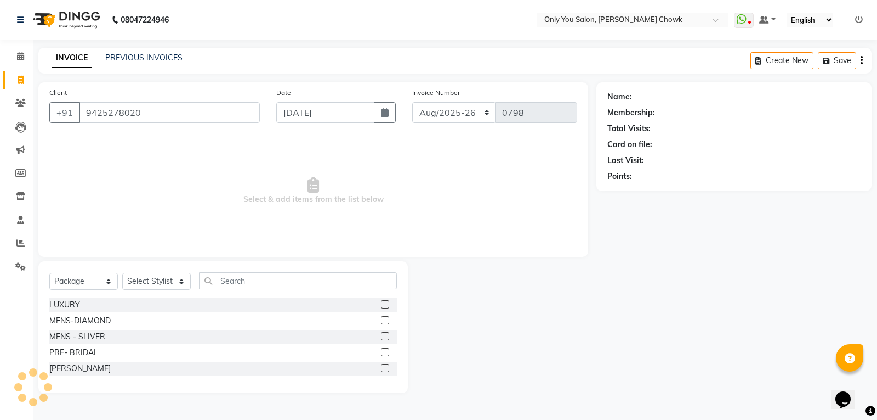
type input "9425278020"
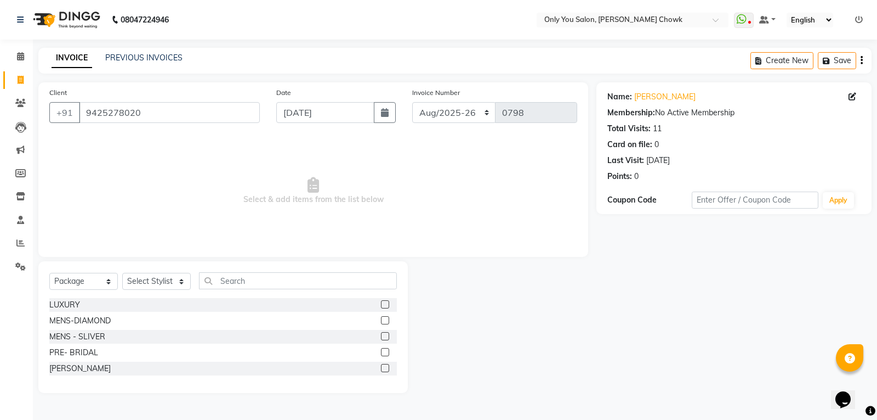
click at [93, 271] on div "Select Service Product Membership Package Voucher Prepaid Gift Card Select Styl…" at bounding box center [223, 327] width 370 height 132
click at [92, 280] on select "Select Service Product Membership Package Voucher Prepaid Gift Card" at bounding box center [83, 281] width 69 height 17
select select "product"
click at [49, 273] on select "Select Service Product Membership Package Voucher Prepaid Gift Card" at bounding box center [83, 281] width 69 height 17
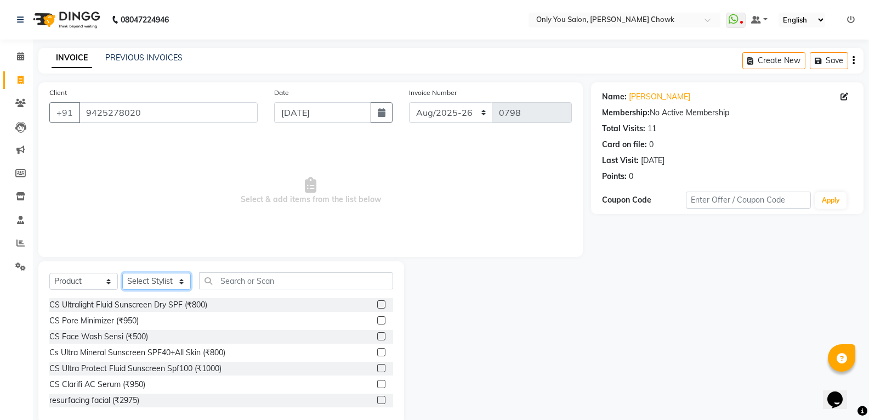
click at [154, 277] on select "Select Stylist [PERSON_NAME] [PERSON_NAME] [PERSON_NAME] MAMTA [PERSON_NAME] [P…" at bounding box center [156, 281] width 69 height 17
select select "22488"
click at [122, 273] on select "Select Stylist [PERSON_NAME] [PERSON_NAME] [PERSON_NAME] MAMTA [PERSON_NAME] [P…" at bounding box center [156, 281] width 69 height 17
click at [284, 282] on input "text" at bounding box center [296, 280] width 194 height 17
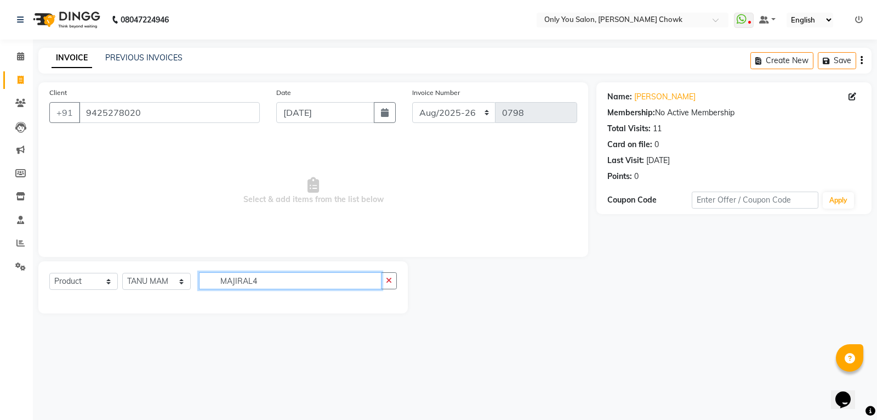
click at [280, 279] on input "MAJIRAL4" at bounding box center [290, 280] width 183 height 17
click at [257, 281] on input "MAJIR4" at bounding box center [290, 280] width 183 height 17
click at [247, 296] on div "Select Service Product Membership Package Voucher Prepaid Gift Card Select Styl…" at bounding box center [223, 285] width 348 height 26
click at [303, 284] on input "MAJIRAL4" at bounding box center [290, 280] width 183 height 17
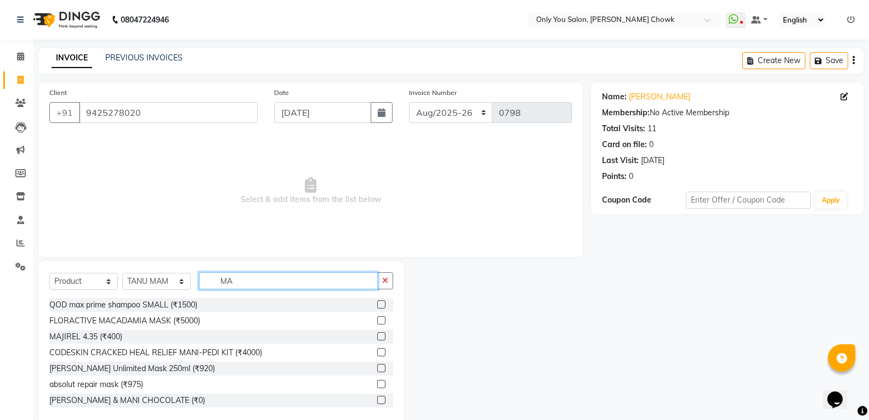
type input "M"
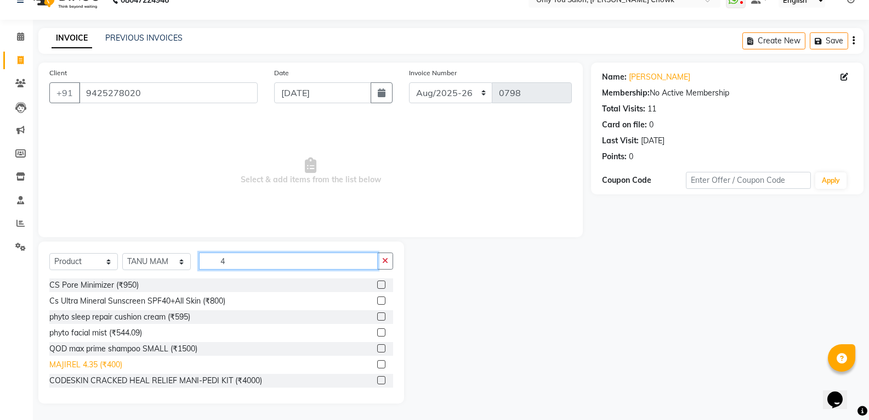
type input "4"
click at [101, 364] on div "MAJIREL 4.35 (₹400)" at bounding box center [85, 365] width 73 height 12
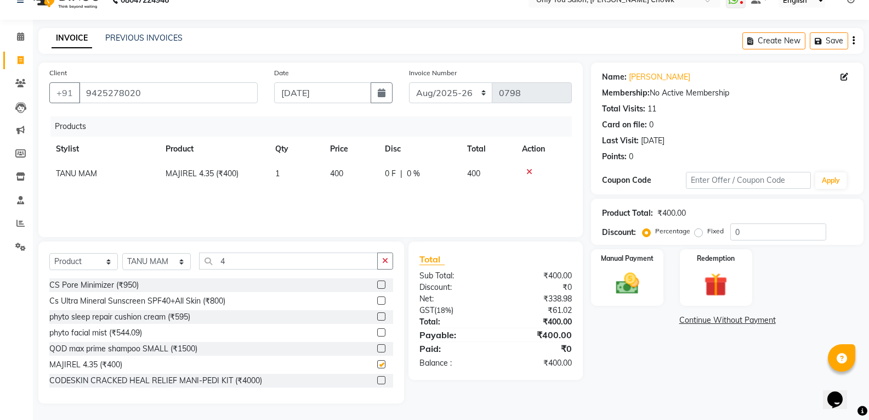
checkbox input "false"
click at [349, 185] on td "400" at bounding box center [351, 173] width 55 height 25
select select "22488"
click at [366, 175] on input "400" at bounding box center [351, 176] width 42 height 17
type input "4"
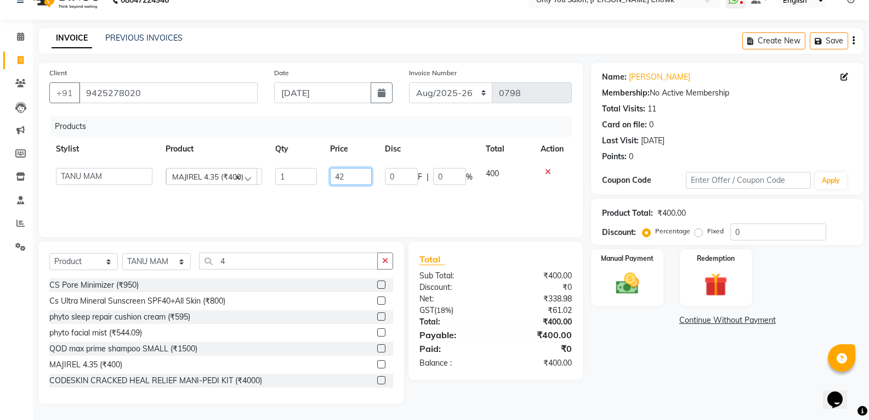
type input "420"
click at [341, 267] on input "4" at bounding box center [288, 260] width 179 height 17
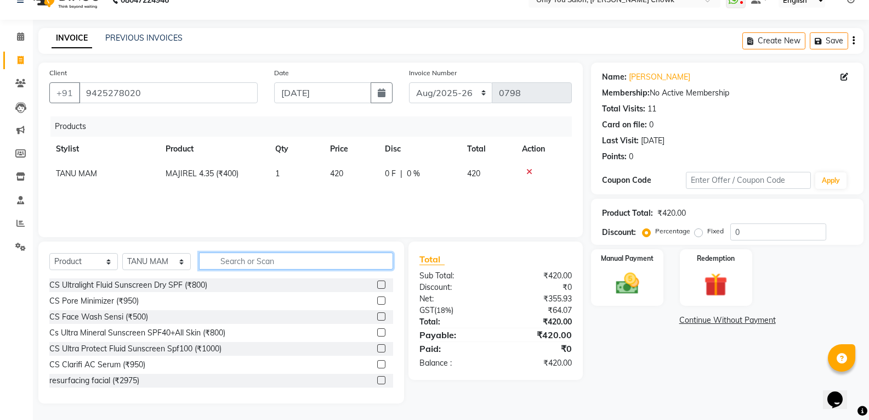
type input "4"
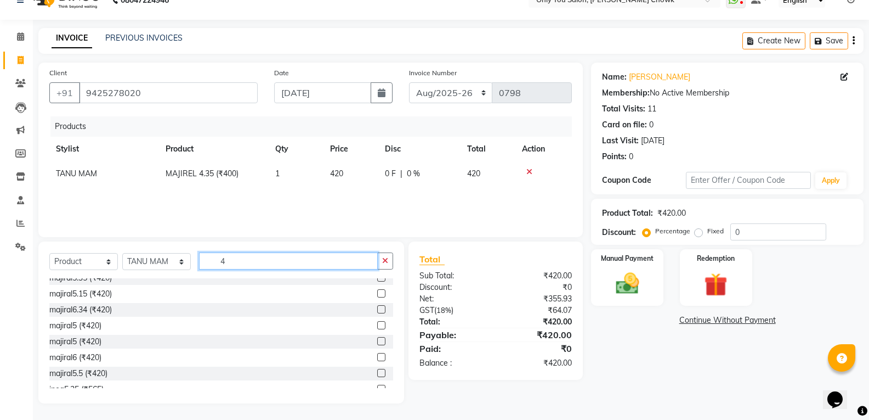
scroll to position [274, 0]
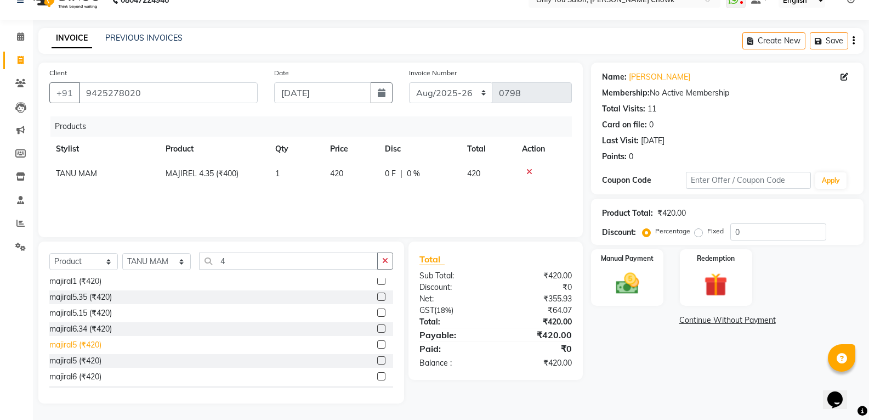
click at [89, 344] on div "majiral5 (₹420)" at bounding box center [75, 345] width 52 height 12
checkbox input "false"
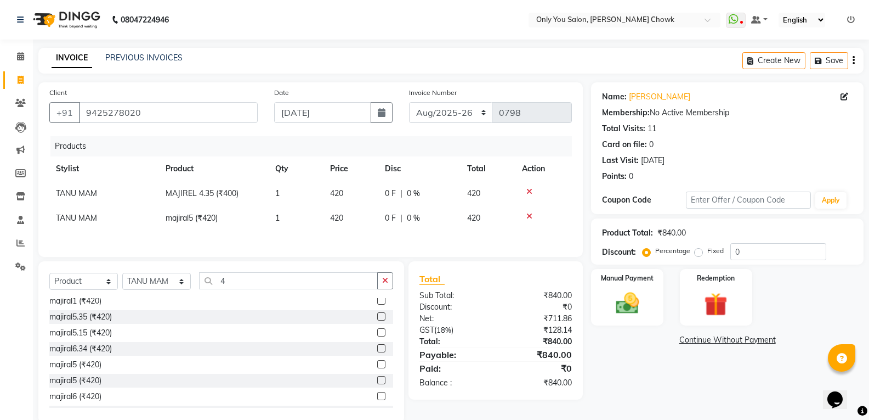
scroll to position [21, 0]
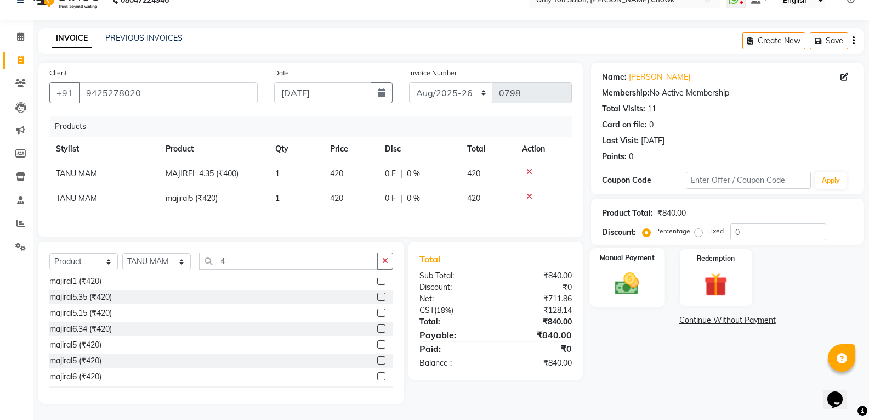
click at [625, 286] on img at bounding box center [627, 283] width 39 height 28
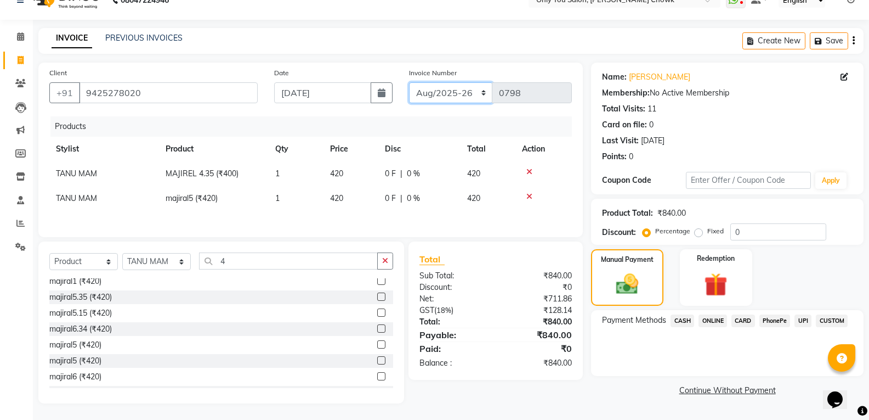
click at [447, 85] on select "[DATE]-[DATE]-26 TRD/2025" at bounding box center [451, 92] width 84 height 21
select select "4512"
click at [409, 82] on select "[DATE]-[DATE]-26 TRD/2025" at bounding box center [451, 92] width 84 height 21
type input "0443"
click at [686, 320] on span "CASH" at bounding box center [683, 320] width 24 height 13
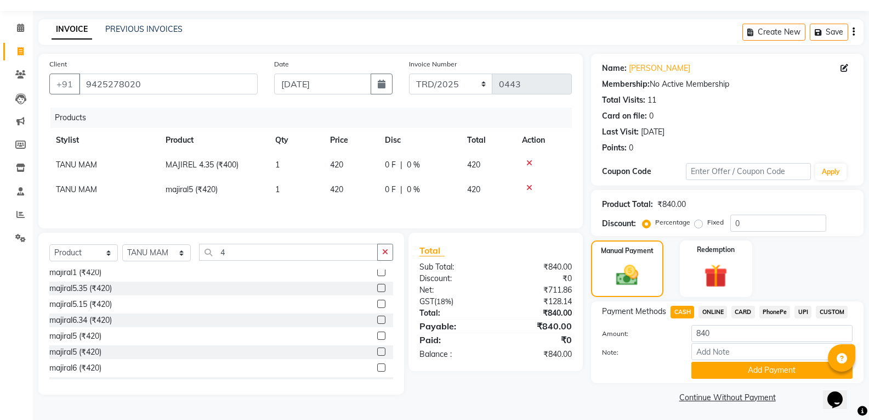
scroll to position [31, 0]
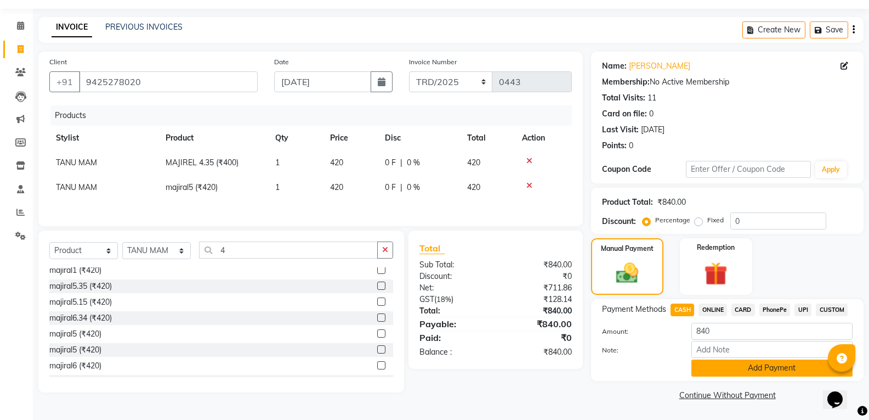
click at [721, 369] on button "Add Payment" at bounding box center [772, 367] width 161 height 17
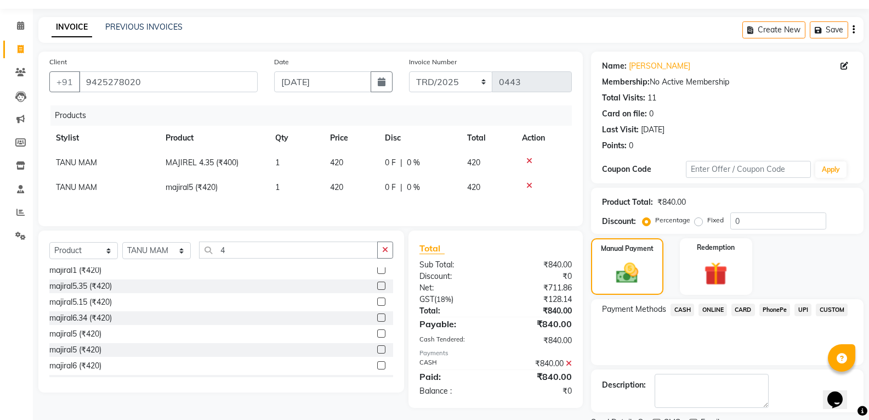
scroll to position [77, 0]
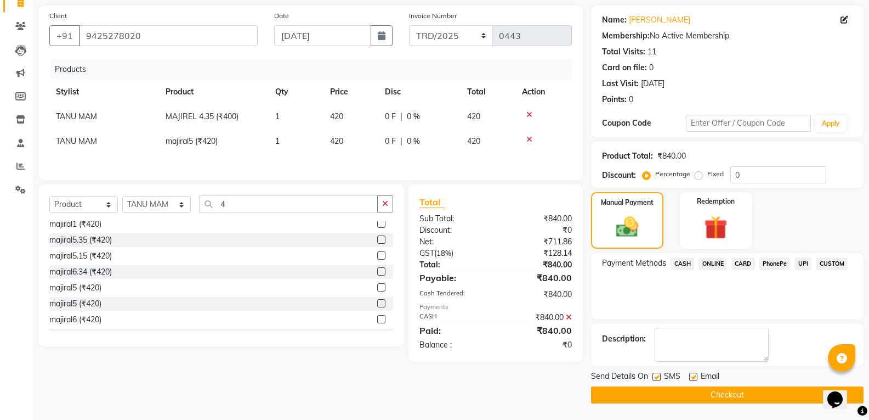
click at [703, 397] on button "Checkout" at bounding box center [727, 394] width 273 height 17
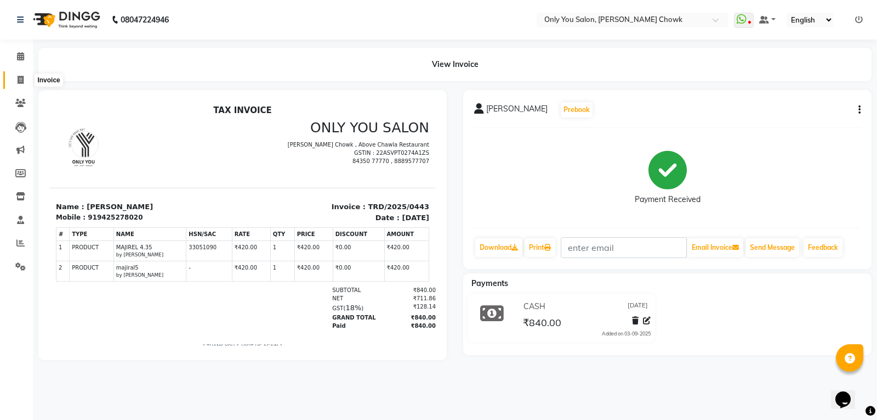
click at [20, 83] on icon at bounding box center [21, 80] width 6 height 8
select select "service"
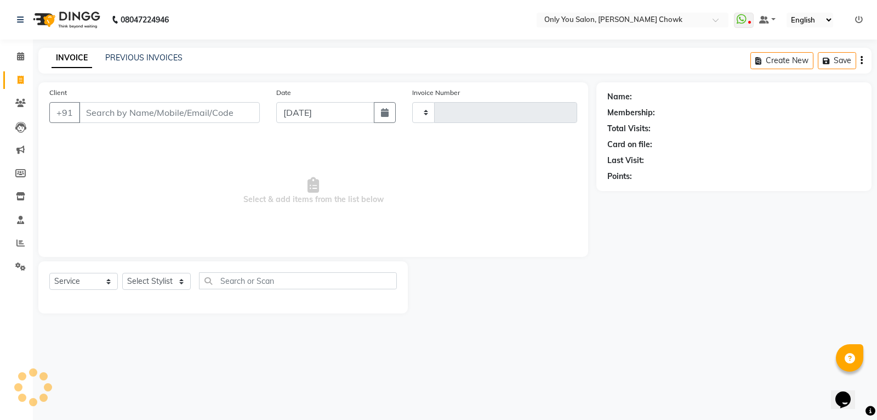
type input "0798"
select select "8713"
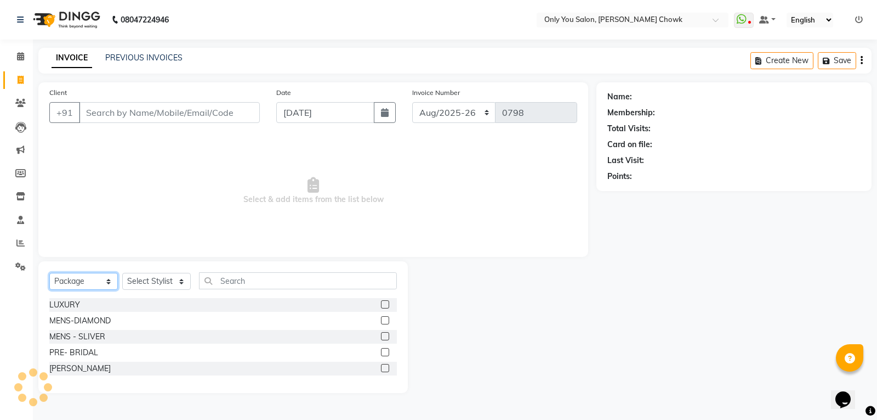
click at [90, 284] on select "Select Service Product Membership Package Voucher Prepaid Gift Card" at bounding box center [83, 281] width 69 height 17
select select "service"
click at [49, 273] on select "Select Service Product Membership Package Voucher Prepaid Gift Card" at bounding box center [83, 281] width 69 height 17
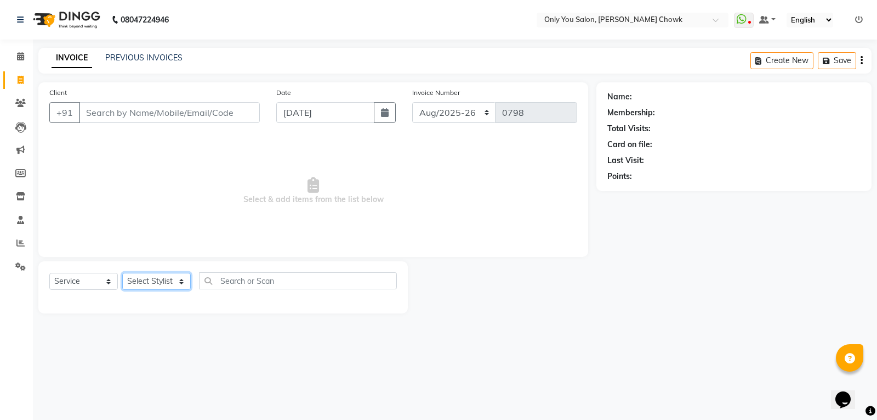
click at [170, 279] on select "Select Stylist [PERSON_NAME] [PERSON_NAME] [PERSON_NAME] MAMTA [PERSON_NAME] [P…" at bounding box center [156, 281] width 69 height 17
select select "54278"
click at [122, 273] on select "Select Stylist [PERSON_NAME] [PERSON_NAME] [PERSON_NAME] MAMTA [PERSON_NAME] [P…" at bounding box center [156, 281] width 69 height 17
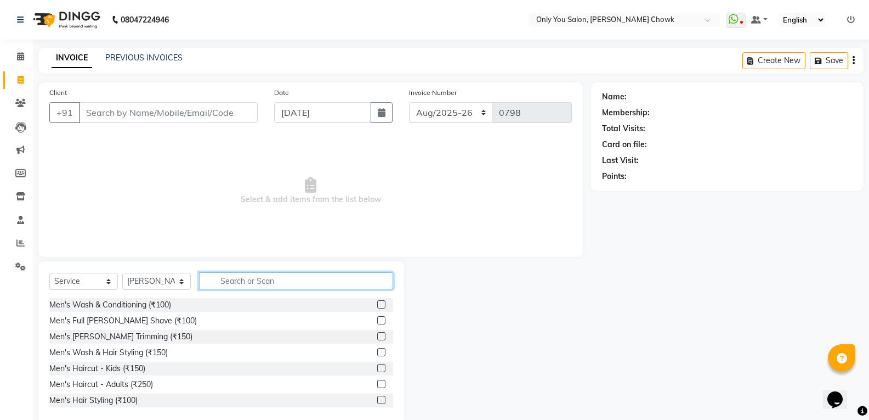
click at [262, 282] on input "text" at bounding box center [296, 280] width 194 height 17
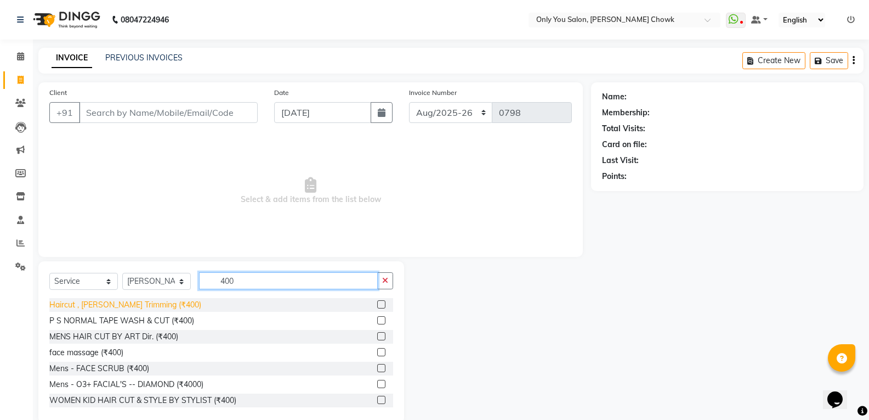
type input "400"
click at [88, 304] on div "Haircut , [PERSON_NAME] Trimming (₹400)" at bounding box center [125, 305] width 152 height 12
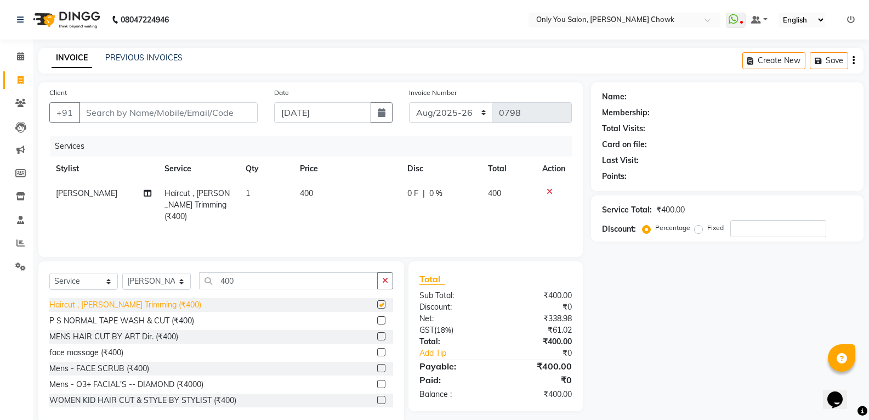
checkbox input "false"
drag, startPoint x: 271, startPoint y: 286, endPoint x: 282, endPoint y: 274, distance: 16.3
click at [278, 284] on input "400" at bounding box center [288, 280] width 179 height 17
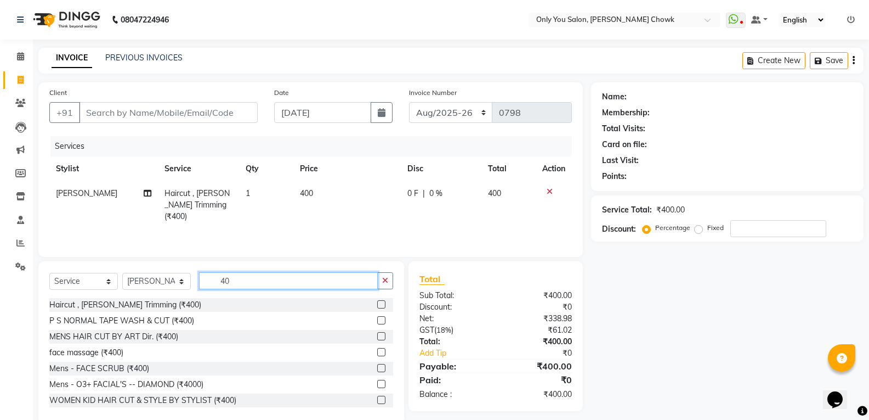
type input "4"
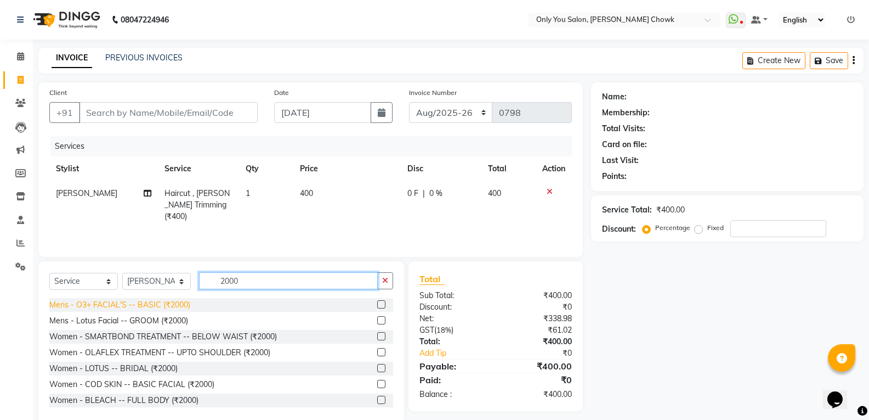
type input "2000"
click at [175, 304] on div "Mens - O3+ FACIAL'S -- BASIC (₹2000)" at bounding box center [119, 305] width 141 height 12
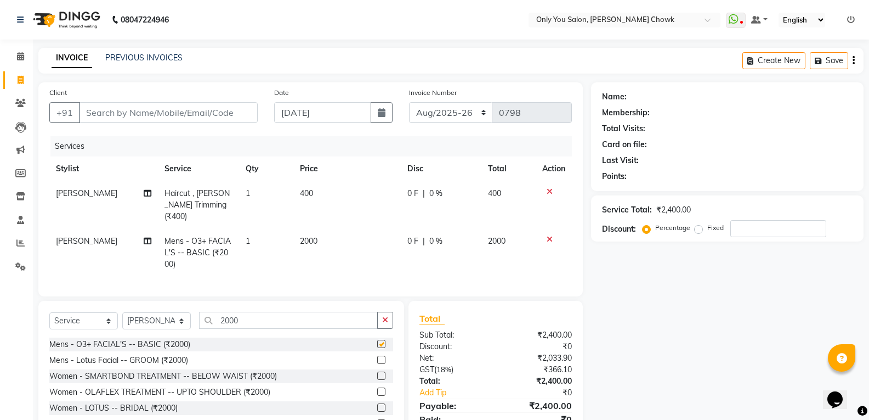
checkbox input "false"
click at [269, 318] on input "2000" at bounding box center [288, 320] width 179 height 17
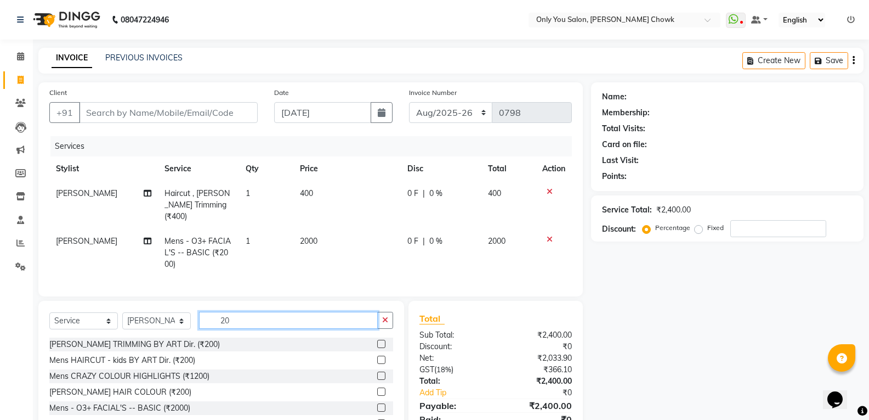
type input "2"
type input "300"
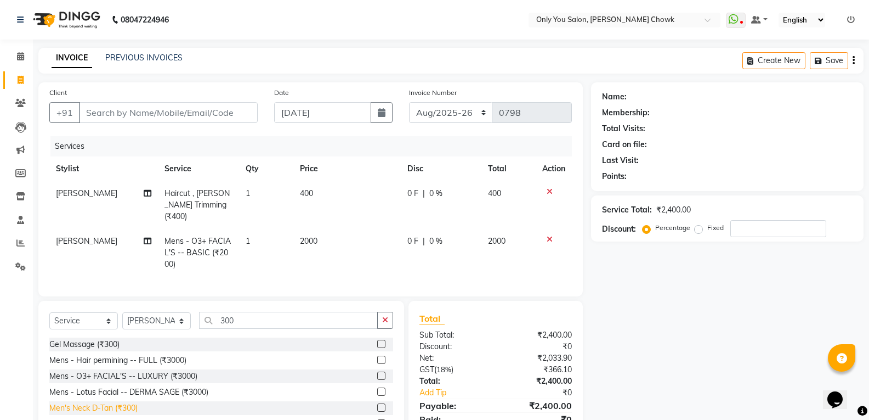
click at [137, 404] on div "Men's Neck D-Tan (₹300)" at bounding box center [93, 408] width 88 height 12
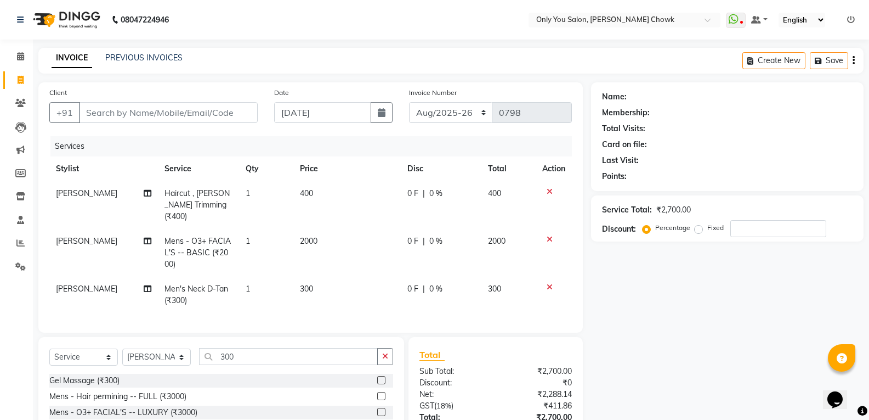
checkbox input "false"
click at [183, 111] on input "Client" at bounding box center [168, 112] width 179 height 21
type input "8"
type input "0"
type input "8"
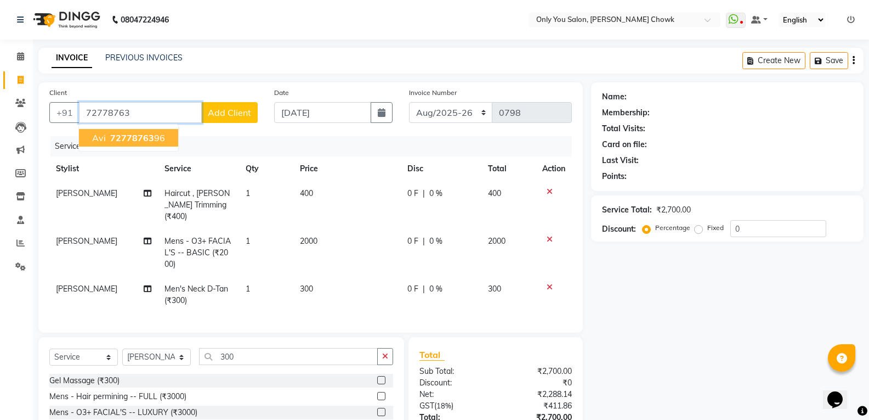
click at [149, 135] on span "72778763" at bounding box center [132, 137] width 44 height 11
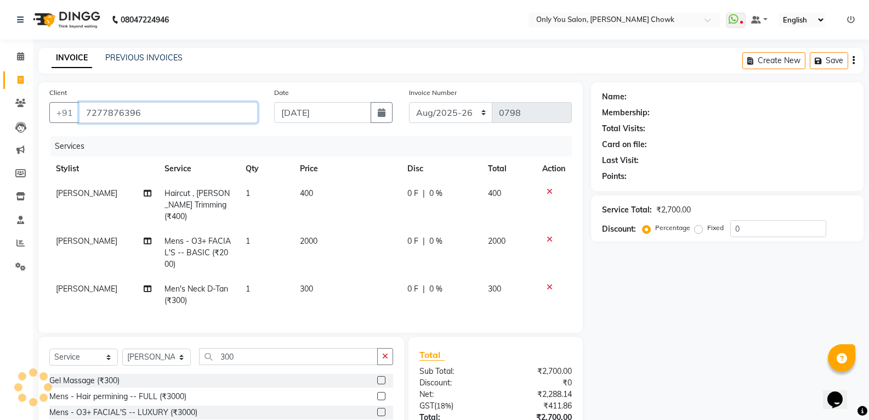
type input "7277876396"
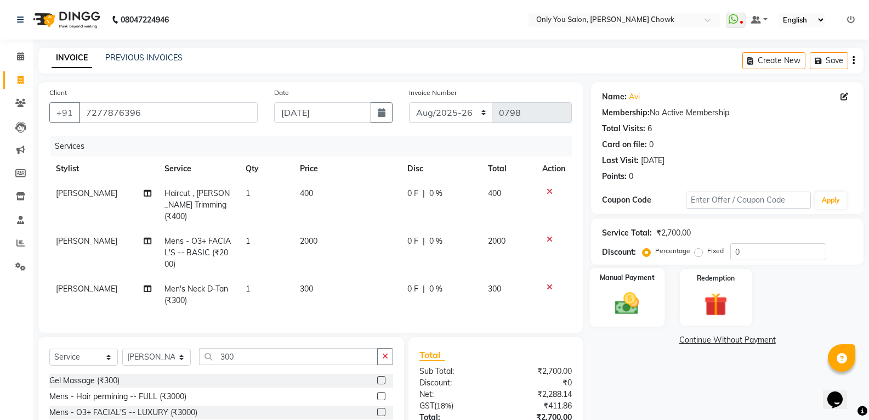
click at [625, 322] on div "Manual Payment" at bounding box center [627, 297] width 75 height 59
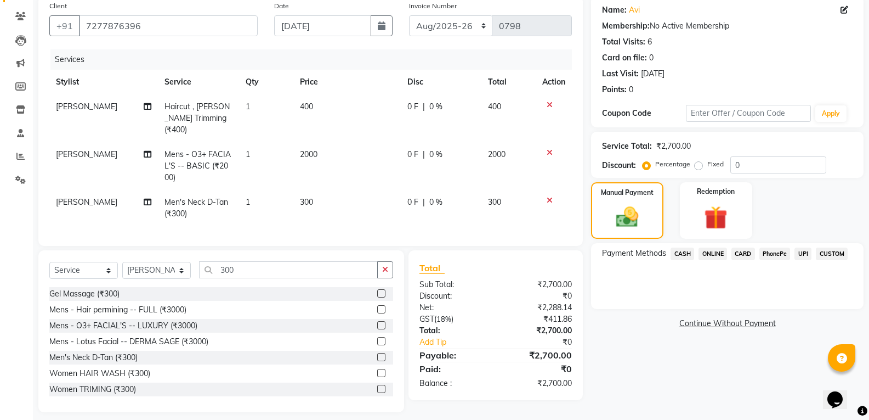
scroll to position [92, 0]
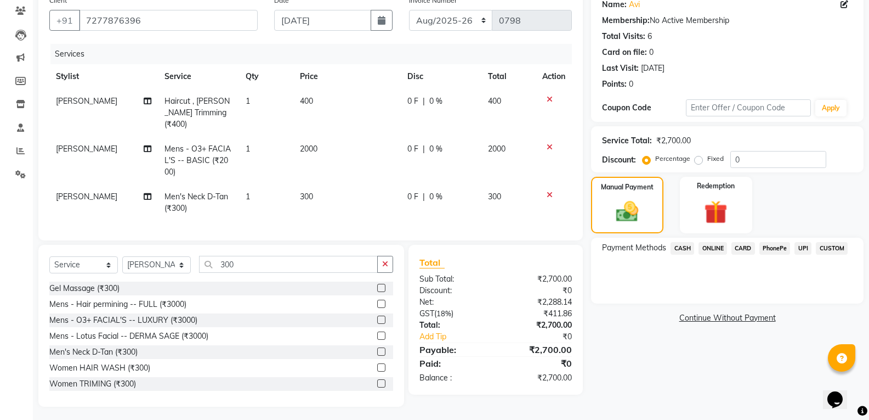
click at [715, 249] on span "ONLINE" at bounding box center [713, 248] width 29 height 13
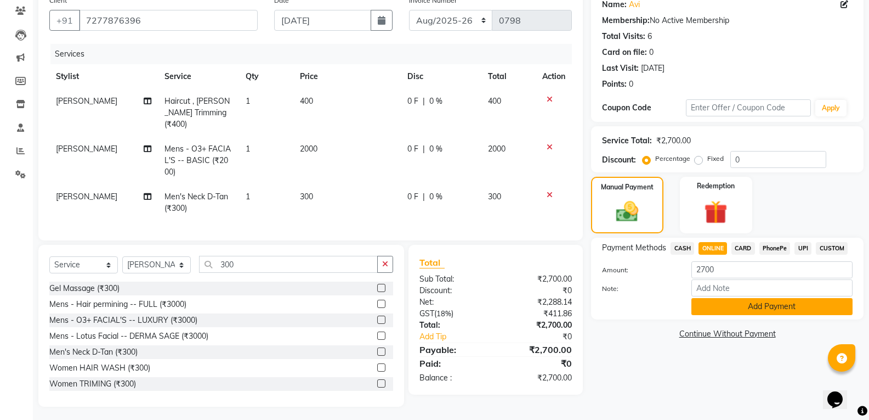
click at [721, 309] on button "Add Payment" at bounding box center [772, 306] width 161 height 17
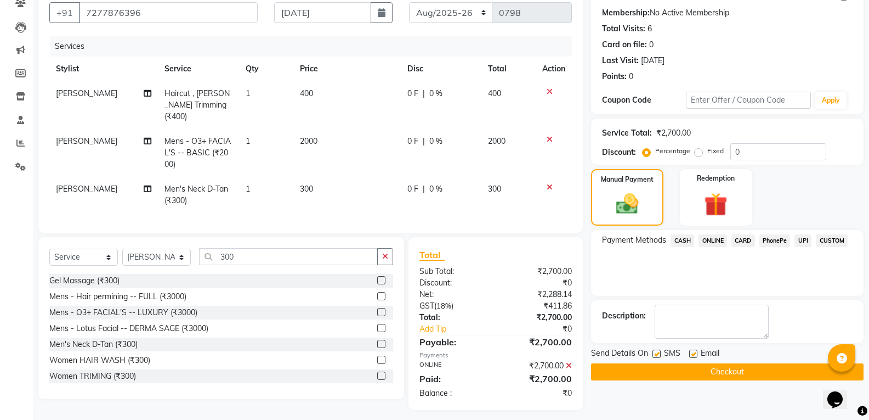
scroll to position [103, 0]
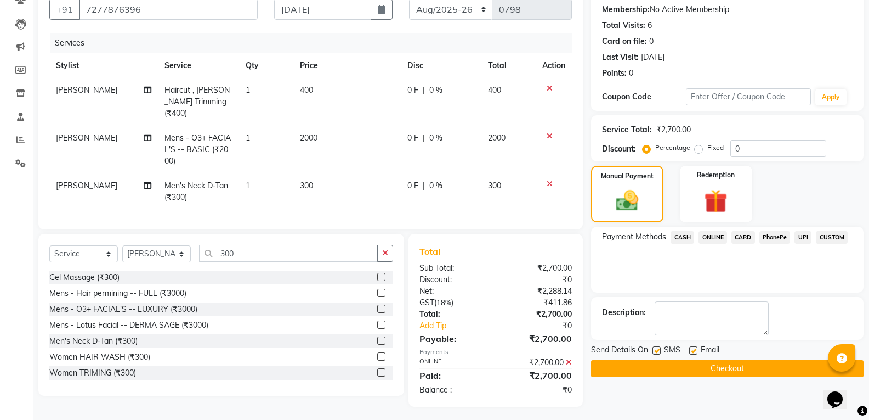
click at [721, 360] on button "Checkout" at bounding box center [727, 368] width 273 height 17
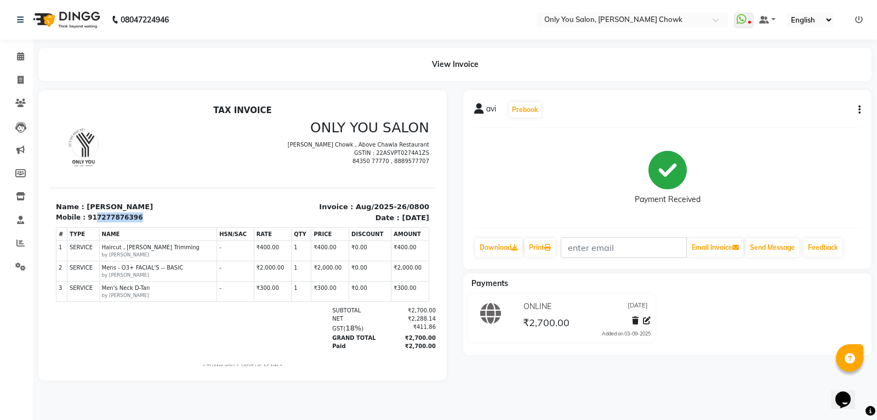
drag, startPoint x: 127, startPoint y: 217, endPoint x: 89, endPoint y: 221, distance: 38.1
click at [89, 221] on div "917277876396" at bounding box center [115, 217] width 55 height 10
copy div "7277876396"
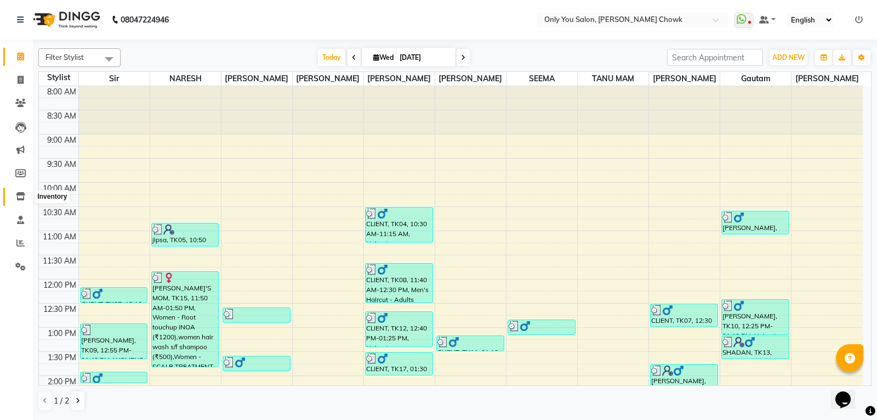
click at [19, 195] on icon at bounding box center [20, 196] width 9 height 8
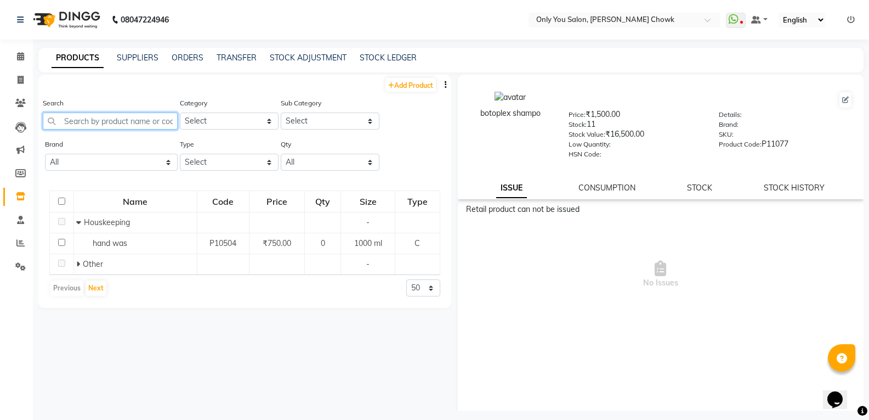
click at [99, 124] on input "text" at bounding box center [110, 120] width 135 height 17
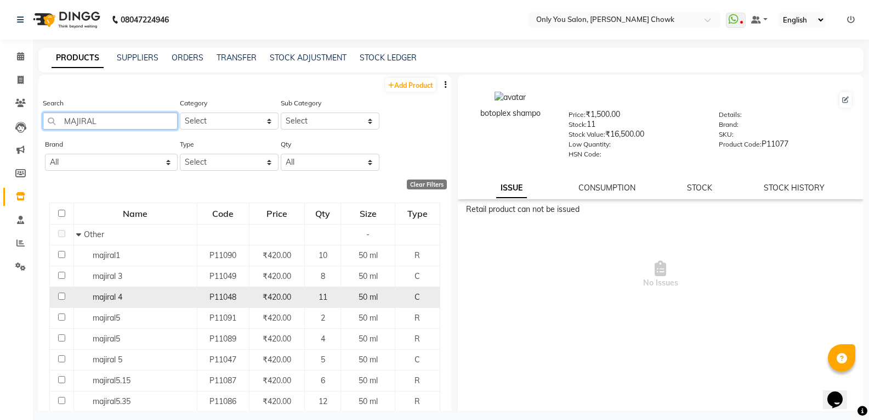
type input "MAJIRAL"
click at [204, 300] on div "P11048" at bounding box center [223, 297] width 43 height 12
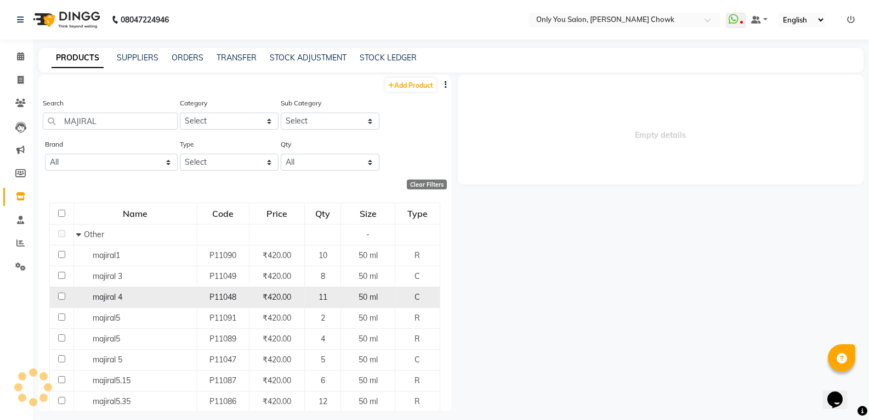
select select
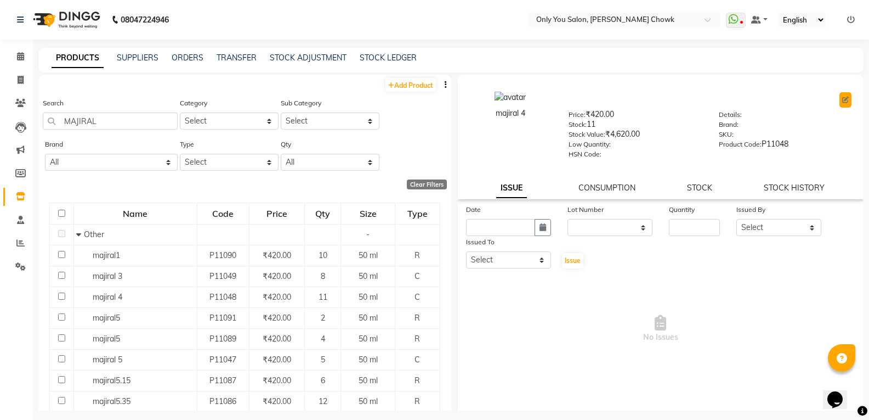
click at [840, 103] on button at bounding box center [846, 99] width 12 height 15
select select "true"
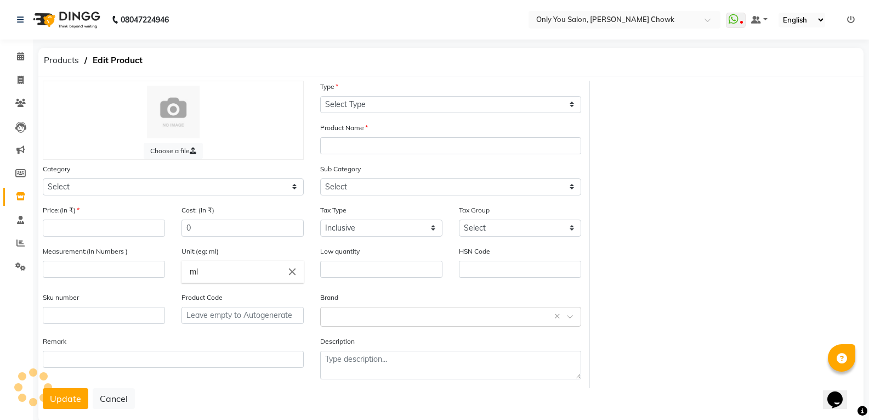
select select "C"
type input "majiral 4"
select select
type input "420"
type input "355.93"
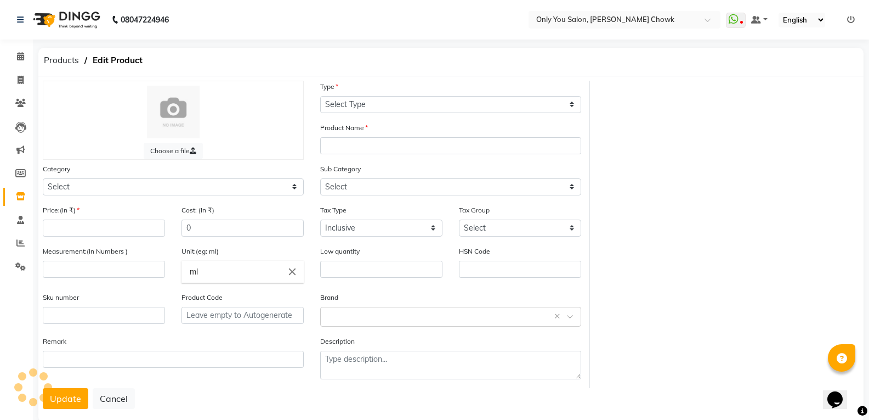
type input "50"
type input "P11048"
select select "499501000"
select select "499501002"
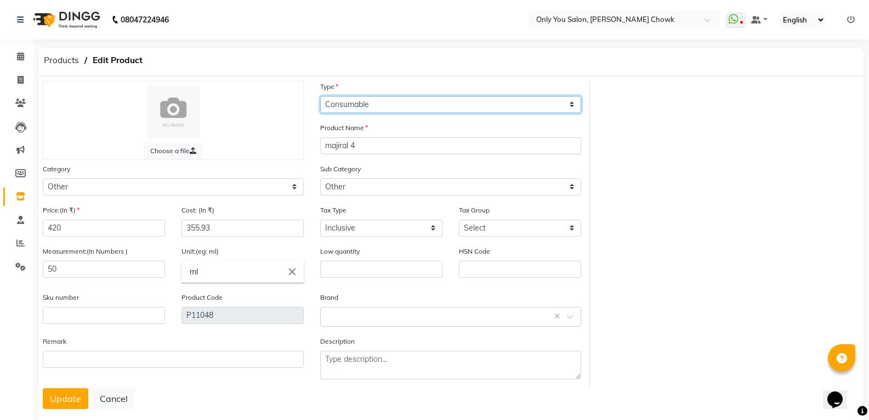
click at [367, 107] on select "Select Type Both Retail Consumable" at bounding box center [450, 104] width 261 height 17
select select "R"
click at [320, 96] on select "Select Type Both Retail Consumable" at bounding box center [450, 104] width 261 height 17
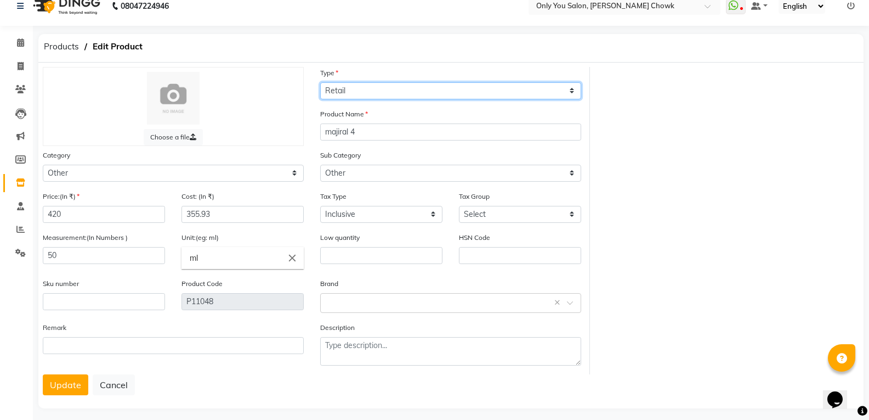
scroll to position [21, 0]
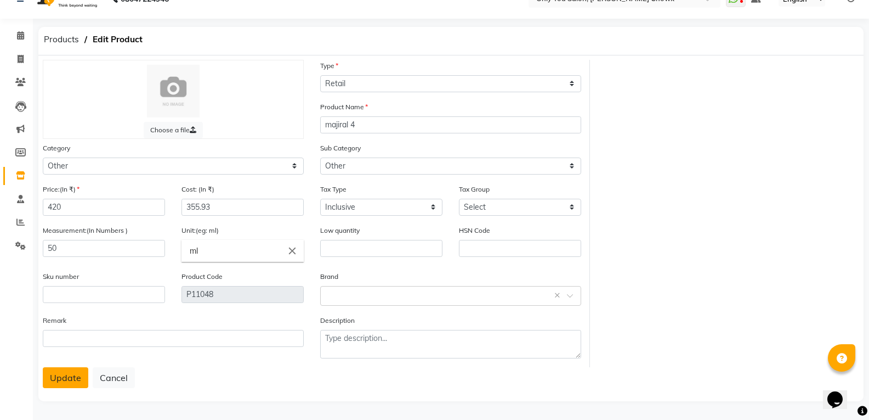
click at [56, 374] on button "Update" at bounding box center [66, 377] width 46 height 21
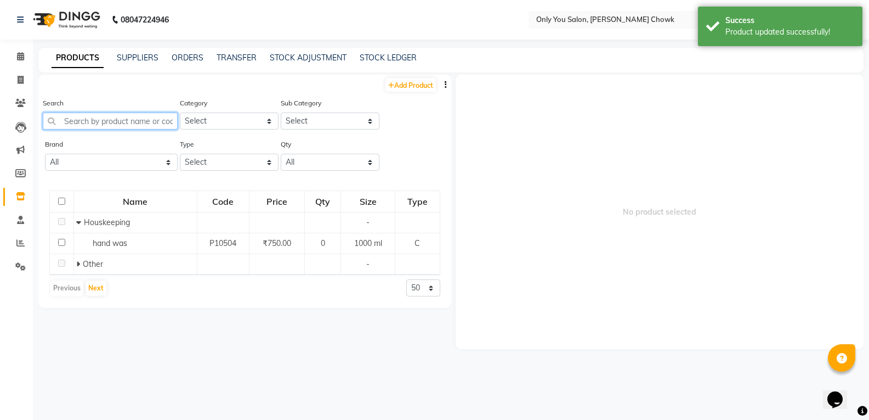
click at [127, 120] on input "text" at bounding box center [110, 120] width 135 height 17
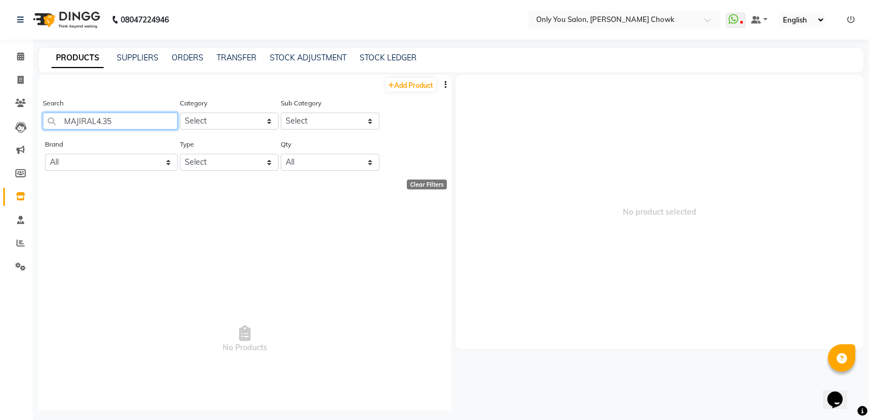
click at [150, 122] on input "MAJIRAL4.35" at bounding box center [110, 120] width 135 height 17
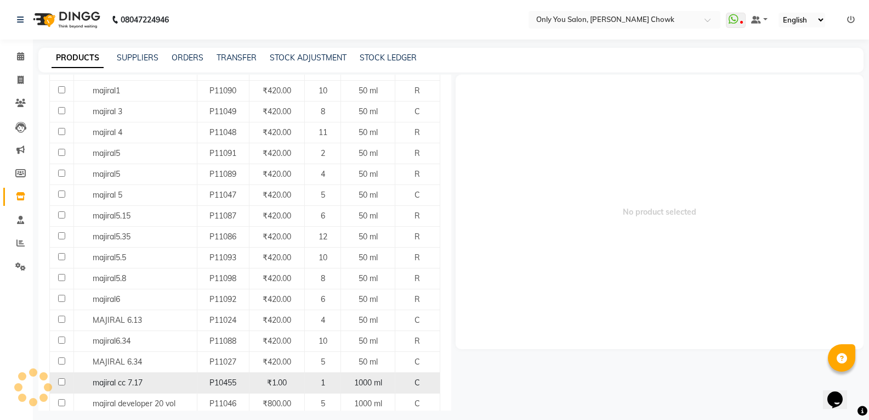
scroll to position [222, 0]
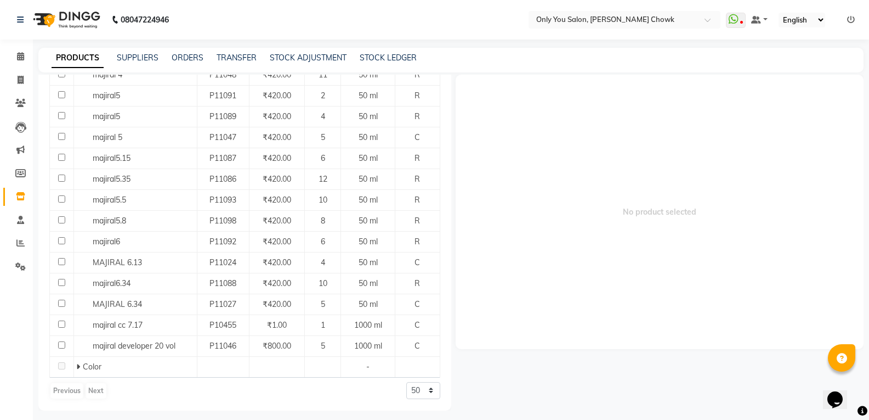
type input "MAJIRAL"
click at [101, 392] on div "Previous Next" at bounding box center [78, 391] width 58 height 18
click at [93, 384] on div "Previous Next" at bounding box center [78, 391] width 58 height 18
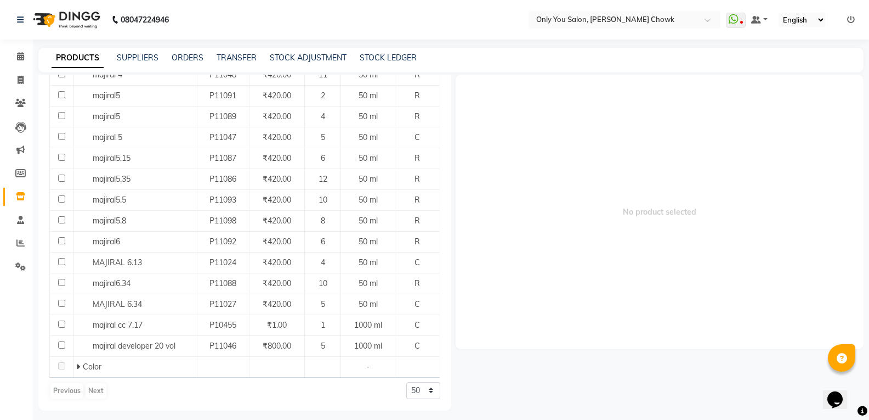
click at [93, 384] on div "Previous Next" at bounding box center [78, 391] width 58 height 18
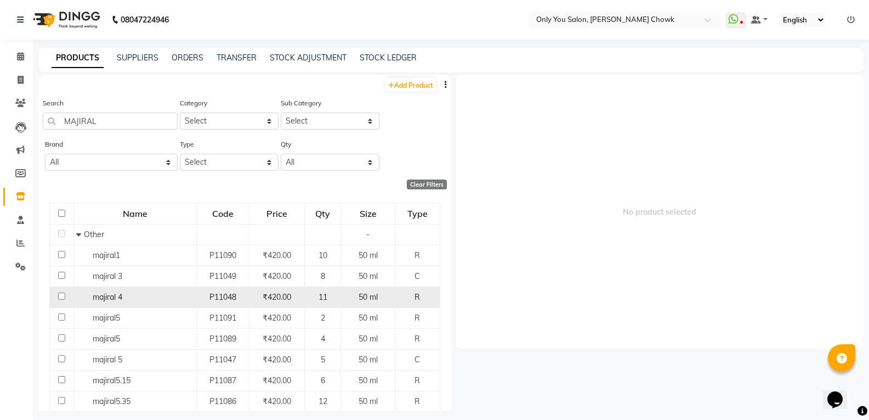
scroll to position [219, 0]
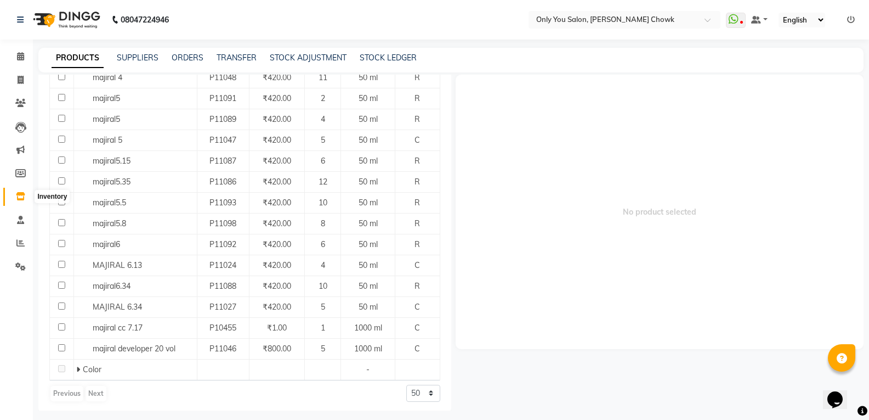
click at [20, 200] on icon at bounding box center [20, 196] width 9 height 8
click at [17, 200] on icon at bounding box center [20, 196] width 9 height 8
click at [145, 56] on link "SUPPLIERS" at bounding box center [138, 58] width 42 height 10
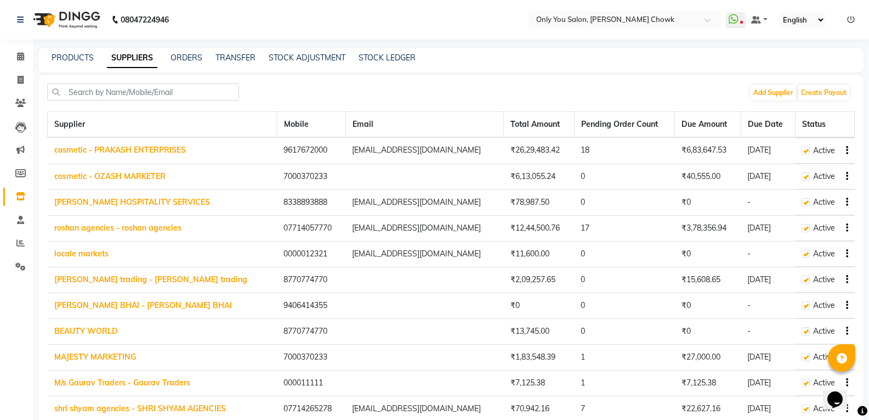
click at [178, 65] on div "PRODUCTS SUPPLIERS ORDERS TRANSFER STOCK ADJUSTMENT STOCK LEDGER" at bounding box center [450, 60] width 825 height 25
click at [235, 57] on link "TRANSFER" at bounding box center [236, 58] width 40 height 10
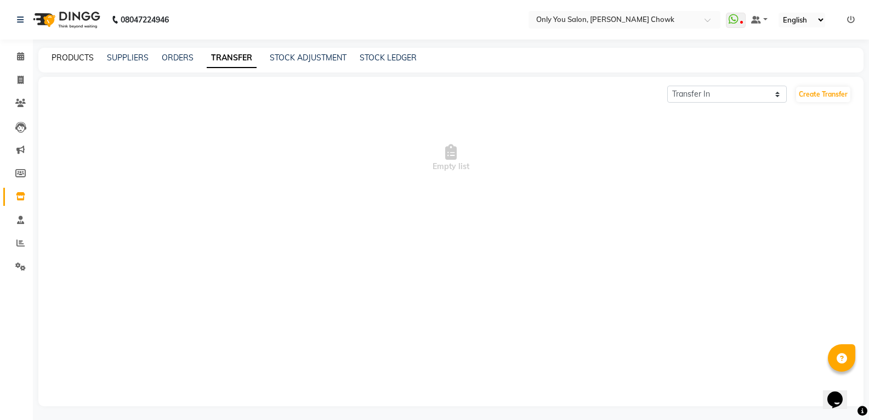
click at [64, 58] on link "PRODUCTS" at bounding box center [73, 58] width 42 height 10
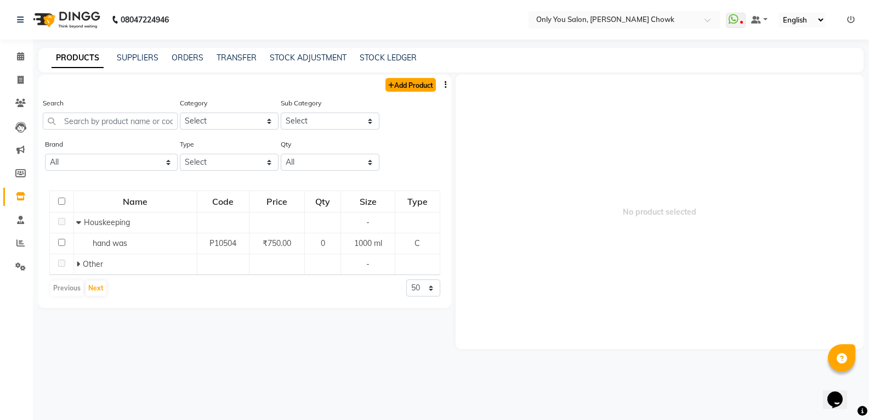
click at [396, 86] on link "Add Product" at bounding box center [411, 85] width 50 height 14
select select "true"
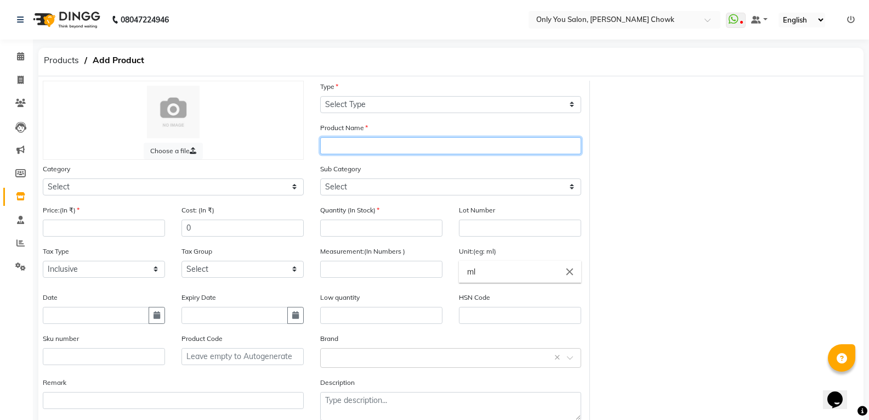
click at [341, 151] on input "text" at bounding box center [450, 145] width 261 height 17
type input "4"
type input "MAJIRAL4.35"
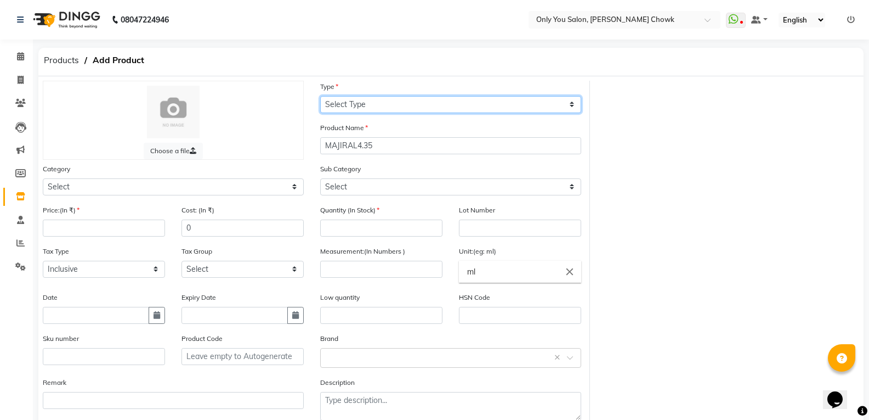
click at [369, 101] on select "Select Type Both Retail Consumable" at bounding box center [450, 104] width 261 height 17
select select "R"
click at [320, 96] on select "Select Type Both Retail Consumable" at bounding box center [450, 104] width 261 height 17
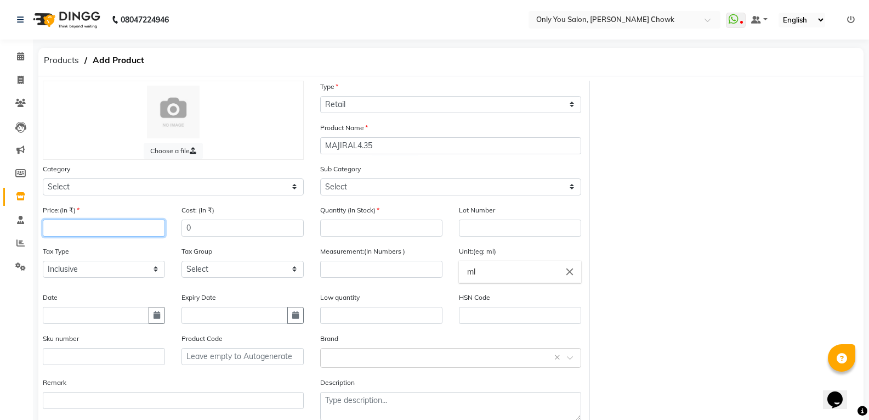
click at [76, 229] on input "number" at bounding box center [104, 227] width 122 height 17
type input "420"
click at [236, 233] on input "0" at bounding box center [243, 227] width 122 height 17
type input "420"
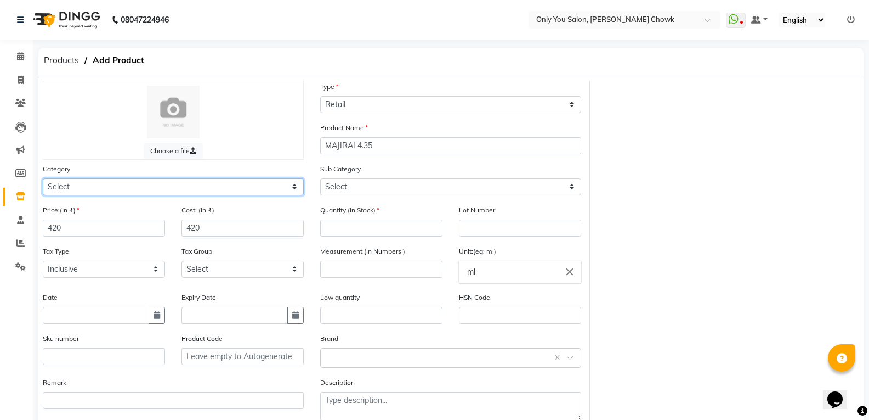
click at [187, 183] on select "Select Hair Skin Makeup Personal Care Appliances [PERSON_NAME] Waxing Disposabl…" at bounding box center [173, 186] width 261 height 17
select select "499501100"
click at [43, 178] on select "Select Hair Skin Makeup Personal Care Appliances [PERSON_NAME] Waxing Disposabl…" at bounding box center [173, 186] width 261 height 17
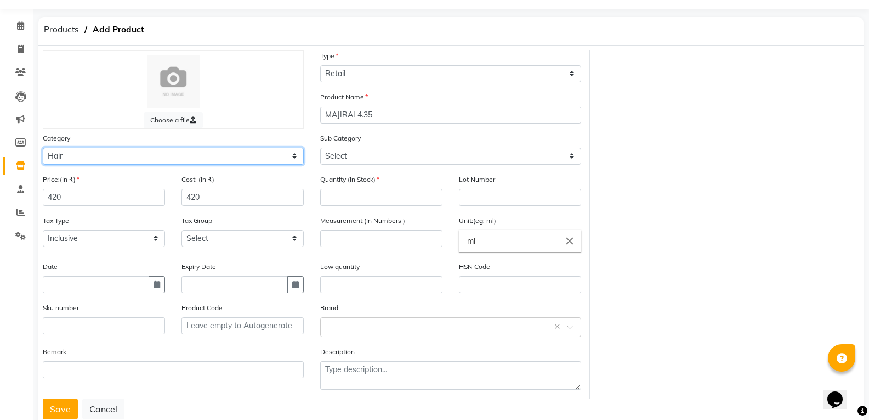
scroll to position [62, 0]
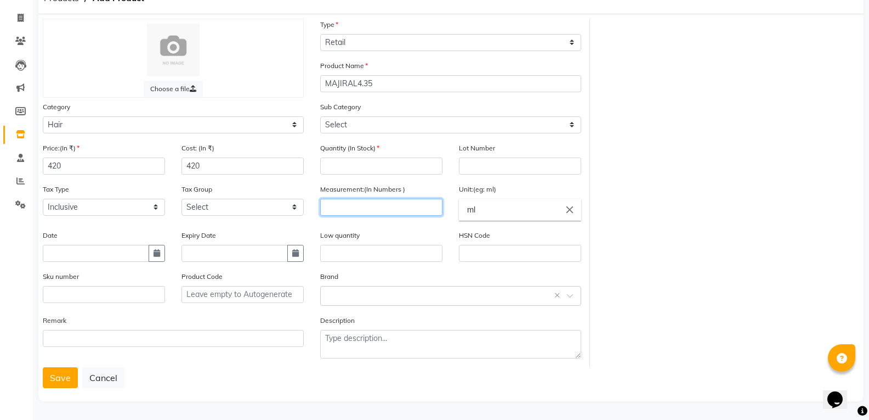
click at [393, 201] on input "number" at bounding box center [381, 207] width 122 height 17
type input "50"
click at [381, 166] on input "number" at bounding box center [381, 165] width 122 height 17
type input "6"
click at [58, 372] on button "Save" at bounding box center [60, 377] width 35 height 21
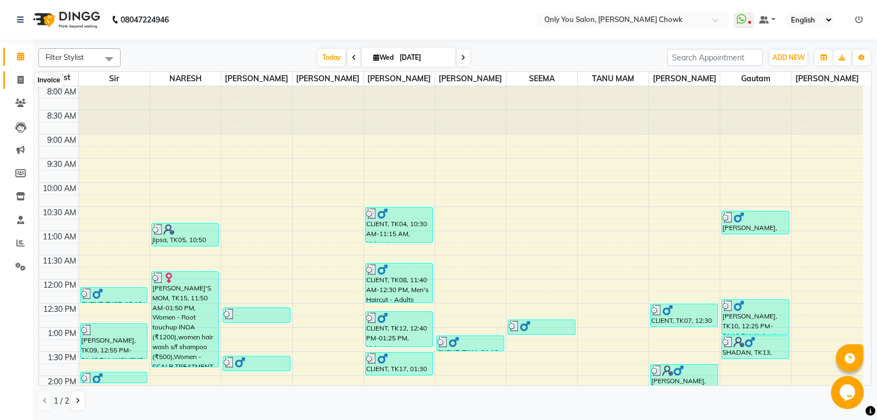
click at [16, 79] on span at bounding box center [20, 80] width 19 height 13
select select "8713"
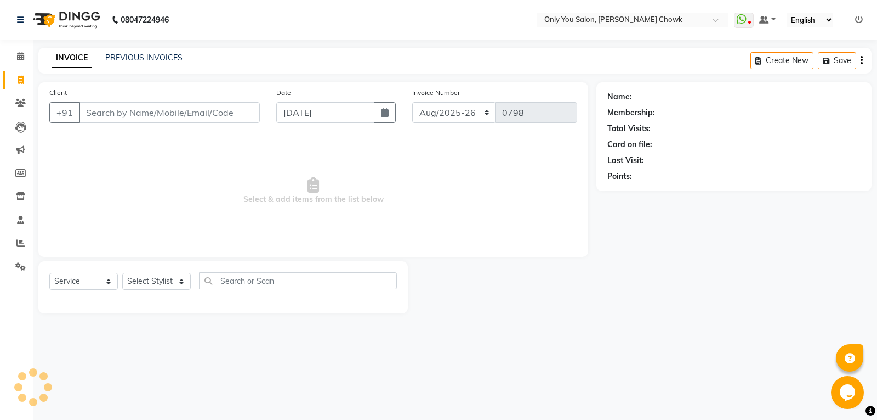
select select "package"
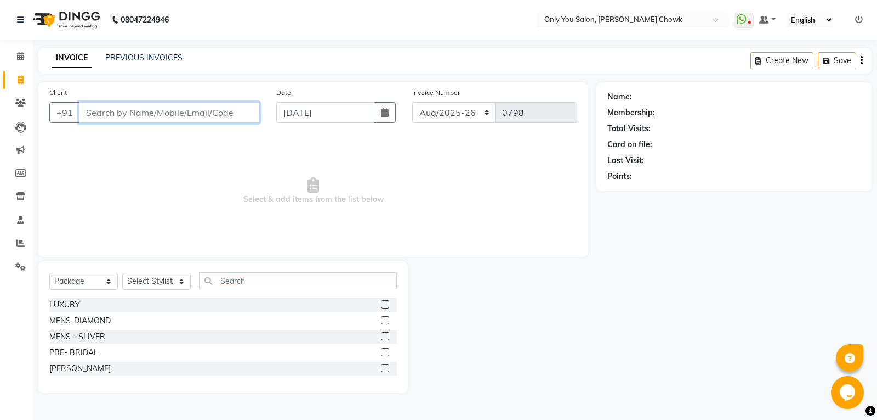
click at [137, 115] on input "Client" at bounding box center [169, 112] width 181 height 21
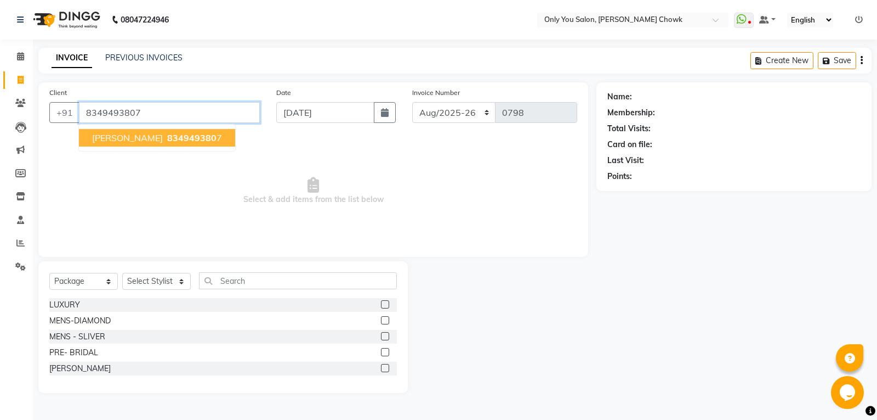
type input "8349493807"
click at [167, 140] on span "834949380" at bounding box center [191, 137] width 49 height 11
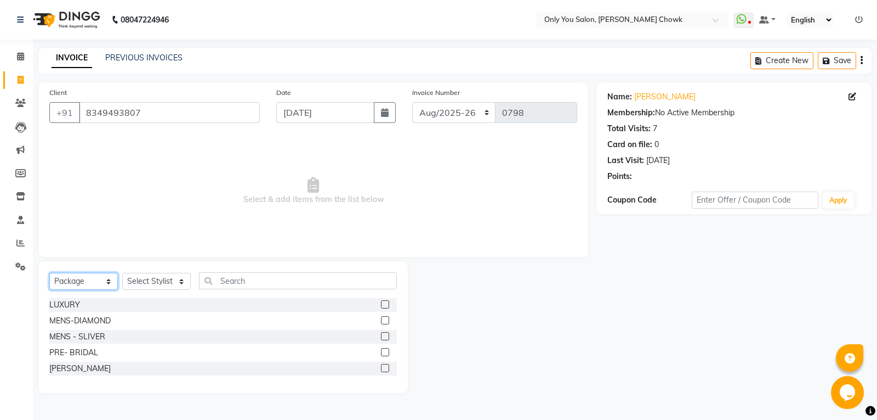
click at [80, 279] on select "Select Service Product Membership Package Voucher Prepaid Gift Card" at bounding box center [83, 281] width 69 height 17
select select "service"
click at [49, 273] on select "Select Service Product Membership Package Voucher Prepaid Gift Card" at bounding box center [83, 281] width 69 height 17
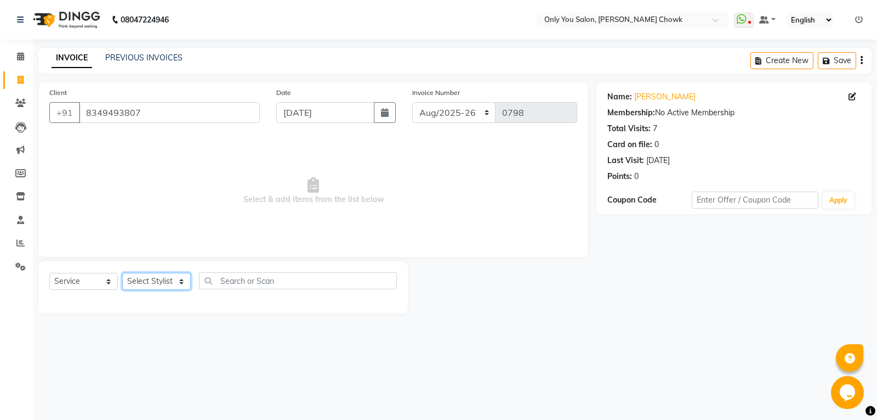
click at [150, 278] on select "Select Stylist [PERSON_NAME] [PERSON_NAME] [PERSON_NAME] MAMTA [PERSON_NAME] [P…" at bounding box center [156, 281] width 69 height 17
select select "88527"
click at [122, 273] on select "Select Stylist [PERSON_NAME] [PERSON_NAME] [PERSON_NAME] MAMTA [PERSON_NAME] [P…" at bounding box center [156, 281] width 69 height 17
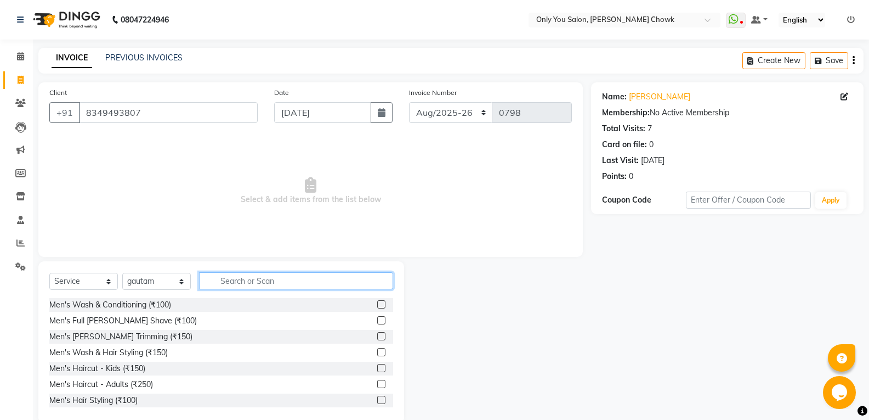
click at [292, 281] on input "text" at bounding box center [296, 280] width 194 height 17
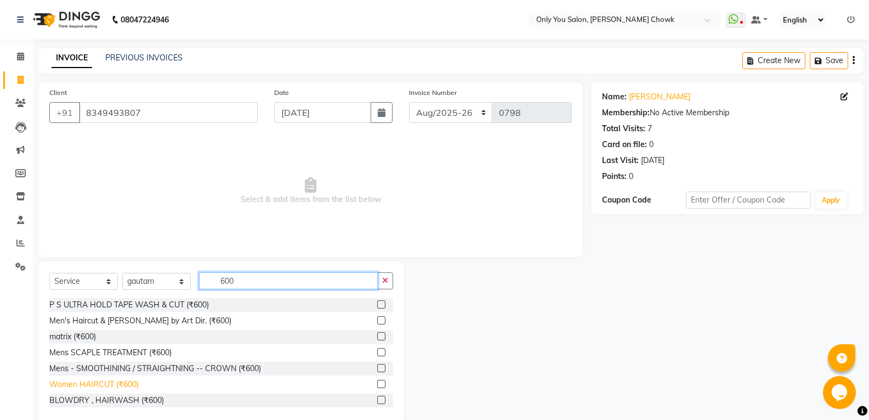
type input "600"
click at [134, 382] on div "Women HAIRCUT (₹600)" at bounding box center [93, 384] width 89 height 12
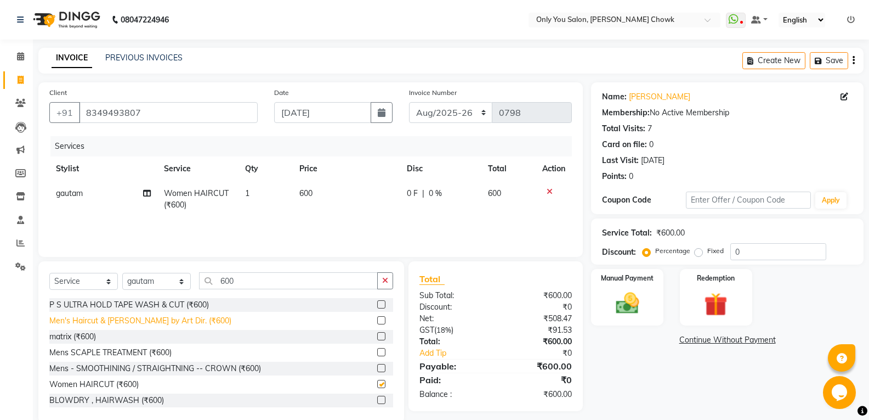
checkbox input "false"
click at [610, 295] on img at bounding box center [627, 303] width 39 height 28
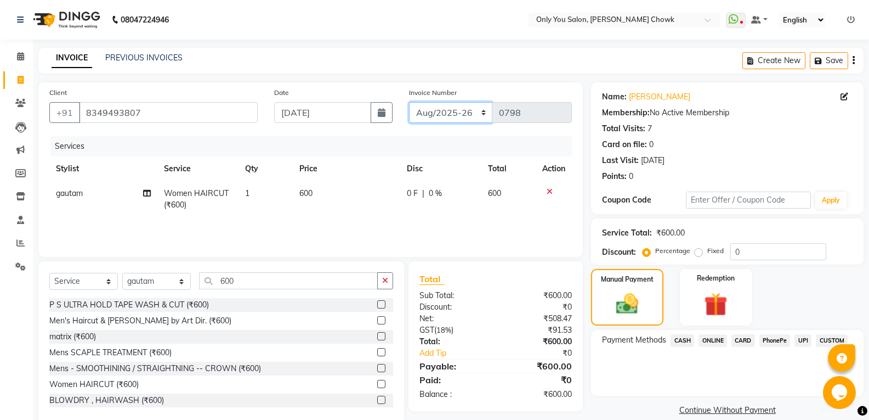
drag, startPoint x: 450, startPoint y: 109, endPoint x: 445, endPoint y: 120, distance: 11.3
click at [450, 109] on select "[DATE]-[DATE]-26 TRD/2025" at bounding box center [451, 112] width 84 height 21
select select "8714"
click at [409, 102] on select "[DATE]-[DATE]-26 TRD/2025" at bounding box center [451, 112] width 84 height 21
type input "0711"
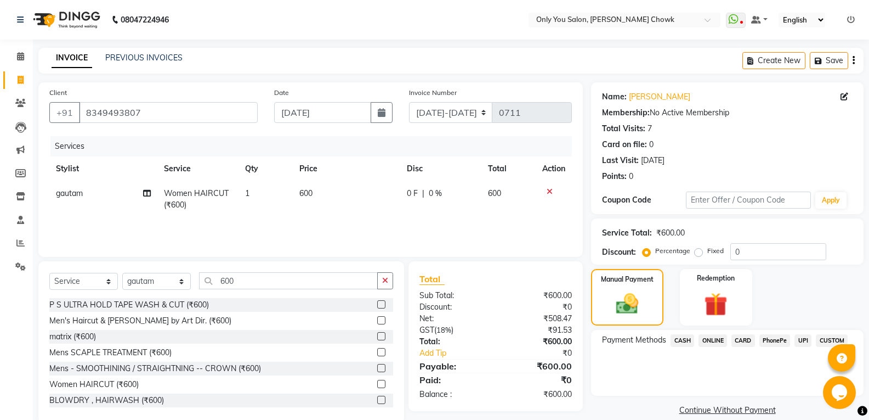
click at [682, 340] on span "CASH" at bounding box center [683, 340] width 24 height 13
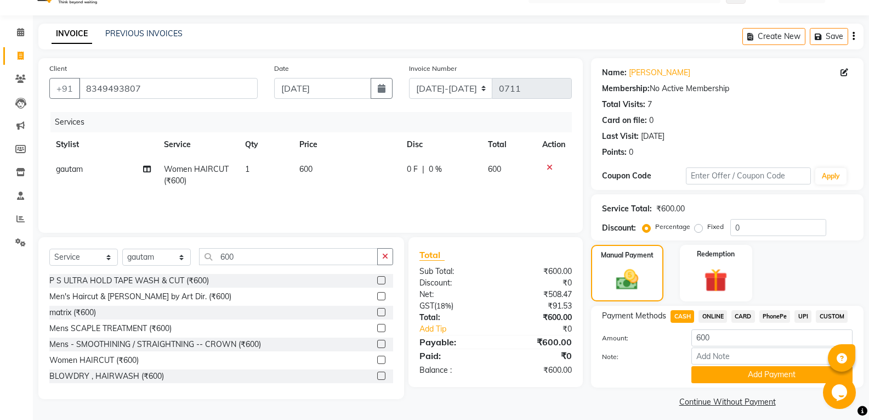
scroll to position [31, 0]
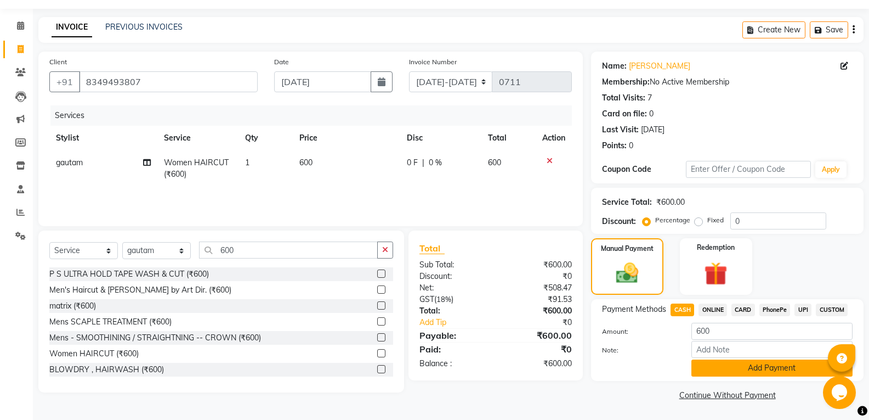
click at [723, 369] on button "Add Payment" at bounding box center [772, 367] width 161 height 17
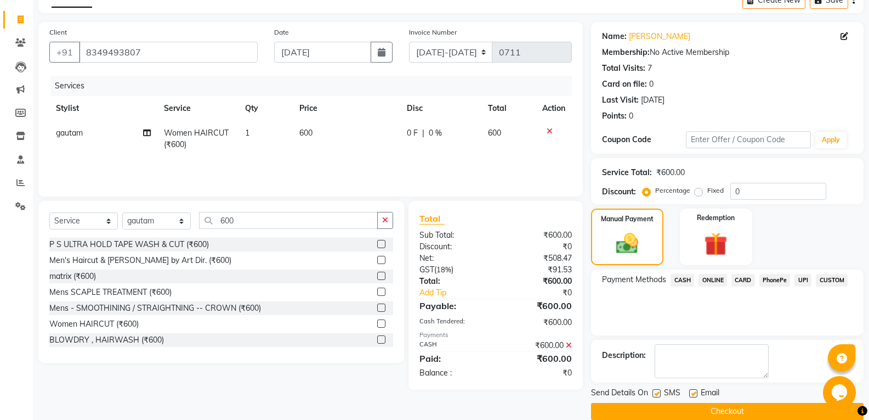
scroll to position [77, 0]
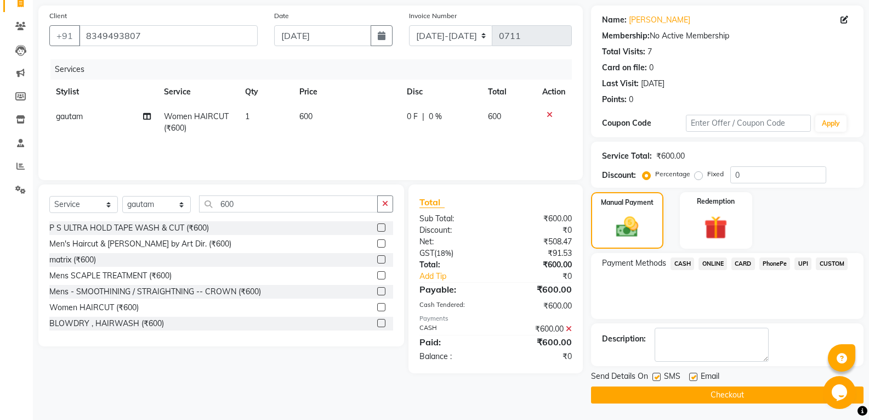
click at [690, 397] on button "Checkout" at bounding box center [727, 394] width 273 height 17
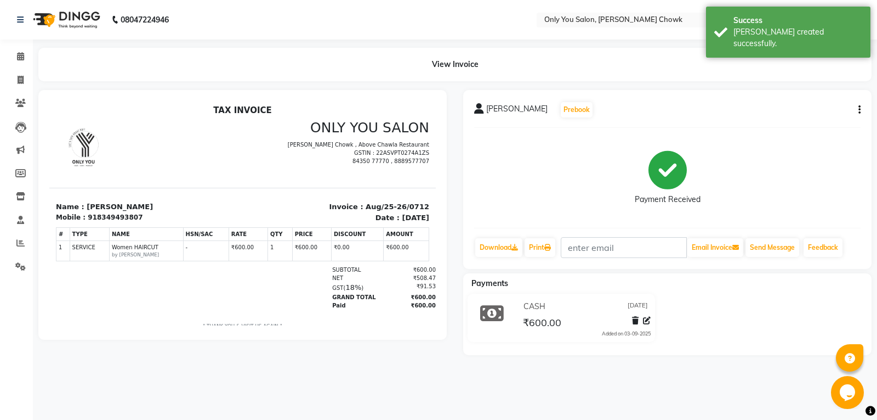
click at [129, 214] on div "Mobile : 918349493807" at bounding box center [146, 217] width 180 height 10
drag, startPoint x: 128, startPoint y: 219, endPoint x: 87, endPoint y: 216, distance: 40.7
click at [88, 216] on div "918349493807" at bounding box center [115, 217] width 55 height 10
copy div "18349493807"
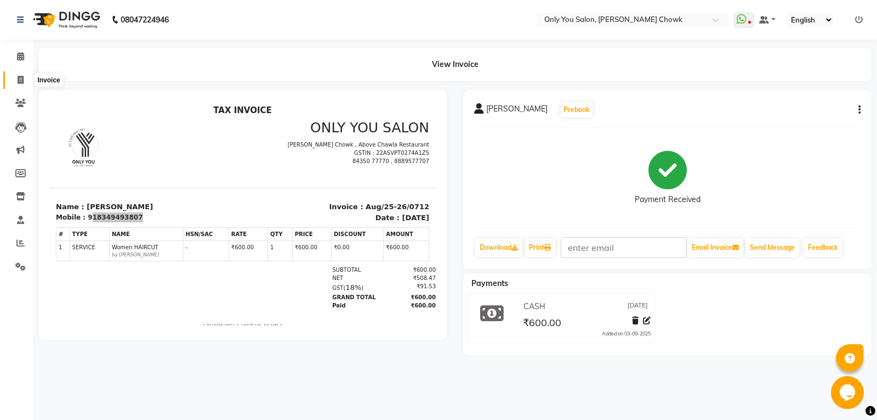
click at [18, 81] on icon at bounding box center [21, 80] width 6 height 8
select select "8713"
select select "service"
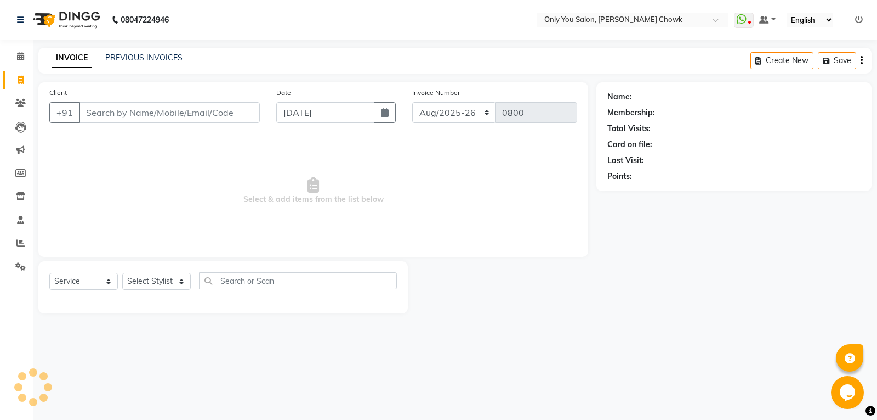
click at [136, 114] on input "Client" at bounding box center [169, 112] width 181 height 21
type input "18349493807"
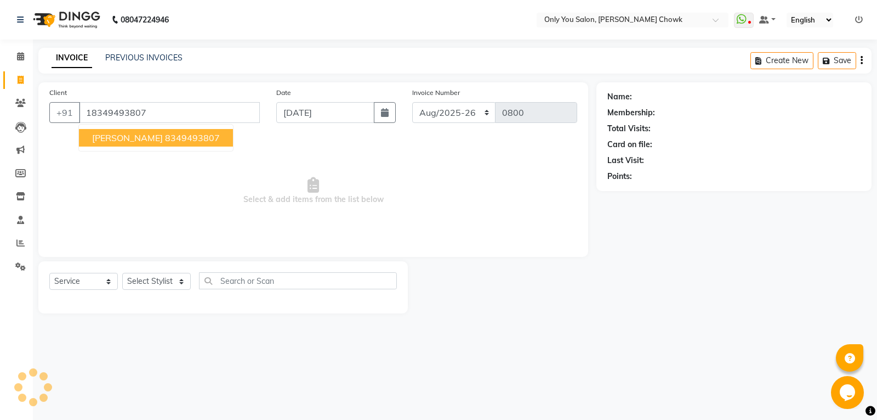
select select "package"
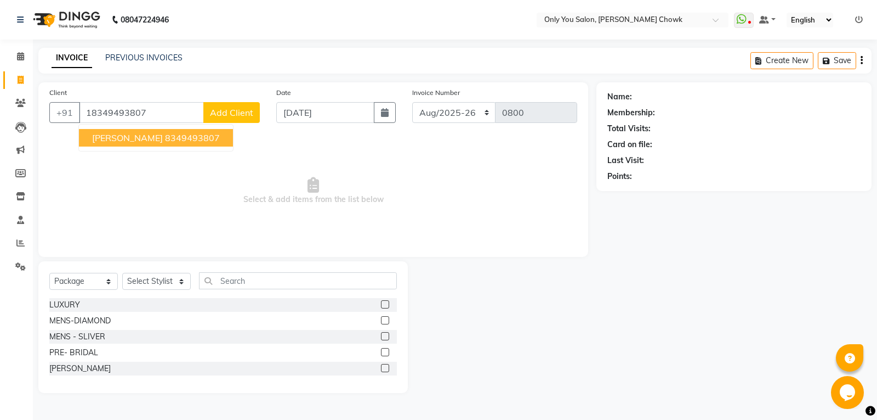
click at [92, 111] on input "18349493807" at bounding box center [141, 112] width 125 height 21
type input "8349493807"
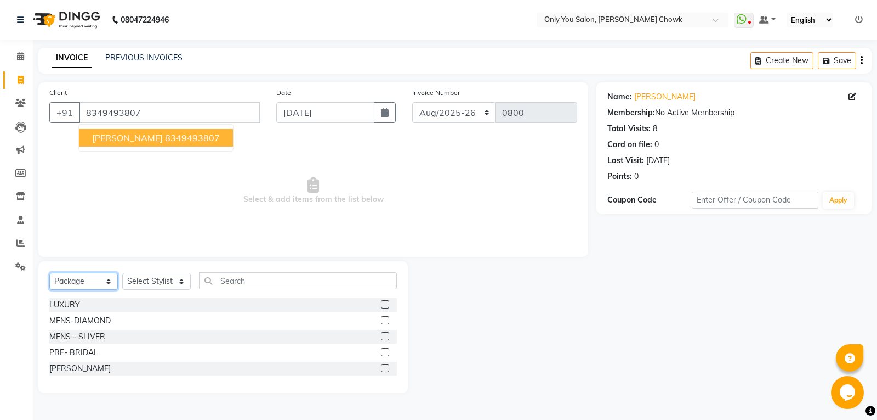
click at [75, 278] on select "Select Service Product Membership Package Voucher Prepaid Gift Card" at bounding box center [83, 281] width 69 height 17
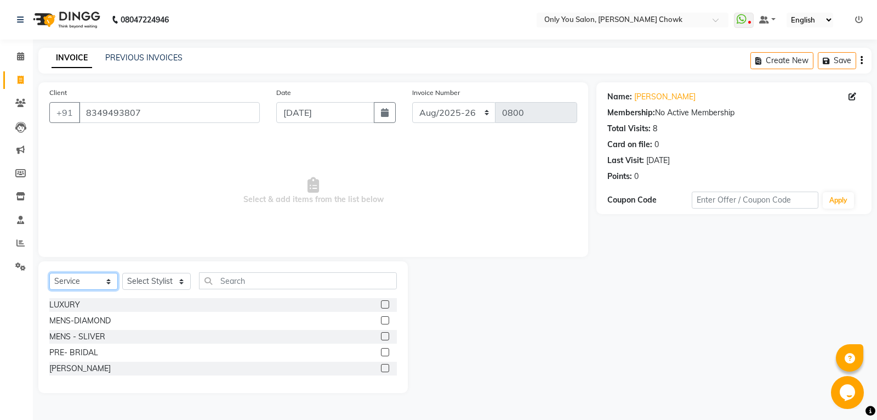
click at [49, 273] on select "Select Service Product Membership Package Voucher Prepaid Gift Card" at bounding box center [83, 281] width 69 height 17
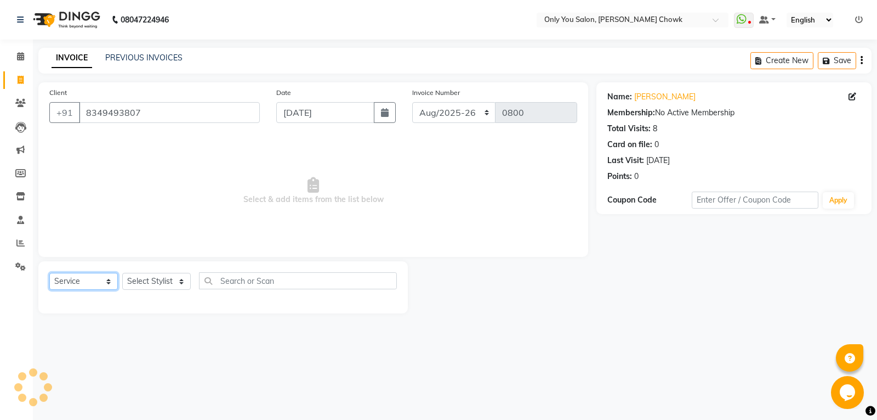
click at [107, 275] on select "Select Service Product Membership Package Voucher Prepaid Gift Card" at bounding box center [83, 281] width 69 height 17
select select "product"
click at [49, 273] on select "Select Service Product Membership Package Voucher Prepaid Gift Card" at bounding box center [83, 281] width 69 height 17
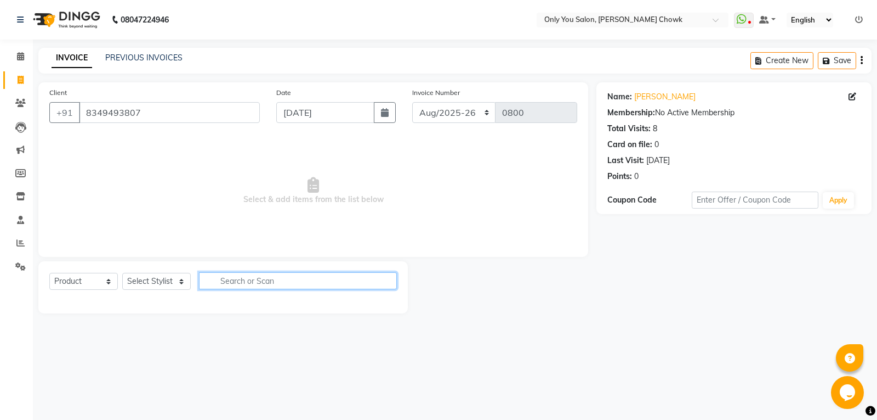
click at [279, 275] on input "text" at bounding box center [298, 280] width 198 height 17
click at [169, 284] on select "Select Stylist [PERSON_NAME] [PERSON_NAME] [PERSON_NAME] MAMTA [PERSON_NAME] [P…" at bounding box center [156, 281] width 69 height 17
select select "88527"
click at [122, 273] on select "Select Stylist [PERSON_NAME] [PERSON_NAME] [PERSON_NAME] MAMTA [PERSON_NAME] [P…" at bounding box center [156, 281] width 69 height 17
click at [277, 280] on input "text" at bounding box center [298, 280] width 198 height 17
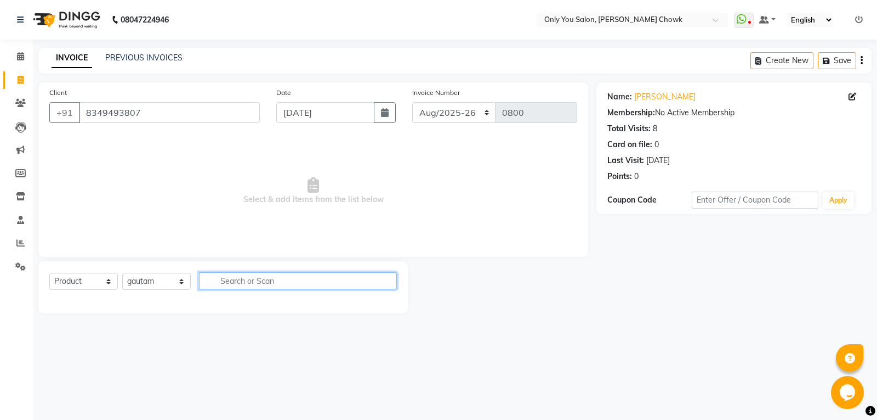
click at [250, 278] on input "text" at bounding box center [298, 280] width 198 height 17
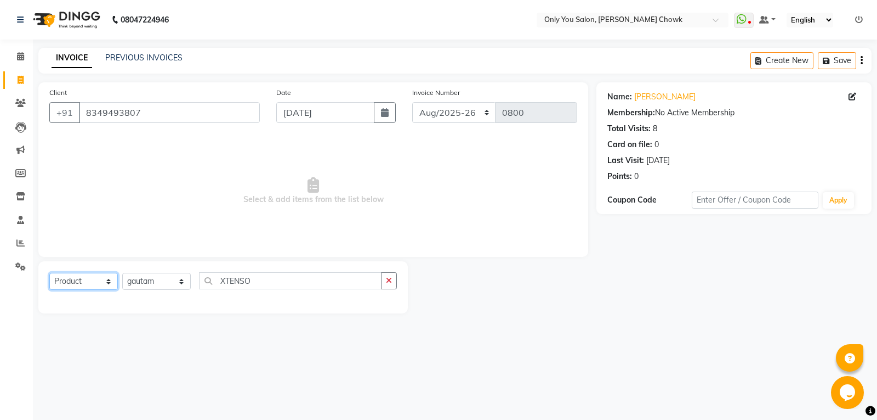
click at [97, 276] on select "Select Service Product Membership Package Voucher Prepaid Gift Card" at bounding box center [83, 281] width 69 height 17
click at [49, 273] on select "Select Service Product Membership Package Voucher Prepaid Gift Card" at bounding box center [83, 281] width 69 height 17
click at [148, 282] on select "Select Stylist [PERSON_NAME] [PERSON_NAME] [PERSON_NAME] MAMTA [PERSON_NAME] [P…" at bounding box center [156, 281] width 69 height 17
click at [122, 273] on select "Select Stylist [PERSON_NAME] [PERSON_NAME] [PERSON_NAME] MAMTA [PERSON_NAME] [P…" at bounding box center [156, 281] width 69 height 17
click at [258, 283] on input "XTENSO" at bounding box center [290, 280] width 183 height 17
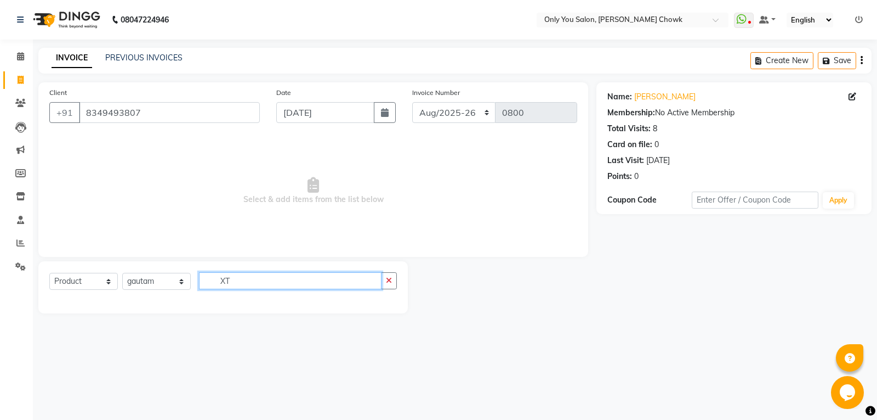
type input "X"
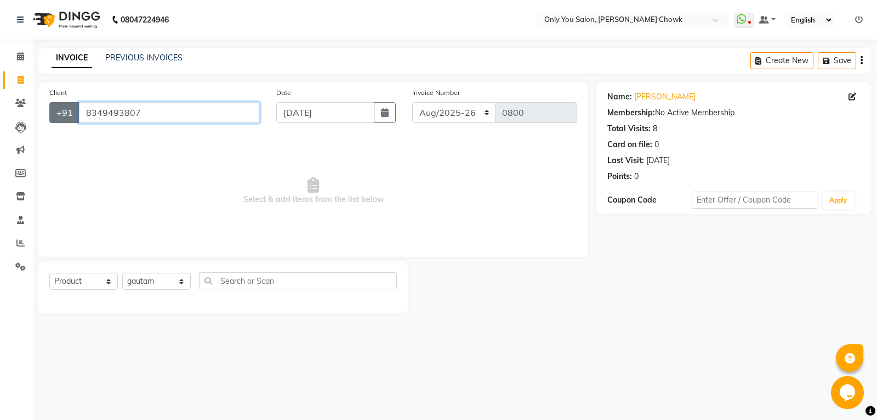
drag, startPoint x: 143, startPoint y: 114, endPoint x: 62, endPoint y: 111, distance: 80.7
click at [62, 111] on div "[PHONE_NUMBER]" at bounding box center [154, 112] width 211 height 21
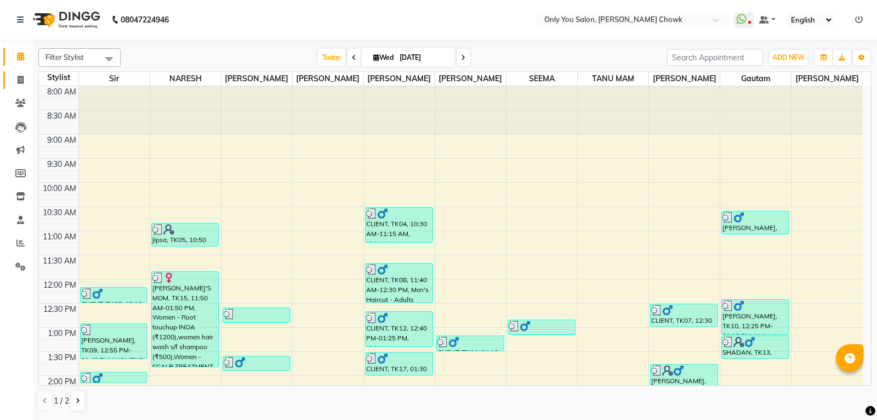
click at [20, 82] on icon at bounding box center [21, 80] width 6 height 8
select select "service"
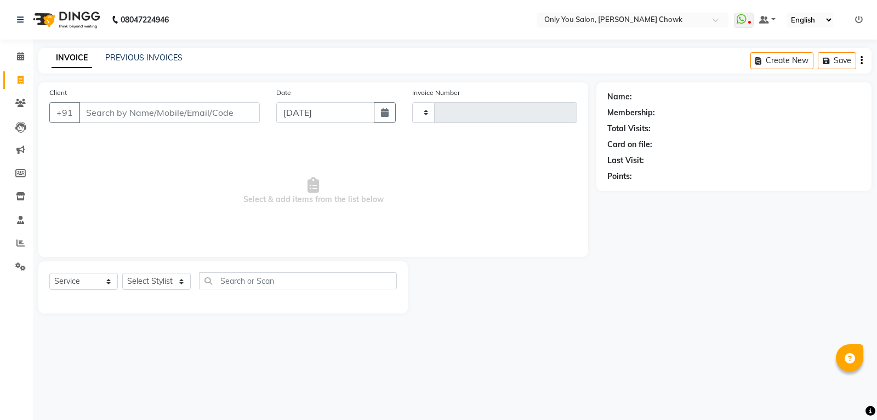
type input "0800"
select select "8713"
click at [103, 281] on select "Select Service Product Membership Package Voucher Prepaid Gift Card" at bounding box center [83, 281] width 69 height 17
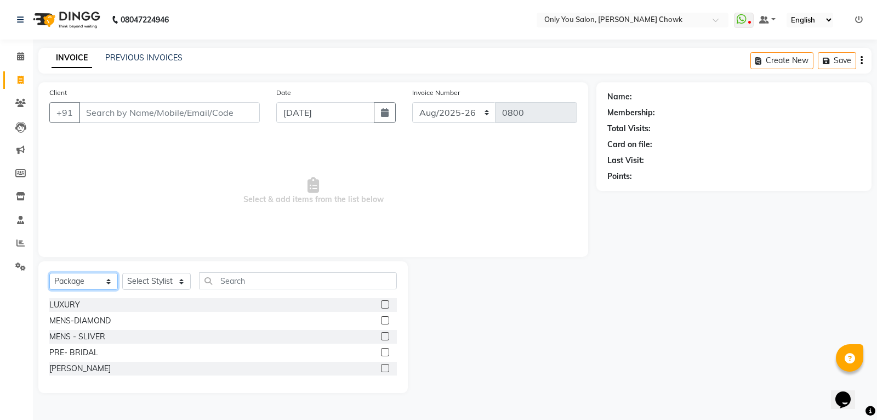
select select "product"
click at [49, 273] on select "Select Service Product Membership Package Voucher Prepaid Gift Card" at bounding box center [83, 281] width 69 height 17
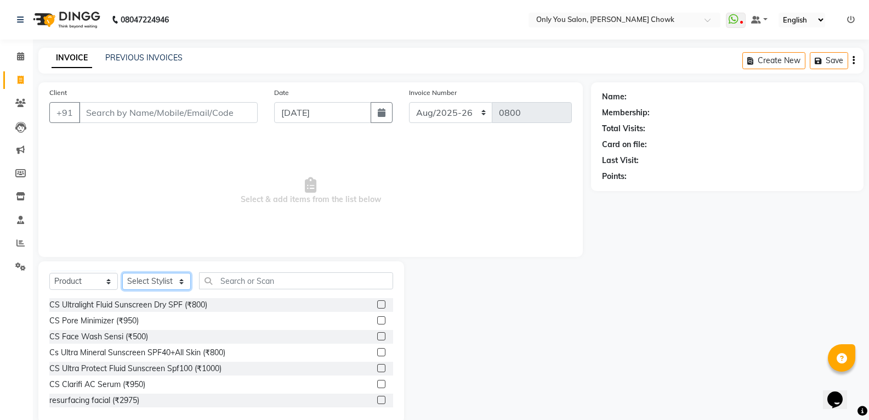
click at [139, 281] on select "Select Stylist [PERSON_NAME] [PERSON_NAME] [PERSON_NAME] MAMTA [PERSON_NAME] [P…" at bounding box center [156, 281] width 69 height 17
select select "88527"
click at [122, 273] on select "Select Stylist [PERSON_NAME] [PERSON_NAME] [PERSON_NAME] MAMTA [PERSON_NAME] [P…" at bounding box center [156, 281] width 69 height 17
click at [239, 284] on input "text" at bounding box center [296, 280] width 194 height 17
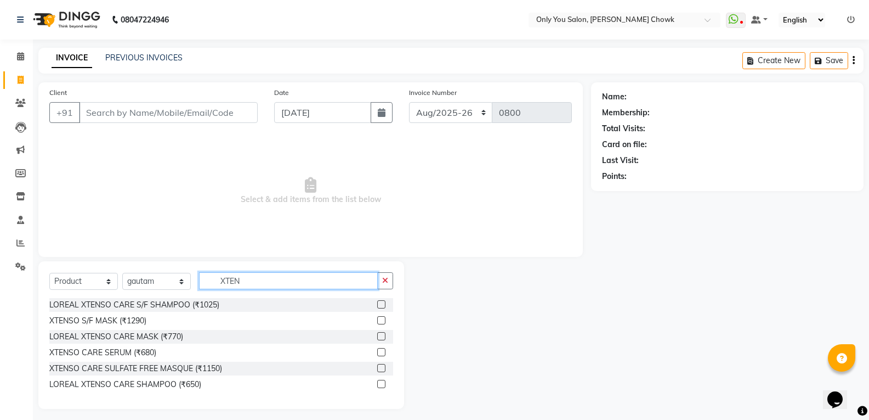
scroll to position [5, 0]
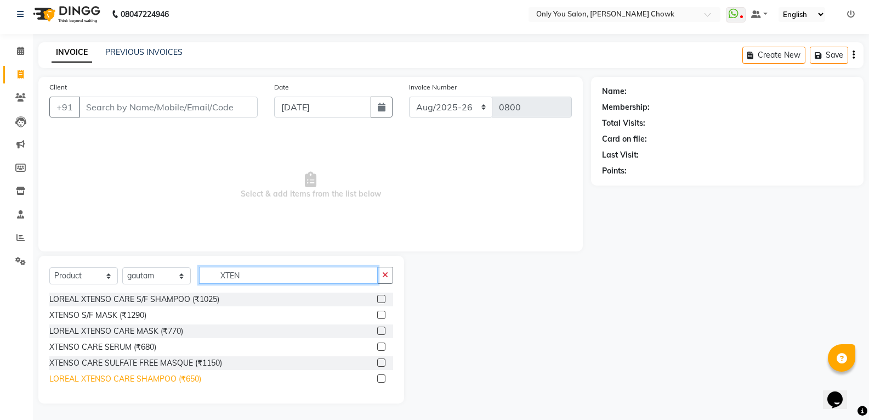
type input "XTEN"
click at [190, 380] on div "LOREAL XTENSO CARE SHAMPOO (₹650)" at bounding box center [125, 379] width 152 height 12
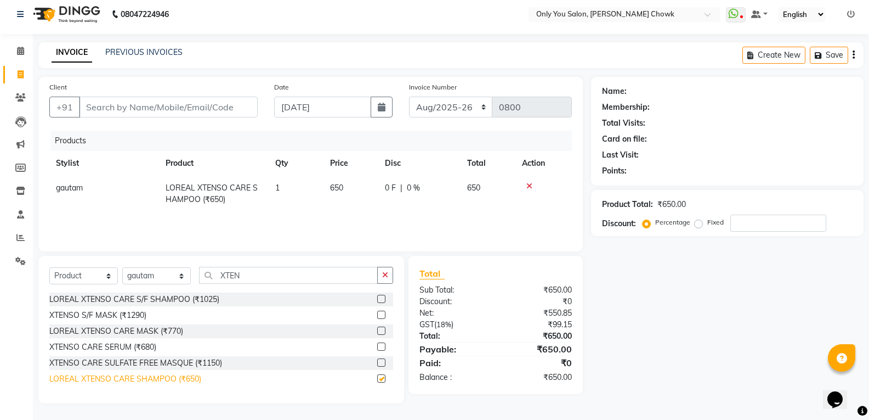
checkbox input "false"
click at [257, 273] on input "XTEN" at bounding box center [288, 275] width 179 height 17
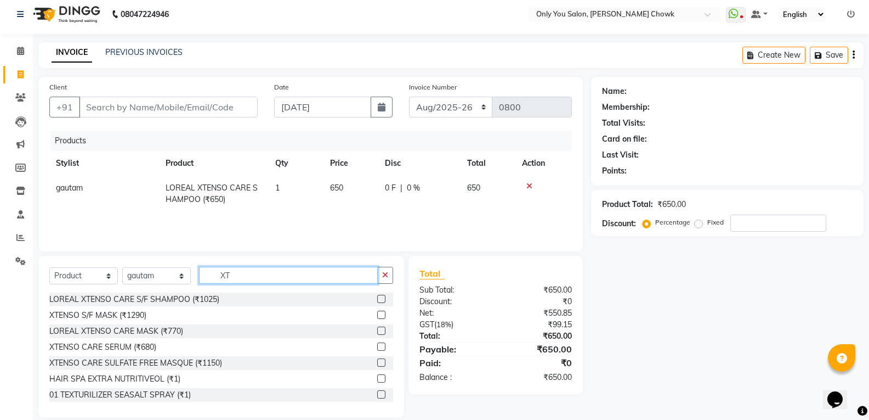
type input "X"
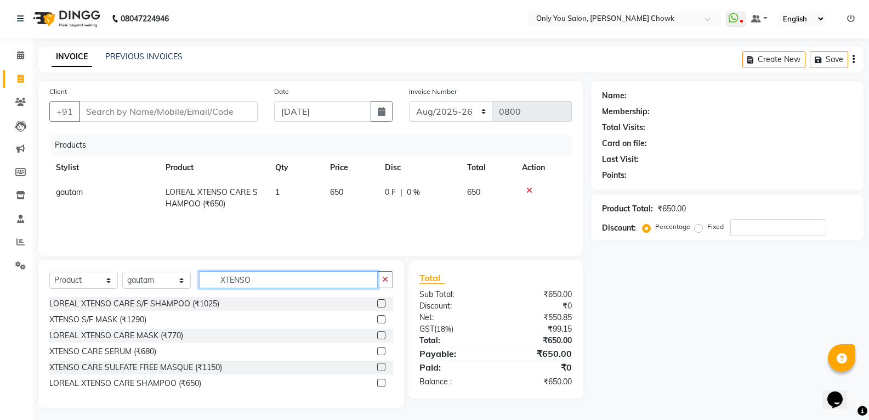
scroll to position [0, 0]
type input "XTENSO"
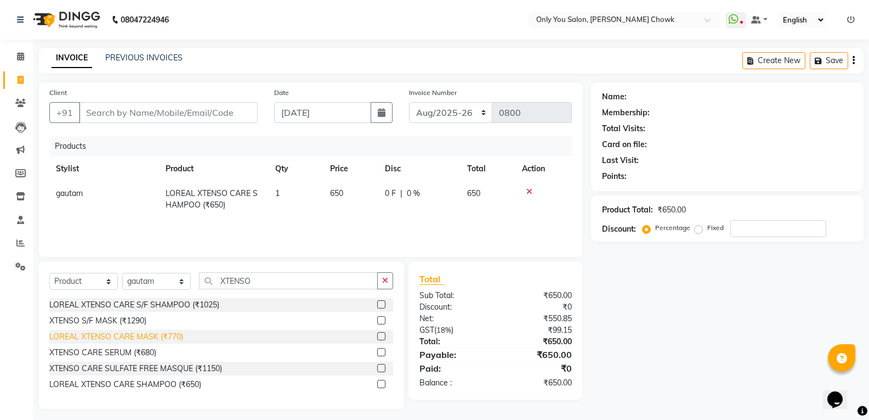
click at [171, 336] on div "LOREAL XTENSO CARE MASK (₹770)" at bounding box center [116, 337] width 134 height 12
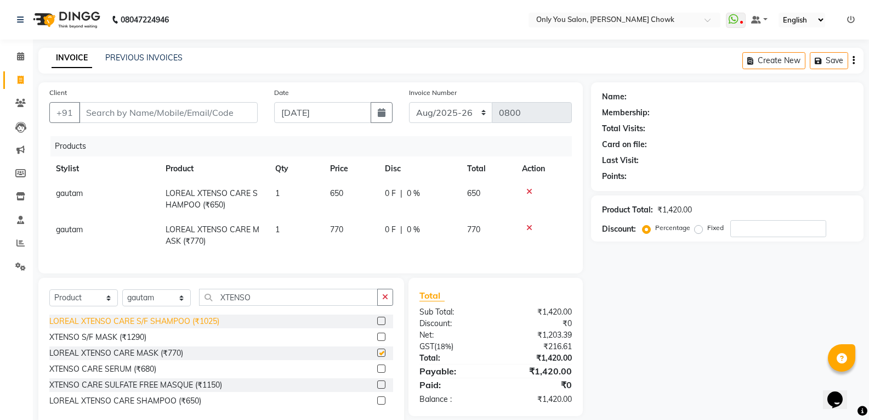
checkbox input "false"
click at [341, 222] on td "770" at bounding box center [351, 235] width 55 height 36
select select "88527"
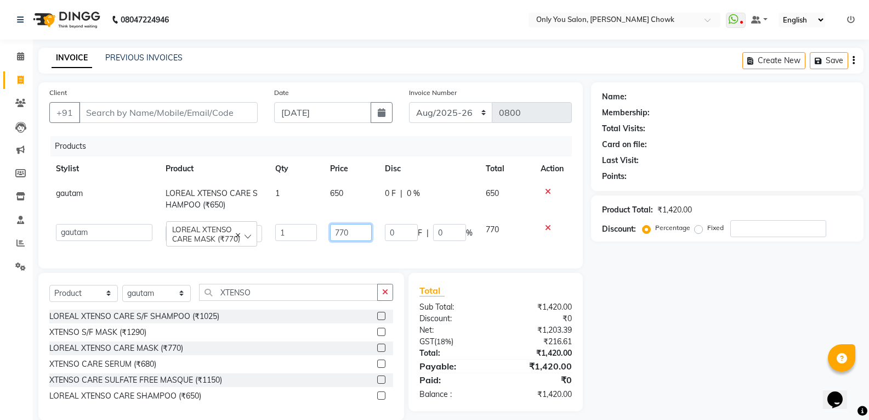
drag, startPoint x: 349, startPoint y: 227, endPoint x: 357, endPoint y: 231, distance: 8.6
click at [350, 227] on input "770" at bounding box center [351, 232] width 42 height 17
type input "7"
type input "860"
click at [355, 188] on td "650" at bounding box center [351, 199] width 55 height 36
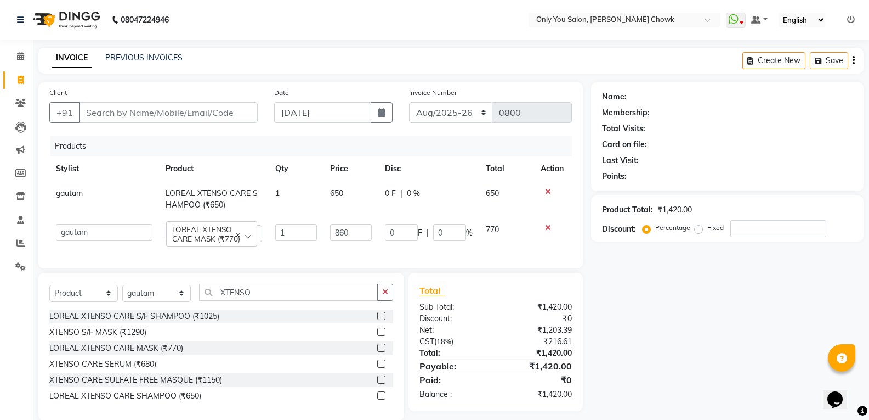
select select "88527"
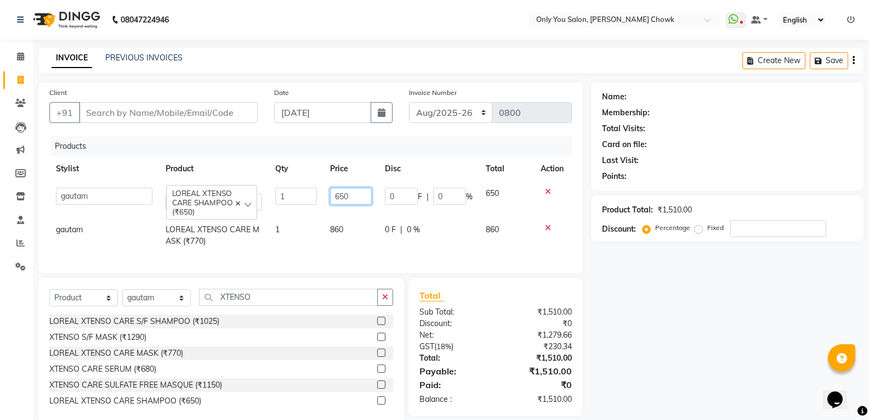
click at [363, 198] on input "650" at bounding box center [351, 196] width 42 height 17
type input "690"
click at [680, 301] on div "Name: Membership: Total Visits: Card on file: Last Visit: Points: Product Total…" at bounding box center [731, 253] width 281 height 343
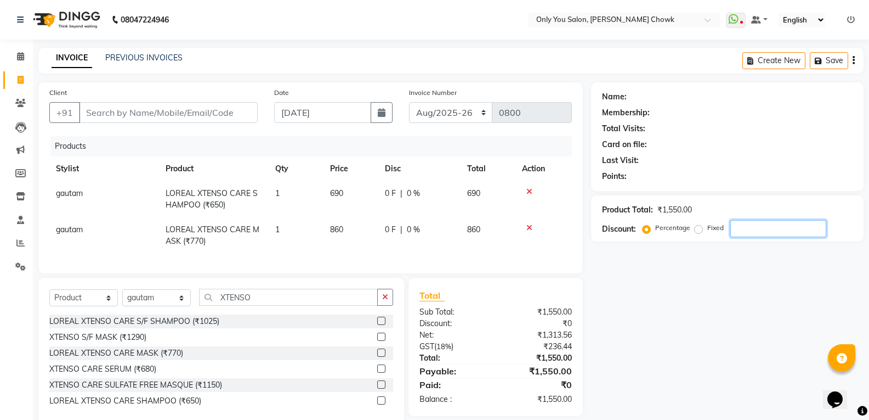
click at [743, 233] on input "number" at bounding box center [779, 228] width 96 height 17
type input "5"
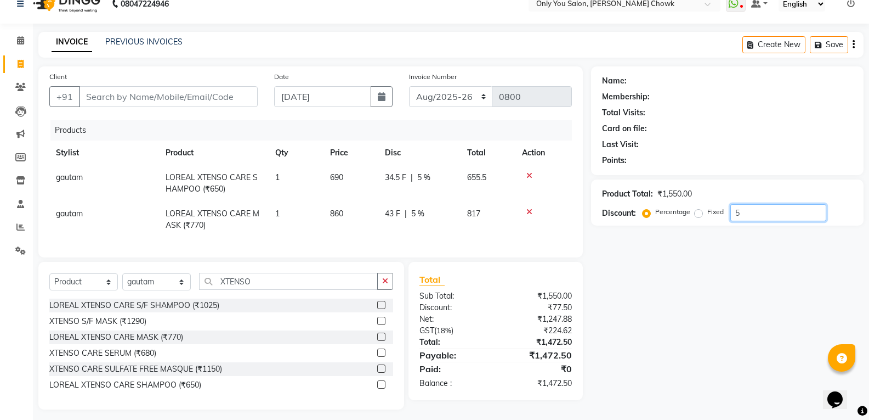
scroll to position [30, 0]
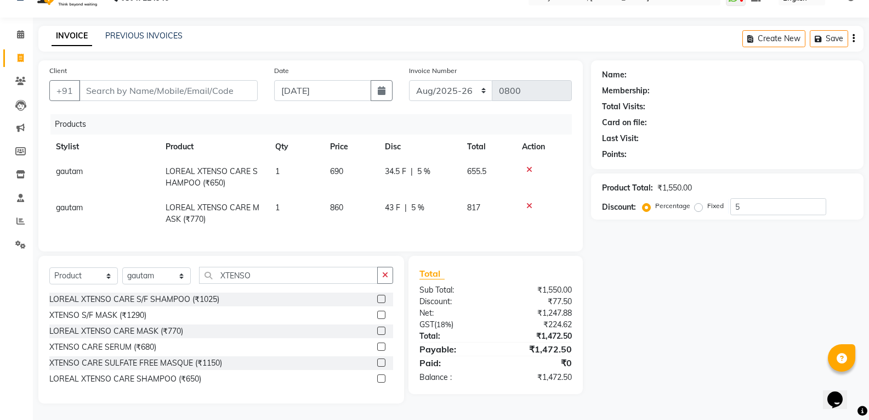
click at [342, 202] on span "860" at bounding box center [336, 207] width 13 height 10
select select "88527"
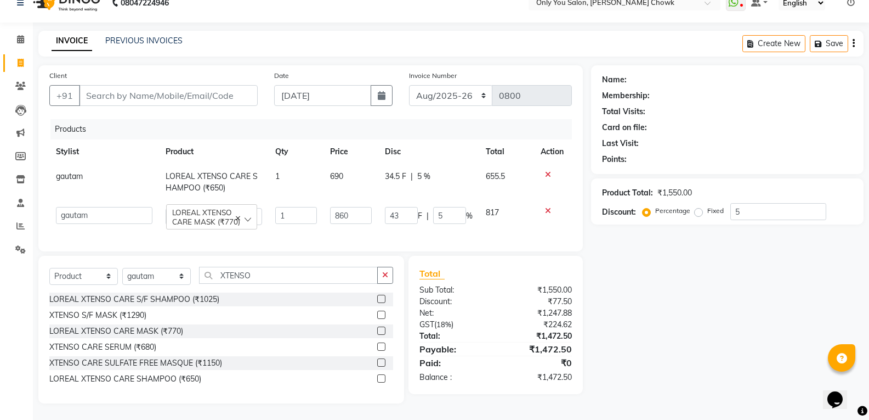
scroll to position [25, 0]
click at [349, 207] on input "860" at bounding box center [351, 215] width 42 height 17
type input "850"
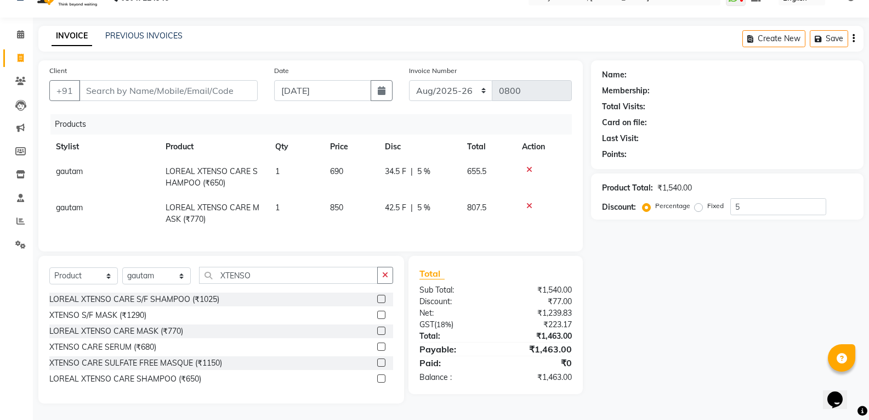
click at [750, 348] on div "Name: Membership: Total Visits: Card on file: Last Visit: Points: Product Total…" at bounding box center [731, 231] width 281 height 343
click at [202, 80] on input "Client" at bounding box center [168, 90] width 179 height 21
click at [175, 80] on input "Client" at bounding box center [168, 90] width 179 height 21
paste input "918349493807"
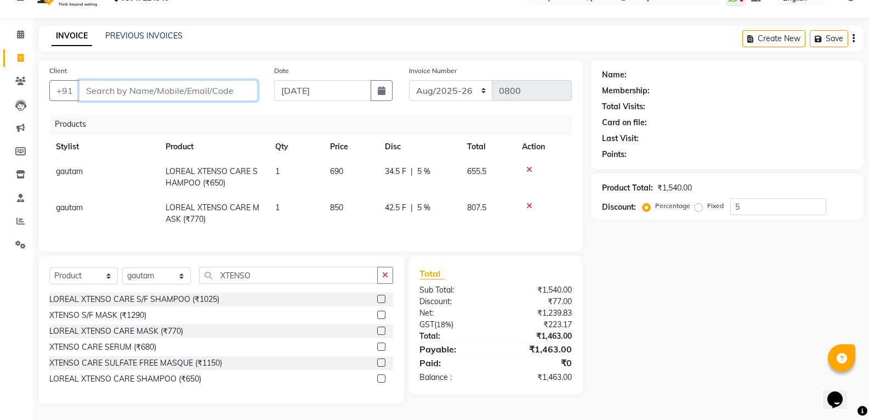
type input "918349493807"
type input "0"
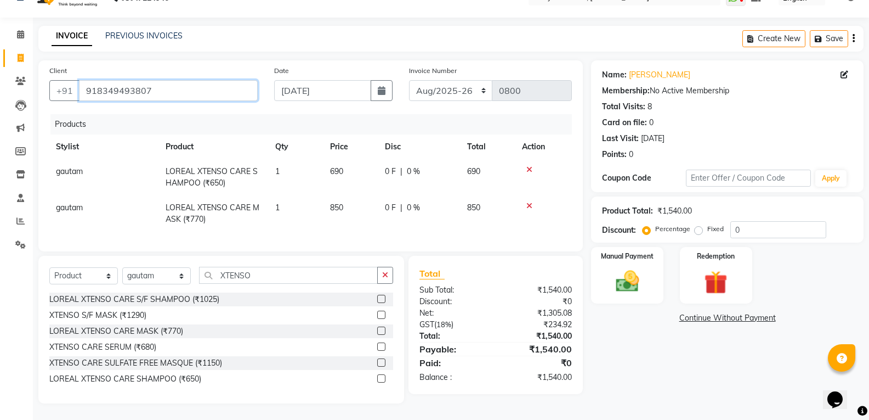
click at [95, 84] on input "918349493807" at bounding box center [168, 90] width 179 height 21
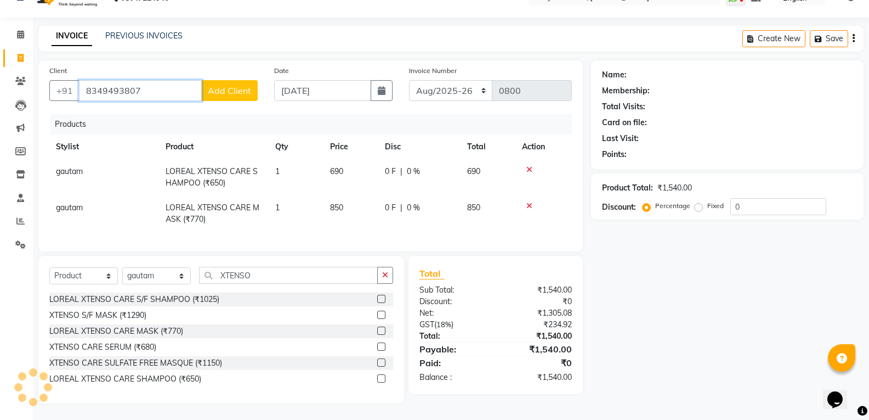
type input "8349493807"
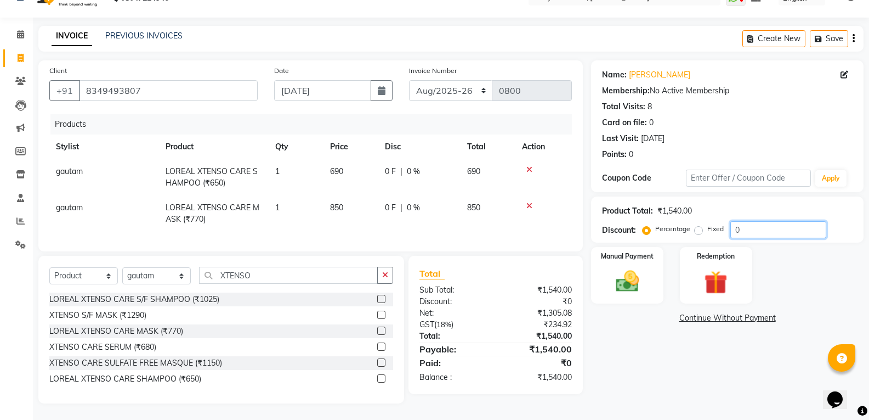
click at [759, 221] on input "0" at bounding box center [779, 229] width 96 height 17
type input "5"
click at [673, 360] on div "Name: [PERSON_NAME] Membership: No Active Membership Total Visits: 8 Card on fi…" at bounding box center [731, 231] width 281 height 343
click at [430, 81] on select "[DATE]-[DATE]-26 TRD/2025" at bounding box center [451, 90] width 84 height 21
select select "4512"
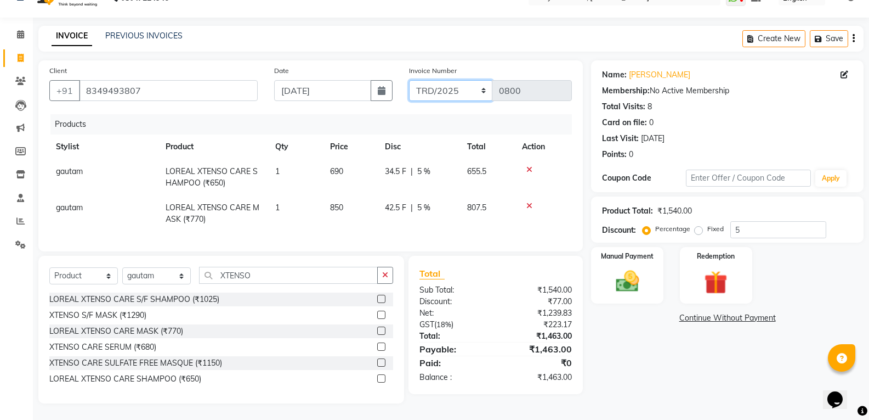
click at [409, 80] on select "[DATE]-[DATE]-26 TRD/2025" at bounding box center [451, 90] width 84 height 21
type input "0444"
click at [638, 272] on img at bounding box center [627, 281] width 39 height 28
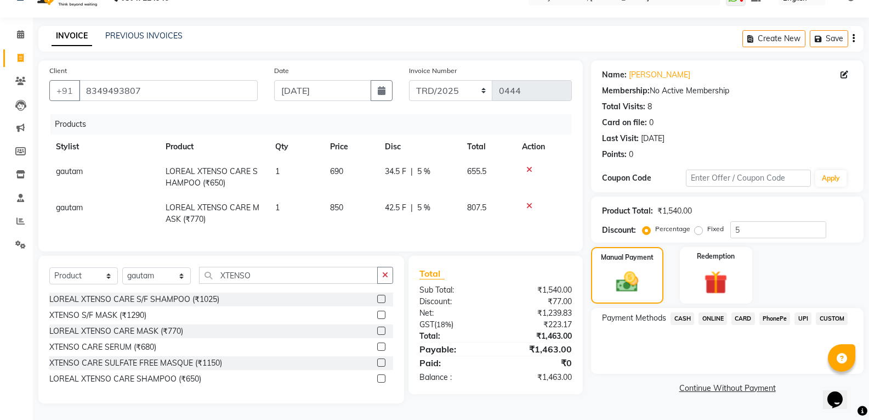
click at [679, 312] on span "CASH" at bounding box center [683, 318] width 24 height 13
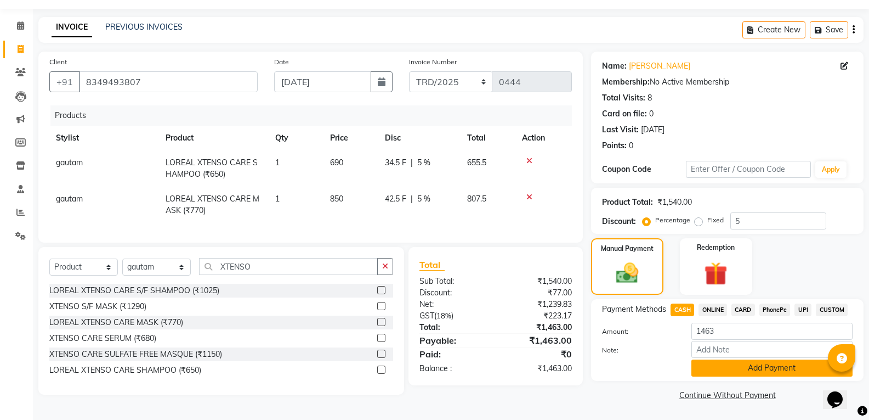
click at [737, 369] on button "Add Payment" at bounding box center [772, 367] width 161 height 17
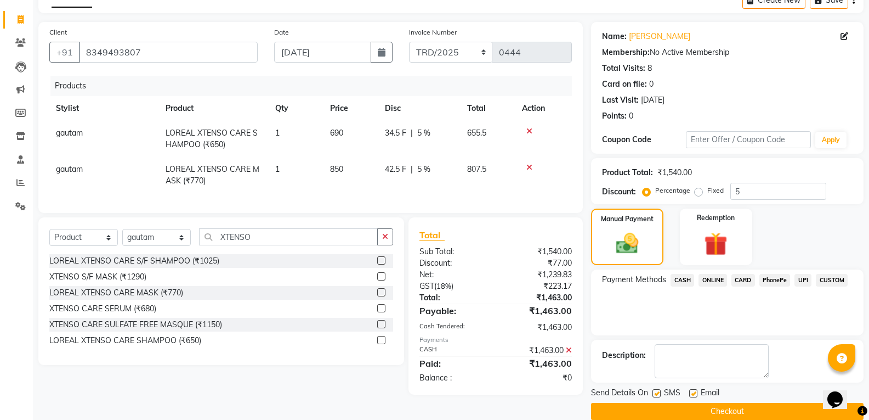
scroll to position [77, 0]
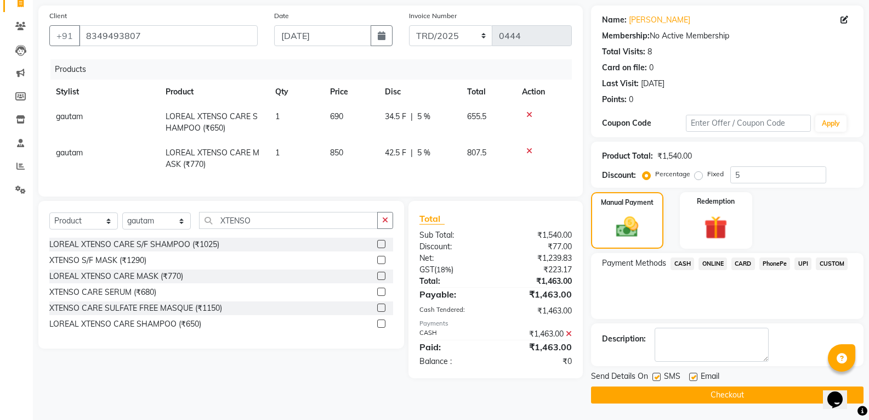
click at [707, 397] on button "Checkout" at bounding box center [727, 394] width 273 height 17
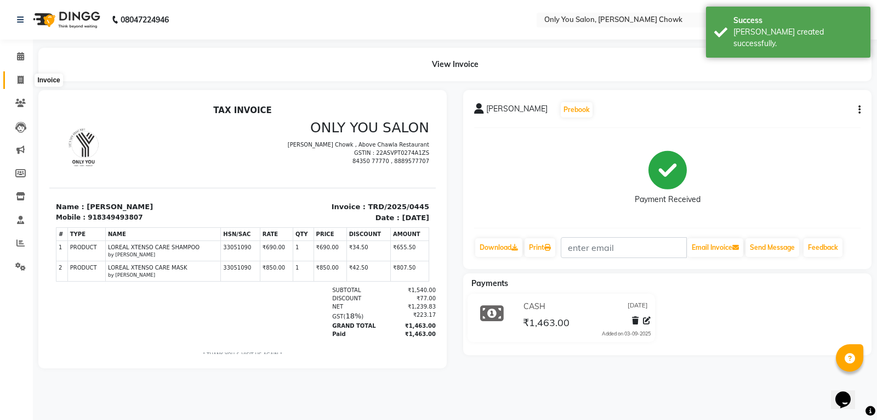
click at [18, 78] on icon at bounding box center [21, 80] width 6 height 8
select select "service"
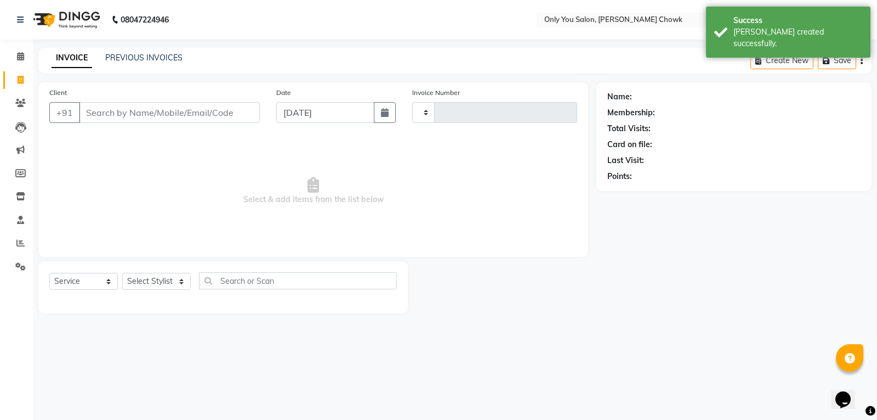
type input "0803"
select select "8713"
select select "package"
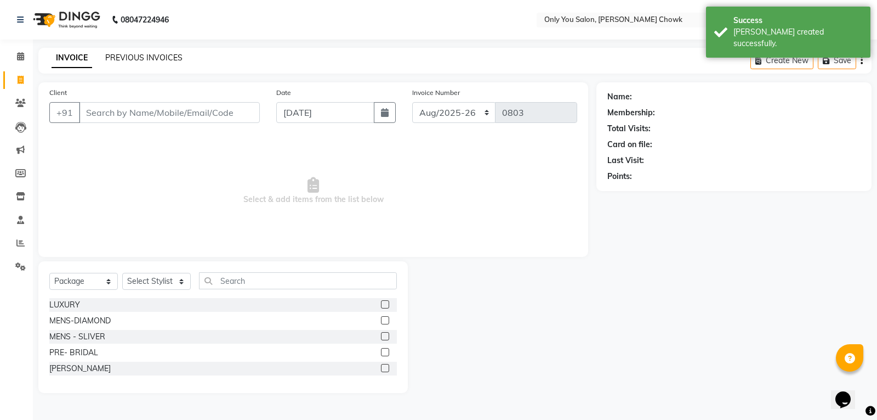
click at [126, 60] on link "PREVIOUS INVOICES" at bounding box center [143, 58] width 77 height 10
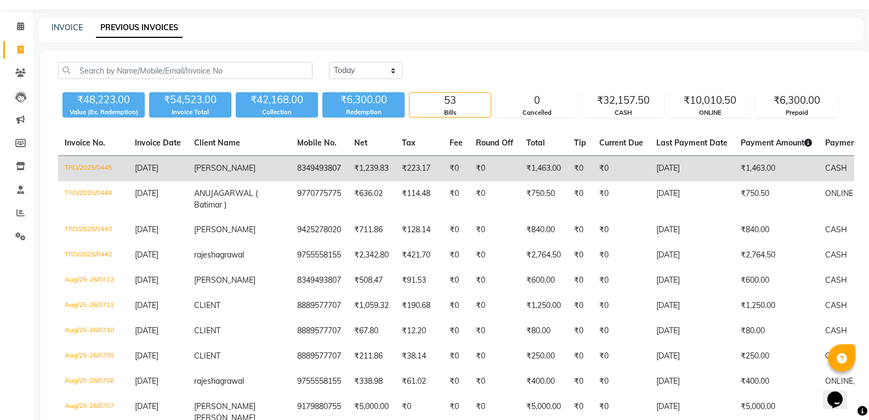
scroll to position [55, 0]
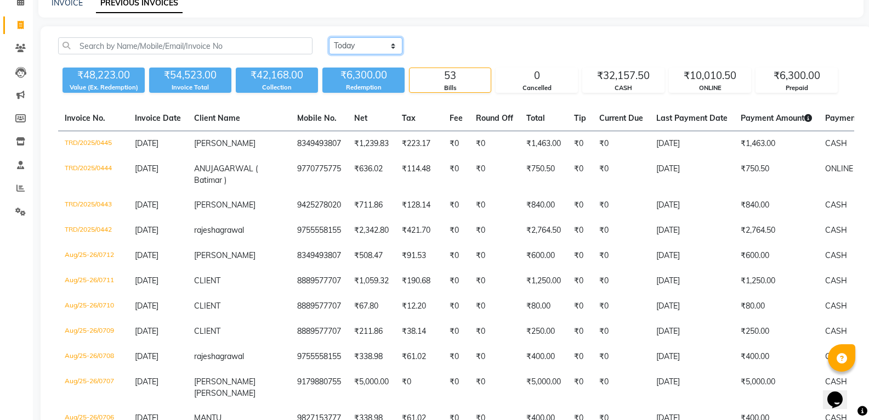
click at [382, 43] on select "[DATE] [DATE] Custom Range" at bounding box center [365, 45] width 73 height 17
select select "[DATE]"
click at [329, 37] on select "[DATE] [DATE] Custom Range" at bounding box center [365, 45] width 73 height 17
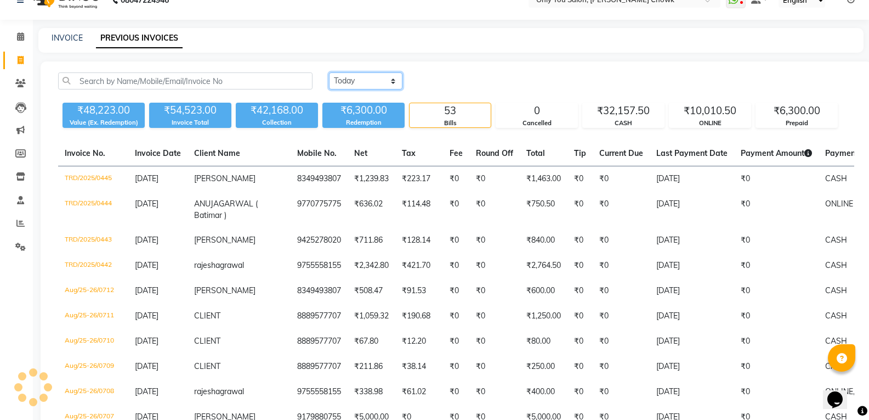
scroll to position [0, 0]
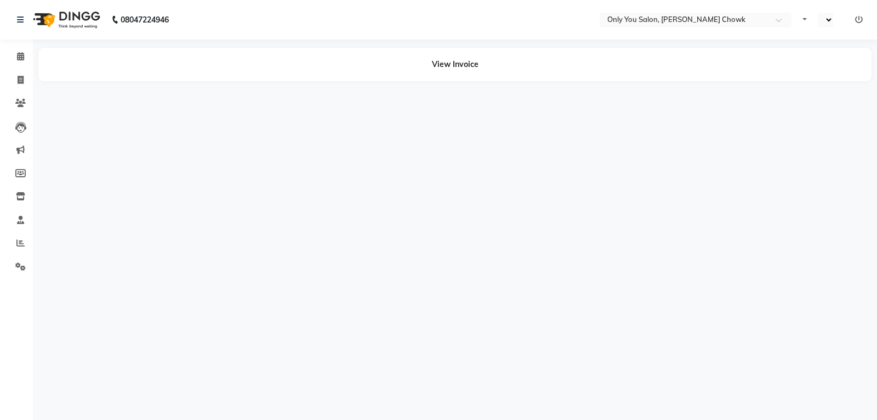
select select "en"
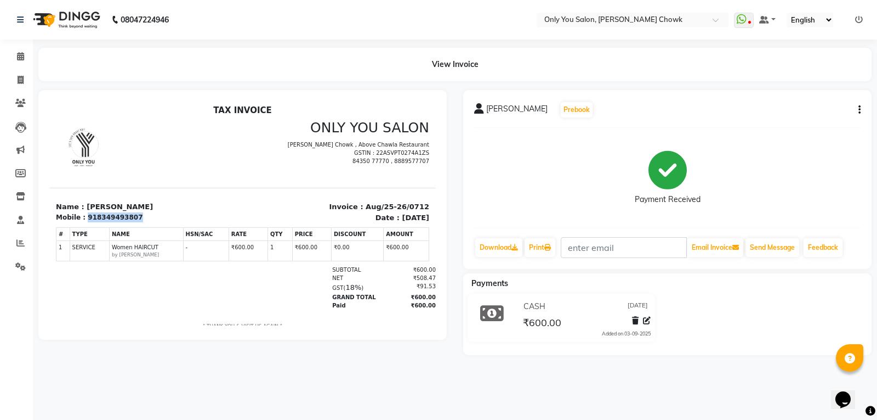
drag, startPoint x: 127, startPoint y: 217, endPoint x: 87, endPoint y: 212, distance: 40.4
click at [88, 212] on div "918349493807" at bounding box center [115, 217] width 55 height 10
copy div "918349493807"
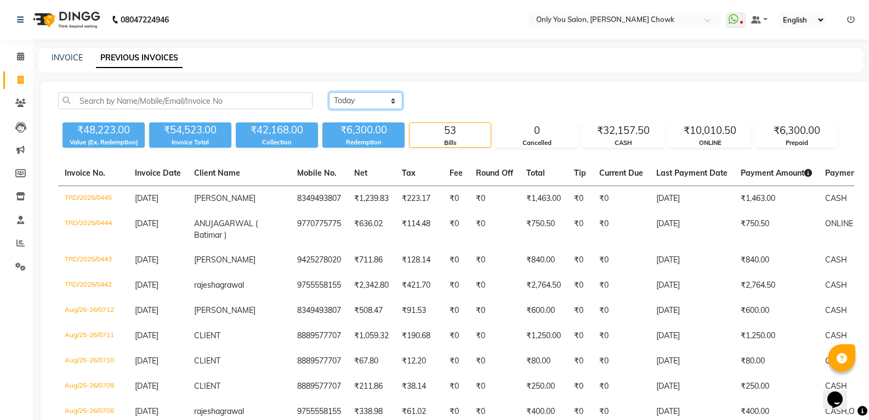
click at [388, 96] on select "[DATE] [DATE] Custom Range" at bounding box center [365, 100] width 73 height 17
click at [329, 92] on select "[DATE] [DATE] Custom Range" at bounding box center [365, 100] width 73 height 17
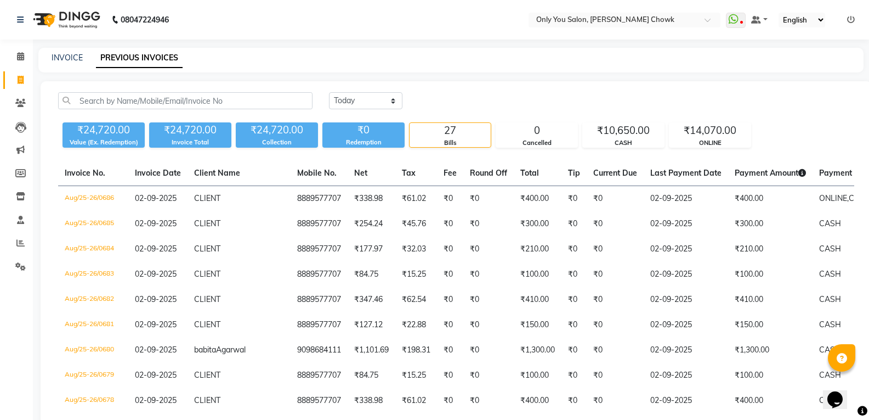
click at [393, 98] on select "[DATE] [DATE] Custom Range" at bounding box center [365, 100] width 73 height 17
select select "range"
click at [329, 92] on select "[DATE] [DATE] Custom Range" at bounding box center [365, 100] width 73 height 17
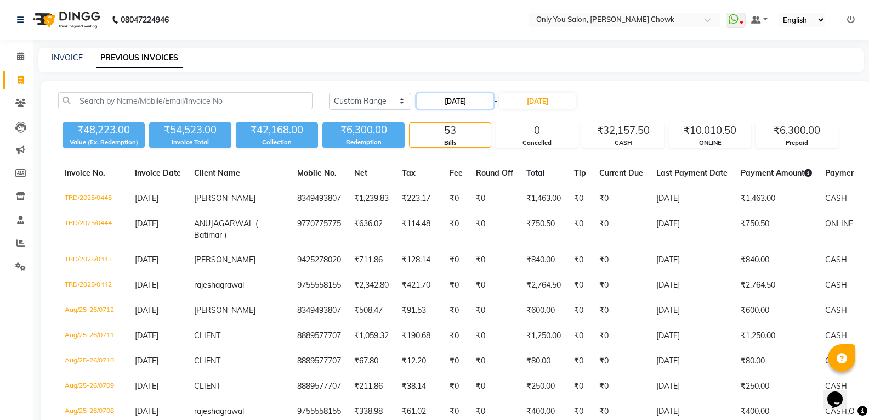
click at [467, 103] on input "[DATE]" at bounding box center [455, 100] width 77 height 15
select select "9"
select select "2025"
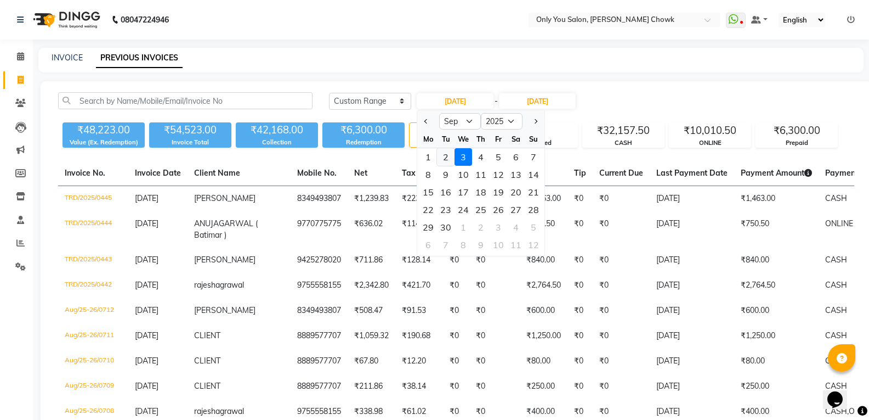
click at [443, 156] on div "2" at bounding box center [446, 157] width 18 height 18
type input "02-09-2025"
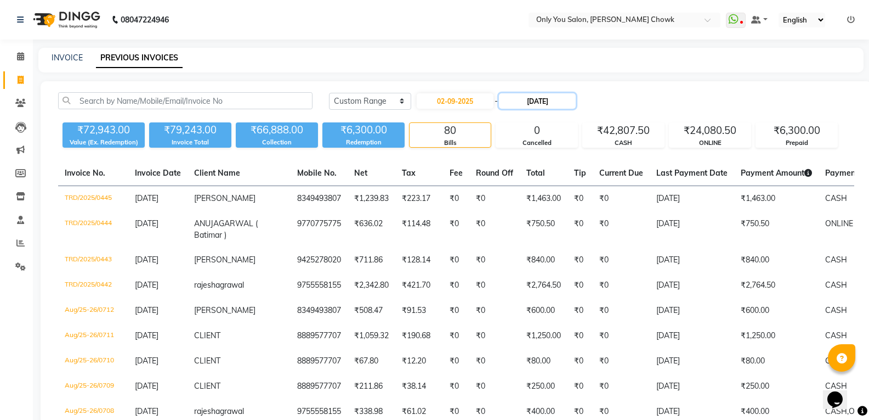
click at [529, 105] on input "[DATE]" at bounding box center [537, 100] width 77 height 15
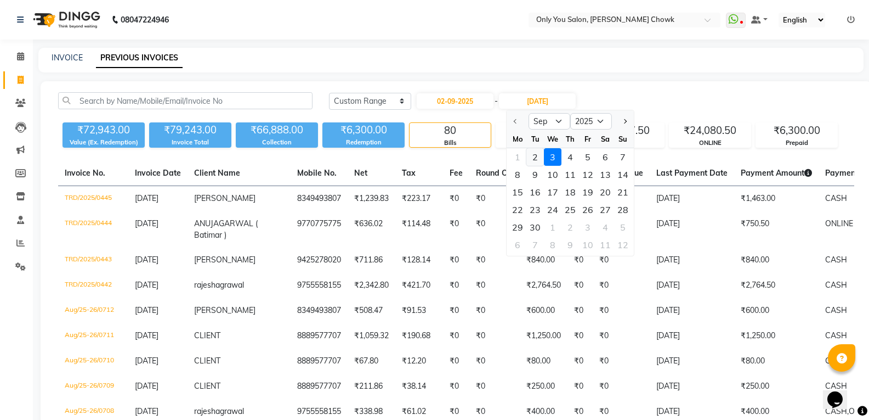
click at [535, 155] on div "2" at bounding box center [535, 157] width 18 height 18
type input "02-09-2025"
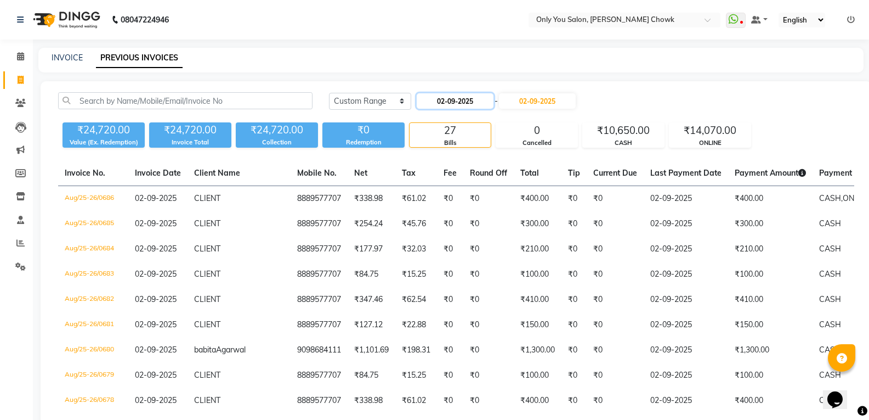
click at [474, 100] on input "02-09-2025" at bounding box center [455, 100] width 77 height 15
select select "9"
select select "2025"
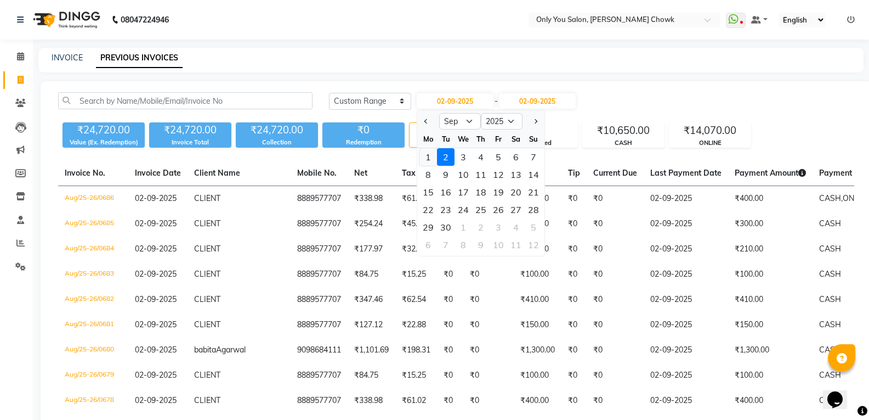
click at [431, 159] on div "1" at bounding box center [429, 157] width 18 height 18
type input "[DATE]"
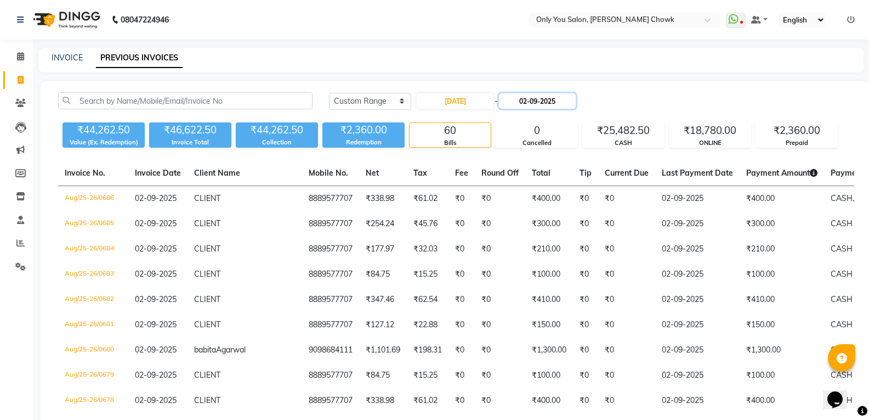
click at [528, 96] on input "02-09-2025" at bounding box center [537, 100] width 77 height 15
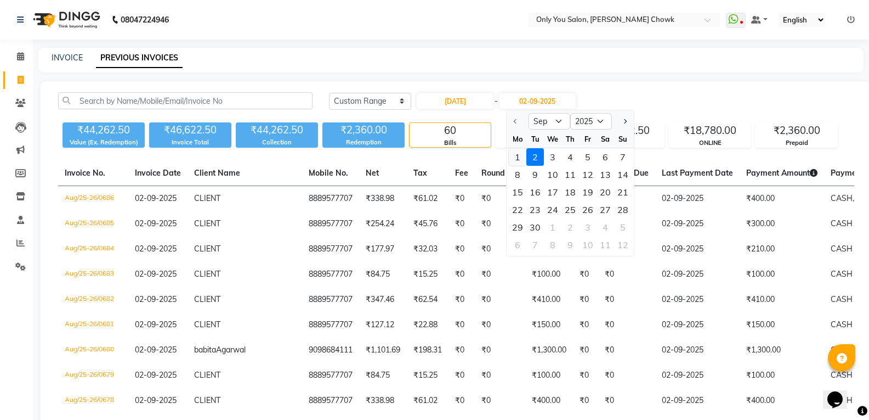
click at [520, 156] on div "1" at bounding box center [518, 157] width 18 height 18
type input "[DATE]"
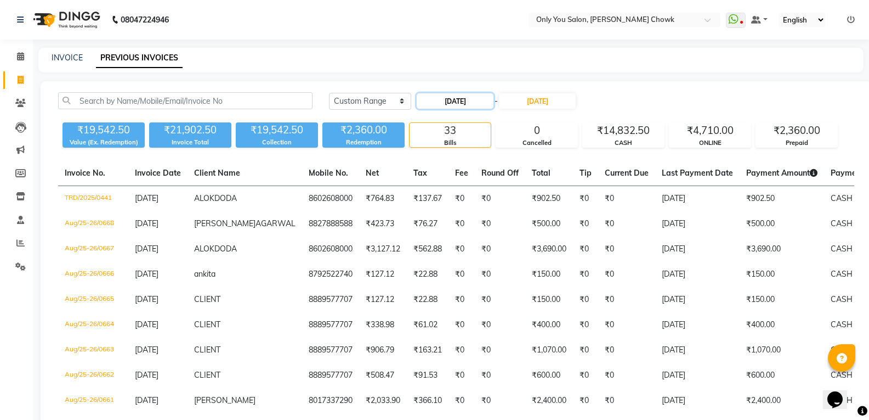
click at [492, 106] on input "[DATE]" at bounding box center [455, 100] width 77 height 15
select select "9"
select select "2025"
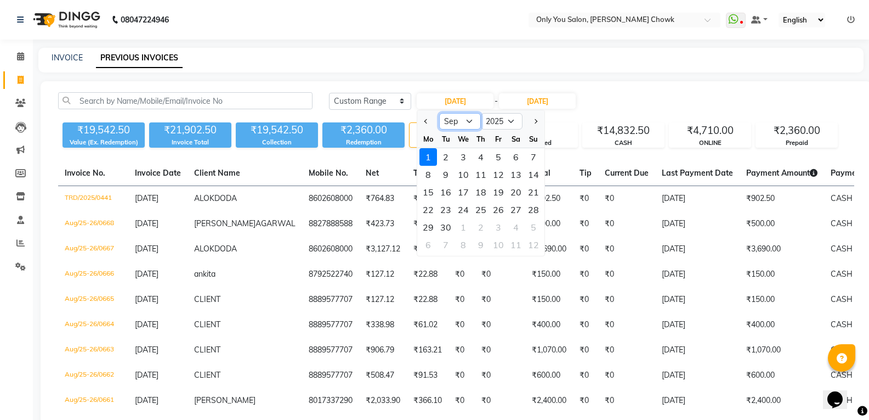
click at [466, 124] on select "Jan Feb Mar Apr May Jun Jul Aug Sep Oct Nov Dec" at bounding box center [460, 121] width 42 height 16
select select "8"
click at [439, 113] on select "Jan Feb Mar Apr May Jun Jul Aug Sep Oct Nov Dec" at bounding box center [460, 121] width 42 height 16
click at [538, 231] on div "31" at bounding box center [534, 227] width 18 height 18
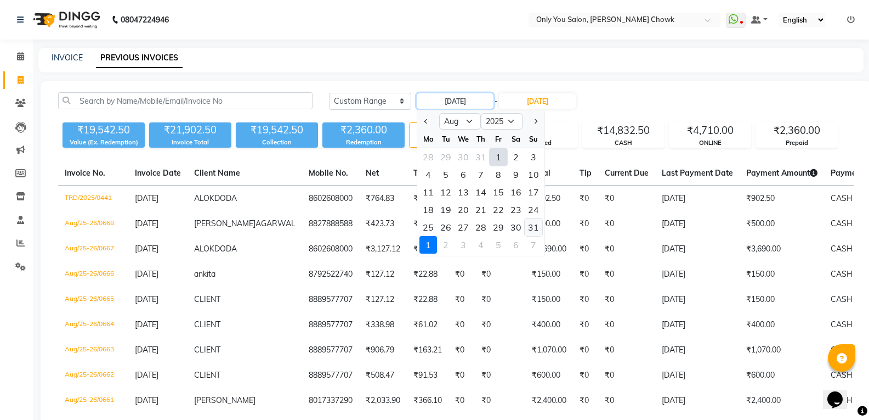
type input "31-08-2025"
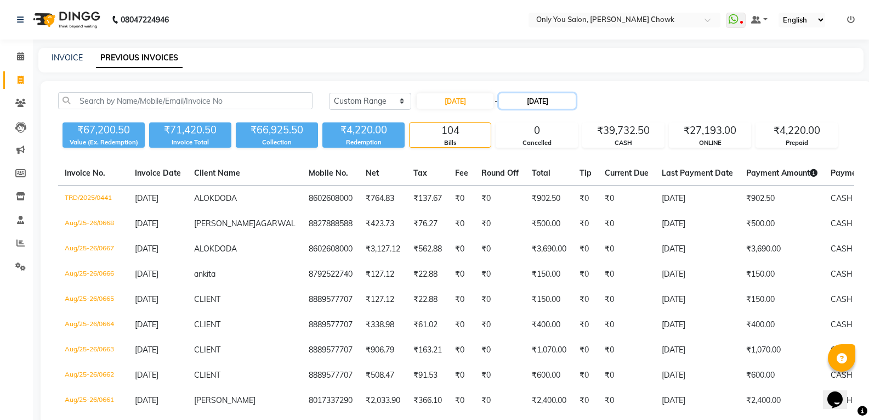
click at [526, 103] on input "[DATE]" at bounding box center [537, 100] width 77 height 15
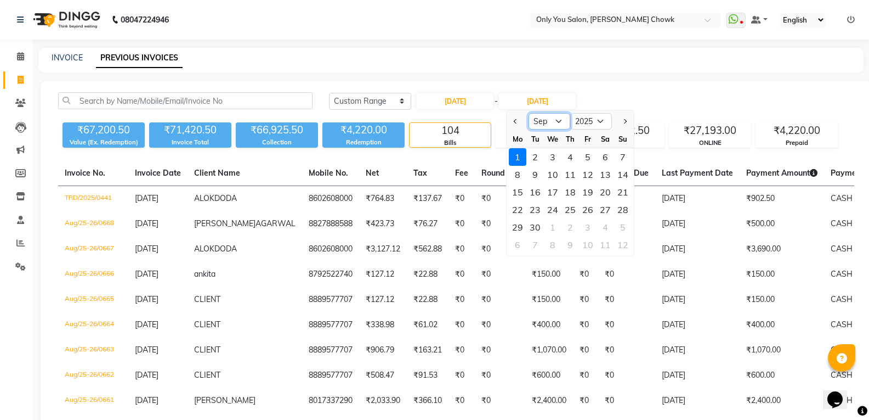
click at [559, 117] on select "Aug Sep Oct Nov Dec" at bounding box center [550, 121] width 42 height 16
select select "8"
click at [529, 113] on select "Aug Sep Oct Nov Dec" at bounding box center [550, 121] width 42 height 16
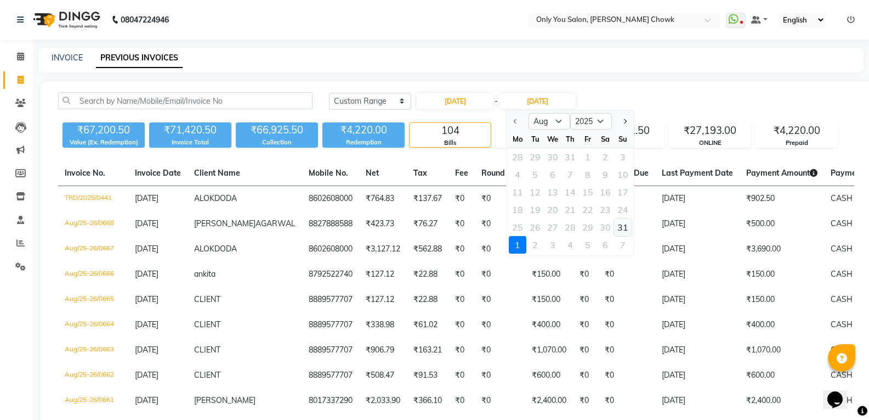
click at [622, 224] on div "31" at bounding box center [623, 227] width 18 height 18
type input "31-08-2025"
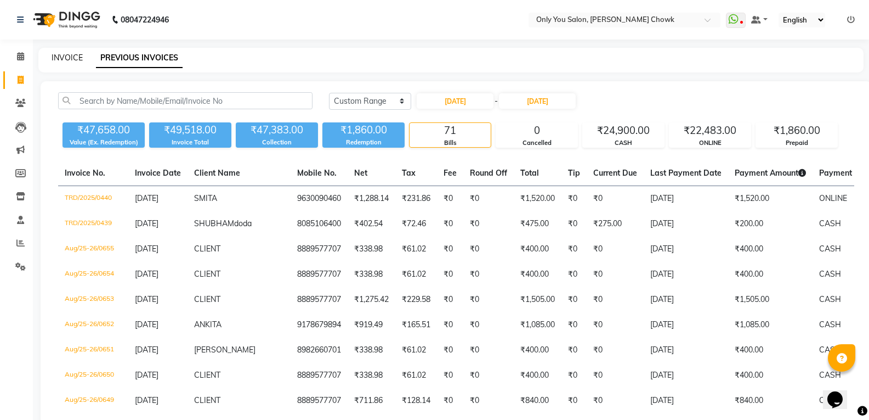
click at [66, 61] on link "INVOICE" at bounding box center [67, 58] width 31 height 10
select select "service"
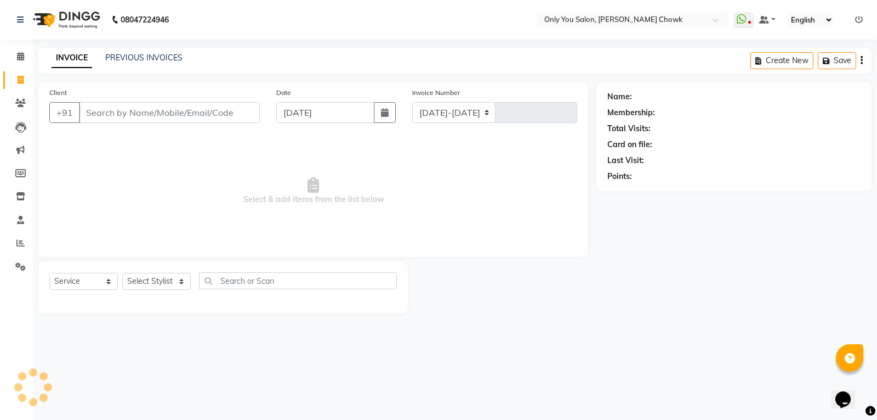
select select "8713"
type input "0803"
click at [20, 266] on icon at bounding box center [20, 266] width 10 height 8
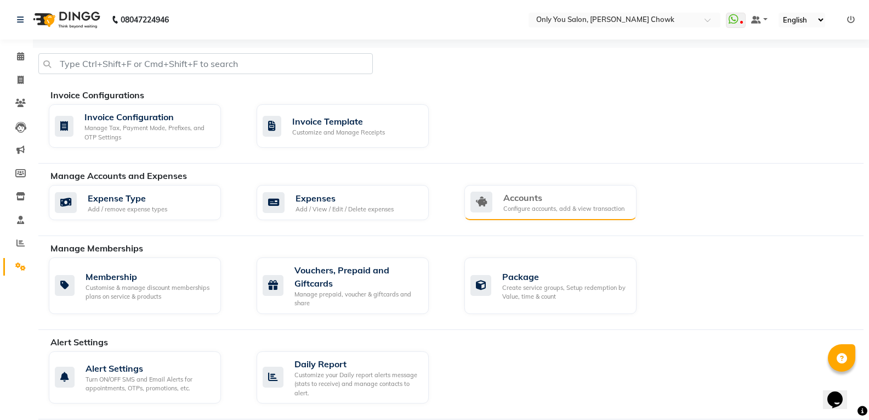
click at [526, 191] on div "Accounts" at bounding box center [563, 197] width 121 height 13
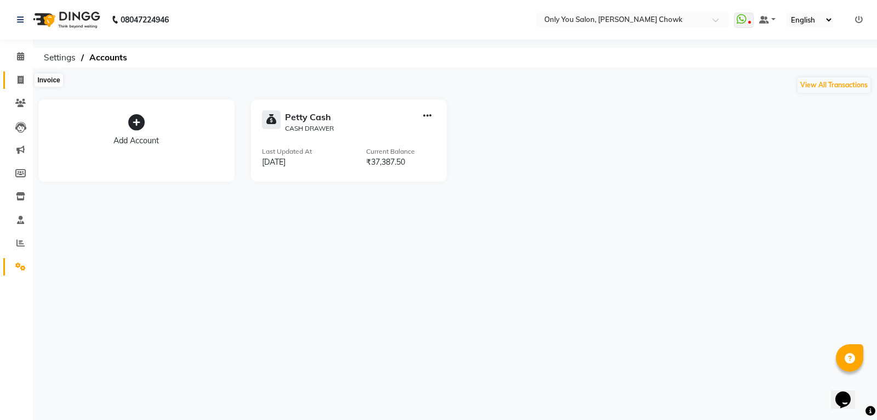
click at [16, 76] on span at bounding box center [20, 80] width 19 height 13
select select "8713"
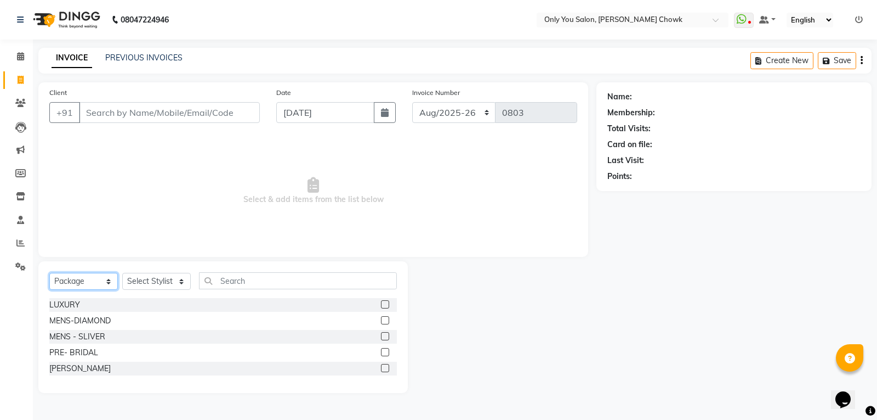
click at [75, 274] on select "Select Service Product Membership Package Voucher Prepaid Gift Card" at bounding box center [83, 281] width 69 height 17
select select "service"
click at [49, 273] on select "Select Service Product Membership Package Voucher Prepaid Gift Card" at bounding box center [83, 281] width 69 height 17
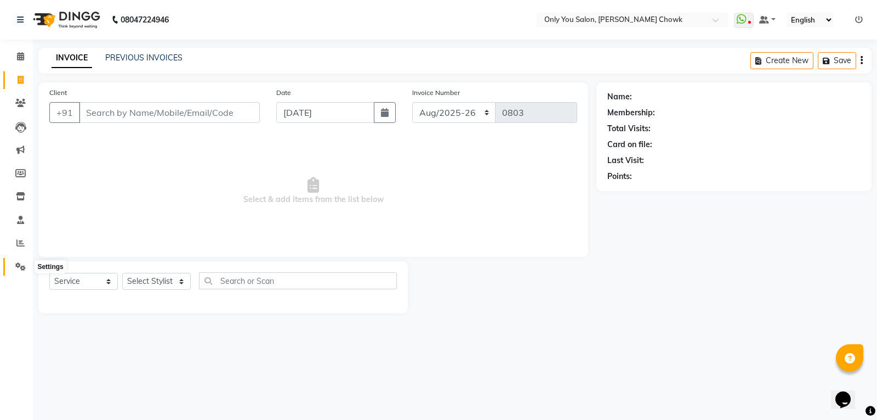
click at [16, 268] on icon at bounding box center [20, 266] width 10 height 8
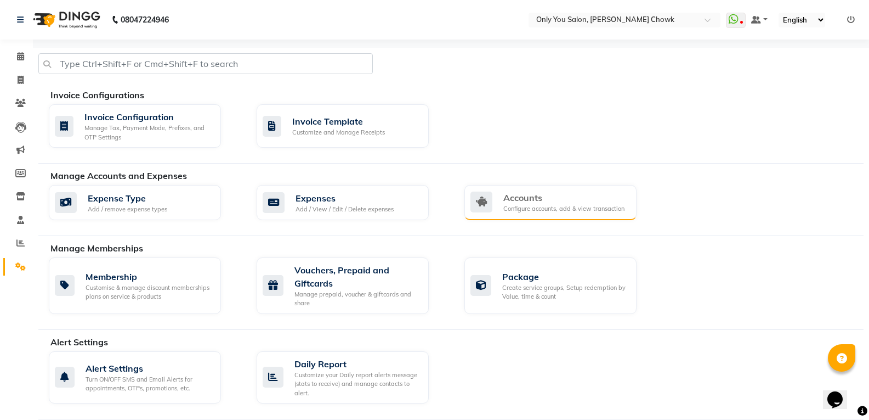
click at [537, 199] on div "Accounts" at bounding box center [563, 197] width 121 height 13
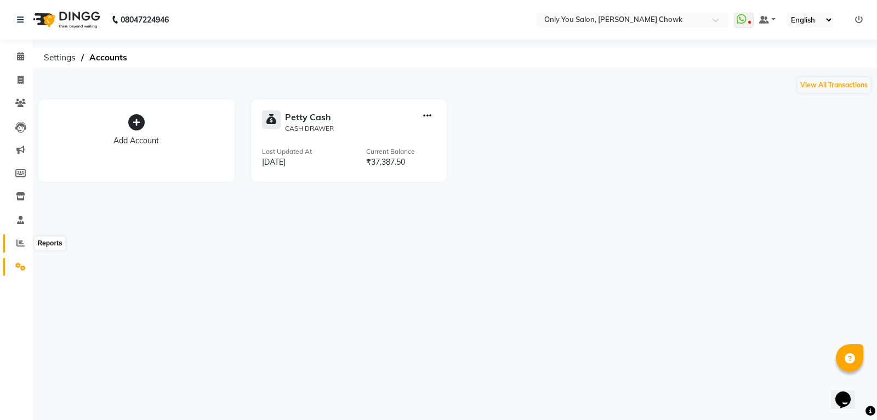
click at [23, 246] on icon at bounding box center [20, 243] width 8 height 8
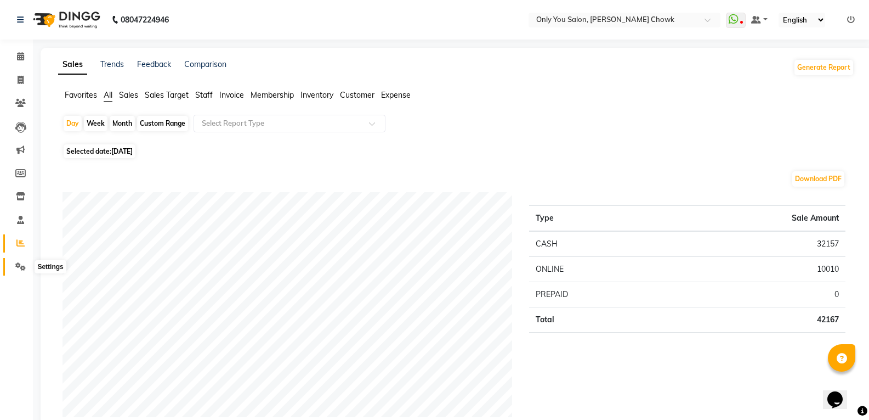
click at [16, 267] on icon at bounding box center [20, 266] width 10 height 8
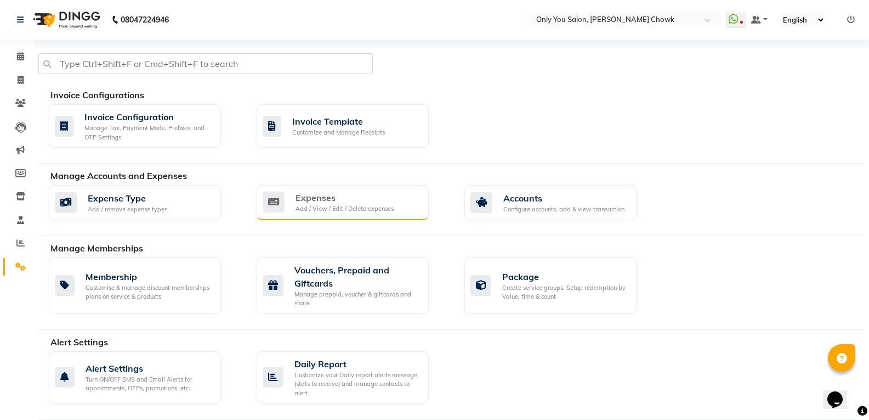
click at [330, 200] on div "Expenses" at bounding box center [345, 197] width 98 height 13
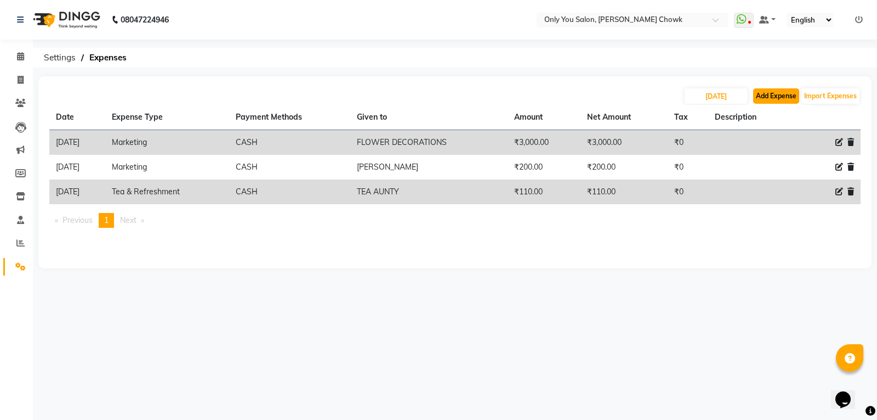
click at [767, 91] on button "Add Expense" at bounding box center [777, 95] width 46 height 15
select select "1"
select select "2923"
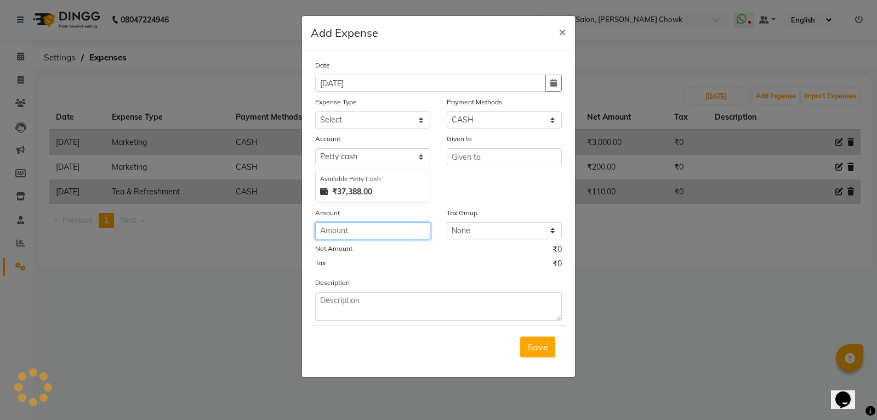
click at [355, 229] on input "number" at bounding box center [372, 230] width 115 height 17
type input "30"
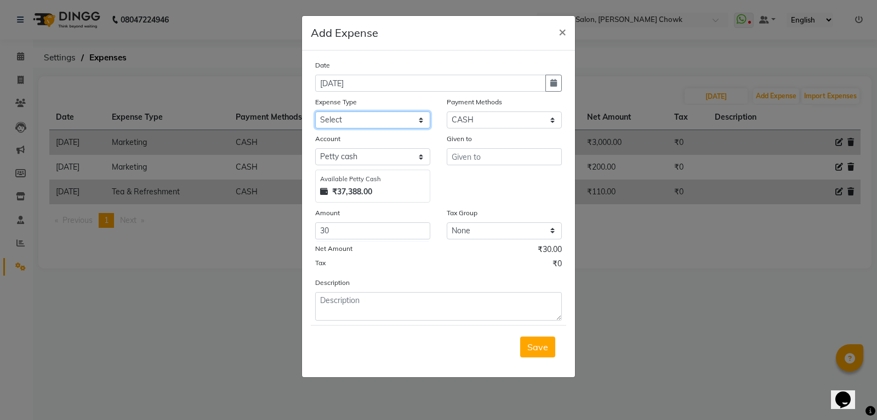
click at [380, 121] on select "Select 2010 petrol ARIT ARYU Boss Aunty Boss Uncle choti CLIENT Client Snacks C…" at bounding box center [372, 119] width 115 height 17
select select "4318"
click at [315, 111] on select "Select 2010 petrol ARIT ARYU Boss Aunty Boss Uncle choti CLIENT Client Snacks C…" at bounding box center [372, 119] width 115 height 17
click at [496, 161] on input "text" at bounding box center [504, 156] width 115 height 17
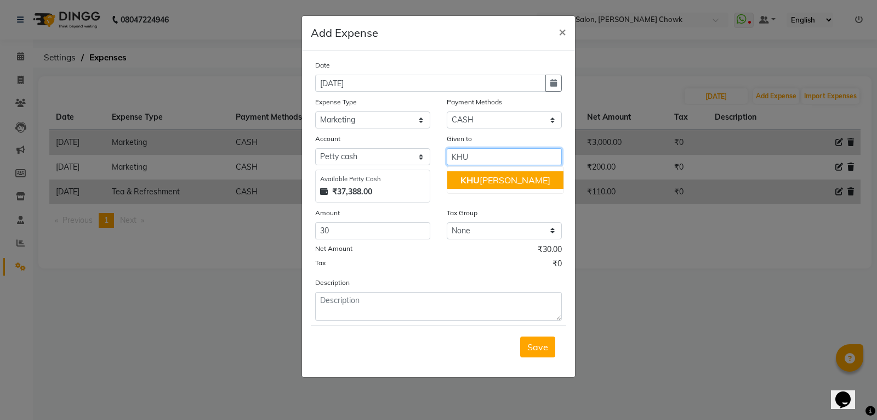
click at [504, 180] on ngb-highlight "KHU SHI SIDAR" at bounding box center [506, 179] width 90 height 11
type input "[PERSON_NAME]"
click at [550, 342] on button "Save" at bounding box center [537, 346] width 35 height 21
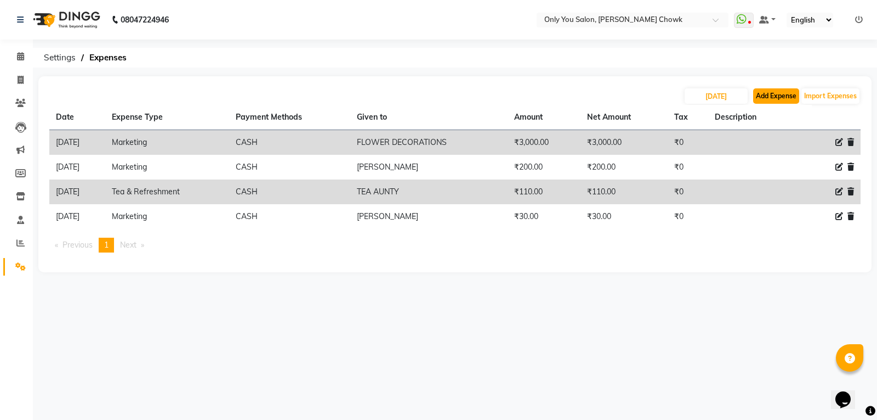
click at [780, 99] on button "Add Expense" at bounding box center [777, 95] width 46 height 15
select select "1"
select select "2923"
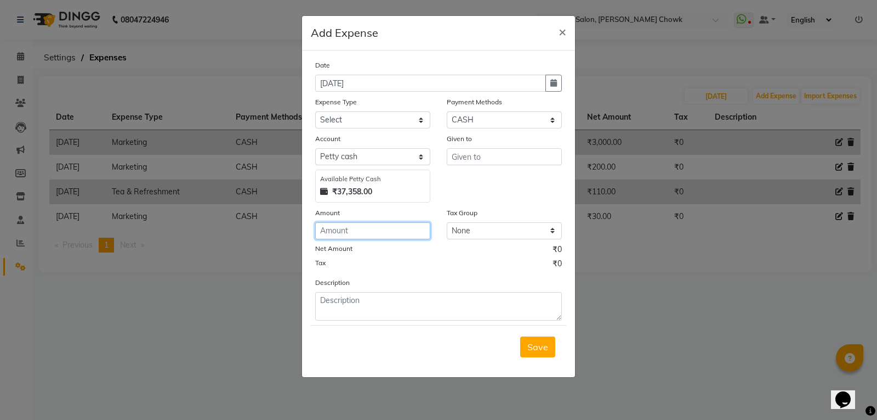
click at [364, 227] on input "number" at bounding box center [372, 230] width 115 height 17
type input "2000"
click at [361, 116] on select "Select 2010 petrol ARIT ARYU Boss Aunty Boss Uncle choti CLIENT Client Snacks C…" at bounding box center [372, 119] width 115 height 17
select select "4315"
click at [315, 111] on select "Select 2010 petrol ARIT ARYU Boss Aunty Boss Uncle choti CLIENT Client Snacks C…" at bounding box center [372, 119] width 115 height 17
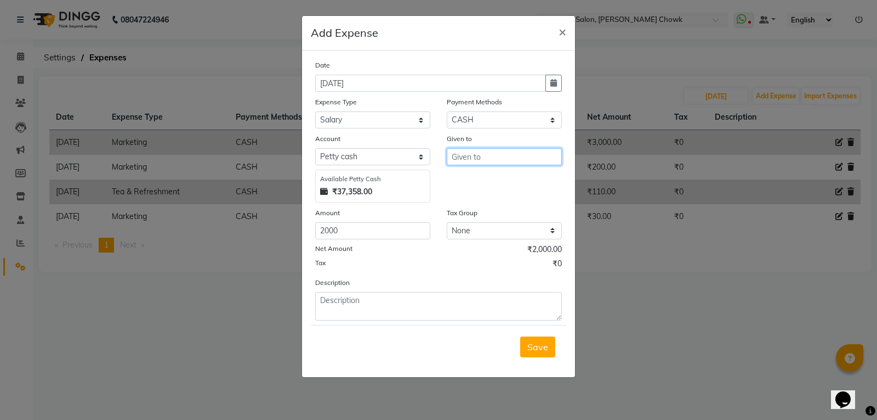
click at [511, 153] on input "text" at bounding box center [504, 156] width 115 height 17
click at [507, 180] on ngb-highlight "Ragini Sahu" at bounding box center [485, 179] width 48 height 11
type input "[PERSON_NAME]"
click at [532, 350] on span "Save" at bounding box center [538, 346] width 21 height 11
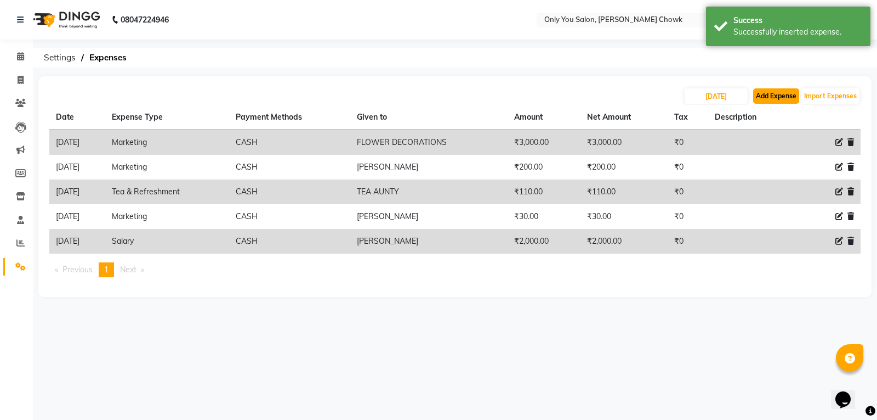
click at [781, 101] on button "Add Expense" at bounding box center [777, 95] width 46 height 15
select select "1"
select select "2923"
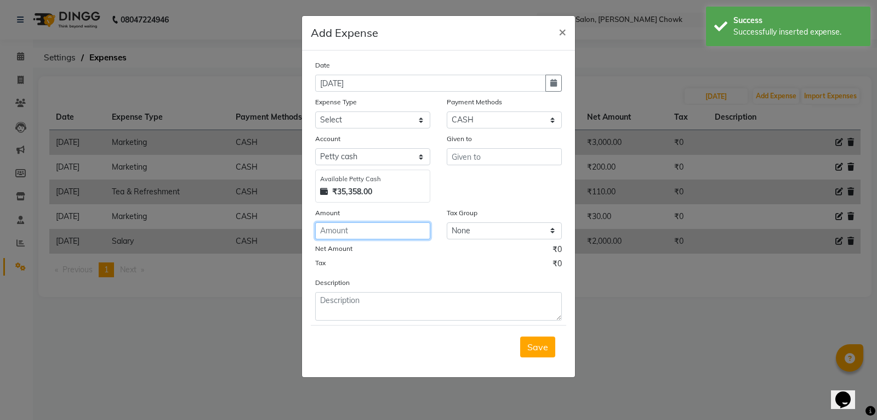
click at [331, 225] on input "number" at bounding box center [372, 230] width 115 height 17
type input "2000"
click at [358, 117] on select "Select 2010 petrol ARIT ARYU Boss Aunty Boss Uncle choti CLIENT Client Snacks C…" at bounding box center [372, 119] width 115 height 17
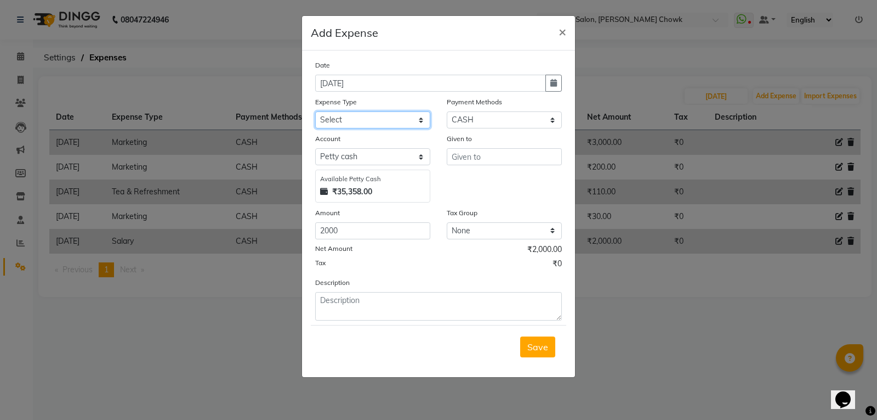
select select "4315"
click at [315, 111] on select "Select 2010 petrol ARIT ARYU Boss Aunty Boss Uncle choti CLIENT Client Snacks C…" at bounding box center [372, 119] width 115 height 17
click at [483, 158] on input "text" at bounding box center [504, 156] width 115 height 17
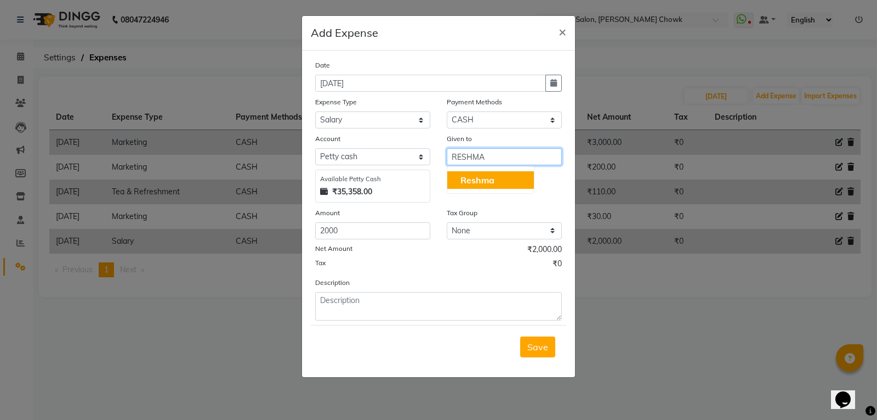
click at [525, 176] on button "Reshma" at bounding box center [491, 180] width 87 height 18
type input "Reshma"
click at [535, 349] on span "Save" at bounding box center [538, 346] width 21 height 11
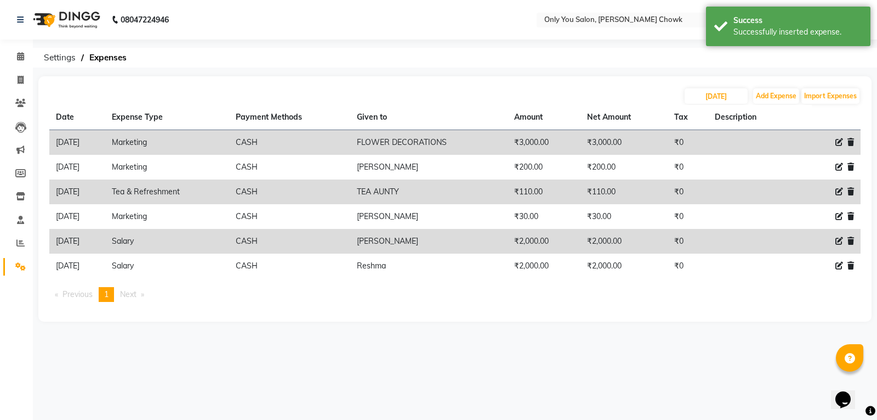
click at [9, 266] on link "Settings" at bounding box center [16, 267] width 26 height 18
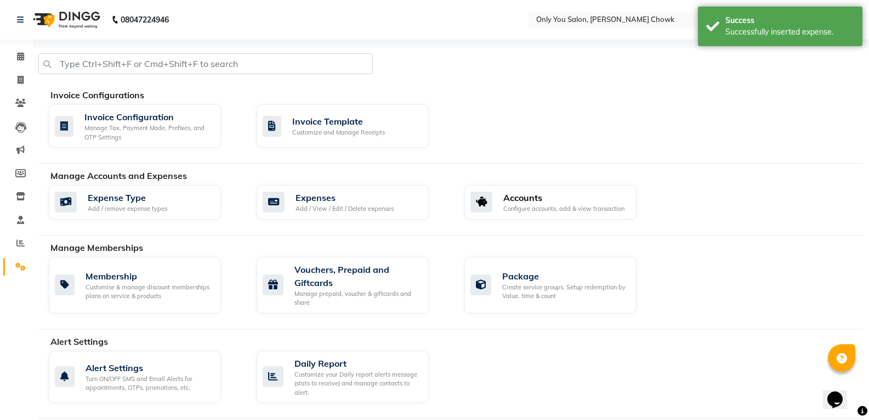
click at [512, 205] on div "Configure accounts, add & view transaction" at bounding box center [563, 208] width 121 height 9
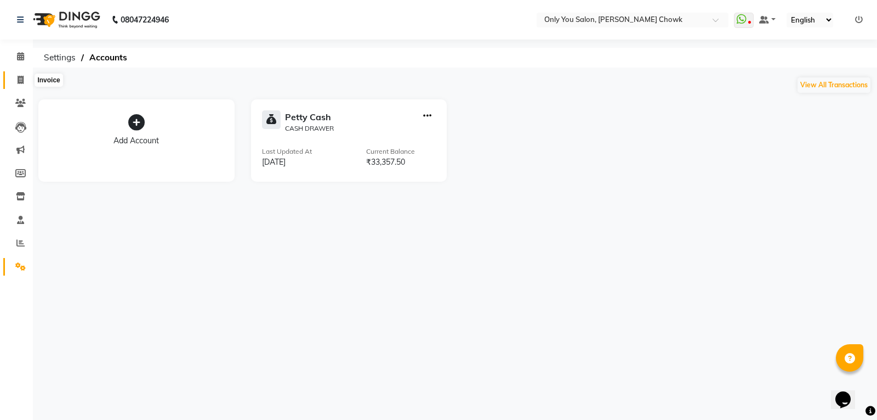
click at [15, 83] on span at bounding box center [20, 80] width 19 height 13
select select "service"
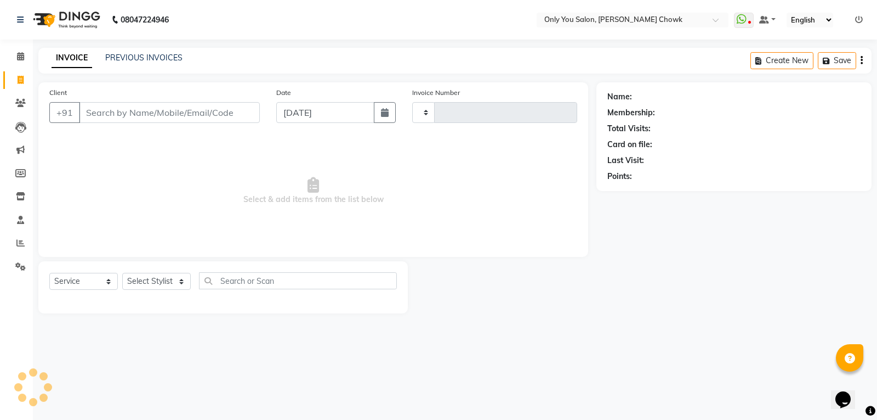
type input "0803"
select select "8713"
select select "package"
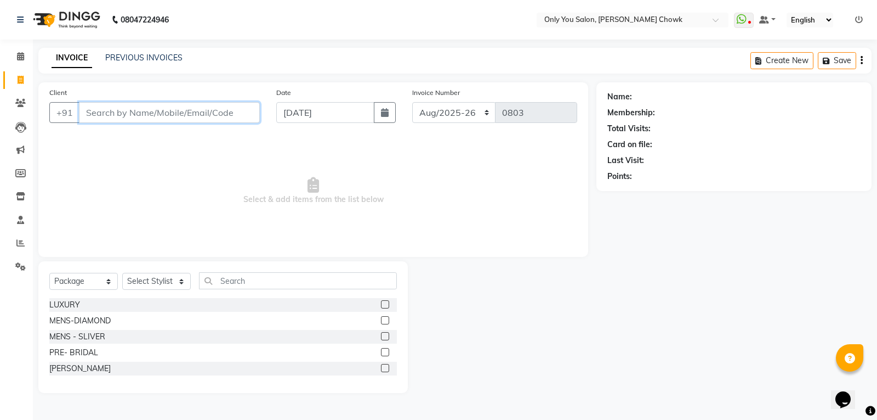
click at [150, 115] on input "Client" at bounding box center [169, 112] width 181 height 21
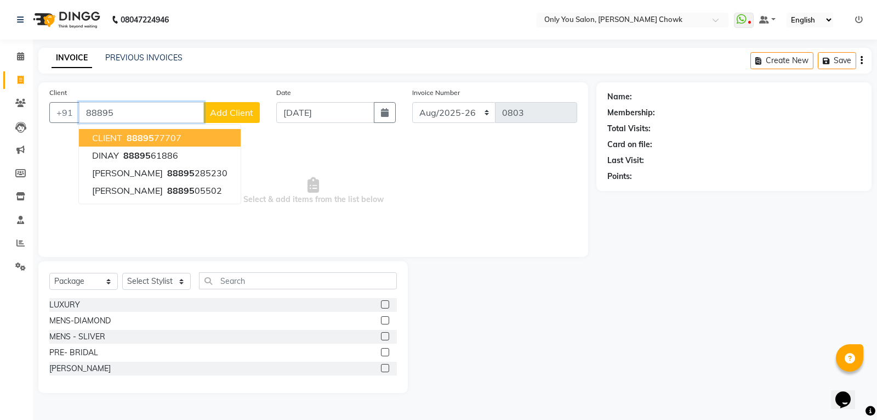
click at [134, 134] on span "88895" at bounding box center [140, 137] width 27 height 11
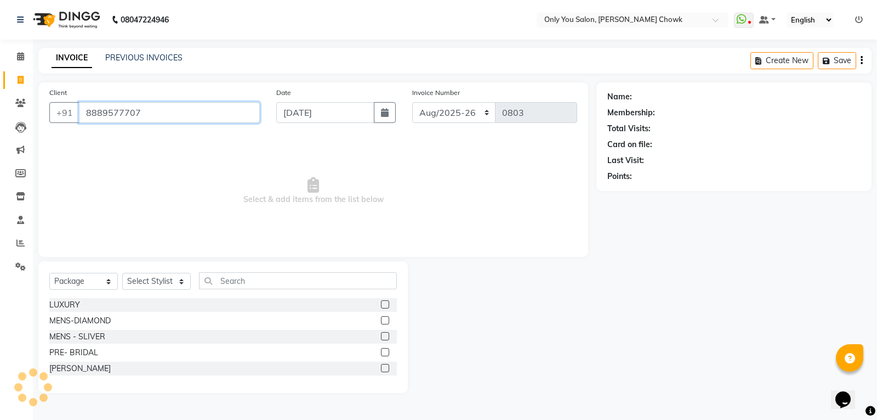
type input "8889577707"
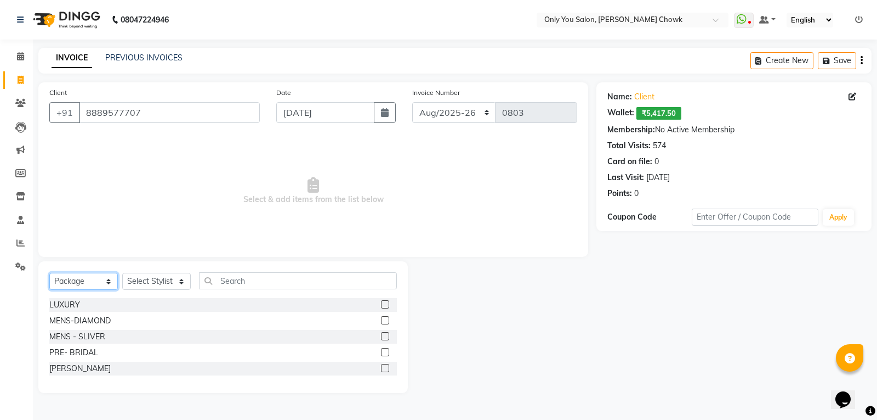
click at [71, 279] on select "Select Service Product Membership Package Voucher Prepaid Gift Card" at bounding box center [83, 281] width 69 height 17
select select "service"
click at [49, 273] on select "Select Service Product Membership Package Voucher Prepaid Gift Card" at bounding box center [83, 281] width 69 height 17
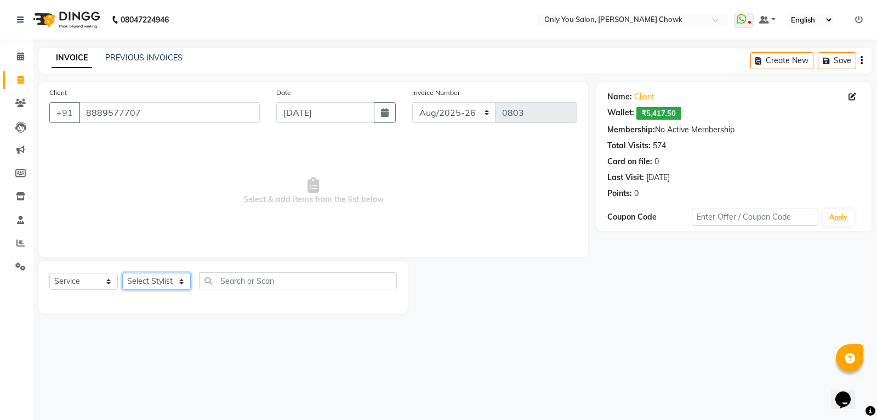
click at [156, 286] on select "Select Stylist [PERSON_NAME] [PERSON_NAME] [PERSON_NAME] MAMTA [PERSON_NAME] [P…" at bounding box center [156, 281] width 69 height 17
select select "21376"
click at [122, 273] on select "Select Stylist [PERSON_NAME] [PERSON_NAME] [PERSON_NAME] MAMTA [PERSON_NAME] [P…" at bounding box center [156, 281] width 69 height 17
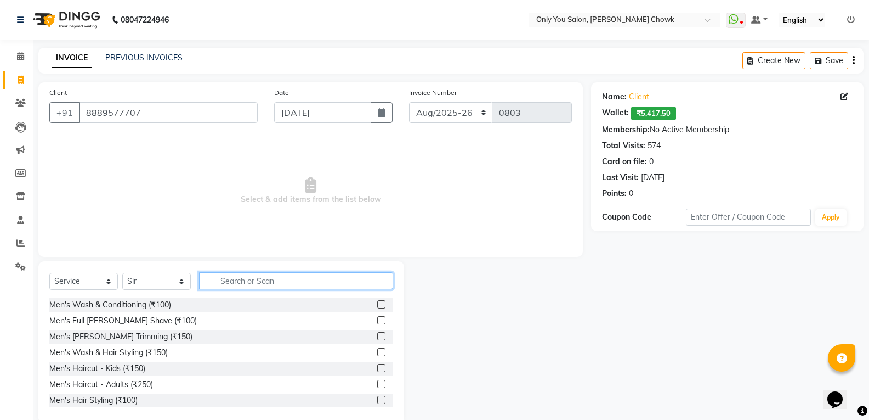
click at [250, 284] on input "text" at bounding box center [296, 280] width 194 height 17
click at [265, 284] on input "text" at bounding box center [296, 280] width 194 height 17
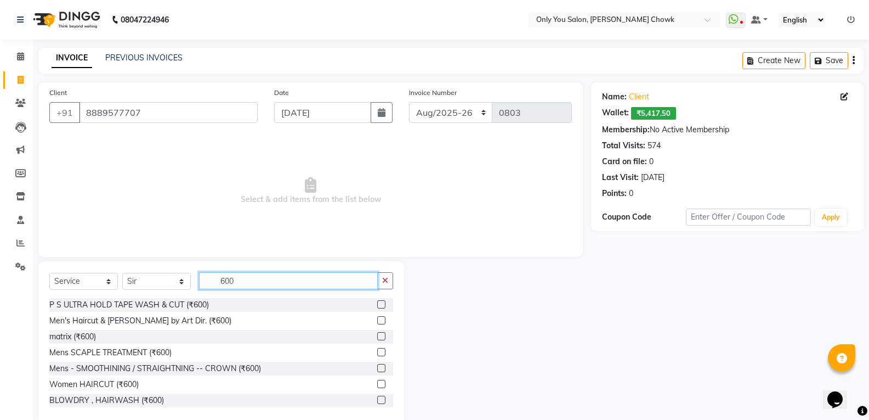
type input "600"
drag, startPoint x: 375, startPoint y: 321, endPoint x: 383, endPoint y: 303, distance: 19.9
click at [378, 310] on div "P S ULTRA HOLD TAPE WASH & CUT (₹600) Men's Haircut & Beard by Art Dir. (₹600) …" at bounding box center [221, 353] width 344 height 110
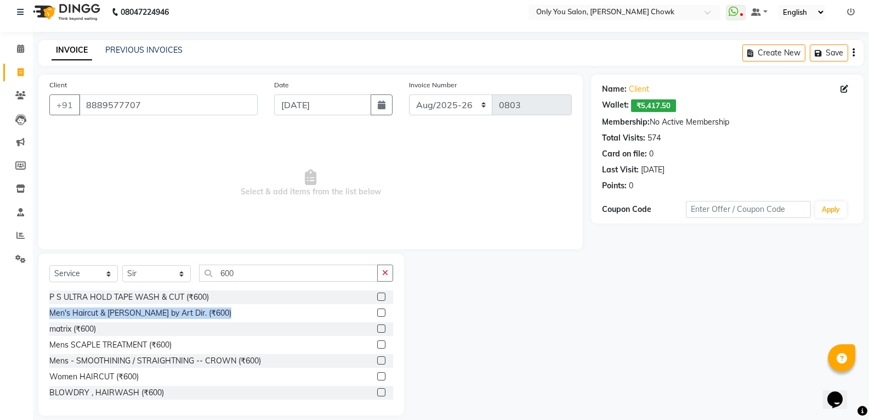
scroll to position [20, 0]
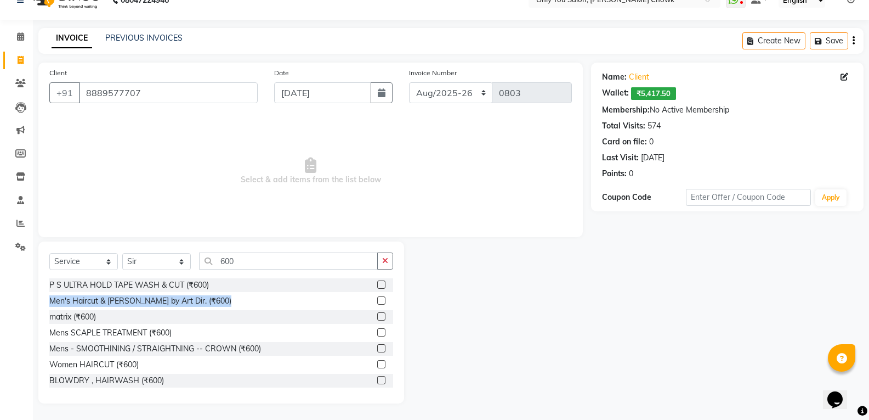
click at [377, 301] on label at bounding box center [381, 300] width 8 height 8
click at [377, 301] on input "checkbox" at bounding box center [380, 300] width 7 height 7
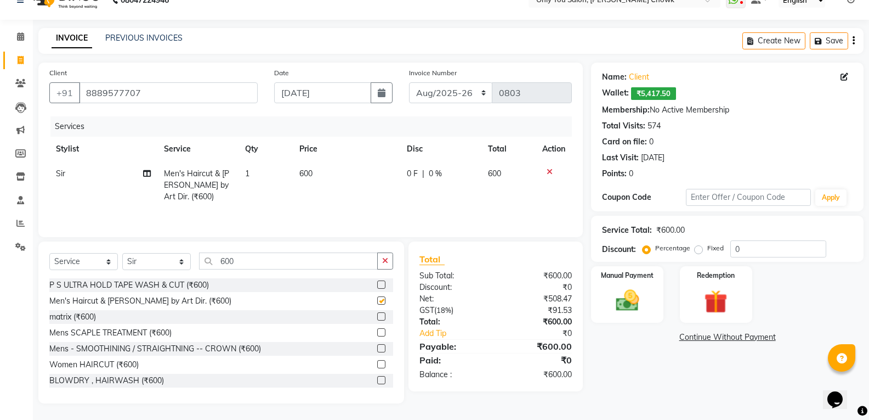
checkbox input "false"
click at [619, 301] on img at bounding box center [627, 300] width 39 height 28
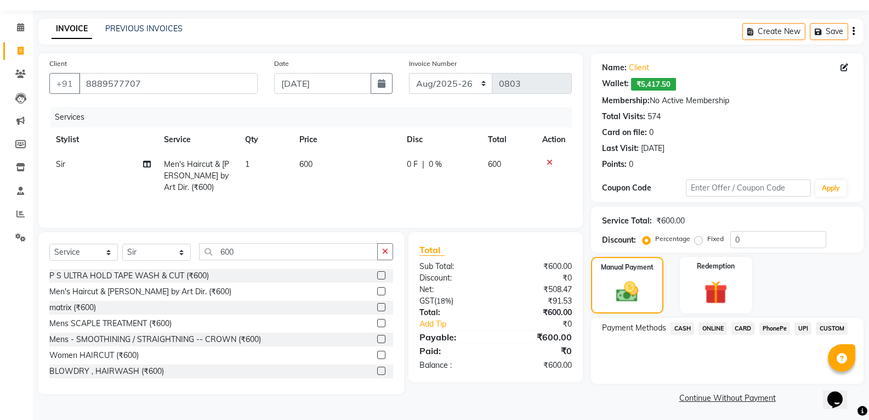
scroll to position [32, 0]
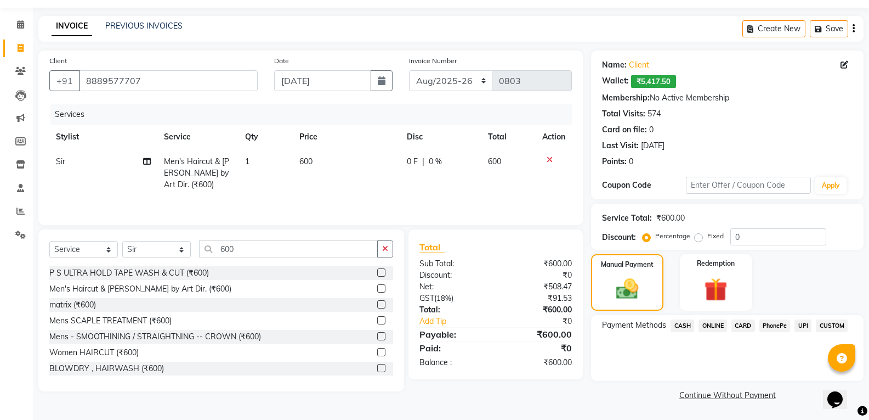
click at [711, 328] on span "ONLINE" at bounding box center [713, 325] width 29 height 13
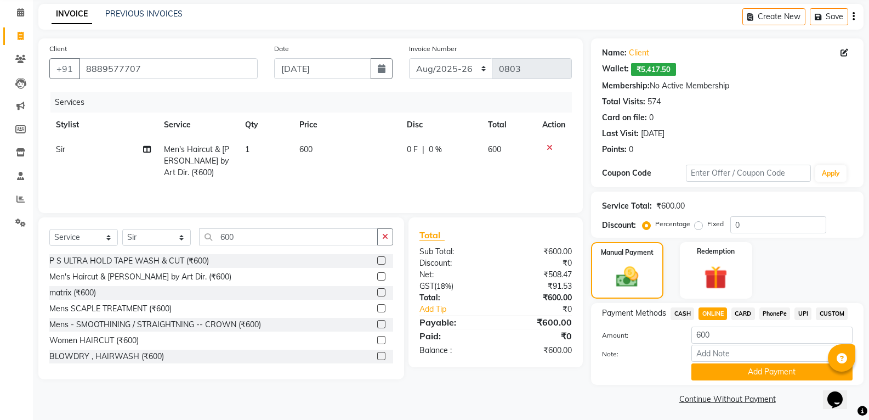
scroll to position [48, 0]
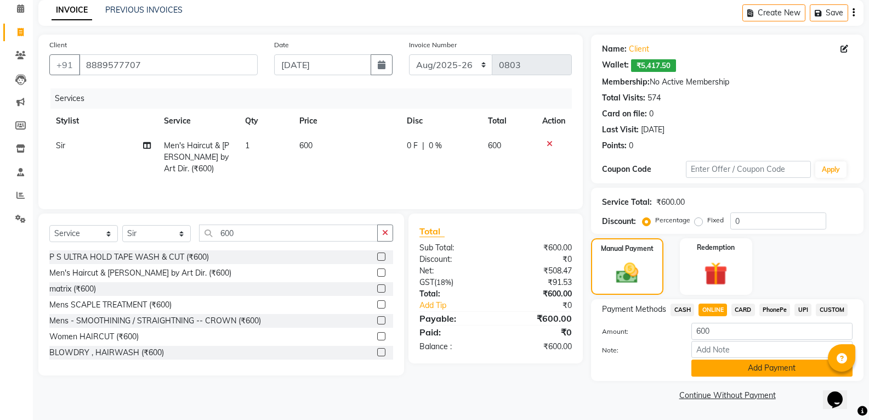
click at [733, 368] on button "Add Payment" at bounding box center [772, 367] width 161 height 17
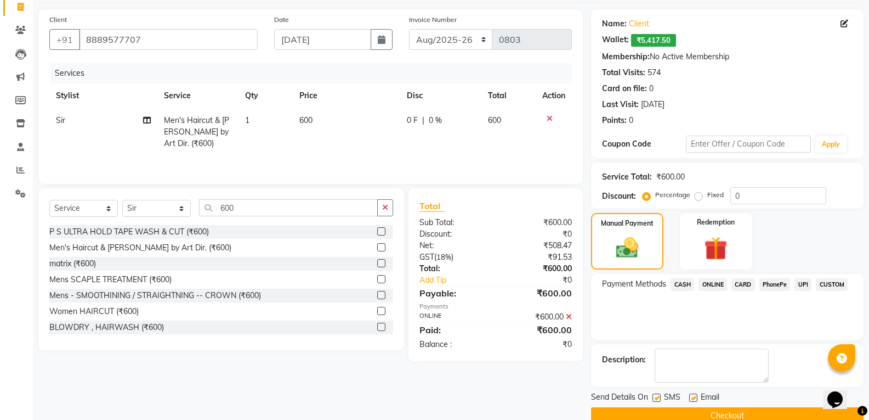
scroll to position [94, 0]
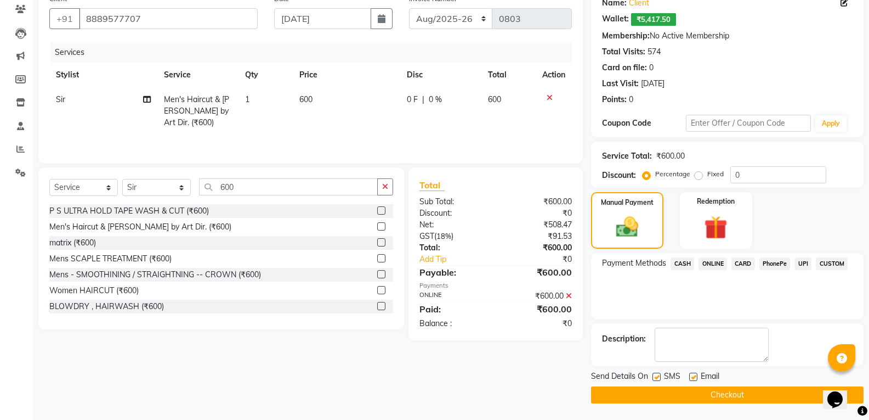
click at [646, 392] on button "Checkout" at bounding box center [727, 394] width 273 height 17
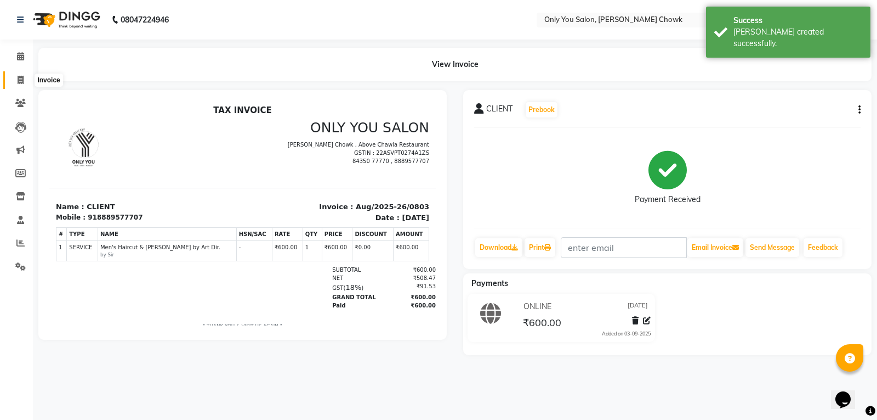
click at [19, 80] on icon at bounding box center [21, 80] width 6 height 8
select select "service"
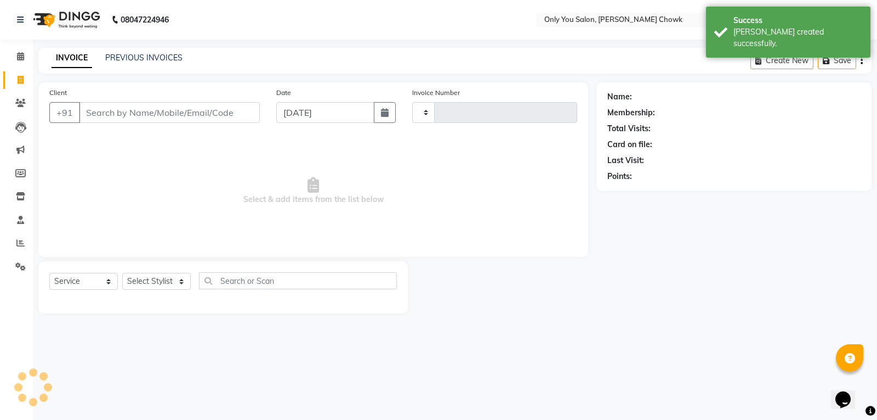
type input "0804"
select select "8713"
select select "package"
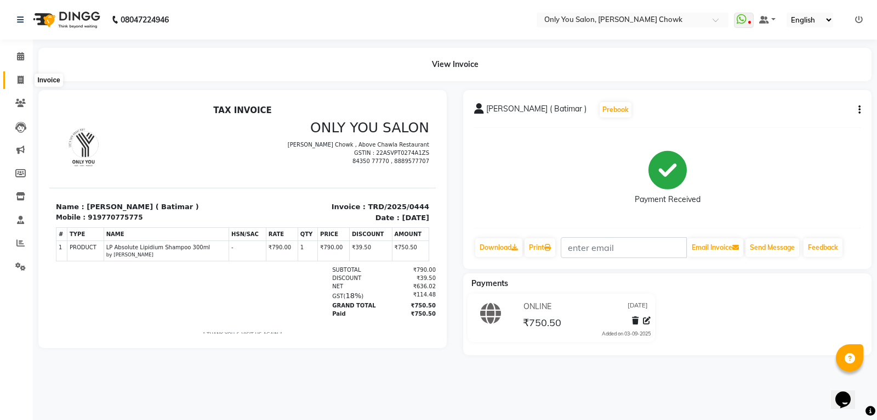
click at [20, 82] on icon at bounding box center [21, 80] width 6 height 8
click at [23, 78] on icon at bounding box center [21, 80] width 6 height 8
select select "service"
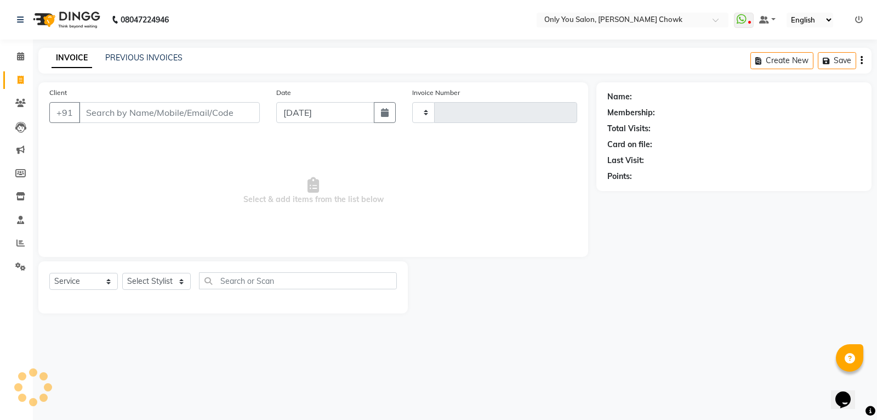
click at [98, 112] on input "Client" at bounding box center [169, 112] width 181 height 21
select select "8713"
type input "0804"
select select "package"
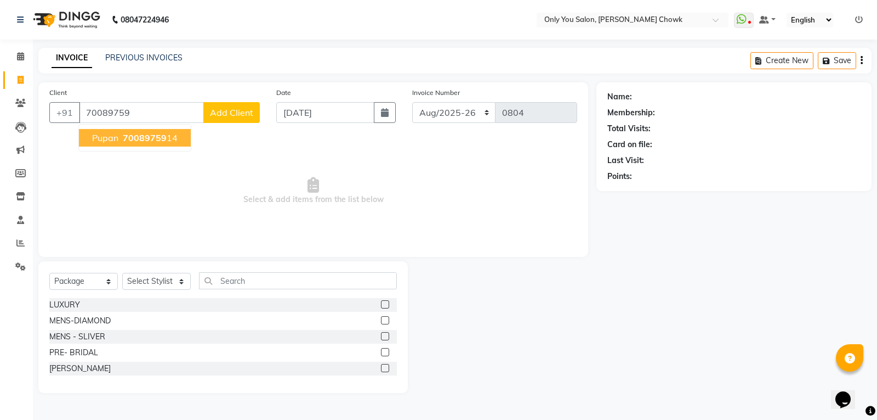
click at [132, 141] on span "70089759" at bounding box center [145, 137] width 44 height 11
type input "7008975914"
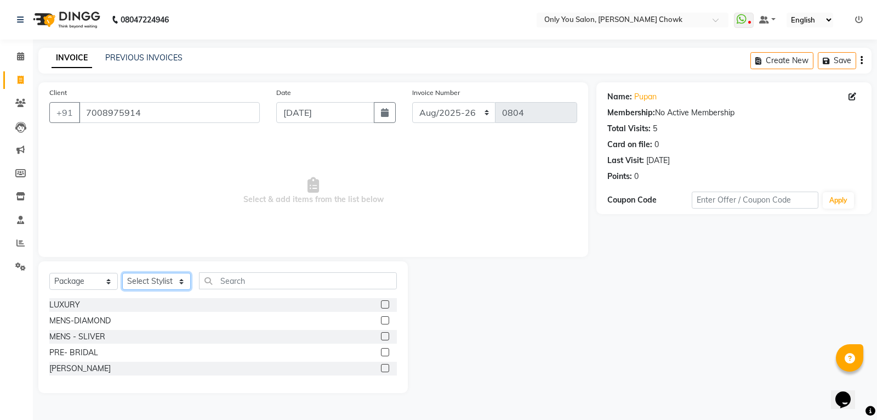
click at [154, 279] on select "Select Stylist [PERSON_NAME] [PERSON_NAME] [PERSON_NAME] MAMTA [PERSON_NAME] [P…" at bounding box center [156, 281] width 69 height 17
select select "86689"
click at [122, 273] on select "Select Stylist [PERSON_NAME] [PERSON_NAME] [PERSON_NAME] MAMTA [PERSON_NAME] [P…" at bounding box center [156, 281] width 69 height 17
click at [90, 275] on select "Select Service Product Membership Package Voucher Prepaid Gift Card" at bounding box center [83, 281] width 69 height 17
select select "service"
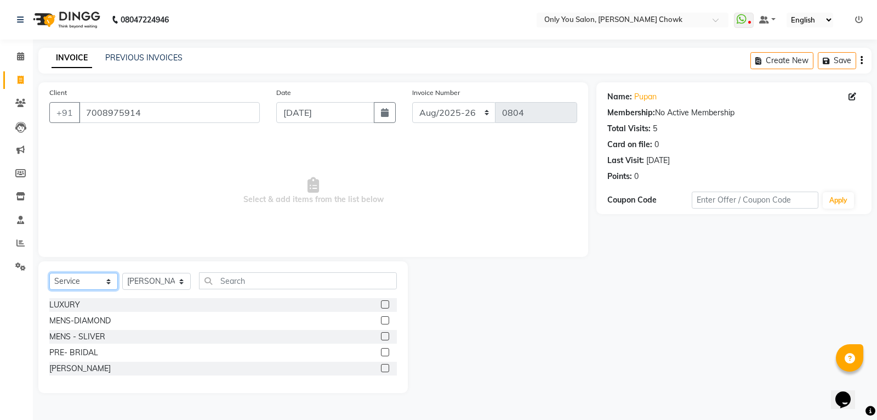
click at [49, 273] on select "Select Service Product Membership Package Voucher Prepaid Gift Card" at bounding box center [83, 281] width 69 height 17
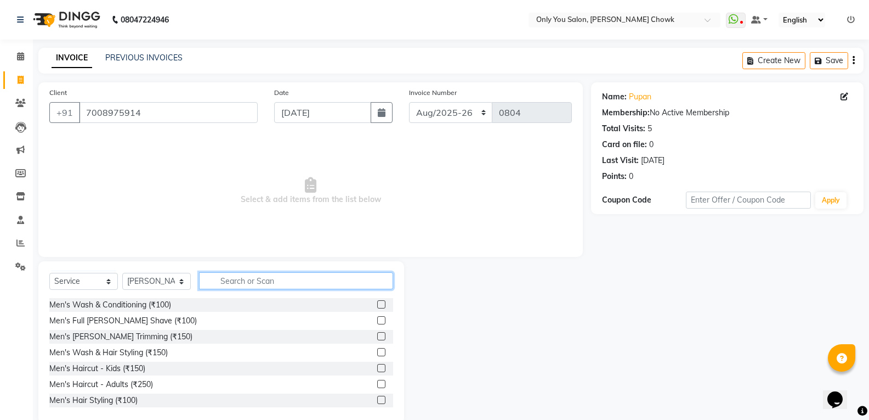
click at [253, 287] on input "text" at bounding box center [296, 280] width 194 height 17
type input "400"
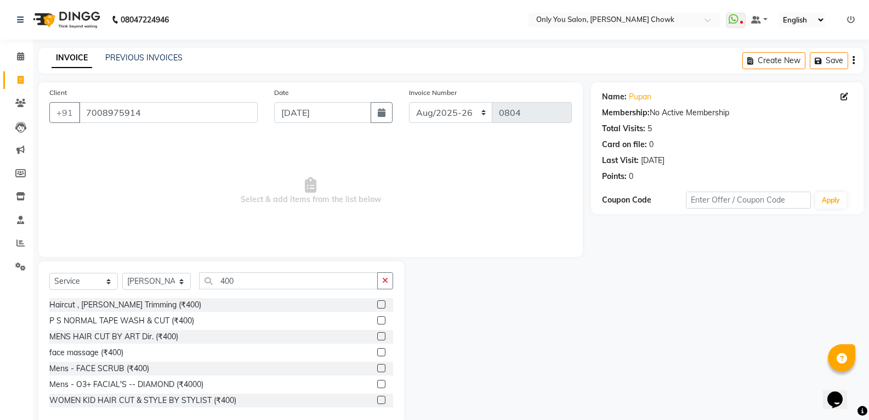
click at [377, 303] on label at bounding box center [381, 304] width 8 height 8
click at [377, 303] on input "checkbox" at bounding box center [380, 304] width 7 height 7
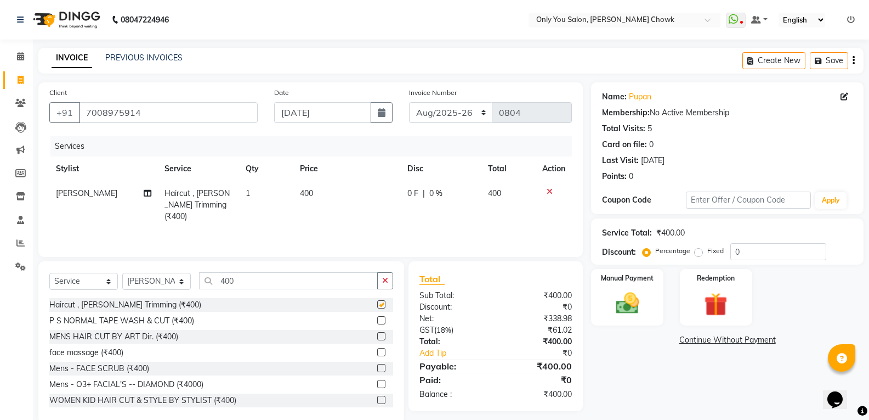
checkbox input "false"
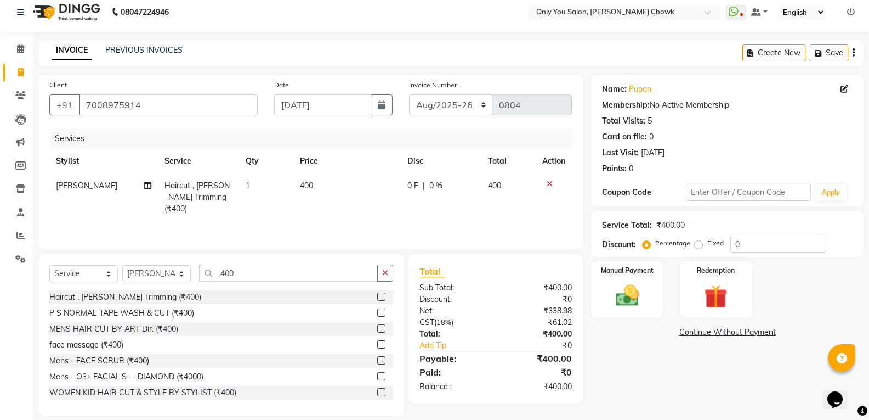
scroll to position [20, 0]
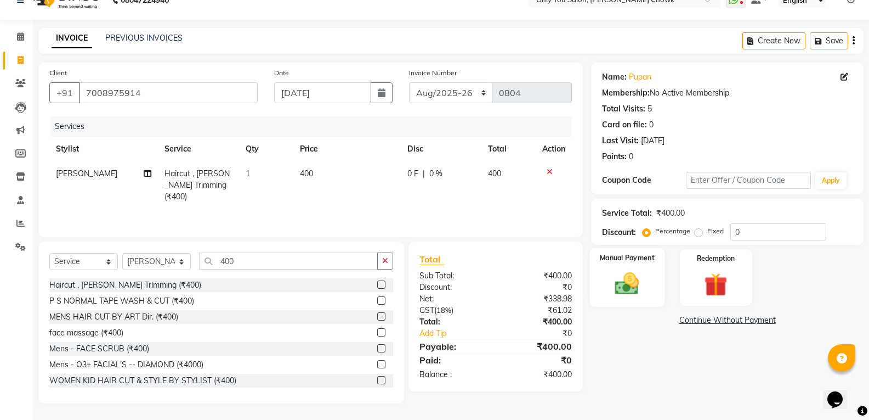
click at [626, 279] on img at bounding box center [627, 283] width 39 height 28
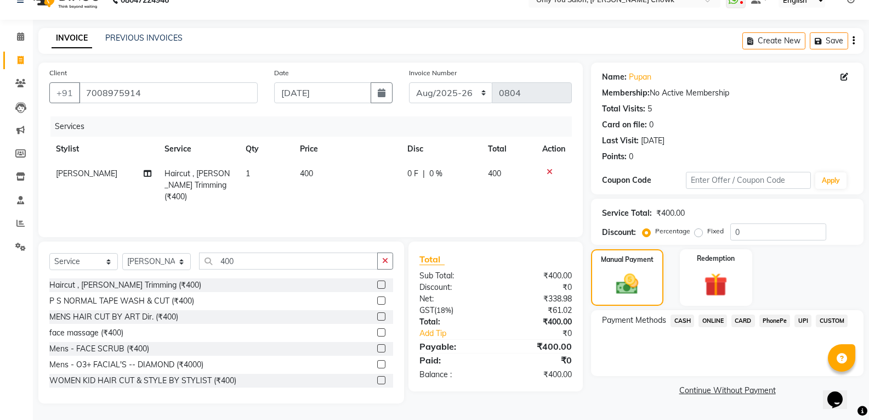
click at [709, 316] on span "ONLINE" at bounding box center [713, 320] width 29 height 13
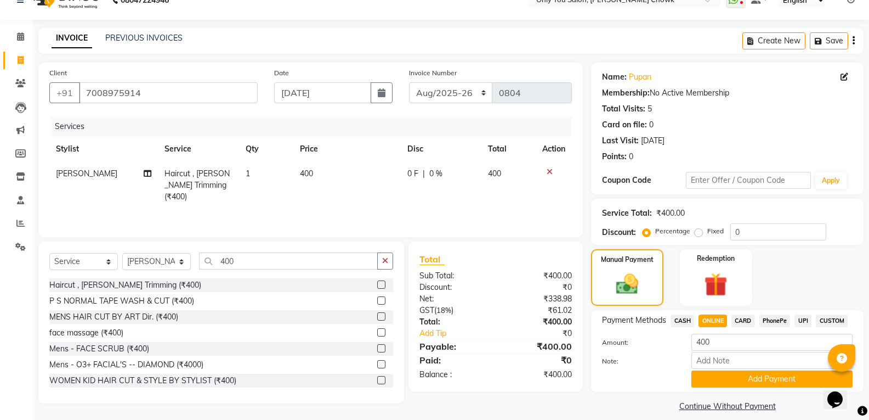
scroll to position [31, 0]
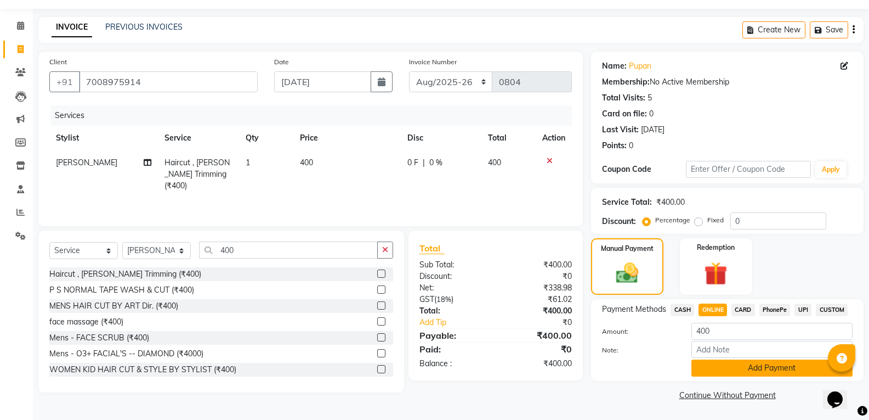
click at [758, 367] on button "Add Payment" at bounding box center [772, 367] width 161 height 17
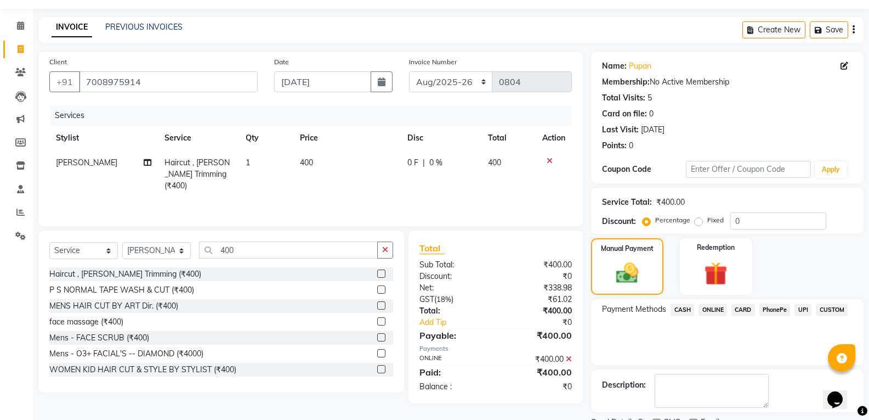
scroll to position [77, 0]
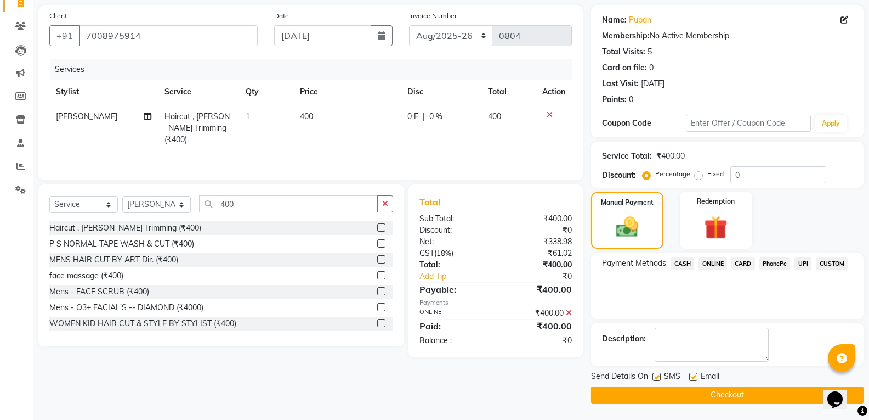
click at [773, 394] on button "Checkout" at bounding box center [727, 394] width 273 height 17
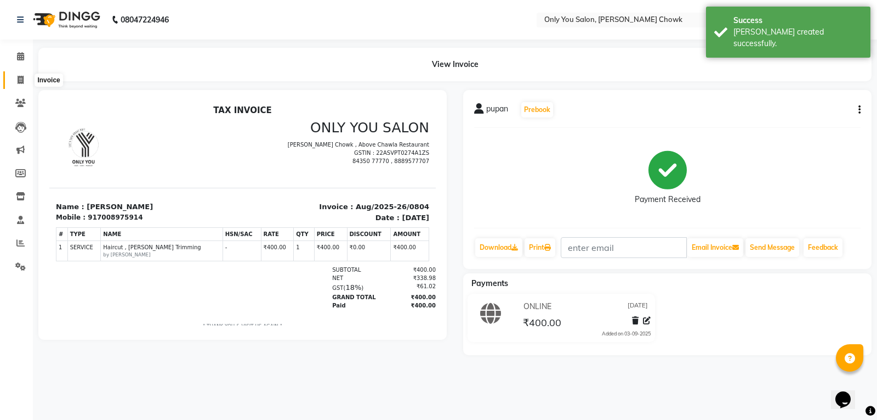
click at [21, 83] on icon at bounding box center [21, 80] width 6 height 8
select select "service"
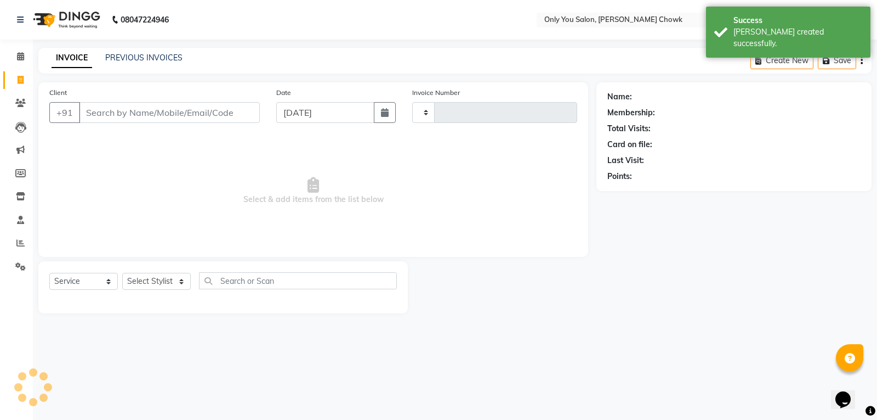
type input "0805"
select select "8713"
select select "package"
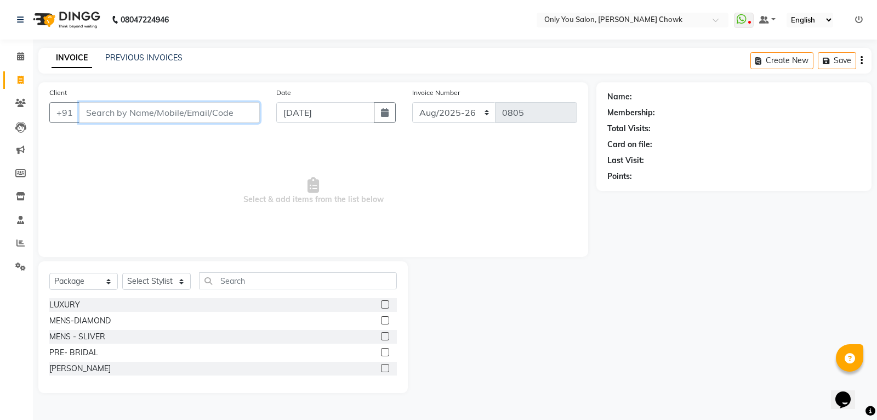
click at [112, 110] on input "Client" at bounding box center [169, 112] width 181 height 21
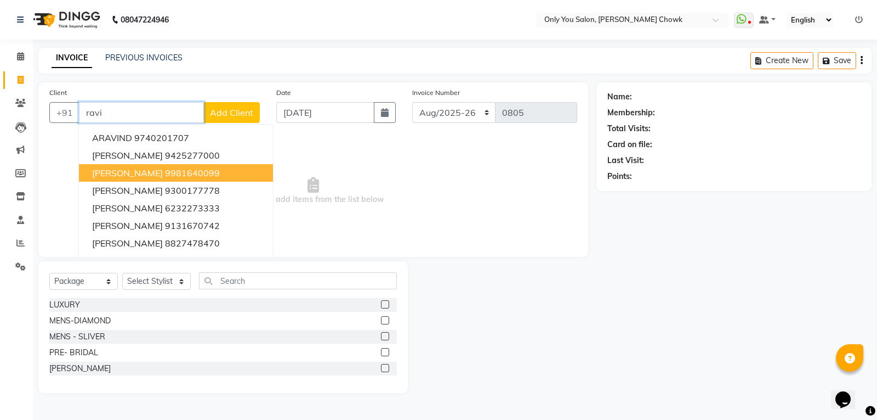
click at [121, 172] on span "[PERSON_NAME]" at bounding box center [127, 172] width 71 height 11
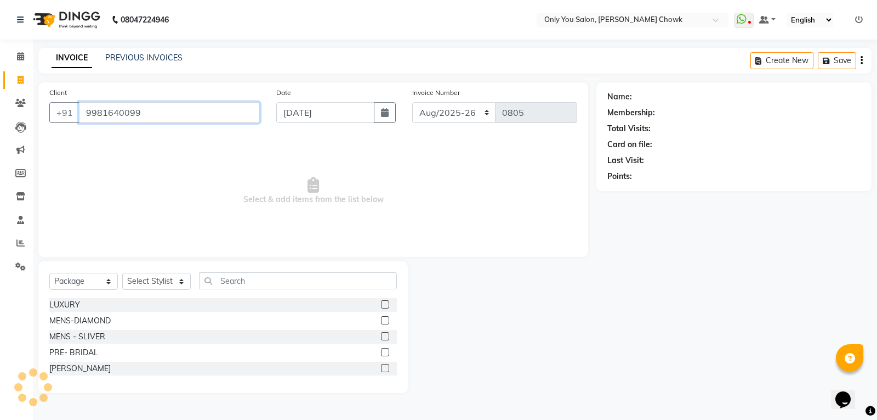
type input "9981640099"
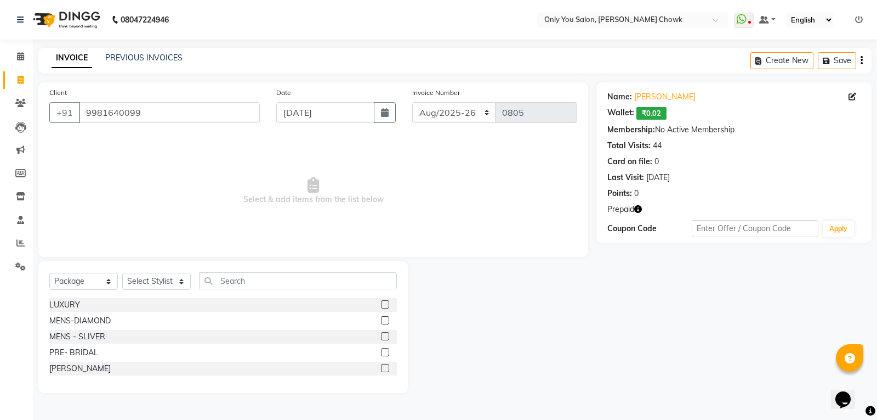
click at [639, 211] on icon "button" at bounding box center [639, 209] width 8 height 8
click at [610, 249] on div "Name: [PERSON_NAME] Wallet: ₹0.02 Membership: No Active Membership Total Visits…" at bounding box center [739, 237] width 284 height 310
click at [639, 209] on icon "button" at bounding box center [639, 209] width 8 height 8
click at [184, 283] on select "Select Stylist [PERSON_NAME] [PERSON_NAME] [PERSON_NAME] MAMTA [PERSON_NAME] [P…" at bounding box center [156, 281] width 69 height 17
select select "21376"
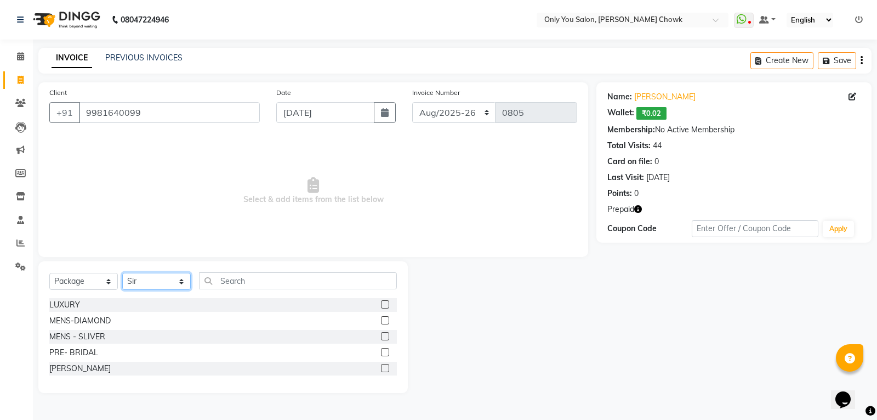
click at [122, 273] on select "Select Stylist [PERSON_NAME] [PERSON_NAME] [PERSON_NAME] MAMTA [PERSON_NAME] [P…" at bounding box center [156, 281] width 69 height 17
click at [238, 279] on input "text" at bounding box center [298, 280] width 198 height 17
type input "9"
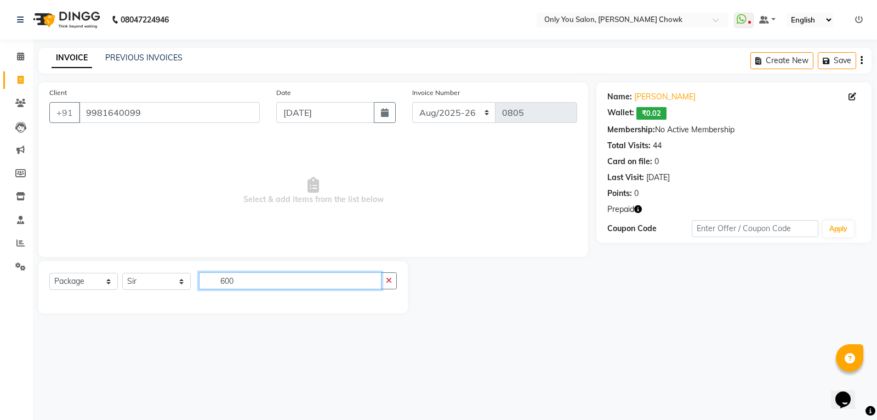
type input "600"
click at [106, 281] on select "Select Service Product Membership Package Voucher Prepaid Gift Card" at bounding box center [83, 281] width 69 height 17
select select "service"
click at [49, 273] on select "Select Service Product Membership Package Voucher Prepaid Gift Card" at bounding box center [83, 281] width 69 height 17
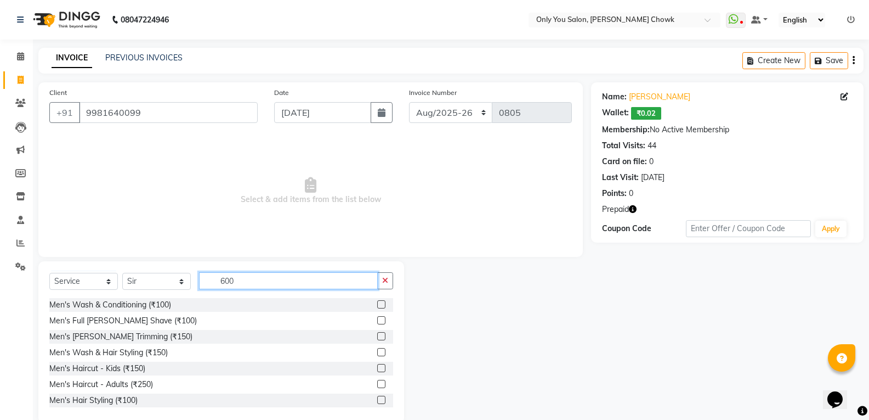
click at [257, 279] on input "600" at bounding box center [288, 280] width 179 height 17
type input "6"
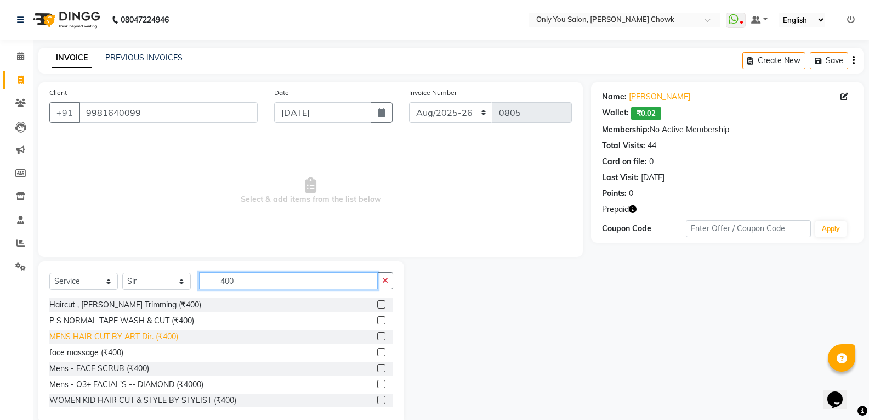
type input "400"
click at [173, 339] on div "MENS HAIR CUT BY ART Dir. (₹400)" at bounding box center [113, 337] width 129 height 12
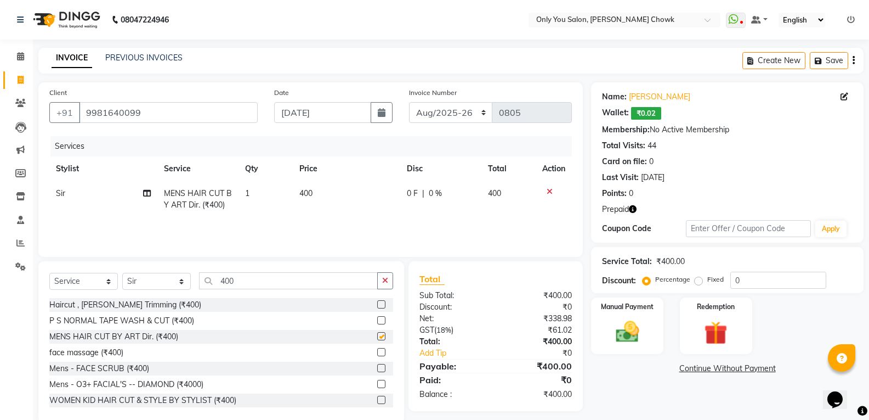
checkbox input "false"
click at [248, 285] on input "400" at bounding box center [288, 280] width 179 height 17
type input "4"
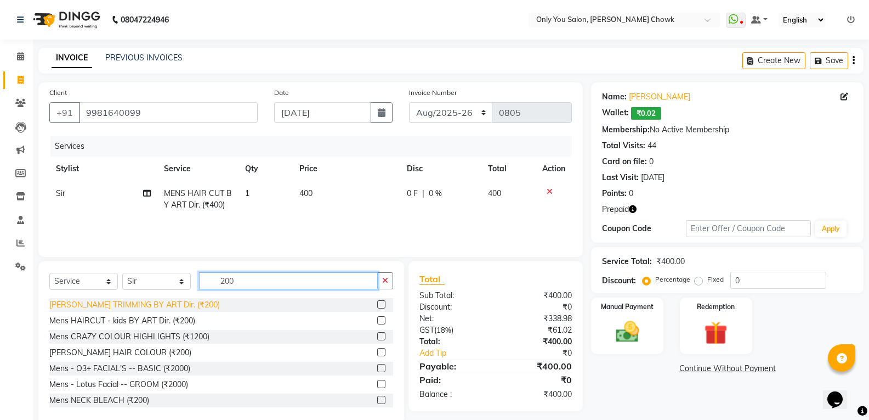
type input "200"
click at [156, 303] on div "[PERSON_NAME] TRIMMING BY ART Dir. (₹200)" at bounding box center [134, 305] width 171 height 12
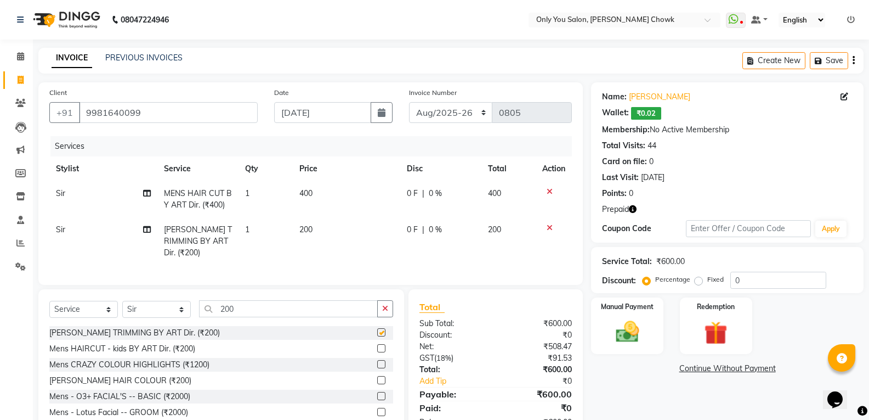
checkbox input "false"
click at [184, 305] on select "Select Stylist [PERSON_NAME] [PERSON_NAME] [PERSON_NAME] MAMTA [PERSON_NAME] [P…" at bounding box center [156, 309] width 69 height 17
select select "86684"
click at [122, 301] on select "Select Stylist [PERSON_NAME] [PERSON_NAME] [PERSON_NAME] MAMTA [PERSON_NAME] [P…" at bounding box center [156, 309] width 69 height 17
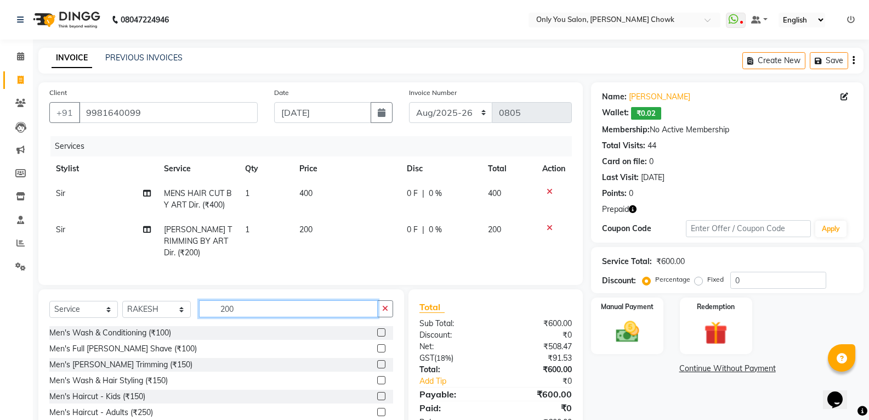
click at [252, 302] on input "200" at bounding box center [288, 308] width 179 height 17
type input "2"
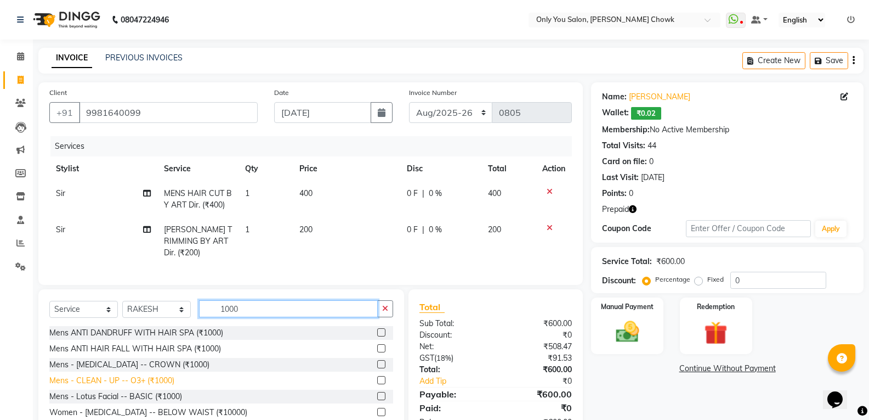
type input "1000"
click at [156, 375] on div "Mens - CLEAN - UP -- O3+ (₹1000)" at bounding box center [111, 381] width 125 height 12
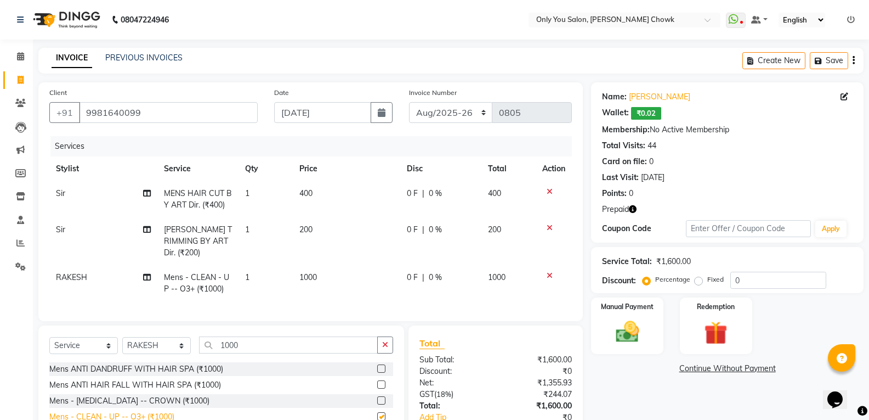
checkbox input "false"
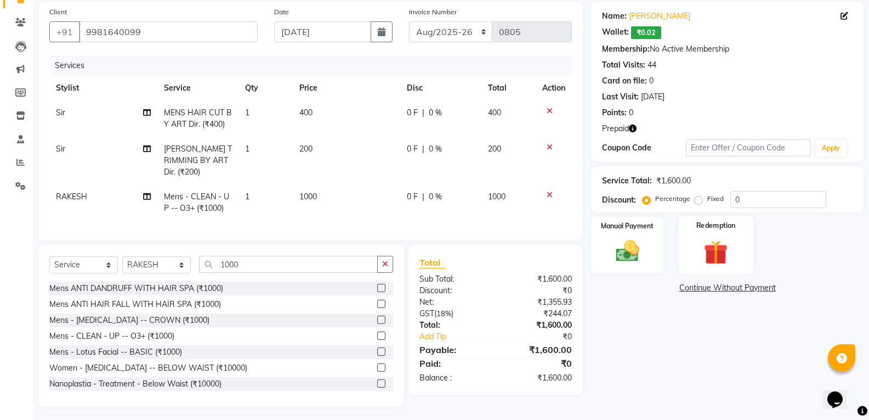
click at [711, 236] on div "Redemption" at bounding box center [715, 245] width 75 height 59
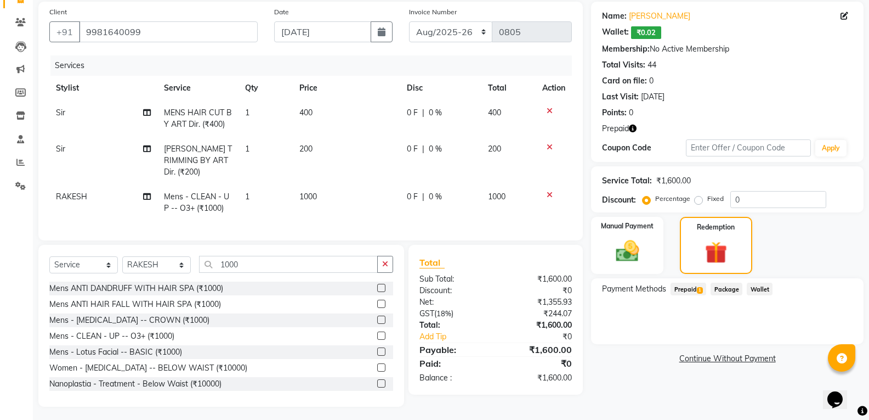
click at [687, 288] on span "Prepaid 1" at bounding box center [689, 288] width 36 height 13
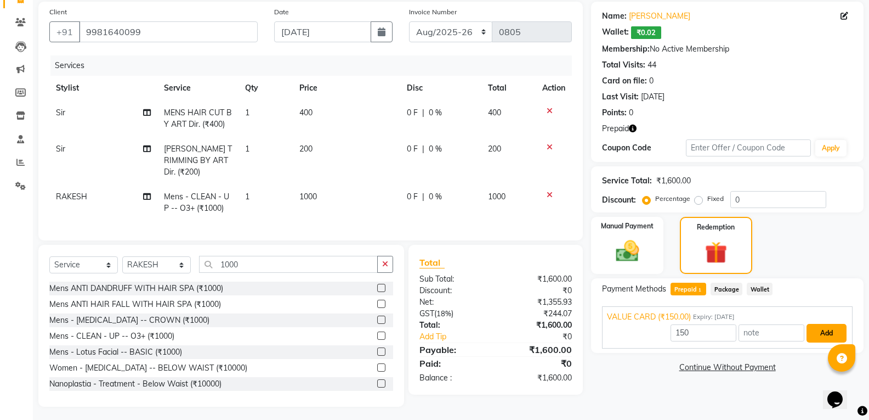
click at [827, 330] on button "Add" at bounding box center [827, 333] width 40 height 19
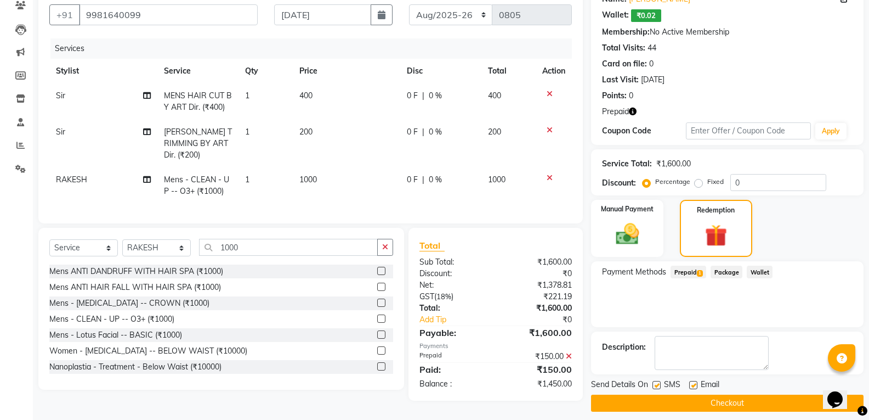
scroll to position [106, 0]
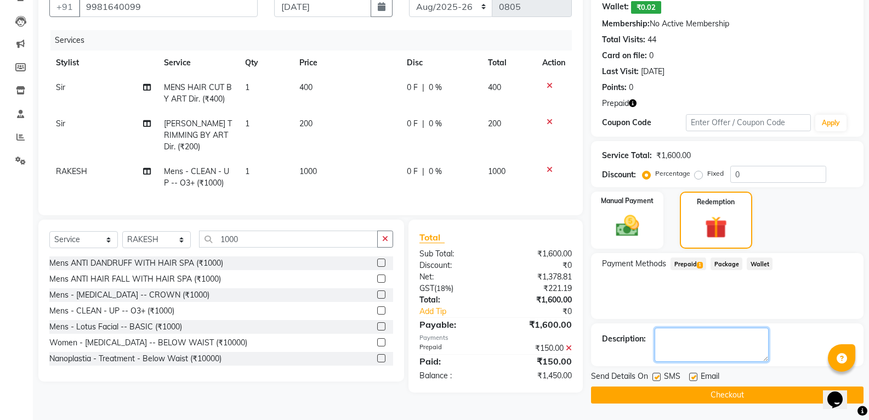
click at [690, 341] on textarea at bounding box center [712, 344] width 114 height 34
click at [741, 392] on button "Checkout" at bounding box center [727, 394] width 273 height 17
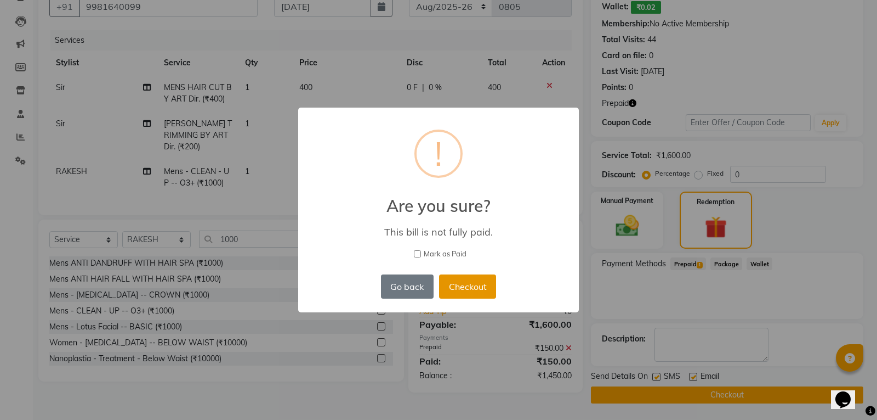
click at [476, 284] on button "Checkout" at bounding box center [467, 286] width 57 height 24
